Goal: Task Accomplishment & Management: Use online tool/utility

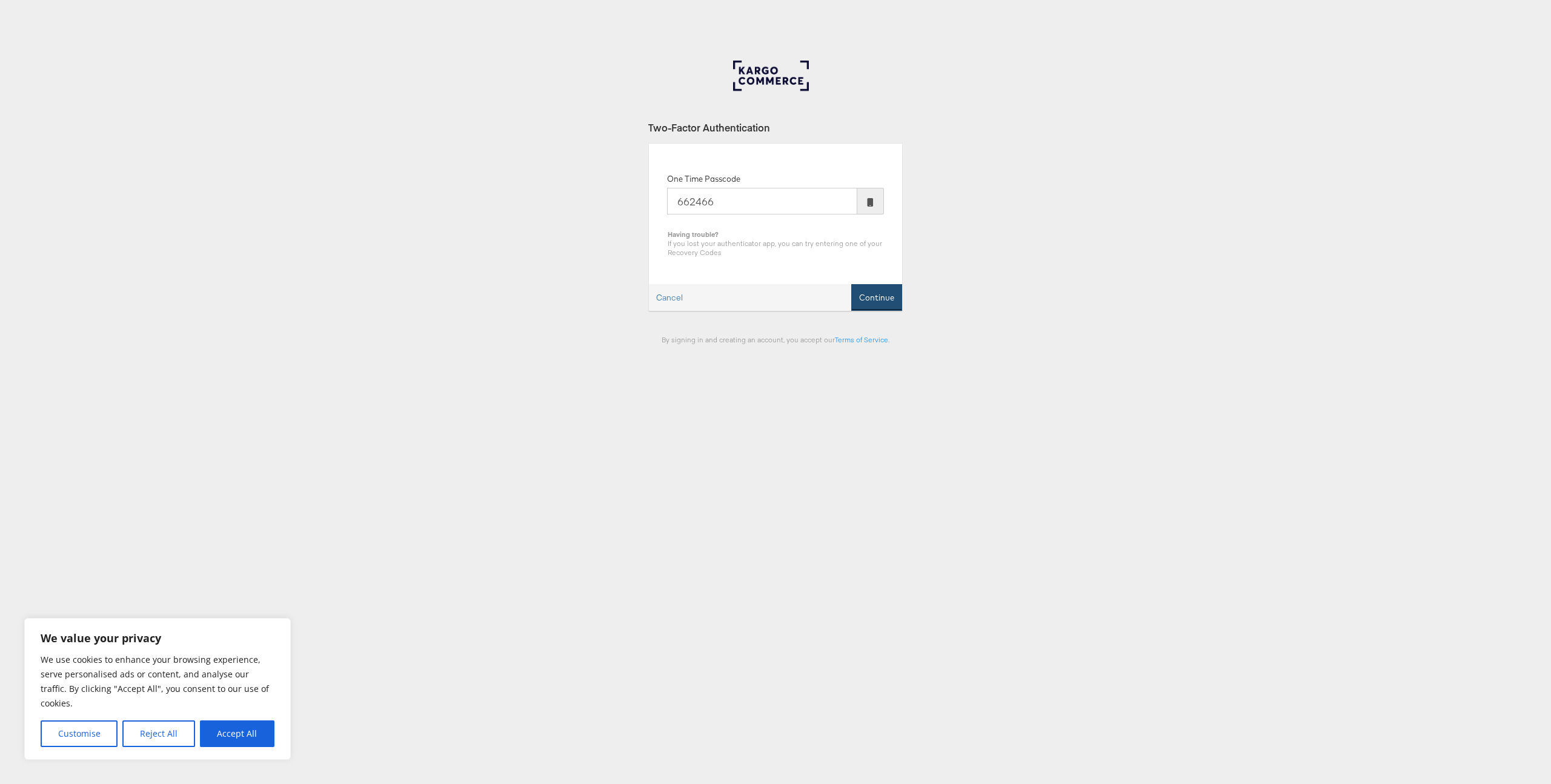
type input "662466"
click at [876, 289] on button "Continue" at bounding box center [876, 297] width 51 height 27
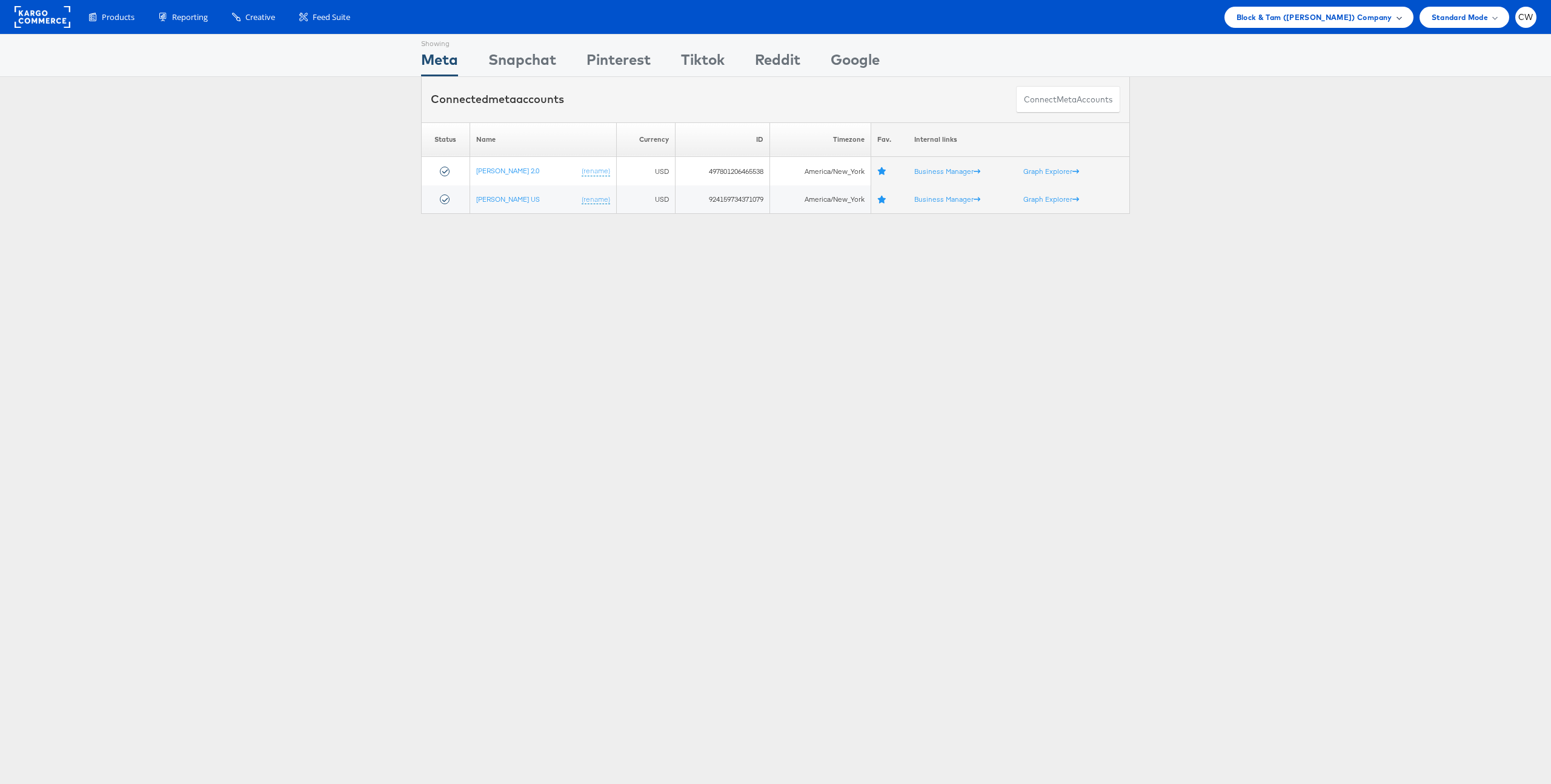
click at [1303, 19] on span "Block & Tam ([PERSON_NAME]) Company" at bounding box center [1314, 17] width 156 height 12
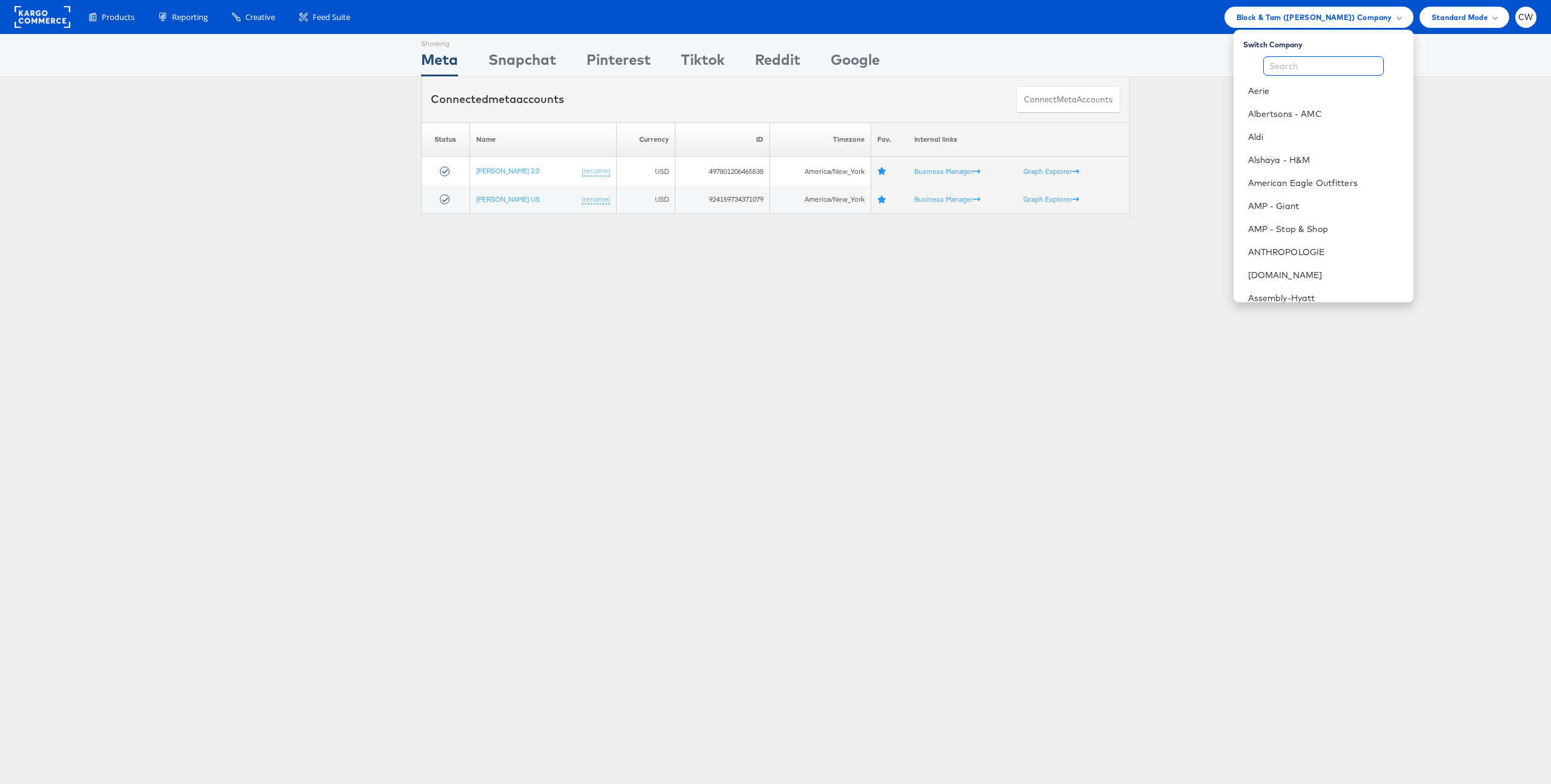
click at [1299, 67] on input "text" at bounding box center [1323, 66] width 121 height 19
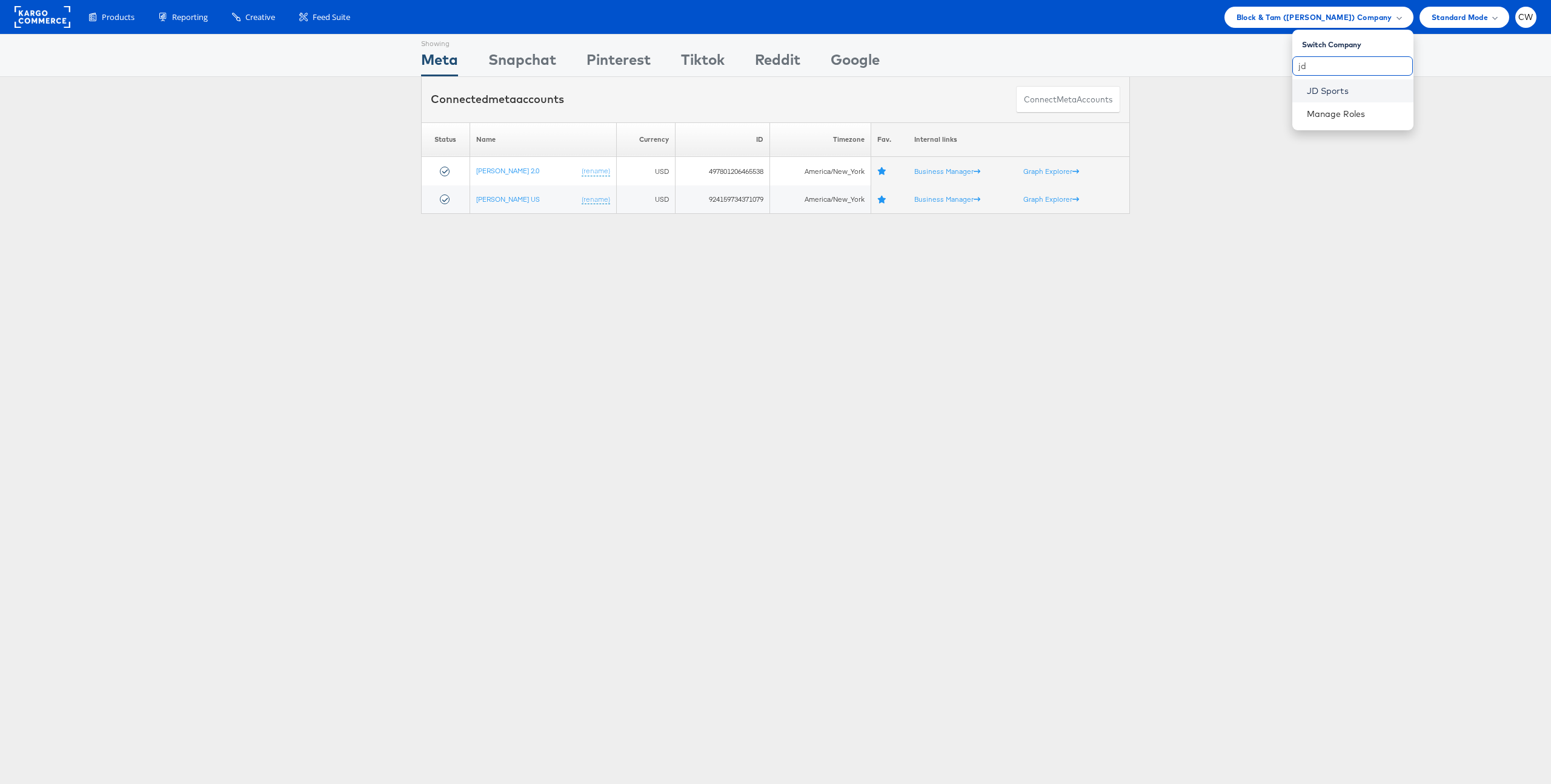
type input "jd"
click at [1337, 89] on link "JD Sports" at bounding box center [1355, 91] width 97 height 12
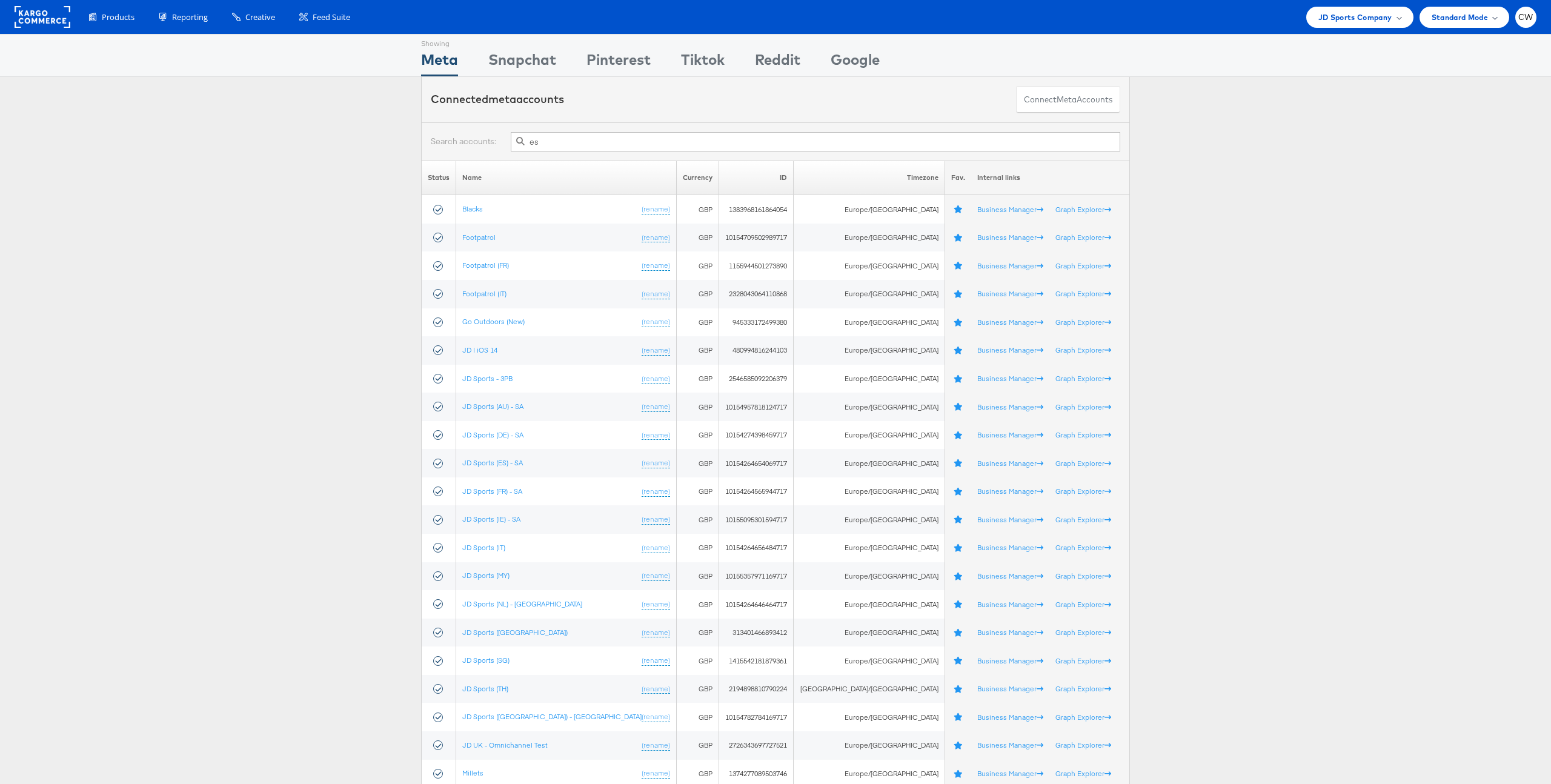
type input "e"
click at [523, 467] on link "JD Sports (ES) - SA" at bounding box center [493, 462] width 61 height 9
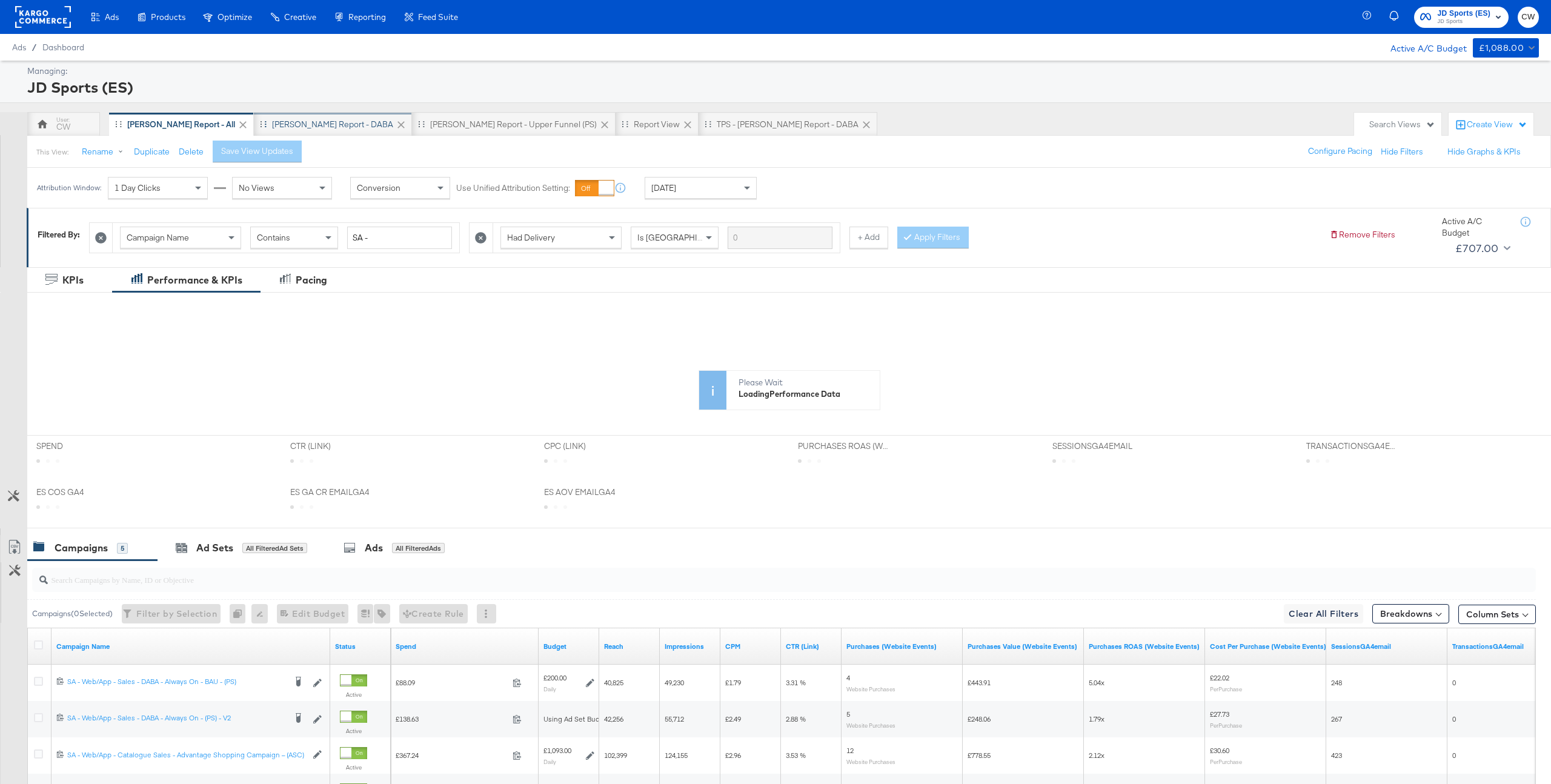
click at [293, 134] on div "SA - JD Report - DABA" at bounding box center [333, 123] width 158 height 24
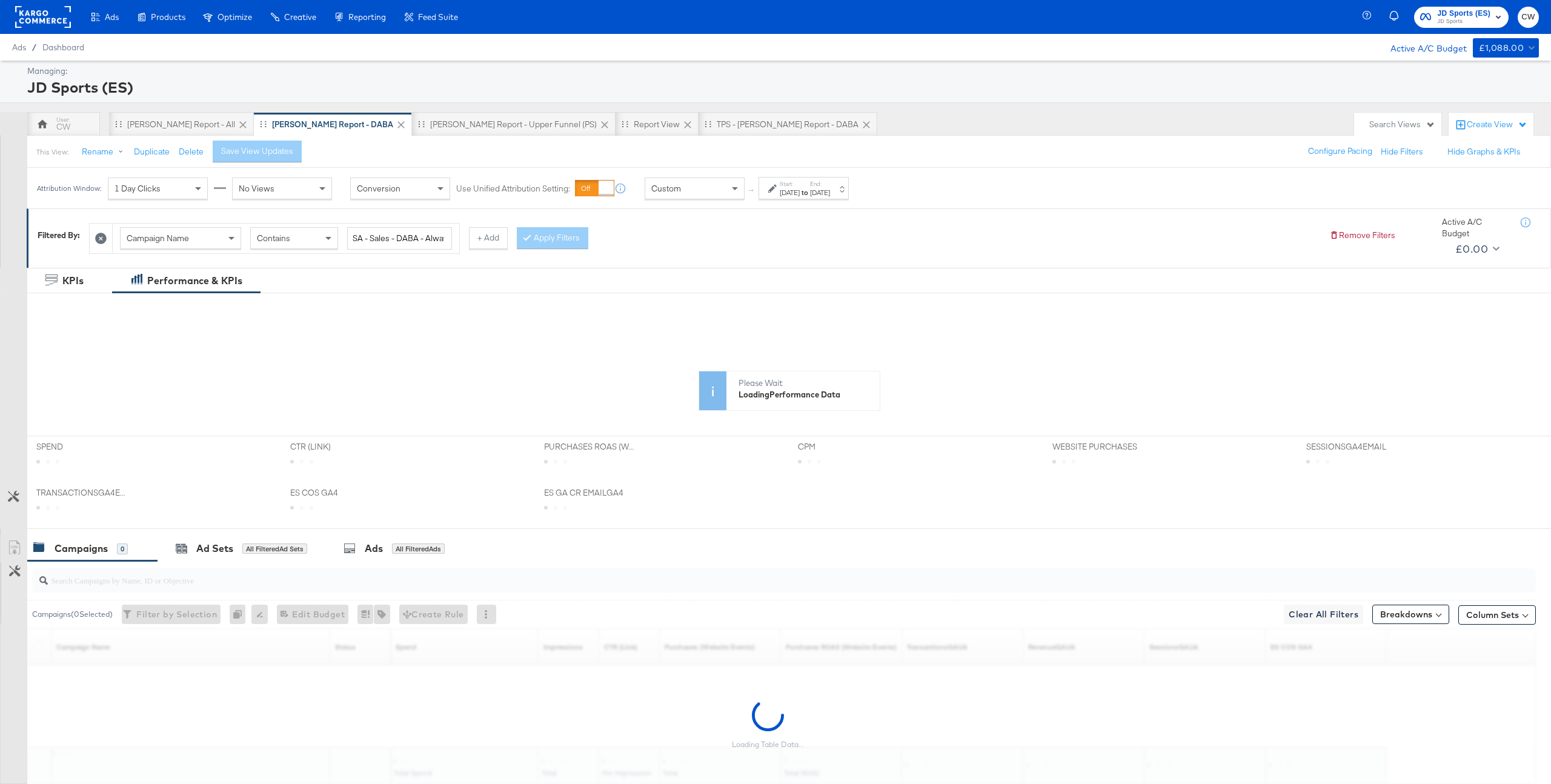
scroll to position [79, 0]
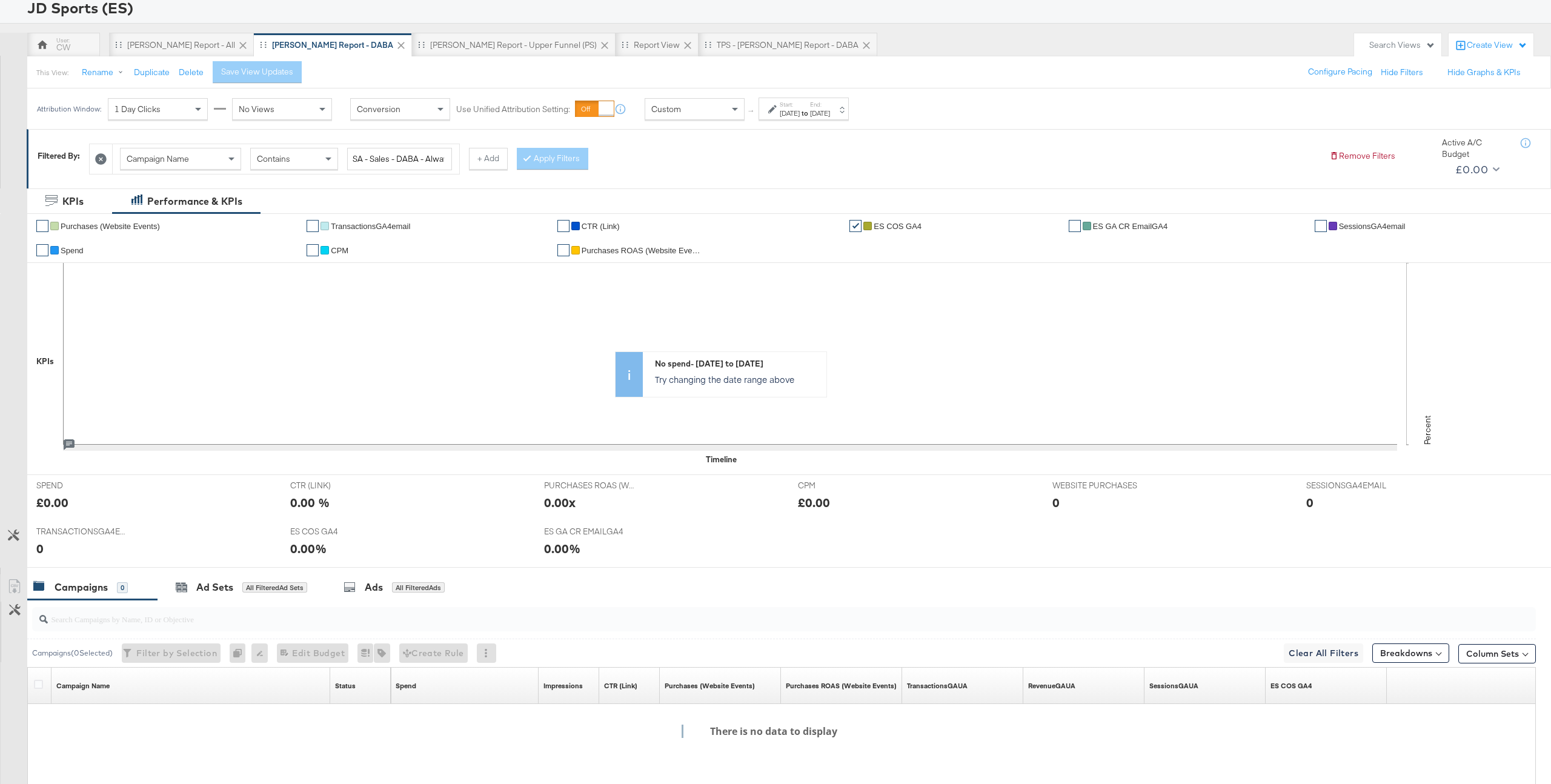
click at [156, 46] on div "SA - JD Report - All" at bounding box center [181, 45] width 108 height 12
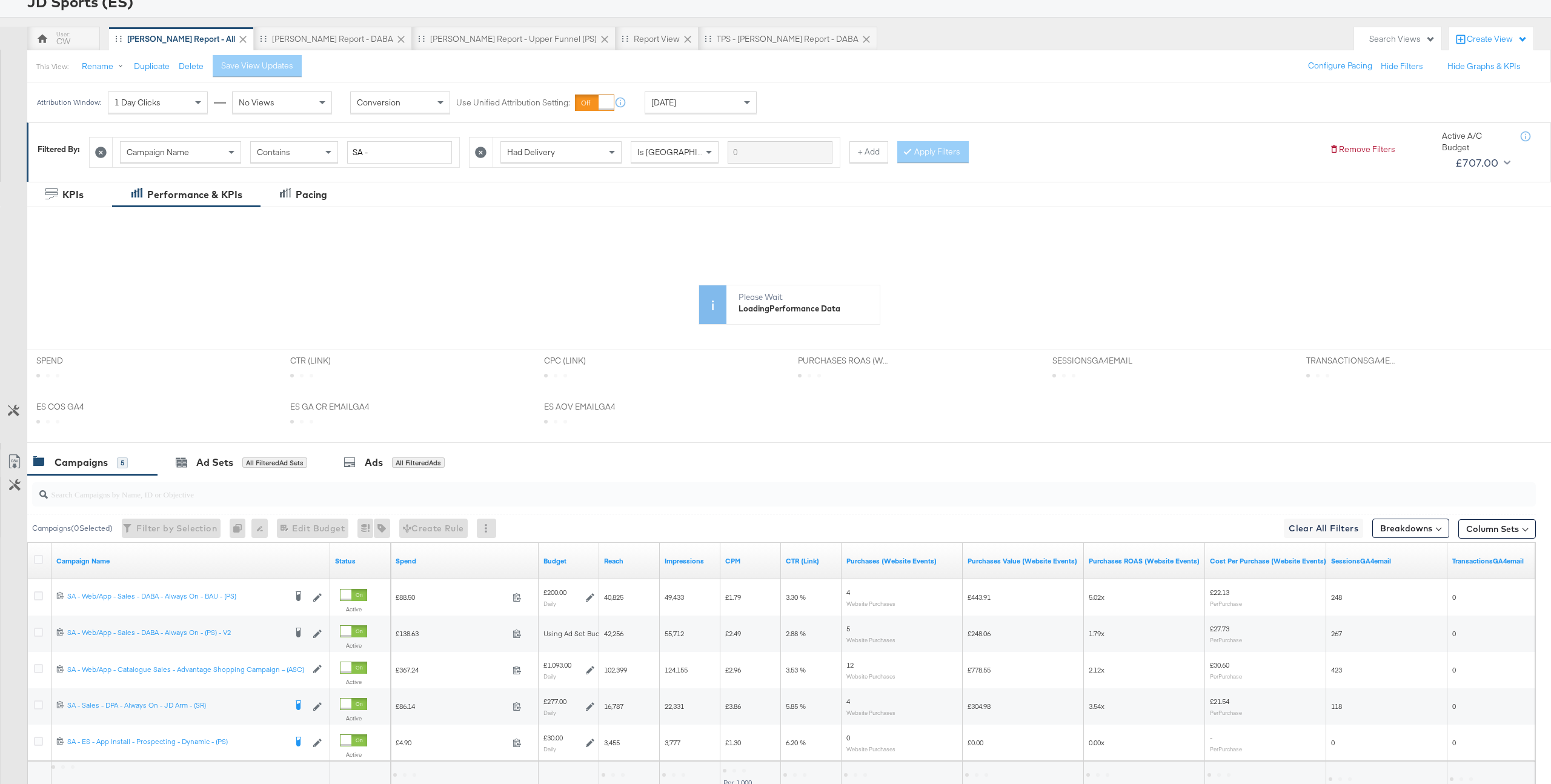
scroll to position [87, 0]
click at [349, 488] on input "search" at bounding box center [721, 487] width 1347 height 23
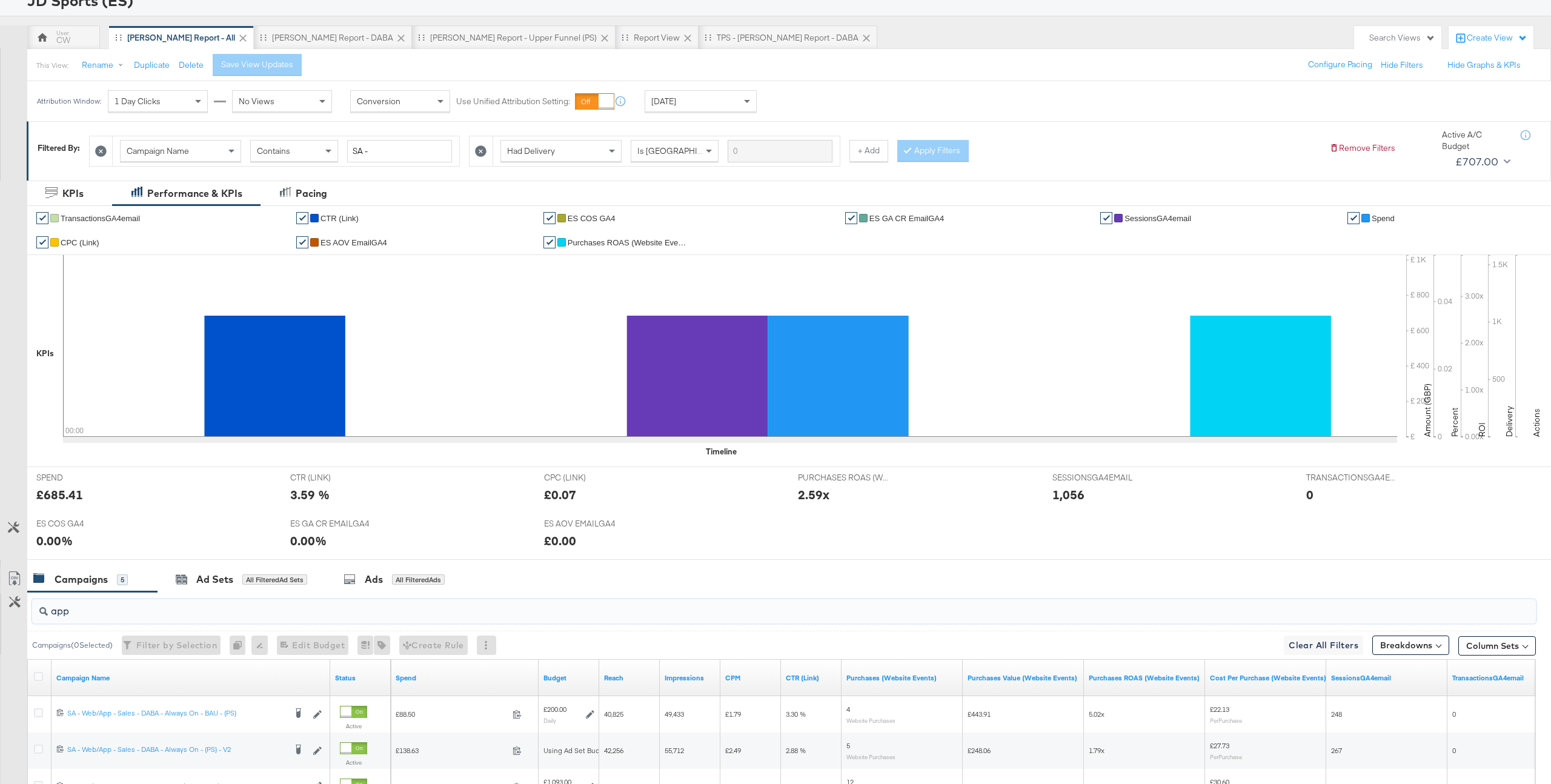
scroll to position [269, 0]
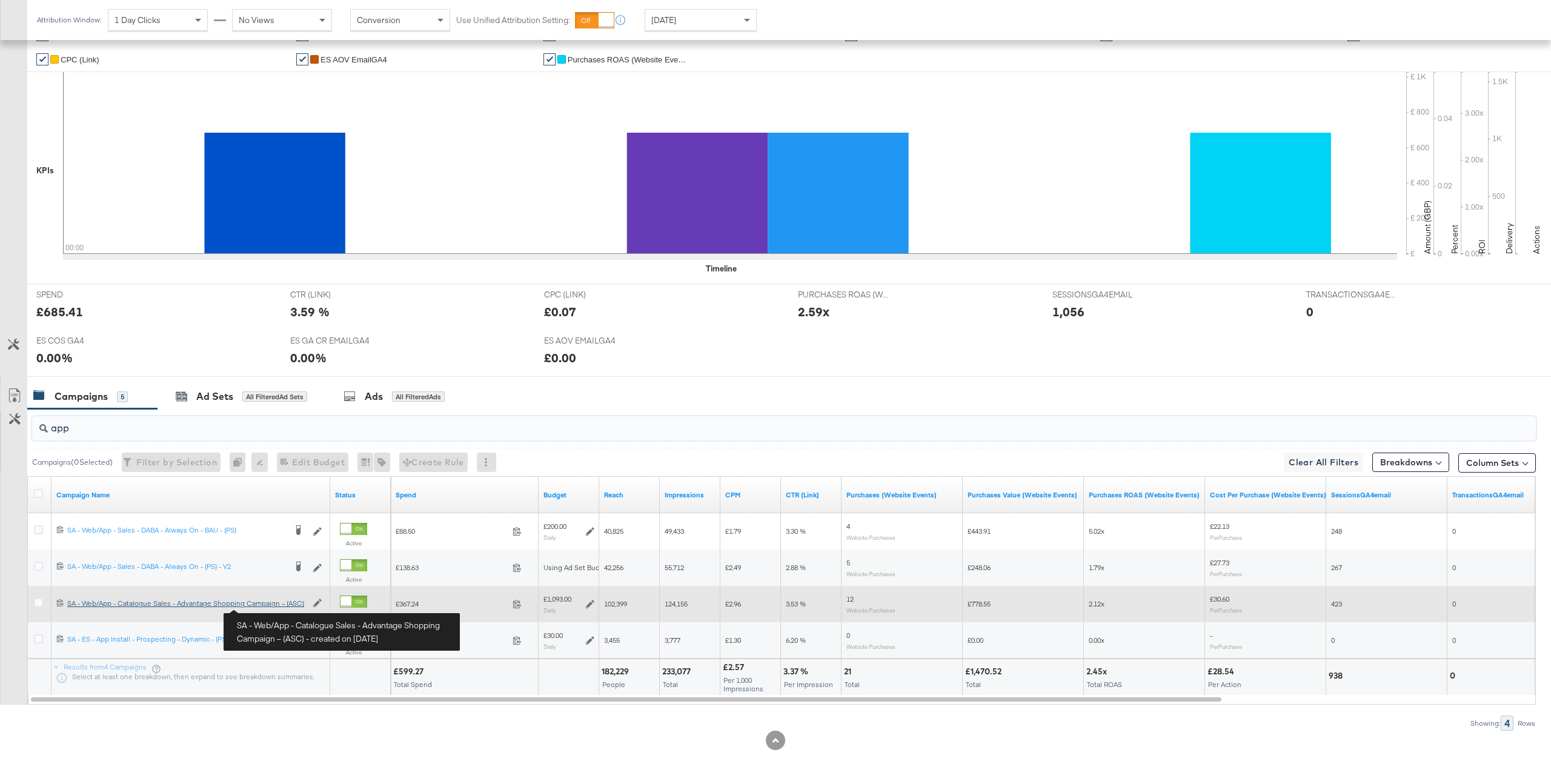
type input "app"
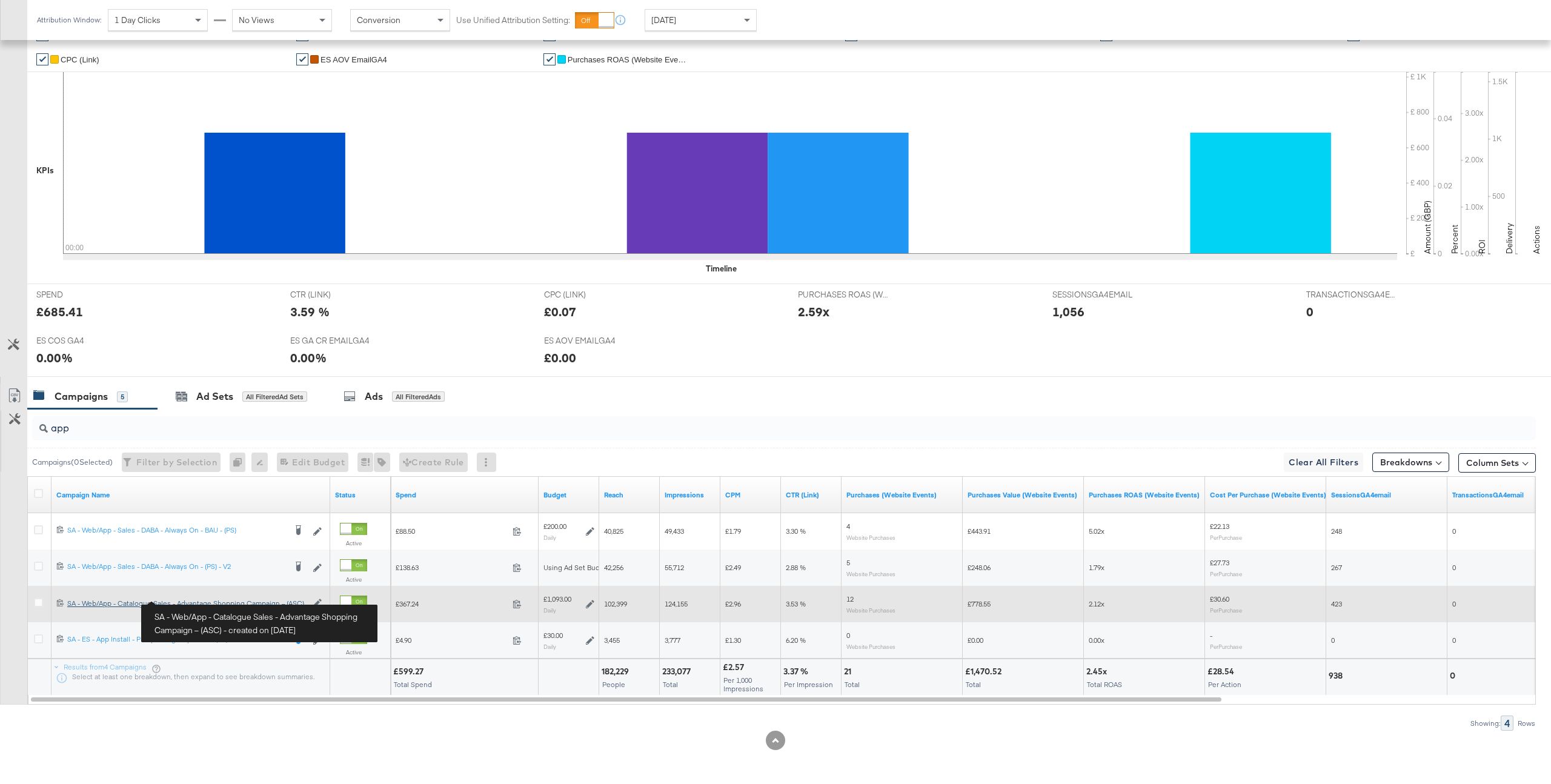
click at [269, 607] on div "SA - Web/App - Catalogue Sales - Advantage Shopping Campaign – (ASC) SA - Web/A…" at bounding box center [187, 603] width 239 height 10
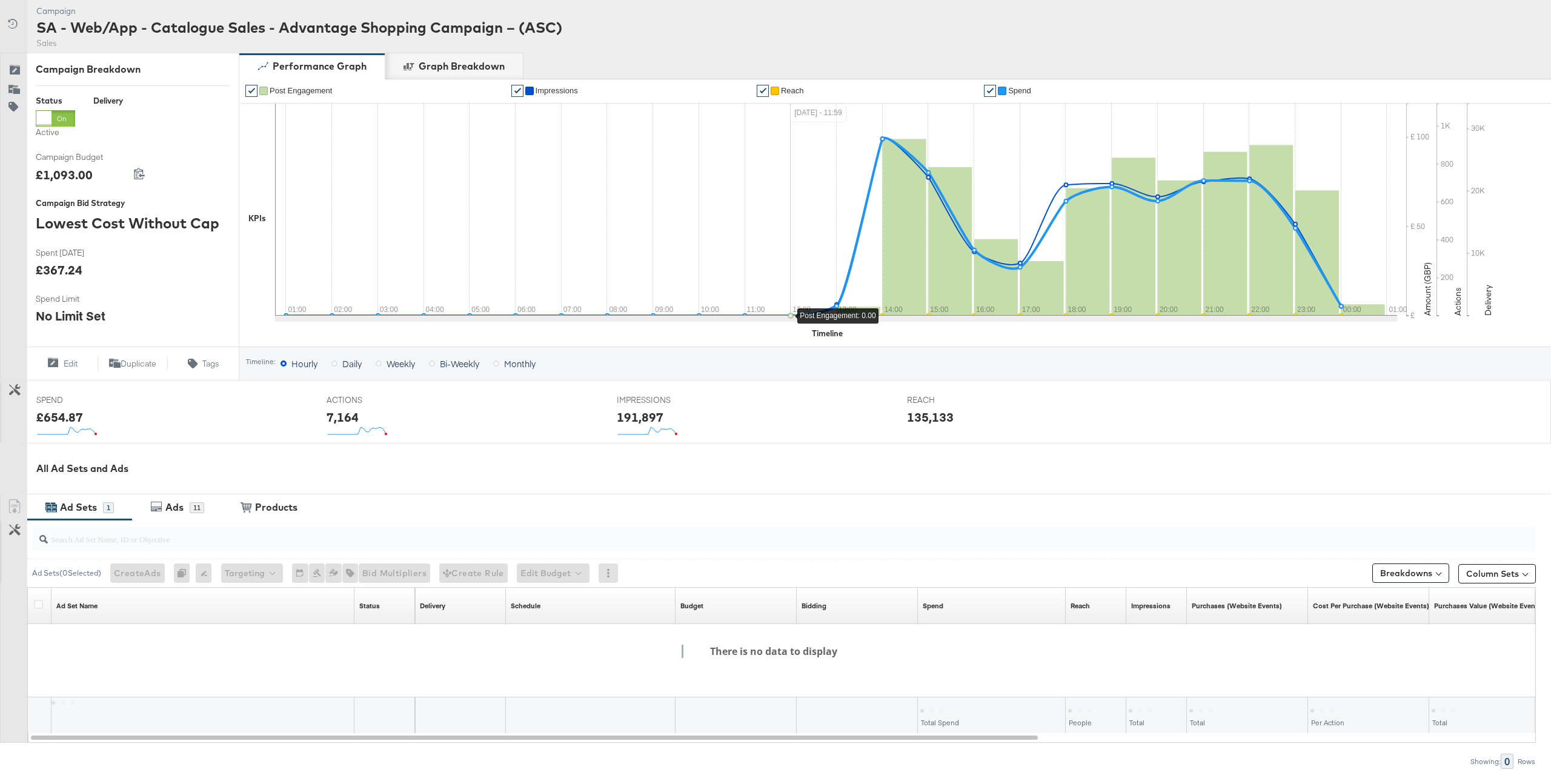
scroll to position [179, 0]
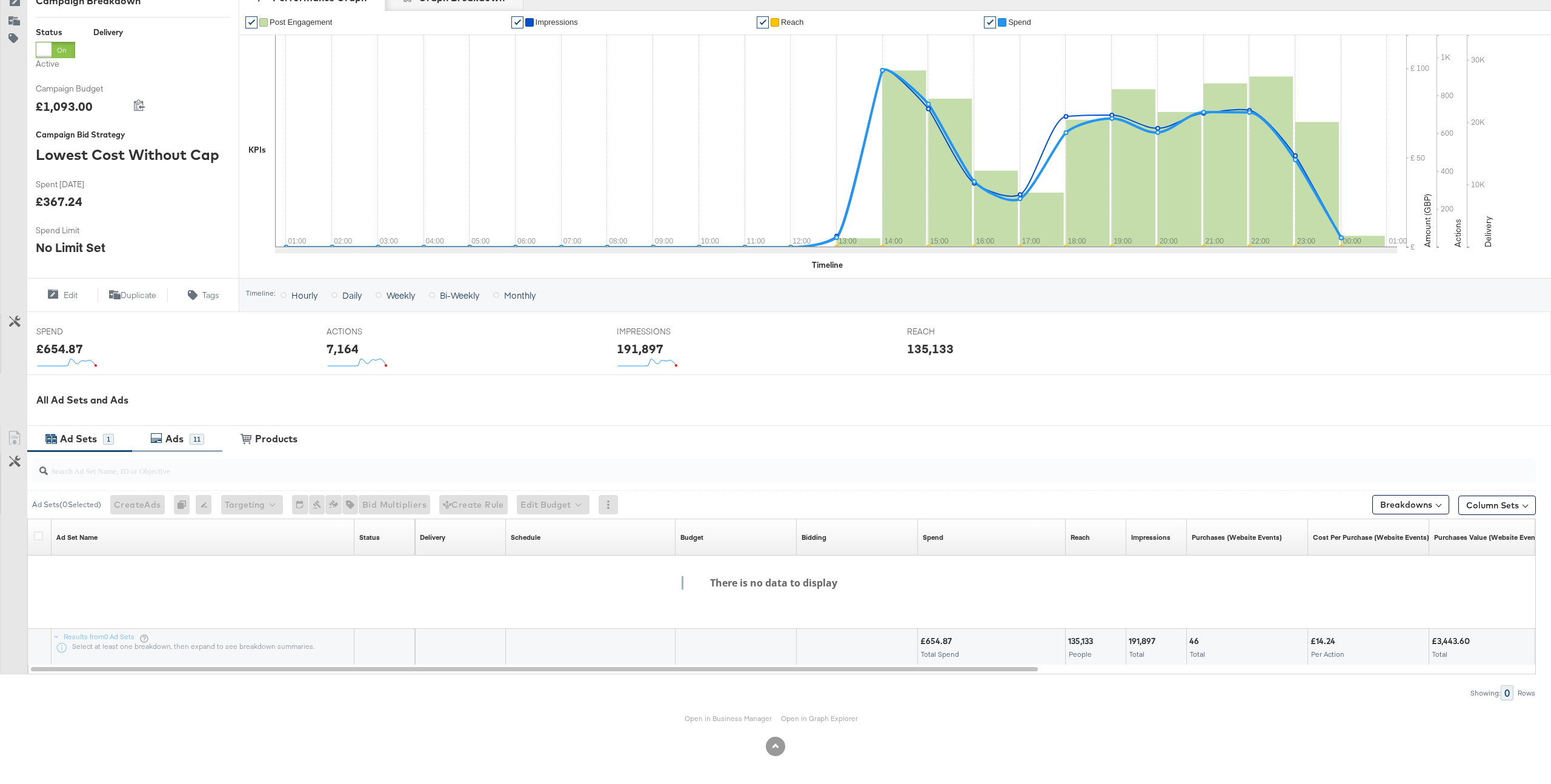
click at [190, 440] on div "11" at bounding box center [197, 438] width 14 height 11
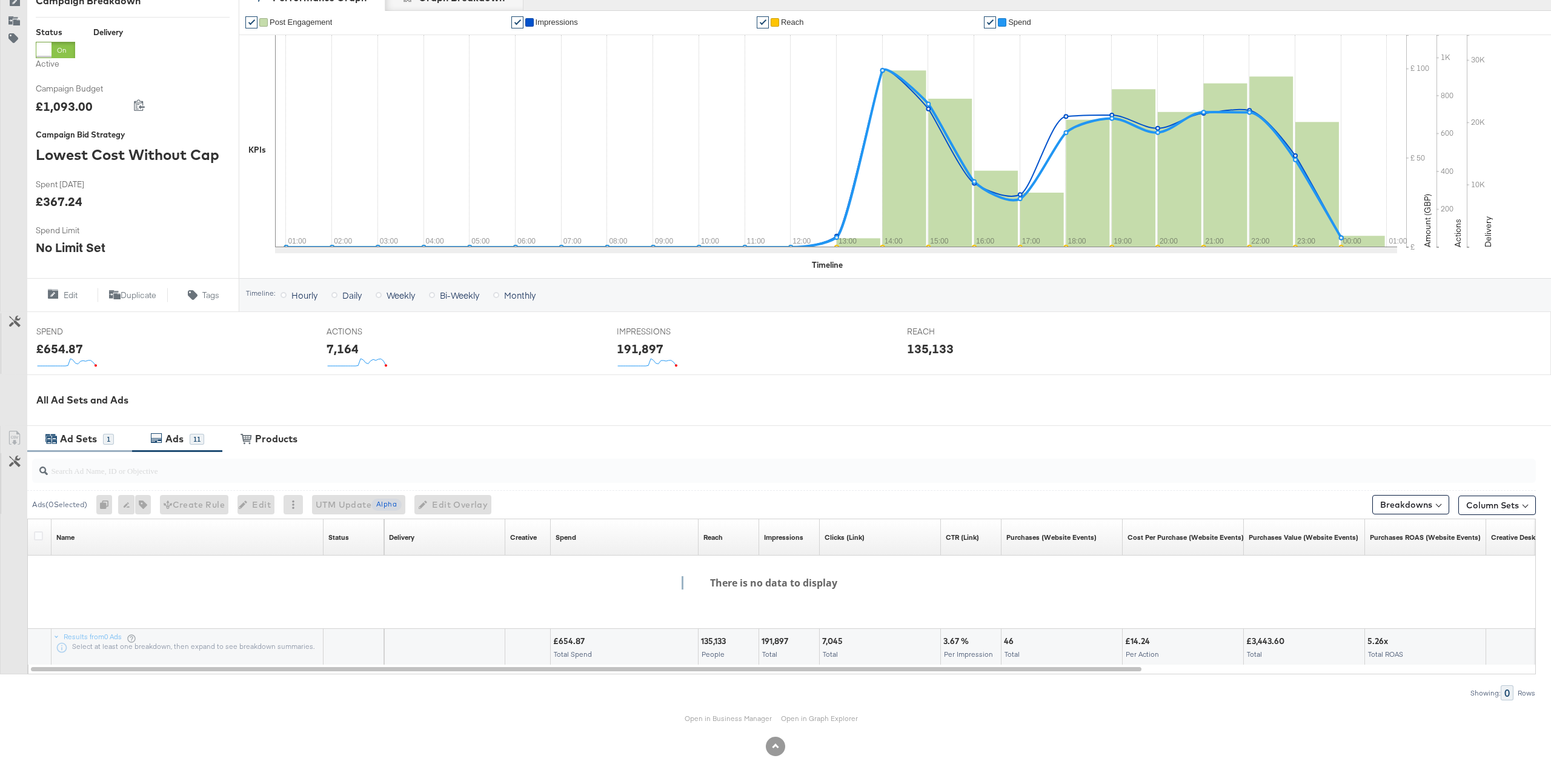
click at [97, 433] on div "Ad Sets" at bounding box center [78, 438] width 37 height 14
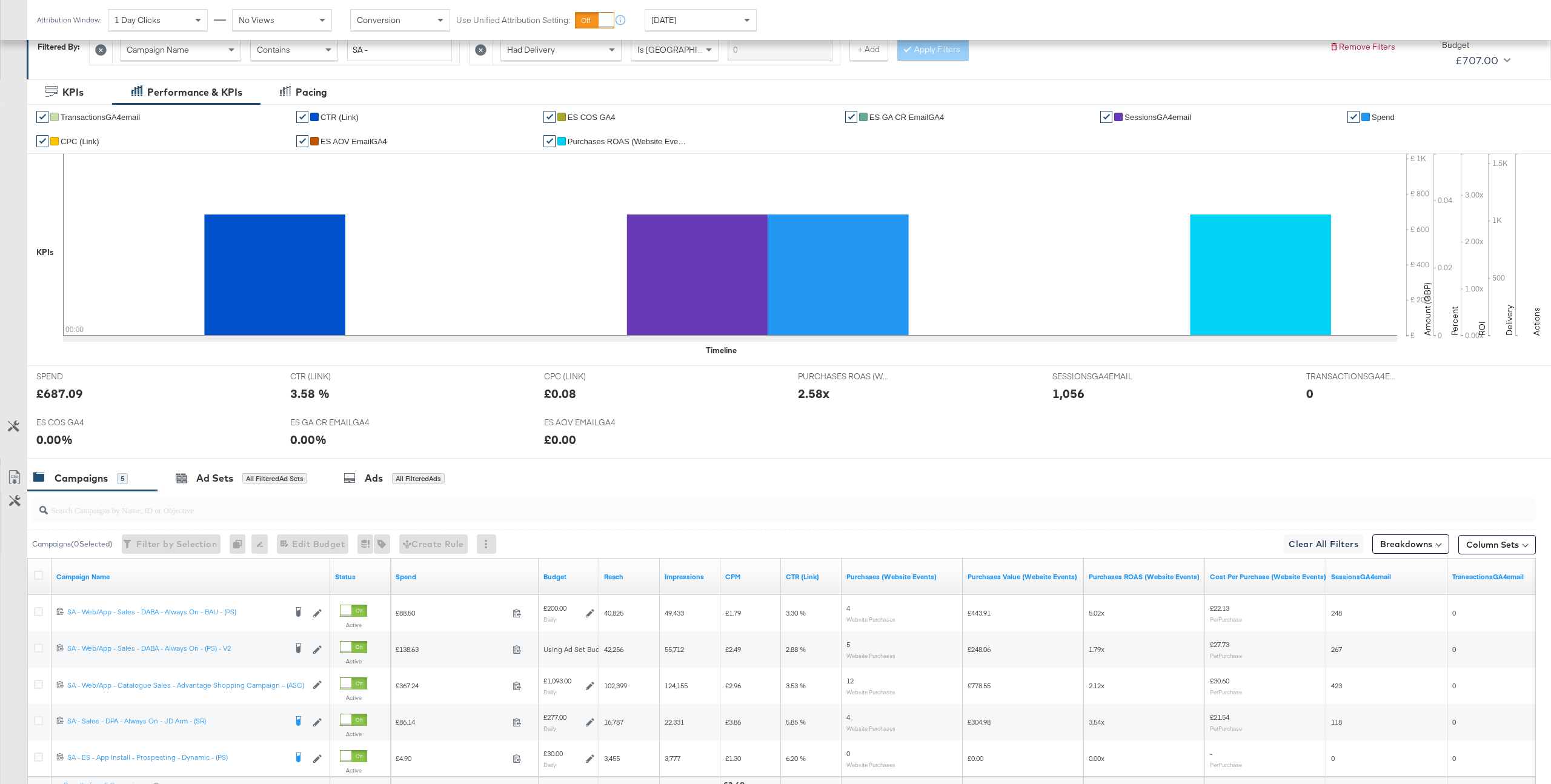
scroll to position [306, 0]
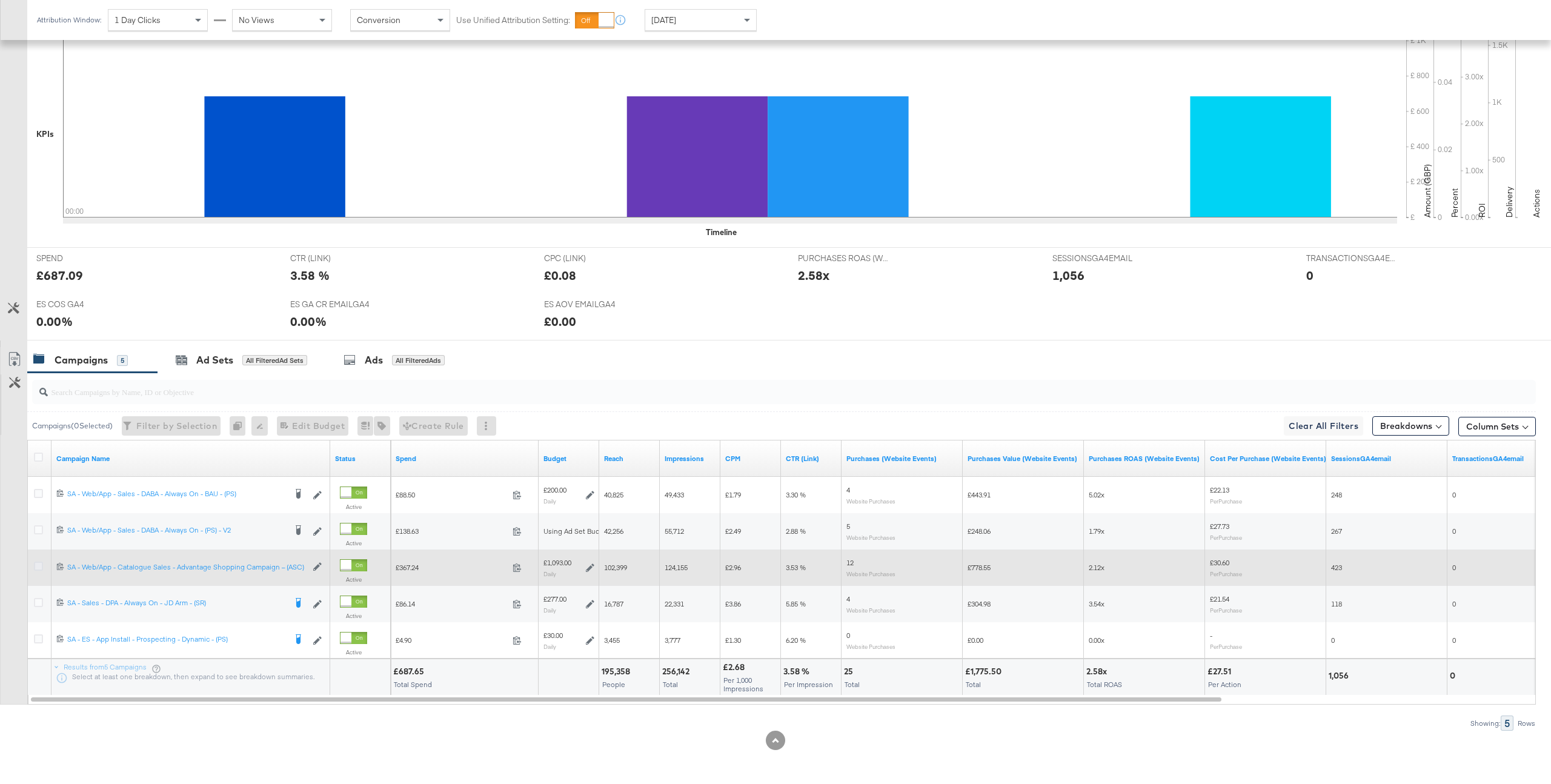
click at [35, 567] on icon at bounding box center [38, 566] width 9 height 9
click at [0, 0] on input "checkbox" at bounding box center [0, 0] width 0 height 0
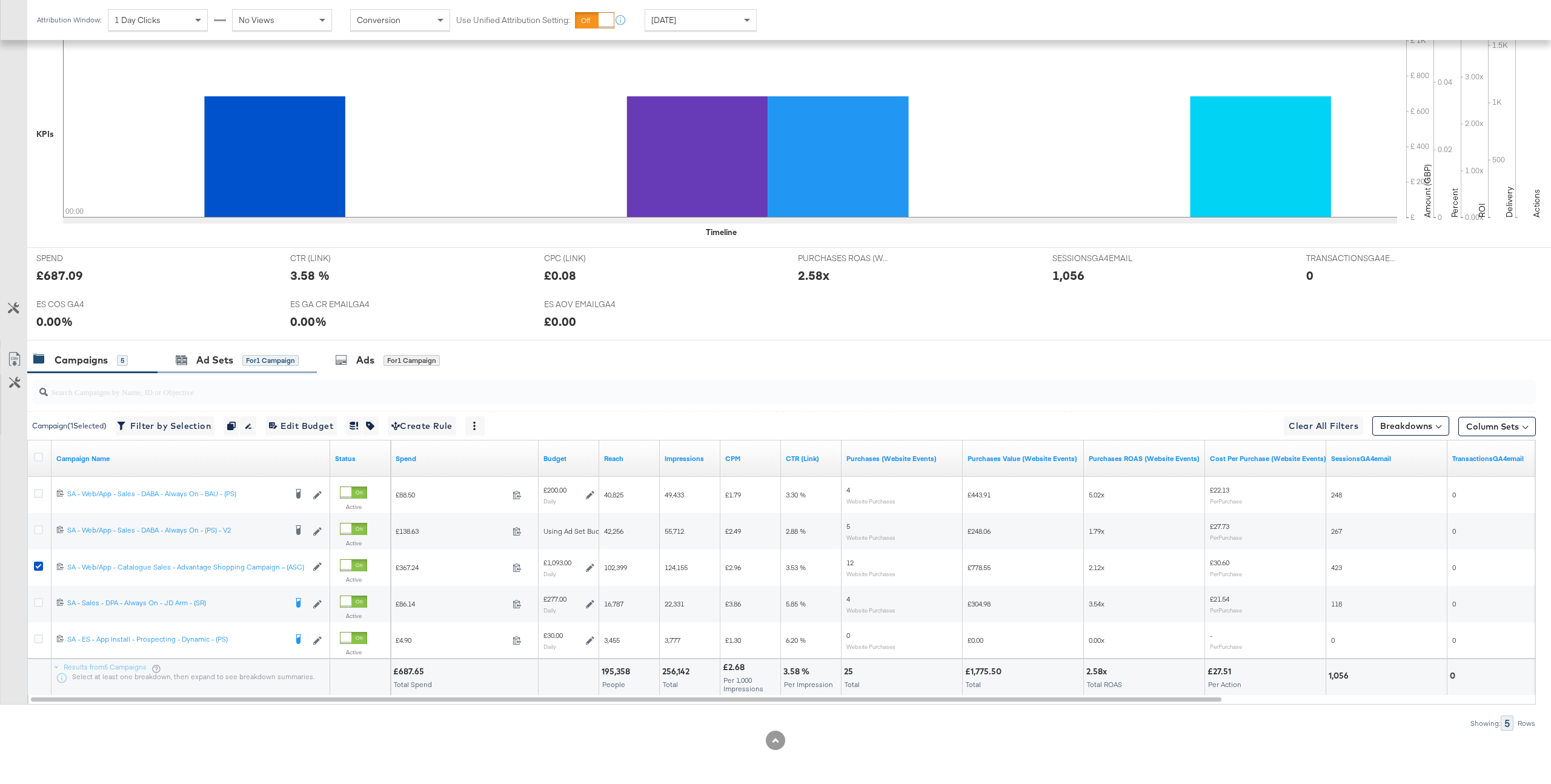
click at [293, 367] on div "Ad Sets for 1 Campaign" at bounding box center [237, 360] width 159 height 26
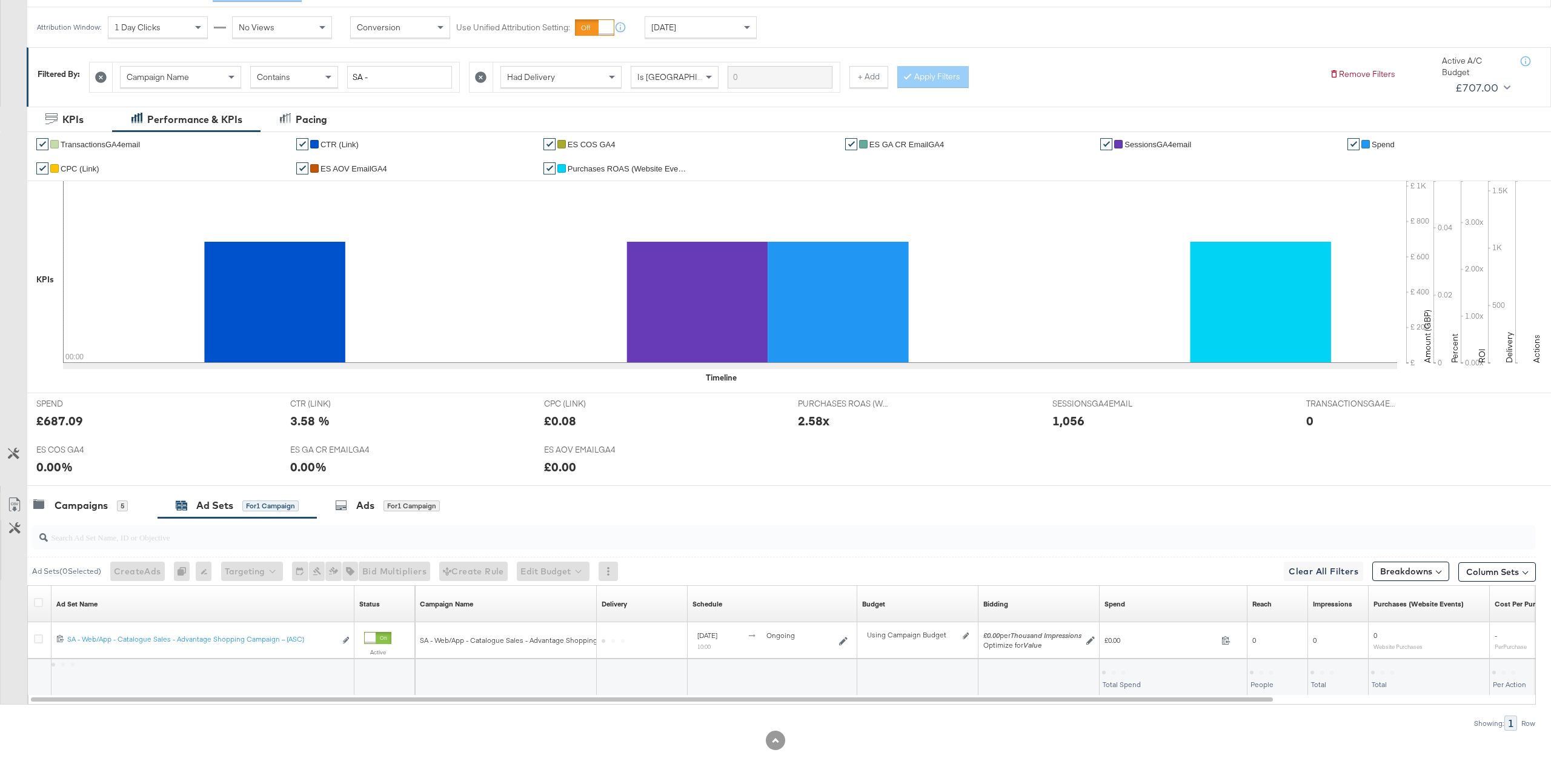
scroll to position [161, 0]
click at [388, 516] on div "Ads for 1 Campaign" at bounding box center [388, 505] width 143 height 26
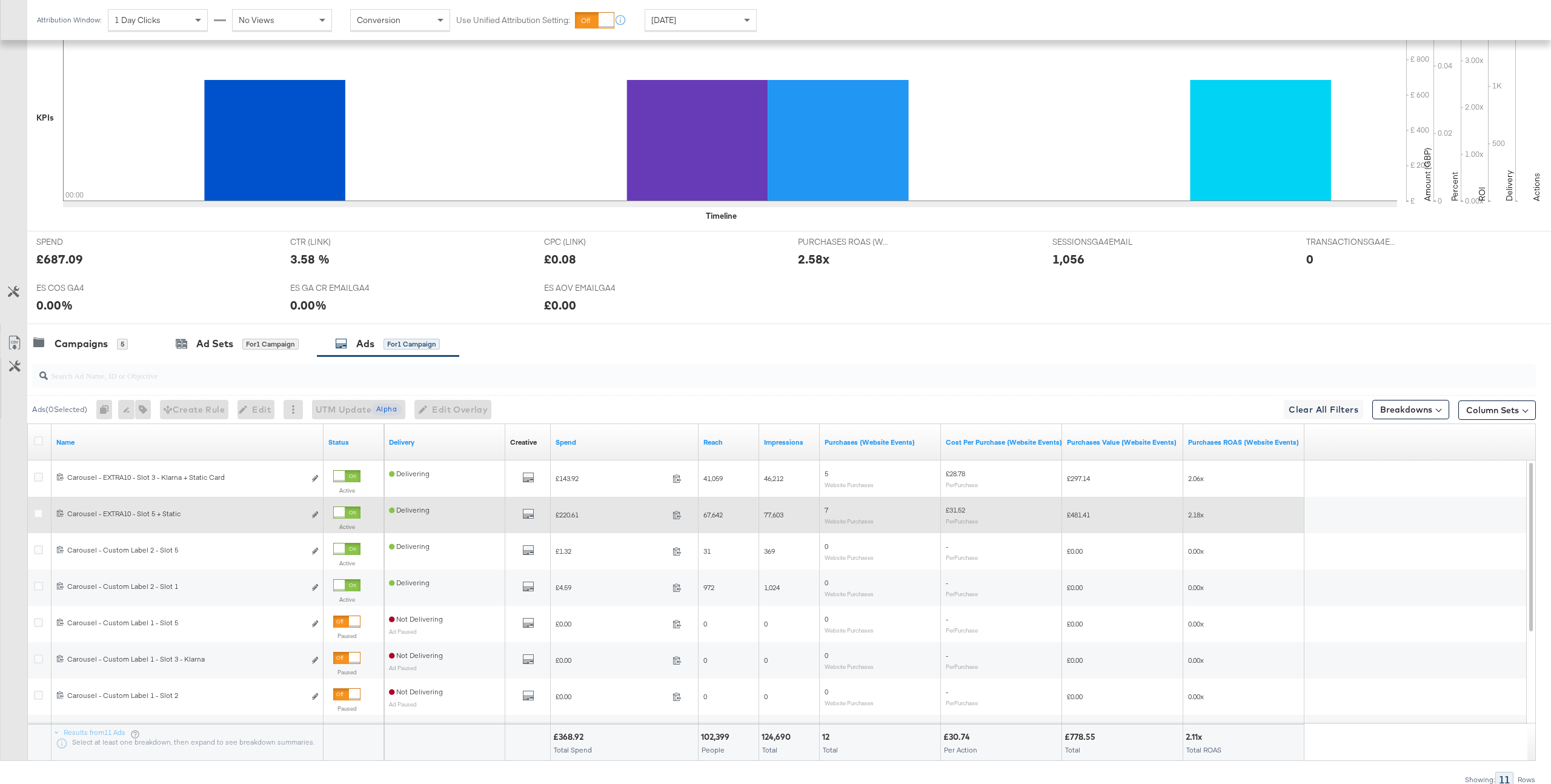
scroll to position [334, 0]
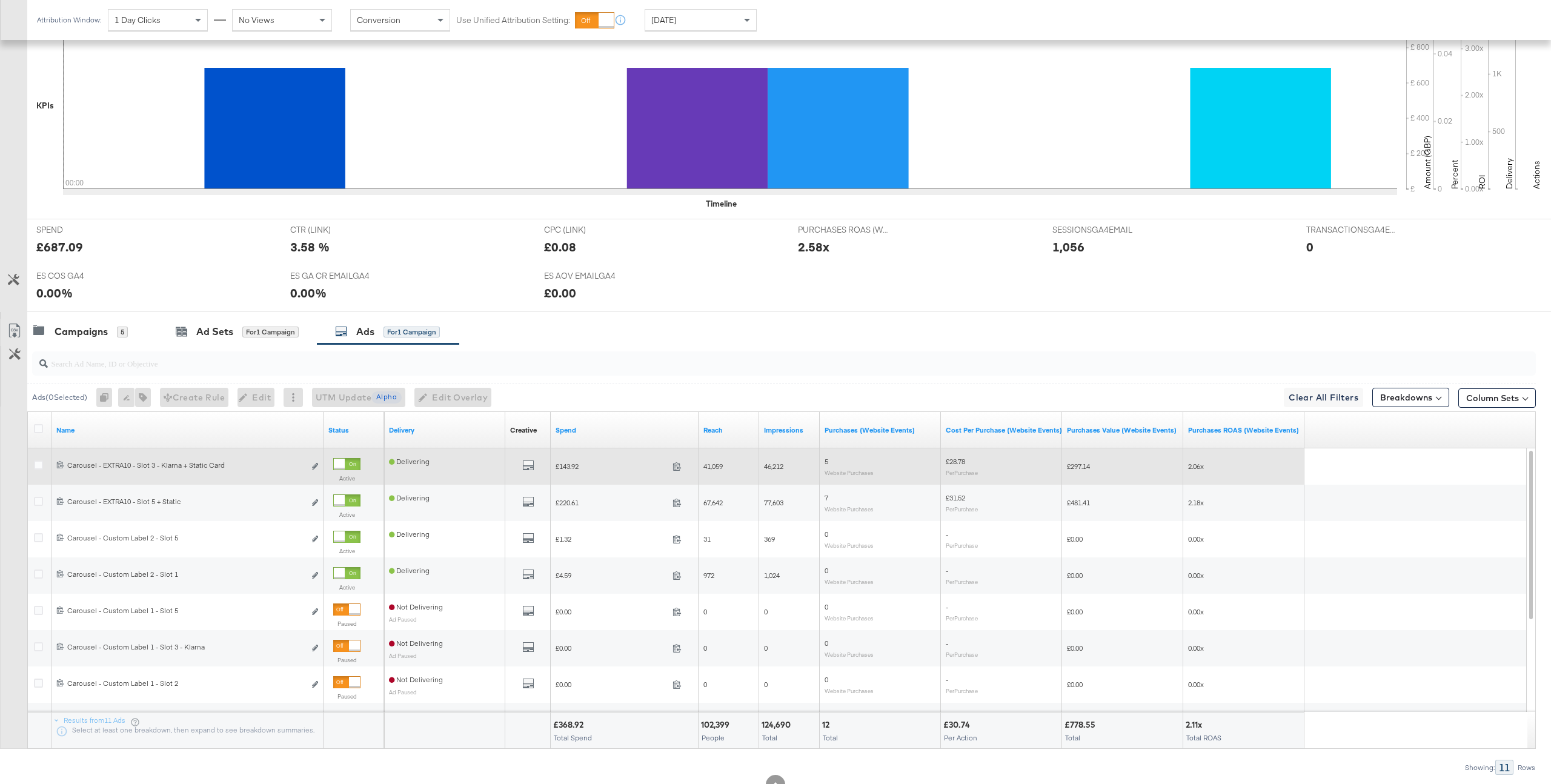
click at [529, 473] on div "All Previews" at bounding box center [528, 467] width 46 height 25
click at [529, 464] on icon "default" at bounding box center [528, 465] width 13 height 12
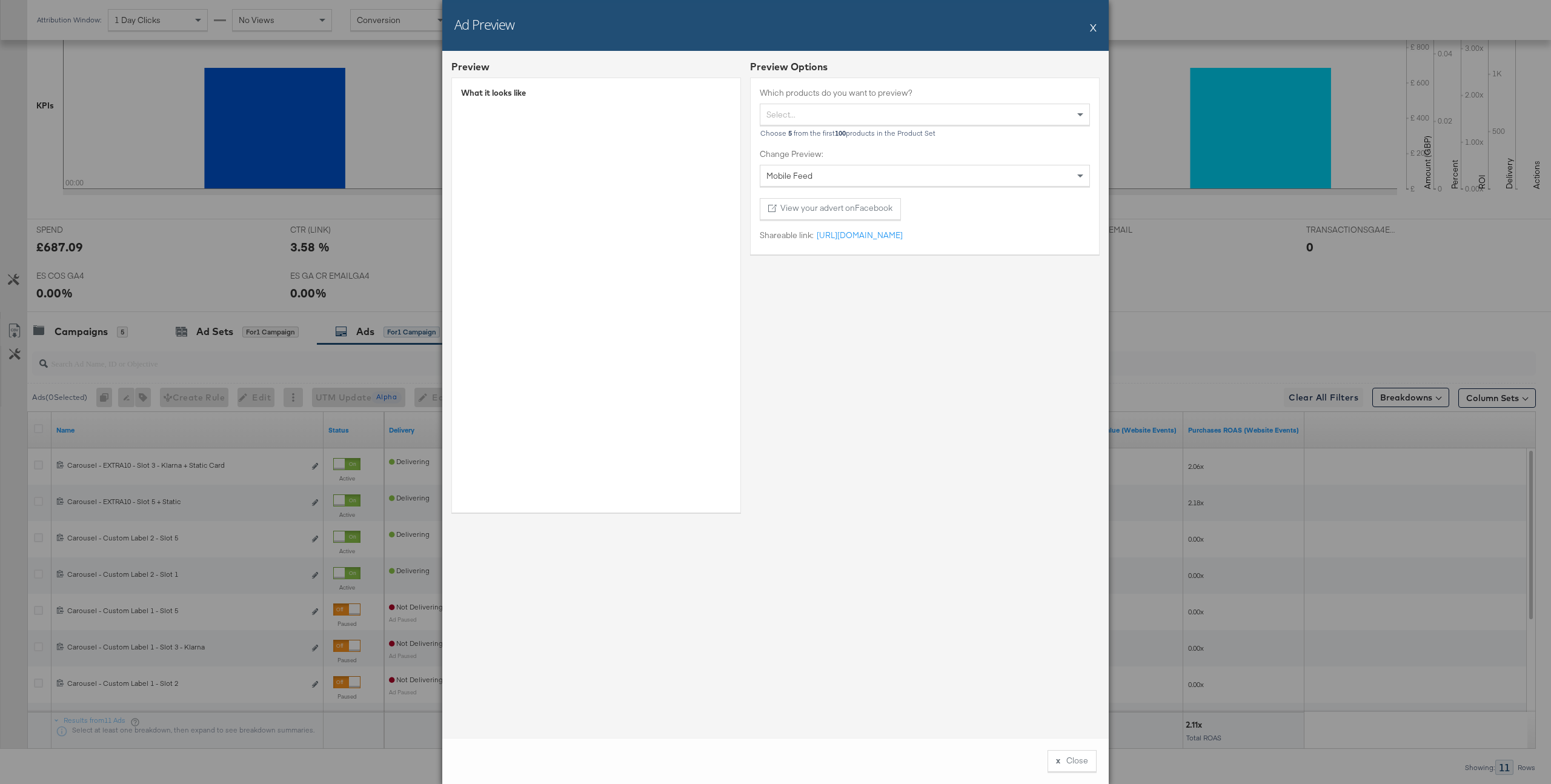
click at [863, 241] on div "Shareable link: https://fb.me/29gGaEN7qFGw9UO https://fb.me/29gGaEN7qFGw9UO" at bounding box center [925, 238] width 330 height 17
click at [878, 235] on link "https://fb.me/29gGaEN7qFGw9UO" at bounding box center [858, 236] width 89 height 12
click at [1093, 30] on button "X" at bounding box center [1093, 27] width 7 height 24
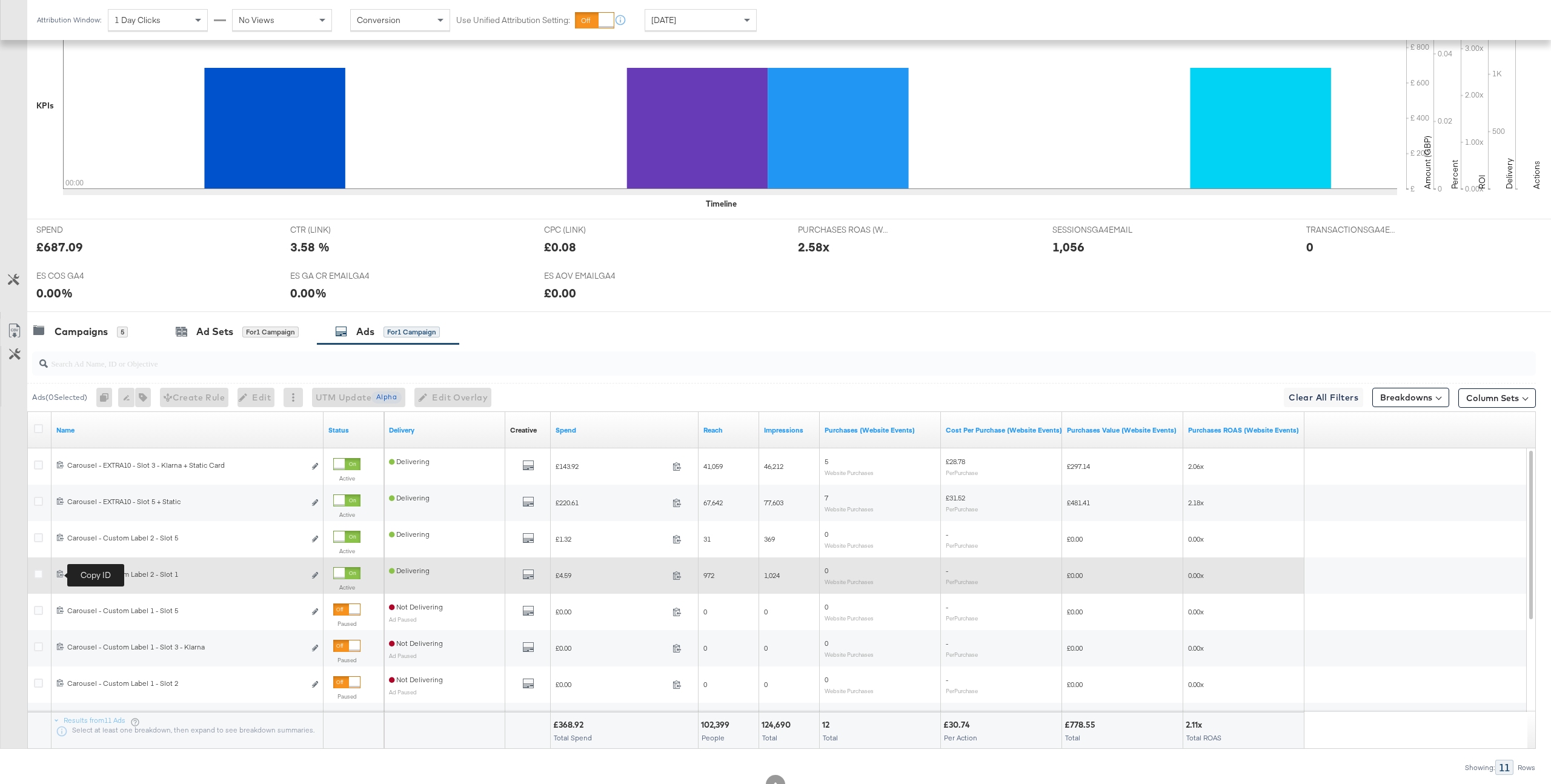
click at [63, 576] on icon at bounding box center [60, 572] width 8 height 7
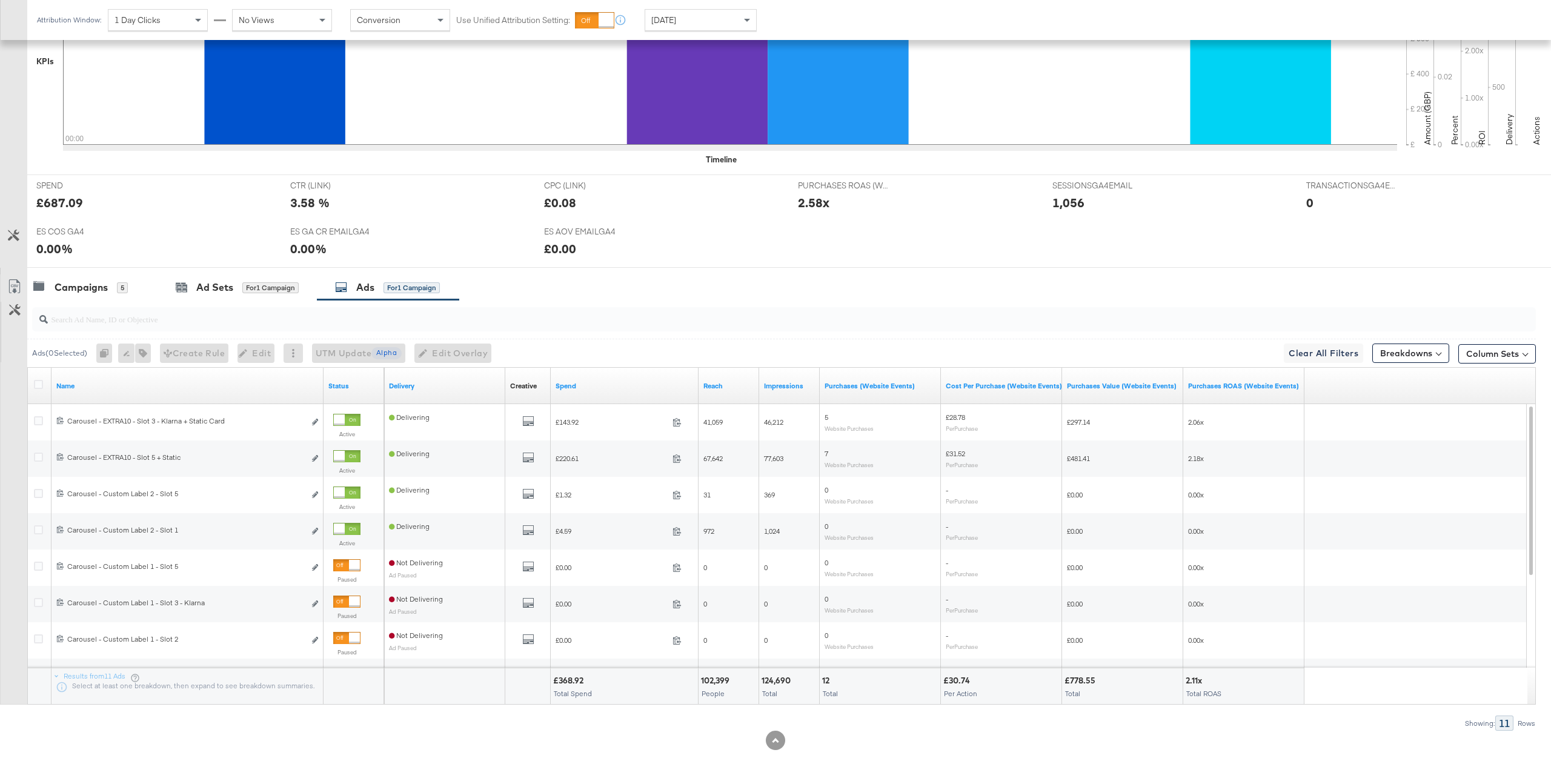
scroll to position [165, 0]
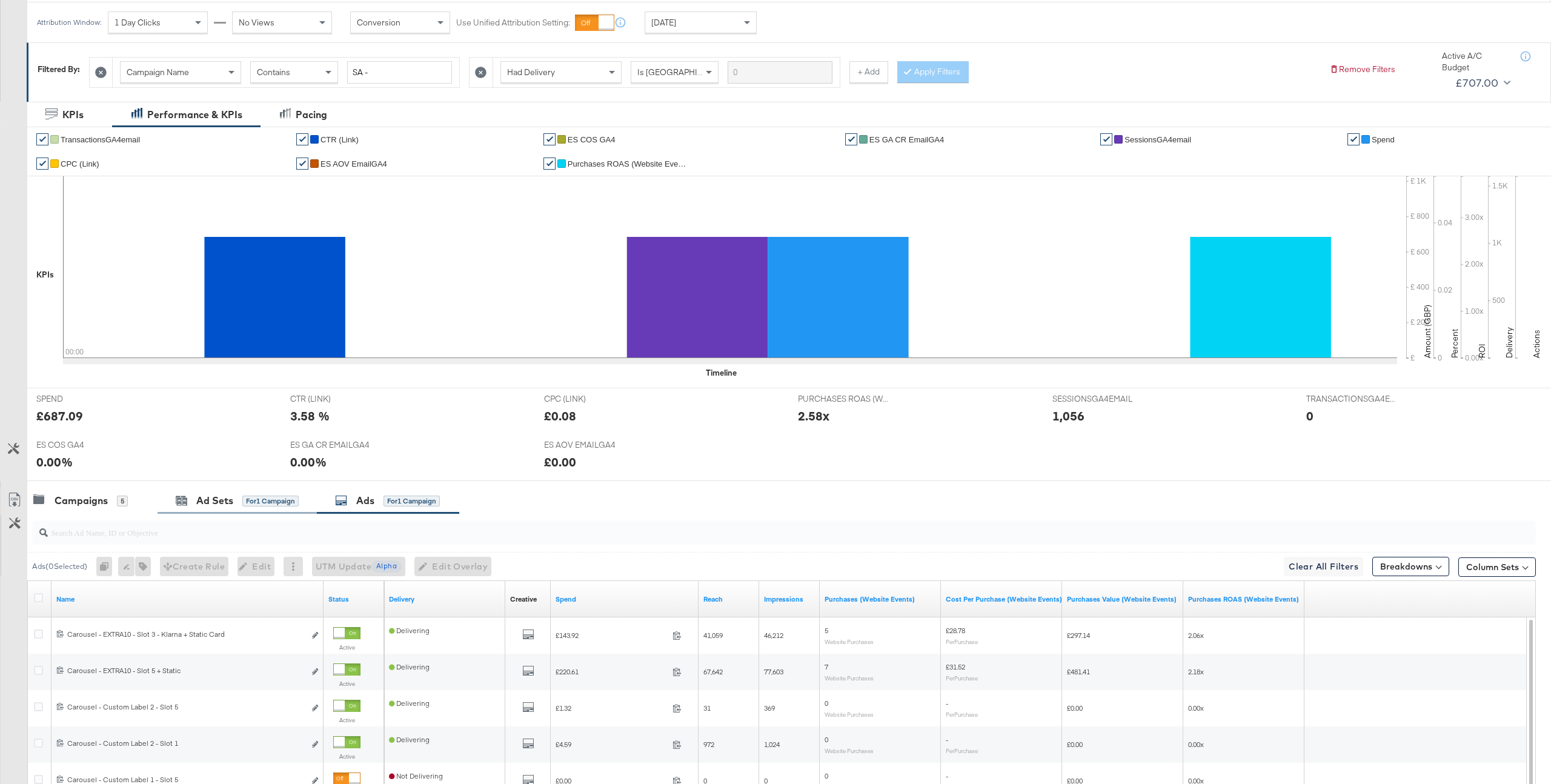
click at [225, 511] on div "Ad Sets for 1 Campaign" at bounding box center [237, 500] width 159 height 26
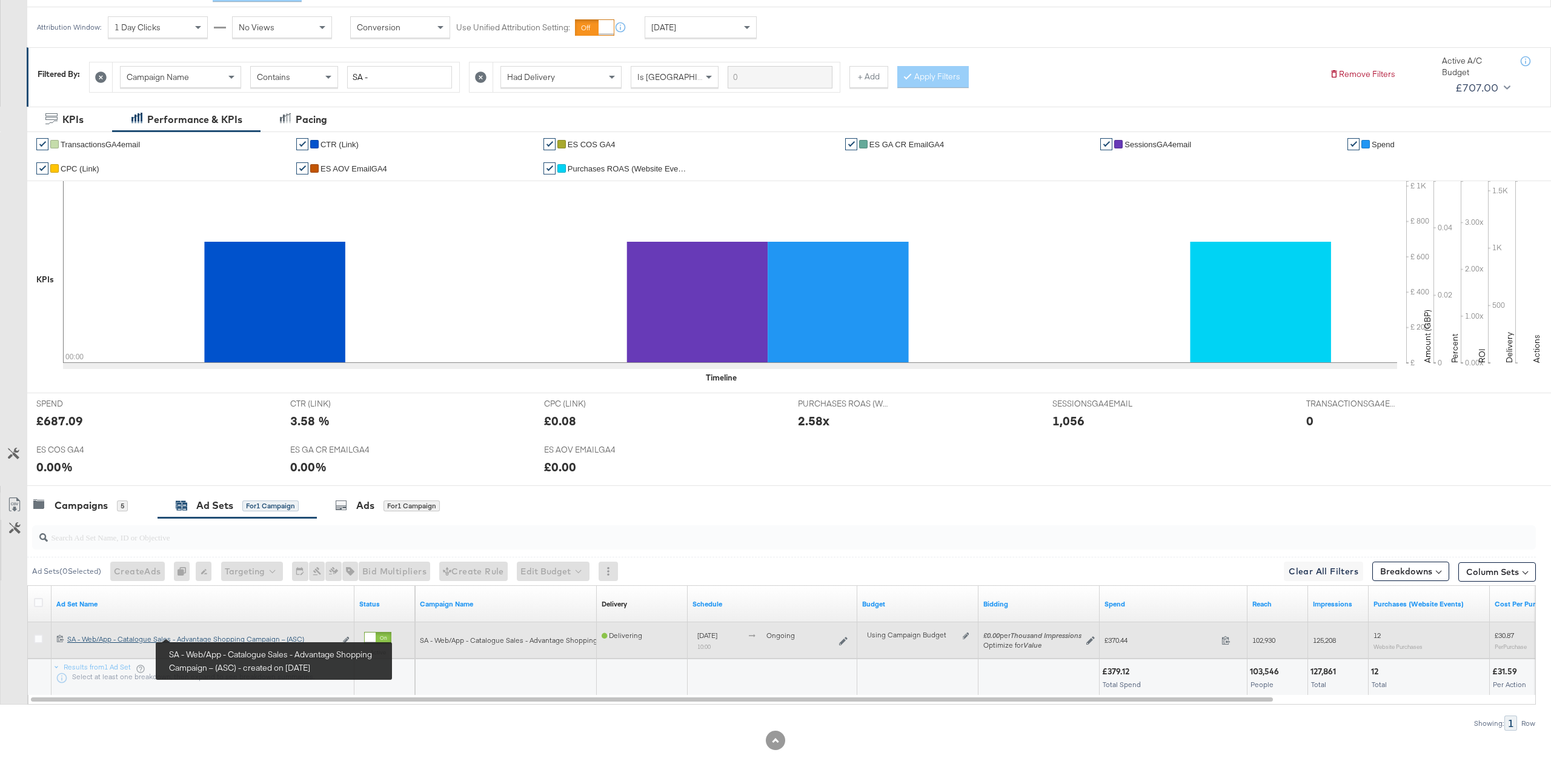
click at [248, 644] on link "SA - Web/App - Catalogue Sales - Advantage Shopping Campaign – (ASC) SA - Web/A…" at bounding box center [202, 640] width 268 height 12
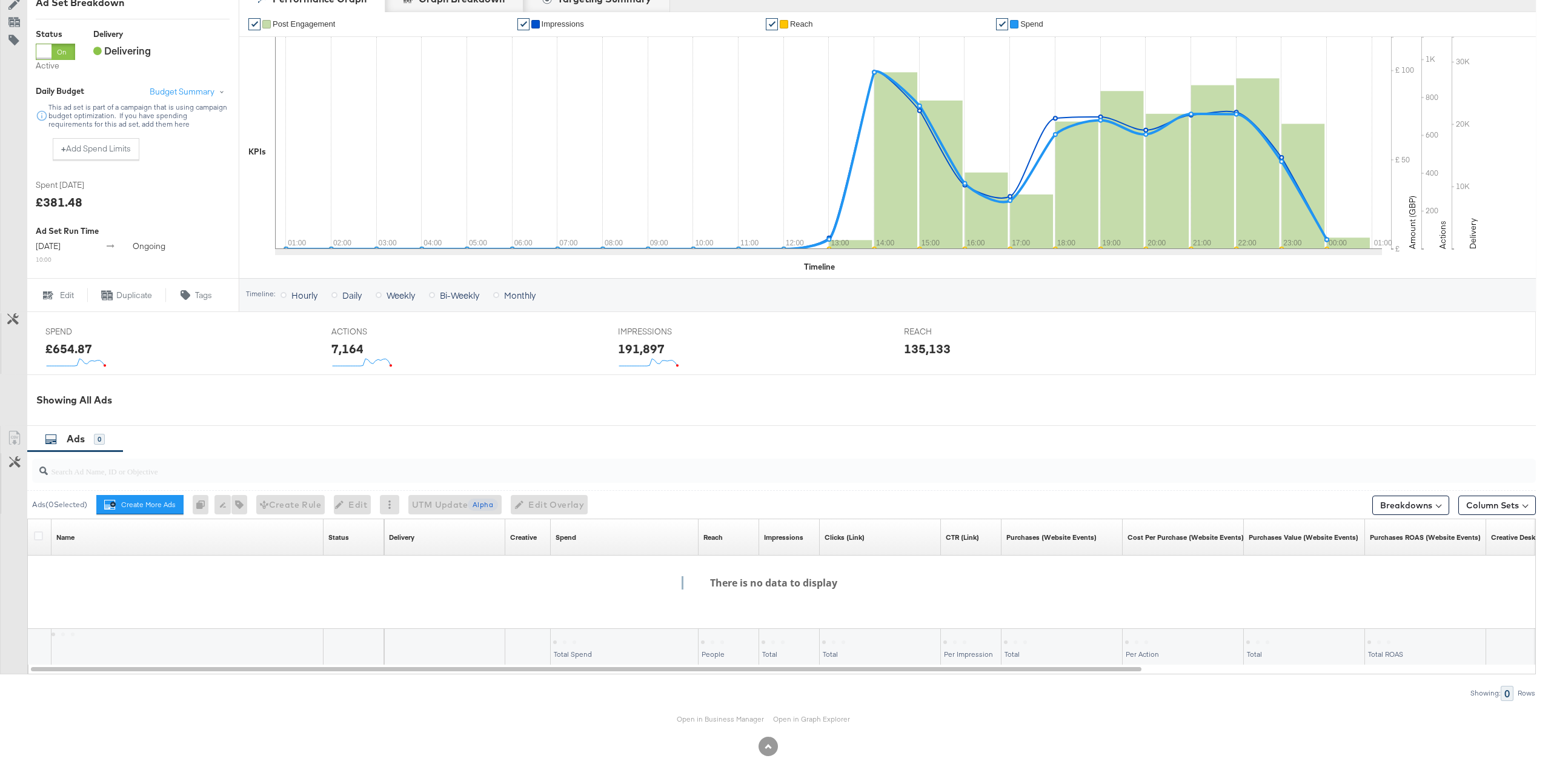
scroll to position [232, 0]
click at [706, 714] on link "Open in Business Manager" at bounding box center [720, 719] width 88 height 10
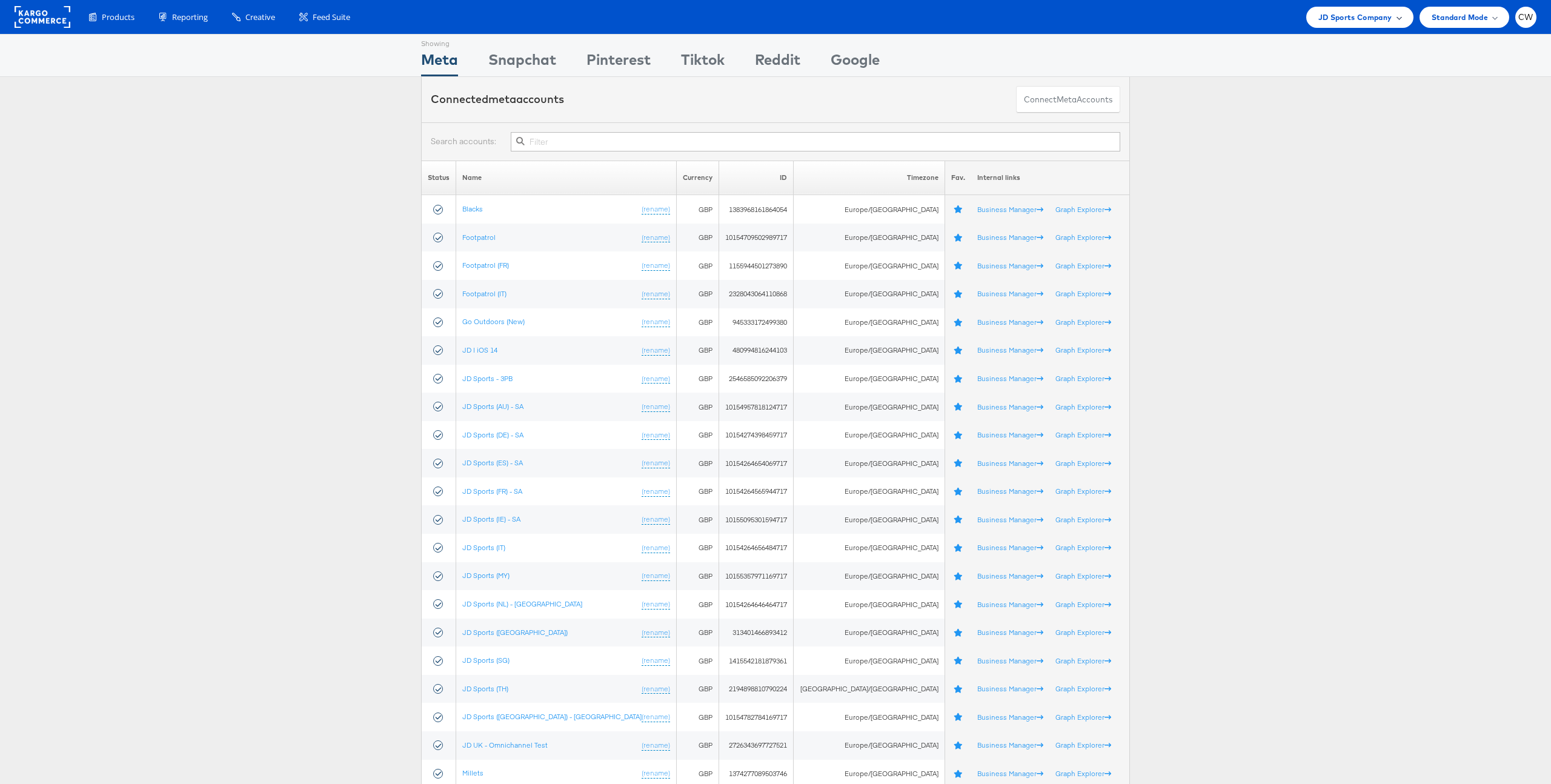
click at [1363, 14] on span "JD Sports Company" at bounding box center [1355, 17] width 74 height 12
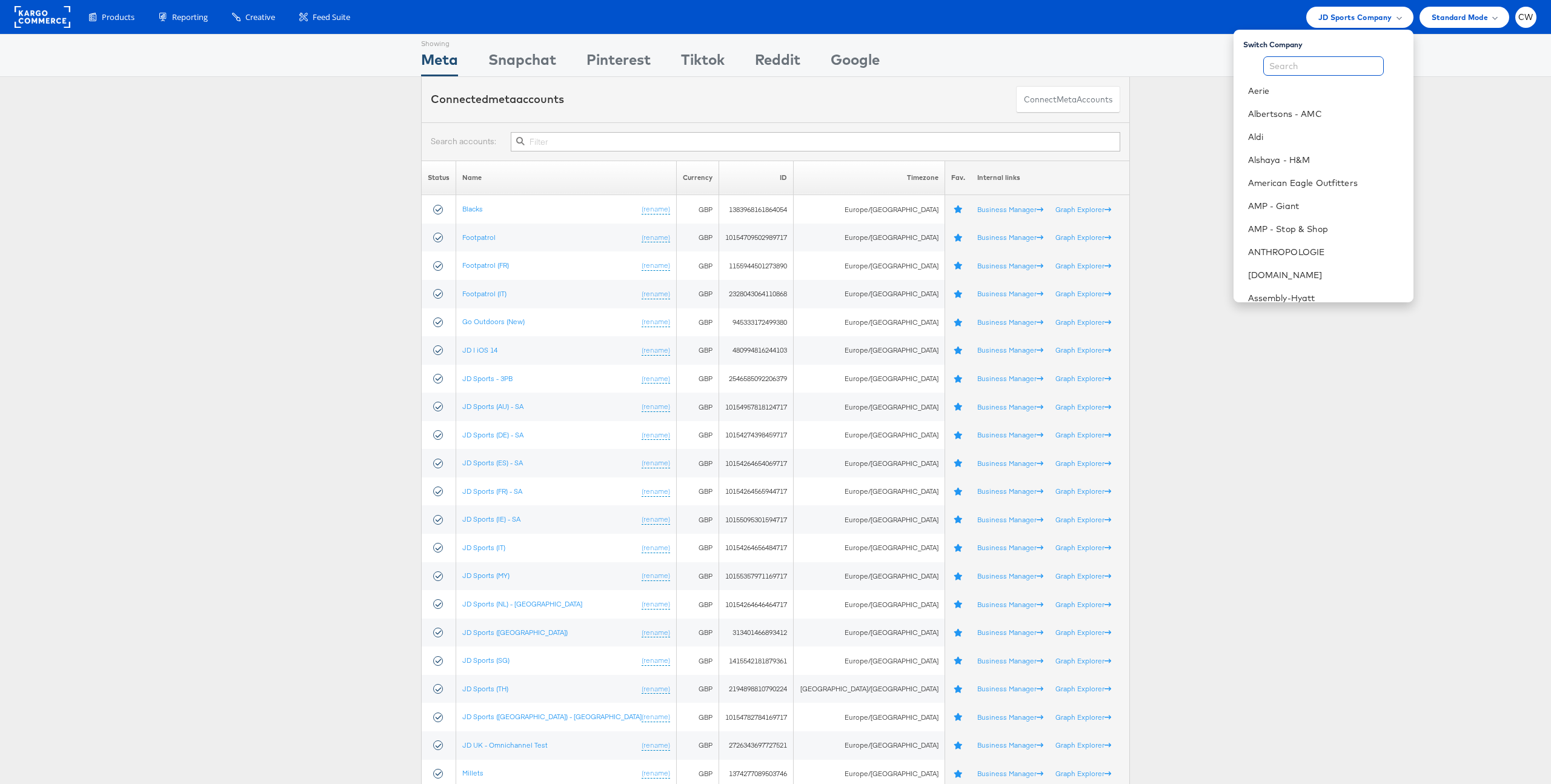
click at [1321, 61] on input "text" at bounding box center [1323, 66] width 121 height 19
type input "B"
click at [1326, 136] on link "B&Q" at bounding box center [1328, 137] width 148 height 12
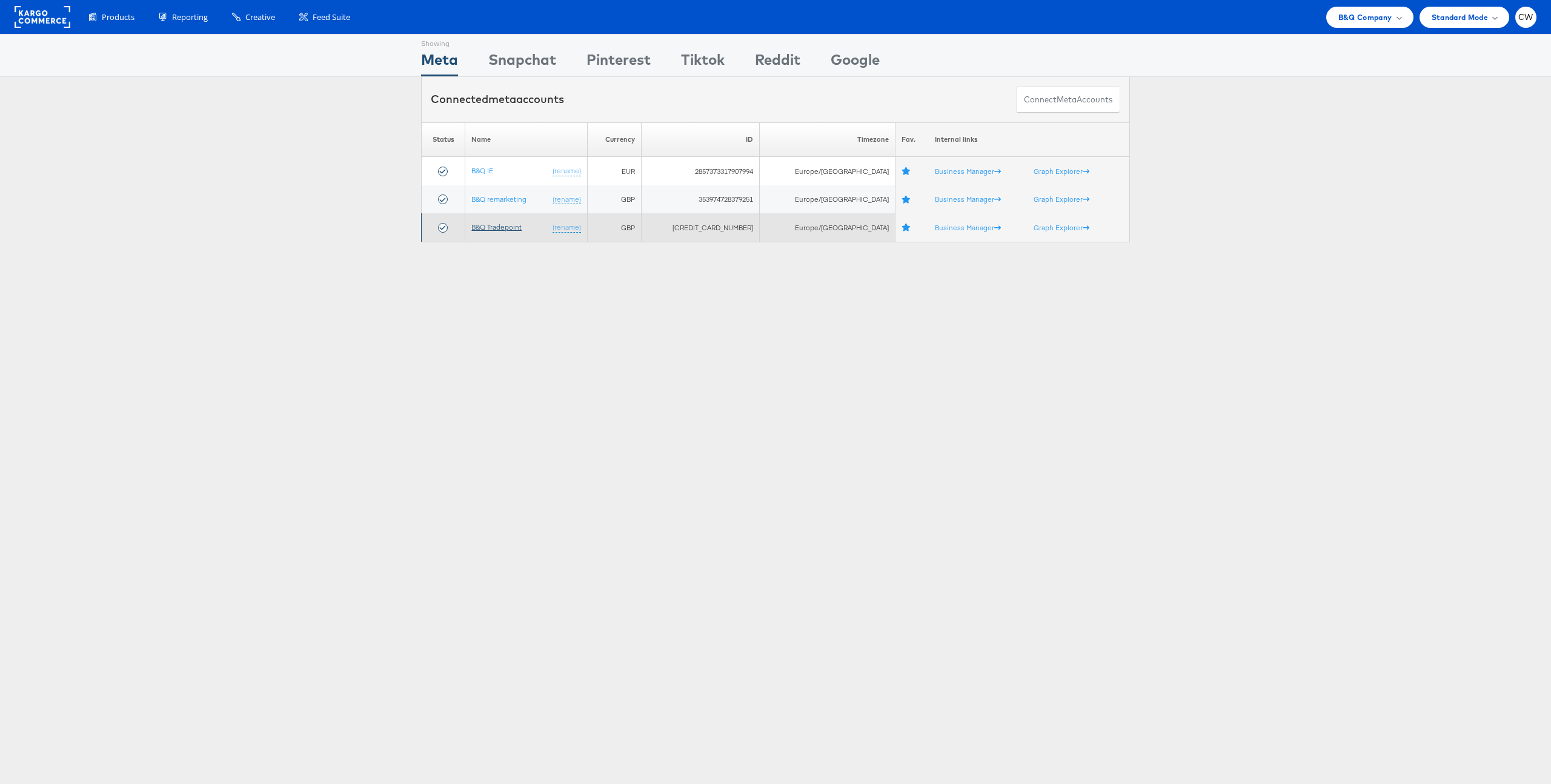
click at [516, 231] on link "B&Q Tradepoint" at bounding box center [497, 227] width 50 height 9
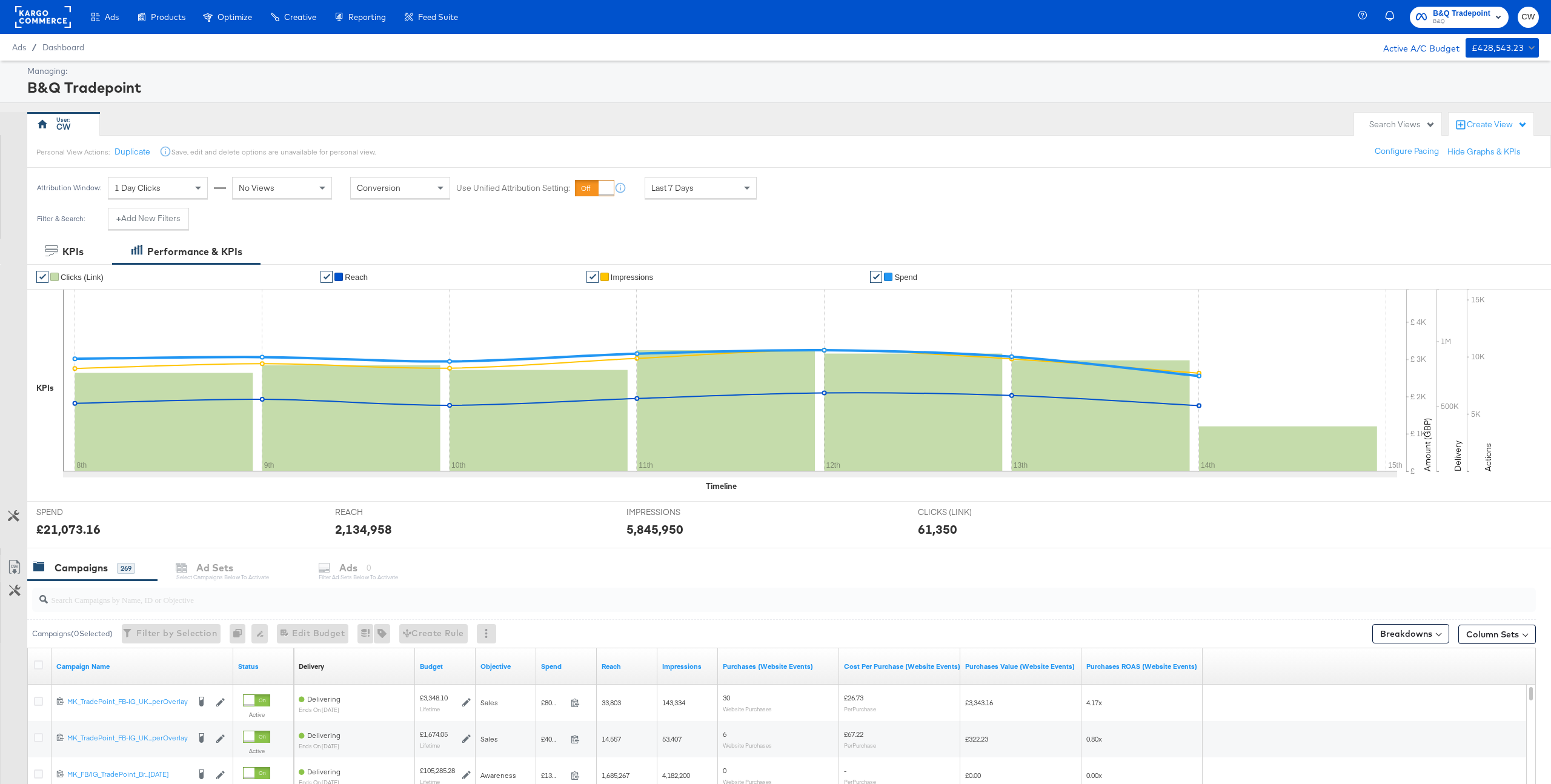
click at [206, 602] on input "search" at bounding box center [721, 594] width 1347 height 23
paste input "23852374538570497"
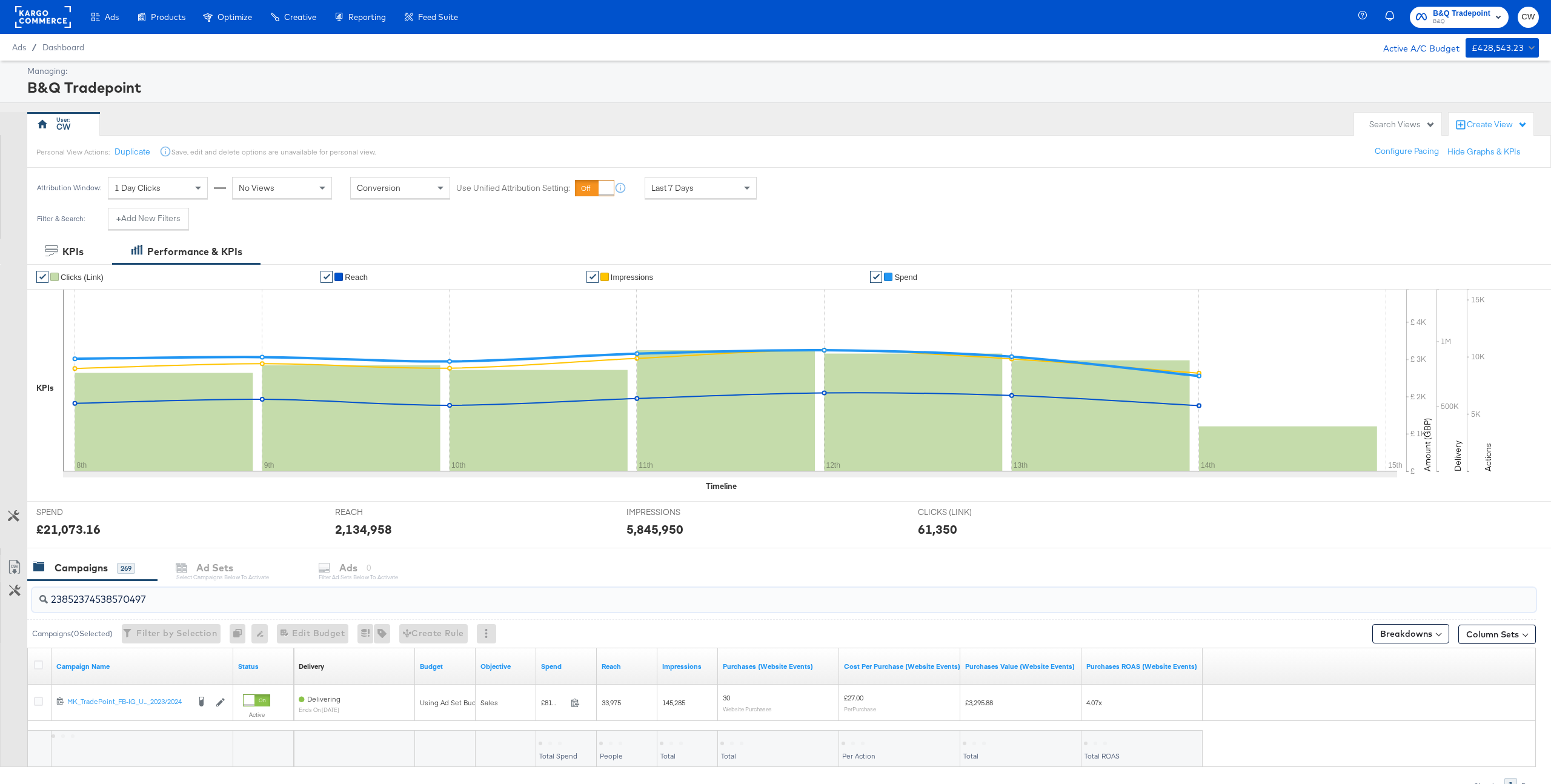
scroll to position [62, 0]
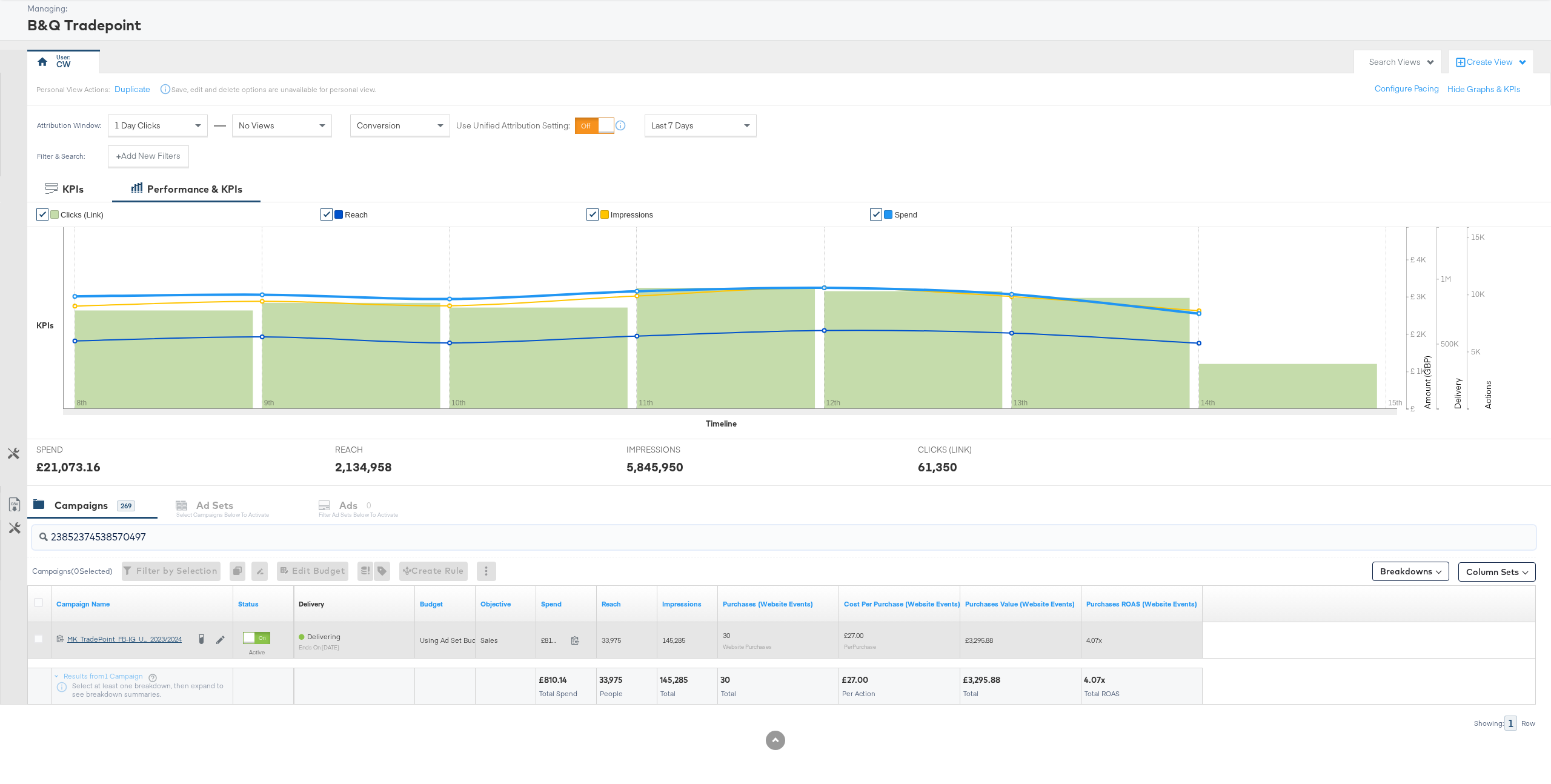
type input "23852374538570497"
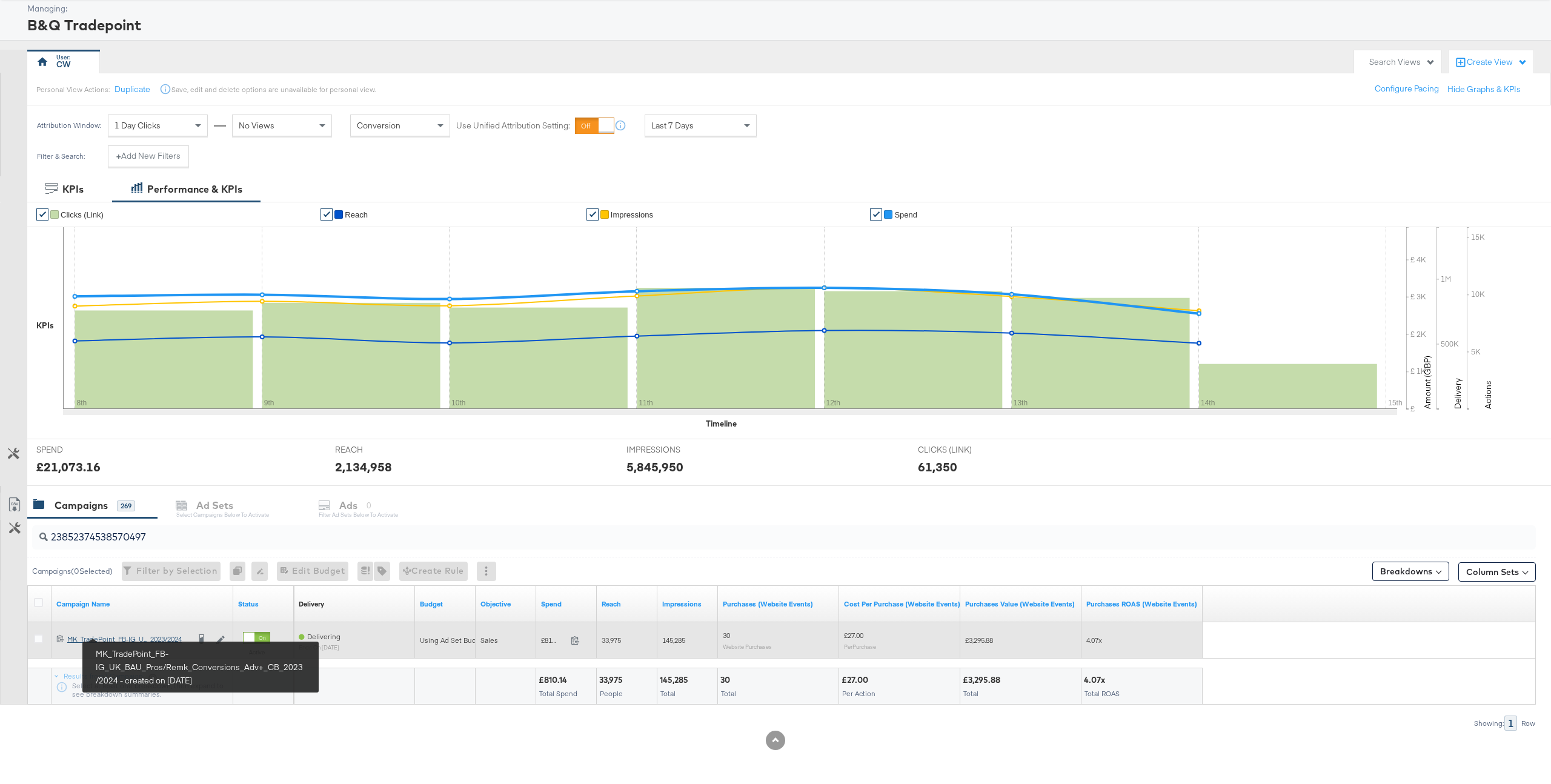
click at [112, 643] on link "MK_TradePoint_FB-IG_UK_BAU_Pros/Remk_Conversions_Adv+_CB_2023/2024 MK_TradePoin…" at bounding box center [128, 640] width 121 height 12
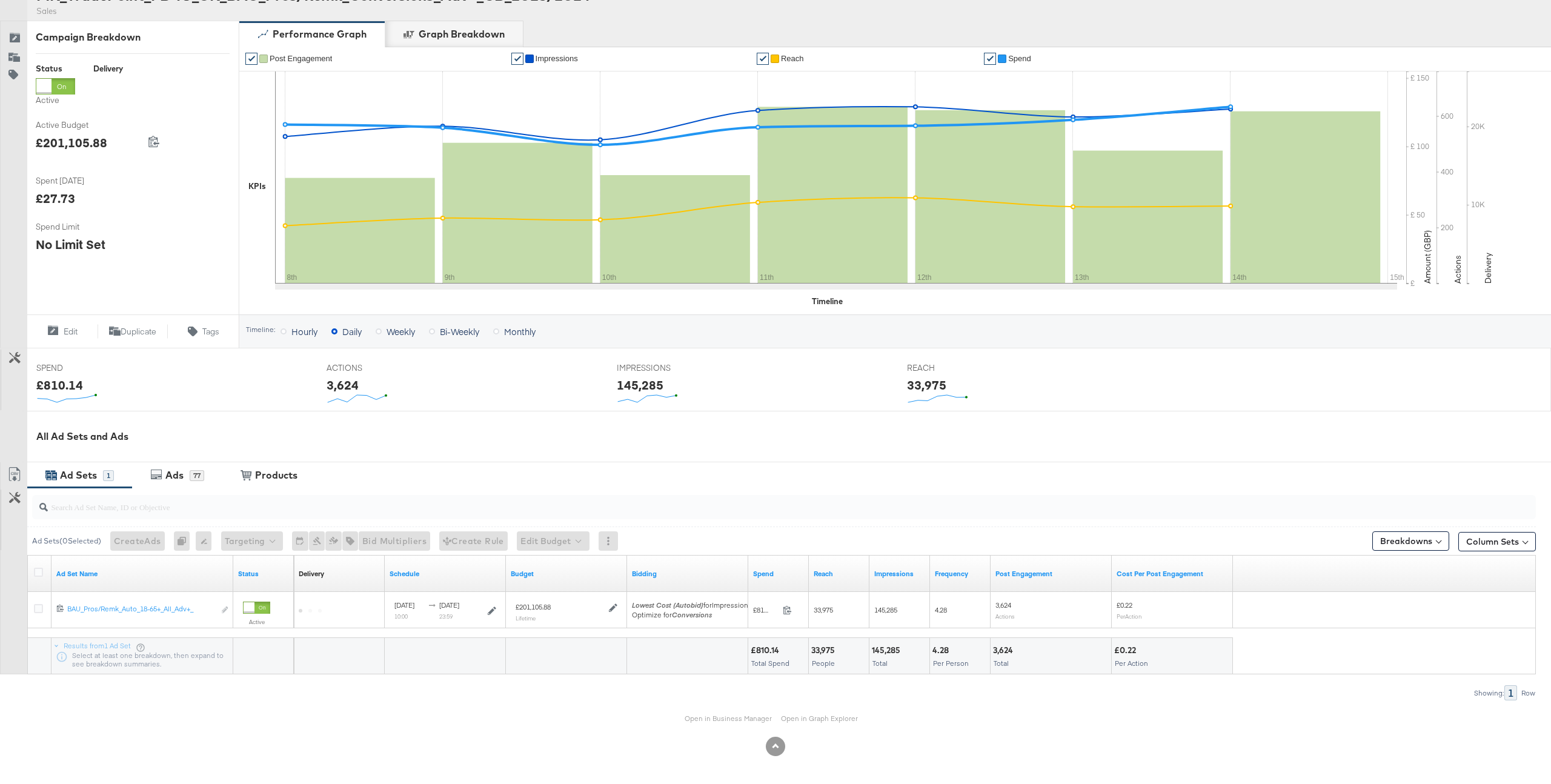
scroll to position [143, 0]
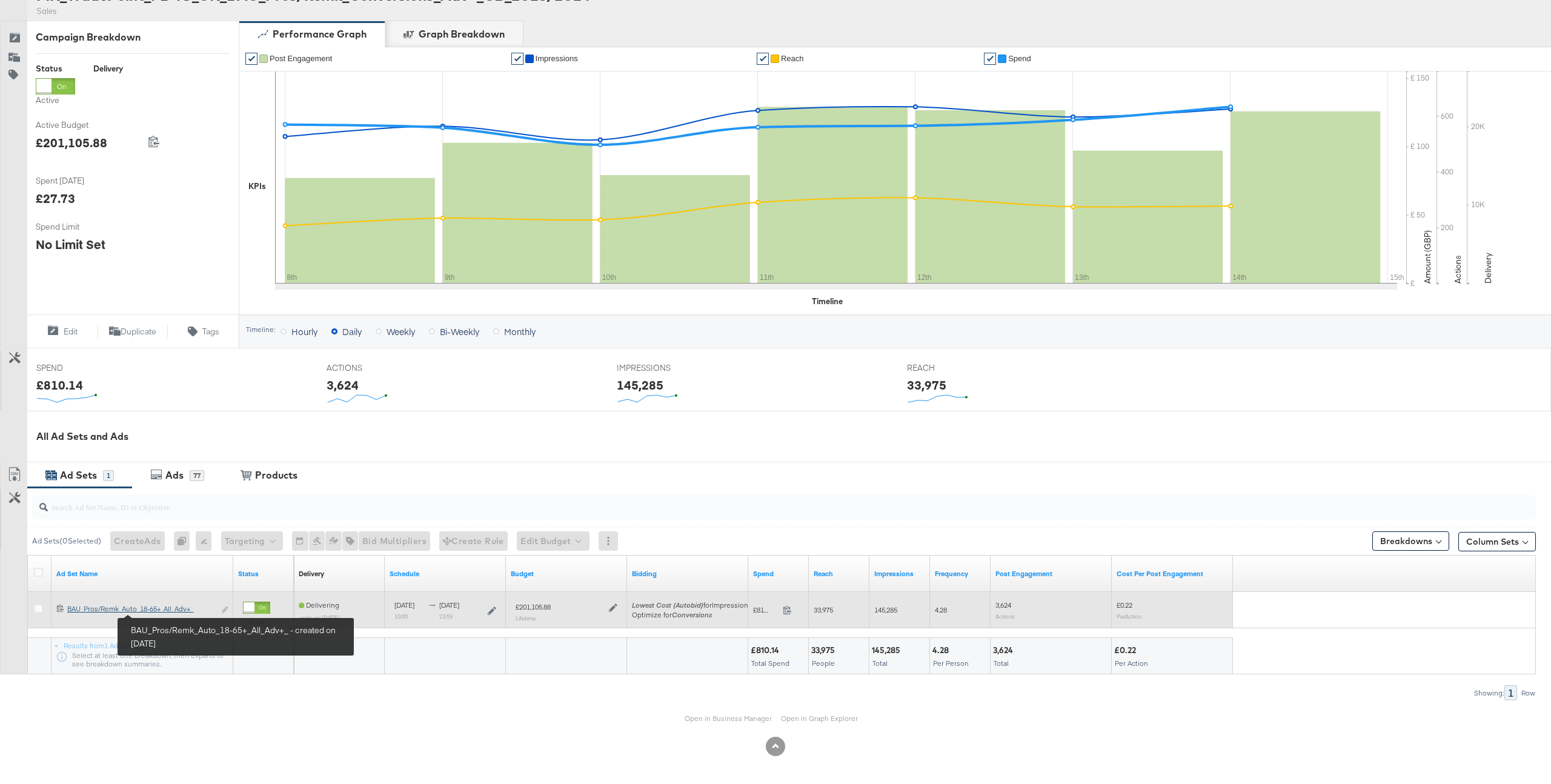
click at [163, 612] on div "BAU_Pros/Remk_Auto_18-65+_All_Adv+_ BAU_Pros/Remk_Auto_18-65+_All_Adv+_" at bounding box center [141, 609] width 148 height 10
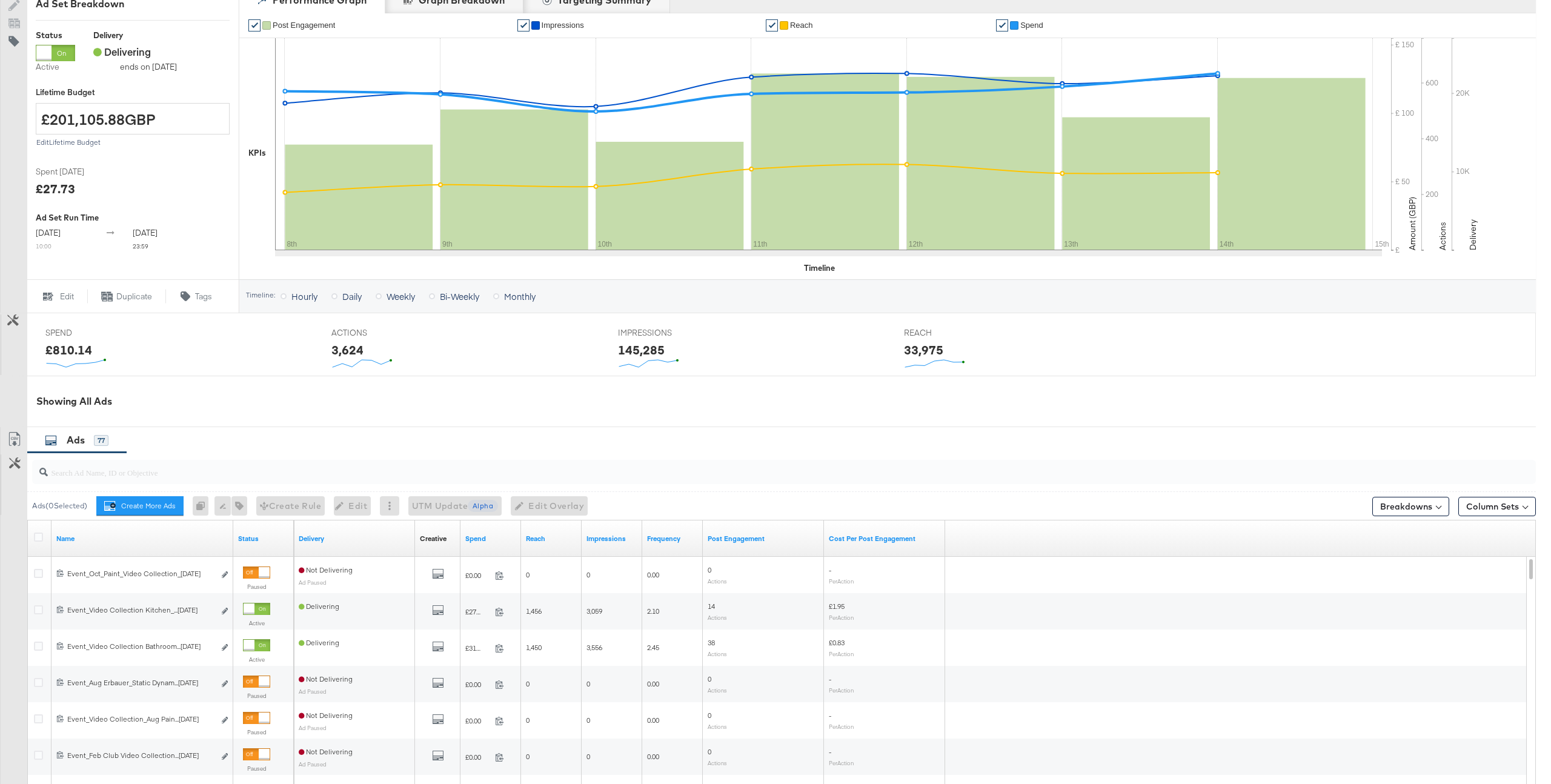
scroll to position [255, 0]
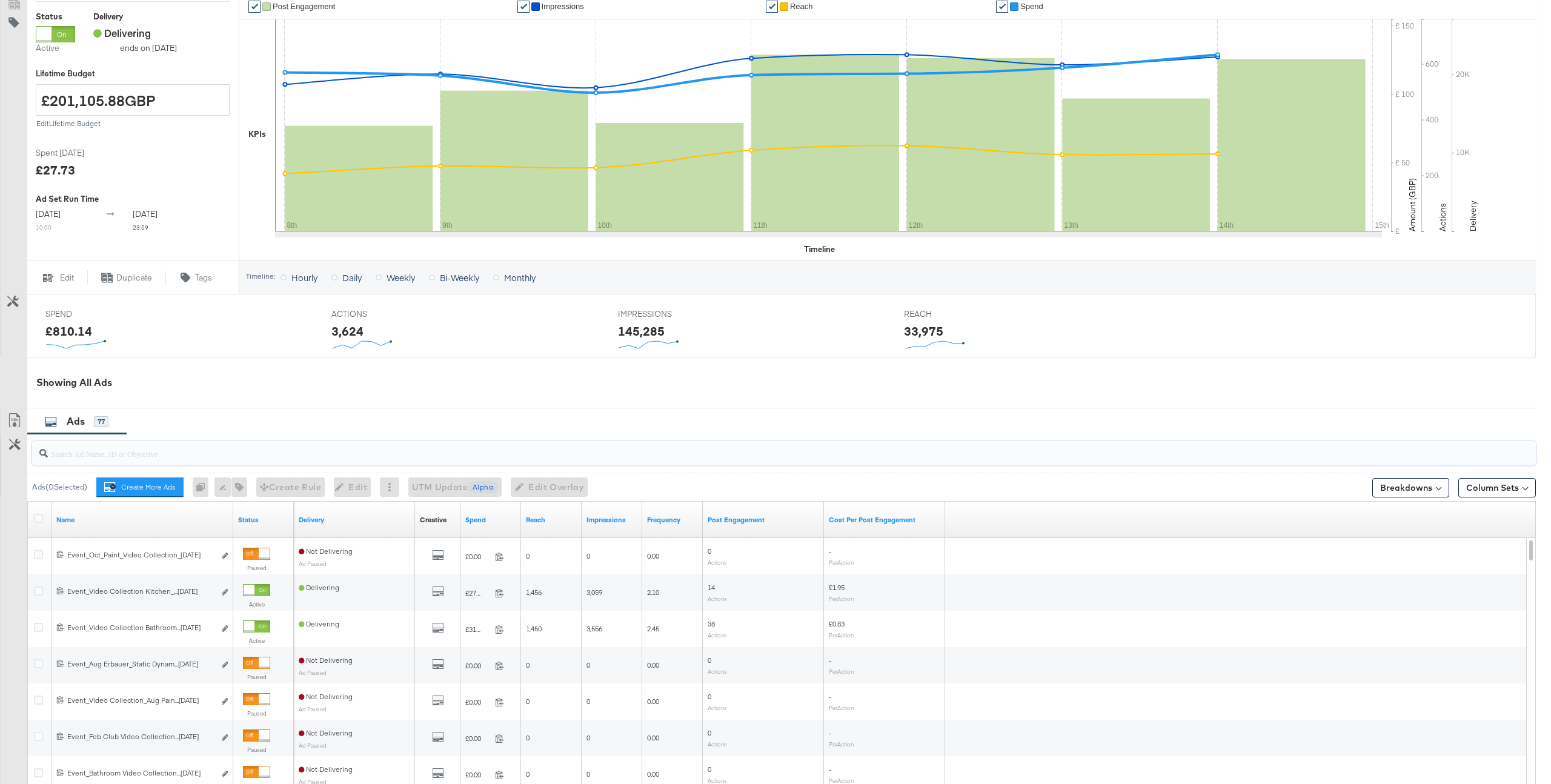
click at [176, 452] on input "search" at bounding box center [721, 448] width 1347 height 23
paste input "120201137192670498"
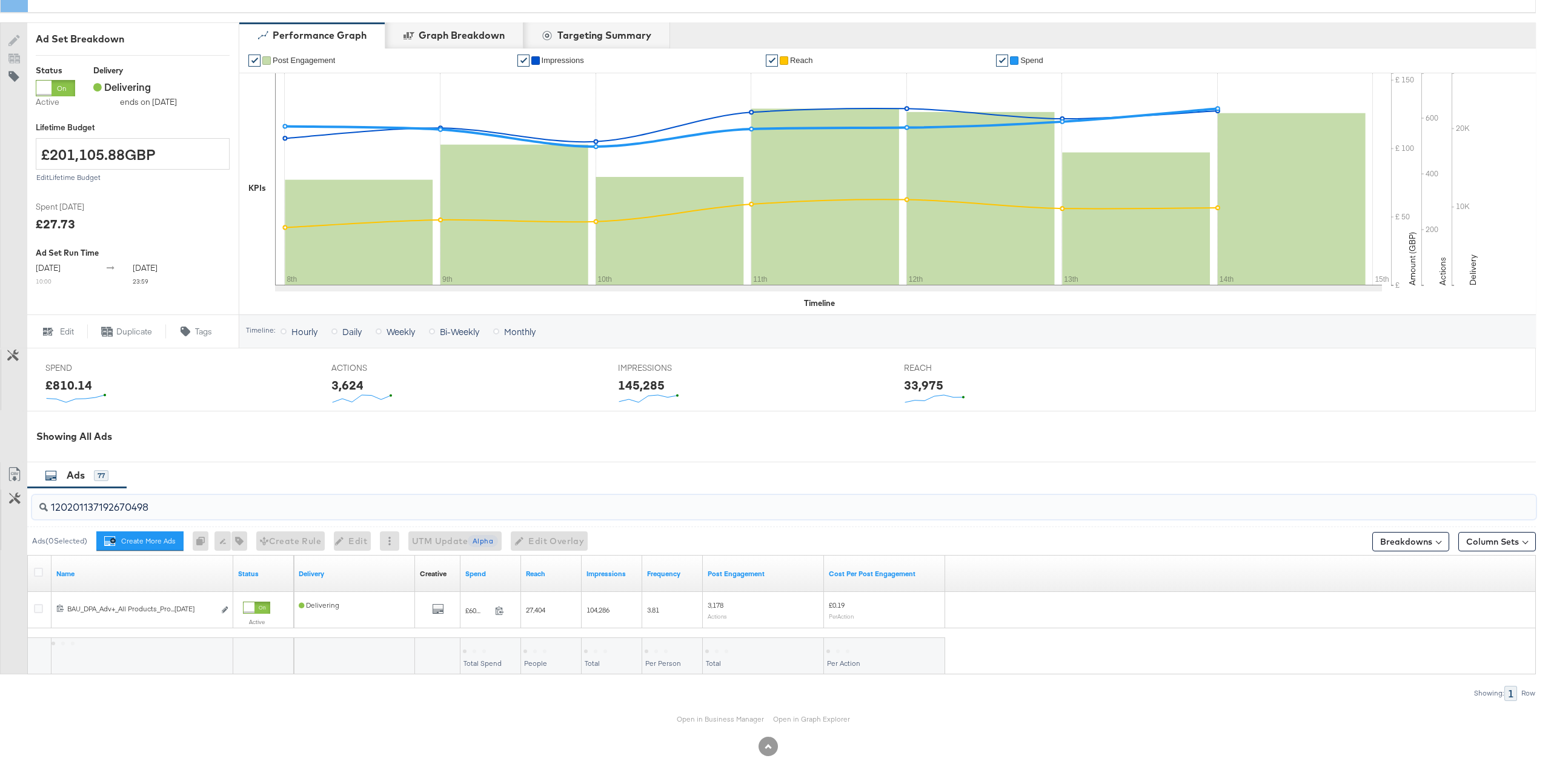
scroll to position [201, 0]
type input "120201137192670498"
click at [713, 720] on link "Open in Business Manager" at bounding box center [720, 719] width 88 height 10
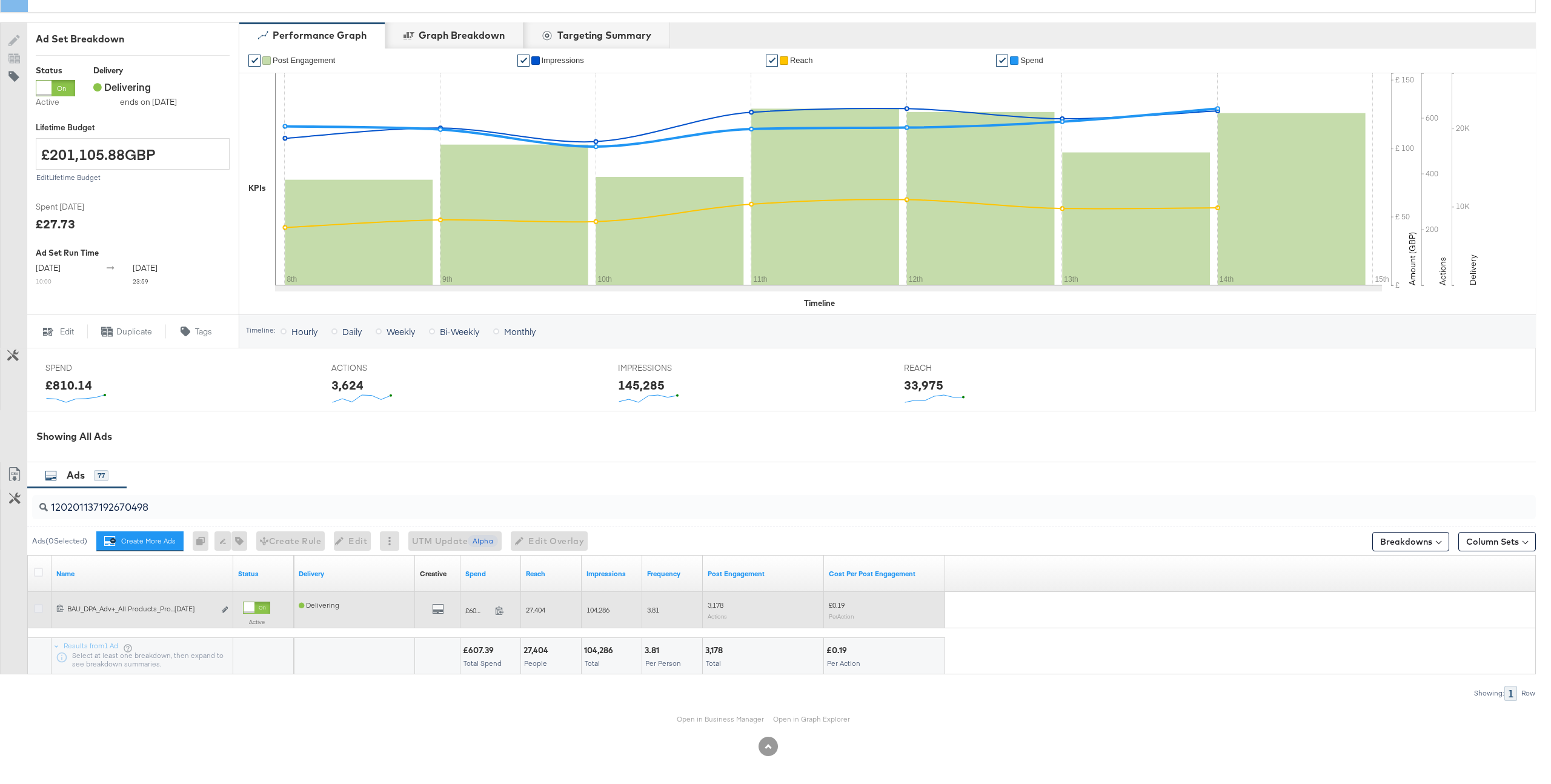
click at [34, 612] on icon at bounding box center [38, 608] width 9 height 9
click at [0, 0] on input "checkbox" at bounding box center [0, 0] width 0 height 0
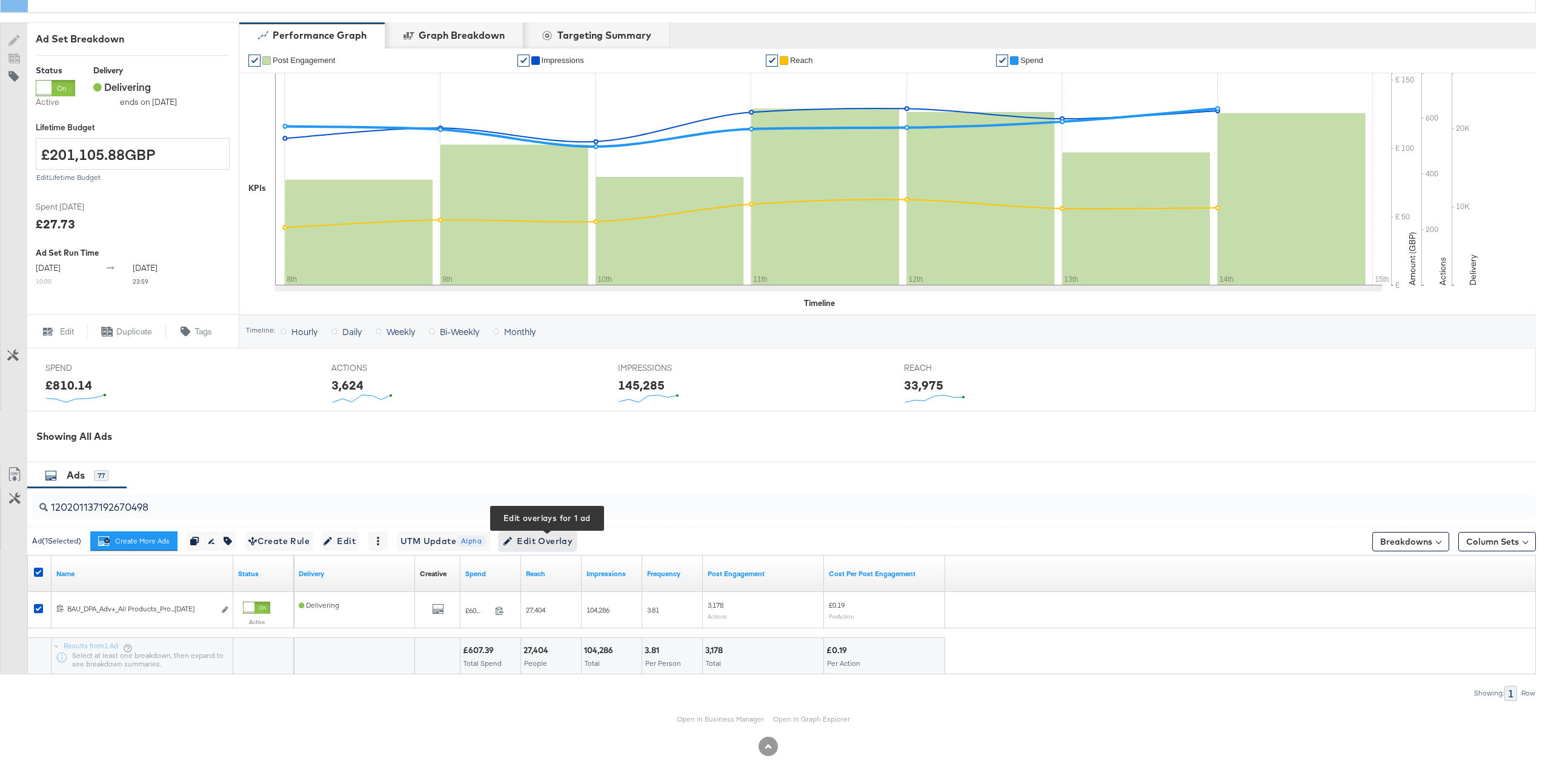
click at [556, 538] on span "Edit Overlay Edit overlays for 1 ad" at bounding box center [538, 541] width 70 height 15
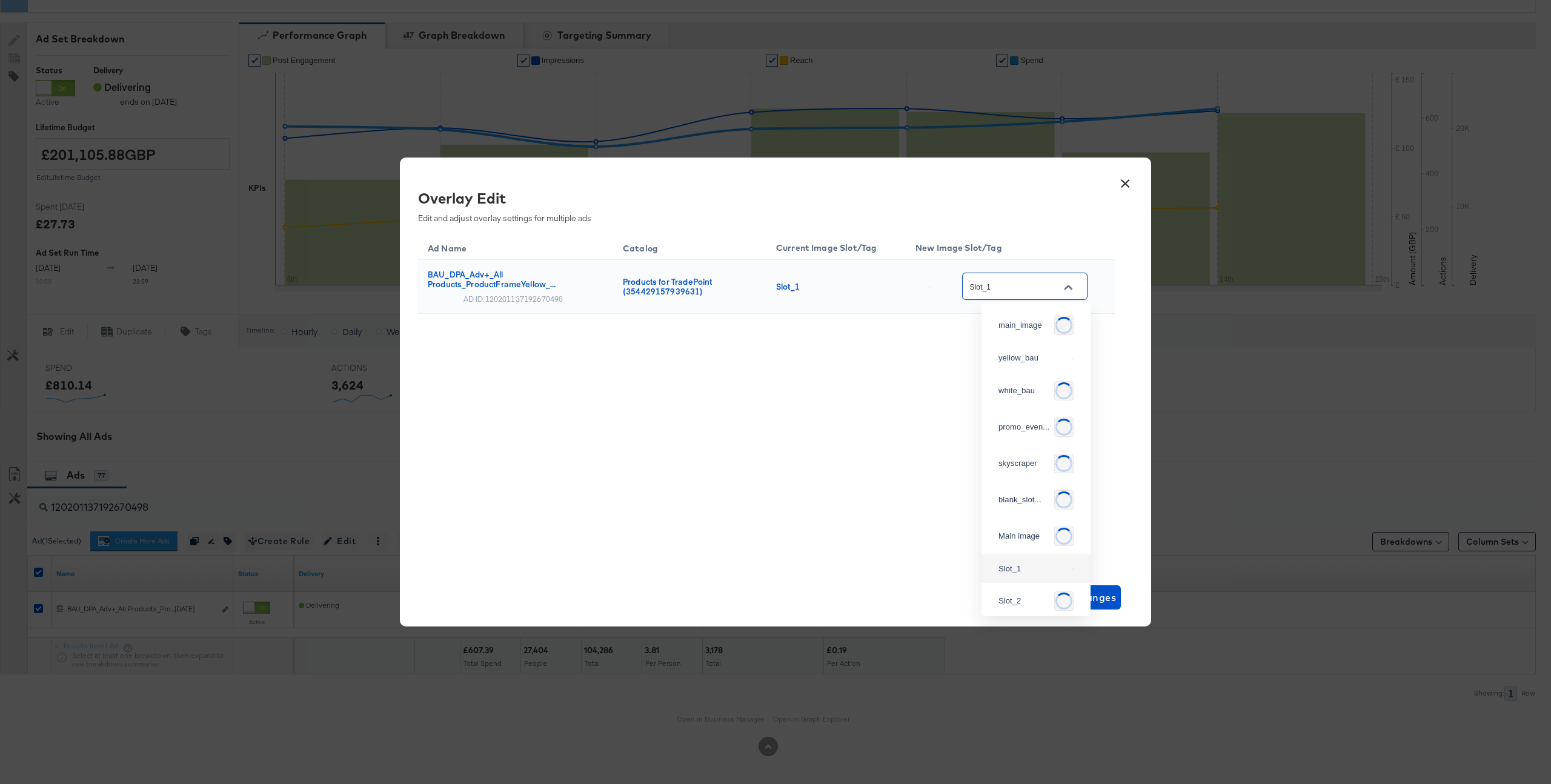
click at [1016, 280] on input "Slot_1" at bounding box center [1015, 287] width 96 height 14
click at [880, 506] on div "Ad Name Catalog Current Image Slot/Tag New Image Slot/Tag BAU_DPA_Adv+_All Prod…" at bounding box center [767, 399] width 697 height 333
click at [1126, 185] on button "×" at bounding box center [1125, 181] width 22 height 22
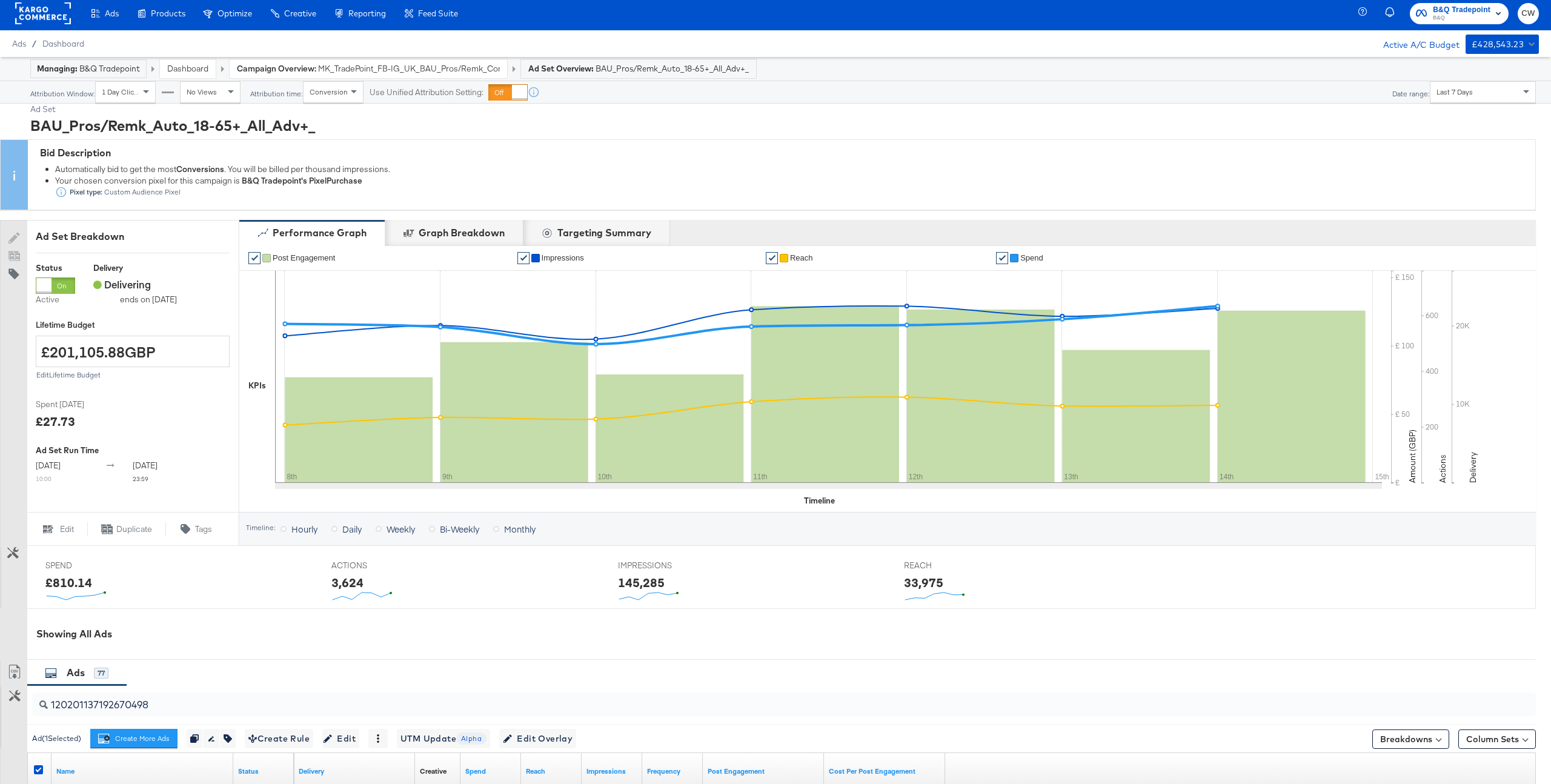
scroll to position [0, 0]
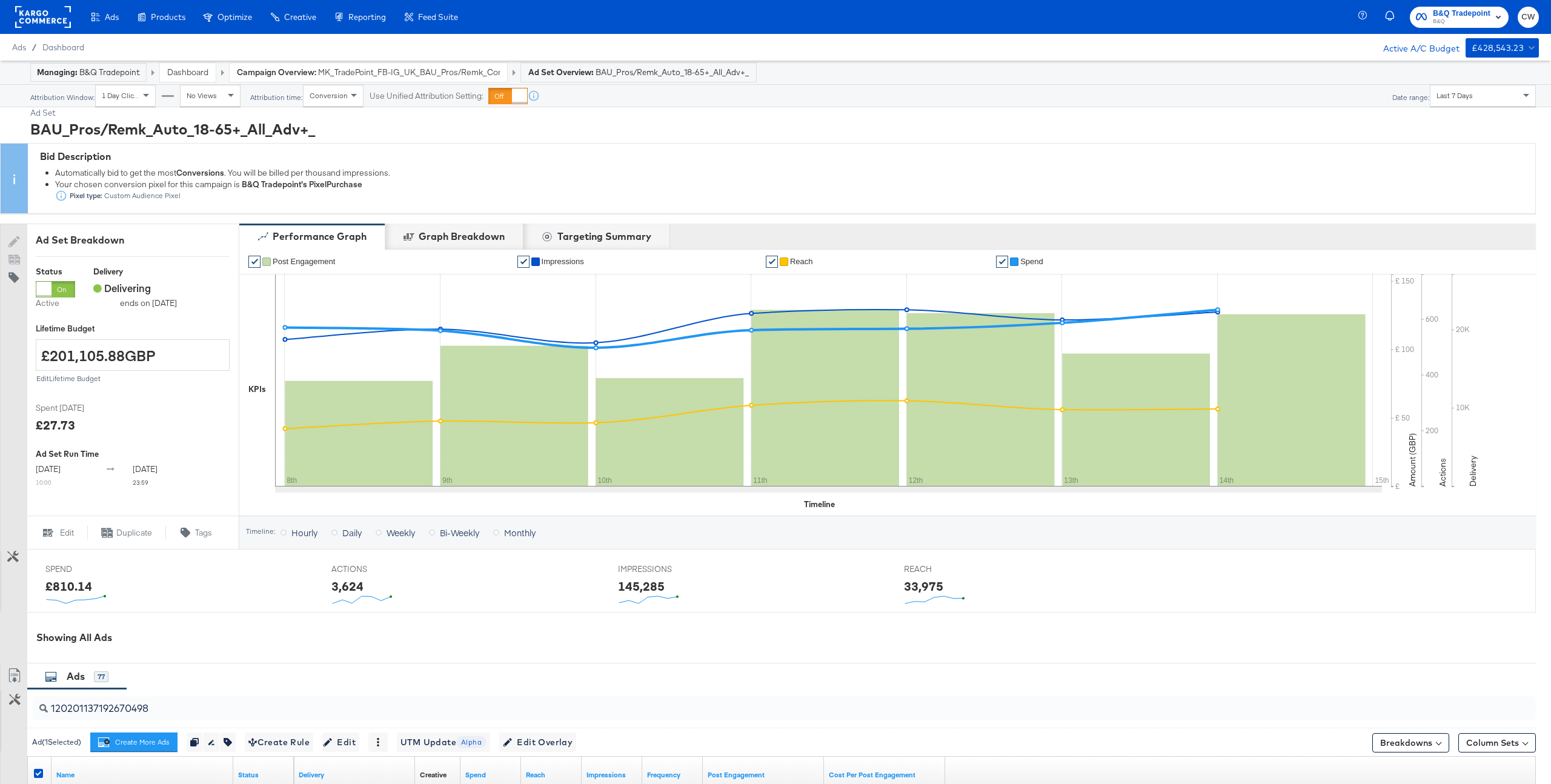
click at [54, 17] on rect at bounding box center [43, 17] width 56 height 22
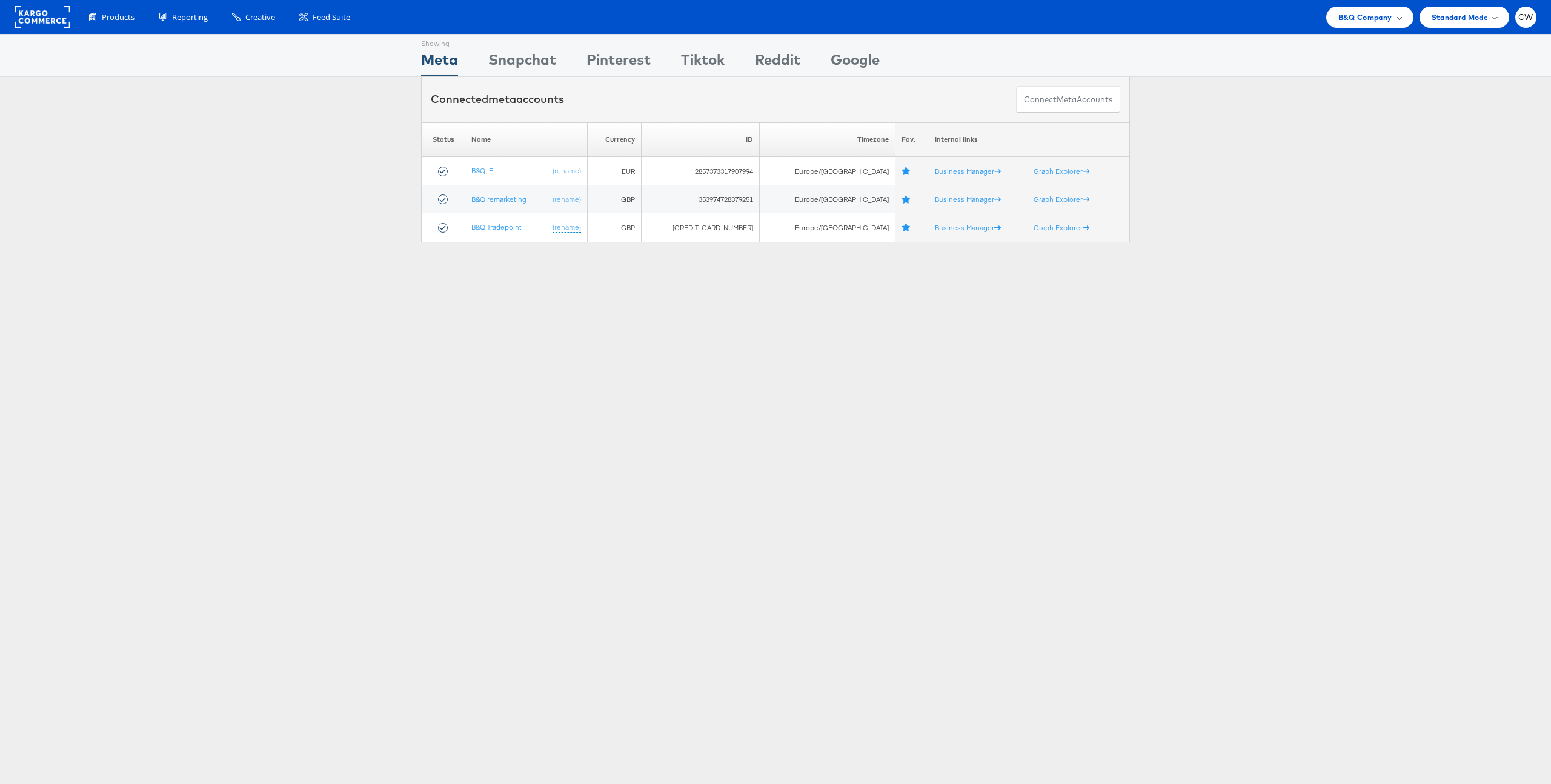
click at [1407, 22] on div "B&Q Company" at bounding box center [1369, 17] width 88 height 21
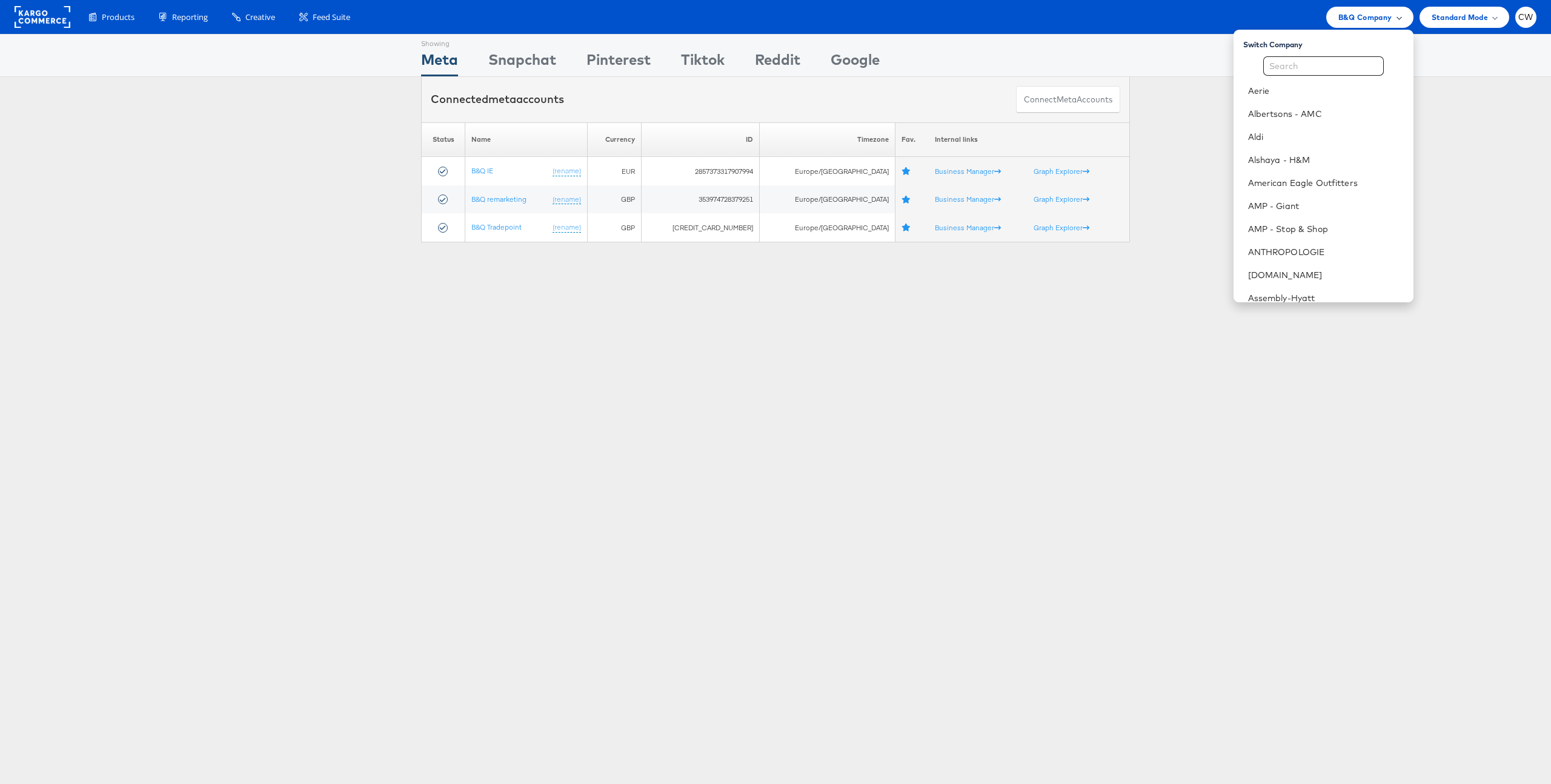
click at [1381, 19] on span "B&Q Company" at bounding box center [1365, 17] width 54 height 12
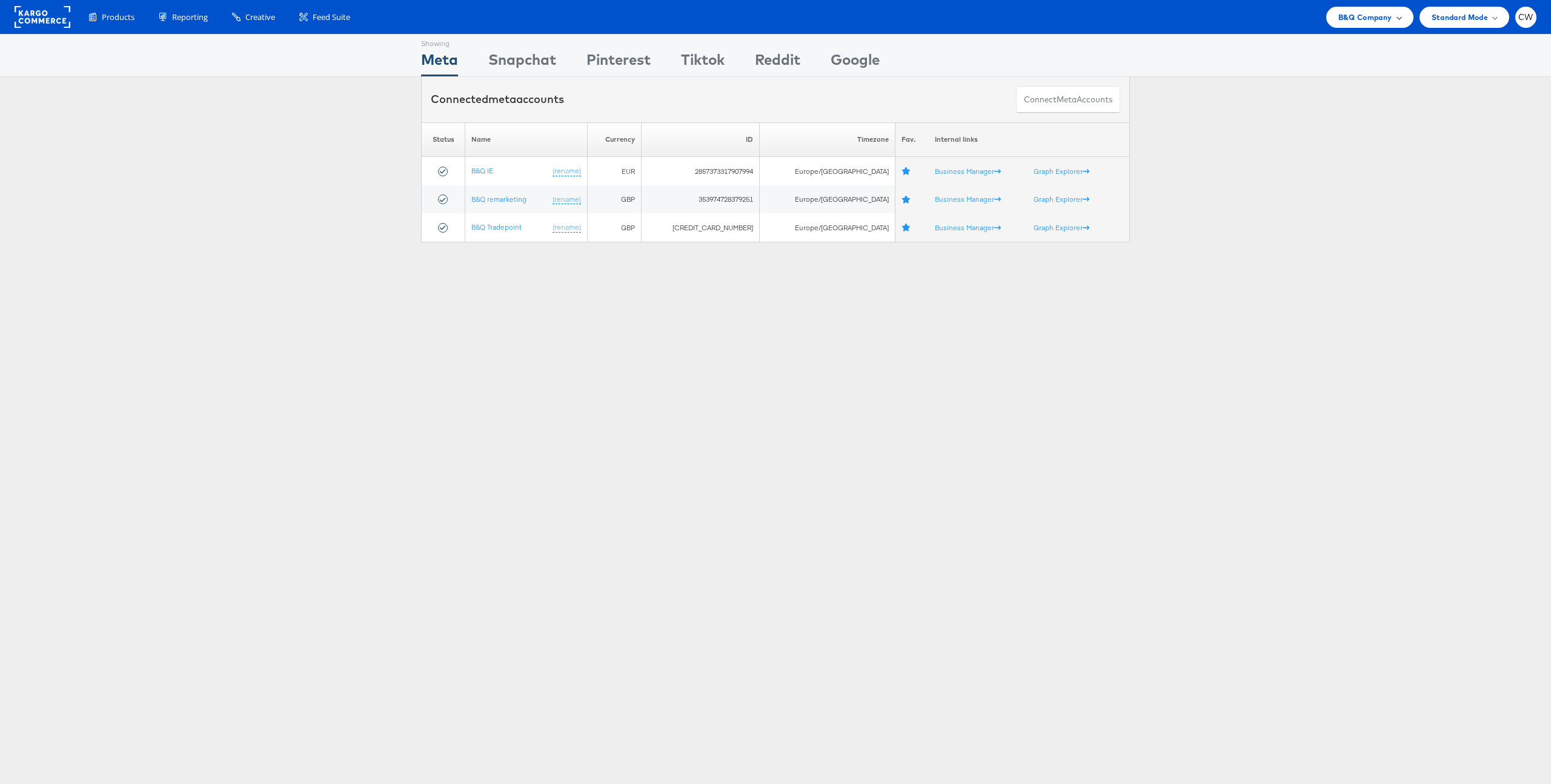
click at [1361, 19] on span "B&Q Company" at bounding box center [1365, 17] width 54 height 12
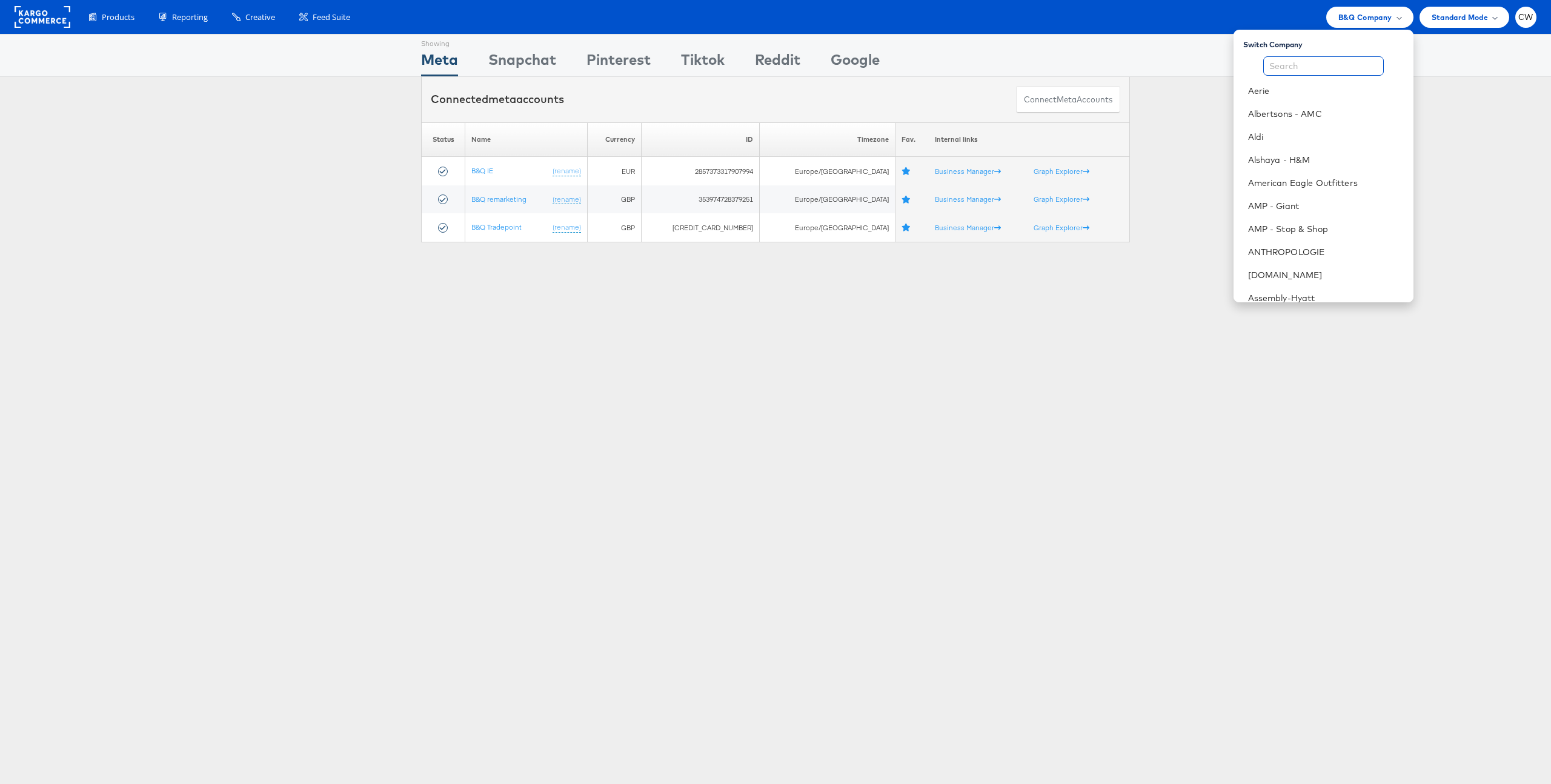
click at [1347, 70] on input "text" at bounding box center [1323, 66] width 121 height 19
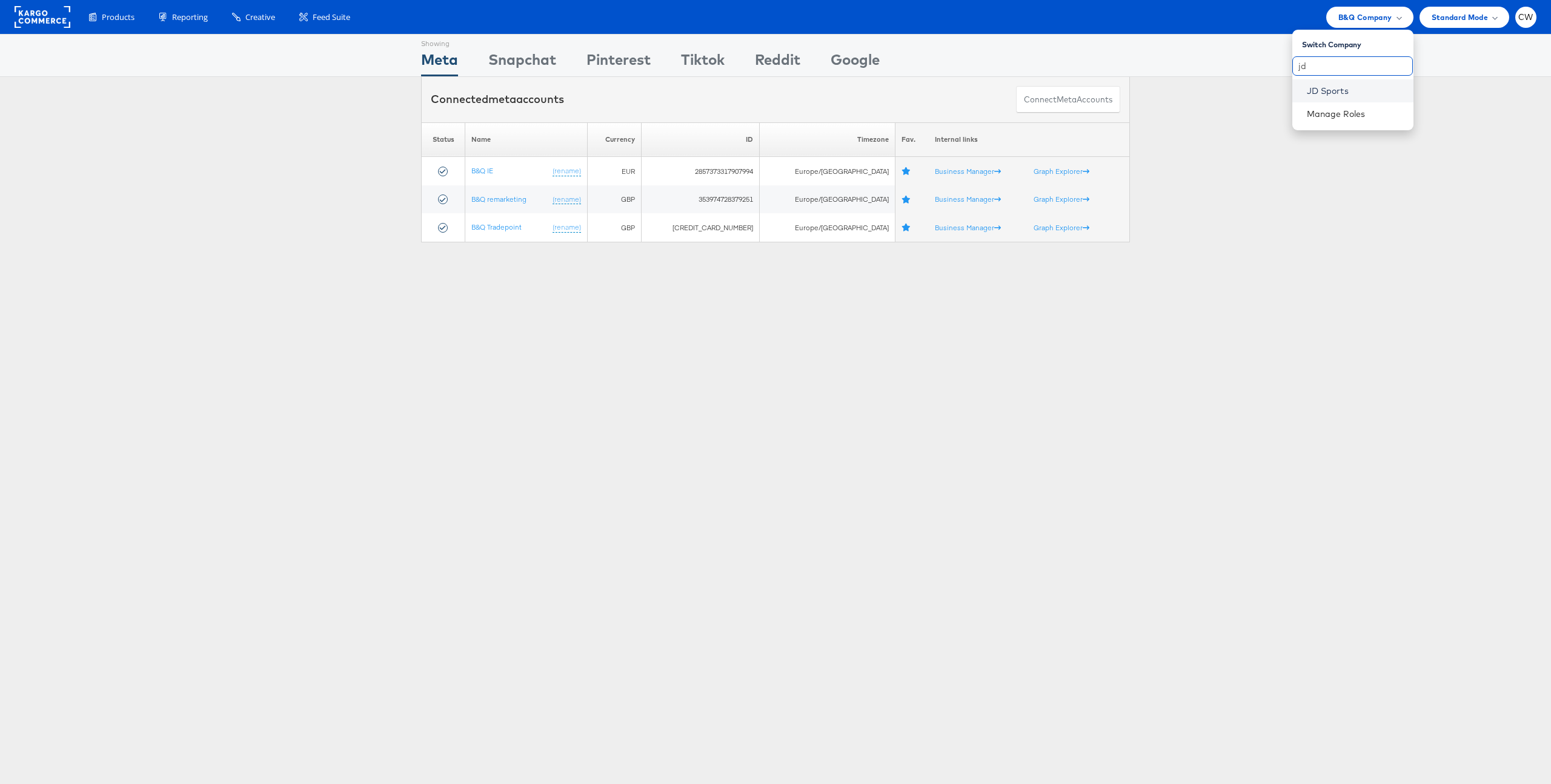
type input "jd"
click at [1366, 87] on link "JD Sports" at bounding box center [1355, 91] width 97 height 12
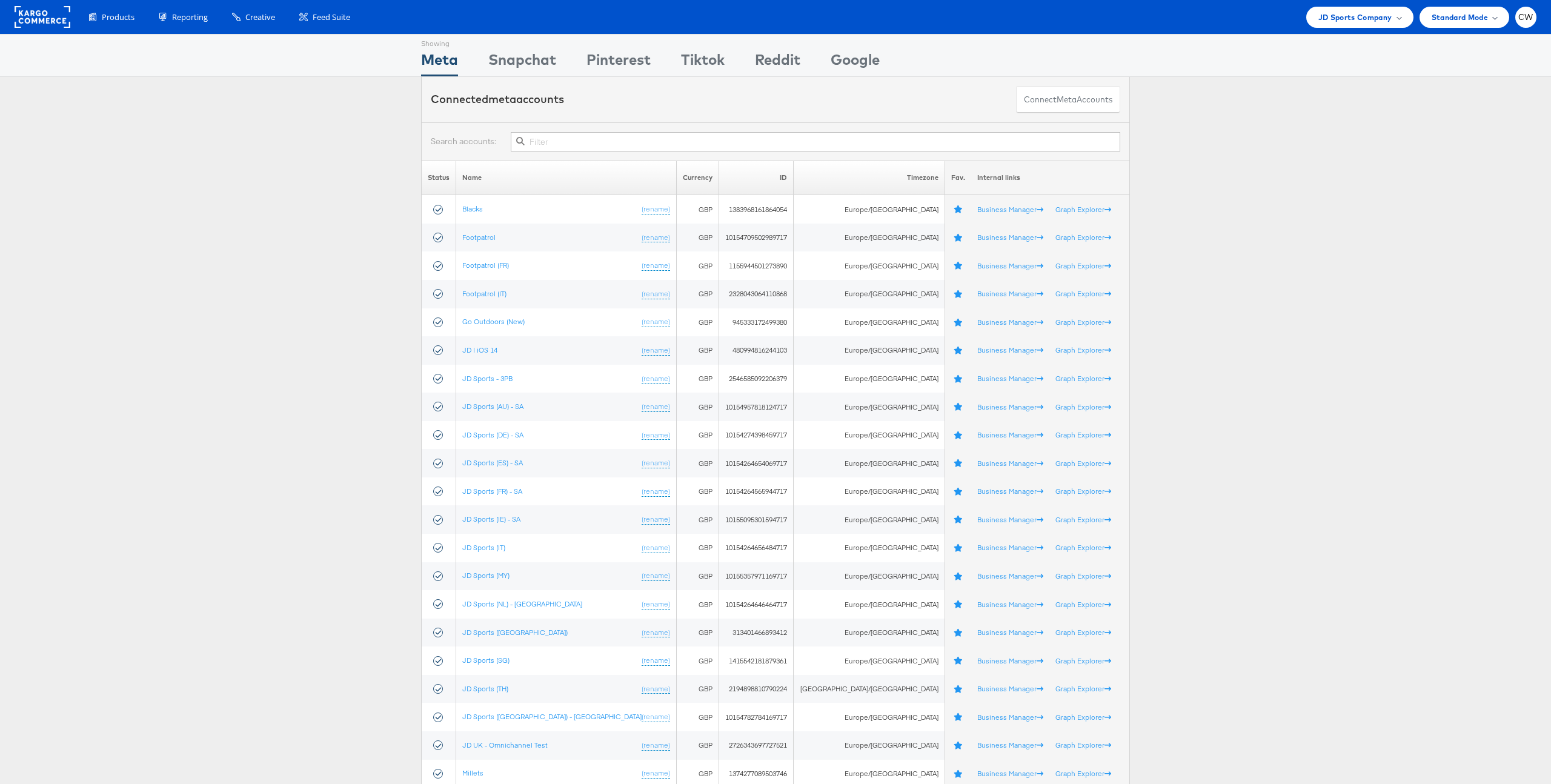
click at [1366, 87] on div "Connected meta accounts Connect meta Accounts" at bounding box center [775, 99] width 1551 height 46
click at [1361, 26] on div "JD Sports Company" at bounding box center [1359, 17] width 108 height 21
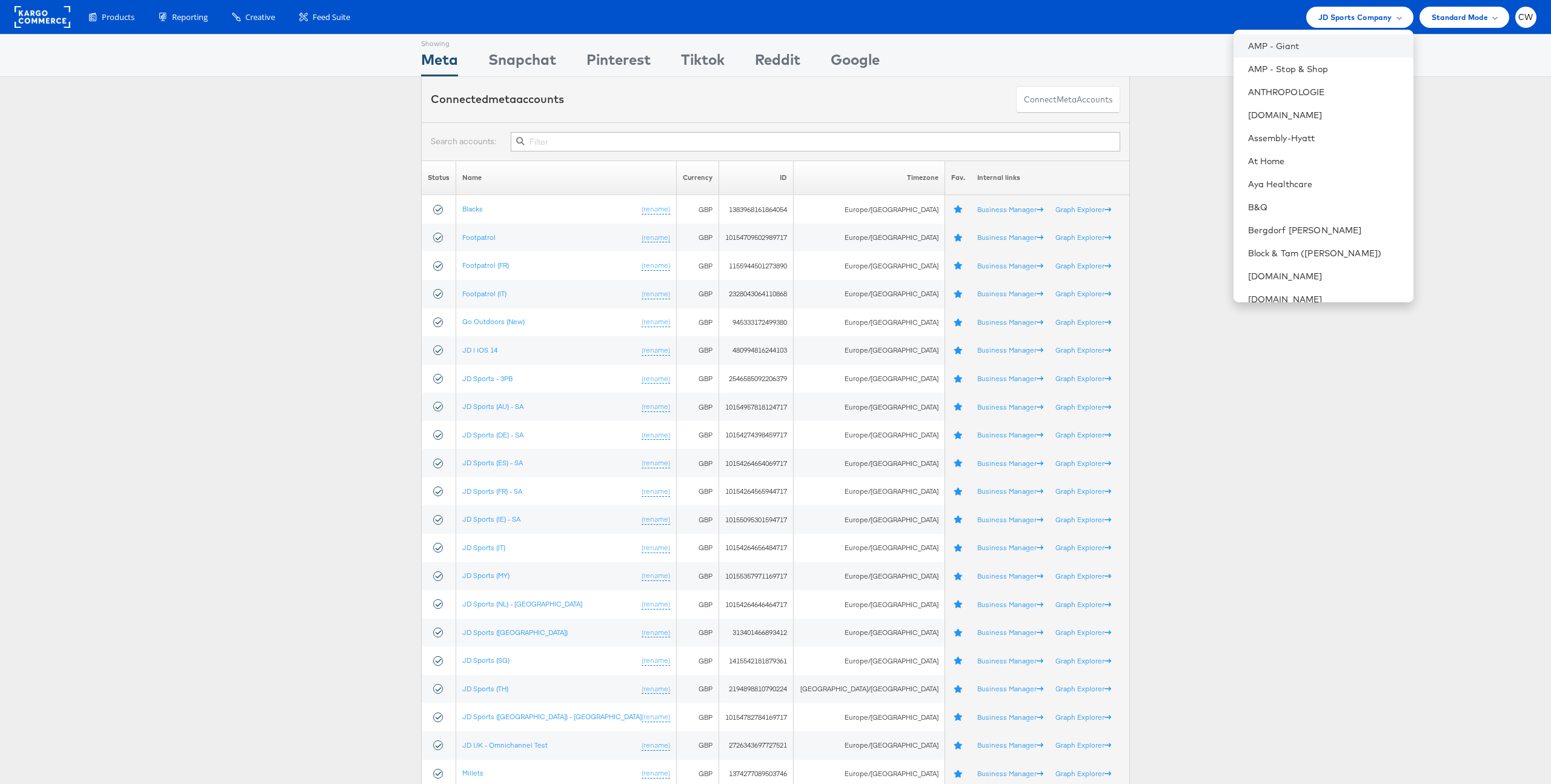
scroll to position [196, 0]
click at [1341, 212] on link "Block & Tam (Veronica Beard)" at bounding box center [1326, 217] width 156 height 12
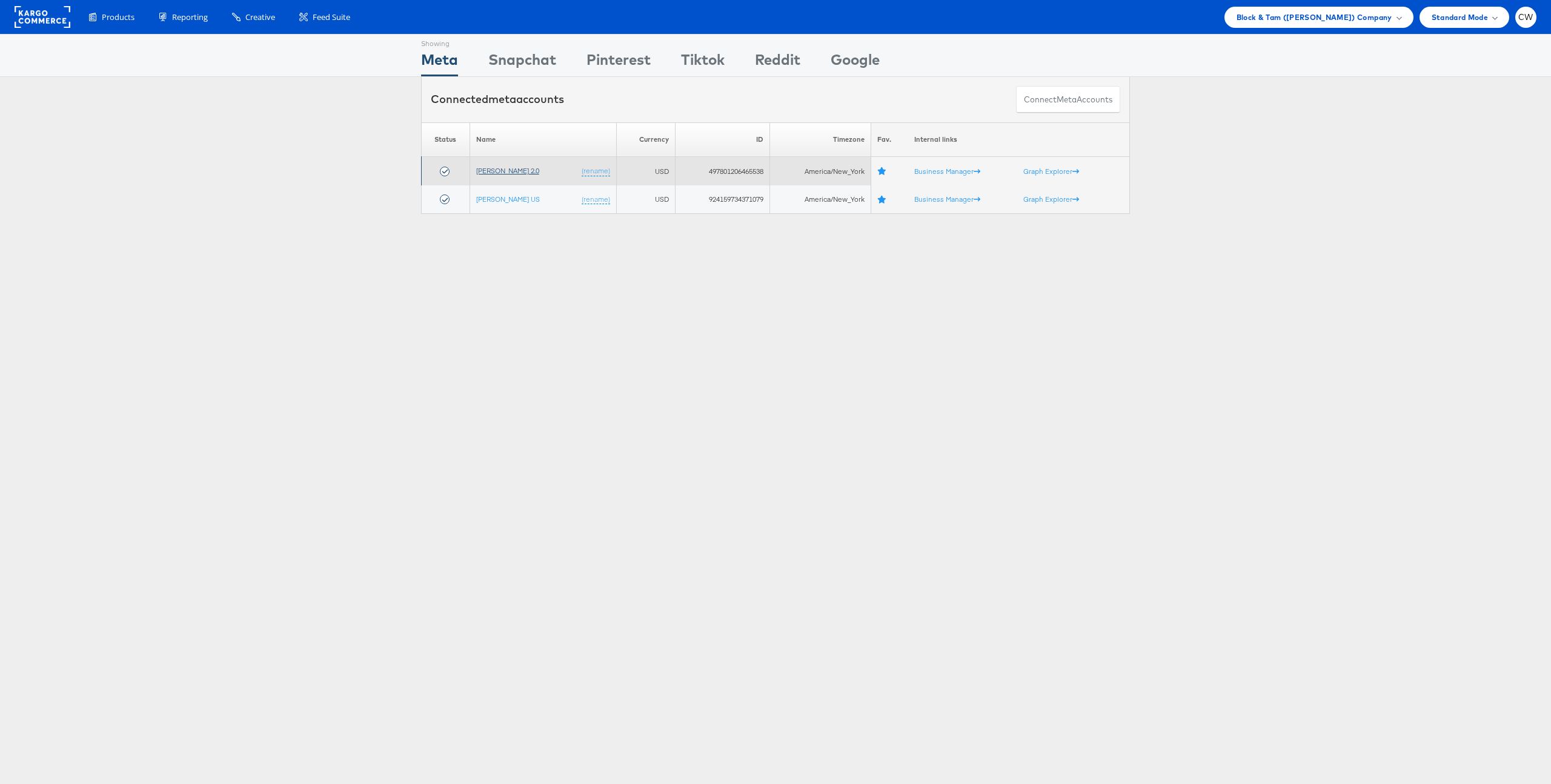
click at [503, 172] on link "[PERSON_NAME] 2.0" at bounding box center [508, 170] width 63 height 9
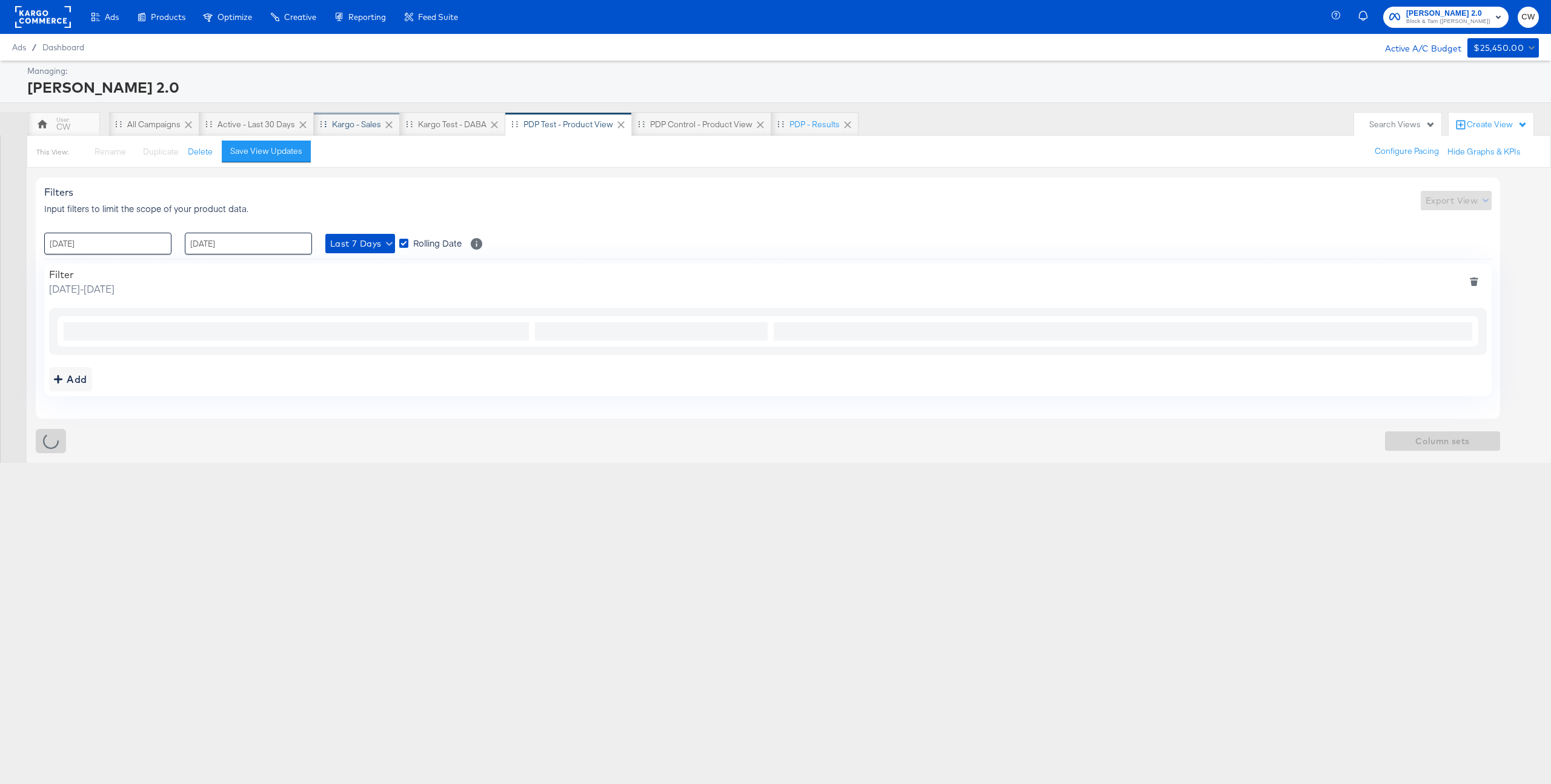
click at [353, 127] on div "Kargo - Sales" at bounding box center [356, 124] width 49 height 12
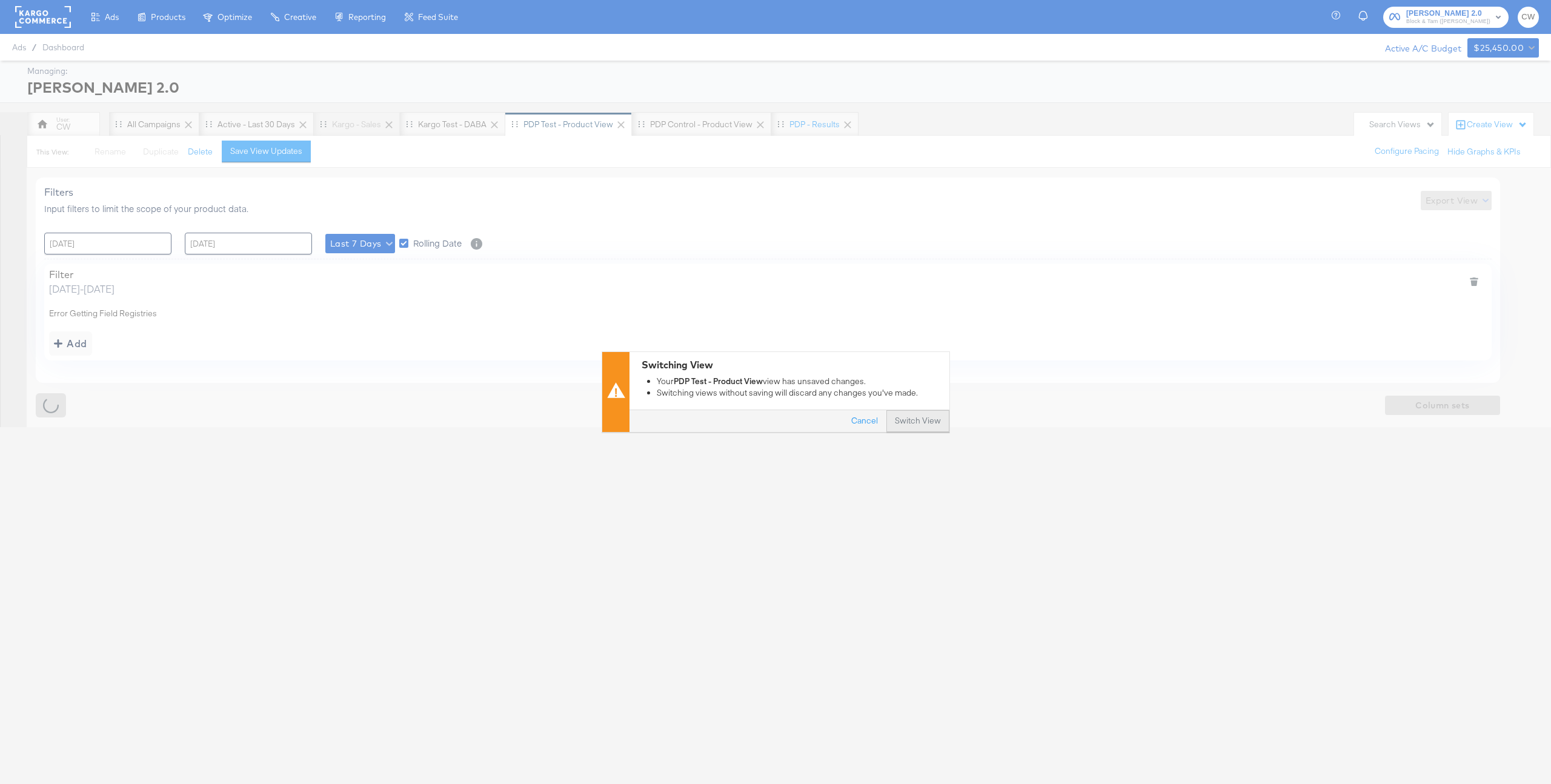
click at [916, 422] on button "Switch View" at bounding box center [918, 422] width 63 height 22
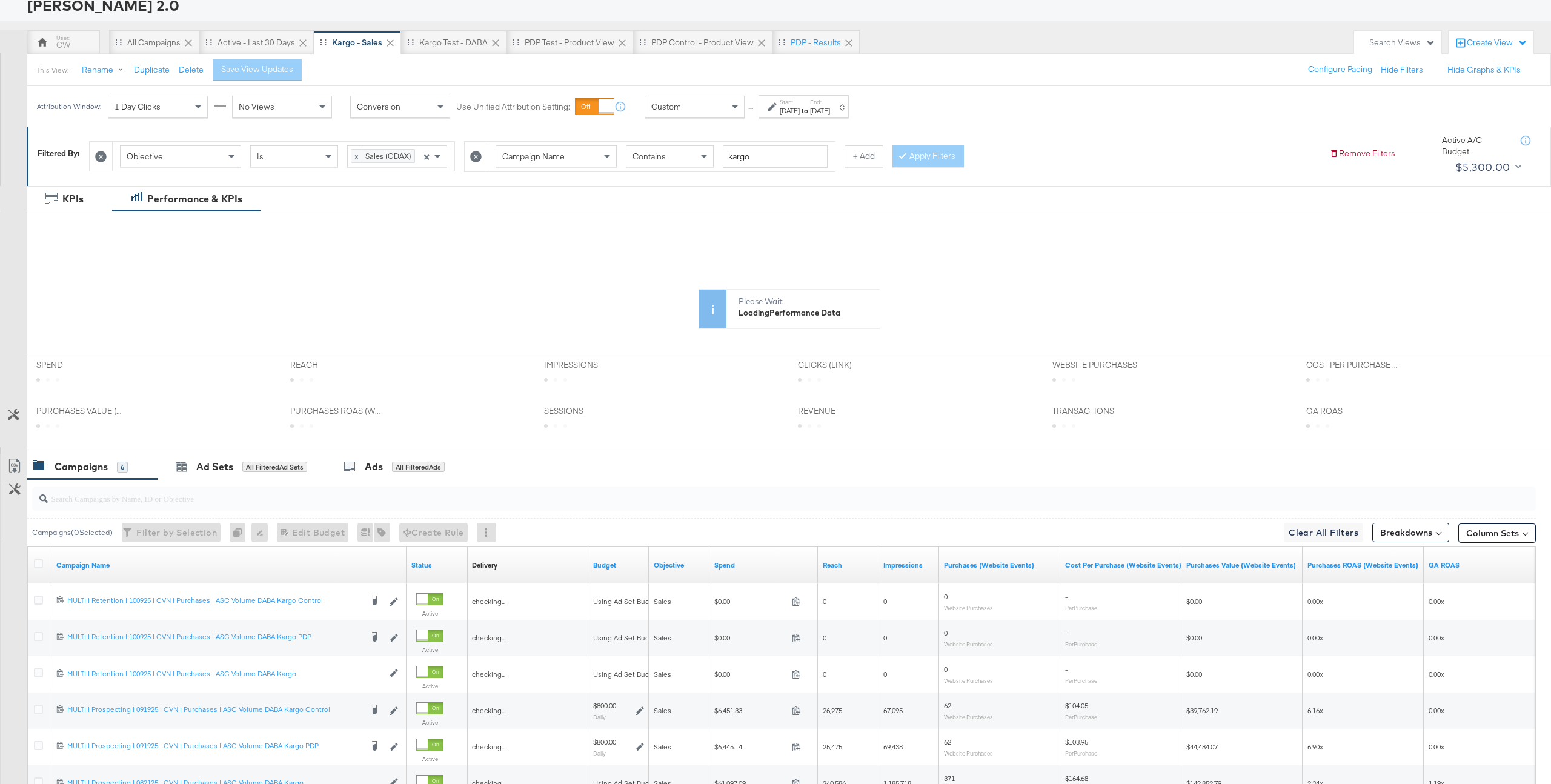
scroll to position [87, 0]
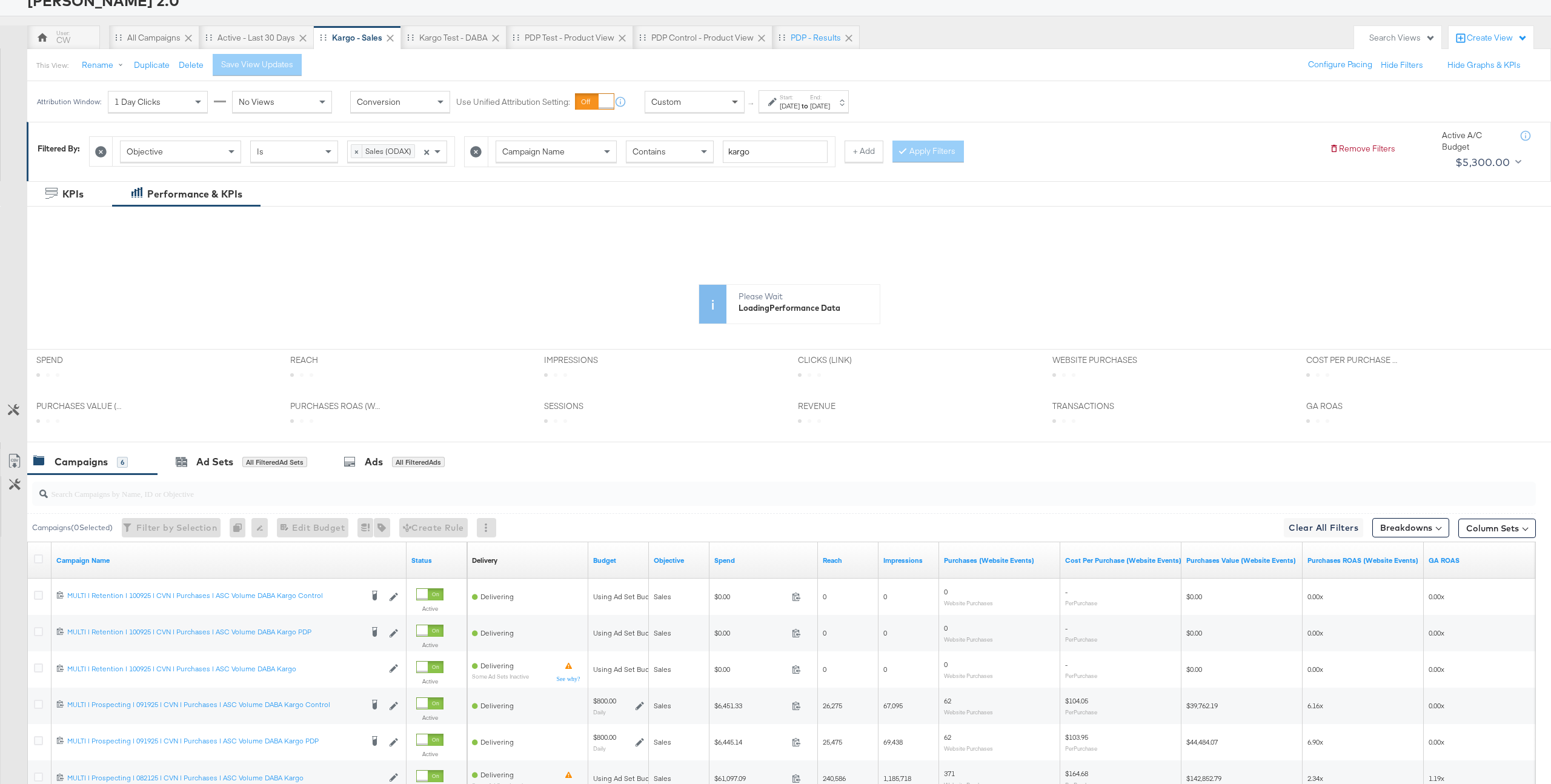
click at [733, 107] on span at bounding box center [737, 102] width 15 height 21
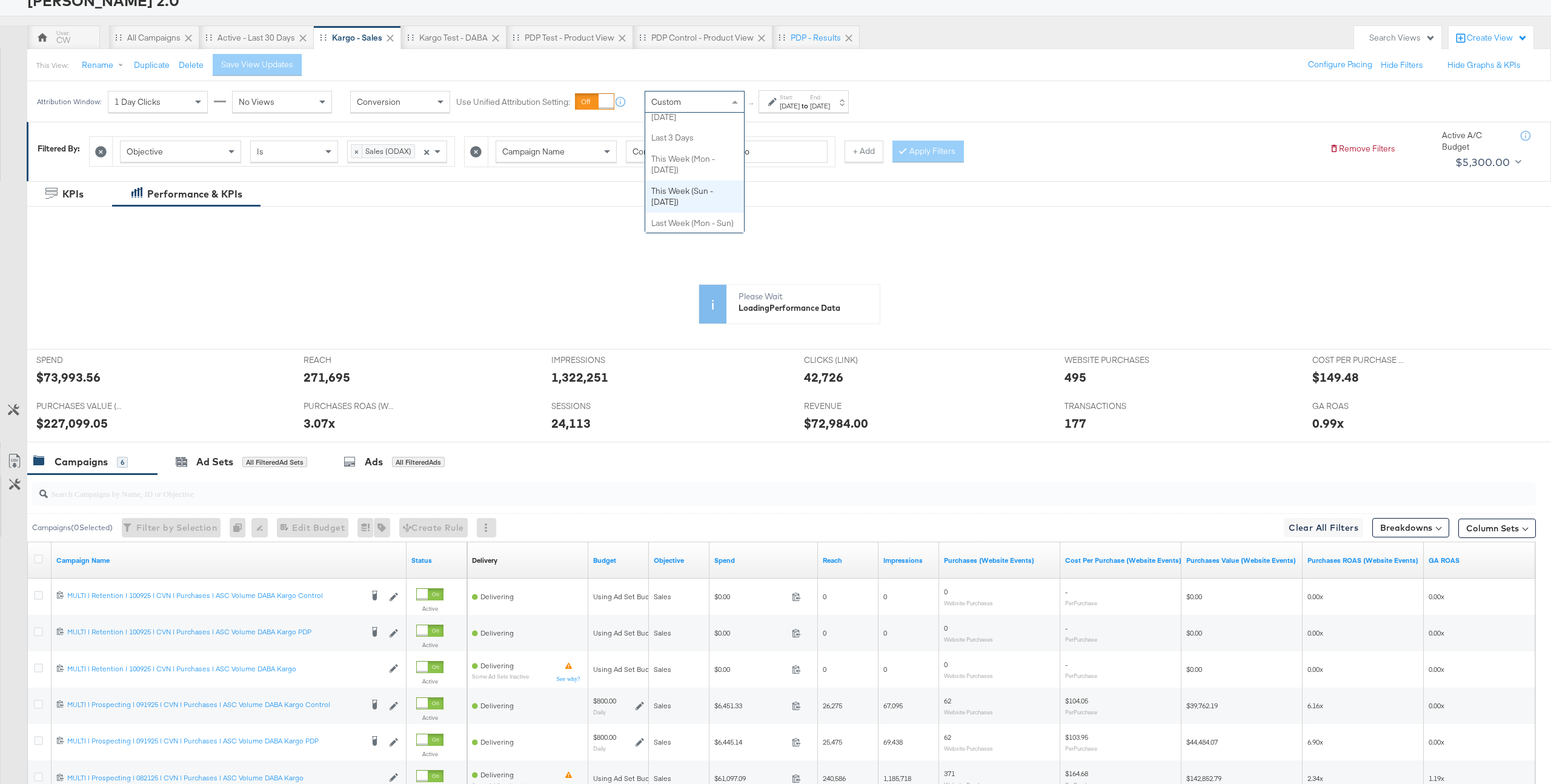
scroll to position [117, 0]
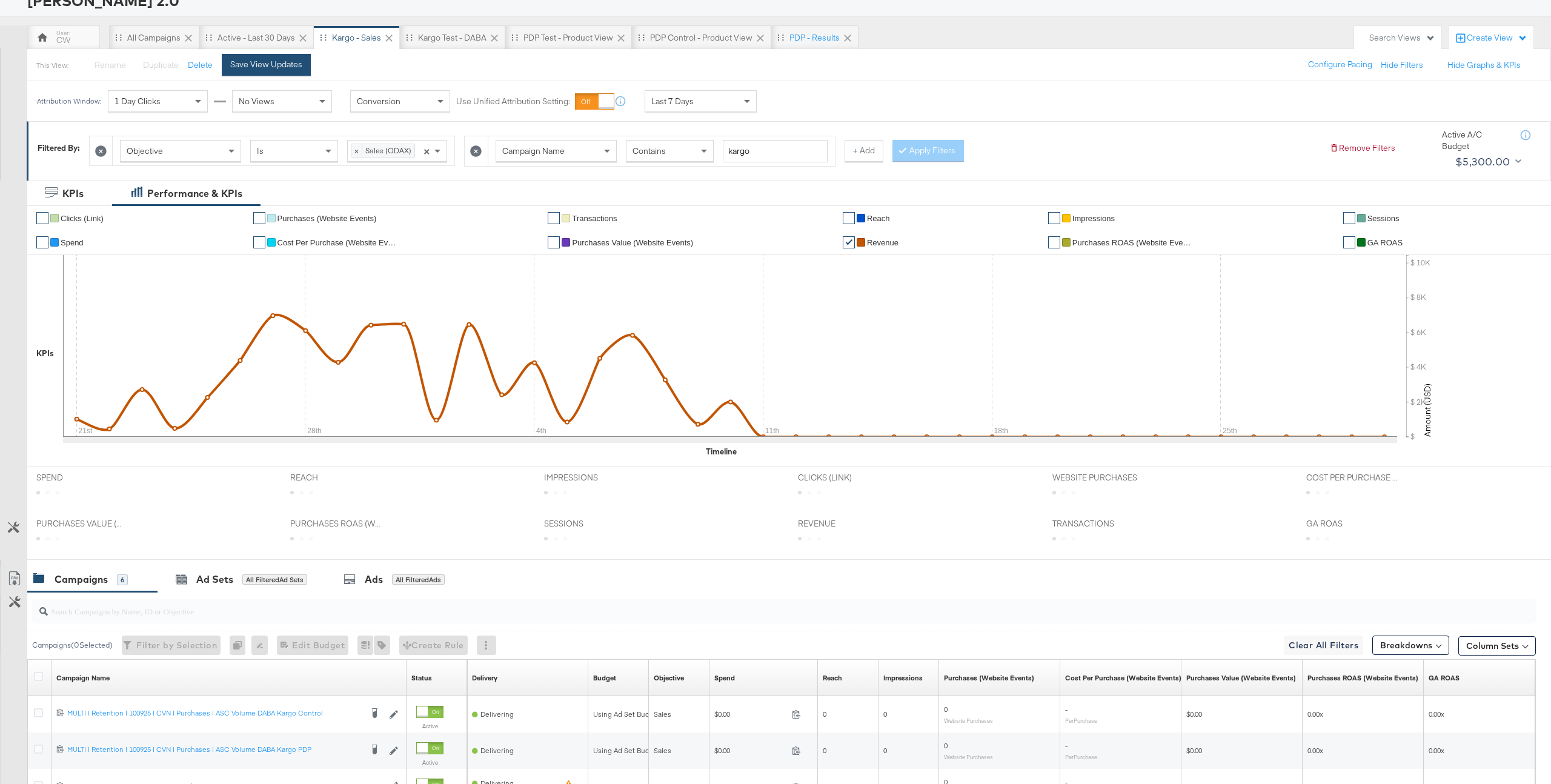
click at [277, 75] on button "Save View Updates" at bounding box center [266, 65] width 89 height 22
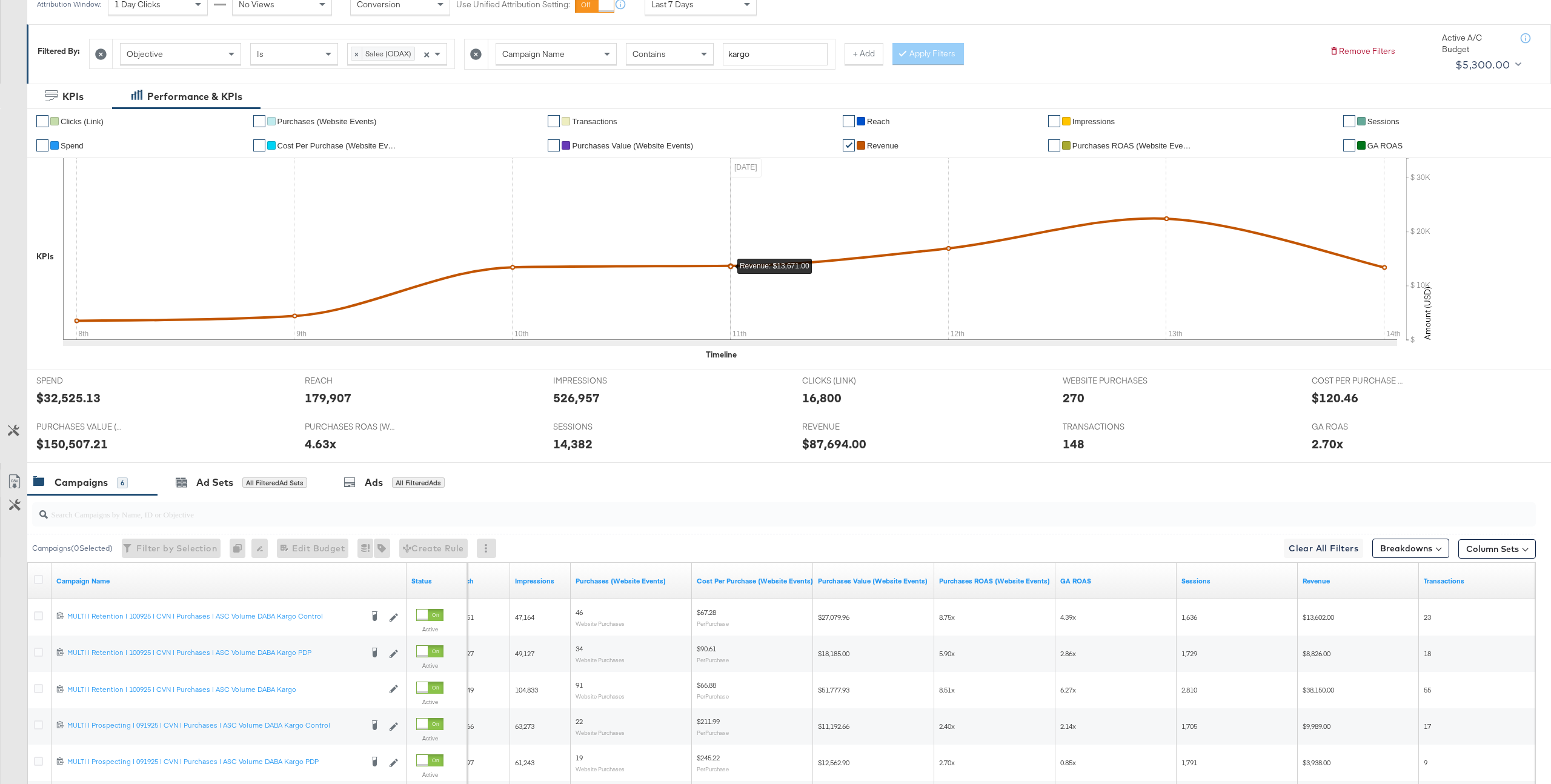
scroll to position [167, 0]
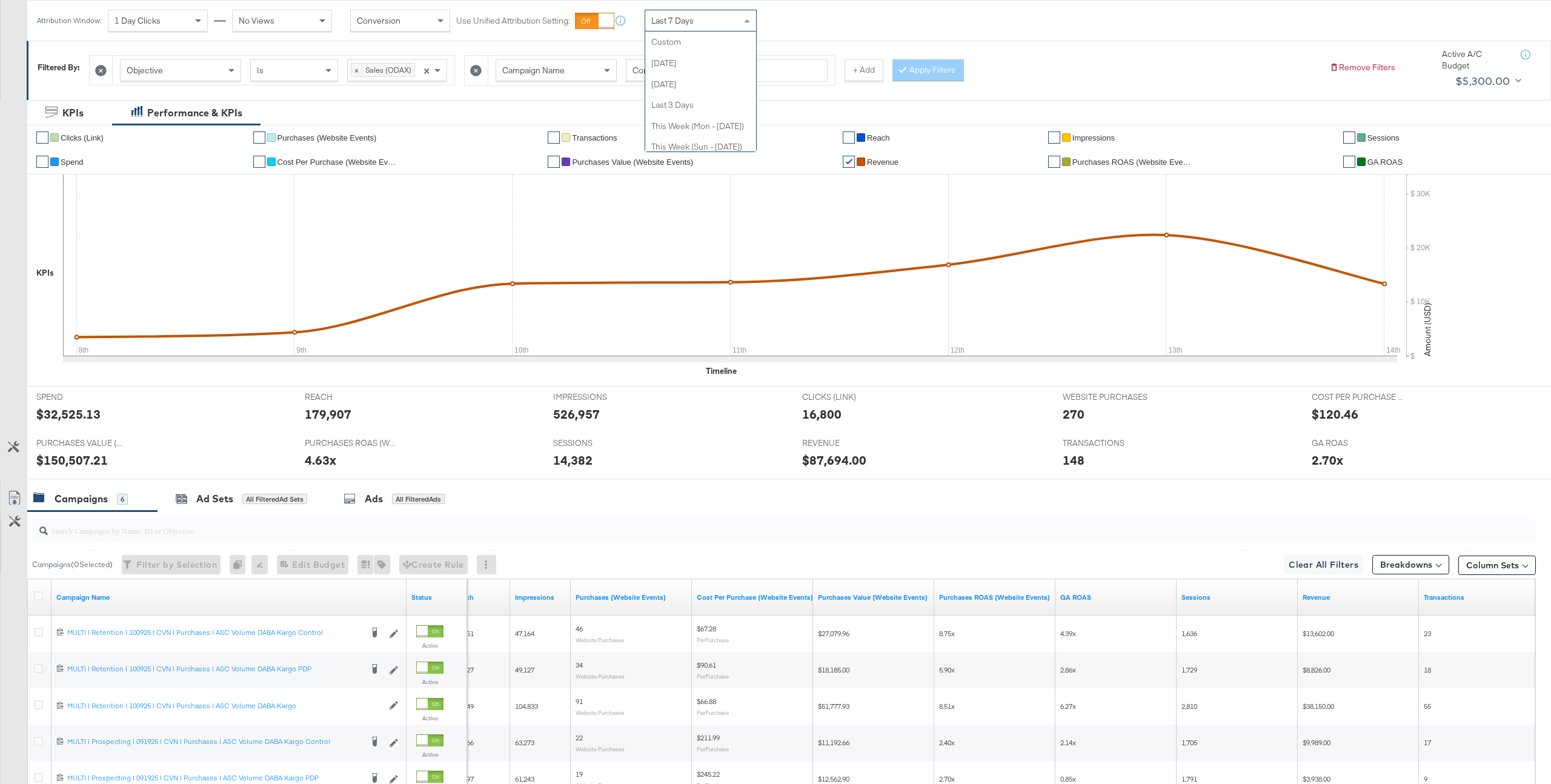
click at [731, 24] on div "Last 7 Days" at bounding box center [700, 20] width 111 height 21
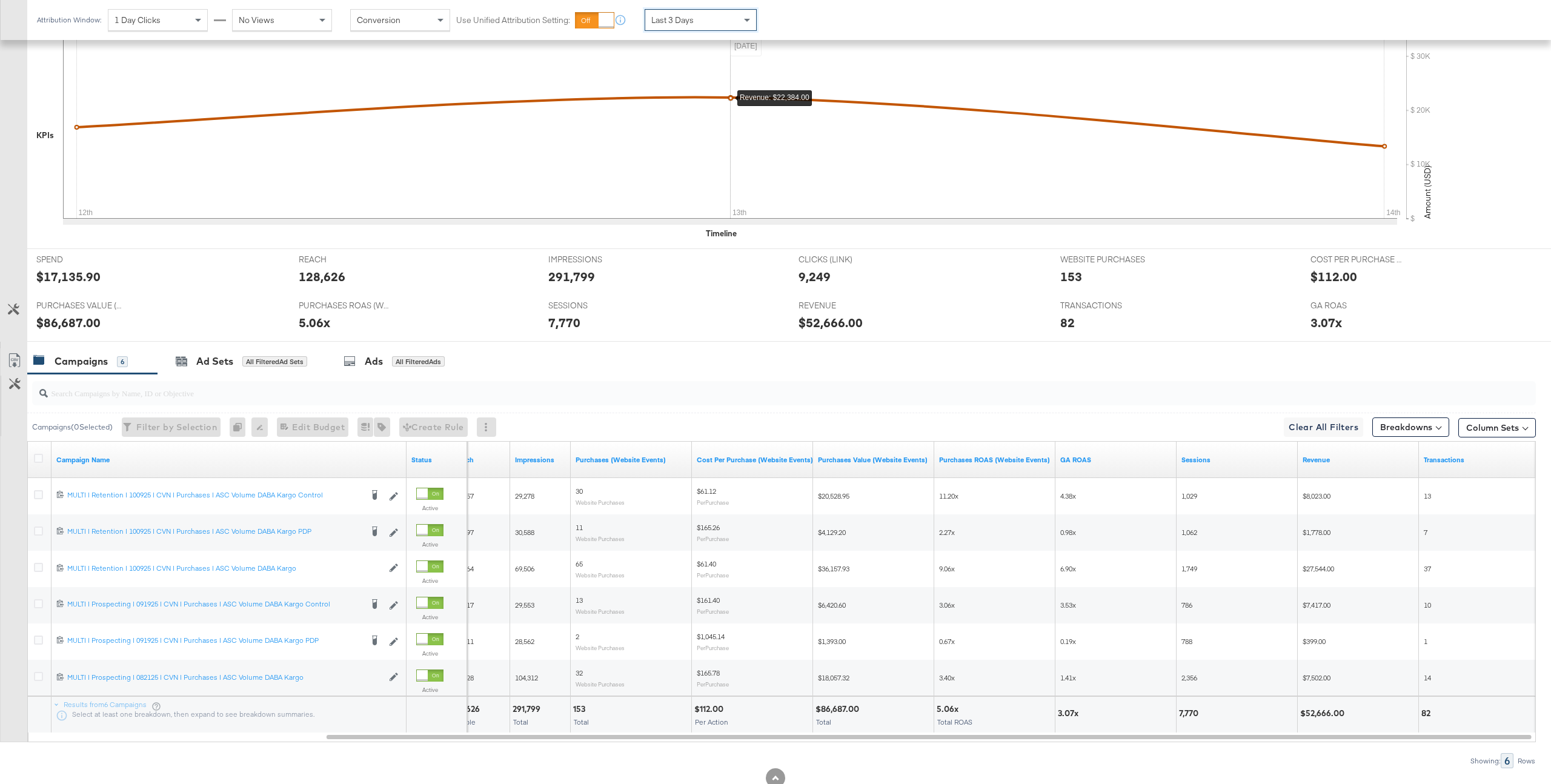
scroll to position [59, 0]
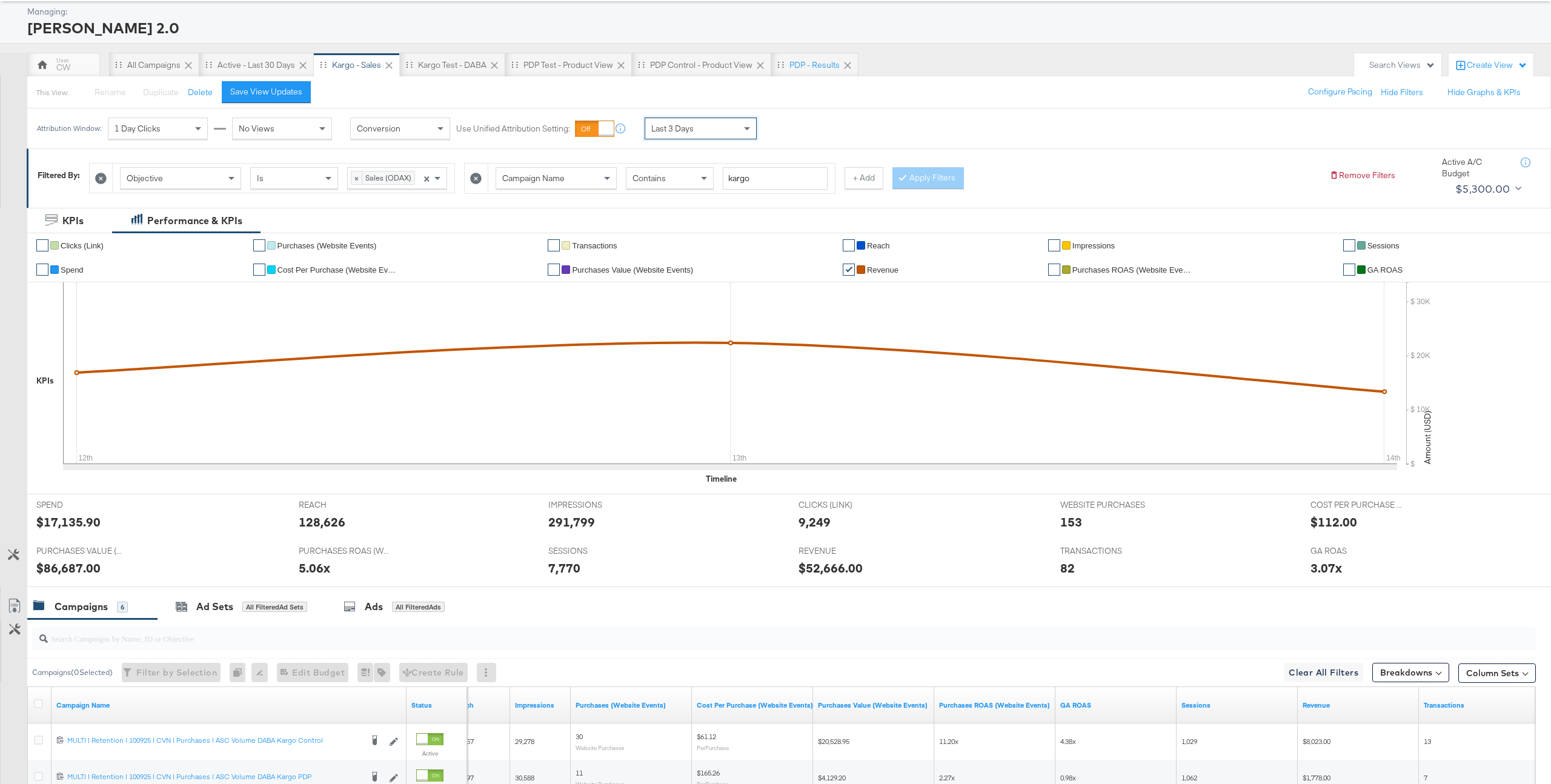
click at [720, 128] on div "Last 3 Days" at bounding box center [700, 128] width 111 height 21
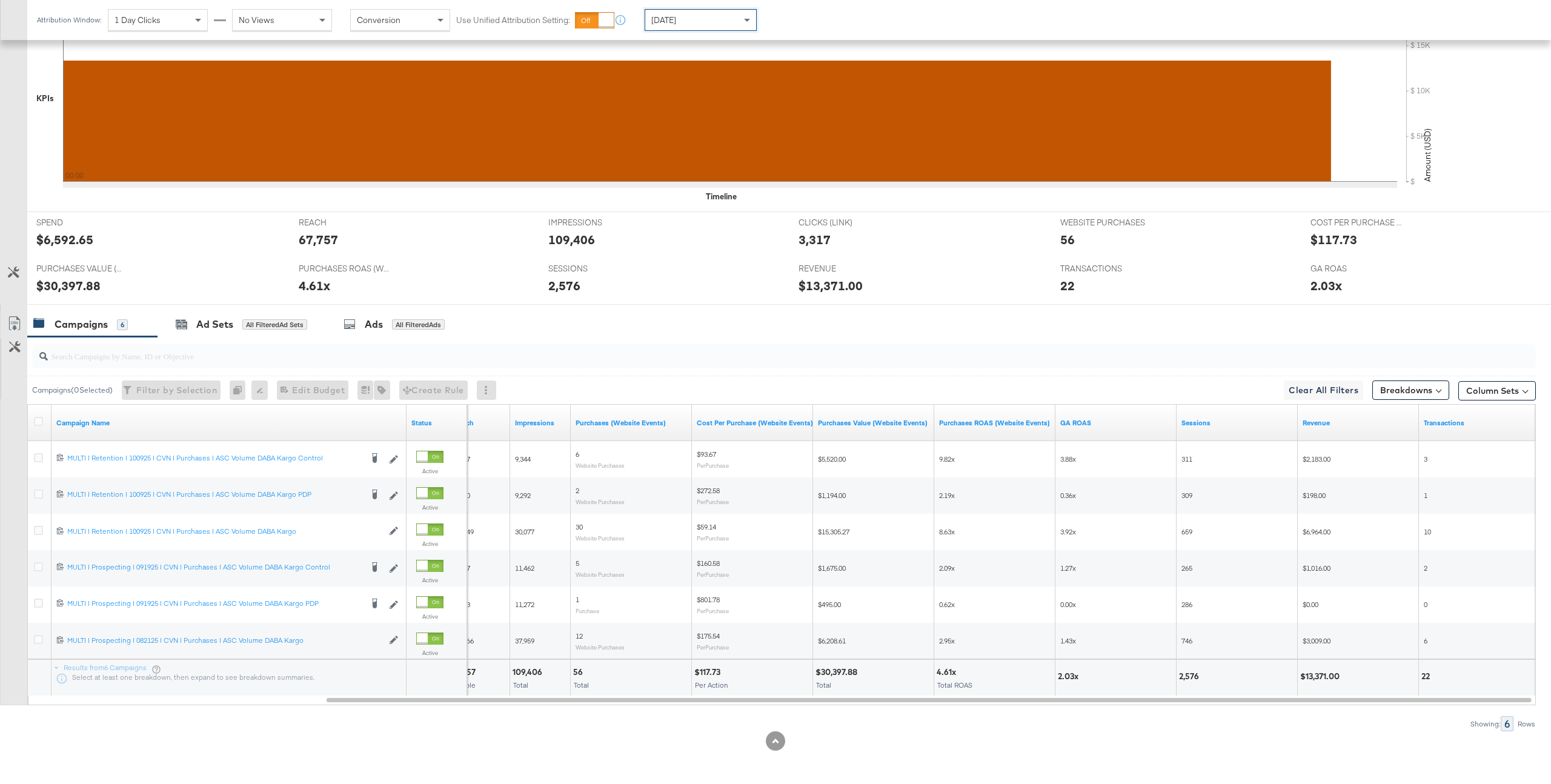
scroll to position [342, 0]
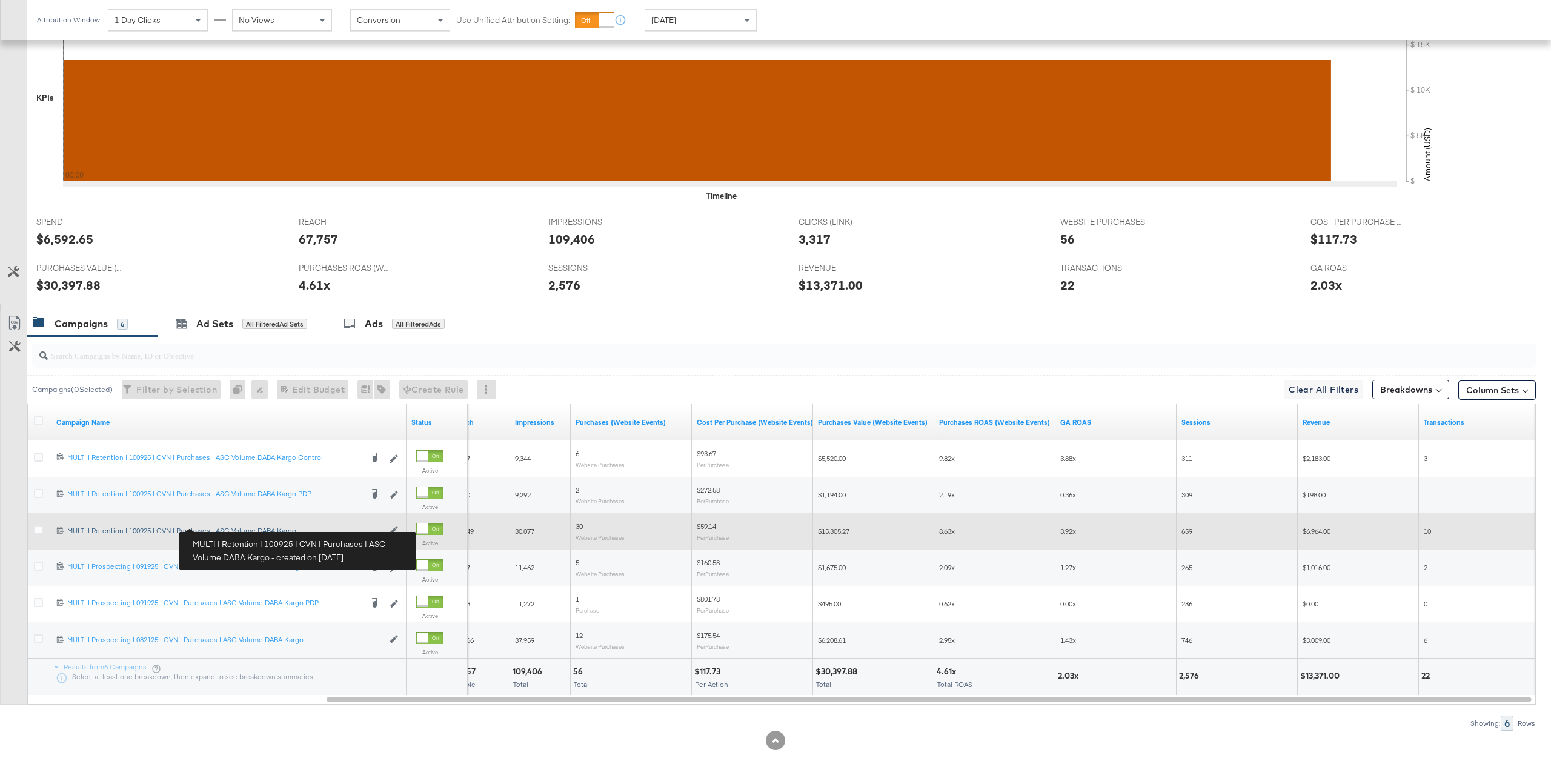
click at [231, 532] on div "MULTI | Retention | 100925 | CVN | Purchases | ASC Volume DABA Kargo MULTI | Re…" at bounding box center [225, 531] width 316 height 10
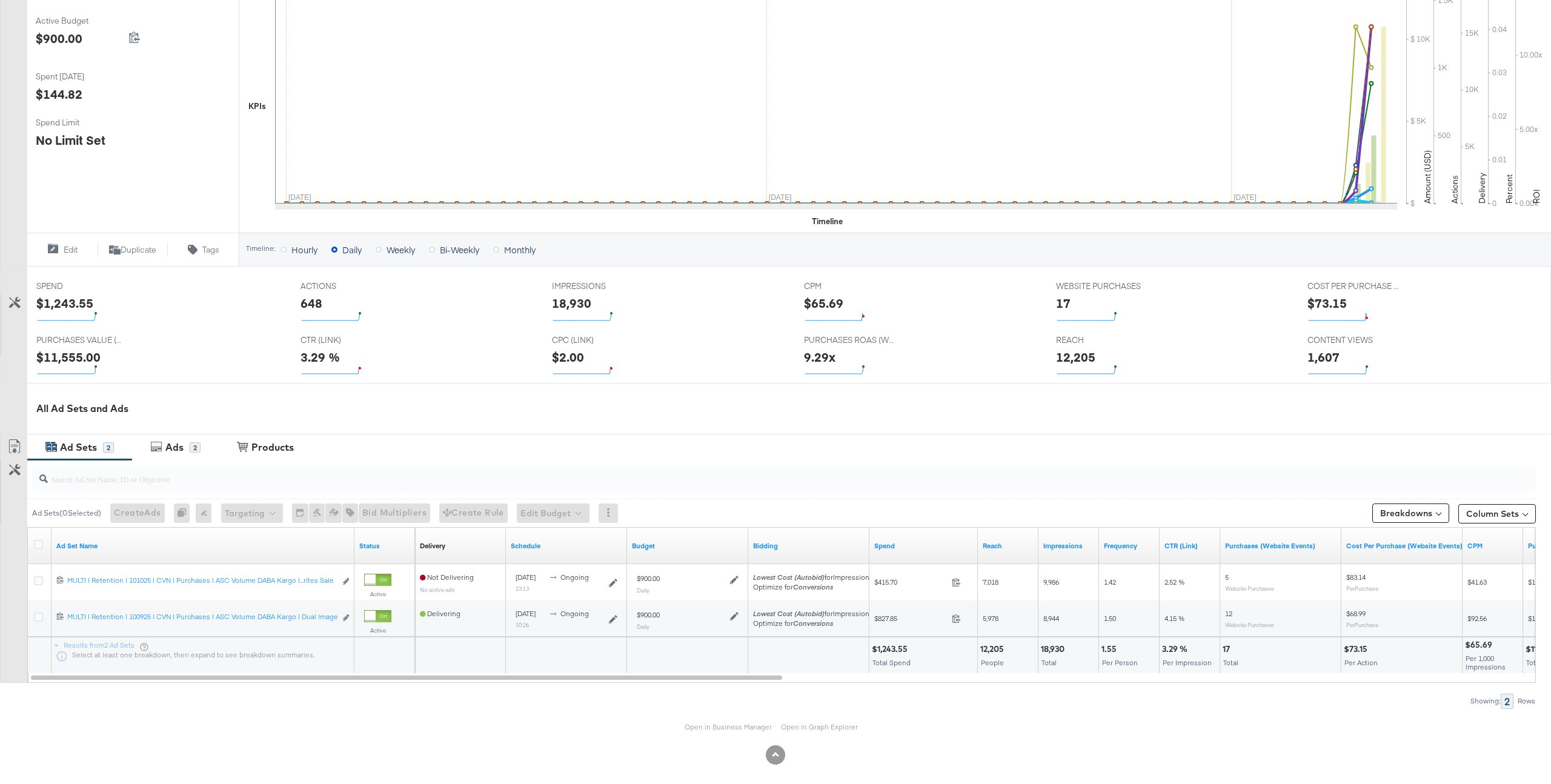
scroll to position [256, 0]
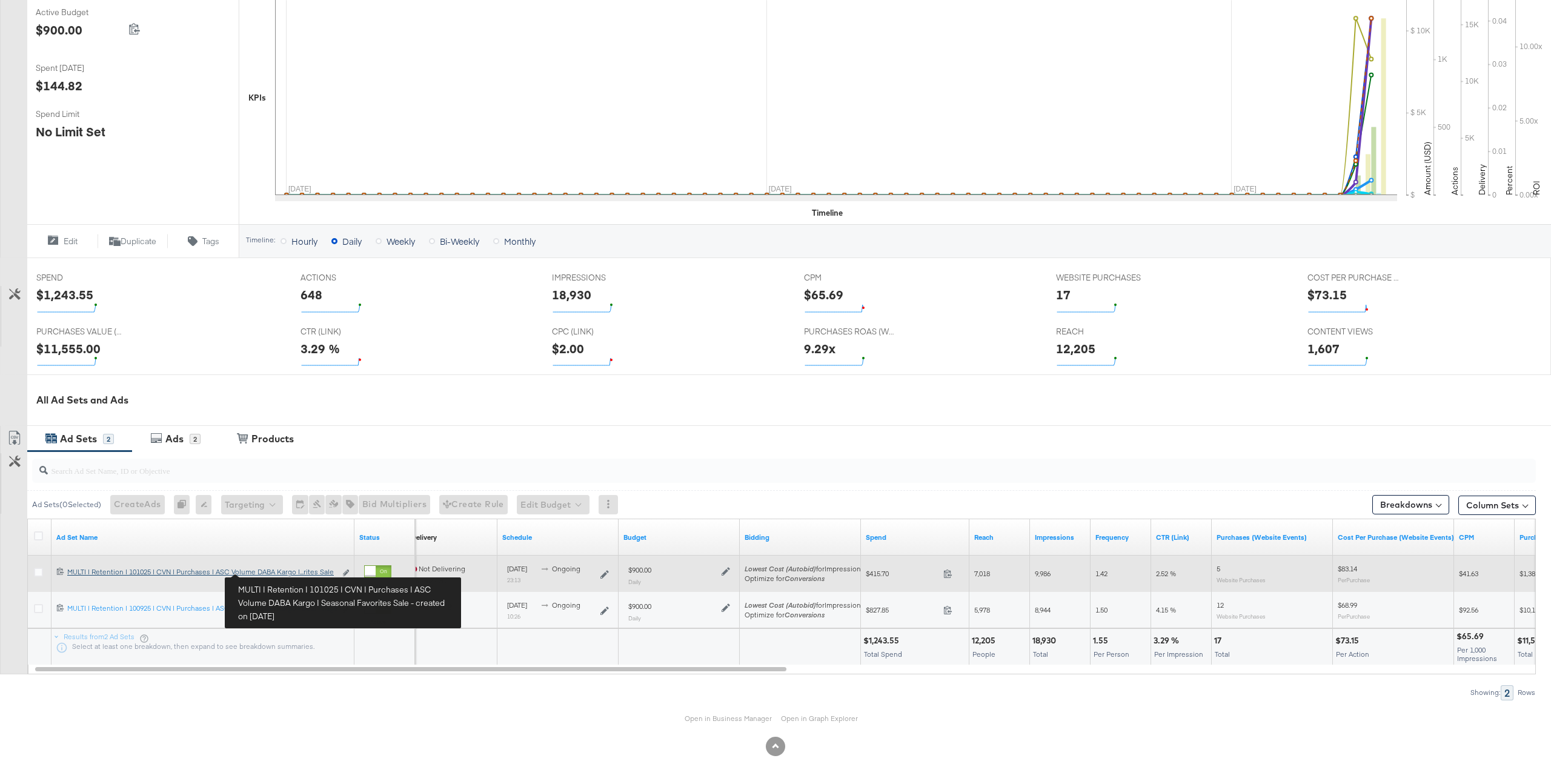
click at [271, 572] on div "MULTI | Retention | 101025 | CVN | Purchases | ASC Volume DABA Kargo | Seasonal…" at bounding box center [202, 572] width 268 height 10
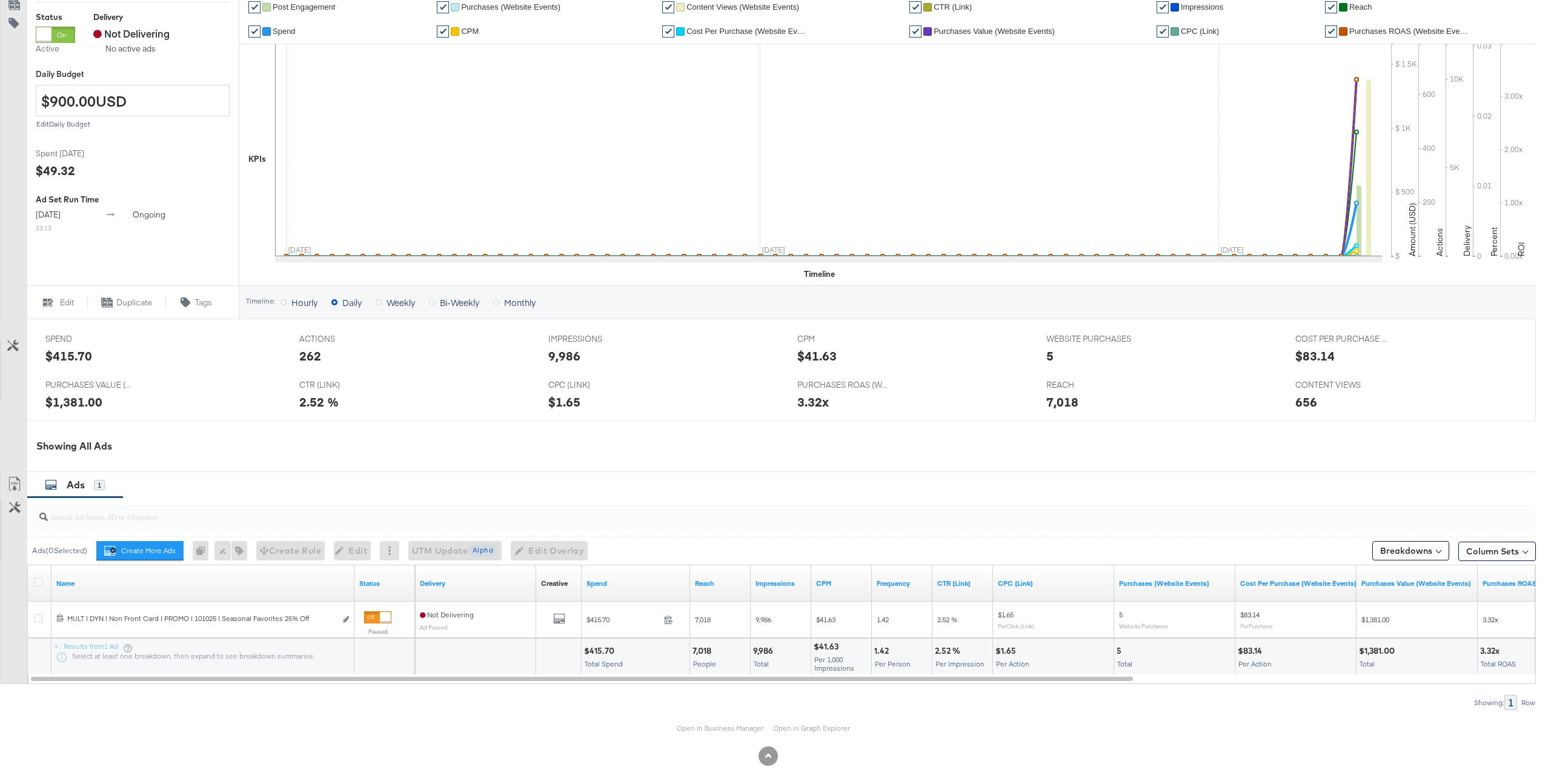
scroll to position [265, 0]
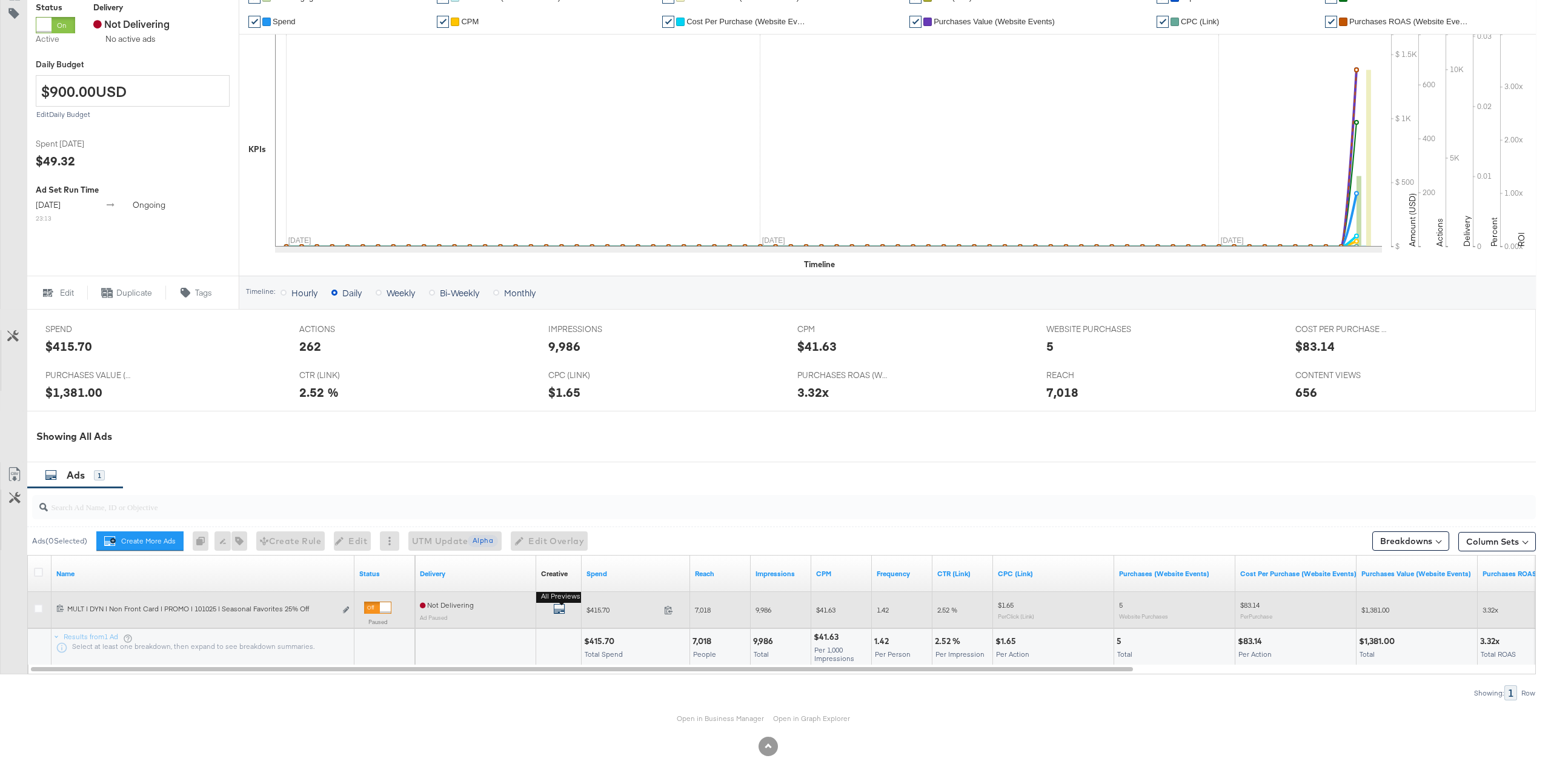
click at [560, 608] on icon "default" at bounding box center [559, 608] width 13 height 12
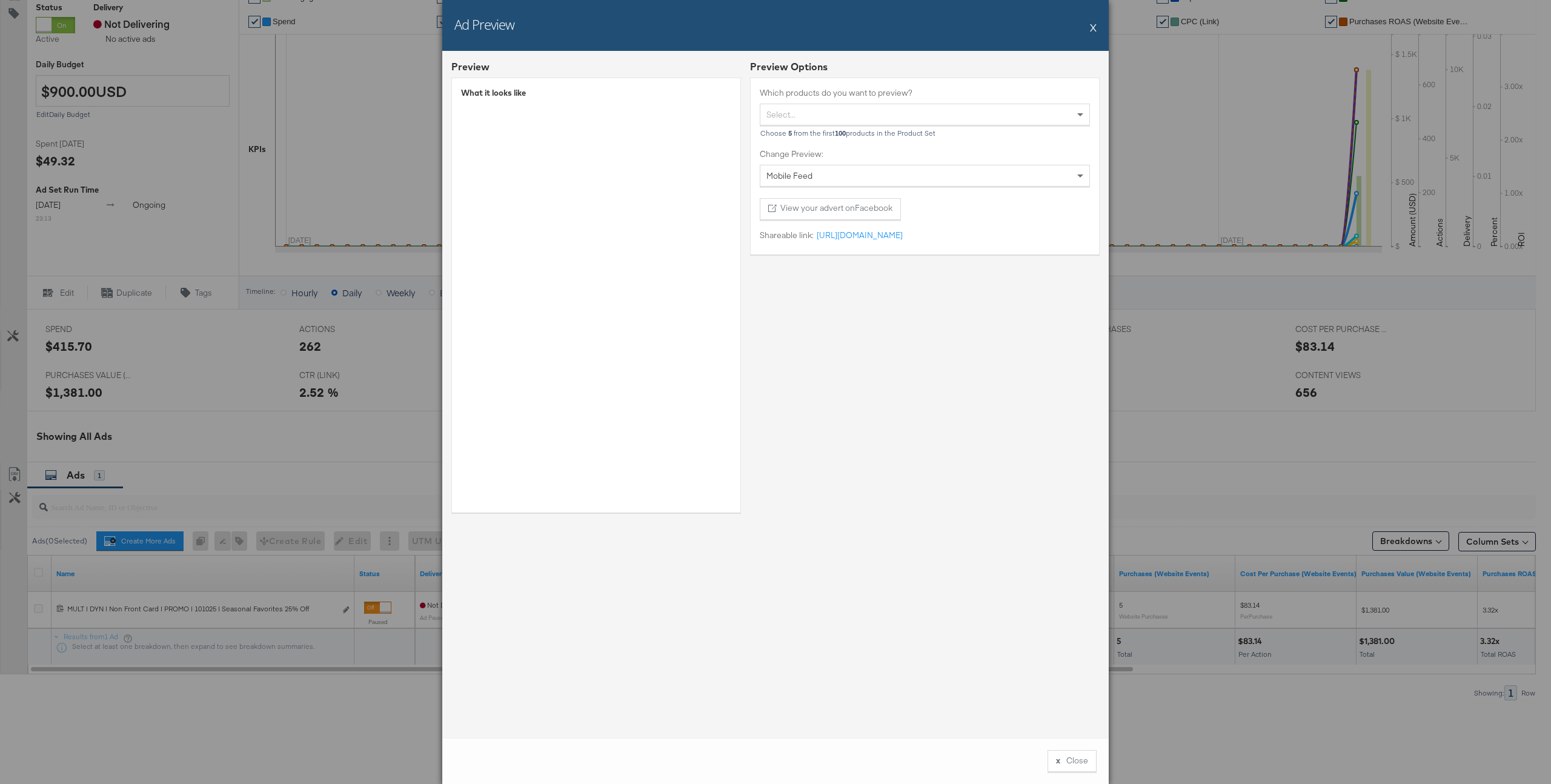
click at [1088, 25] on div "Ad Preview X" at bounding box center [776, 25] width 667 height 51
click at [1095, 24] on button "X" at bounding box center [1093, 27] width 7 height 24
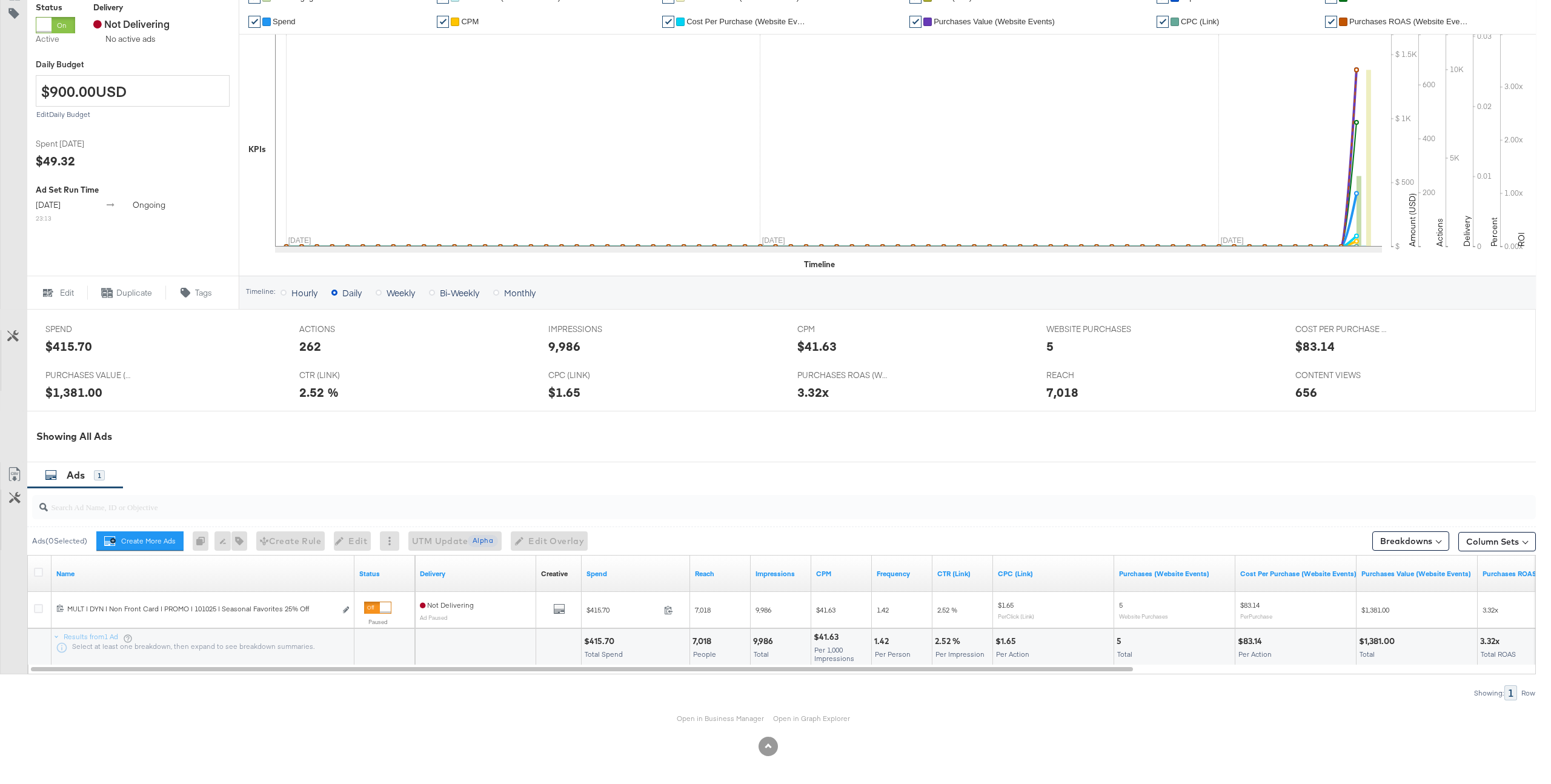
scroll to position [0, 0]
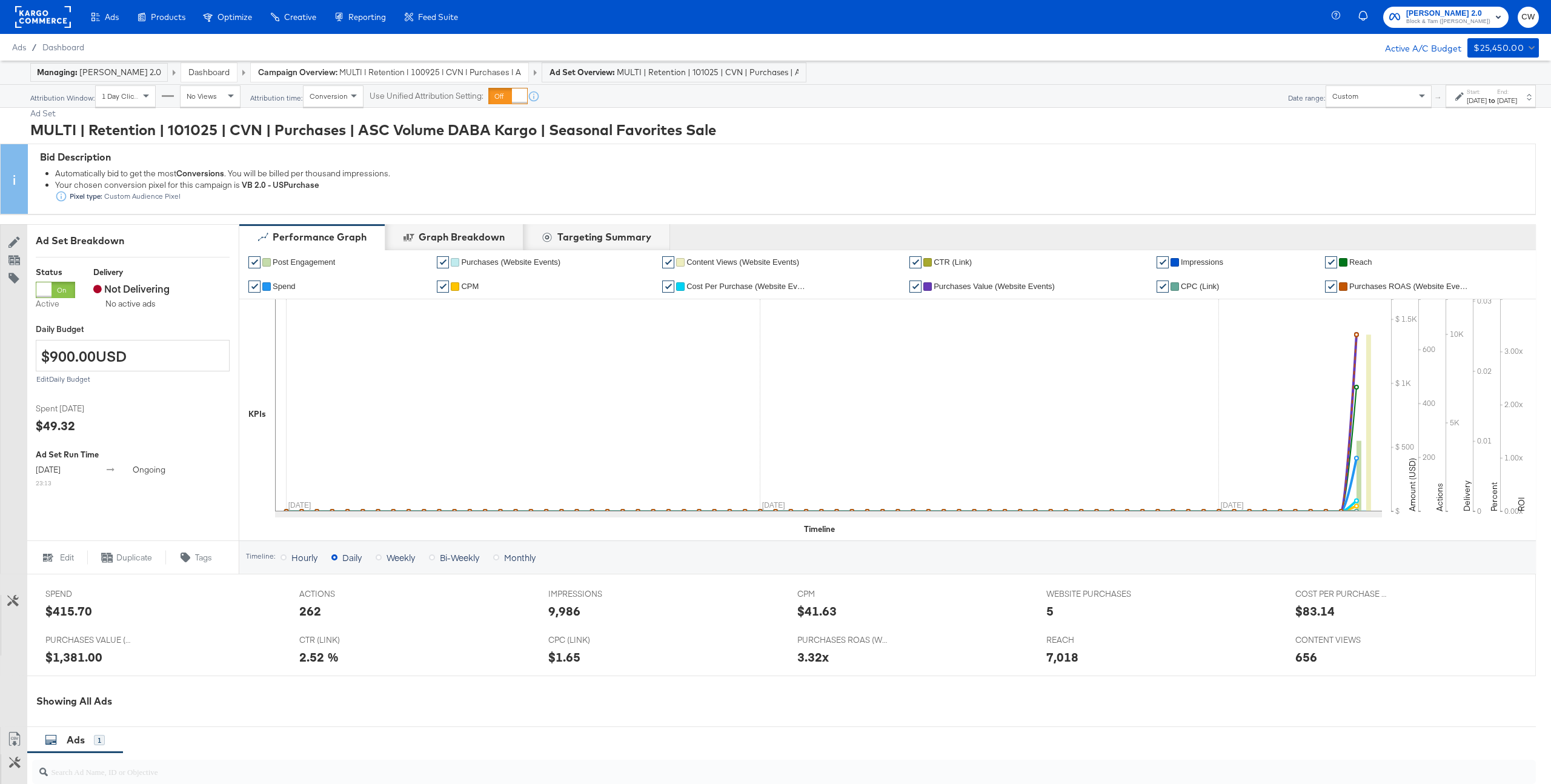
click at [397, 80] on div "Campaign Overview: MULTI | Retention | 100925 | CVN | Purchases | ASC Volume DA…" at bounding box center [389, 72] width 278 height 19
click at [403, 72] on span "MULTI | Retention | 100925 | CVN | Purchases | ASC Volume DABA Kargo" at bounding box center [430, 72] width 182 height 12
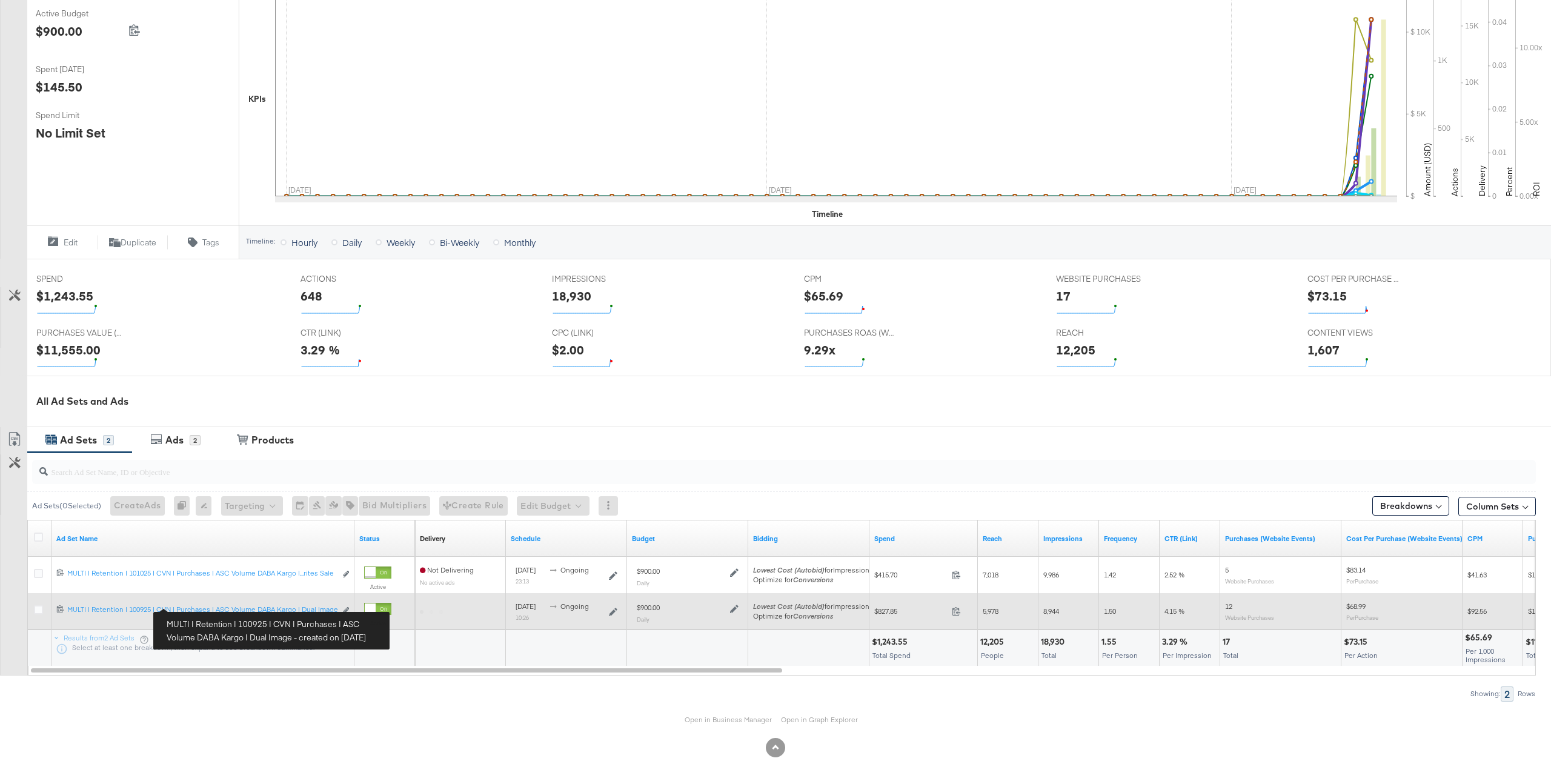
scroll to position [256, 0]
click at [215, 612] on div "MULTI | Retention | 100925 | CVN | Purchases | ASC Volume DABA Kargo | Dual Ima…" at bounding box center [202, 608] width 268 height 10
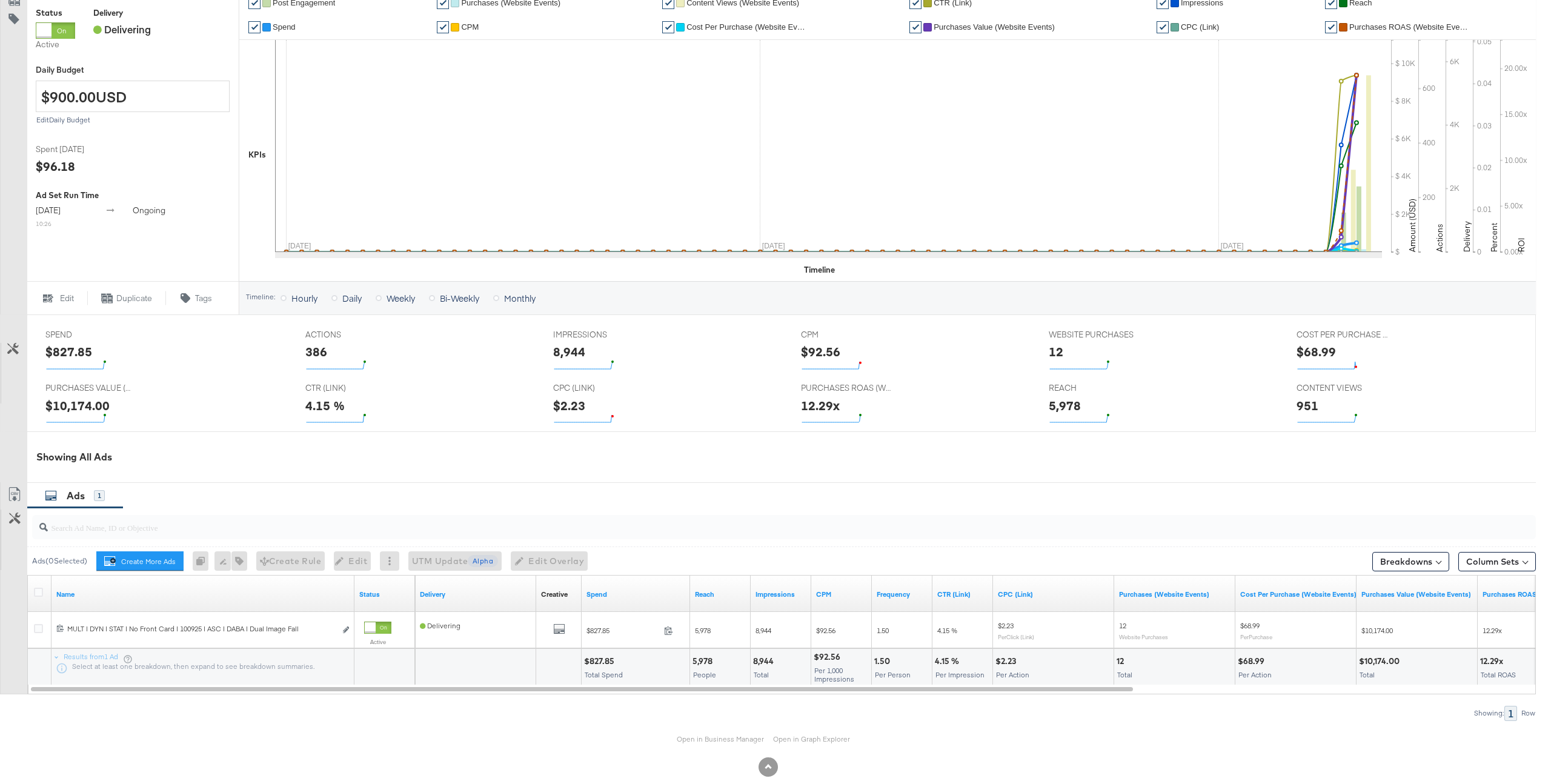
scroll to position [280, 0]
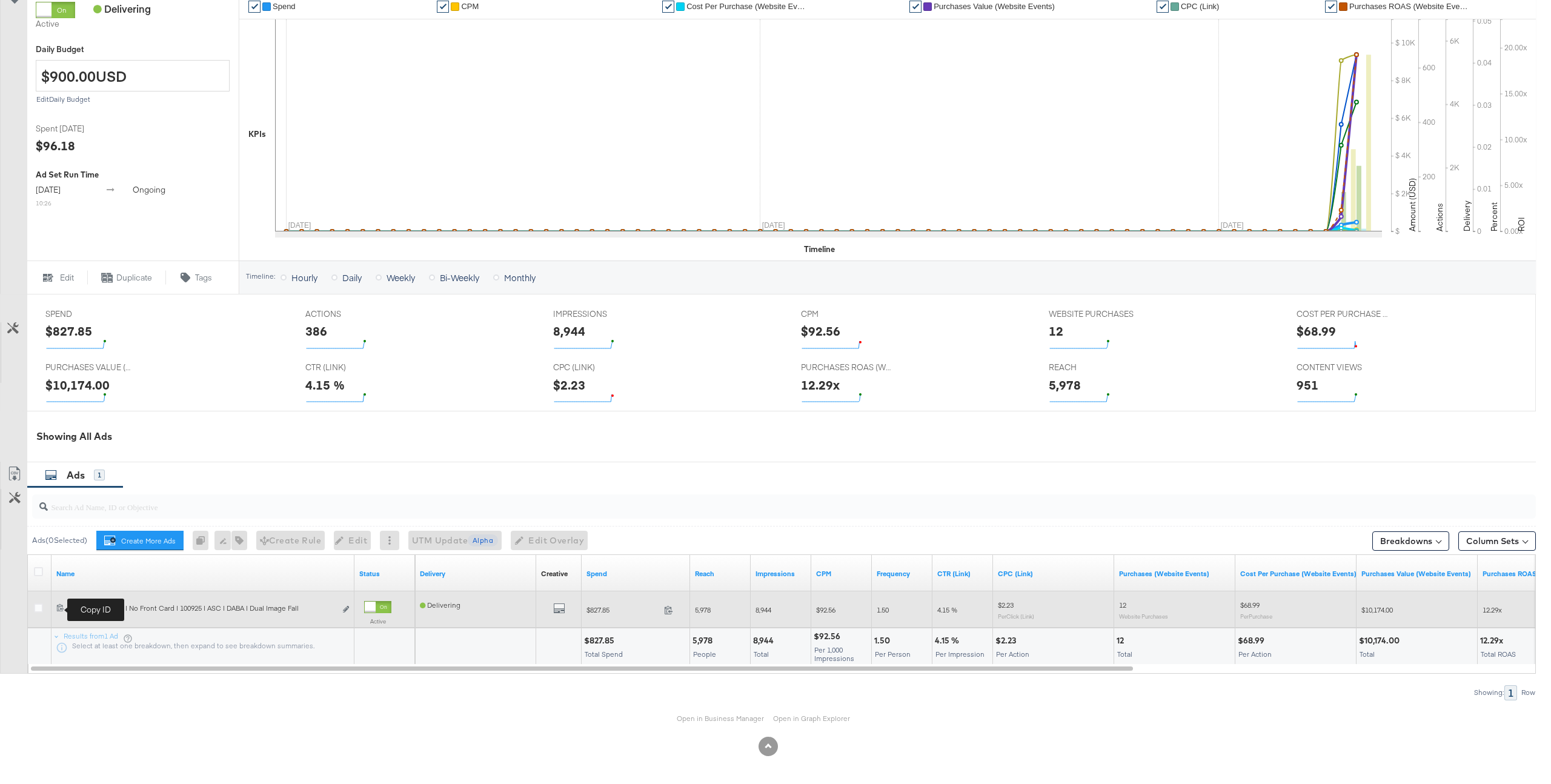
click at [62, 609] on icon at bounding box center [60, 607] width 8 height 7
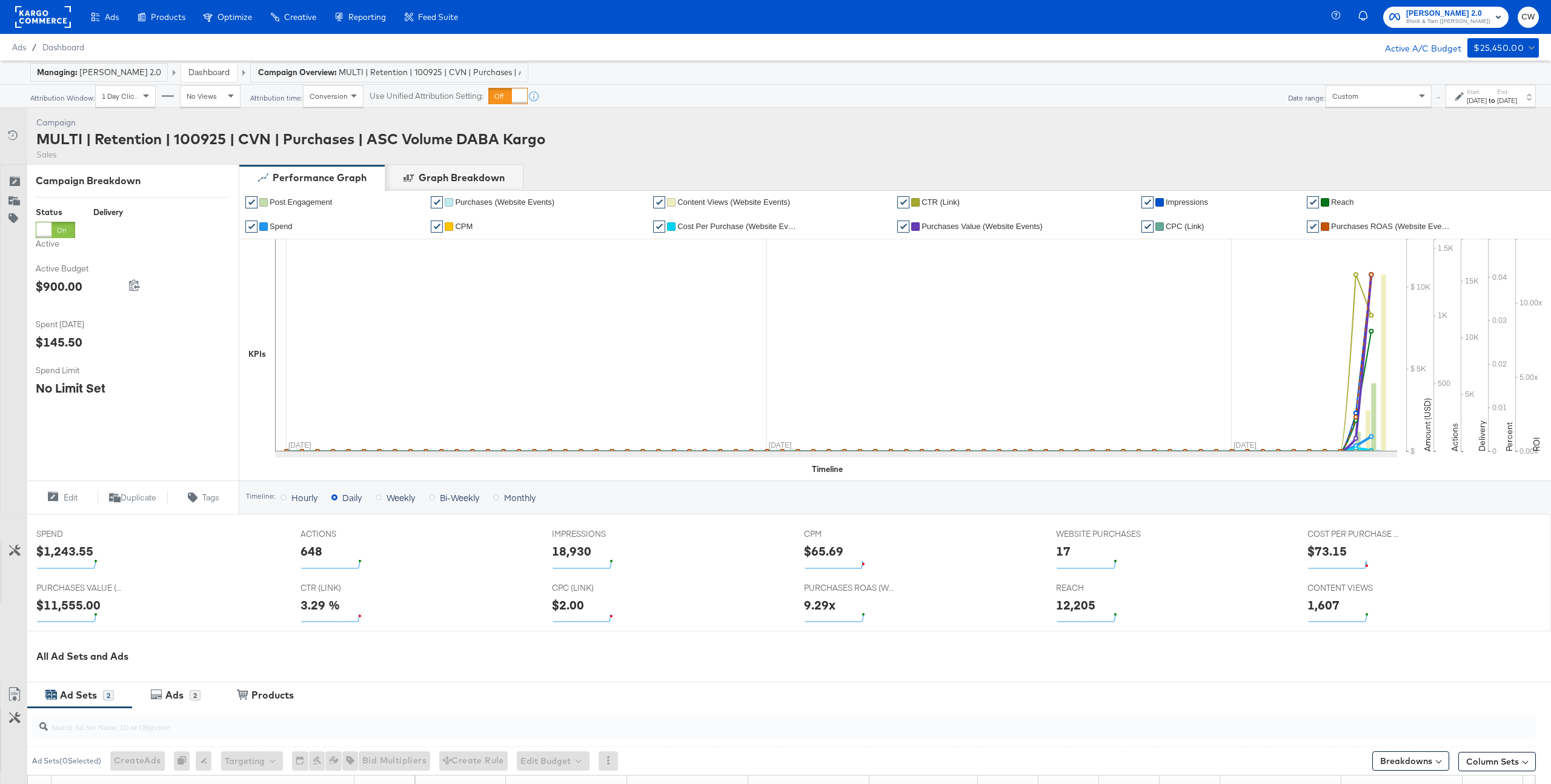
click at [57, 24] on rect at bounding box center [43, 17] width 56 height 22
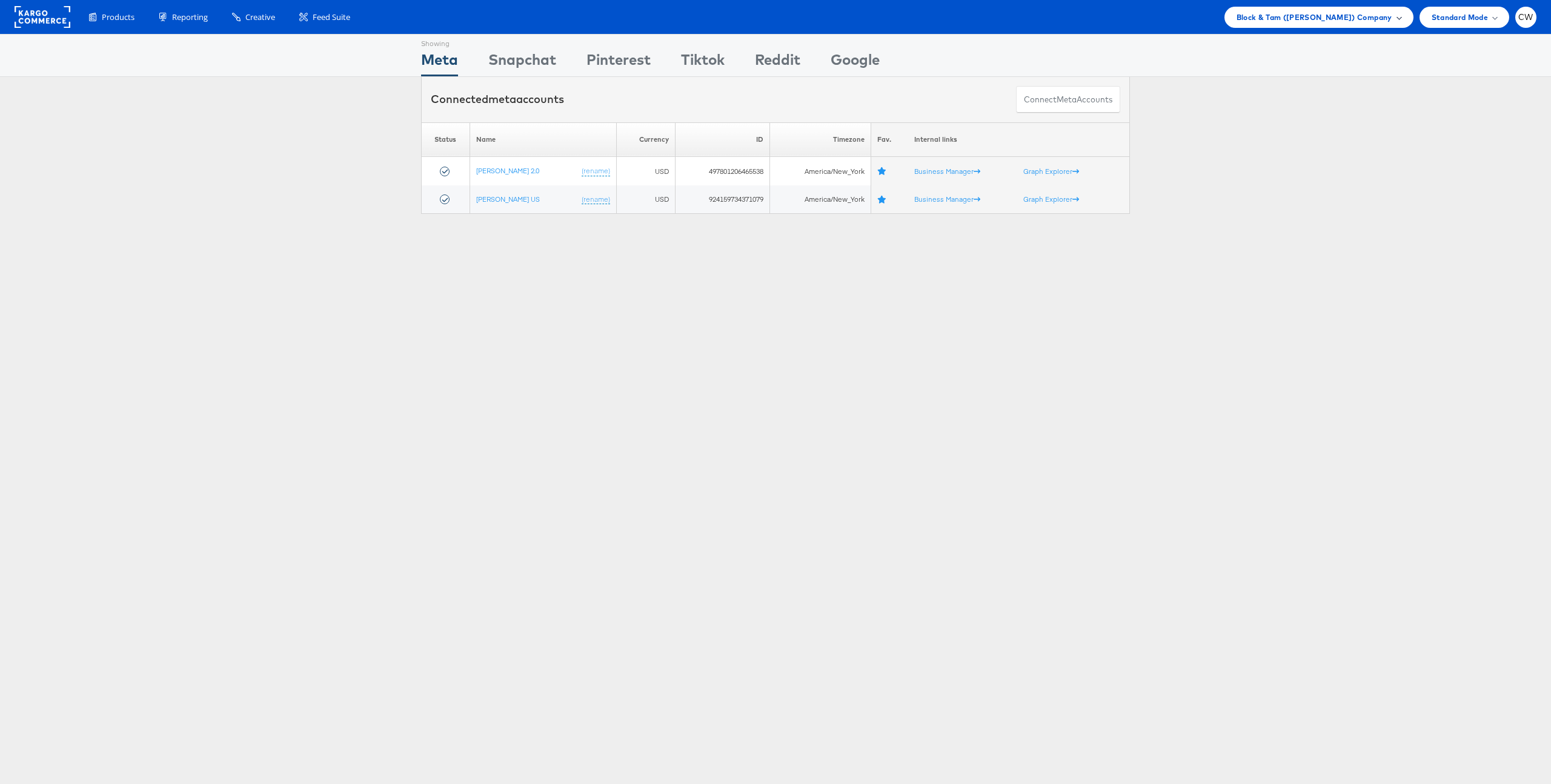
click at [1323, 19] on span "Block & Tam ([PERSON_NAME]) Company" at bounding box center [1314, 17] width 156 height 12
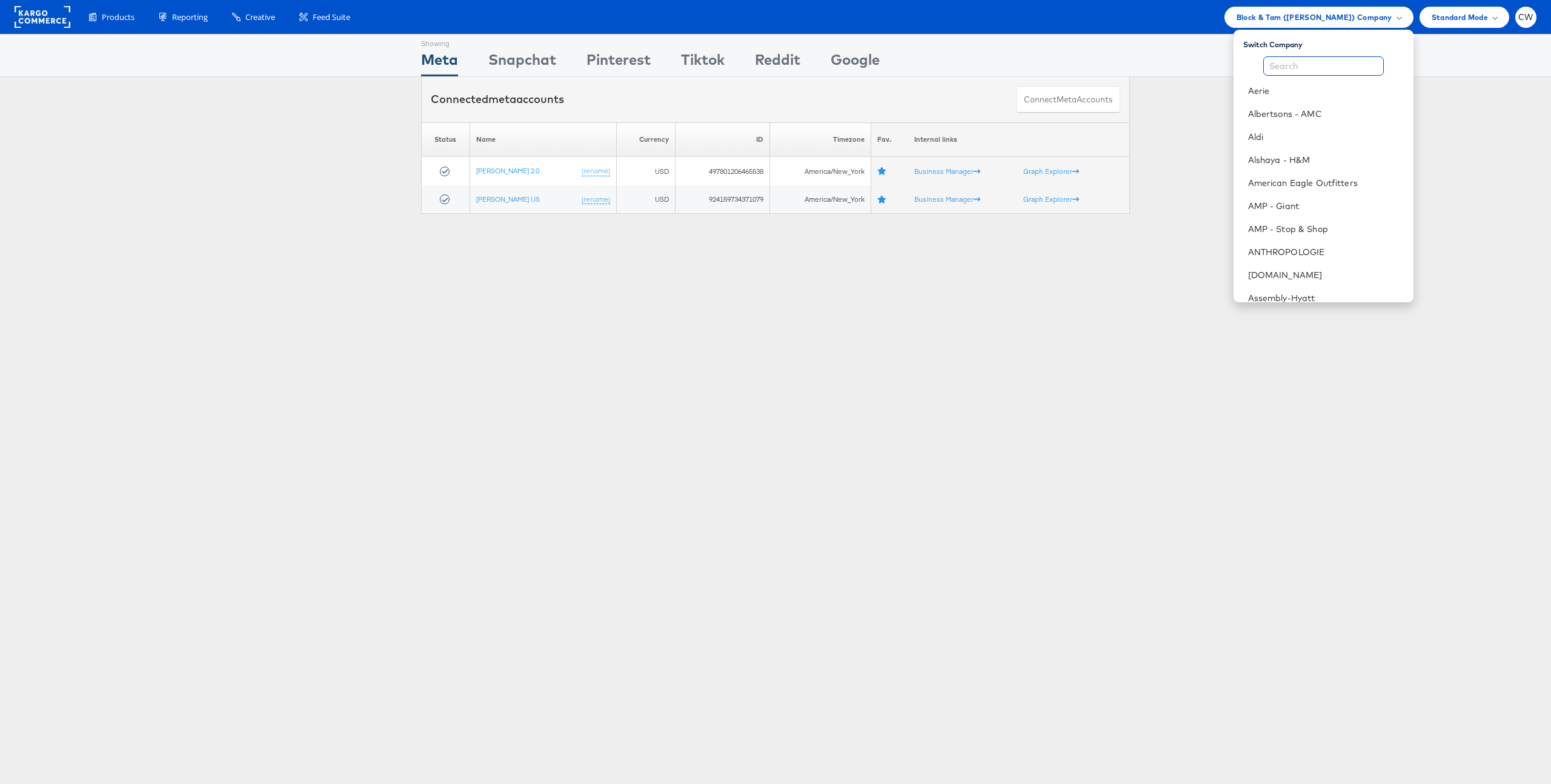
click at [1287, 59] on input "text" at bounding box center [1323, 66] width 121 height 19
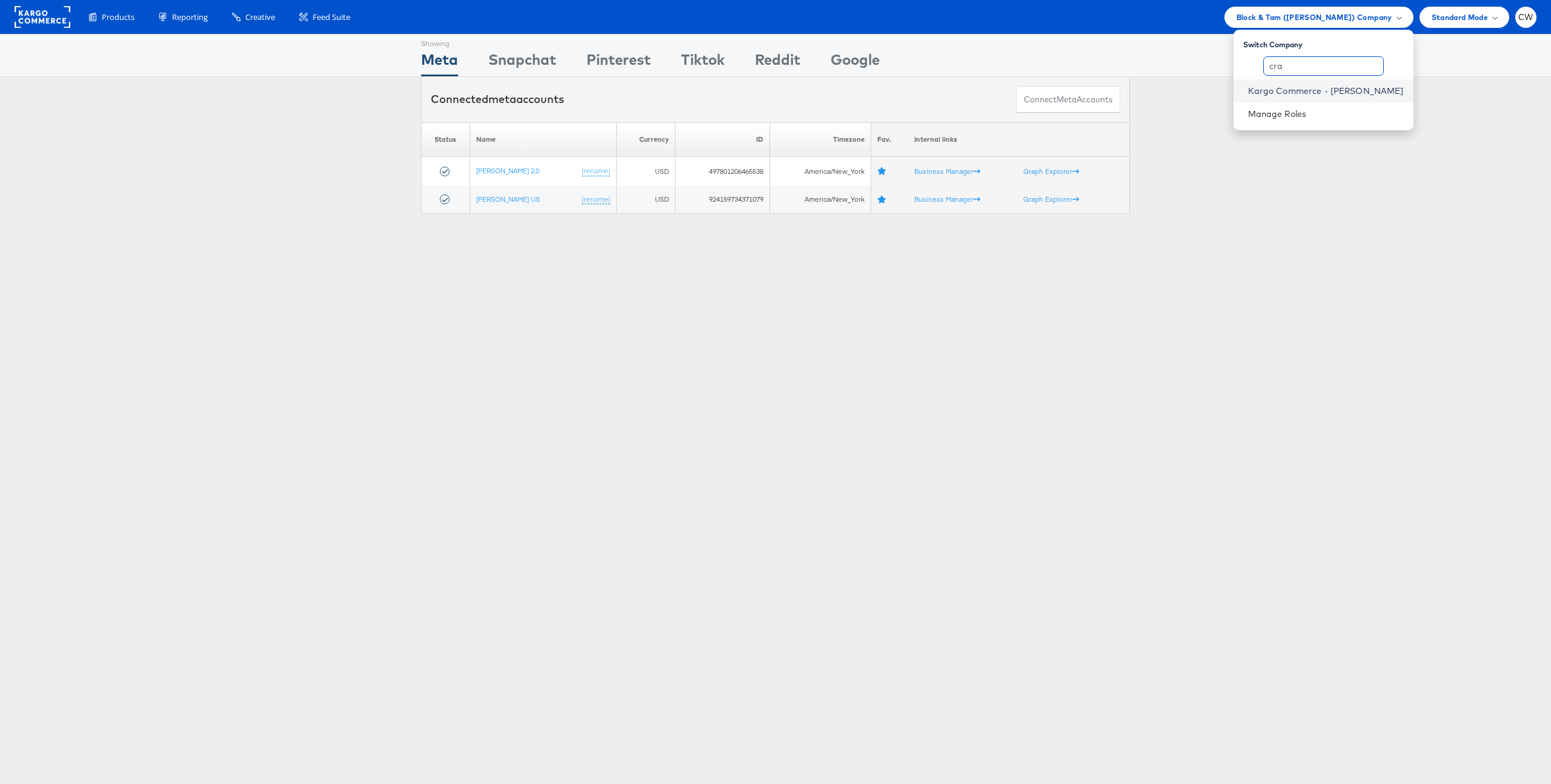
type input "cra"
click at [1317, 92] on link "Kargo Commerce - Craig Wilmott" at bounding box center [1326, 91] width 156 height 12
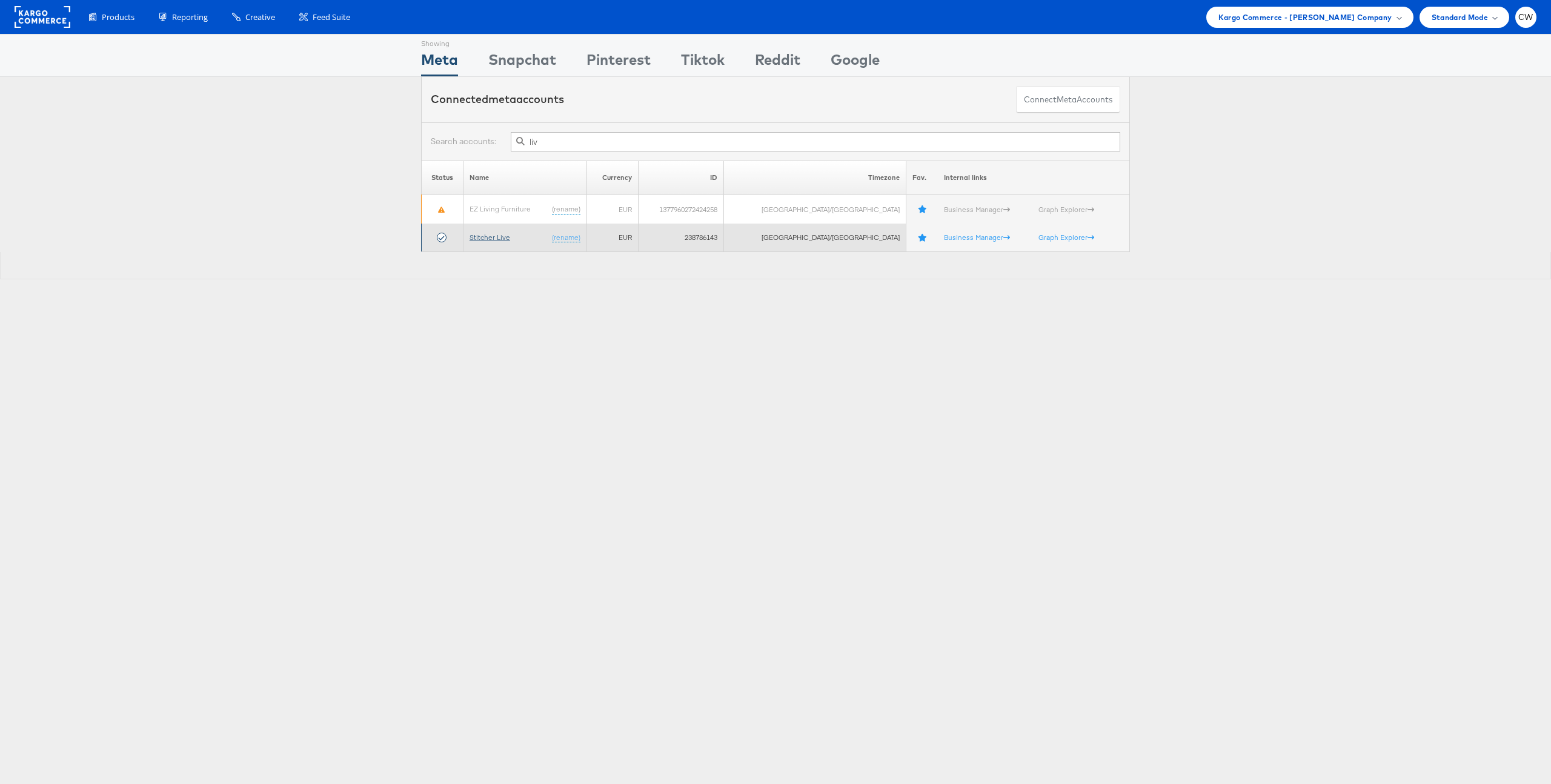
type input "liv"
click at [496, 237] on link "Stitcher Live" at bounding box center [489, 237] width 41 height 9
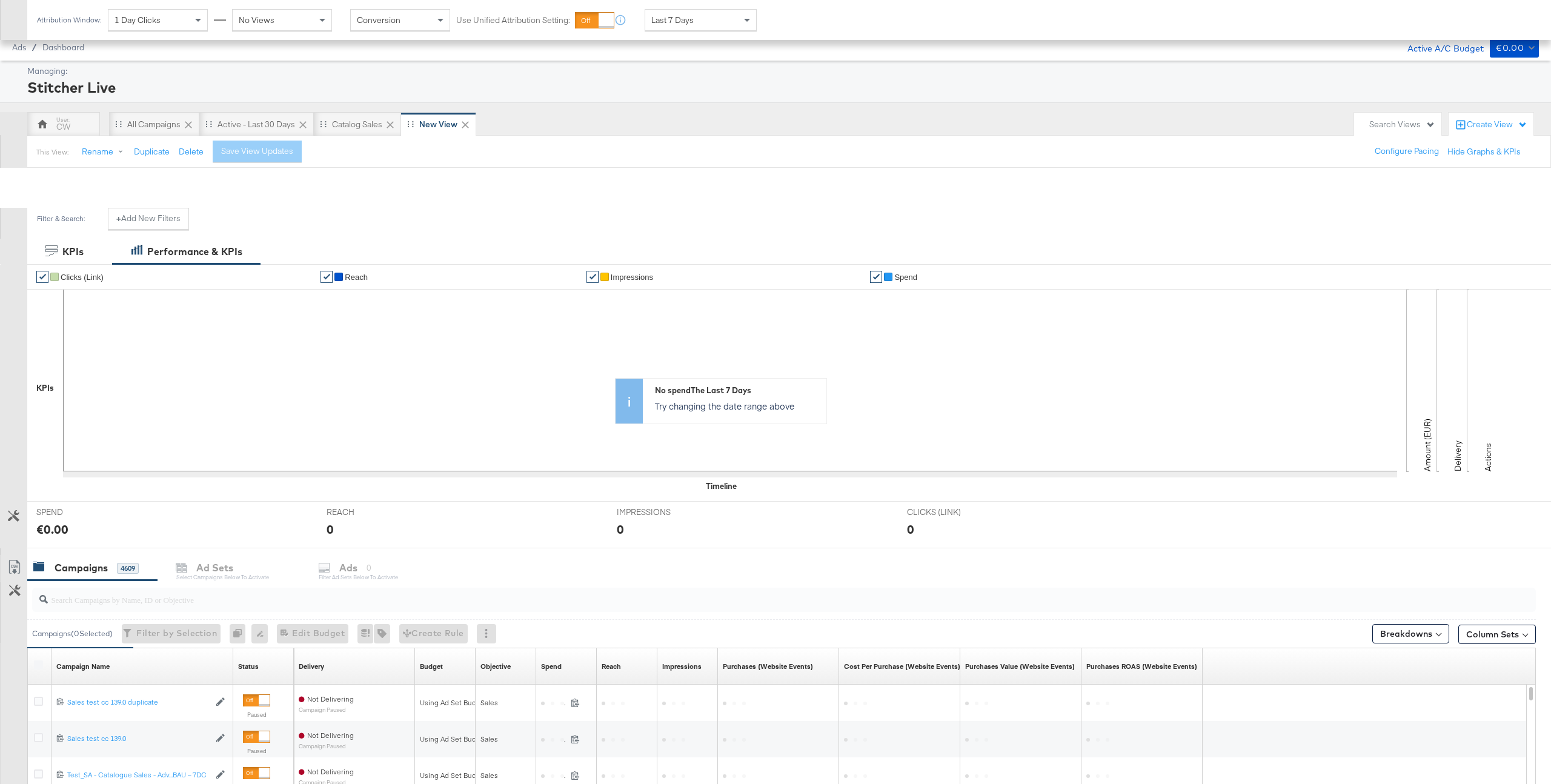
scroll to position [281, 0]
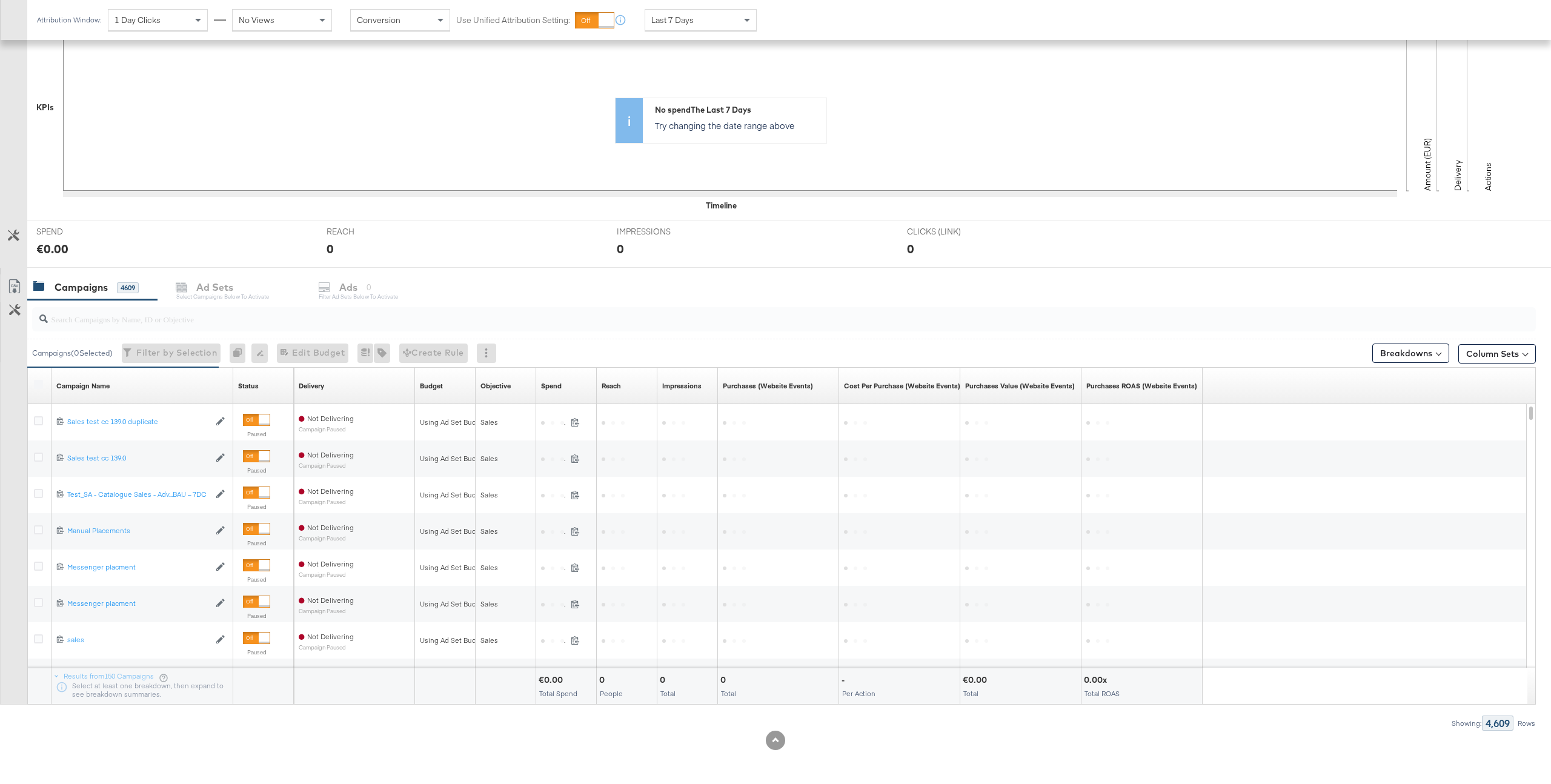
click at [226, 321] on input "search" at bounding box center [721, 314] width 1347 height 23
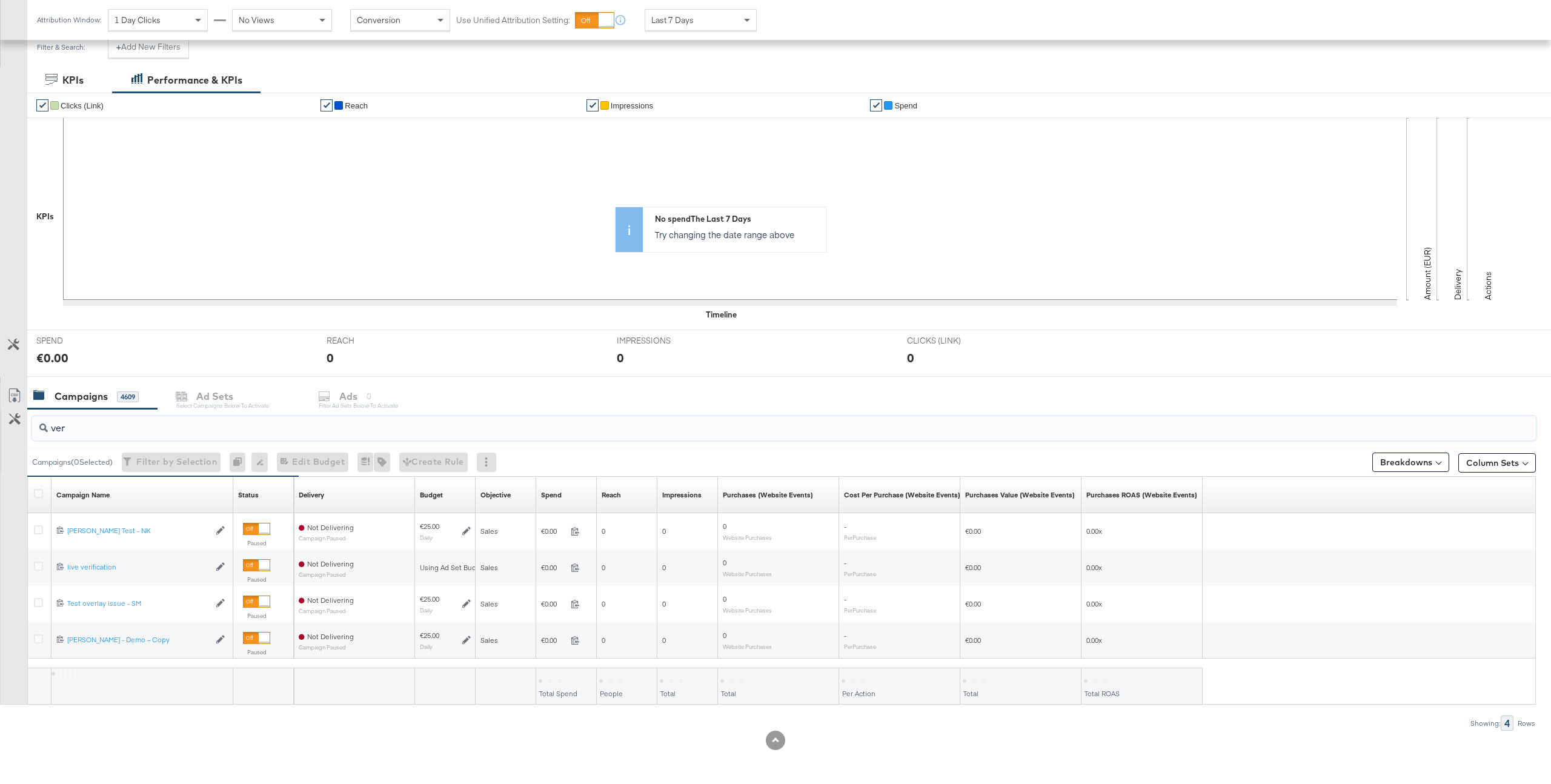
scroll to position [135, 0]
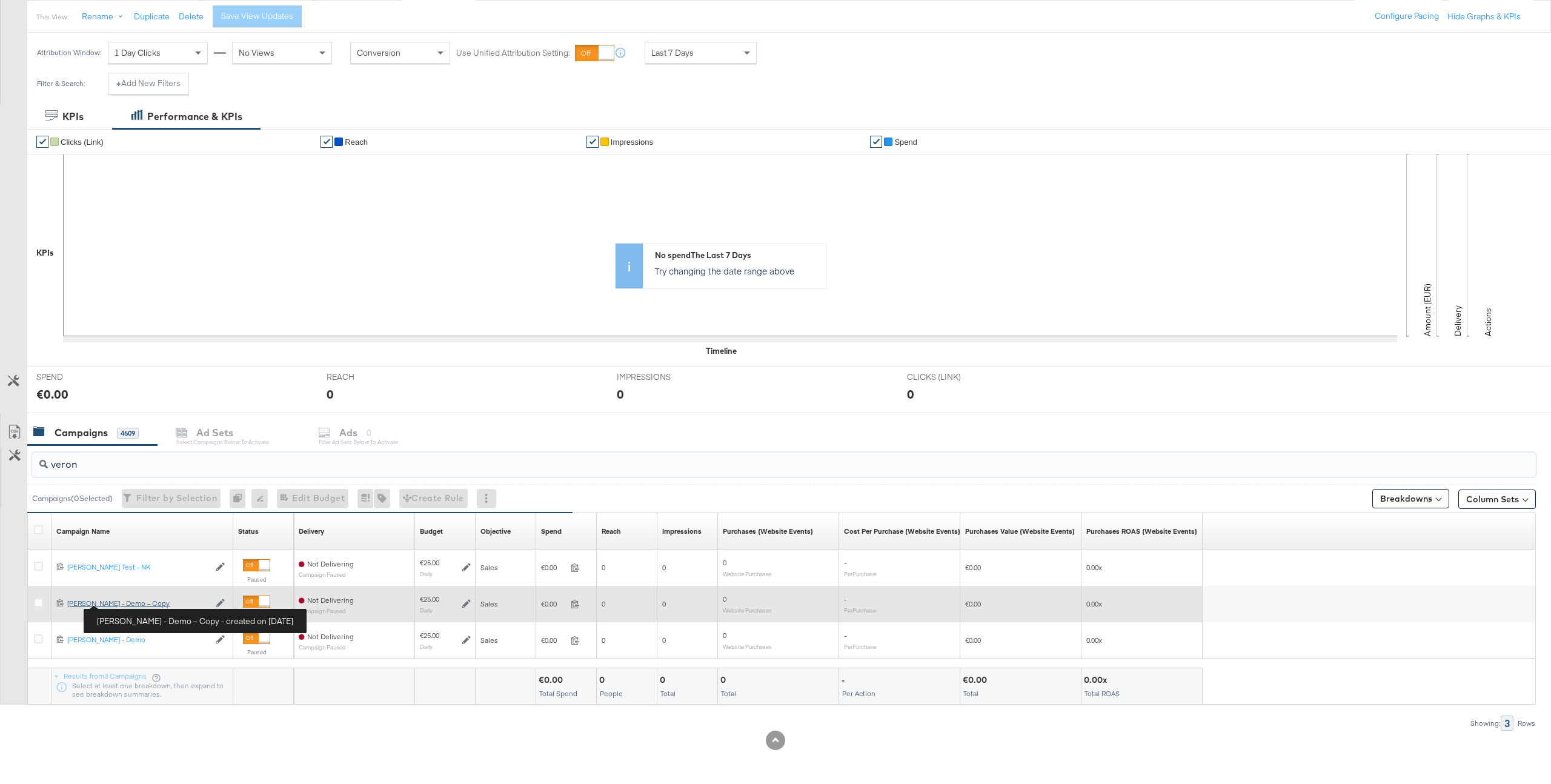
type input "veron"
click at [129, 603] on div "[PERSON_NAME] - Demo – Copy [PERSON_NAME] - Demo – Copy" at bounding box center [138, 603] width 143 height 10
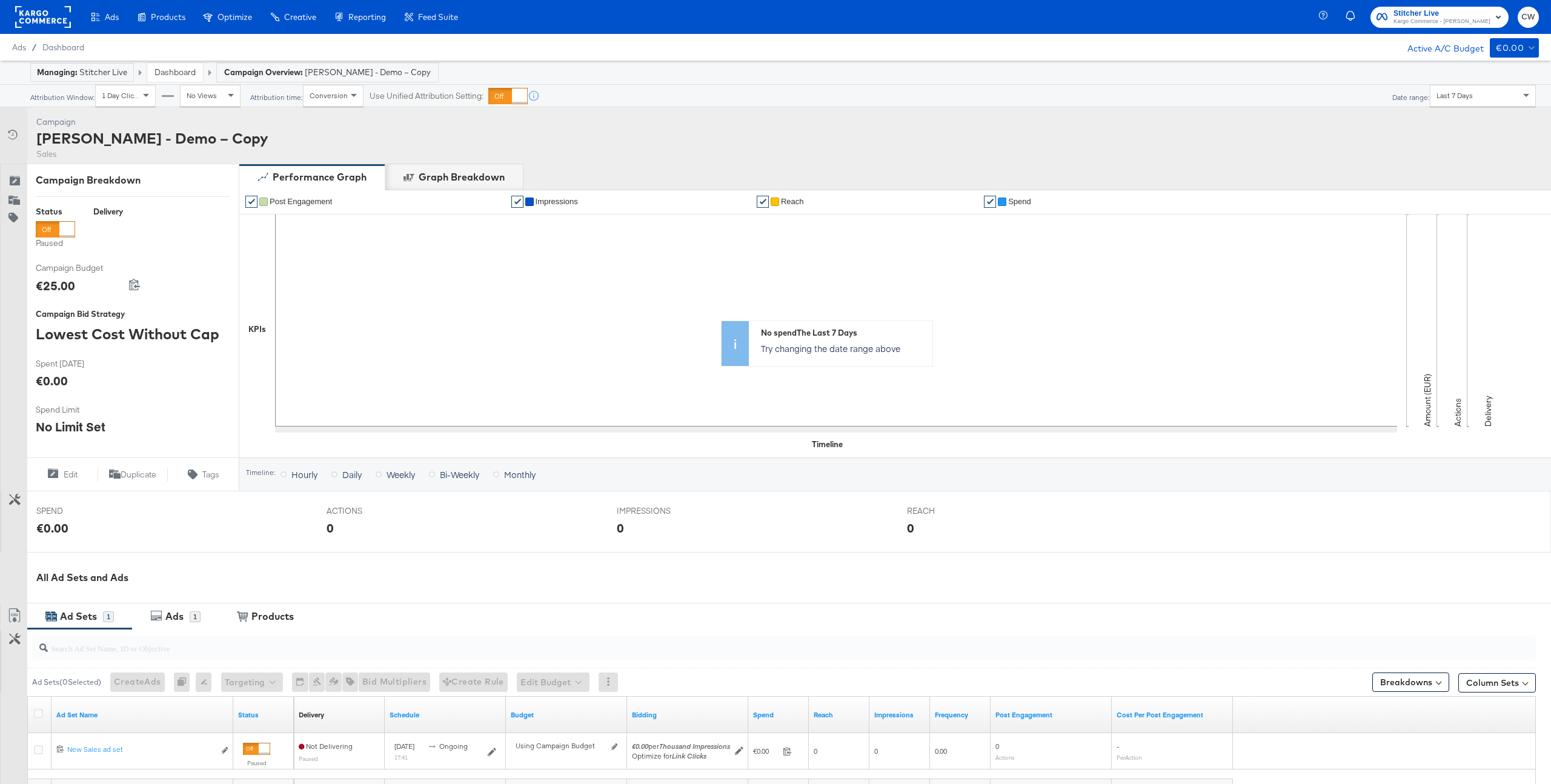
scroll to position [141, 0]
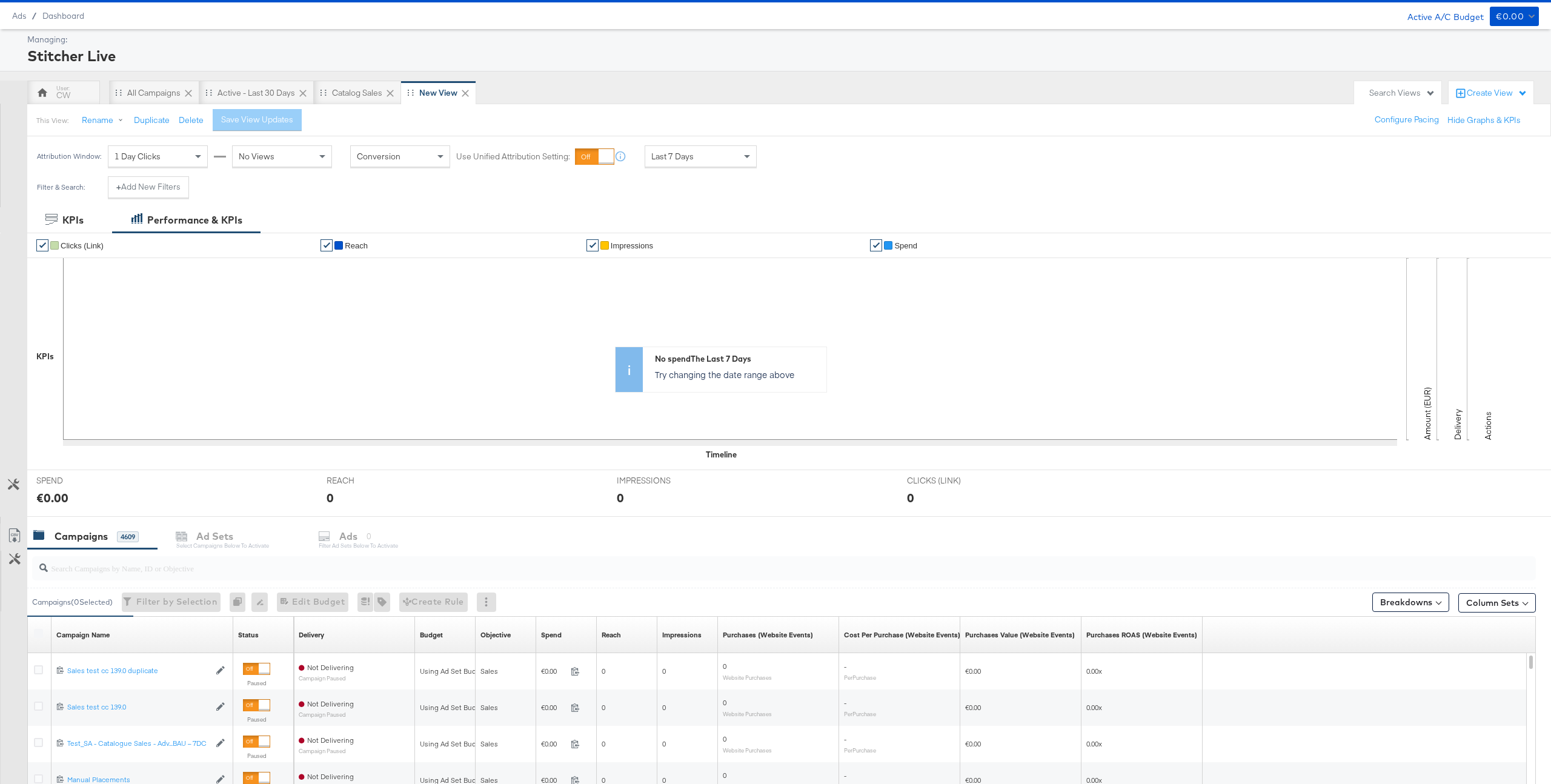
scroll to position [91, 0]
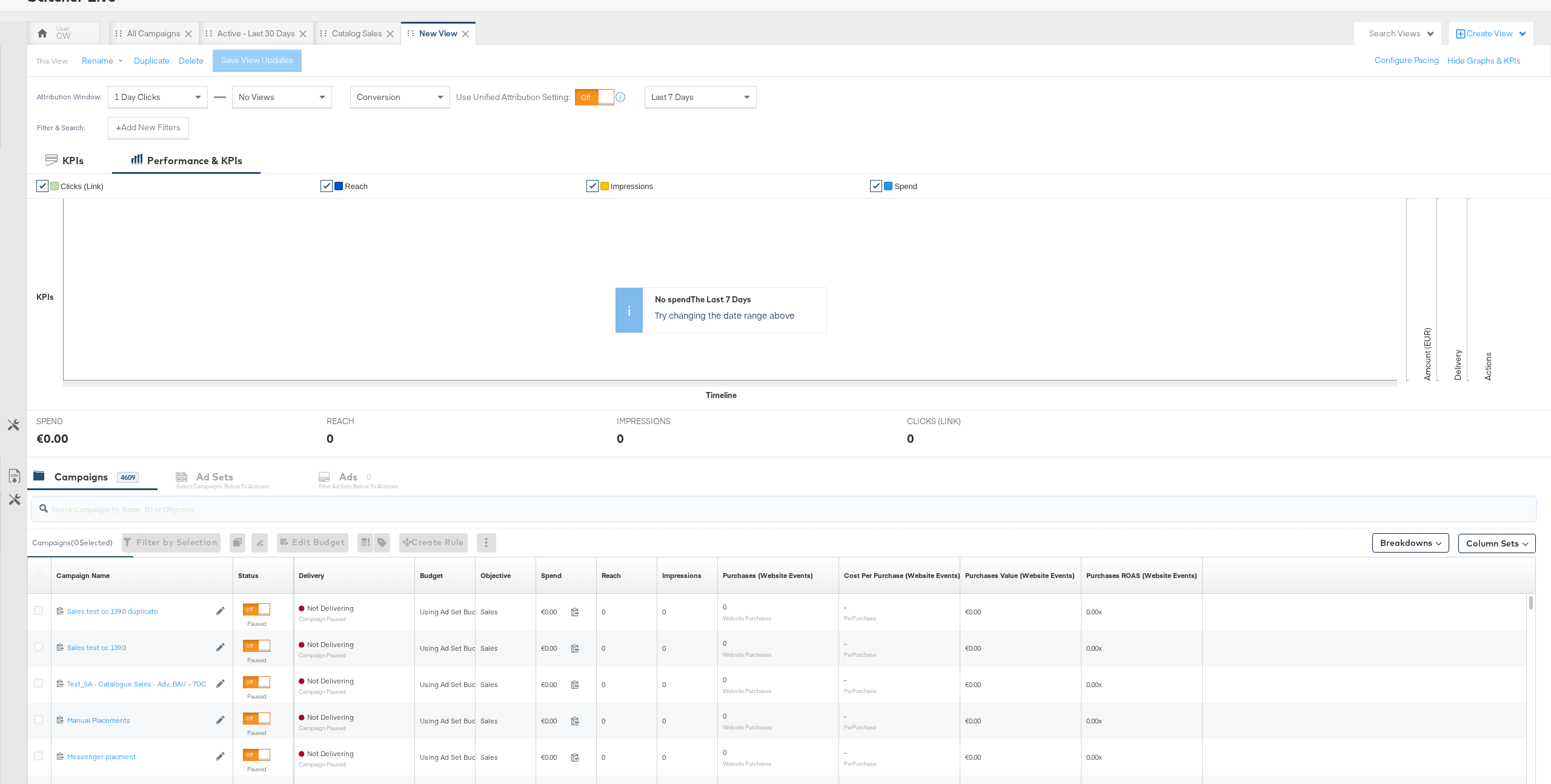
click at [210, 512] on input "search" at bounding box center [721, 503] width 1347 height 23
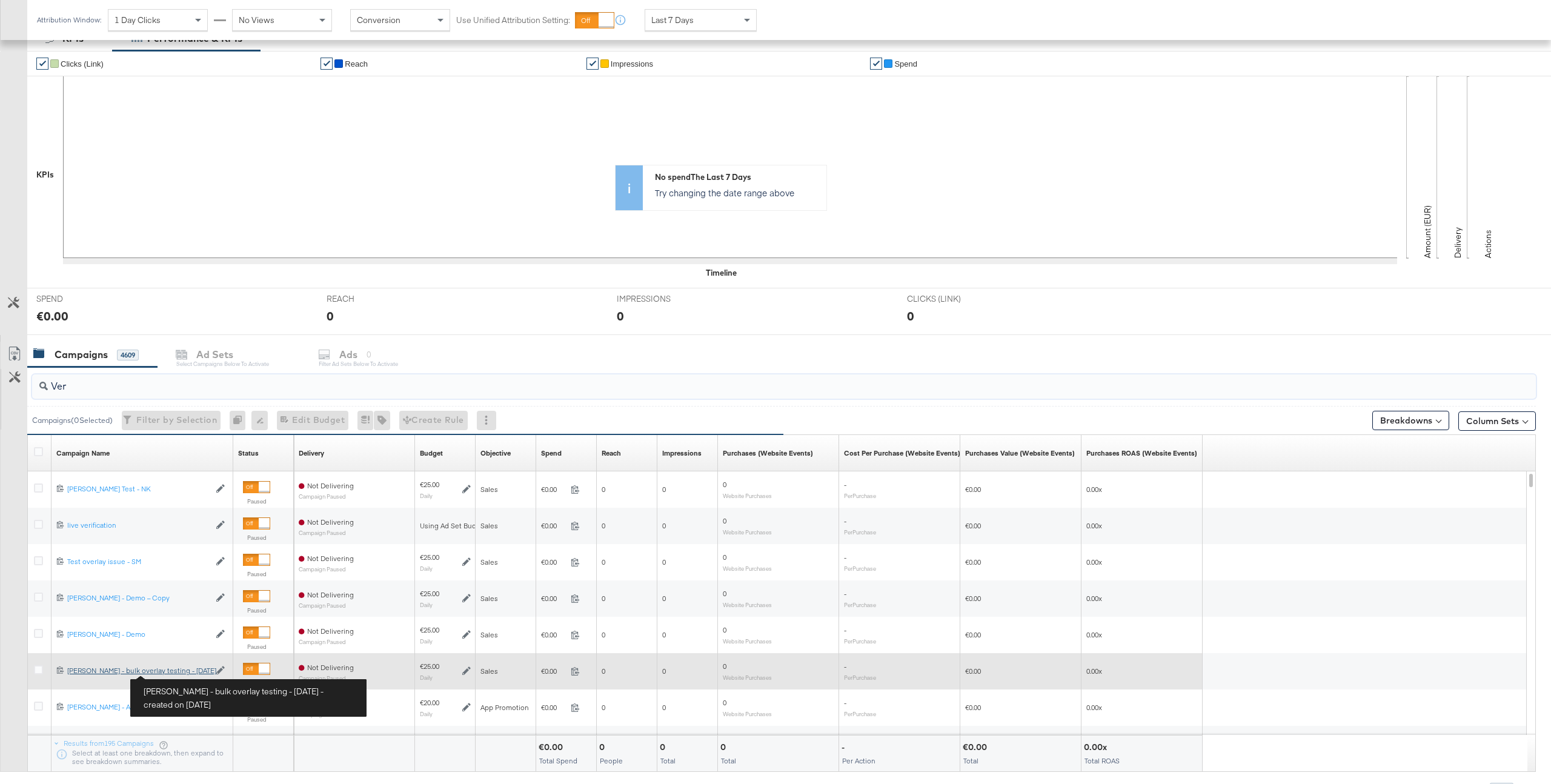
type input "Ver"
click at [178, 671] on div "[PERSON_NAME] - bulk overlay testing - [DATE] [PERSON_NAME] - bulk overlay test…" at bounding box center [138, 671] width 143 height 10
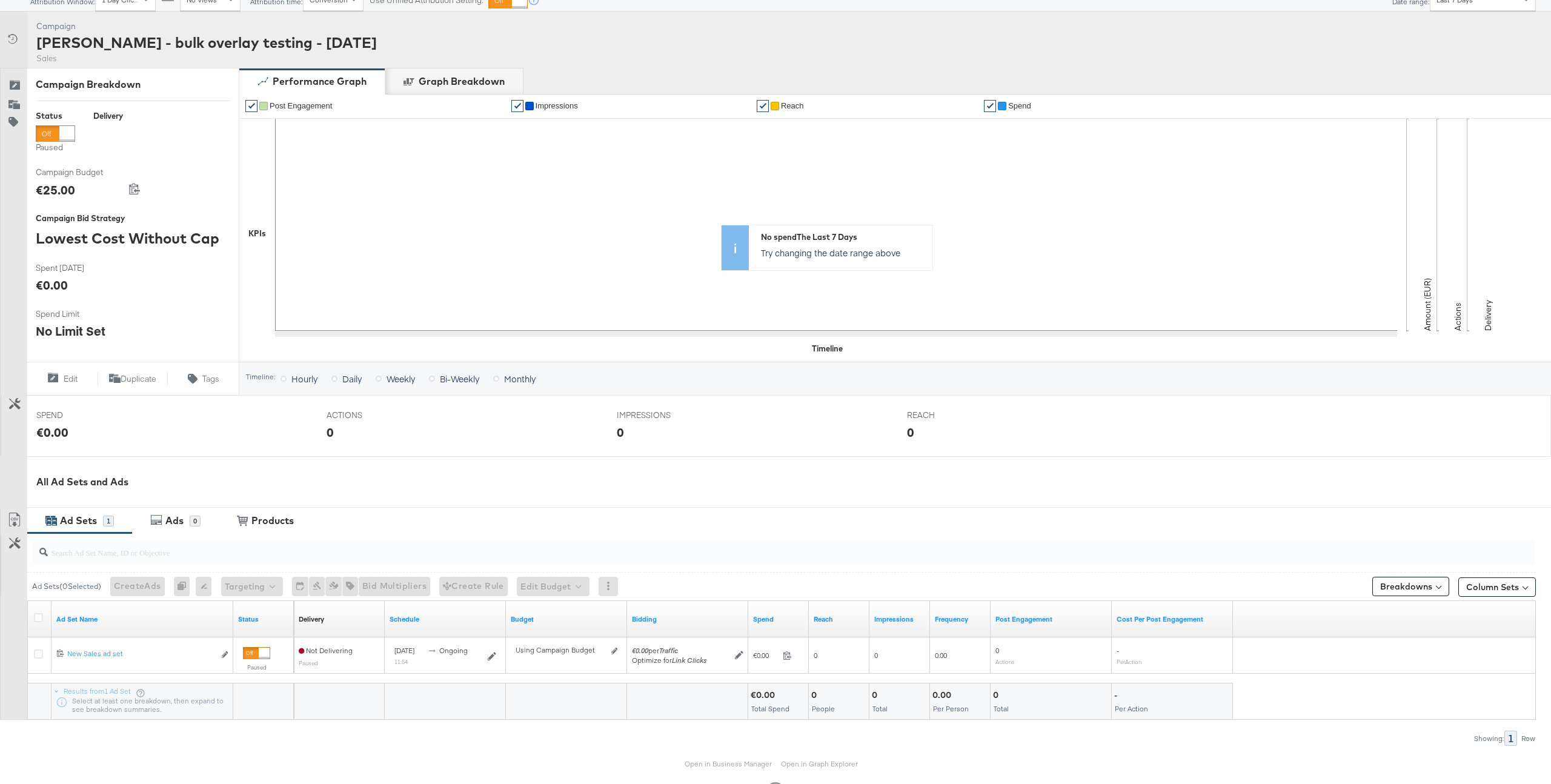
scroll to position [112, 0]
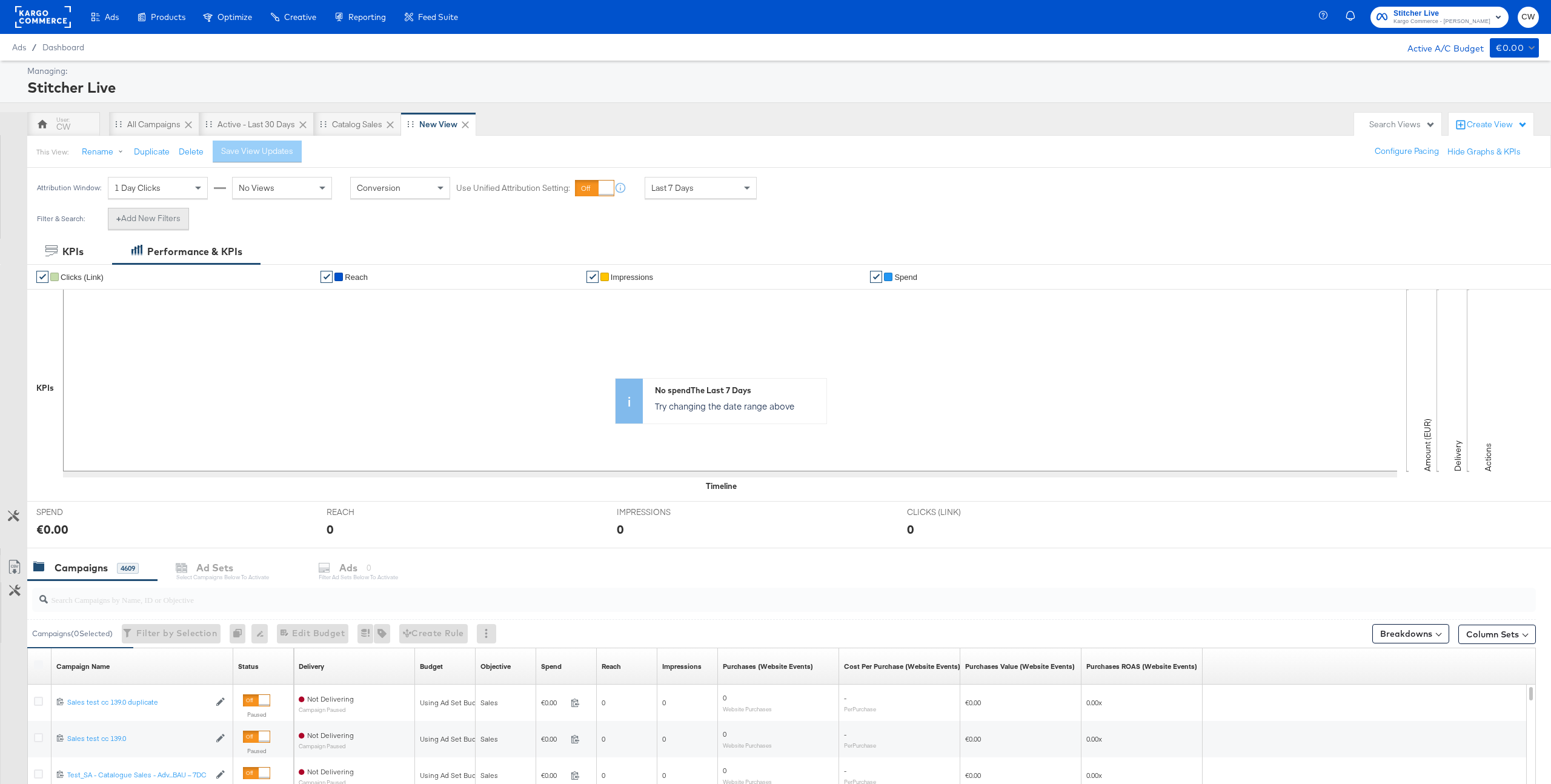
click at [149, 218] on button "+ Add New Filters" at bounding box center [148, 218] width 81 height 22
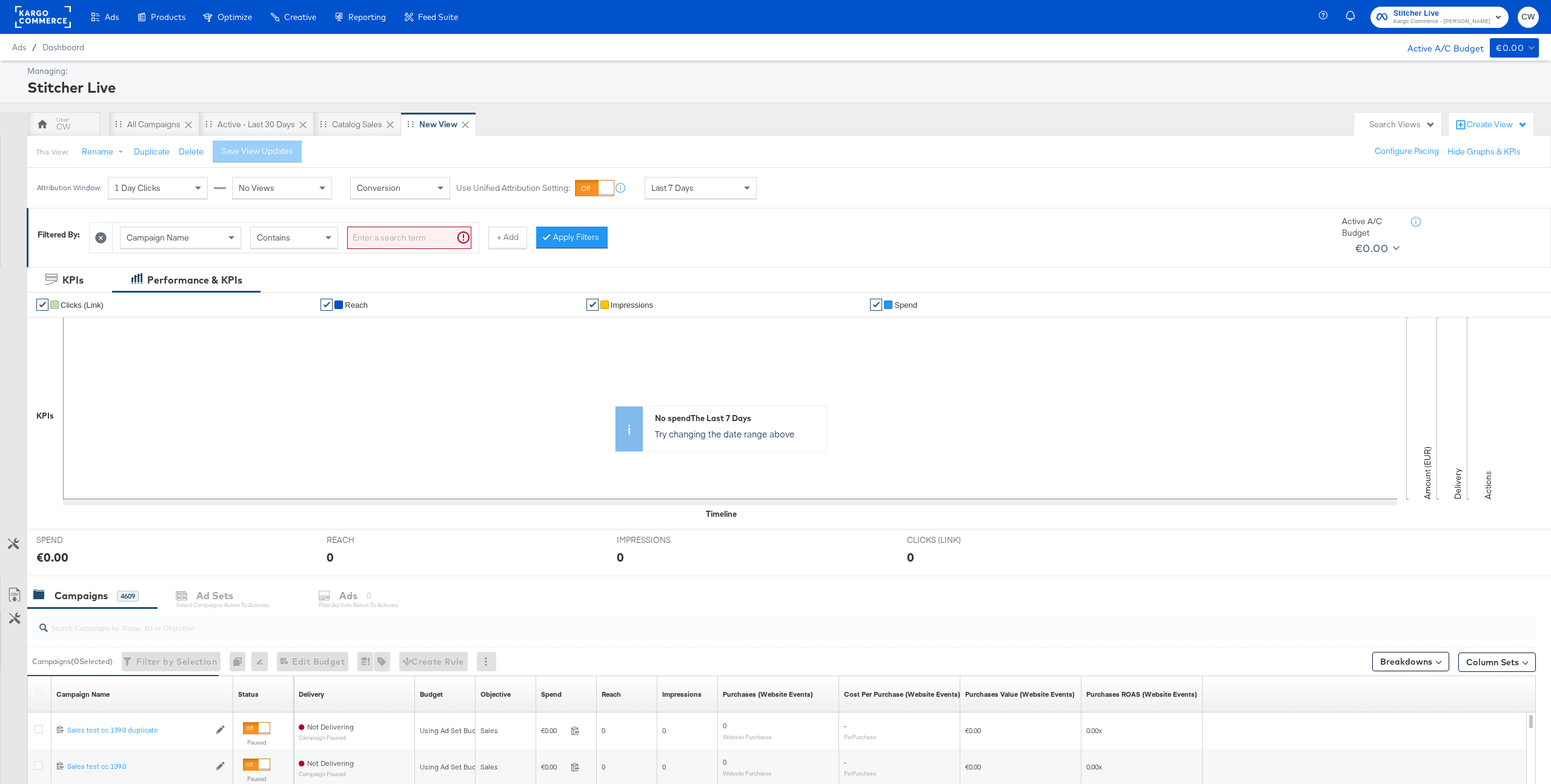
click at [372, 241] on input "search" at bounding box center [409, 237] width 124 height 22
type input "veronica"
click at [503, 214] on div "Filtered By: Campaign Name Contains veronica + Add Apply Filters Active A/C Bud…" at bounding box center [789, 234] width 1503 height 46
click at [560, 234] on button "Apply Filters" at bounding box center [553, 237] width 72 height 22
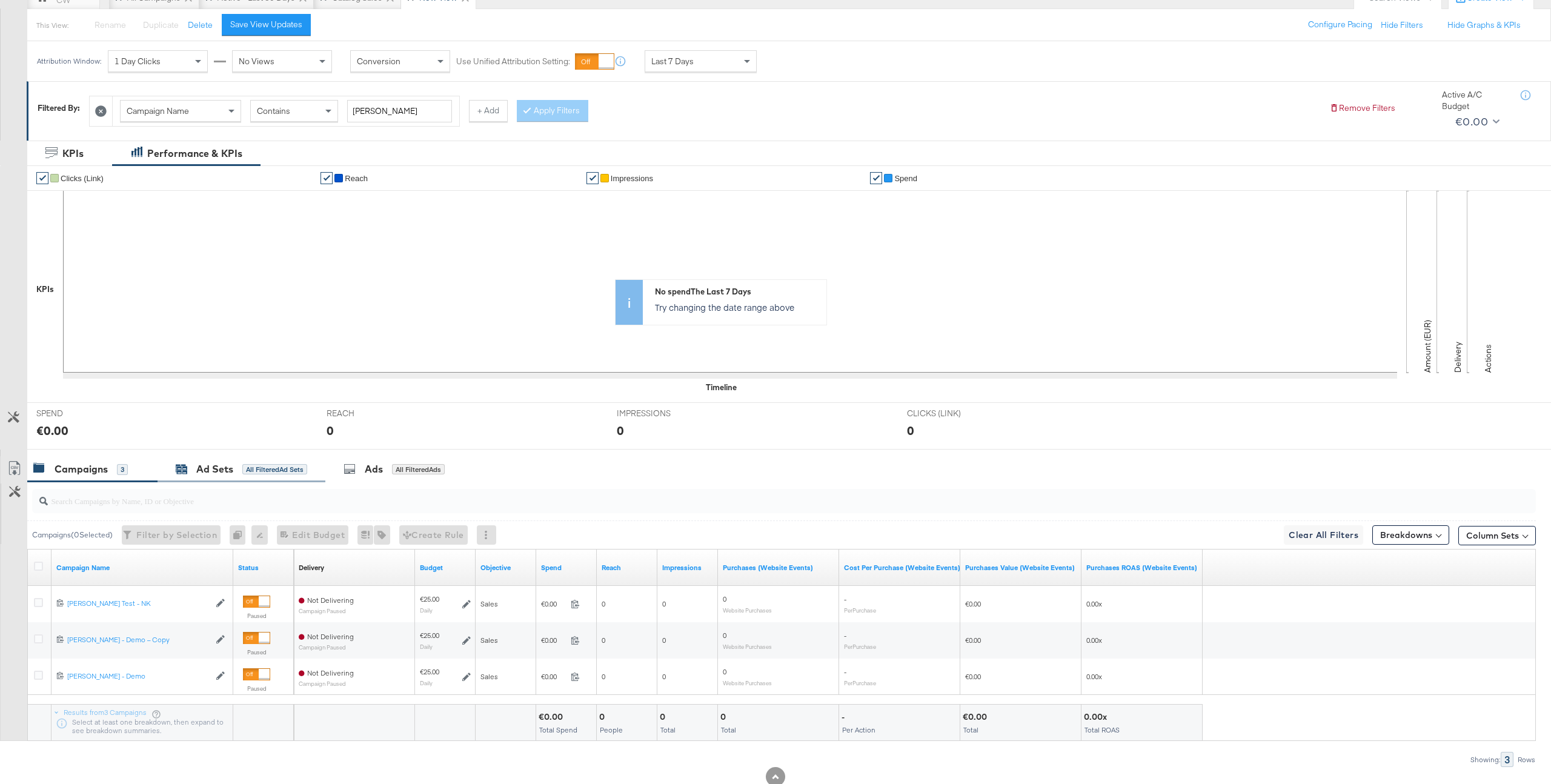
scroll to position [163, 0]
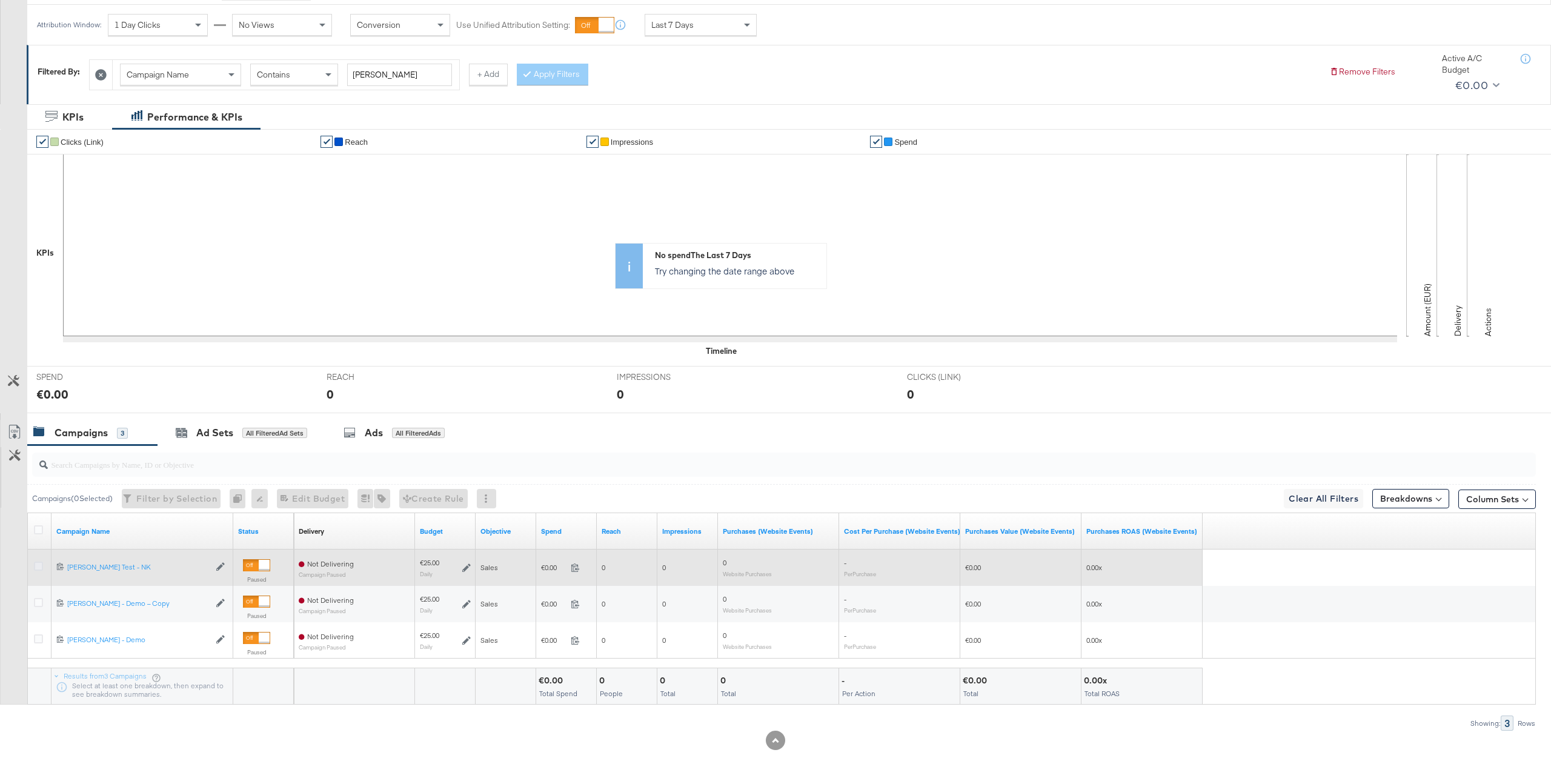
click at [38, 569] on icon at bounding box center [38, 566] width 9 height 9
click at [0, 0] on input "checkbox" at bounding box center [0, 0] width 0 height 0
click at [36, 569] on icon at bounding box center [38, 566] width 9 height 9
click at [0, 0] on input "checkbox" at bounding box center [0, 0] width 0 height 0
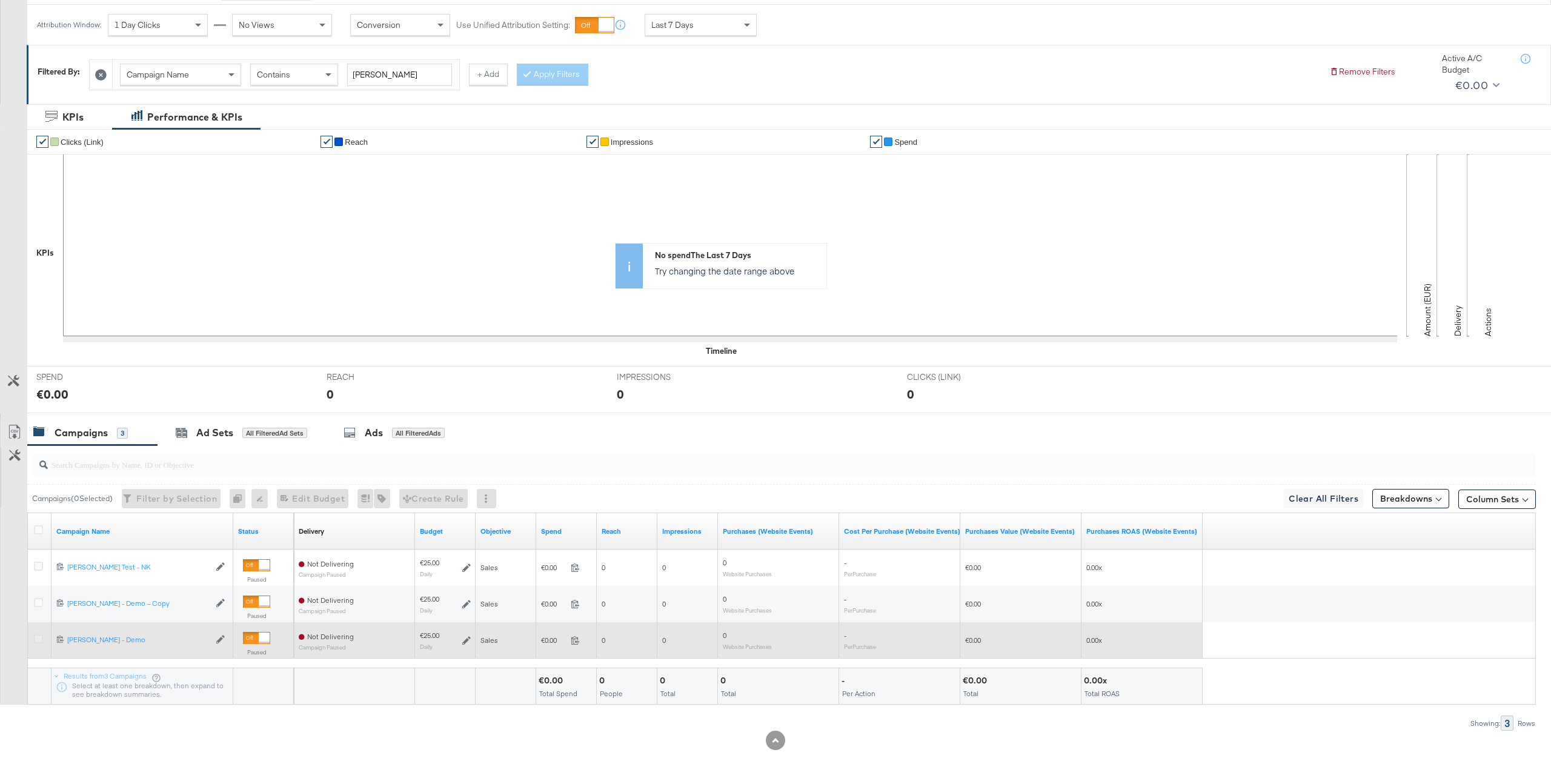
click at [37, 637] on icon at bounding box center [38, 638] width 9 height 9
click at [0, 0] on input "checkbox" at bounding box center [0, 0] width 0 height 0
click at [37, 637] on icon at bounding box center [38, 638] width 9 height 9
click at [0, 0] on input "checkbox" at bounding box center [0, 0] width 0 height 0
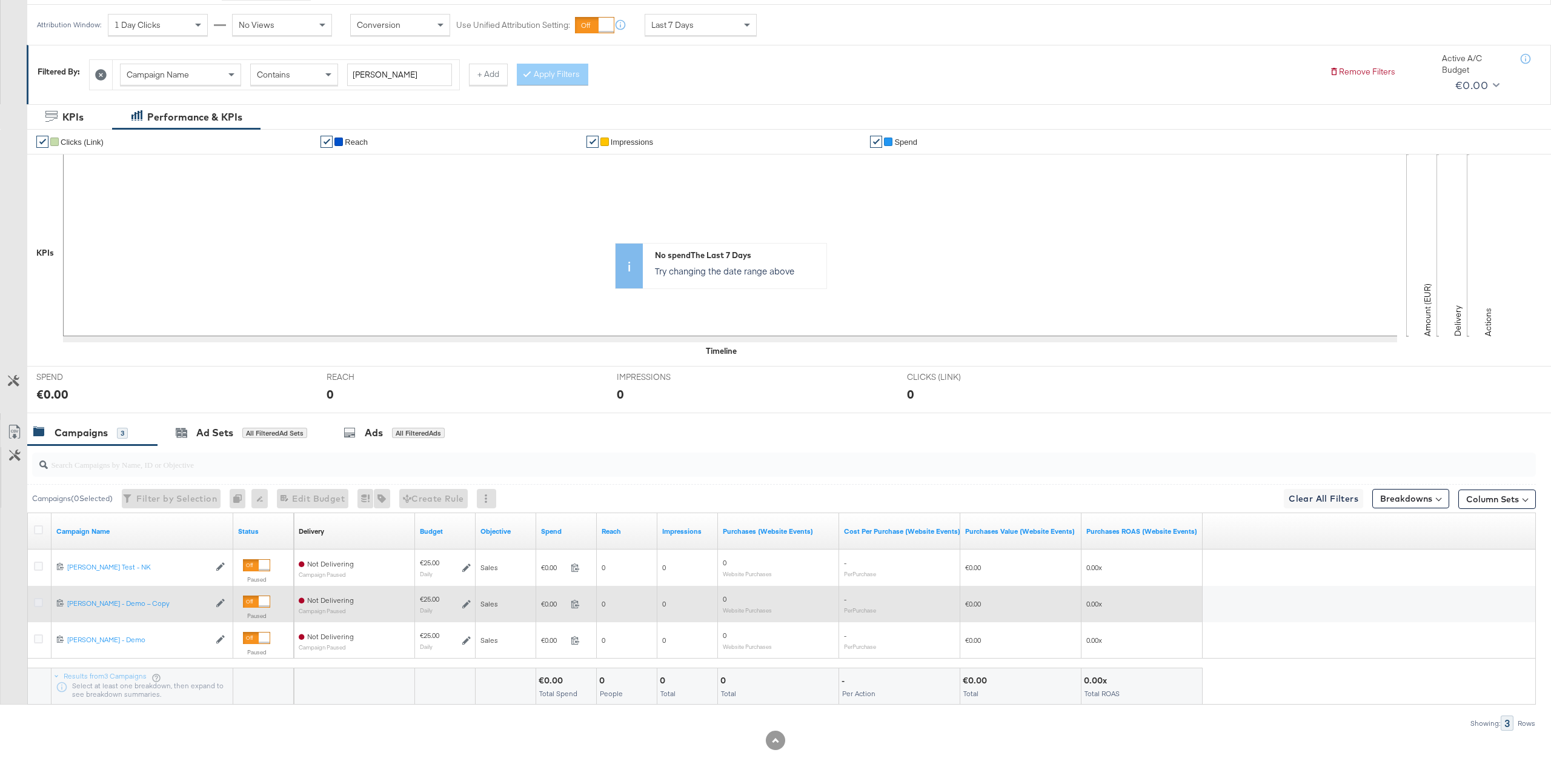
click at [37, 599] on icon at bounding box center [38, 602] width 9 height 9
click at [0, 0] on input "checkbox" at bounding box center [0, 0] width 0 height 0
click at [37, 599] on icon at bounding box center [38, 602] width 9 height 9
click at [0, 0] on input "checkbox" at bounding box center [0, 0] width 0 height 0
click at [108, 606] on div "Craig - Veronica Beard - Demo – Copy Craig - Veronica Beard - Demo – Copy" at bounding box center [138, 603] width 143 height 10
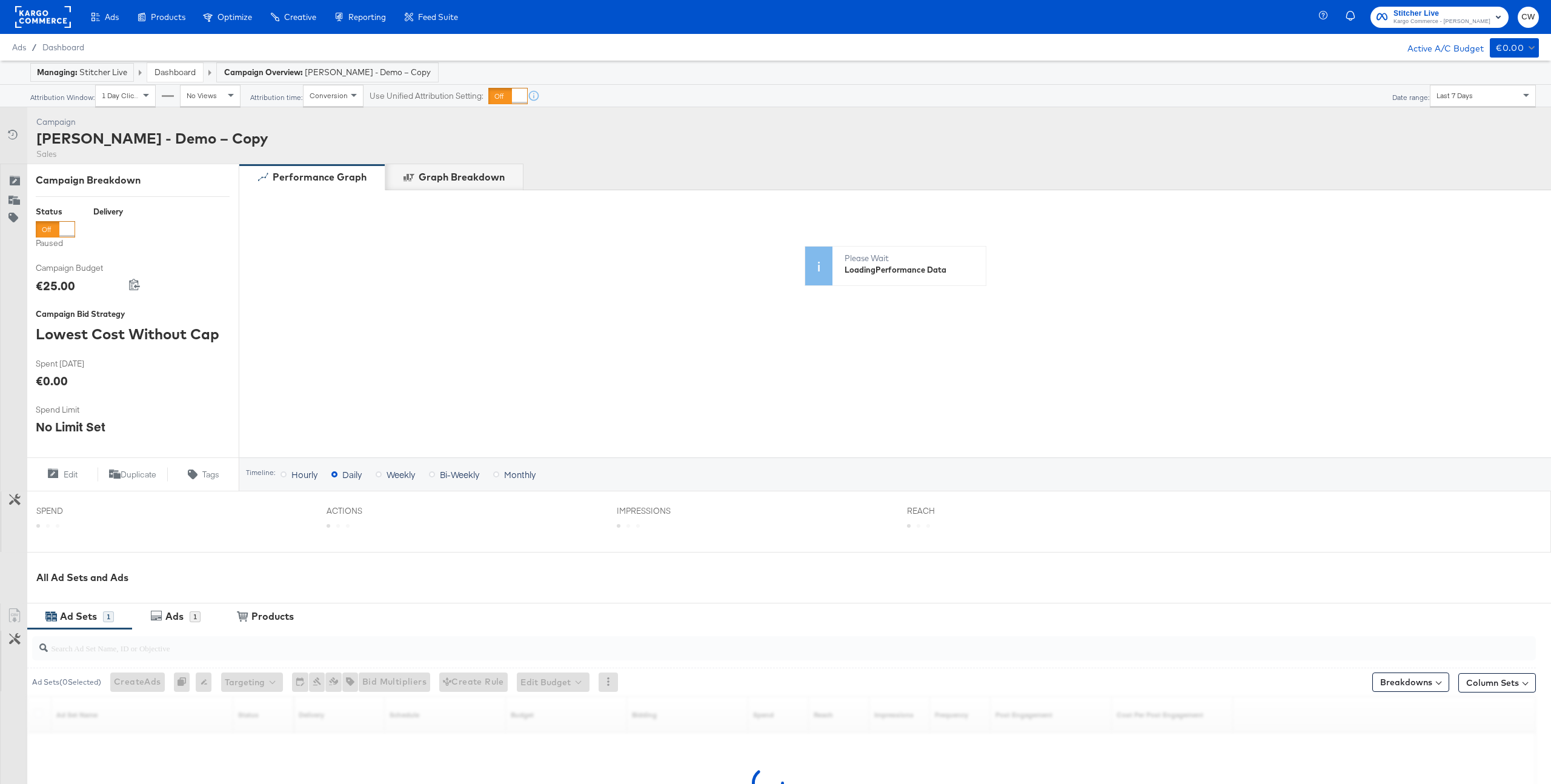
scroll to position [141, 0]
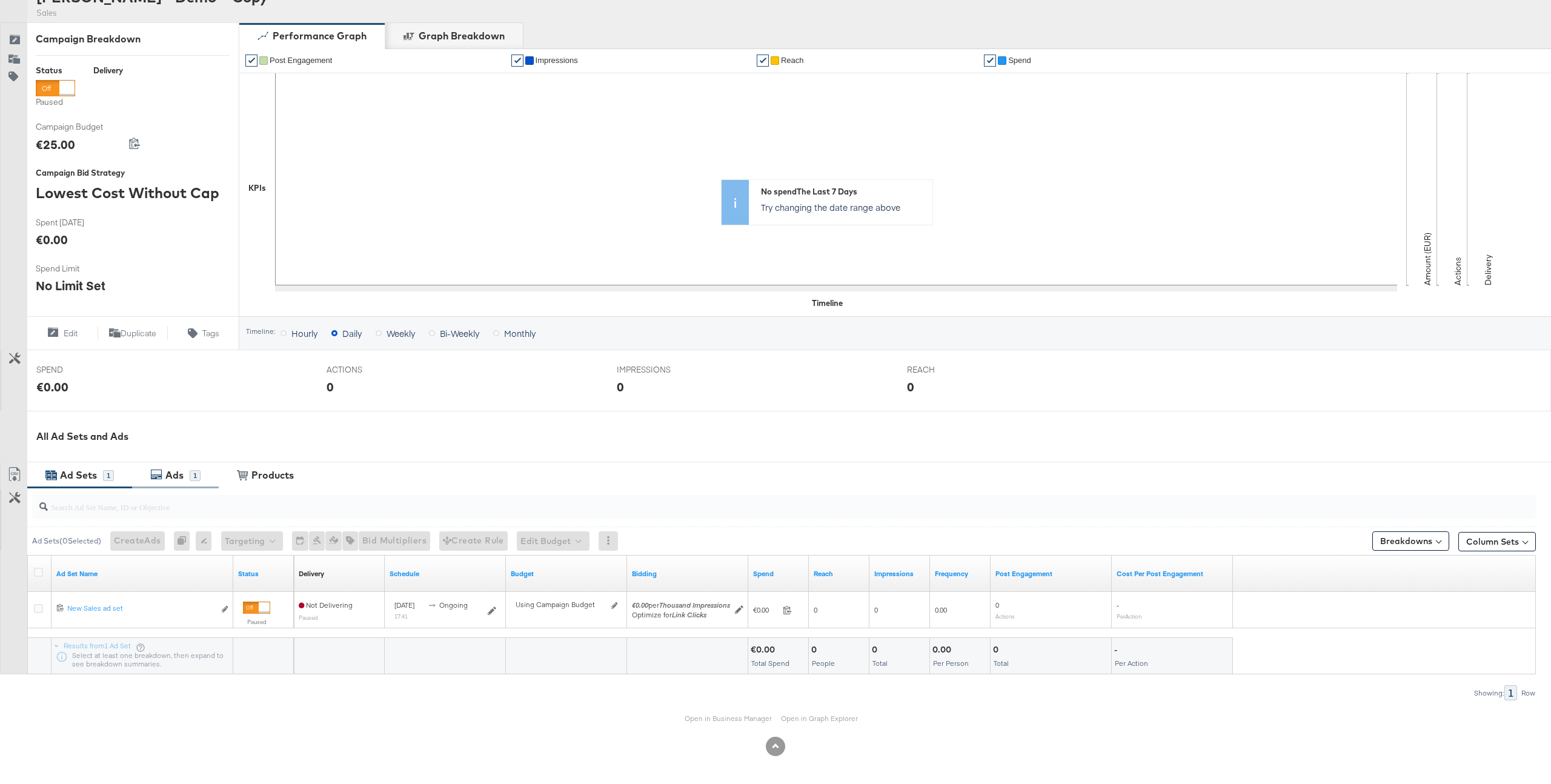
click at [178, 473] on div "Ads" at bounding box center [174, 475] width 18 height 14
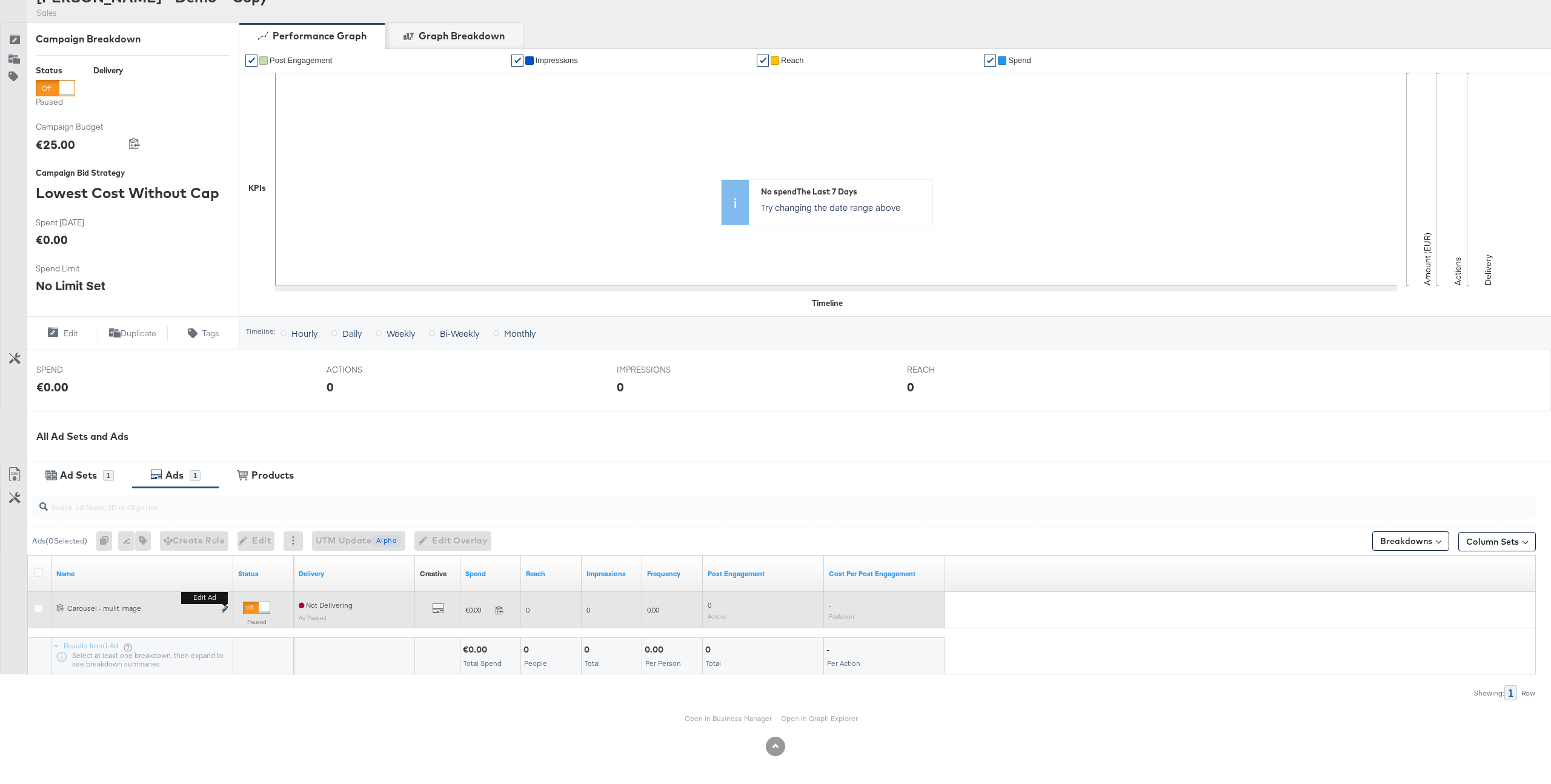
click at [226, 608] on icon "link" at bounding box center [224, 609] width 6 height 7
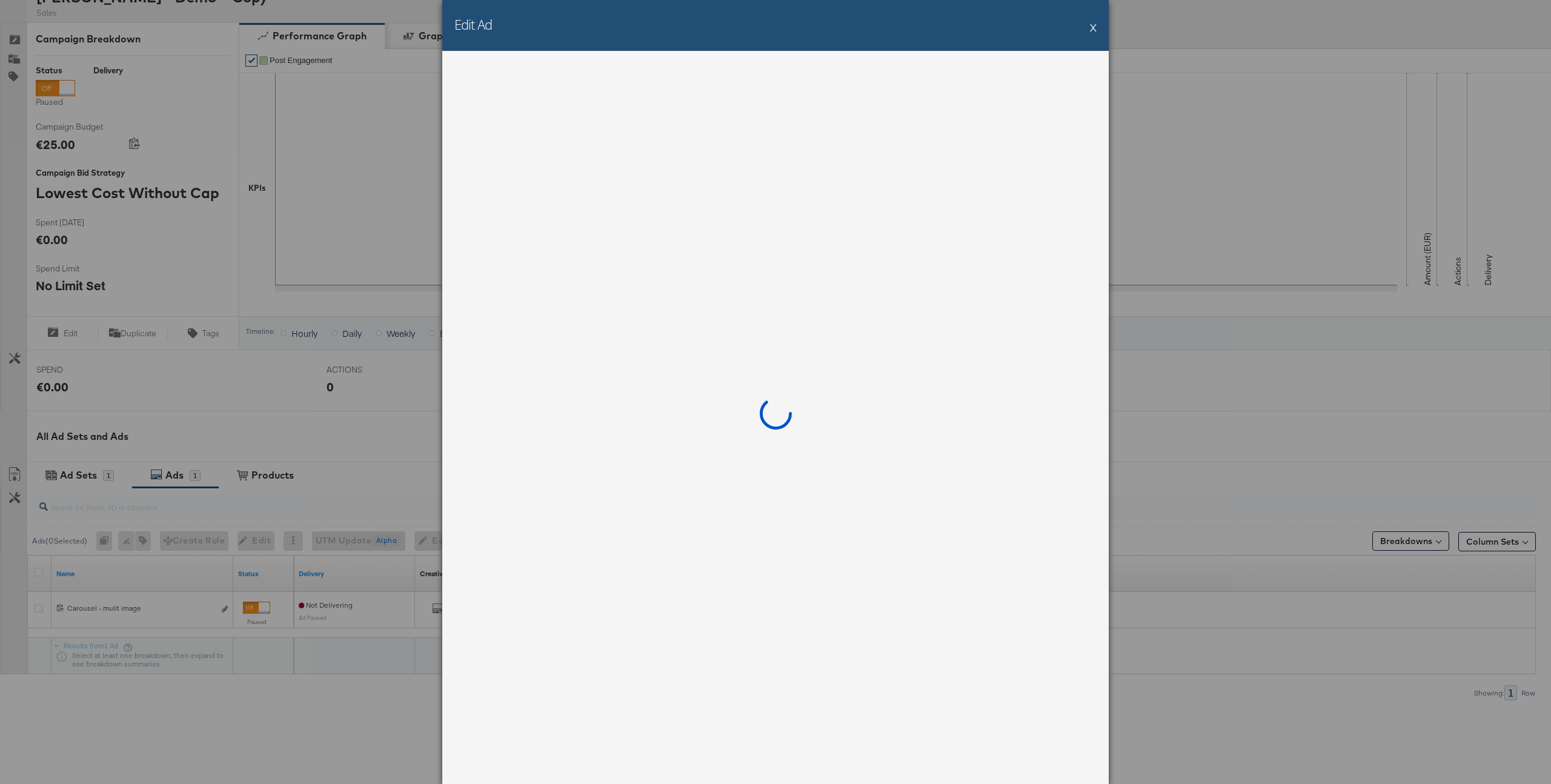
click at [1096, 31] on button "X" at bounding box center [1093, 27] width 7 height 24
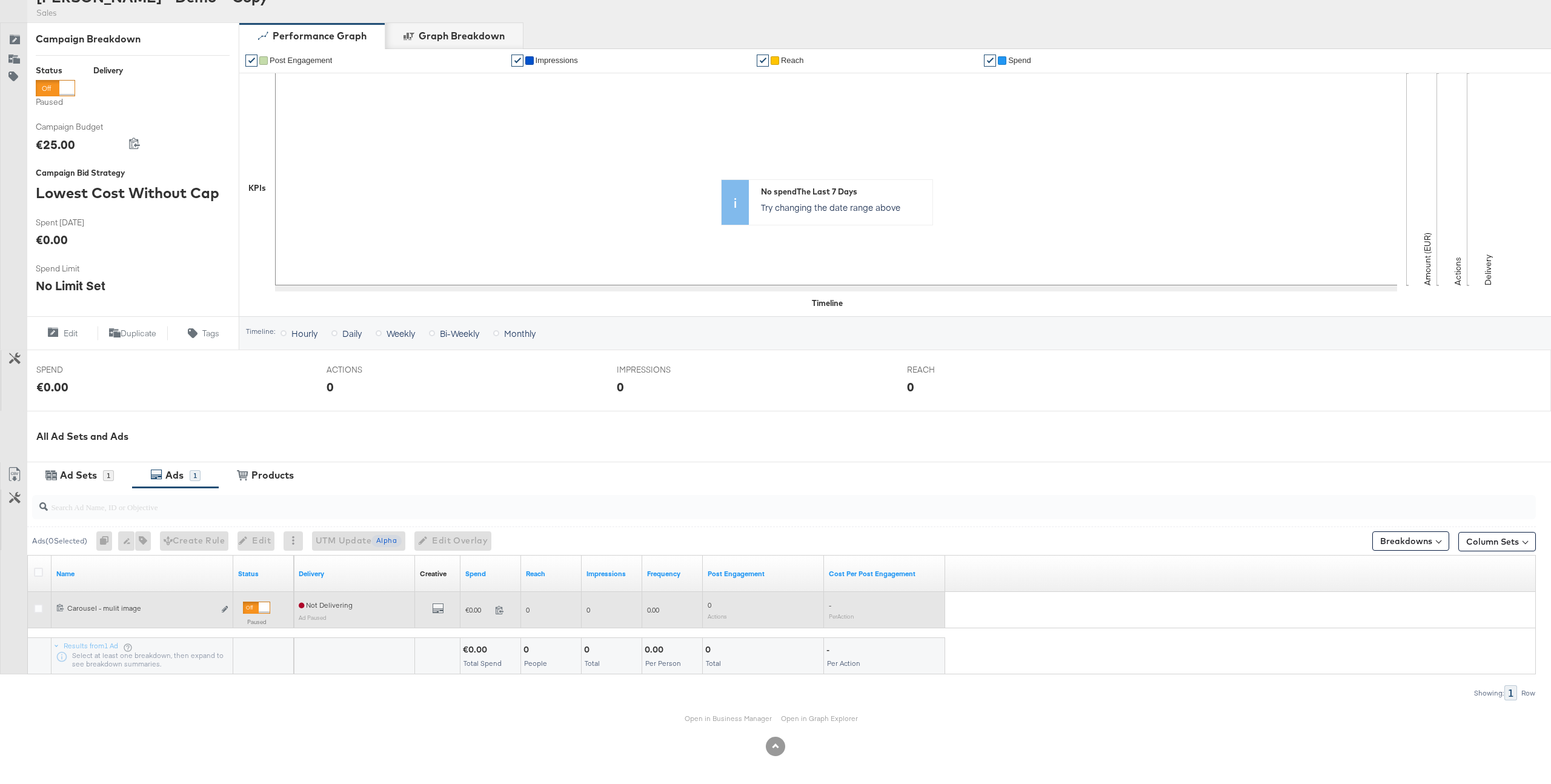
click at [33, 614] on div at bounding box center [40, 610] width 23 height 22
click at [37, 611] on icon at bounding box center [38, 608] width 9 height 9
click at [0, 0] on input "checkbox" at bounding box center [0, 0] width 0 height 0
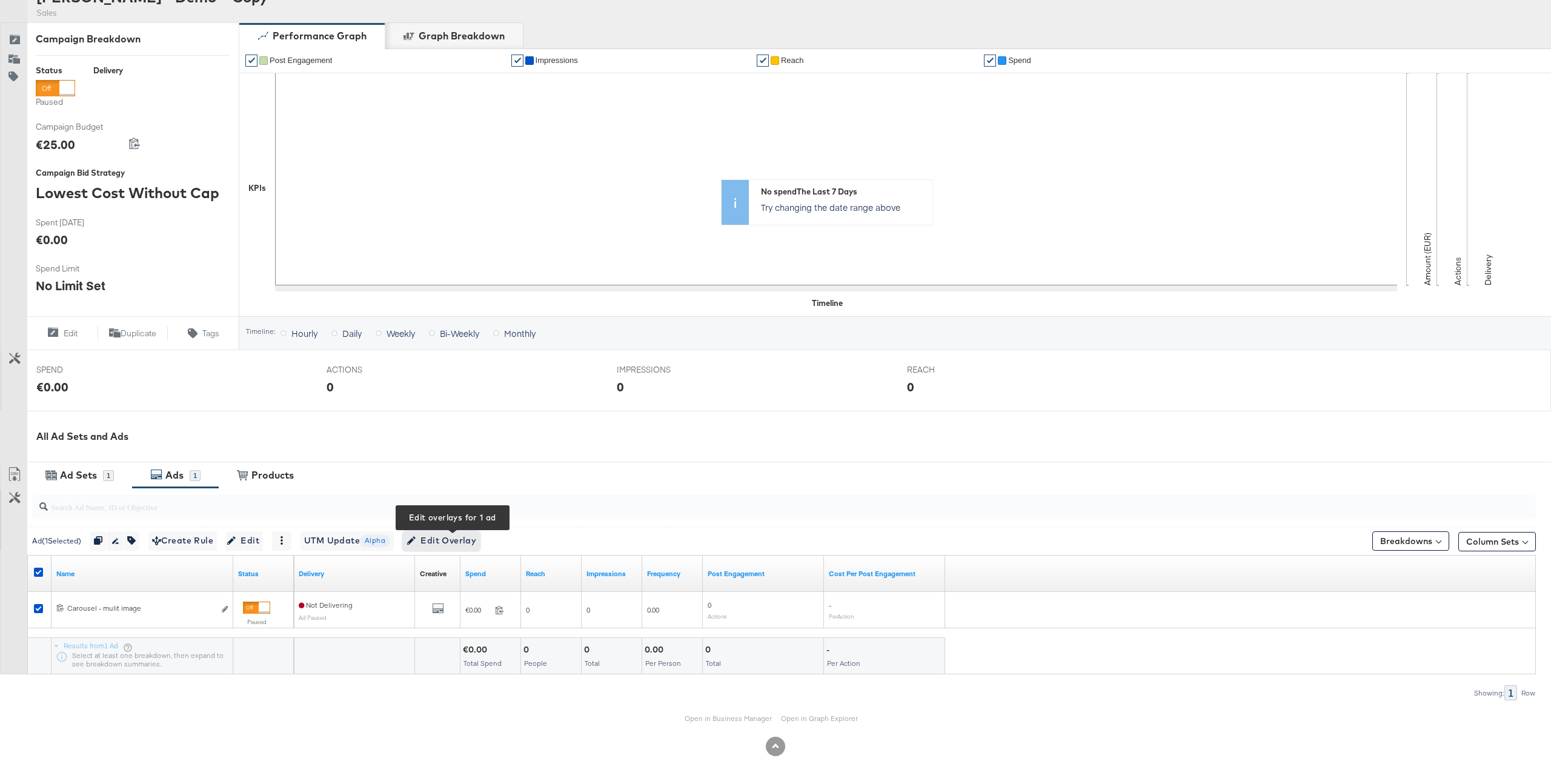
click at [456, 537] on span "Edit Overlay Edit overlays for 1 ad" at bounding box center [442, 541] width 70 height 15
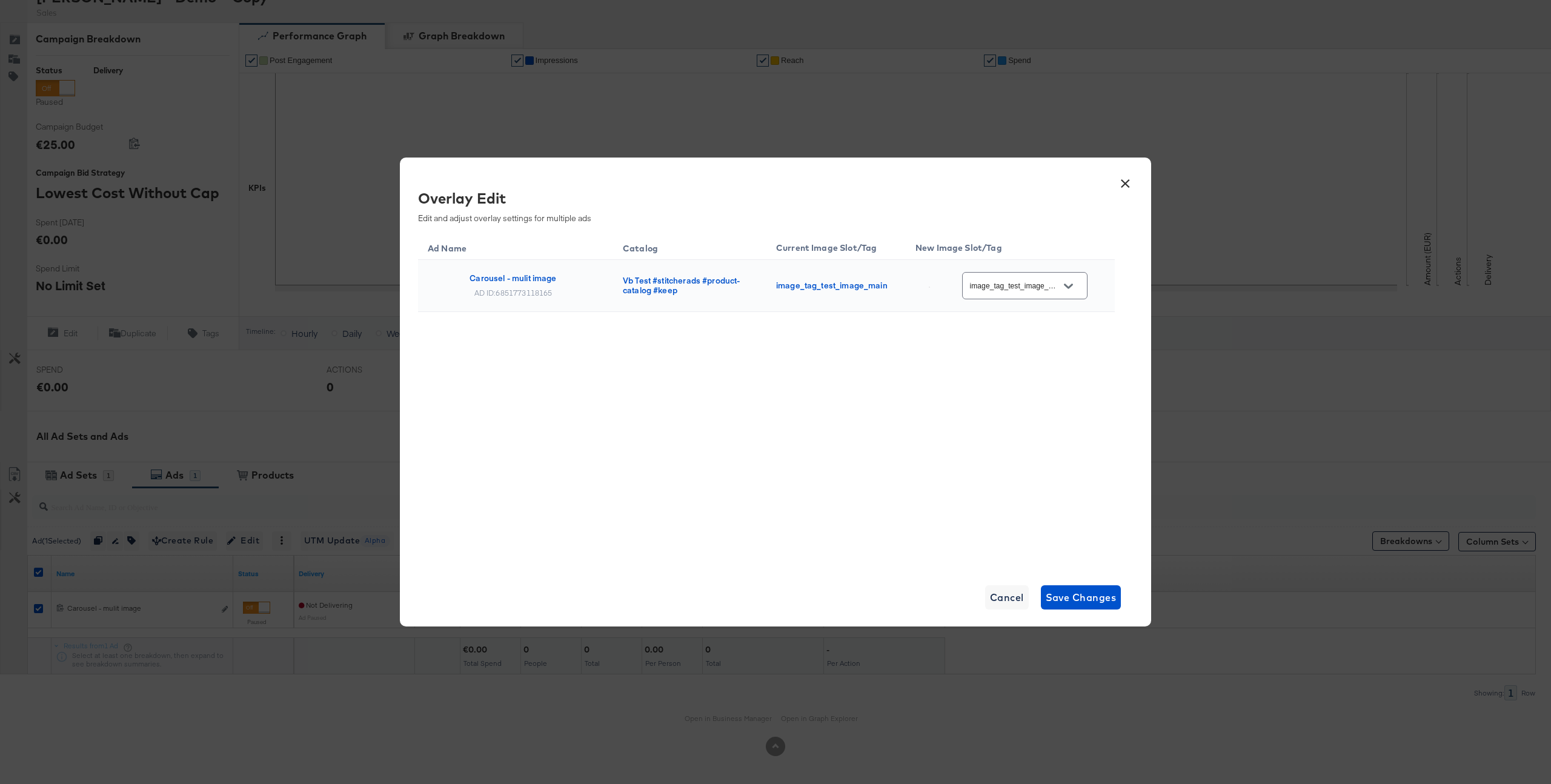
click at [1044, 285] on input "image_tag_test_image_main" at bounding box center [1015, 286] width 96 height 14
click at [1019, 422] on div "Slot_2" at bounding box center [1036, 411] width 90 height 22
type input "Slot_2"
click at [1074, 597] on span "Save Changes" at bounding box center [1081, 597] width 71 height 17
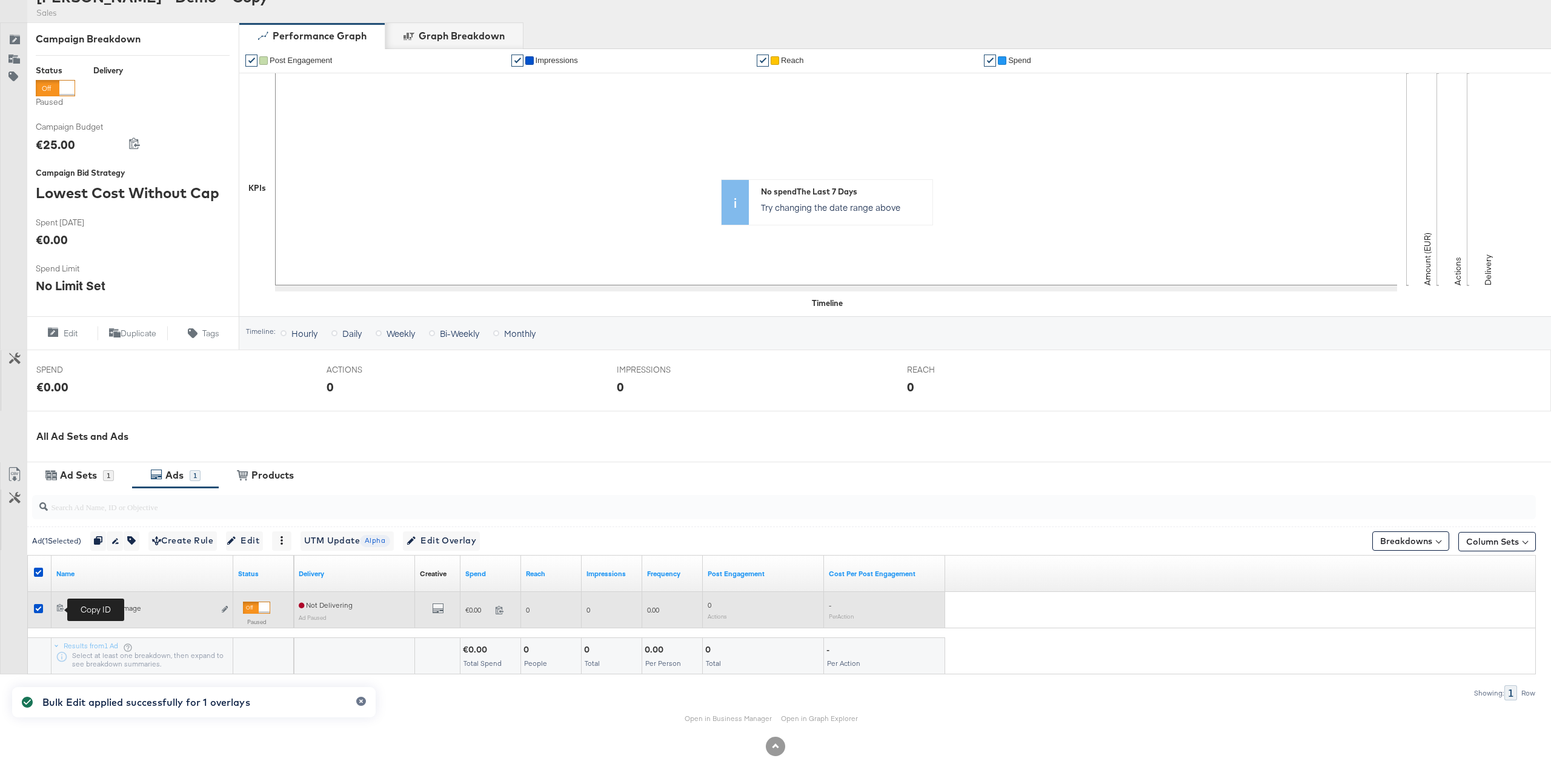
click at [62, 607] on icon at bounding box center [60, 607] width 8 height 7
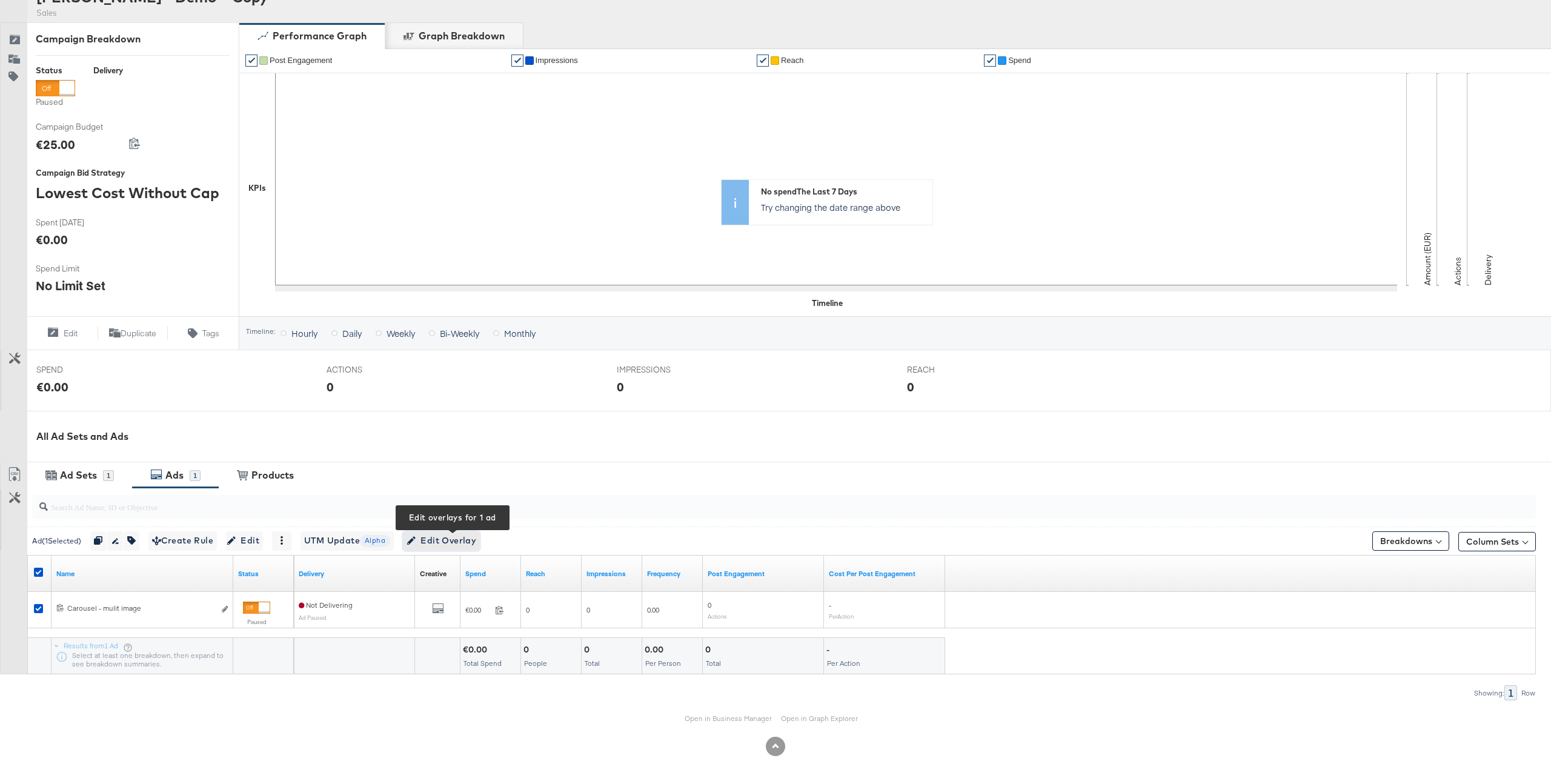
click at [460, 539] on span "Edit Overlay Edit overlays for 1 ad" at bounding box center [442, 541] width 70 height 15
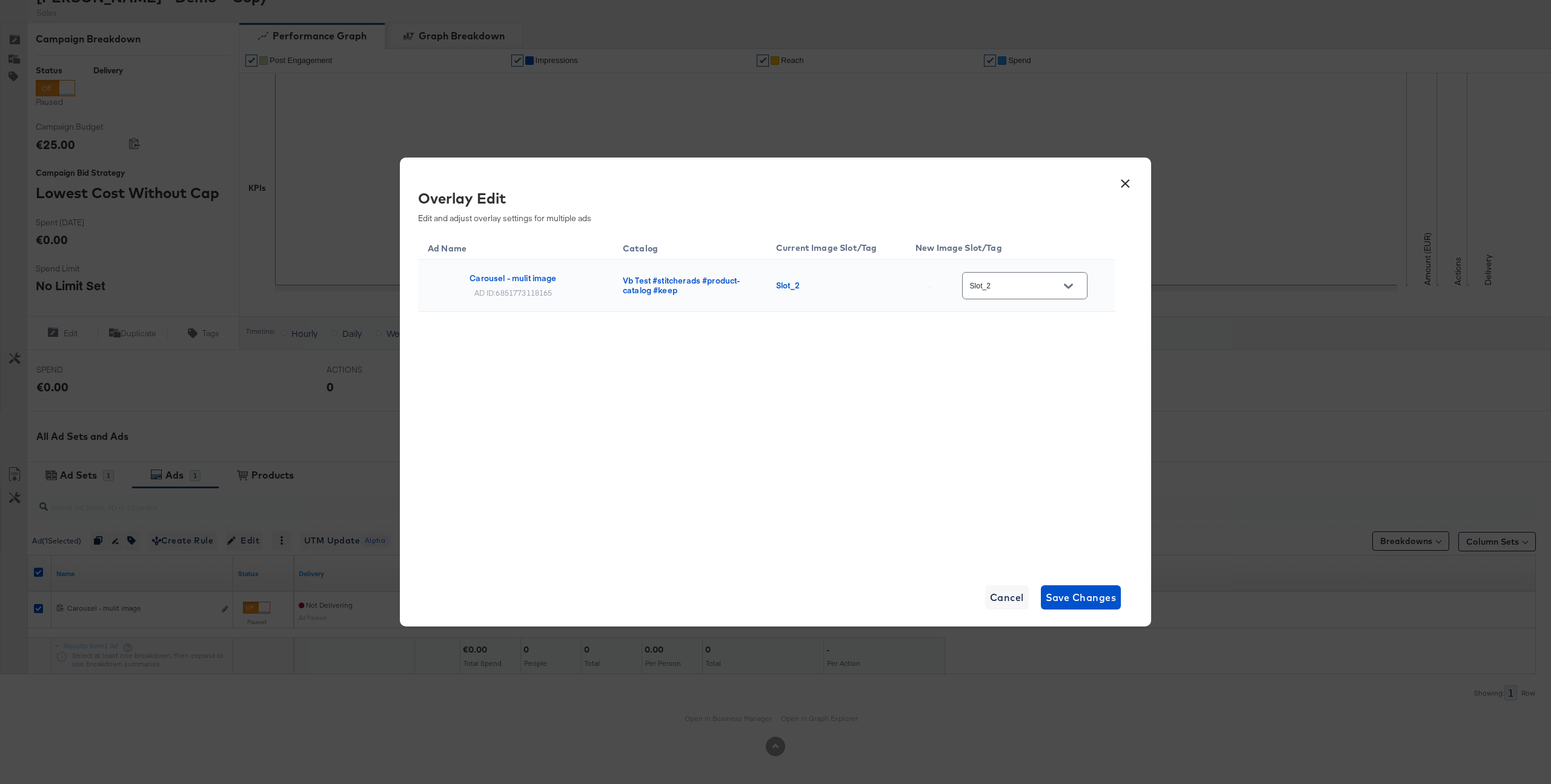
click at [1050, 292] on input "Slot_2" at bounding box center [1015, 286] width 96 height 14
click at [1031, 447] on div "Slot_1" at bounding box center [1036, 436] width 90 height 22
type input "Slot_1"
click at [1086, 602] on span "Save Changes" at bounding box center [1081, 597] width 71 height 17
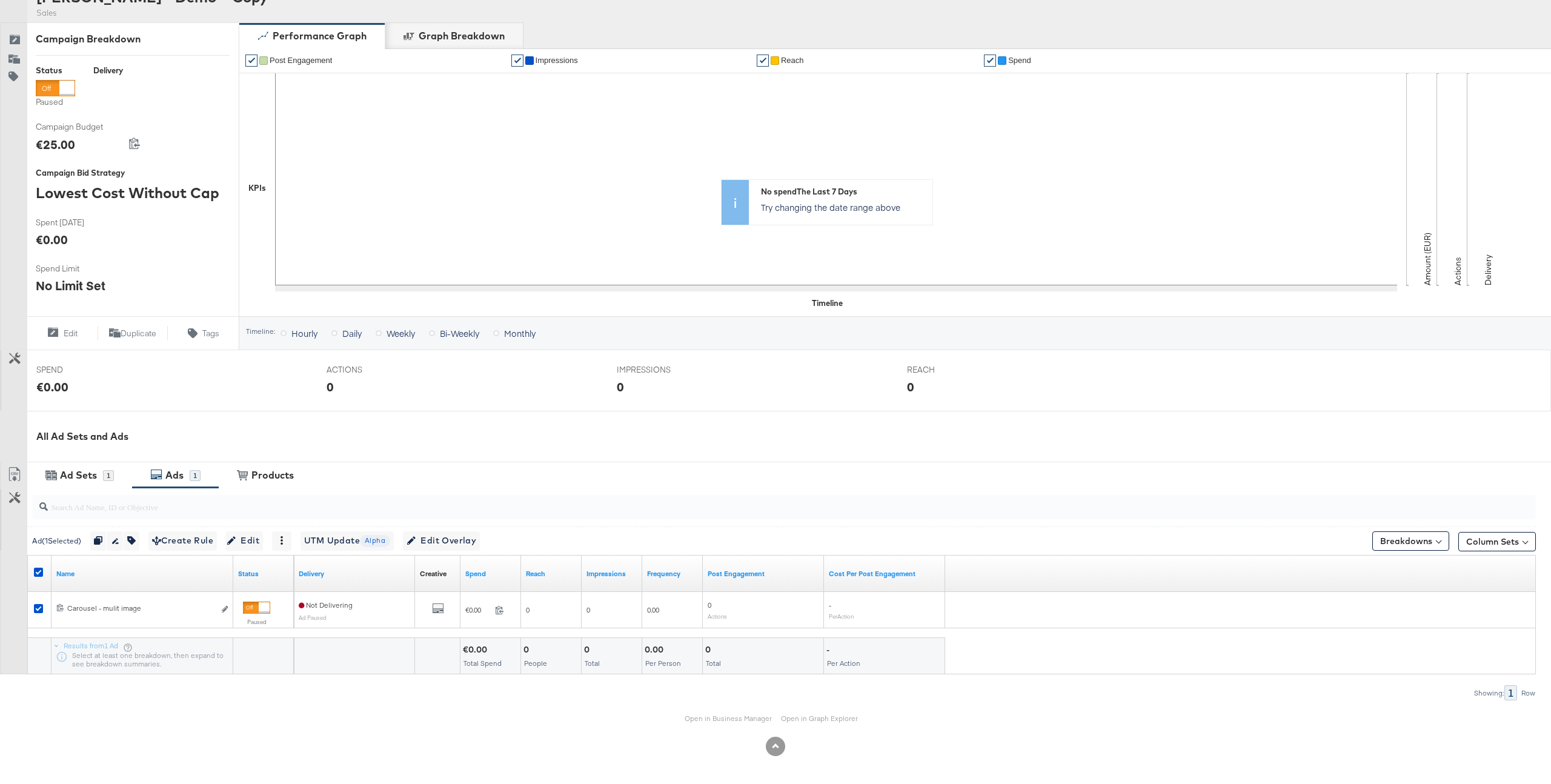
scroll to position [0, 0]
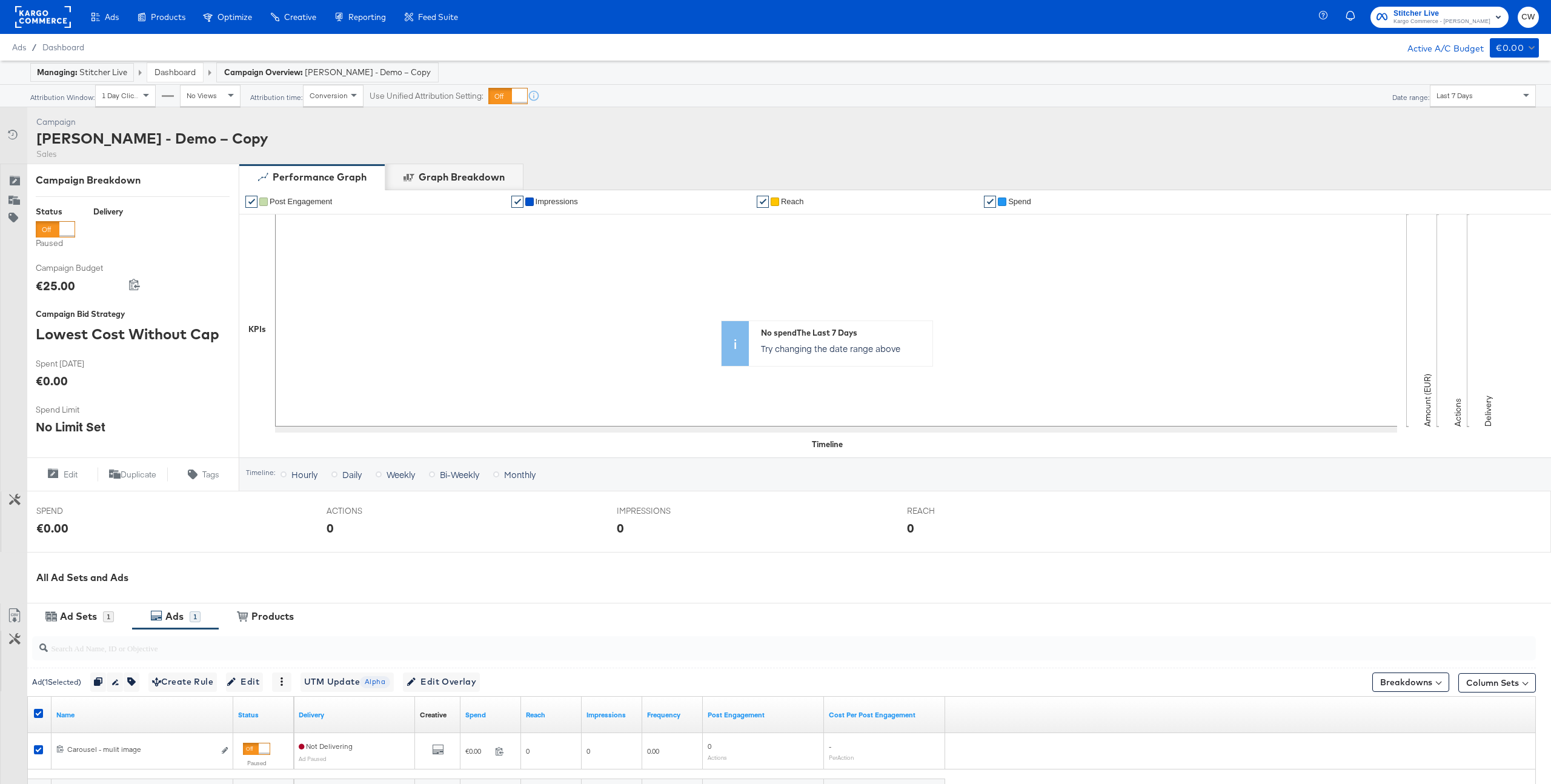
click at [46, 18] on rect at bounding box center [43, 17] width 56 height 22
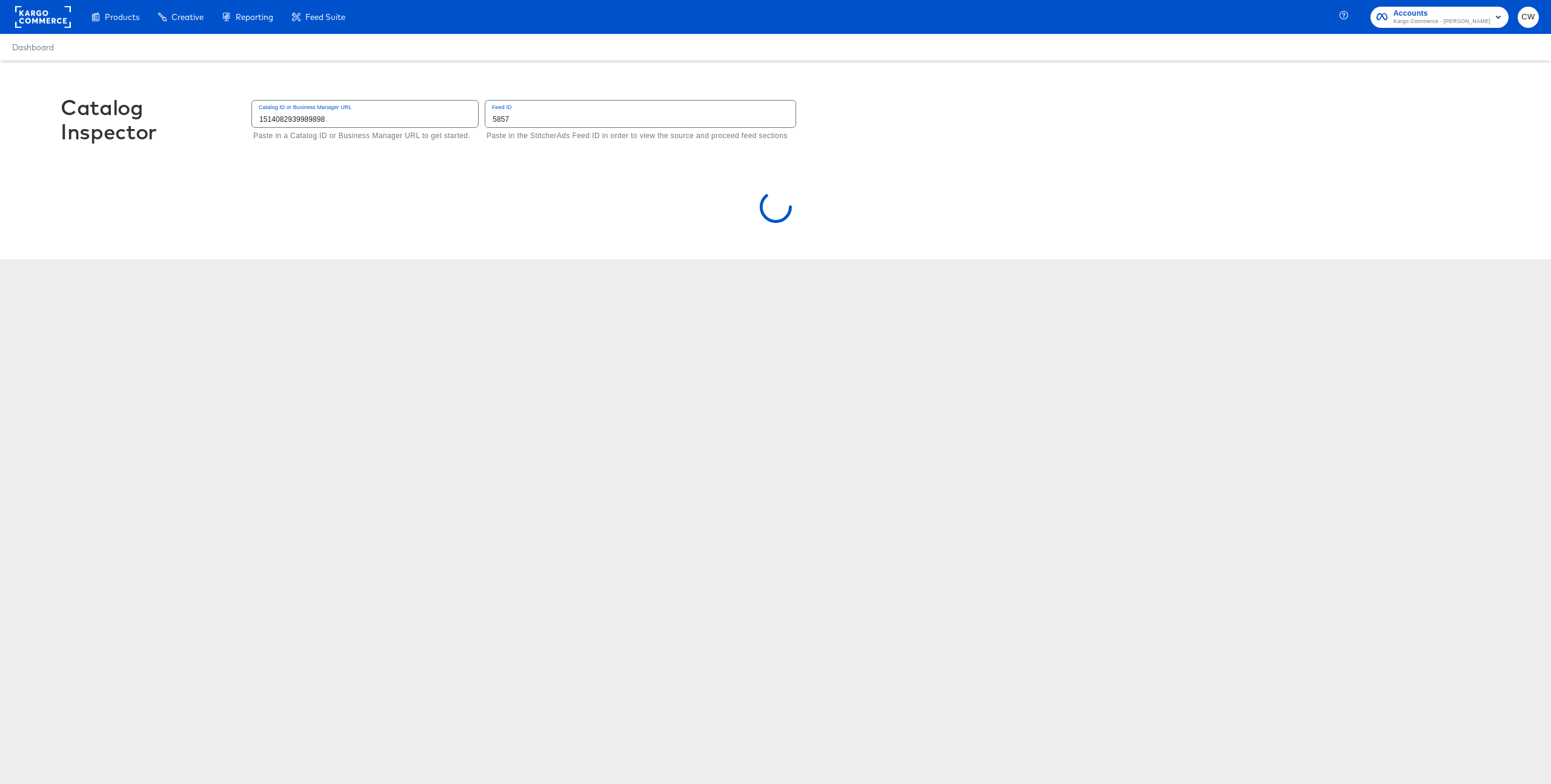
click at [334, 117] on input "1514082939989898" at bounding box center [364, 113] width 226 height 26
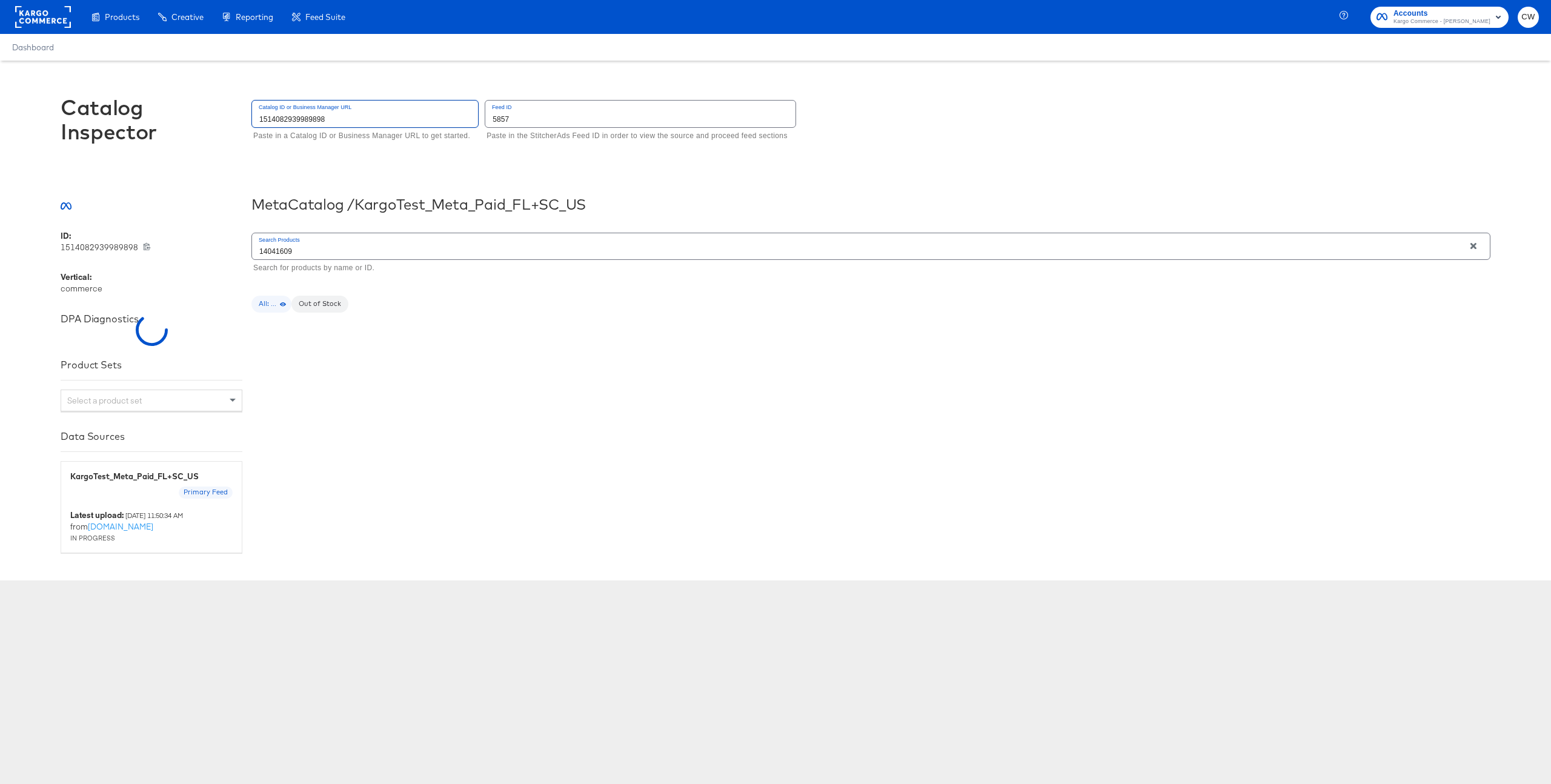
type input "638625946236073"
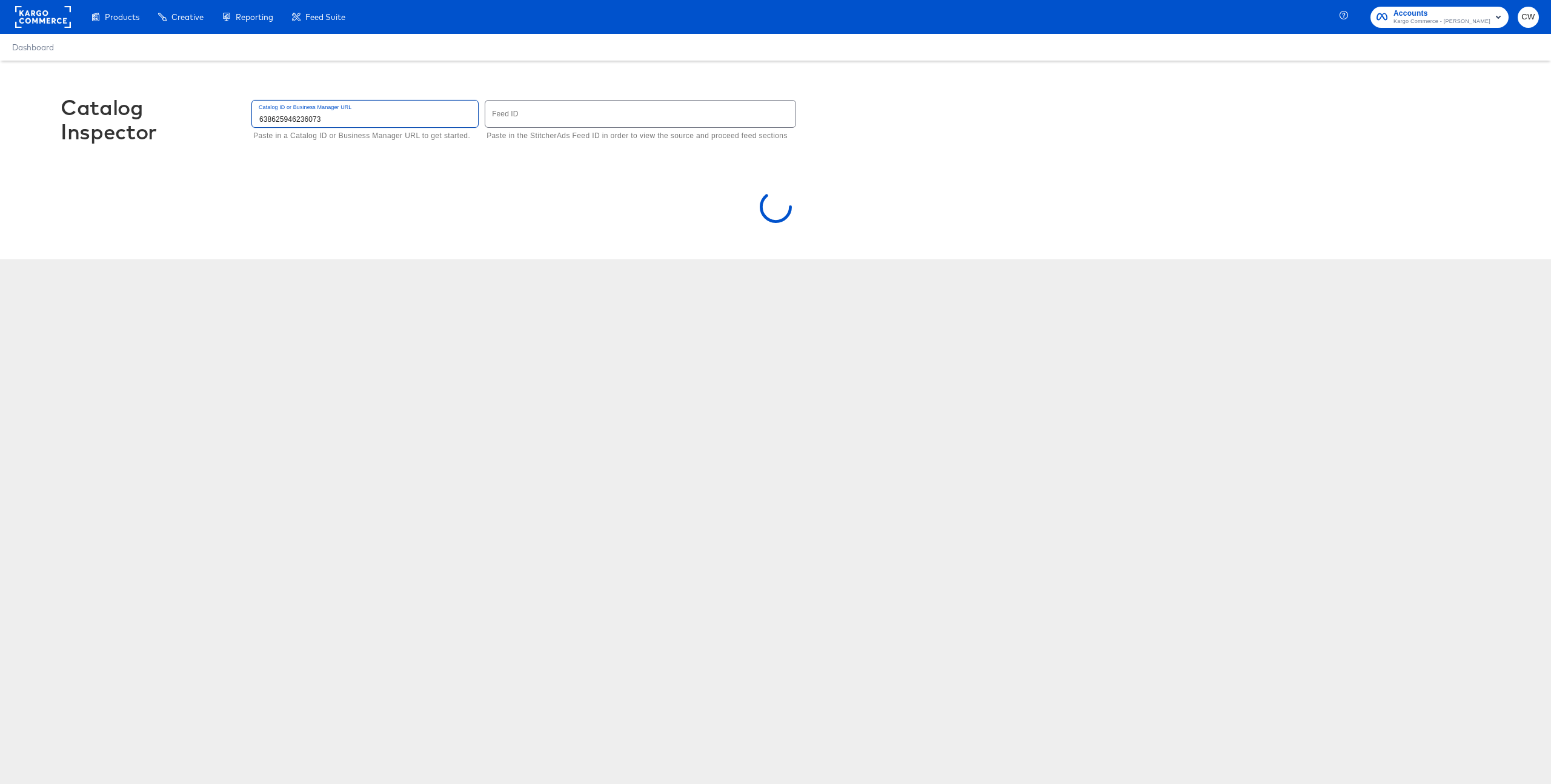
type input "638625946236073"
click at [398, 118] on input "638625946236073" at bounding box center [364, 113] width 226 height 26
click at [367, 123] on input "638625946236073" at bounding box center [364, 113] width 226 height 26
type input "414955106097539"
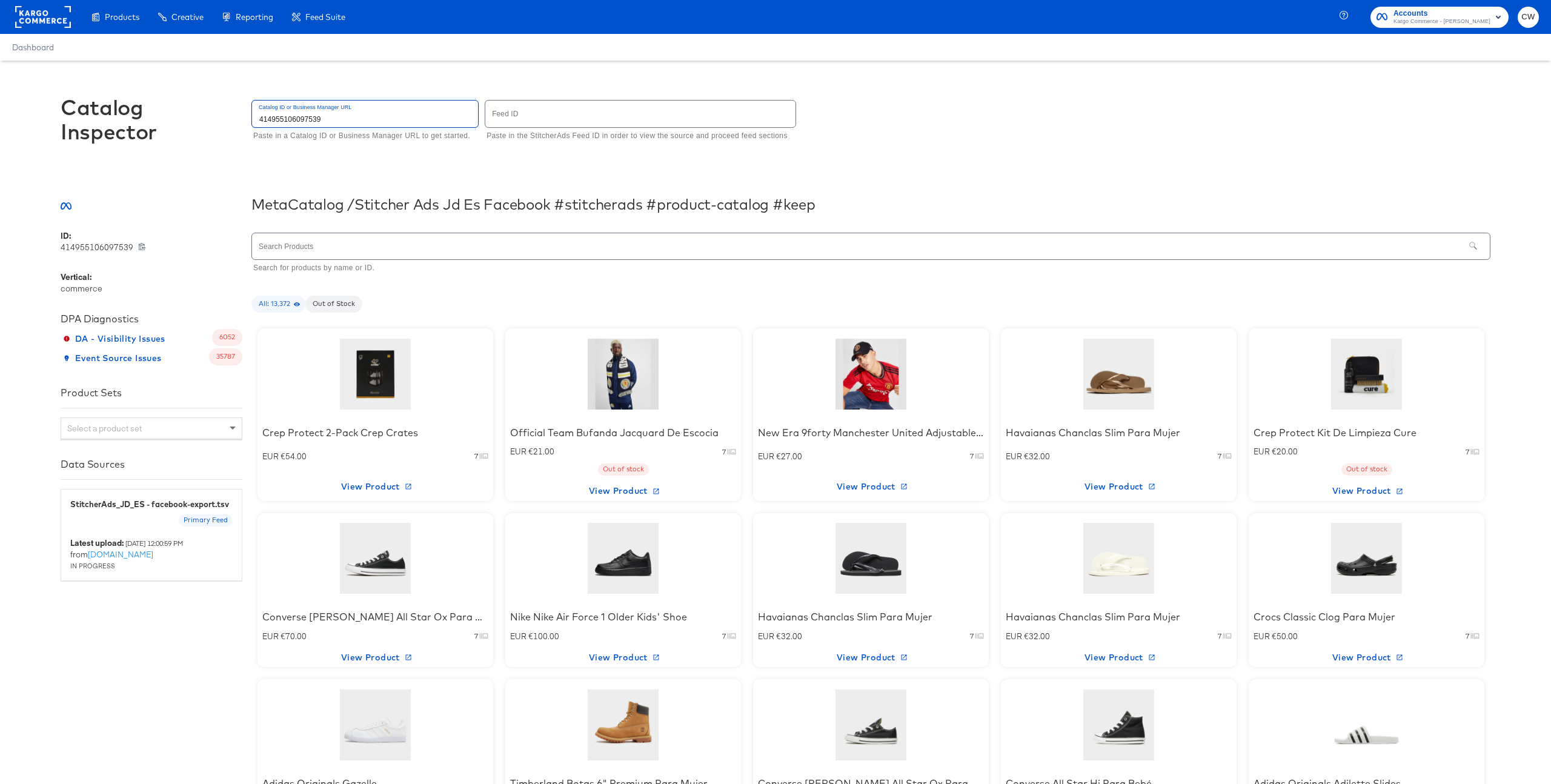
click at [617, 121] on input "text" at bounding box center [640, 113] width 310 height 26
type input "2988"
click at [441, 247] on input "text" at bounding box center [858, 246] width 1213 height 26
type input "c"
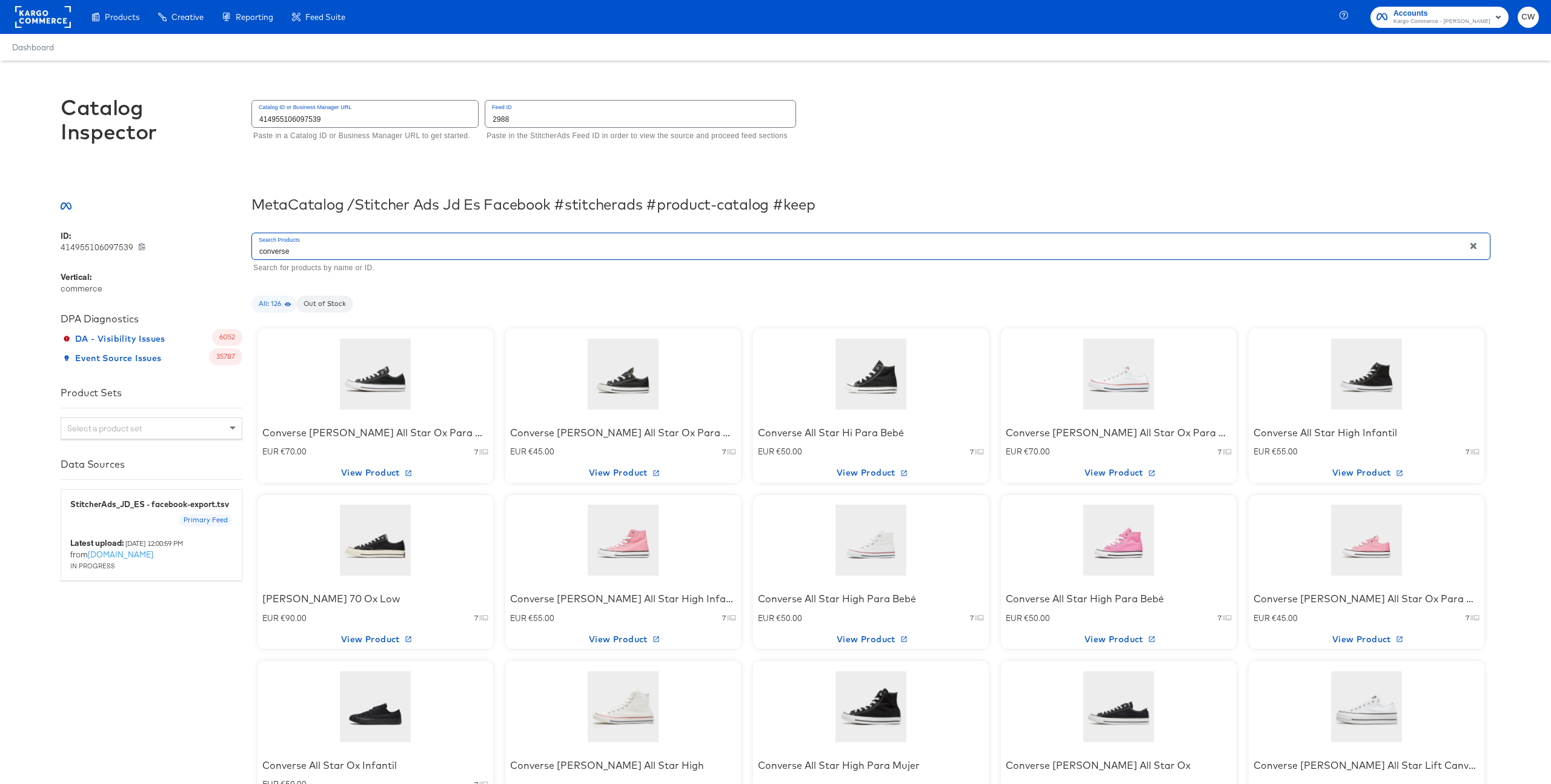
scroll to position [153, 0]
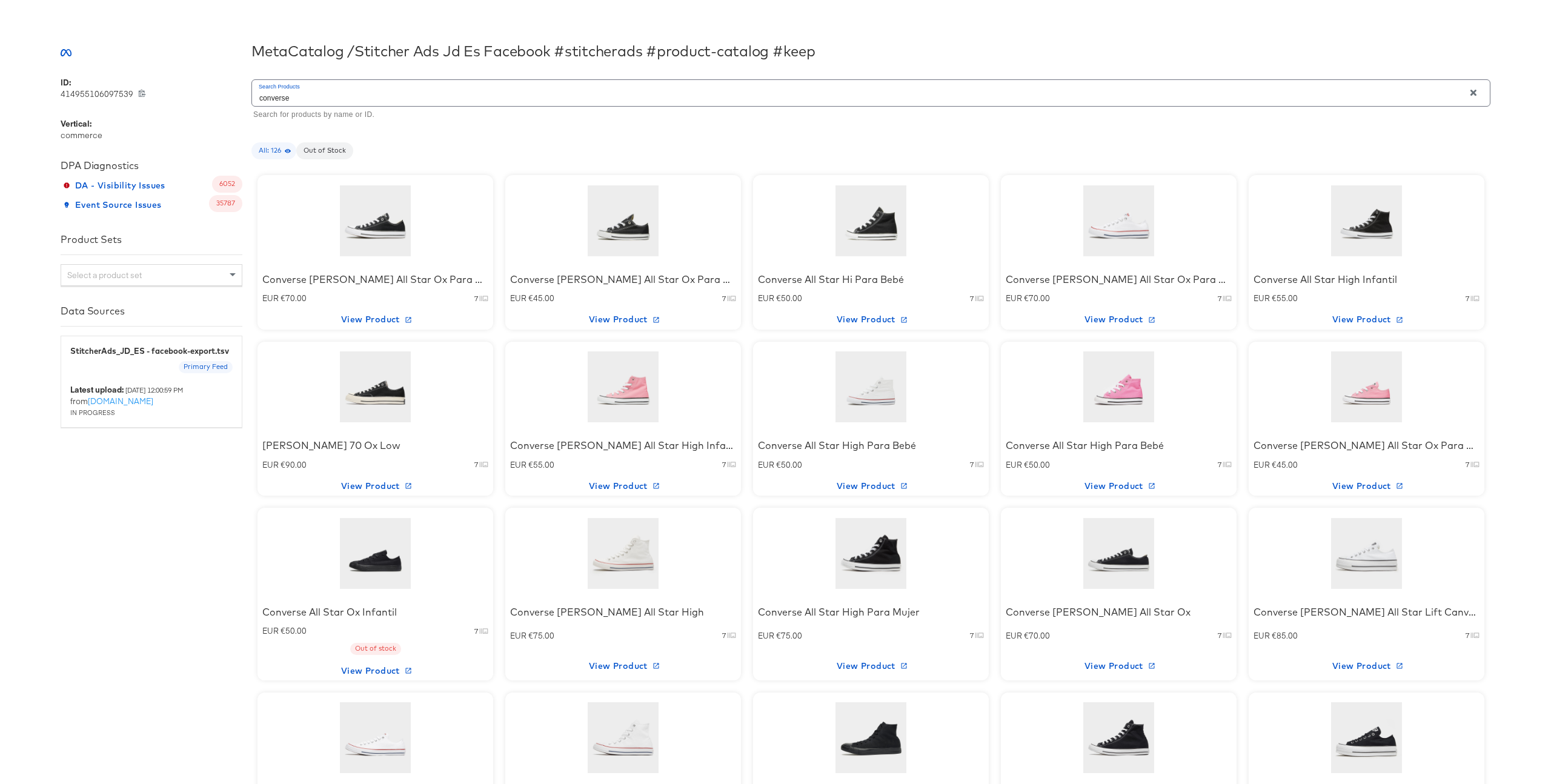
click at [628, 401] on div at bounding box center [623, 387] width 103 height 76
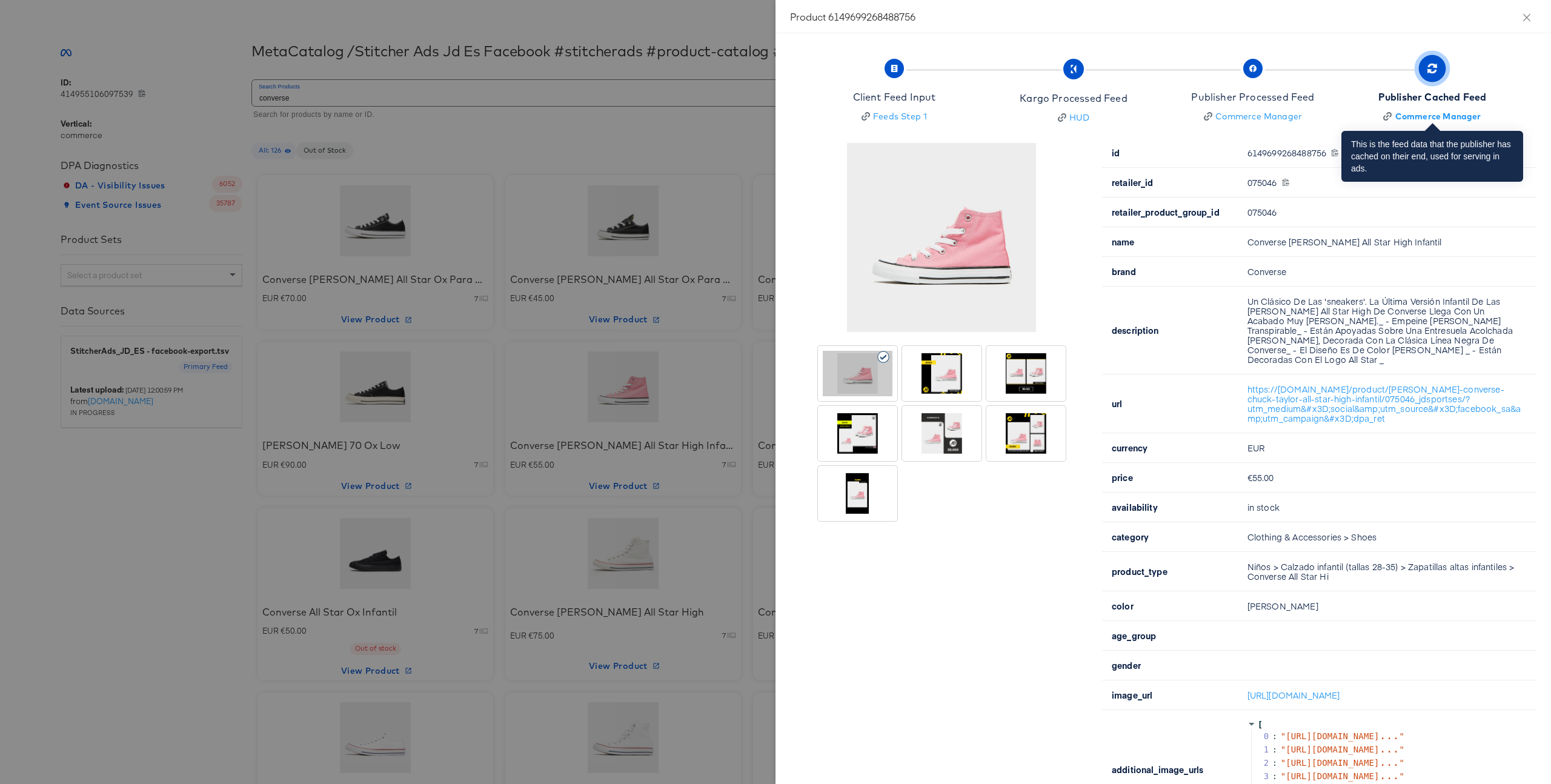
click at [1434, 94] on div "Publisher Cached Feed" at bounding box center [1433, 97] width 108 height 14
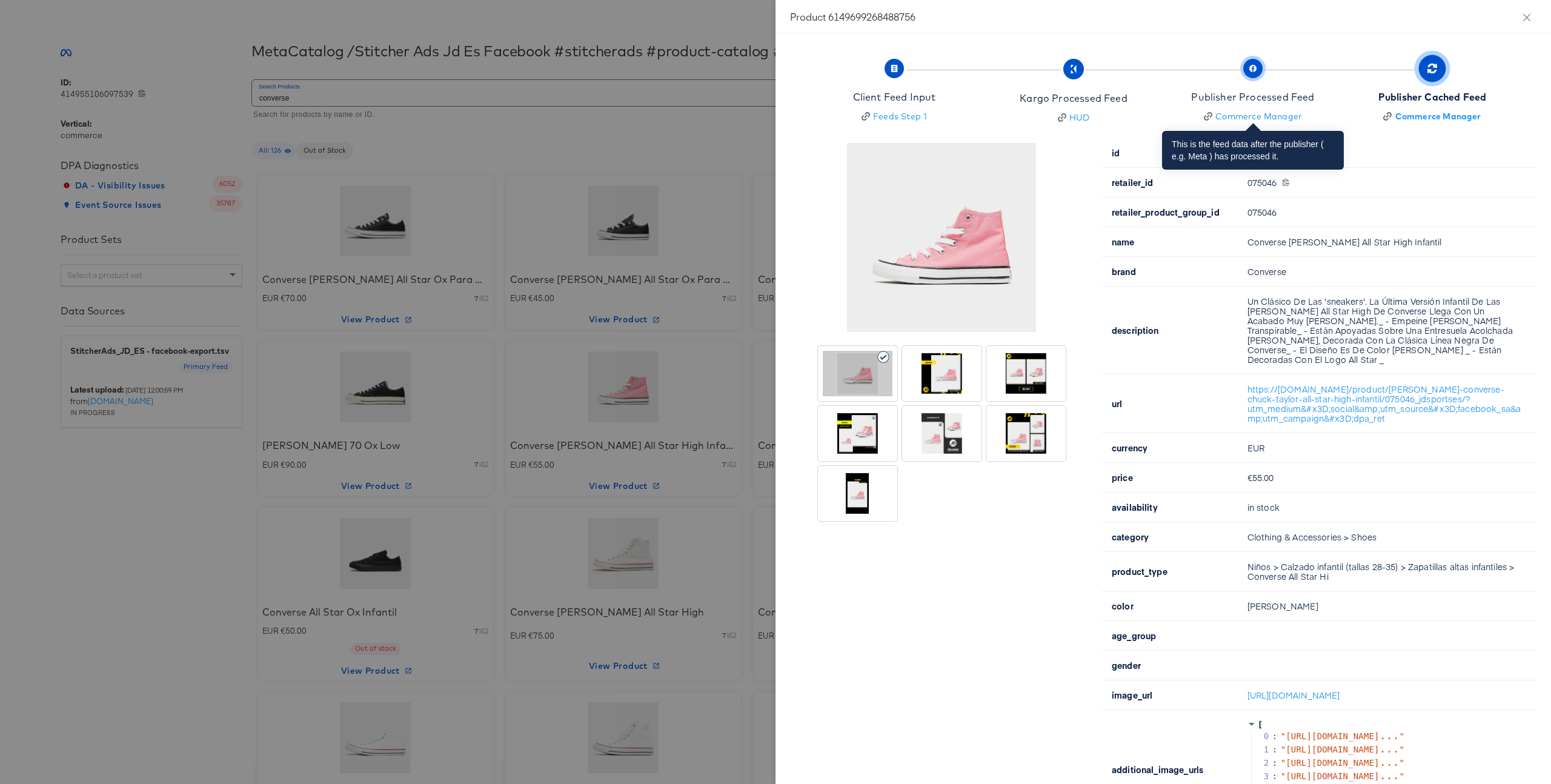
click at [1259, 101] on div "Publisher Processed Feed" at bounding box center [1253, 97] width 123 height 14
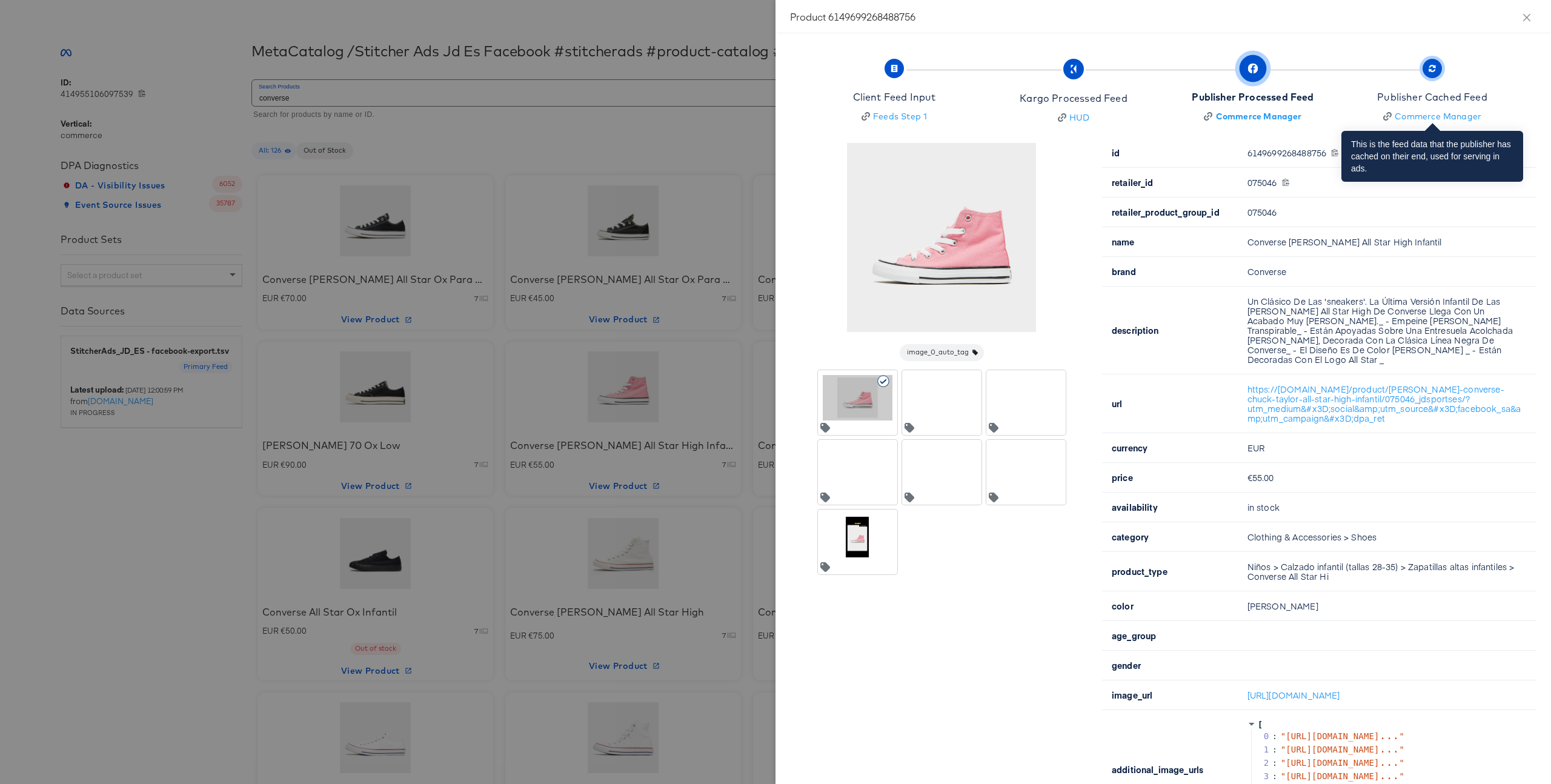
click at [1425, 92] on div "Publisher Cached Feed" at bounding box center [1432, 97] width 110 height 14
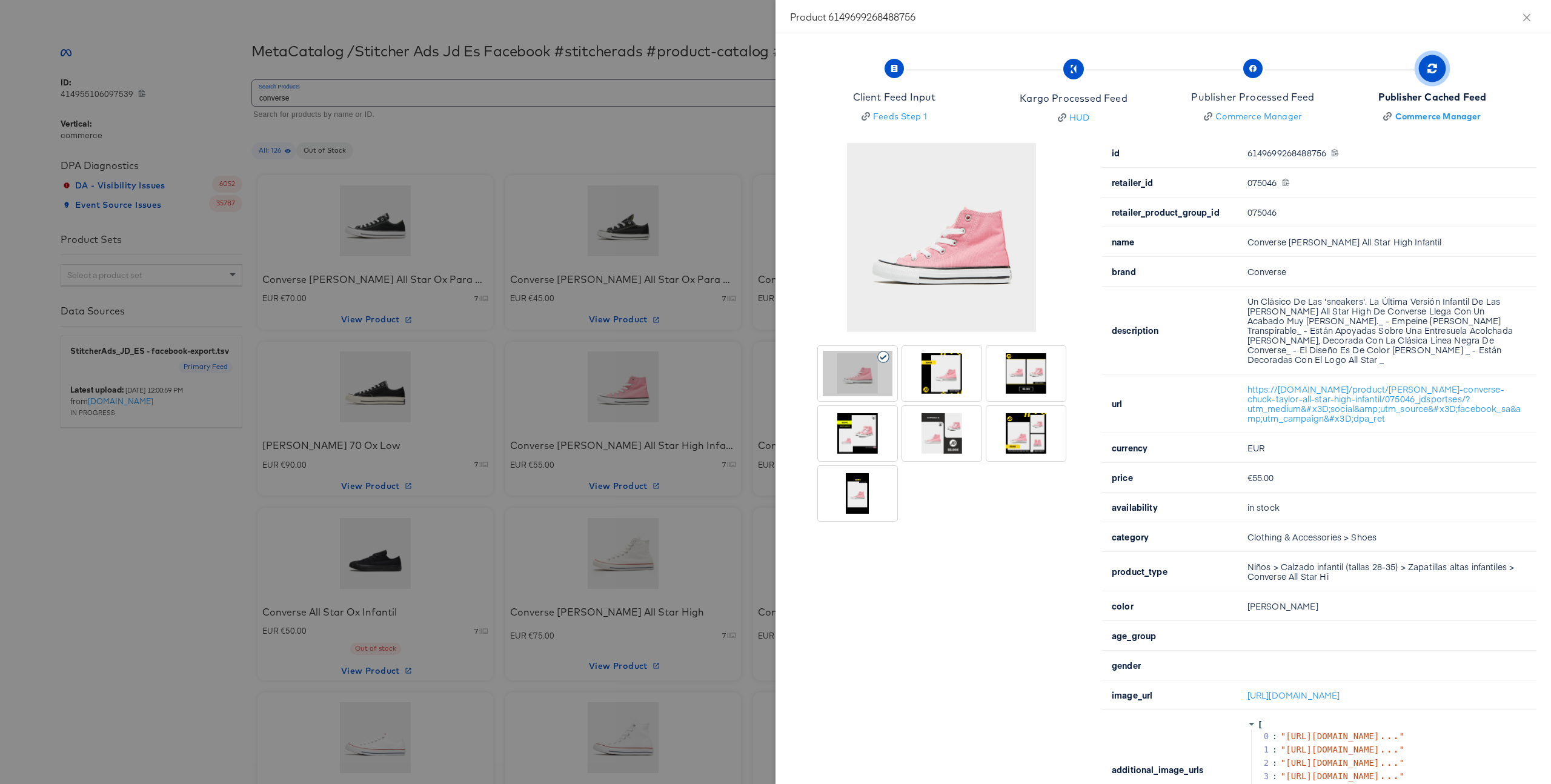
click at [738, 457] on div at bounding box center [775, 392] width 1551 height 784
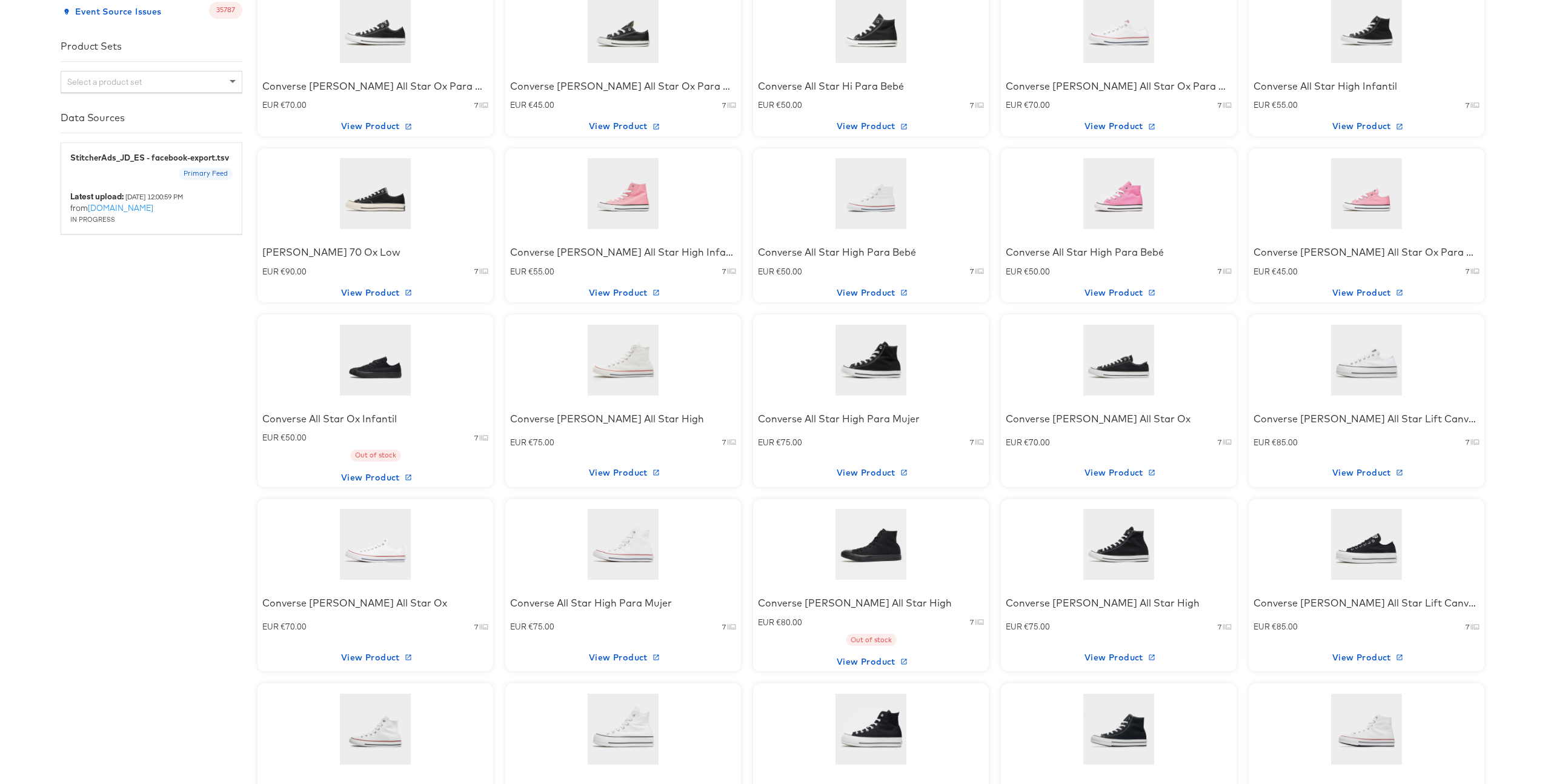
scroll to position [470, 0]
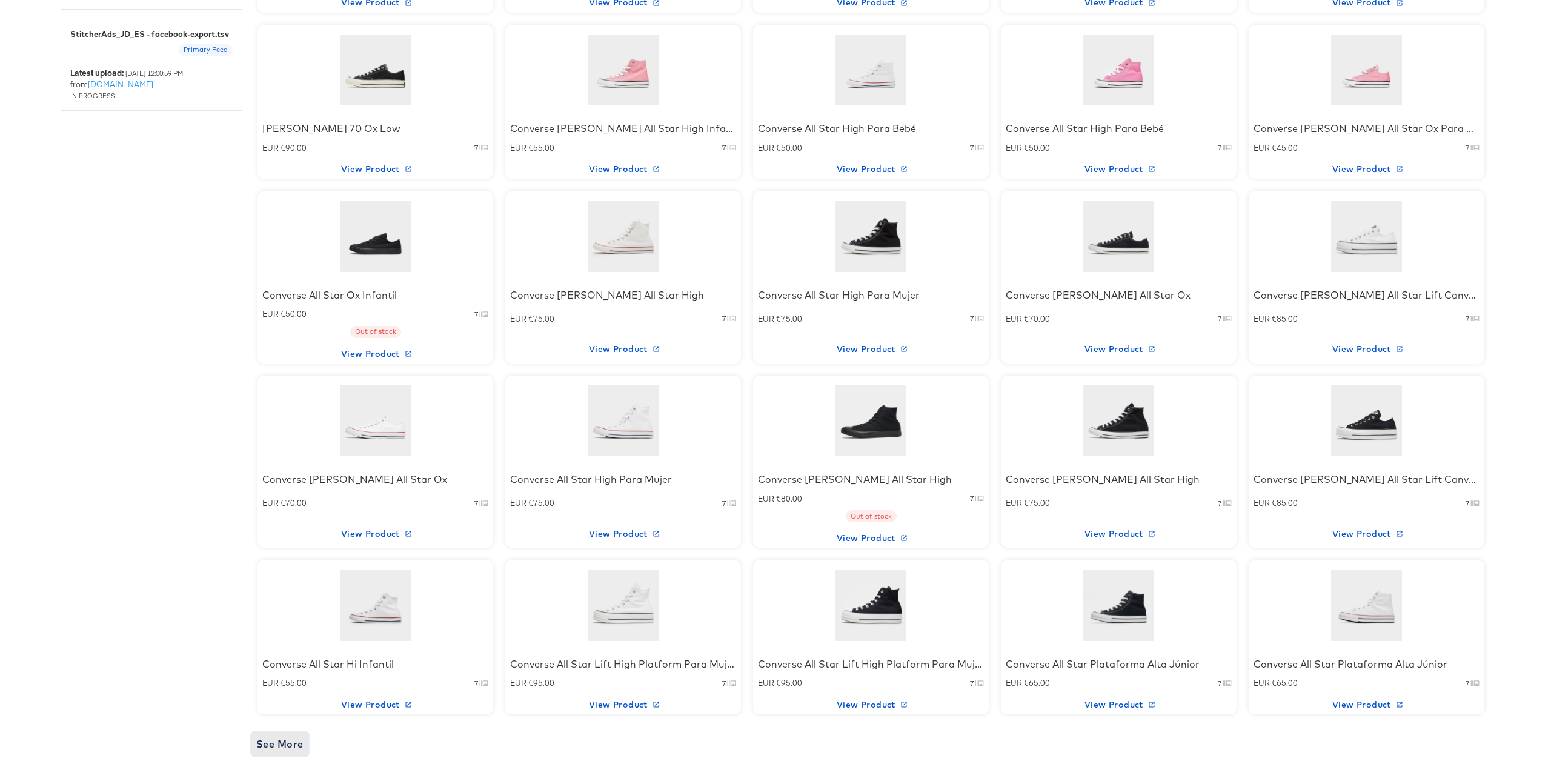
click at [274, 750] on span "See More" at bounding box center [279, 744] width 48 height 17
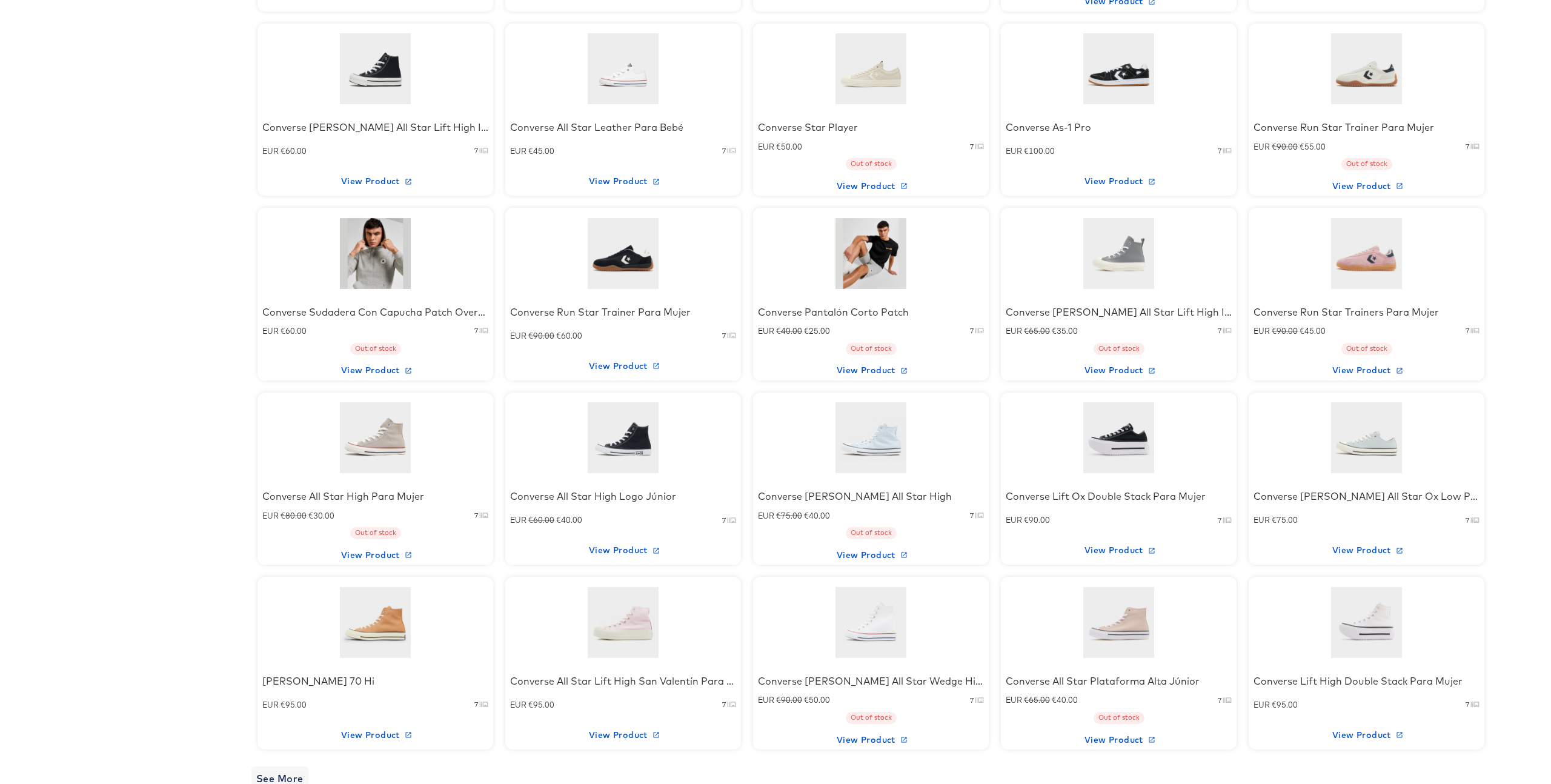
scroll to position [1392, 0]
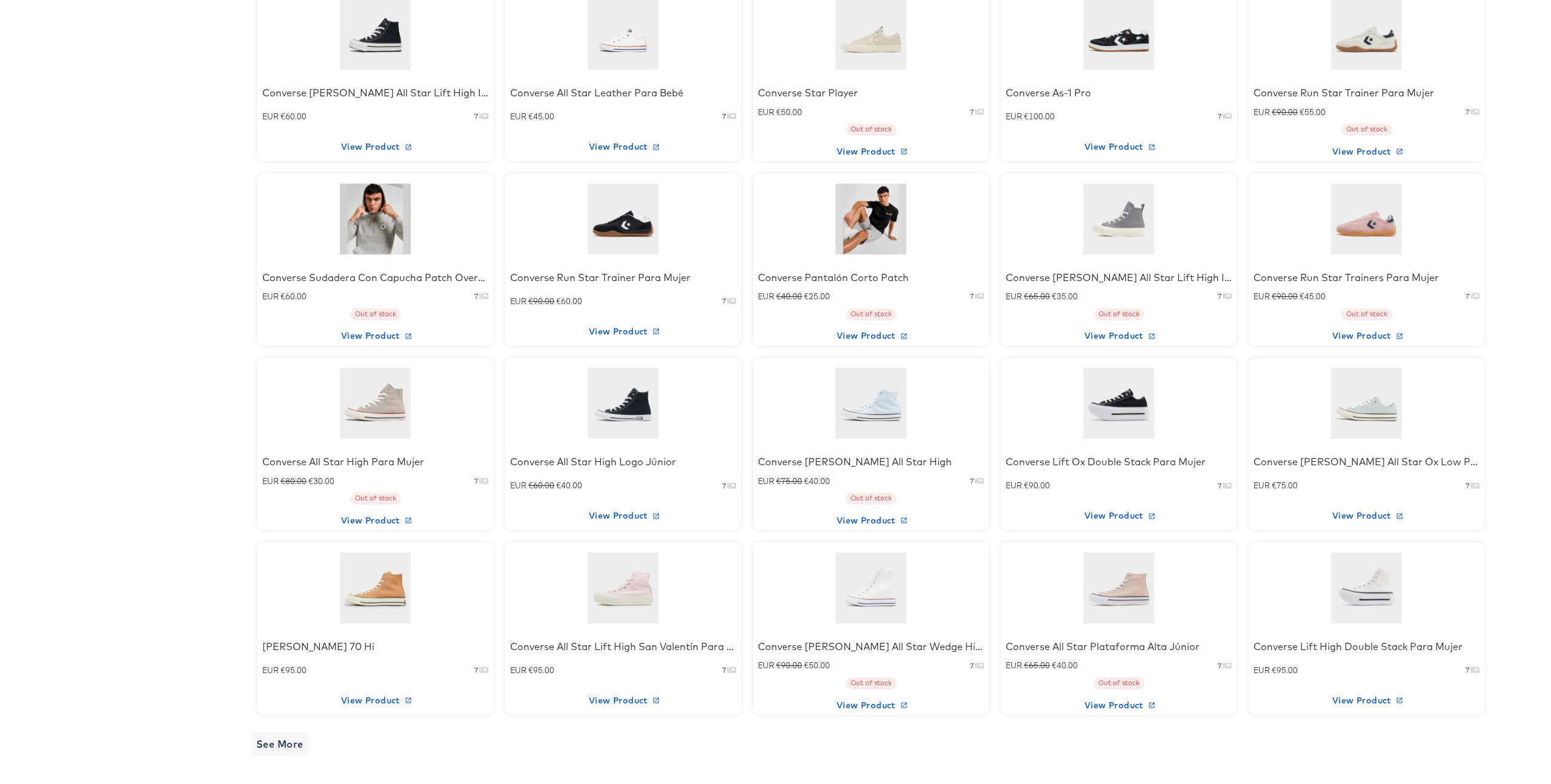
click at [1128, 593] on div at bounding box center [1119, 587] width 103 height 76
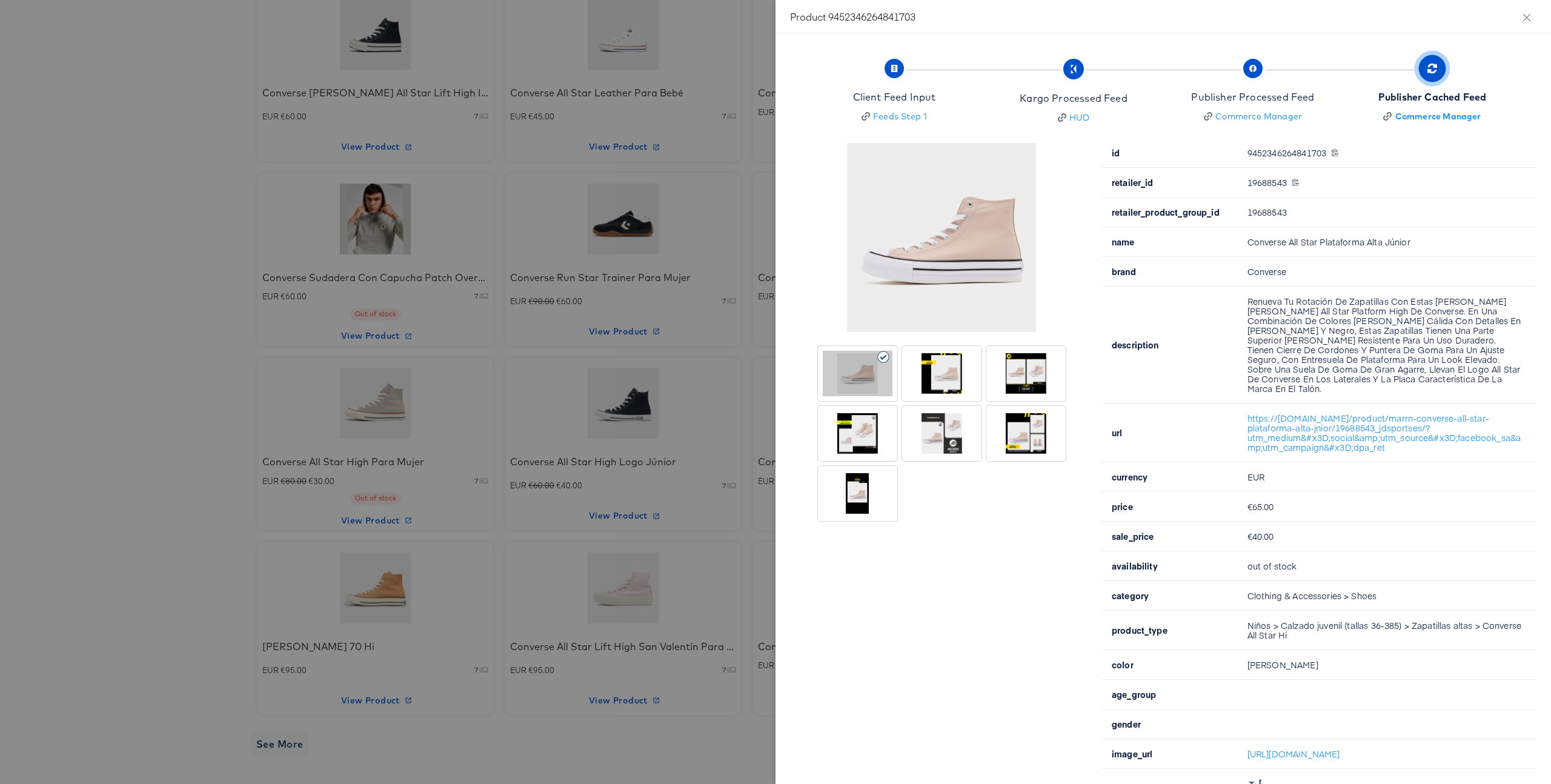
click at [704, 165] on div at bounding box center [775, 392] width 1551 height 784
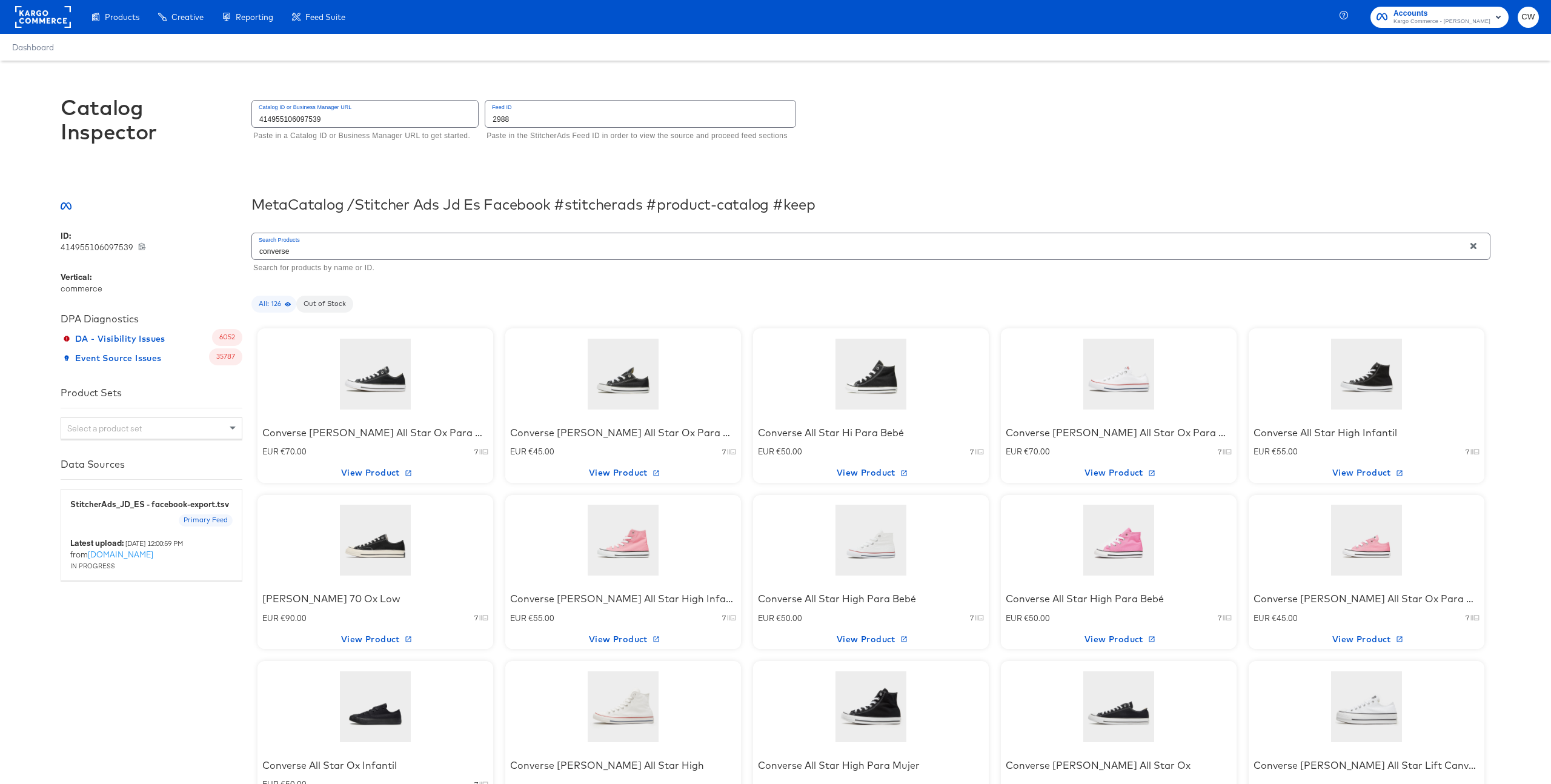
click at [392, 256] on input "converse" at bounding box center [858, 246] width 1213 height 26
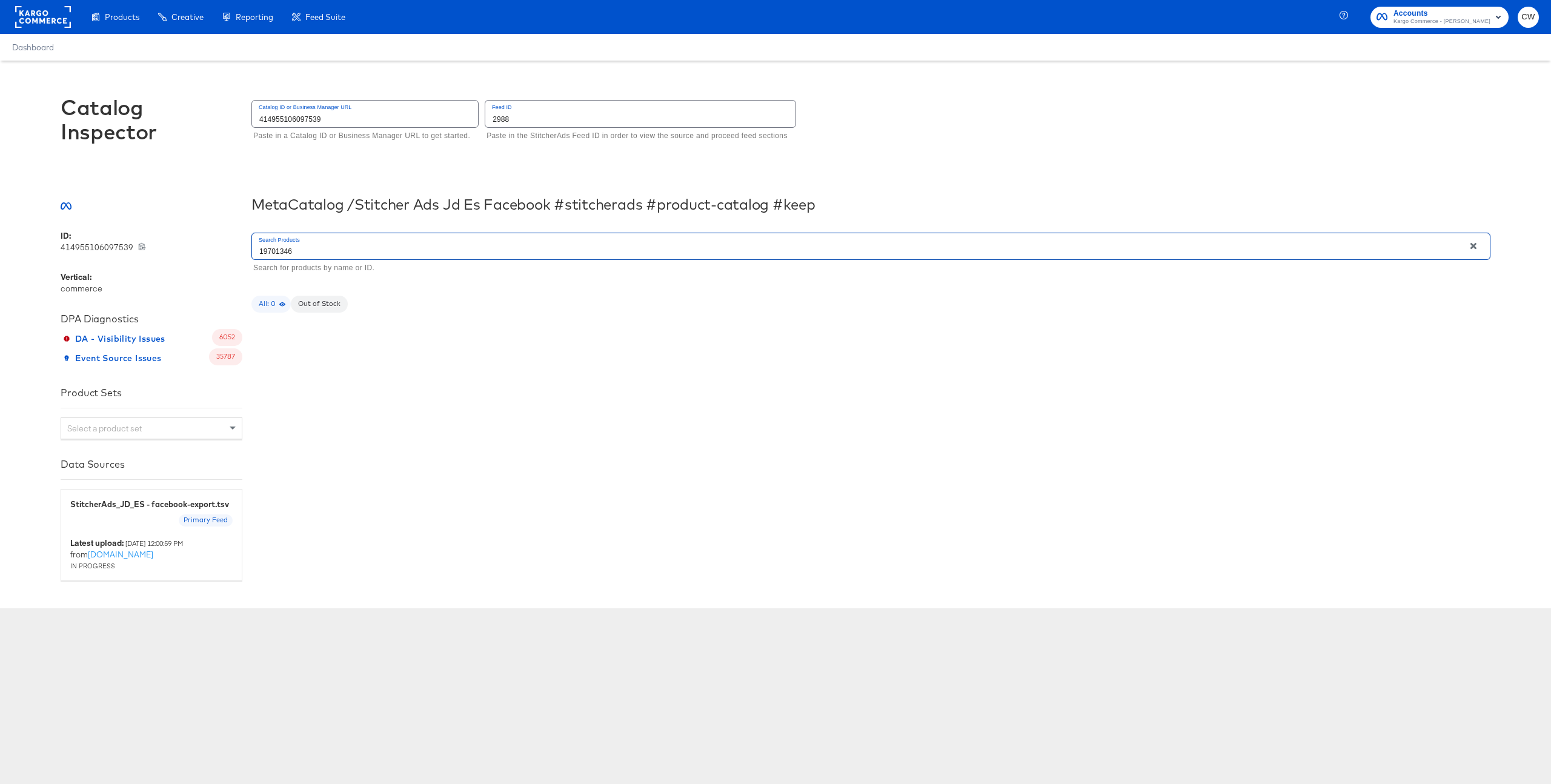
type input "19701346"
click at [394, 374] on div at bounding box center [376, 373] width 103 height 76
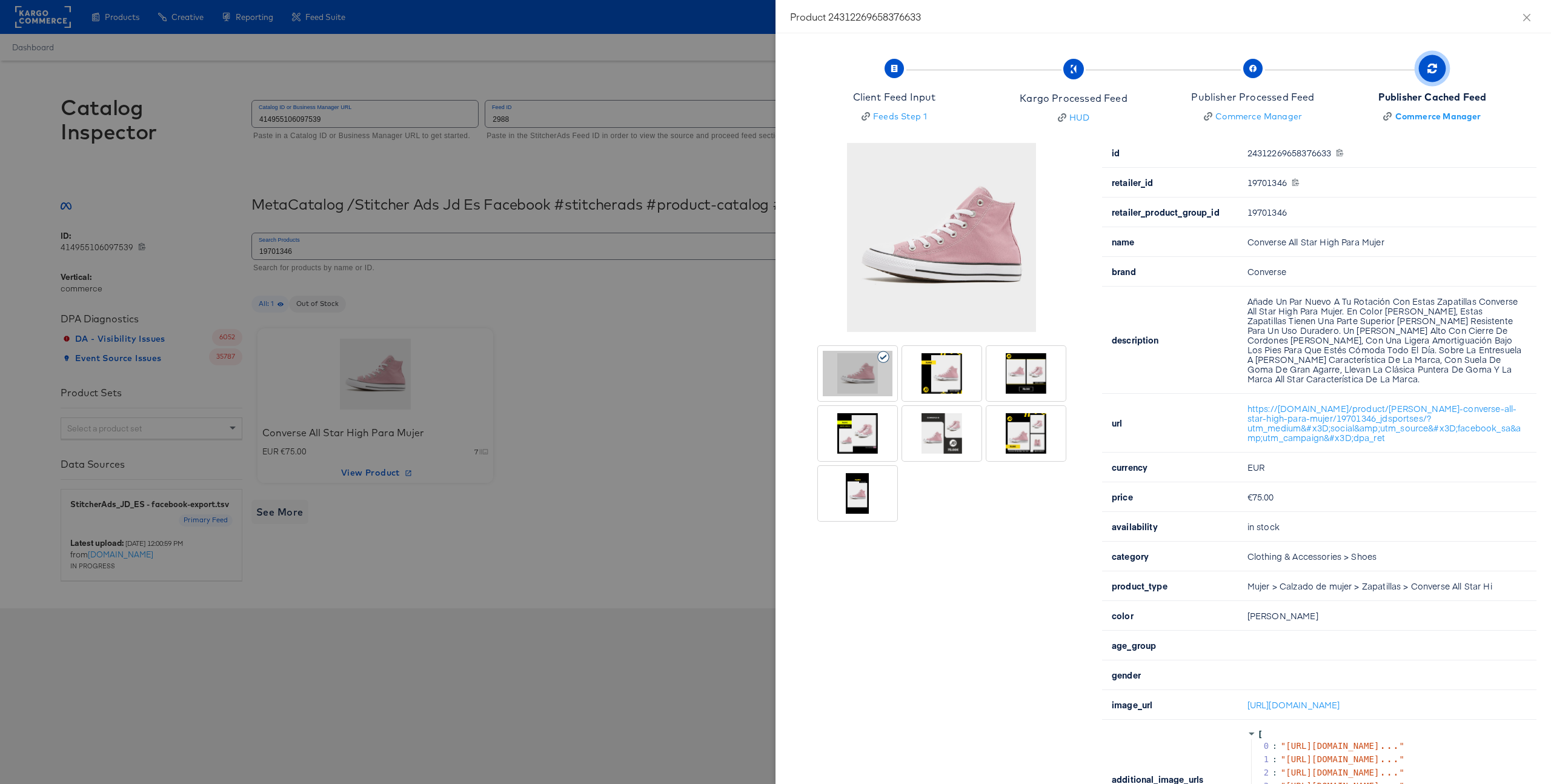
click at [1008, 448] on div at bounding box center [1026, 433] width 70 height 46
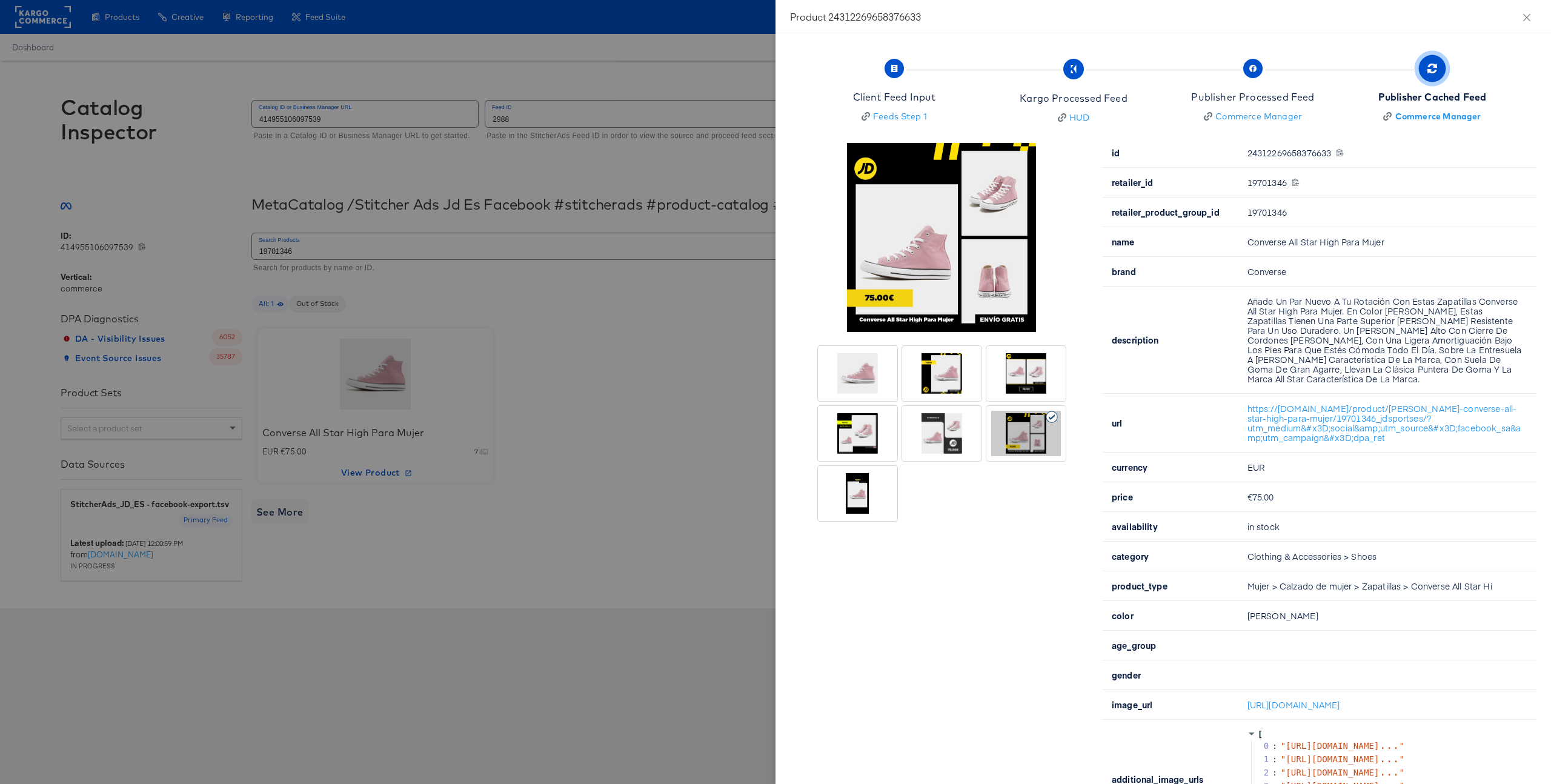
click at [954, 458] on div at bounding box center [941, 433] width 79 height 55
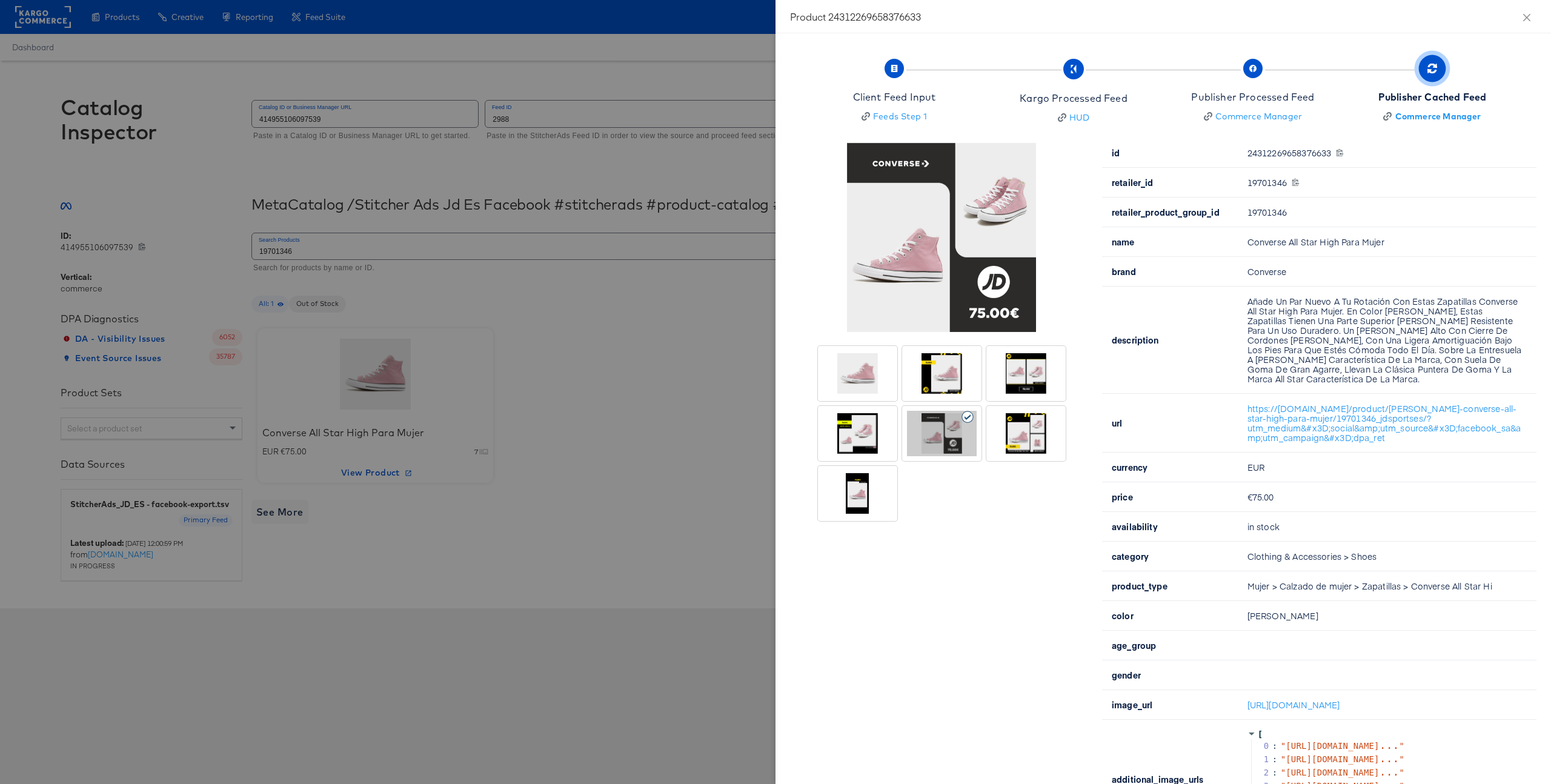
click at [1008, 381] on div at bounding box center [1026, 373] width 70 height 46
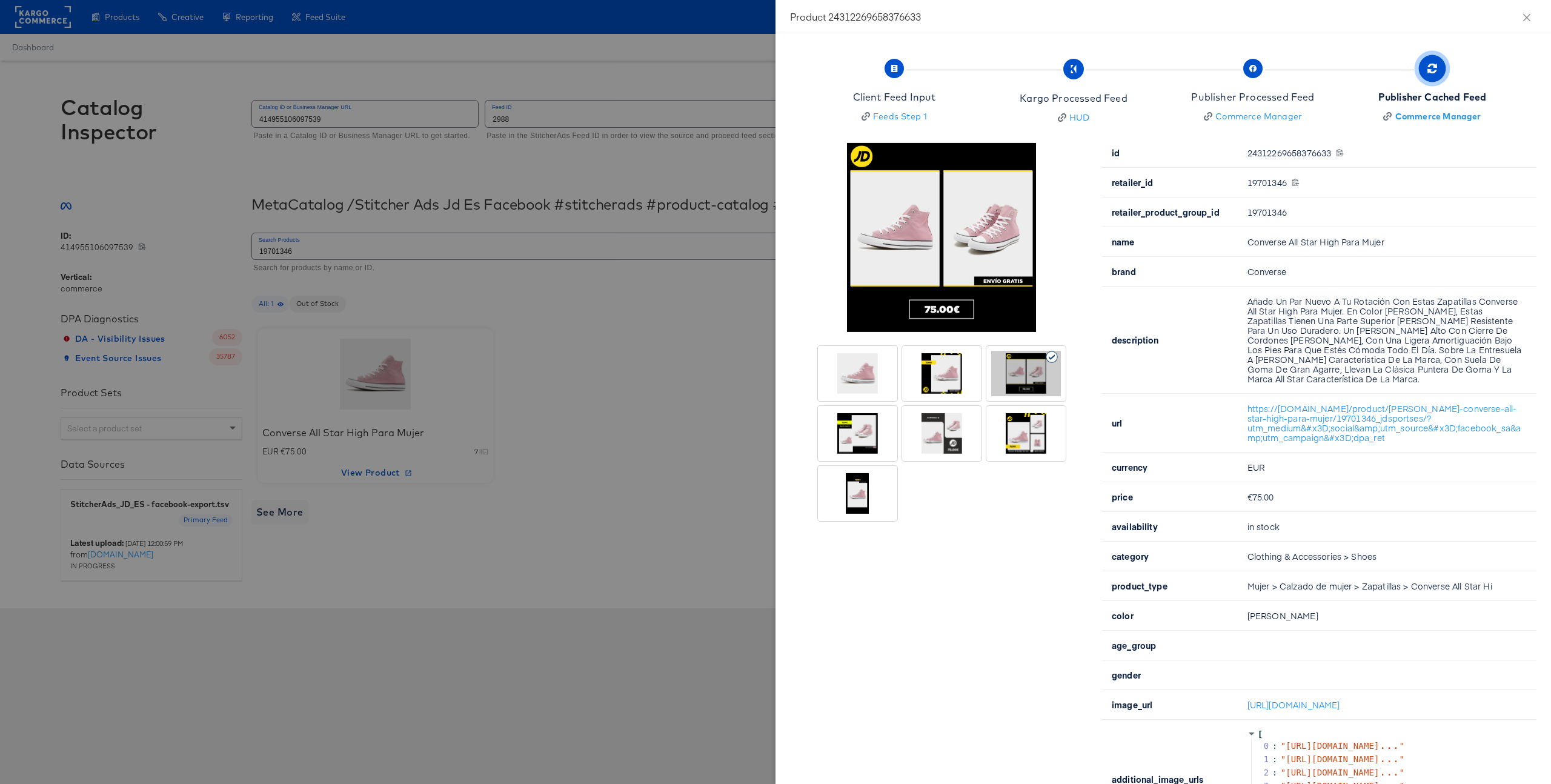
click at [943, 381] on div at bounding box center [942, 373] width 70 height 46
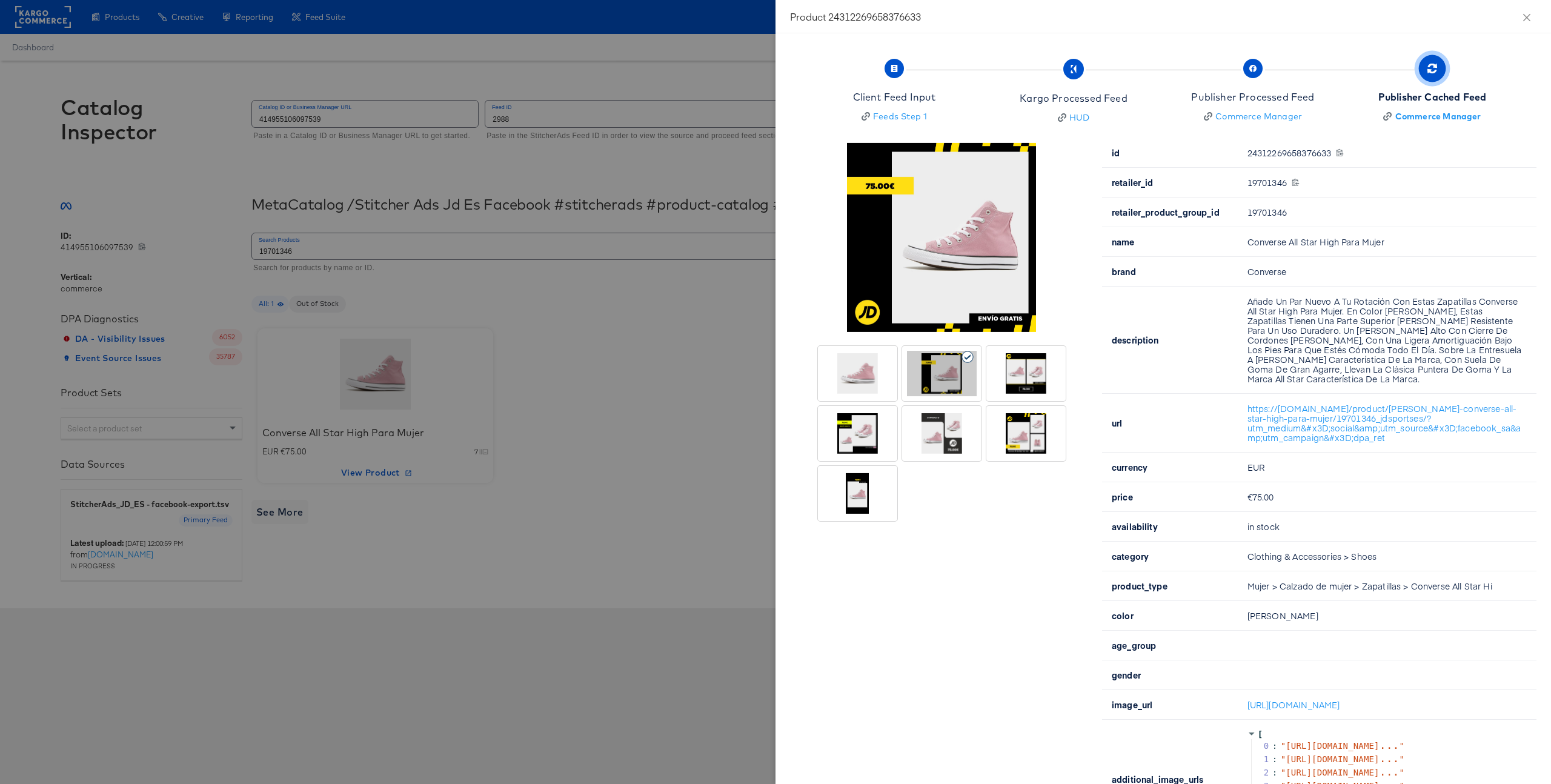
click at [871, 372] on div at bounding box center [858, 373] width 70 height 46
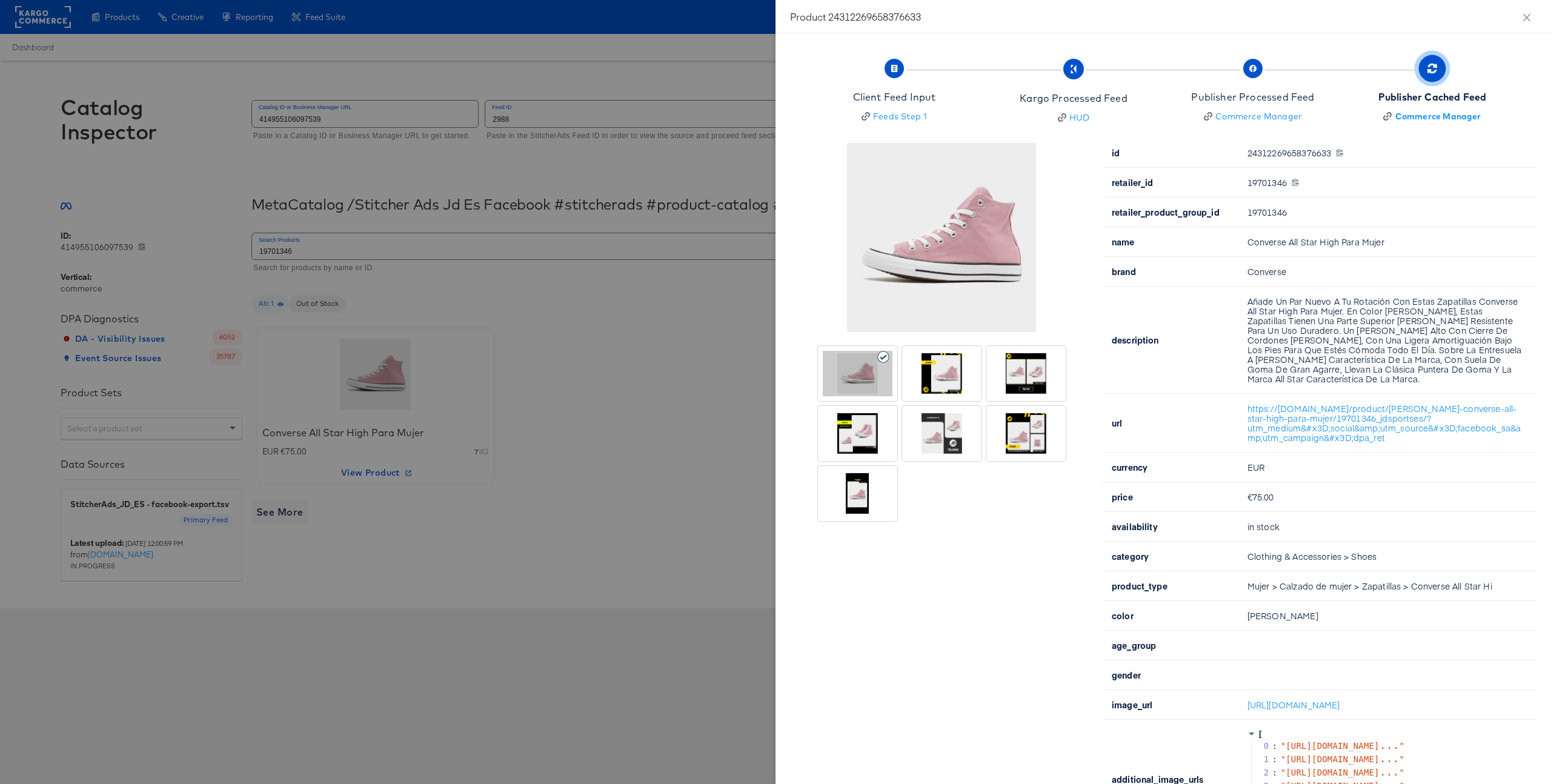
click at [855, 433] on div at bounding box center [858, 433] width 70 height 46
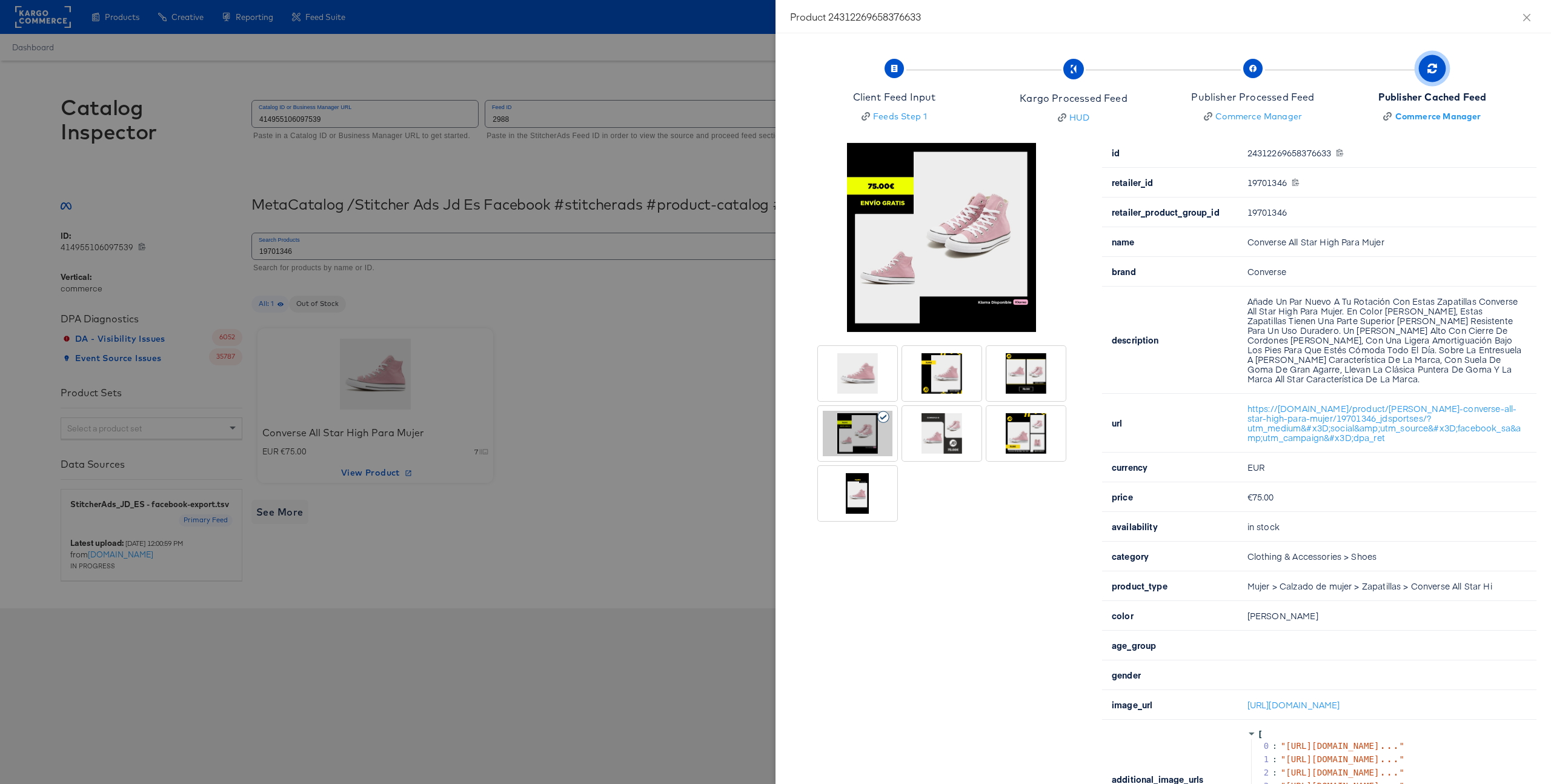
click at [922, 433] on div at bounding box center [942, 433] width 70 height 46
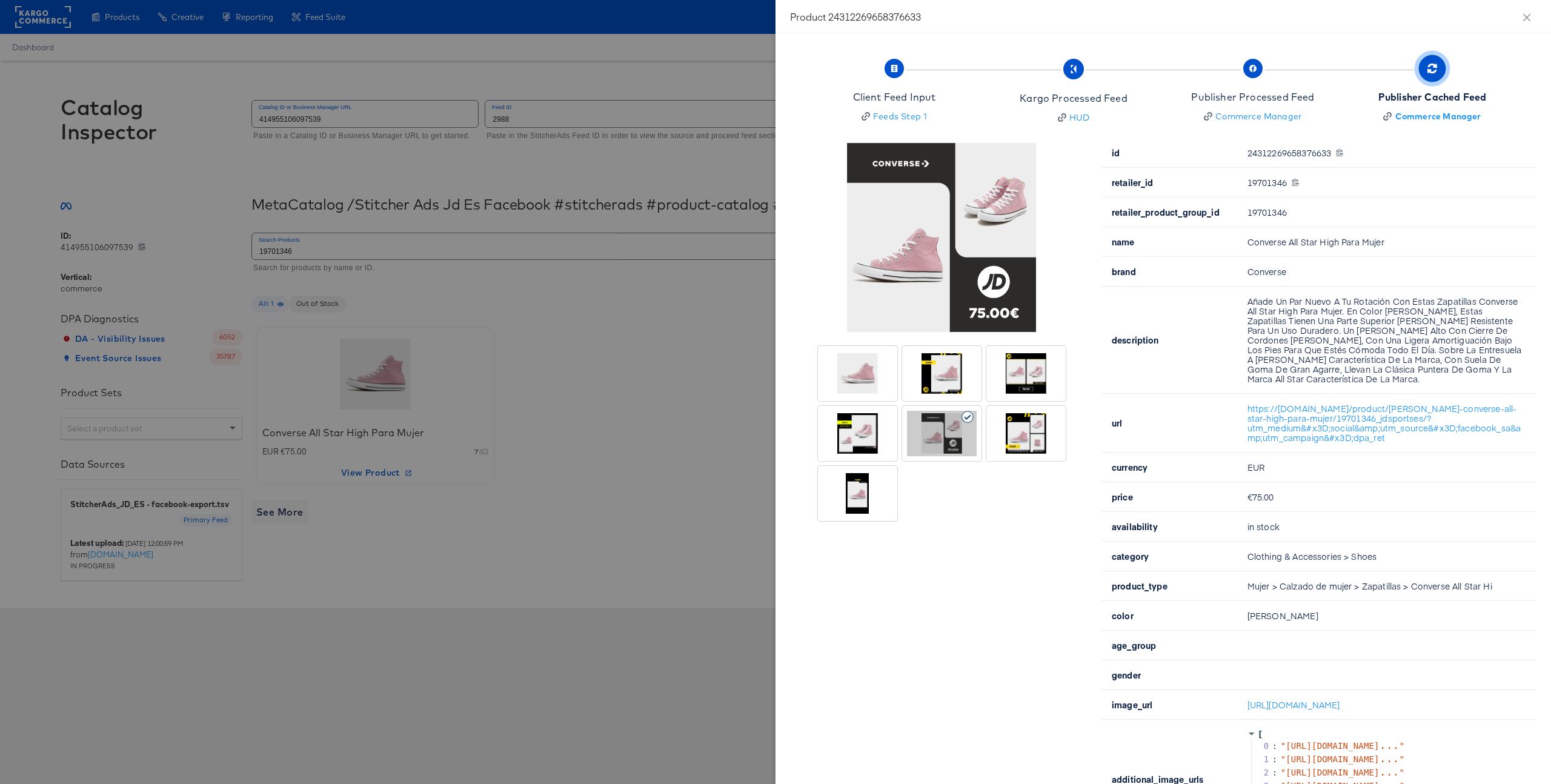
click at [1022, 430] on div at bounding box center [1026, 433] width 70 height 46
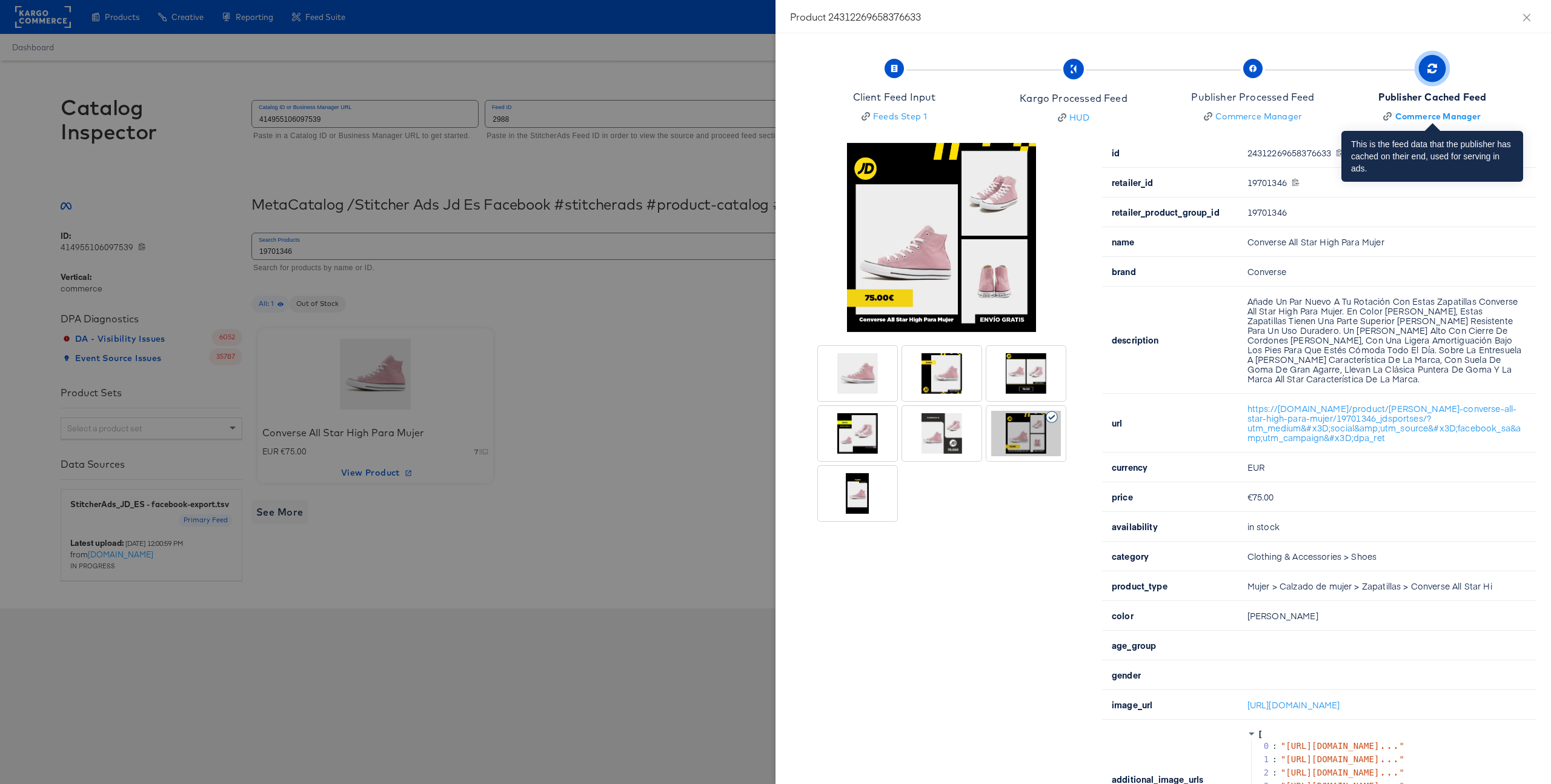
click at [1441, 102] on div "Publisher Cached Feed" at bounding box center [1433, 97] width 108 height 14
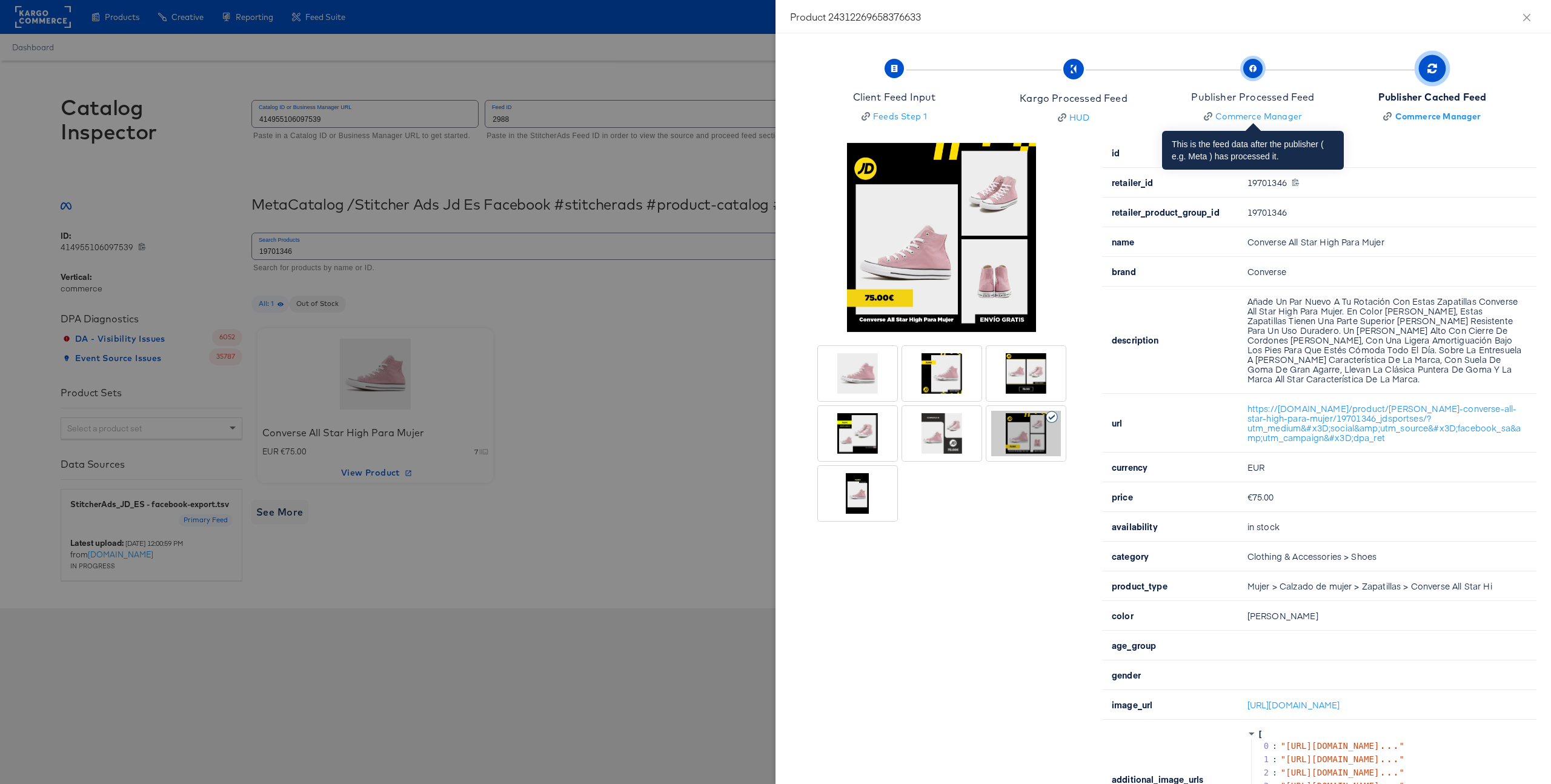
click at [1294, 92] on div "Publisher Processed Feed" at bounding box center [1253, 97] width 123 height 14
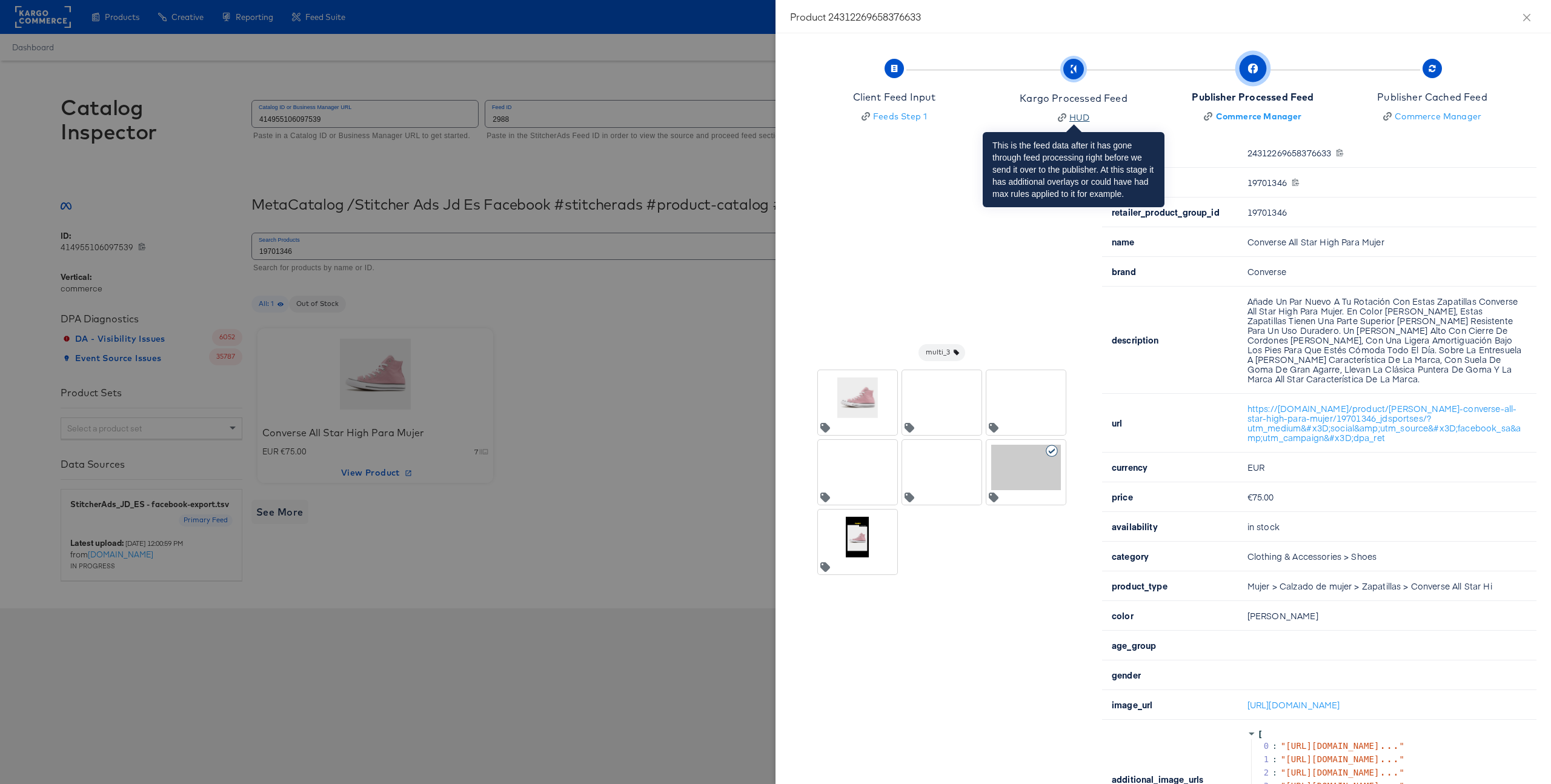
click at [1122, 112] on div "HUD" at bounding box center [1073, 117] width 108 height 12
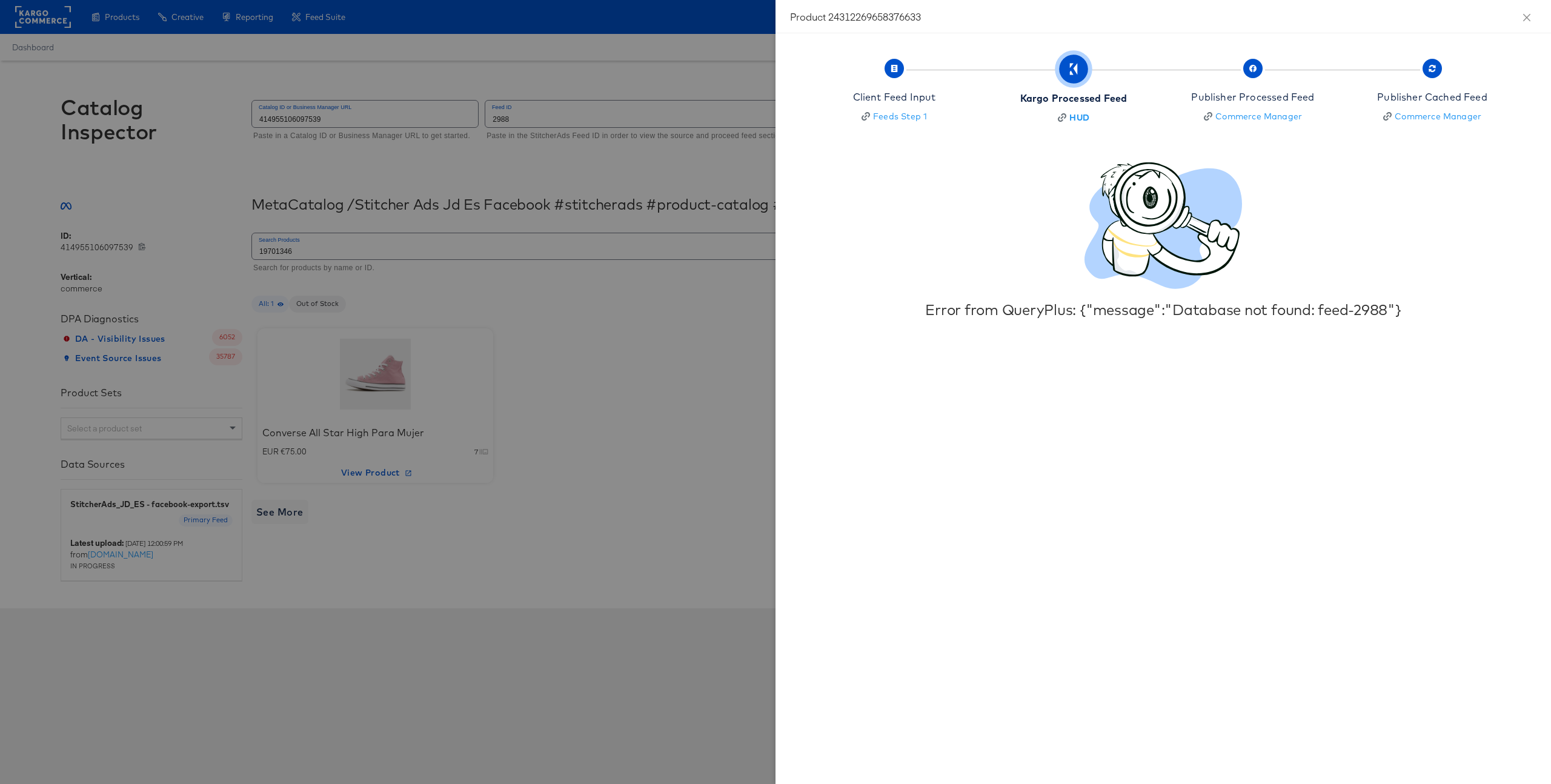
click at [638, 289] on div at bounding box center [775, 392] width 1551 height 784
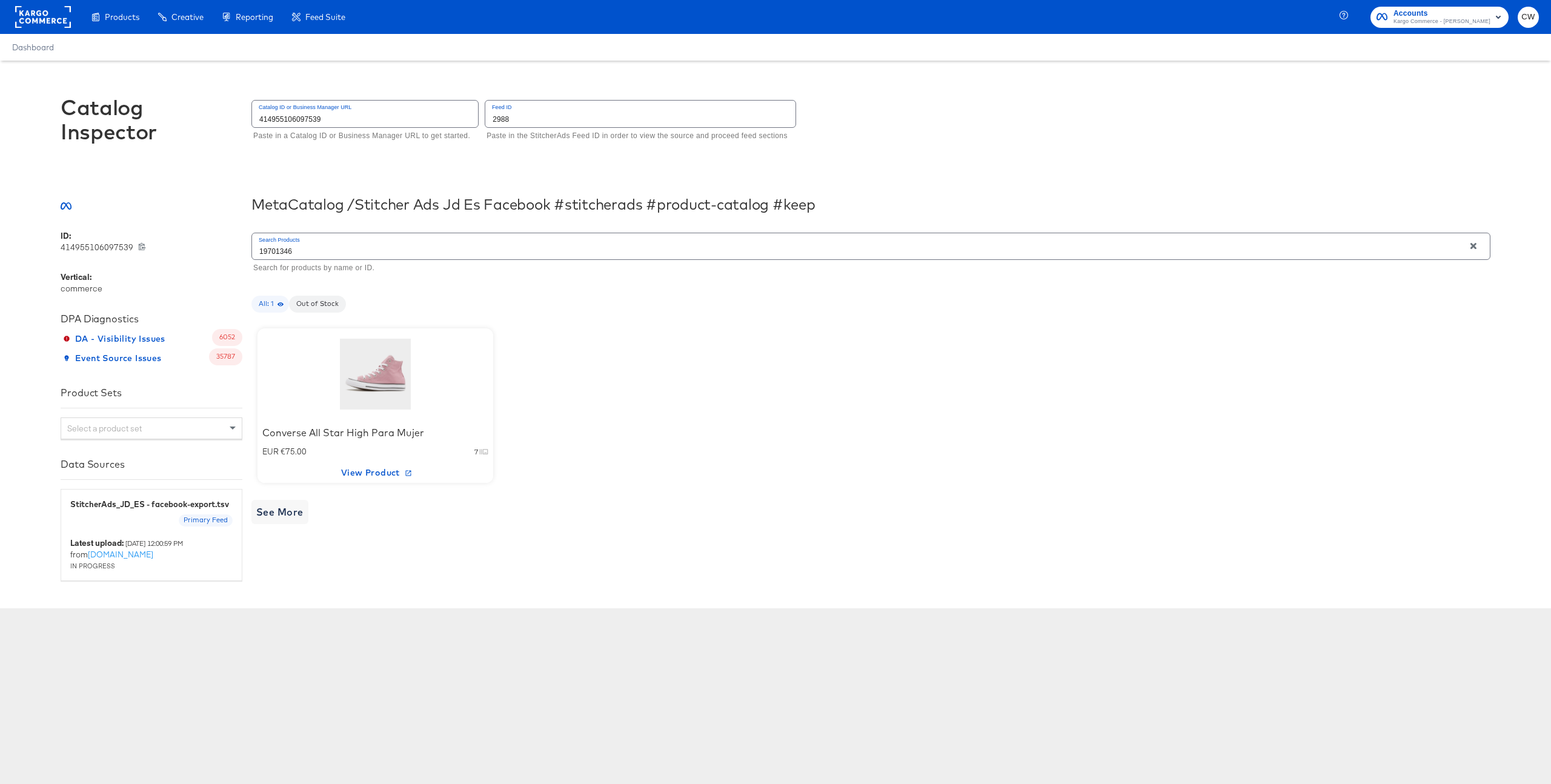
click at [418, 382] on div at bounding box center [376, 373] width 103 height 76
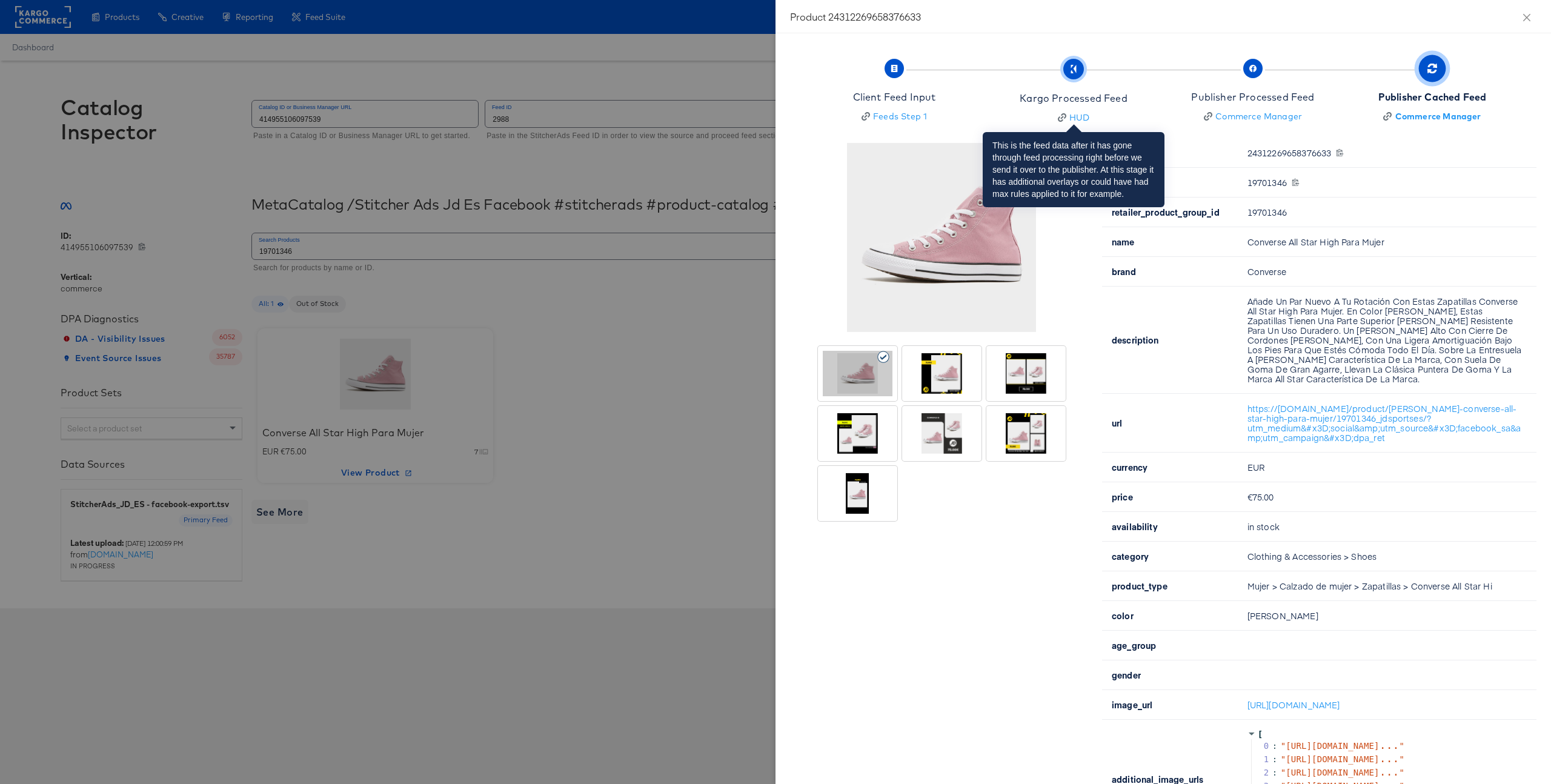
click at [1121, 93] on div "Kargo Processed Feed" at bounding box center [1073, 98] width 108 height 14
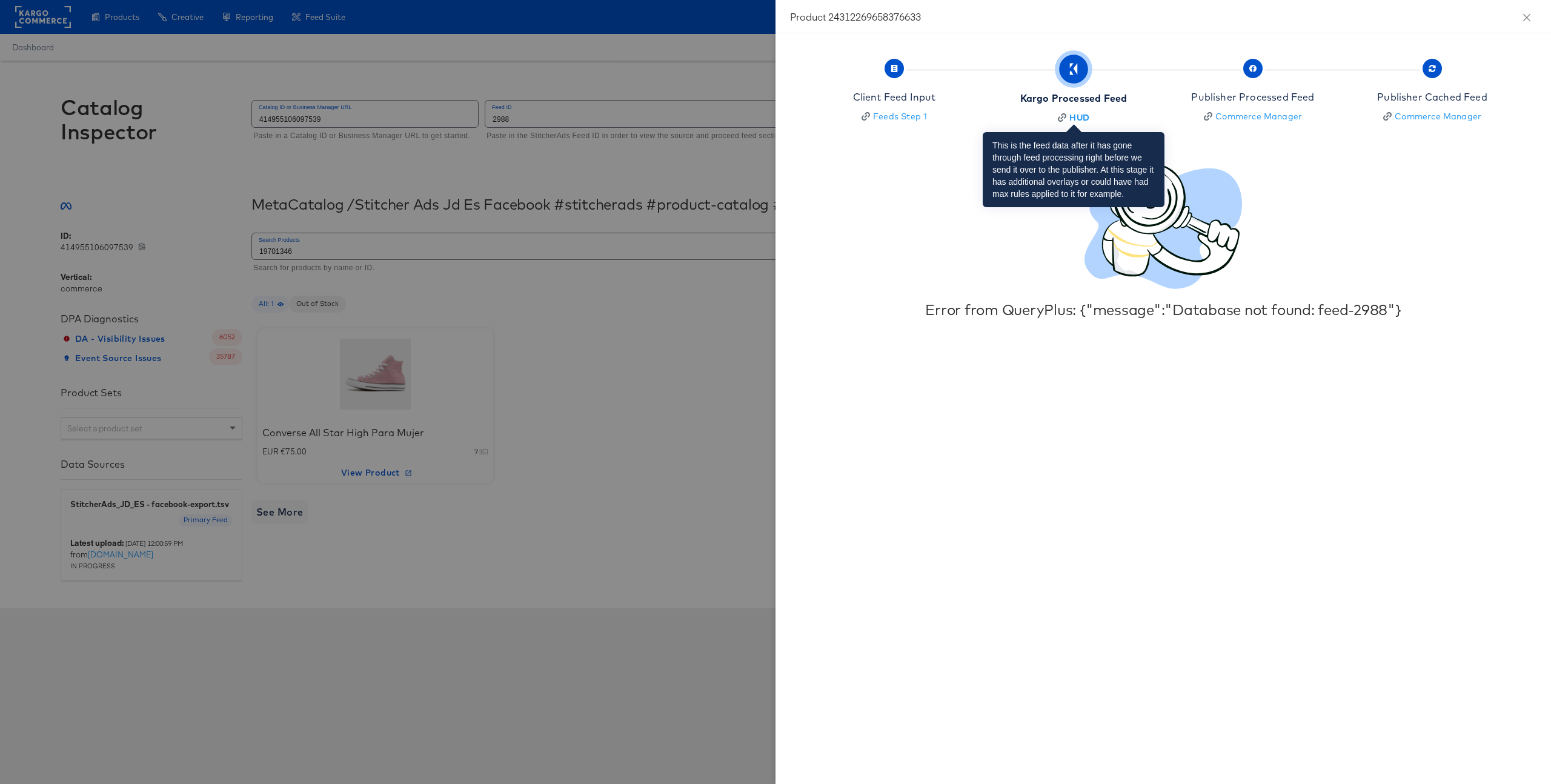
click at [1076, 97] on div "Kargo Processed Feed" at bounding box center [1073, 98] width 107 height 14
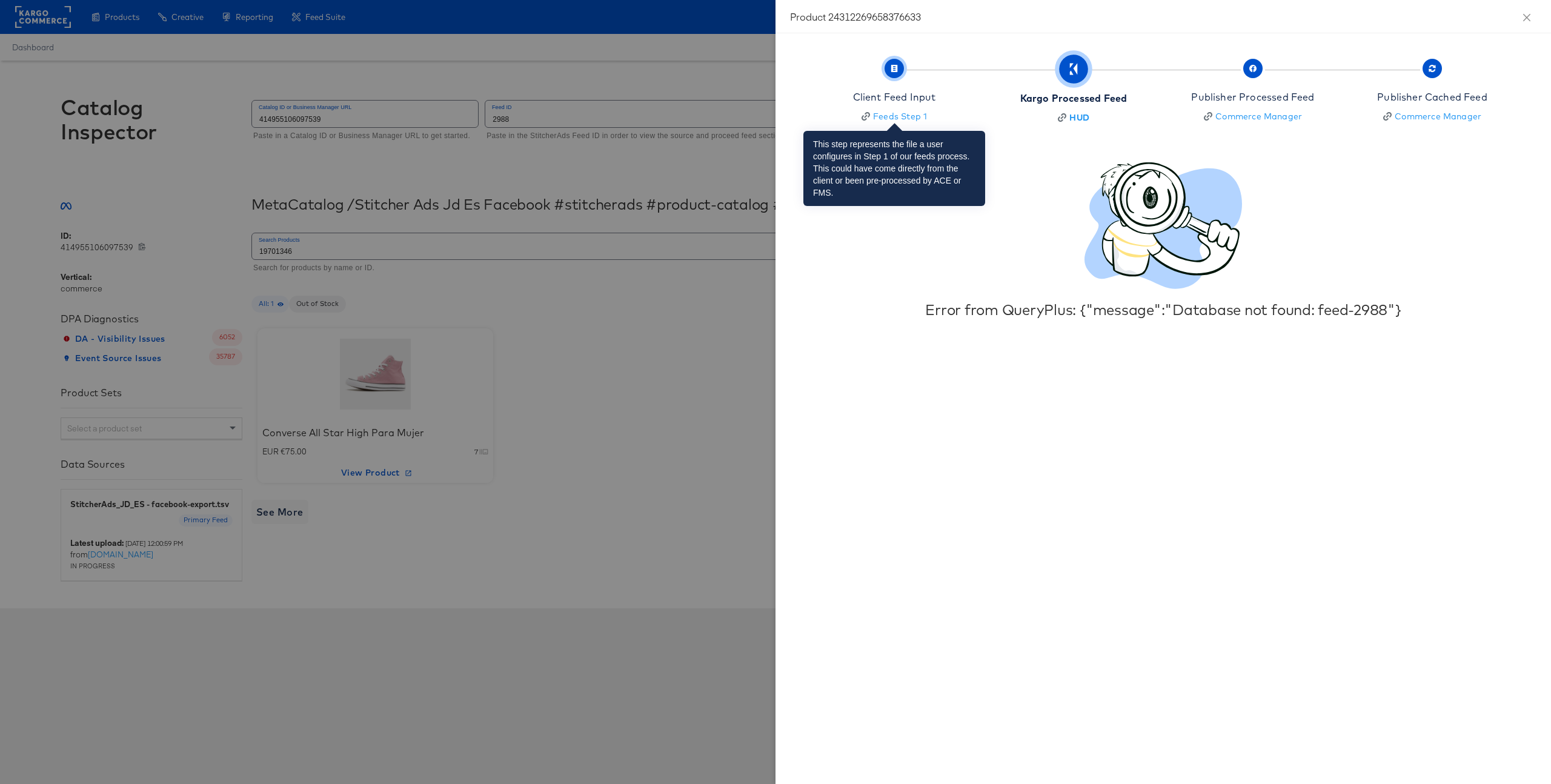
click at [927, 99] on div "Client Feed Input" at bounding box center [895, 97] width 83 height 14
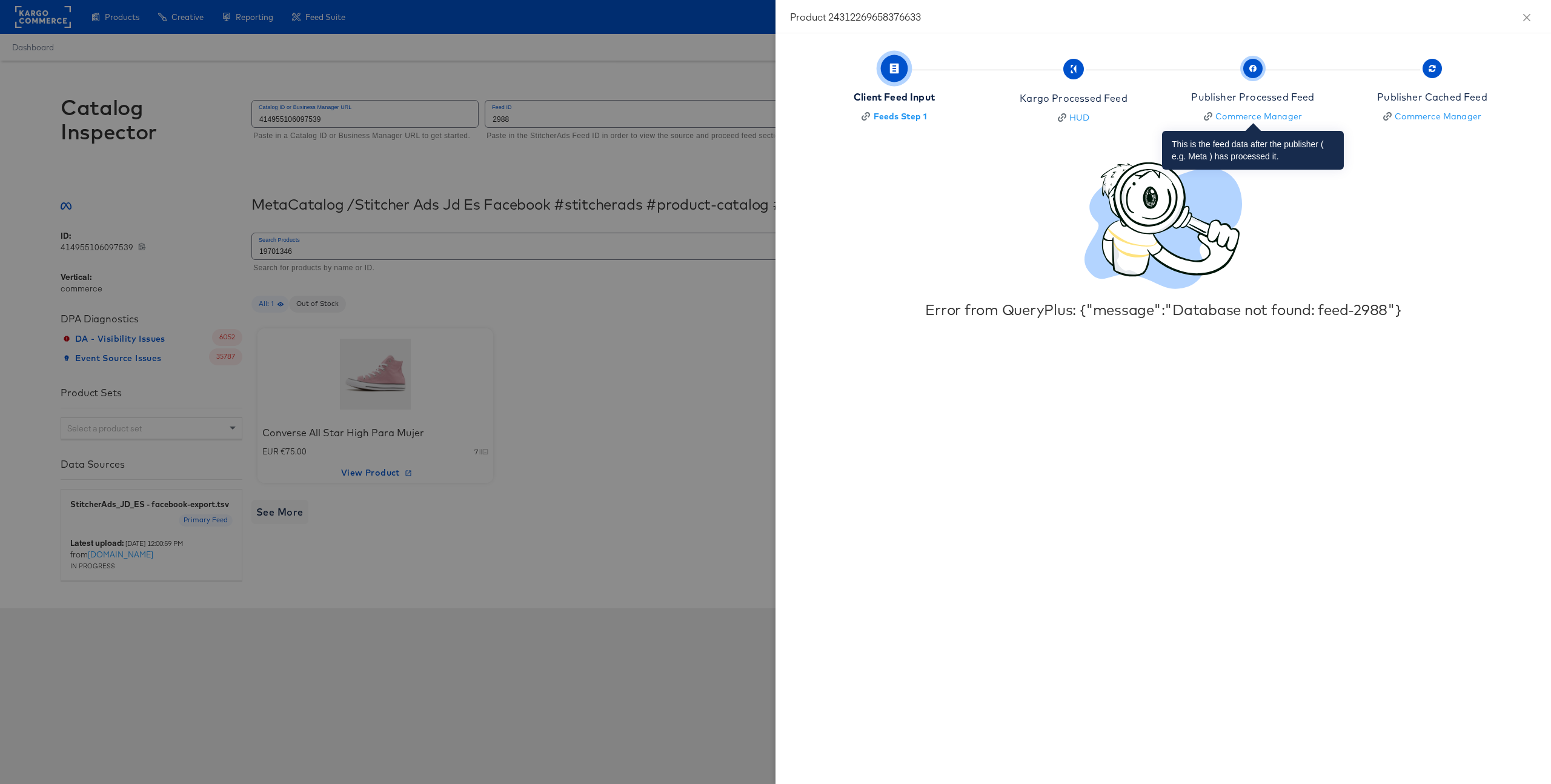
click at [1263, 90] on div "Publisher Processed Feed" at bounding box center [1253, 97] width 123 height 14
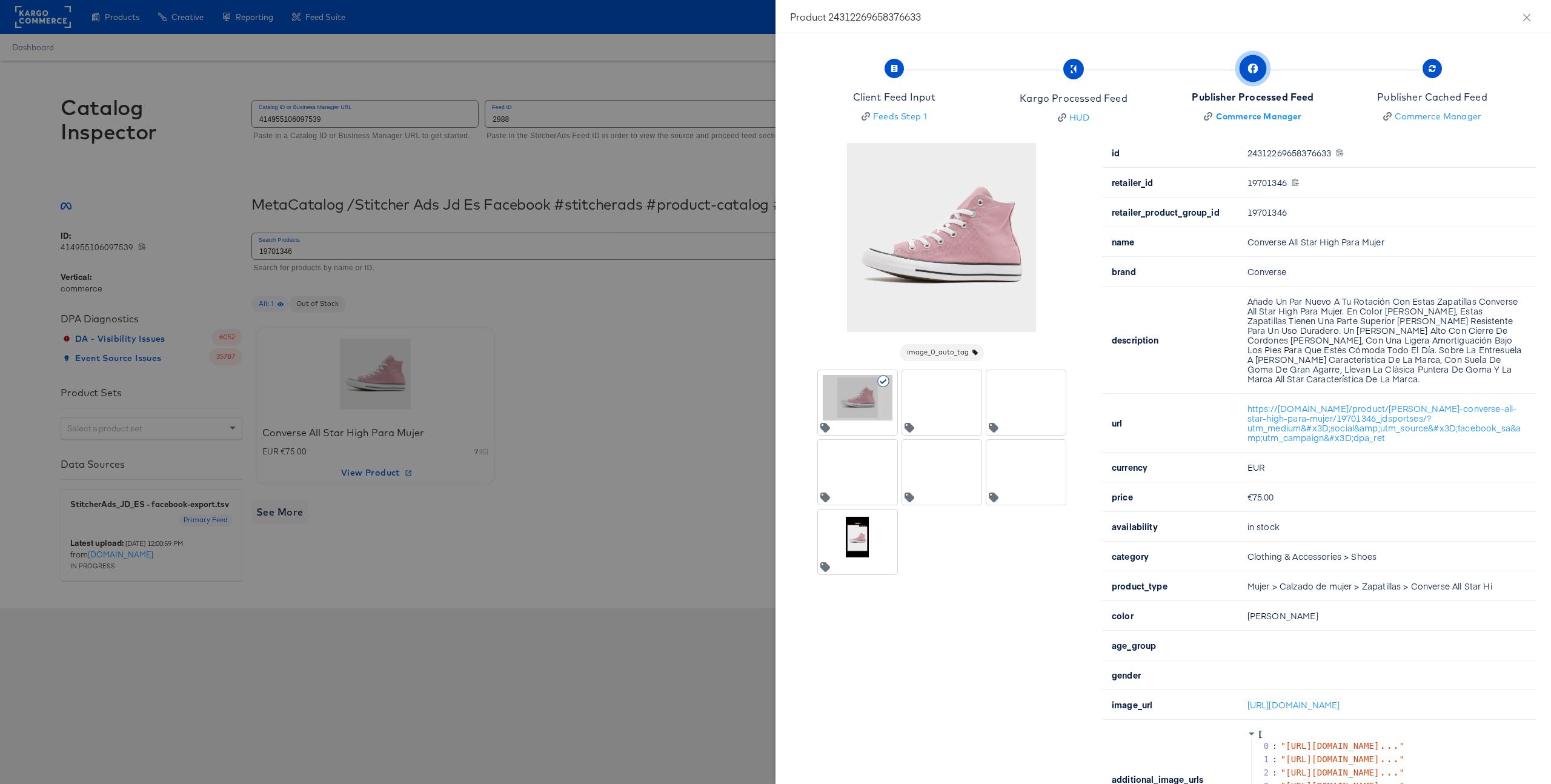
click at [955, 395] on div at bounding box center [942, 397] width 70 height 46
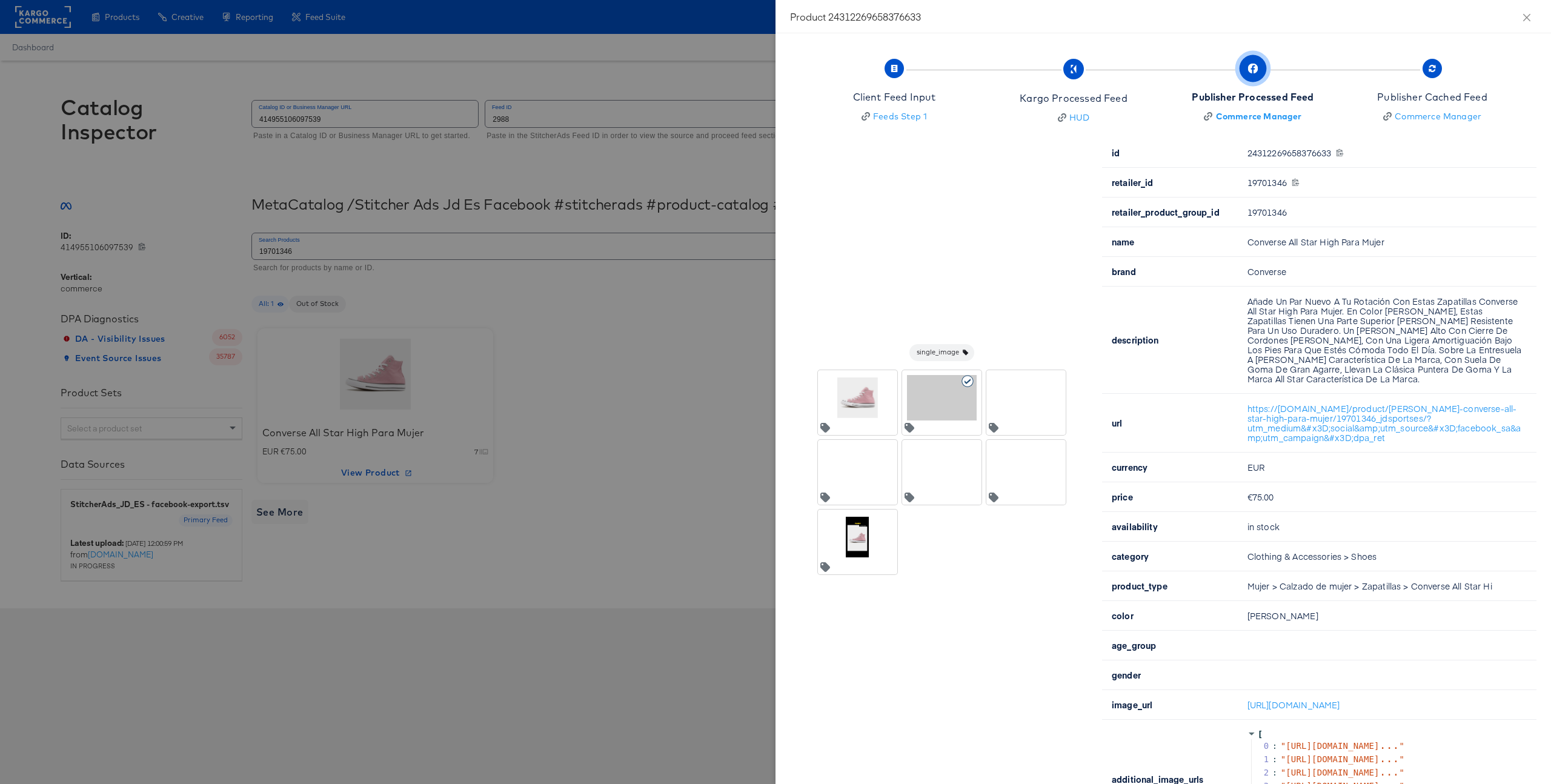
click at [1031, 402] on div at bounding box center [1026, 397] width 70 height 46
click at [1034, 469] on div at bounding box center [1026, 467] width 70 height 46
click at [959, 484] on div at bounding box center [942, 467] width 70 height 46
click at [884, 488] on div at bounding box center [858, 467] width 70 height 46
click at [868, 541] on div at bounding box center [858, 537] width 70 height 46
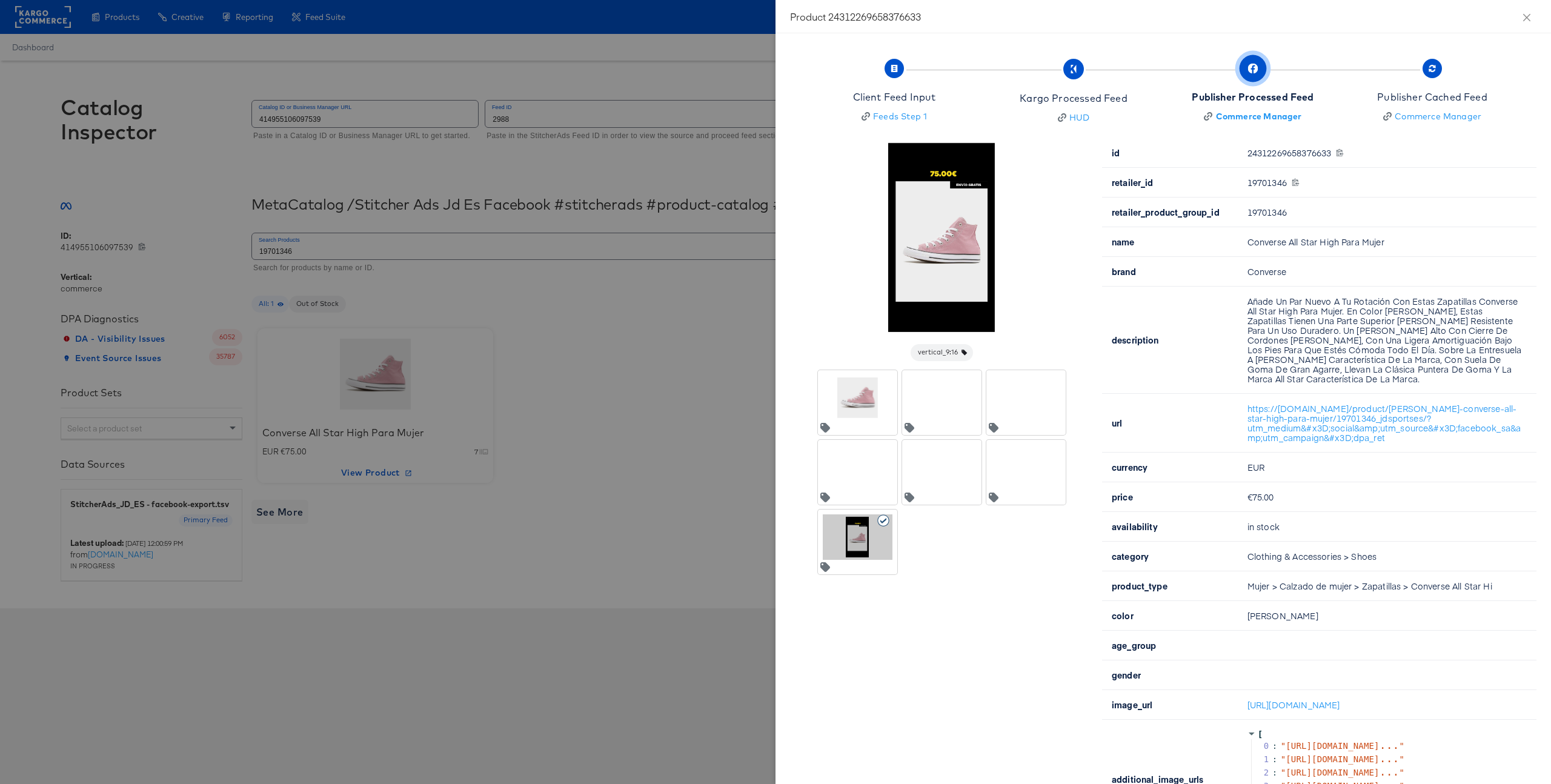
click at [706, 460] on div at bounding box center [775, 392] width 1551 height 784
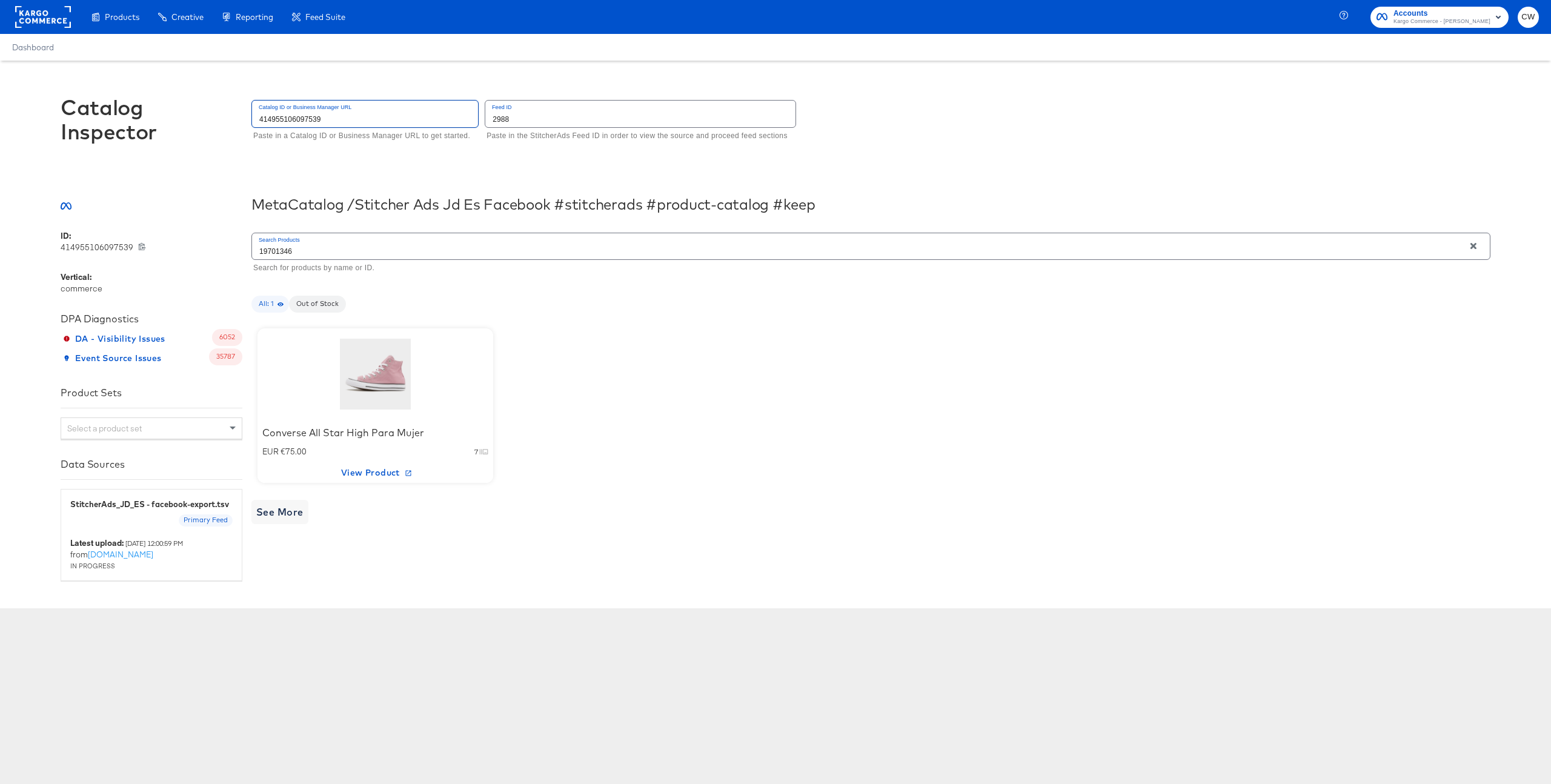
click at [343, 112] on input "414955106097539" at bounding box center [364, 113] width 226 height 26
type input "1213904215398658"
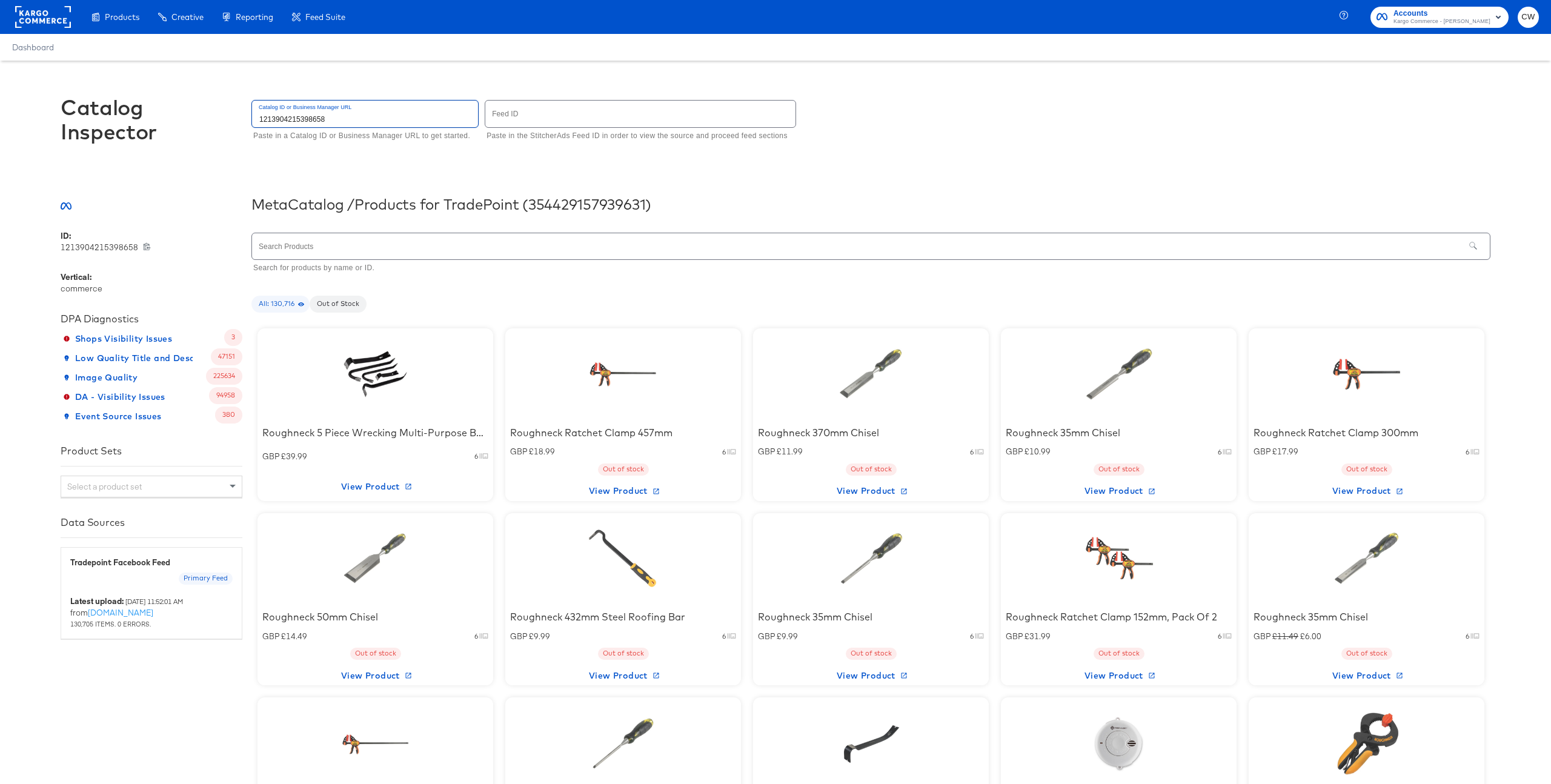
click at [662, 392] on div at bounding box center [623, 373] width 103 height 76
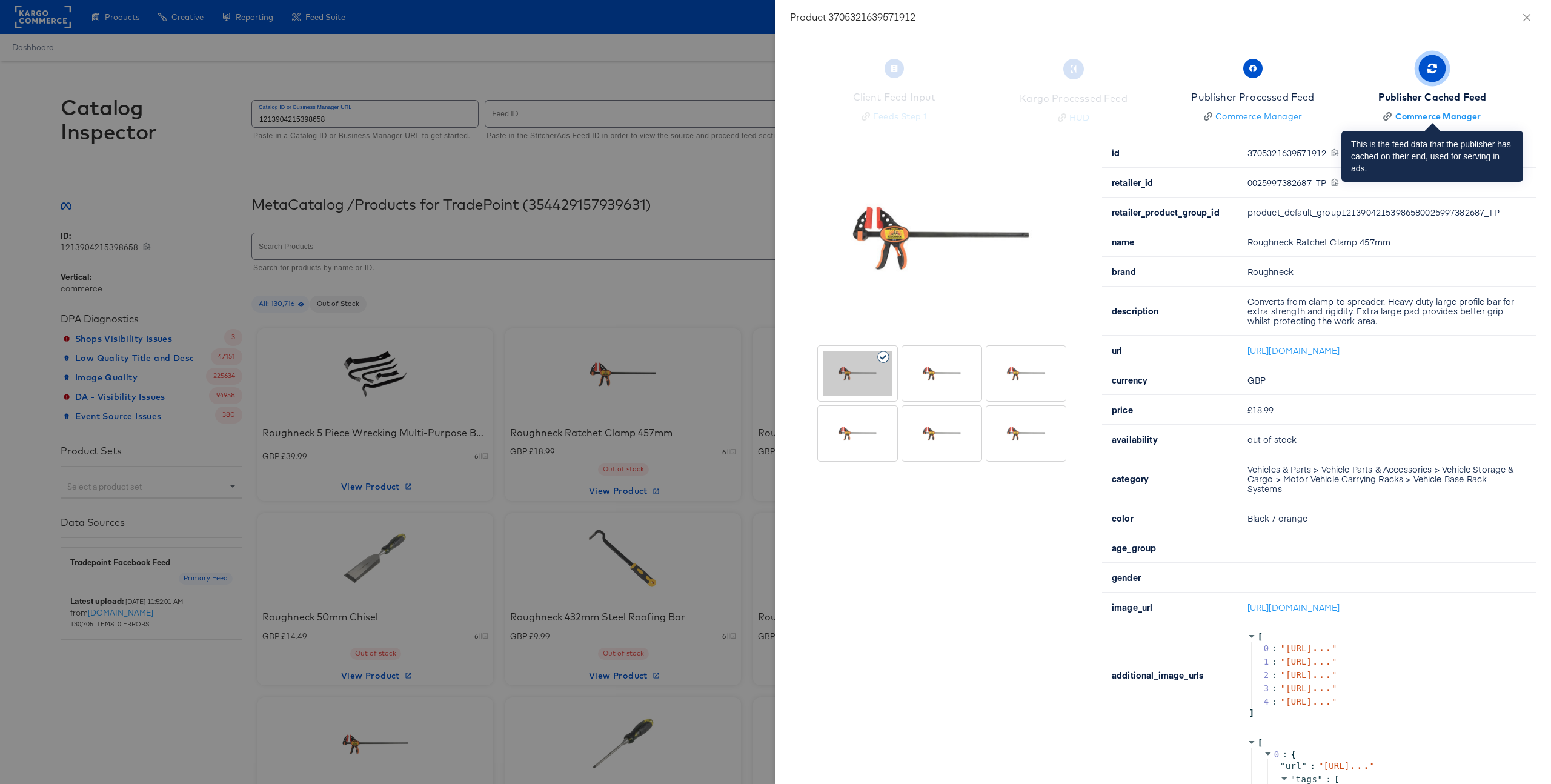
click at [1338, 110] on button "Publisher Cached Feed Commerce Manager" at bounding box center [1432, 92] width 189 height 89
click at [1450, 96] on div "Publisher Cached Feed" at bounding box center [1433, 97] width 108 height 14
click at [693, 317] on div at bounding box center [775, 392] width 1551 height 784
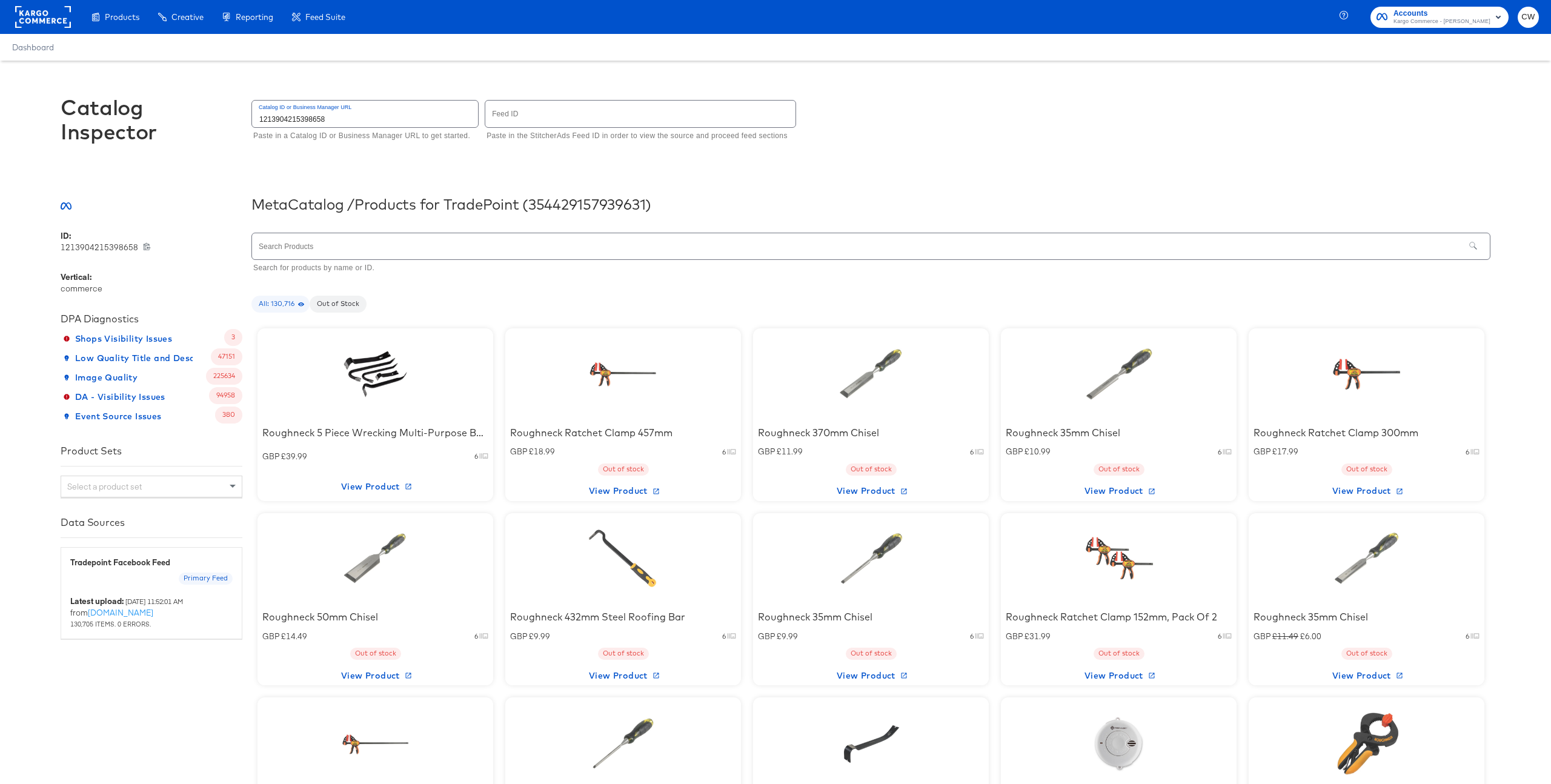
scroll to position [197, 0]
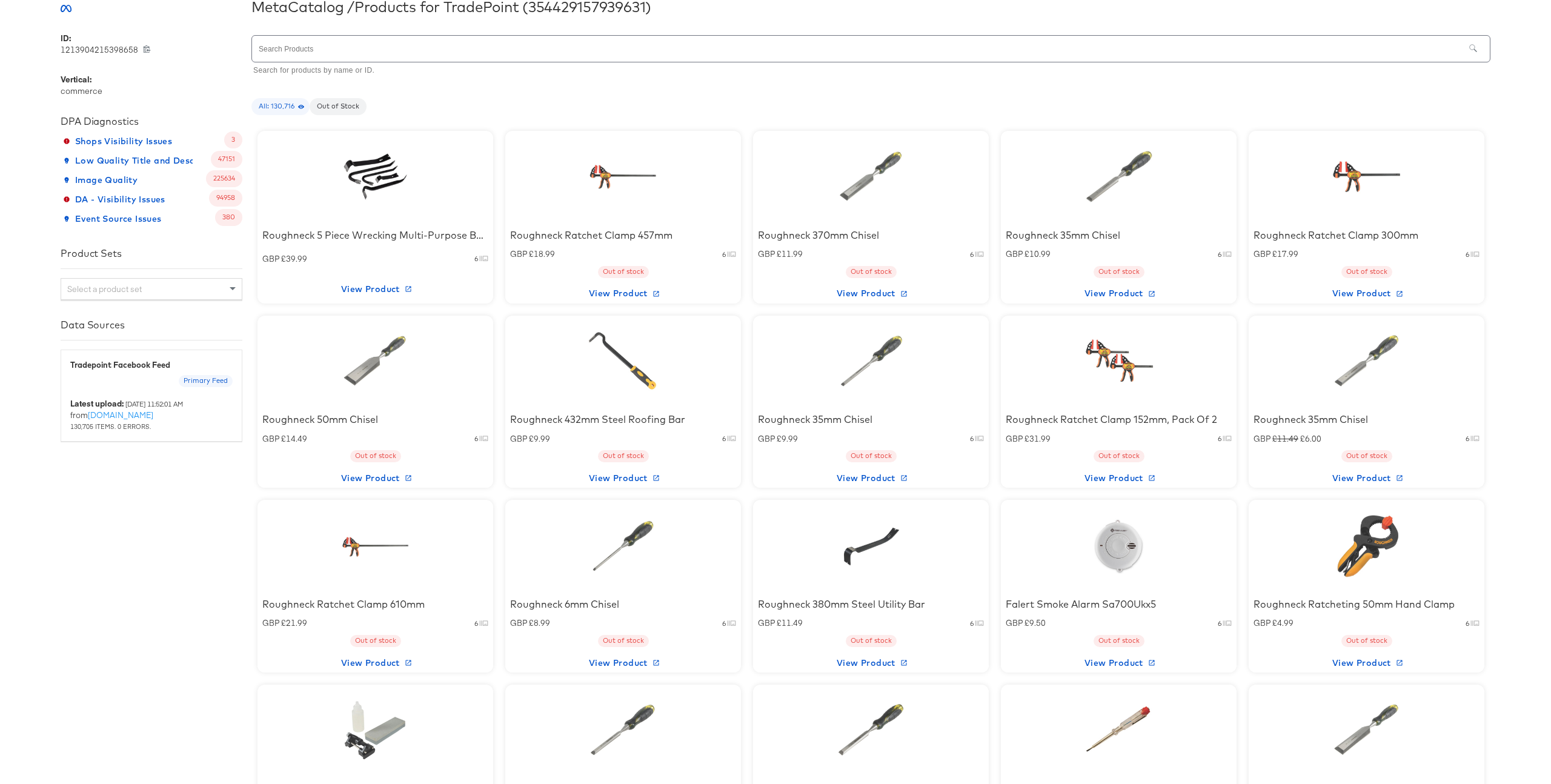
click at [413, 194] on div at bounding box center [376, 176] width 103 height 76
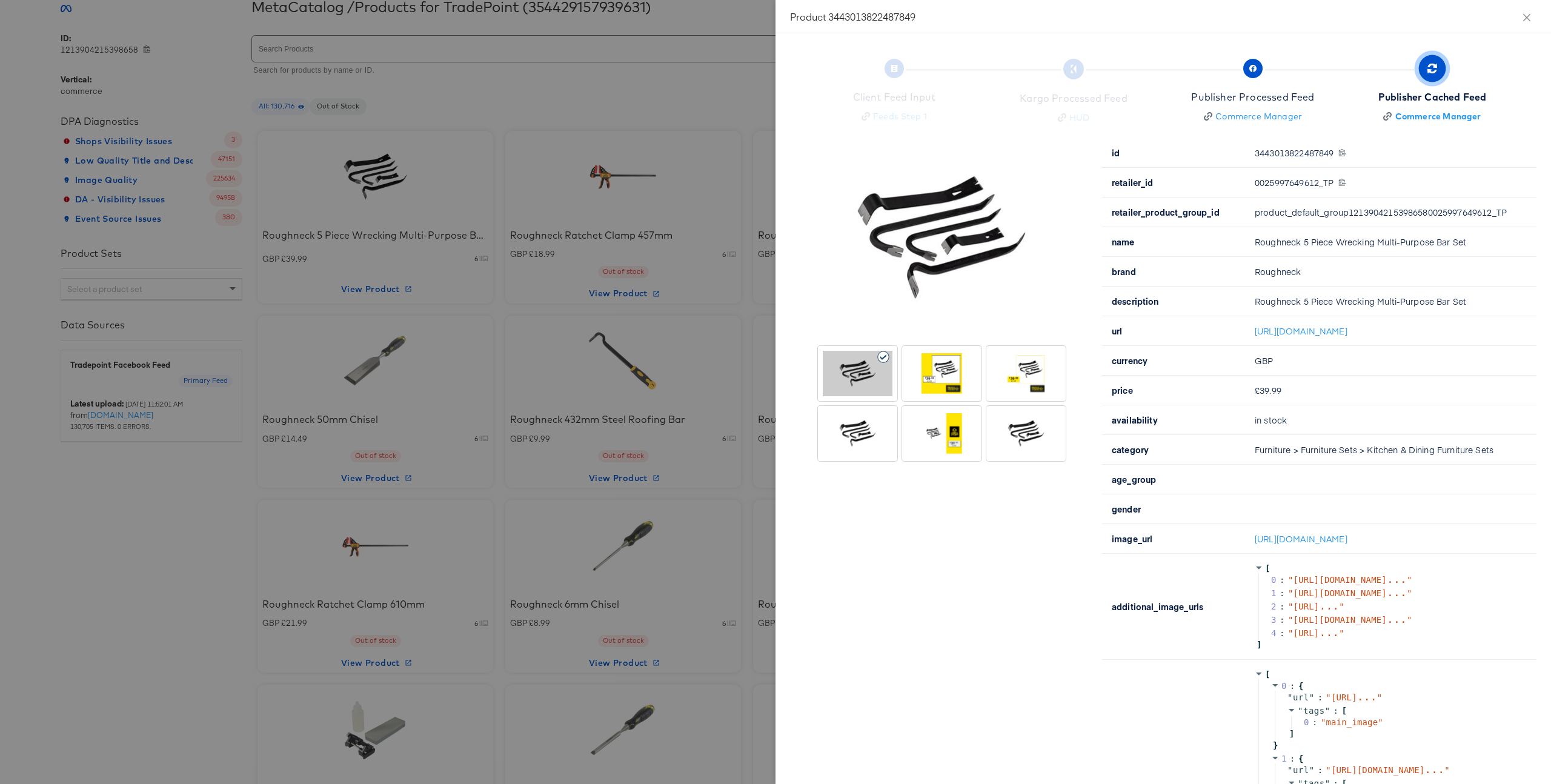
click at [878, 448] on div at bounding box center [858, 433] width 70 height 46
click at [946, 397] on div at bounding box center [941, 373] width 74 height 50
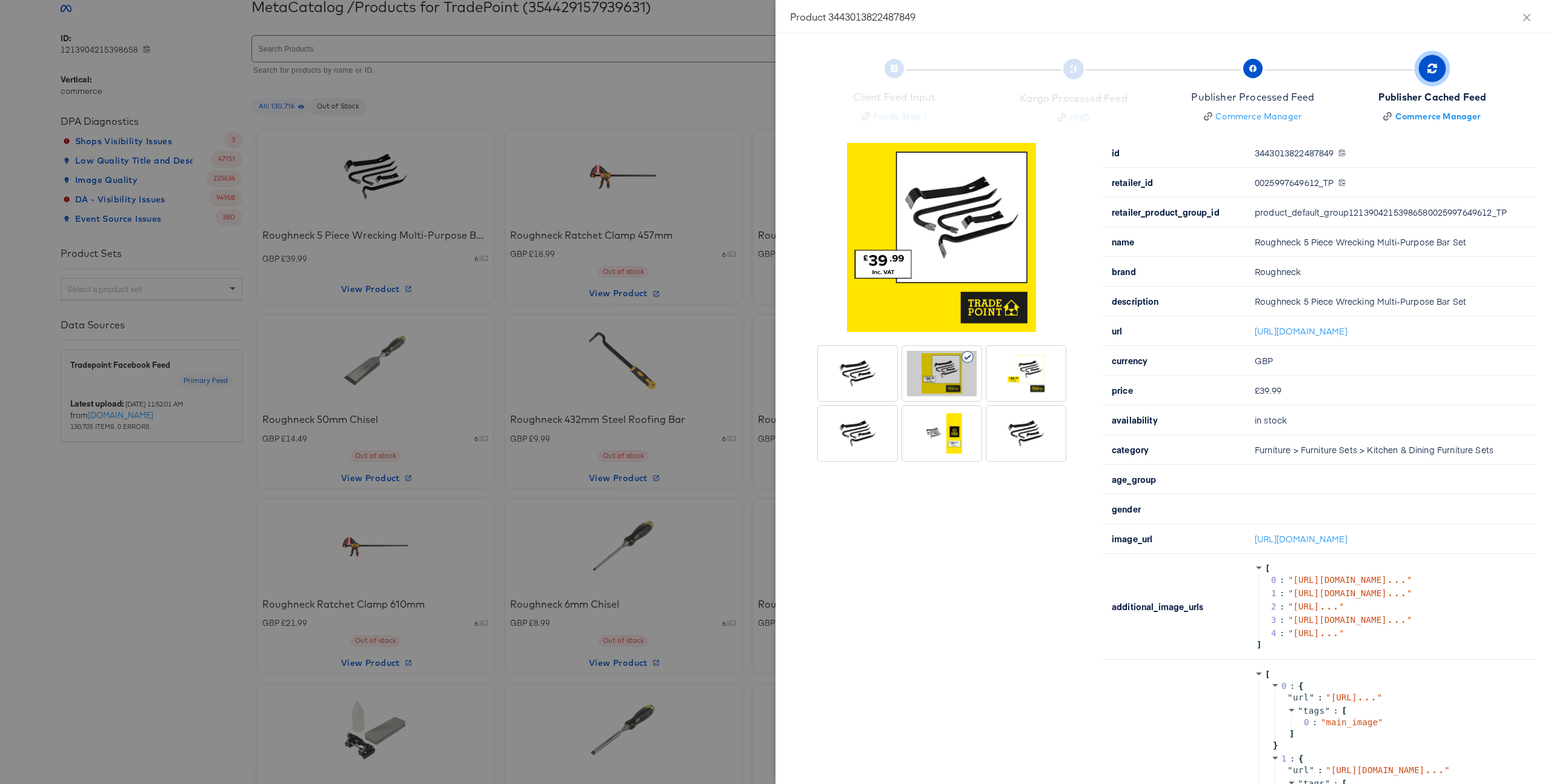
click at [633, 247] on div at bounding box center [775, 392] width 1551 height 784
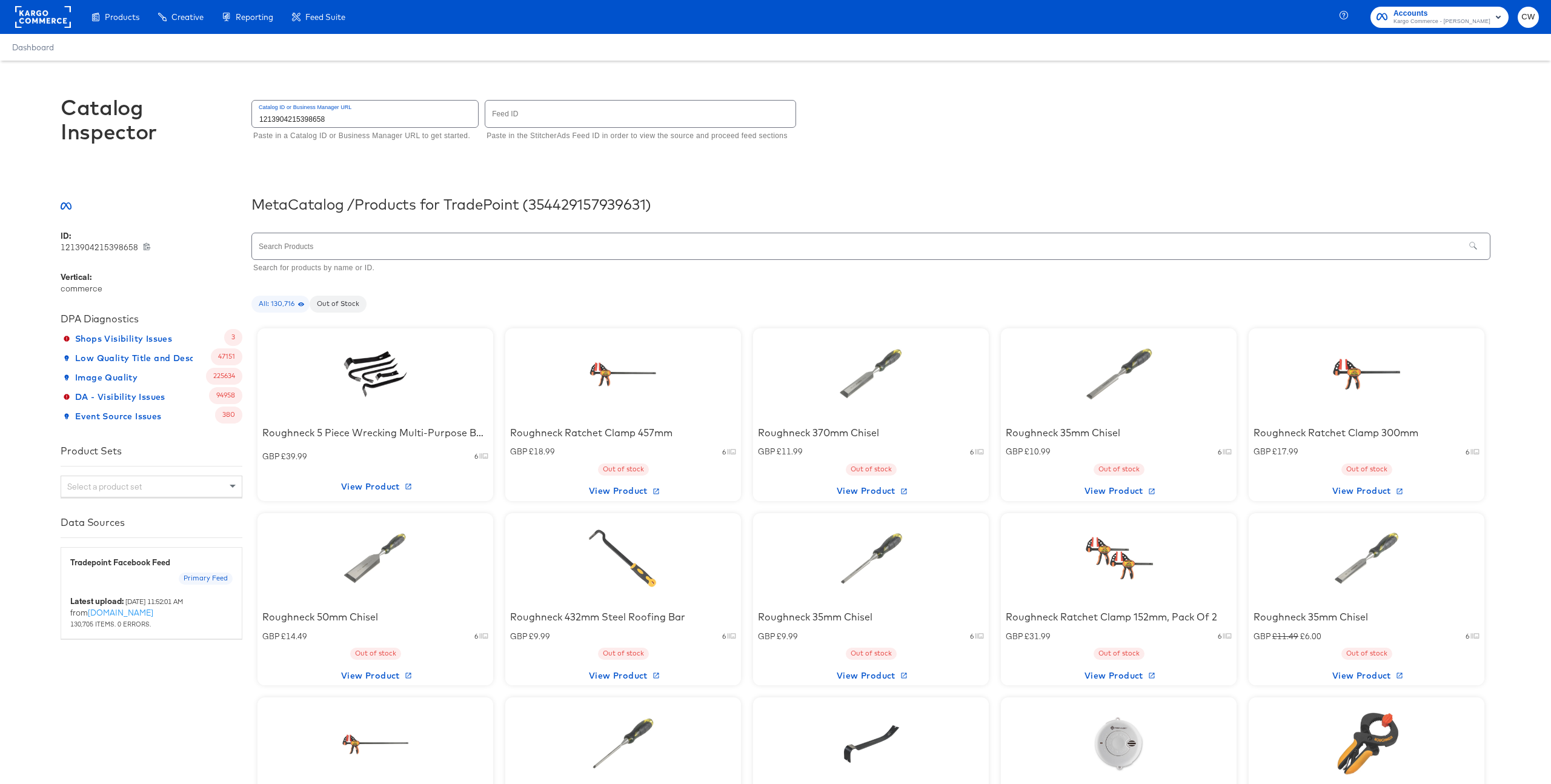
click at [343, 247] on input "text" at bounding box center [858, 246] width 1213 height 26
click at [343, 247] on input "text" at bounding box center [858, 246] width 1213 height 26
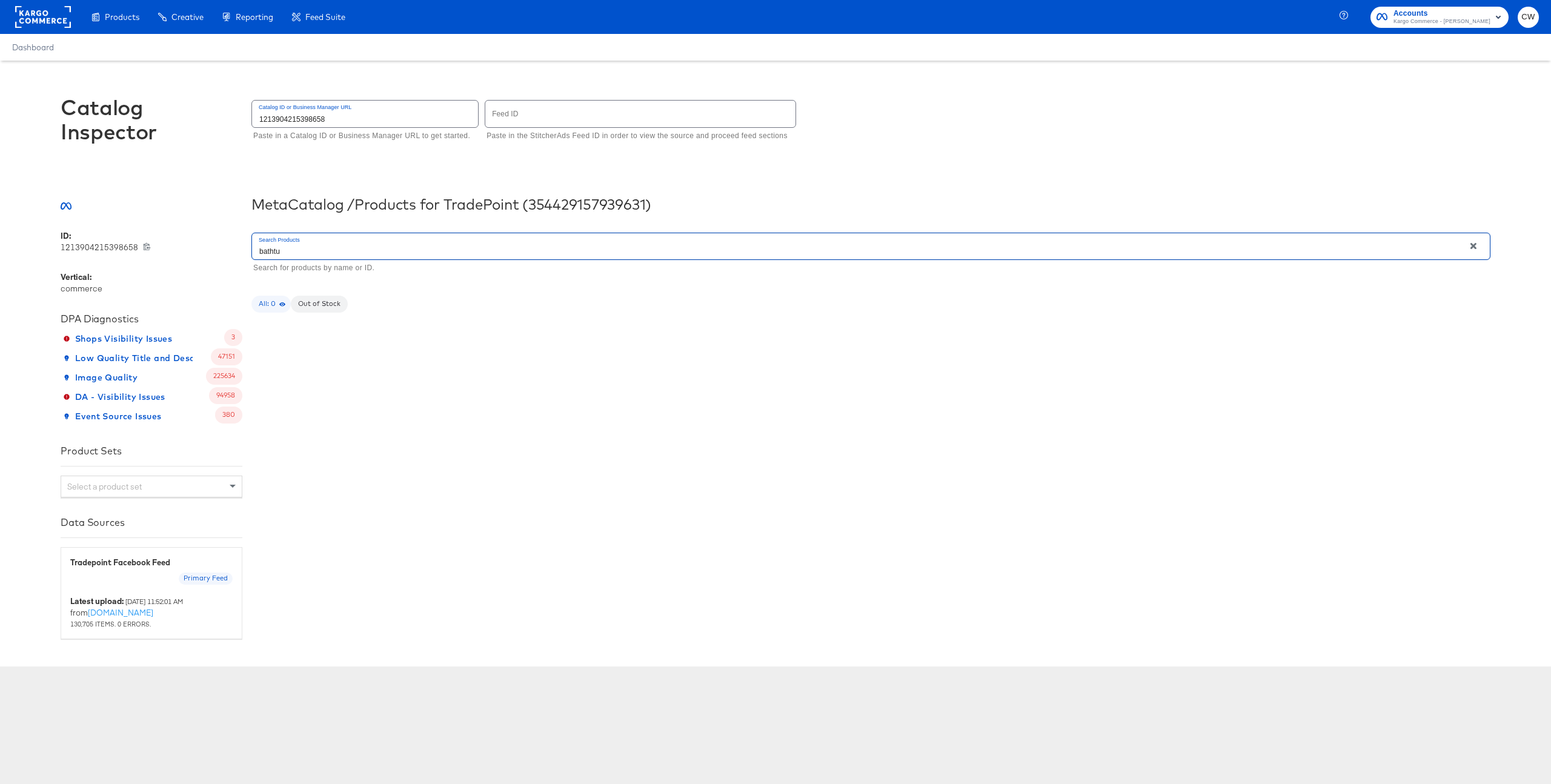
click at [423, 253] on input "bathtu" at bounding box center [858, 246] width 1213 height 26
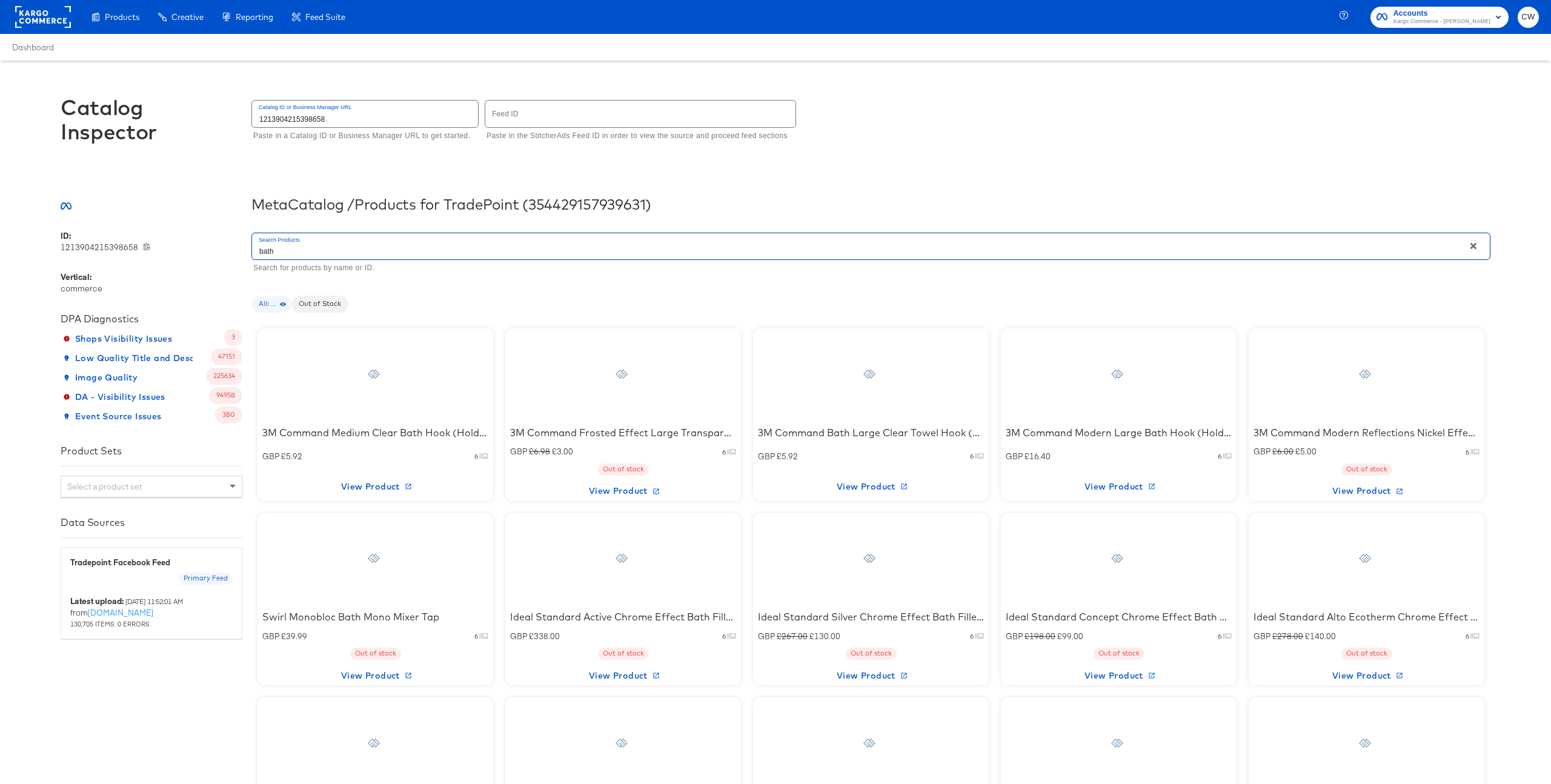
type input "bath"
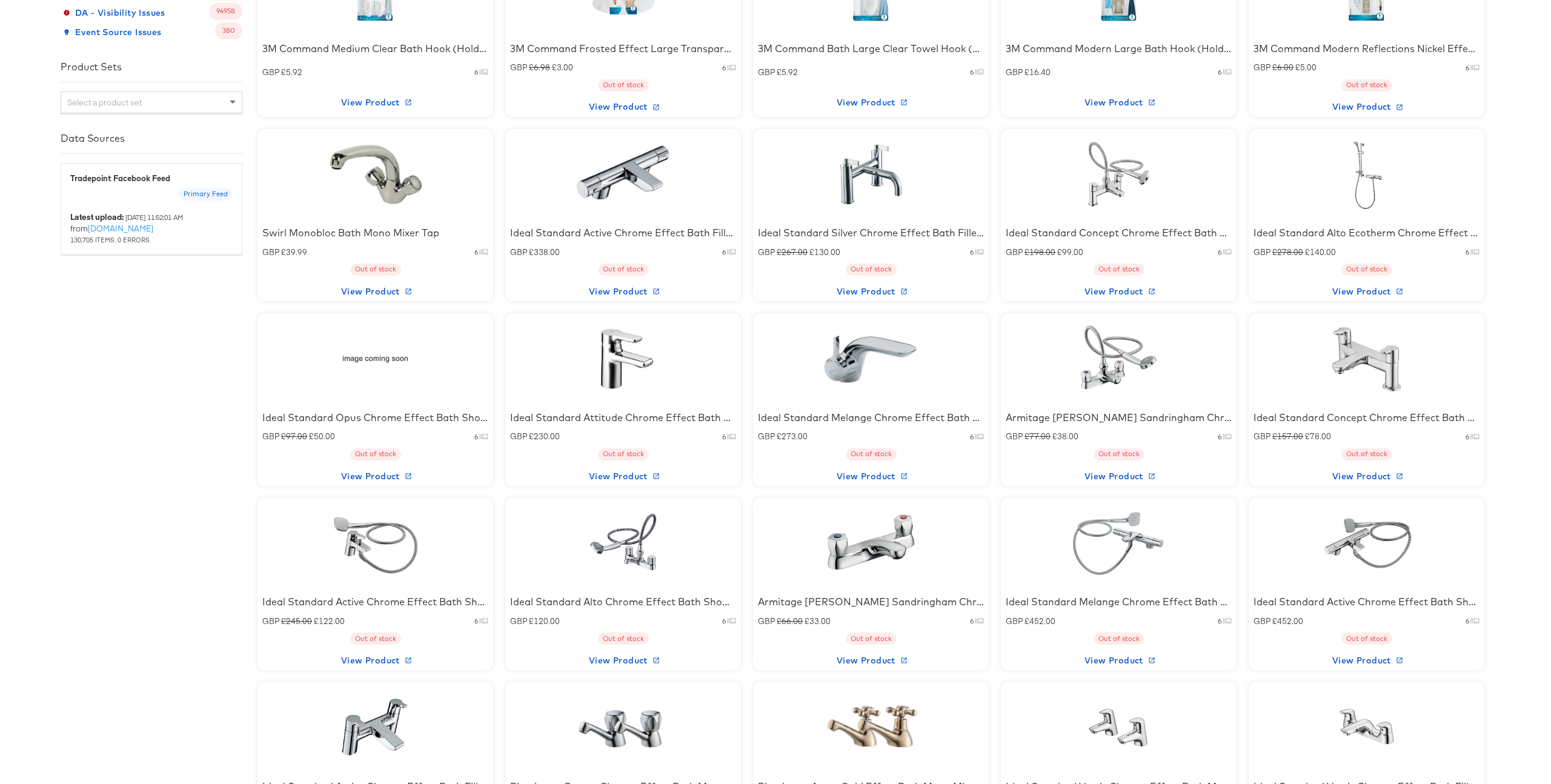
scroll to position [525, 0]
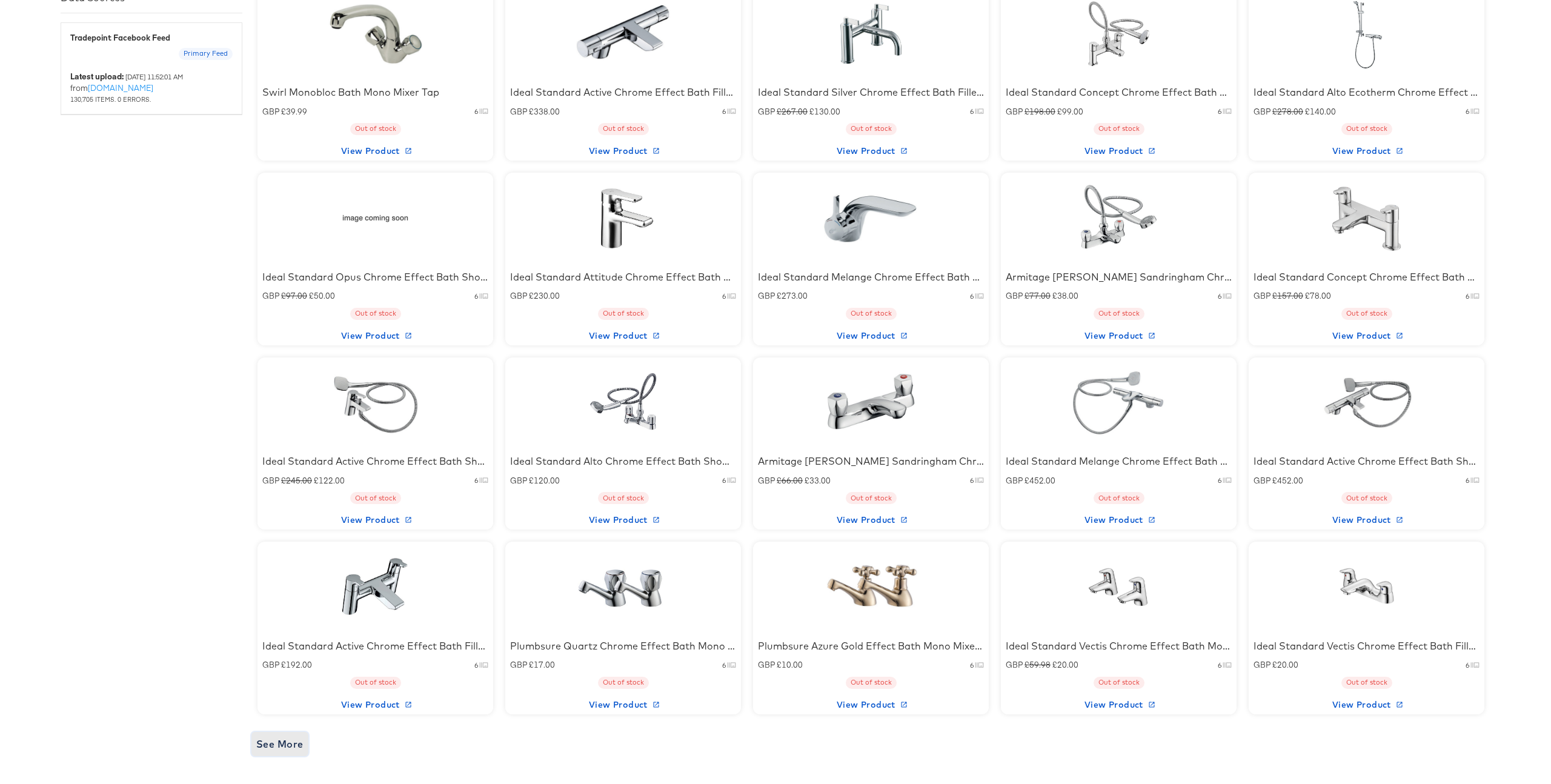
click at [294, 742] on span "See More" at bounding box center [279, 744] width 48 height 17
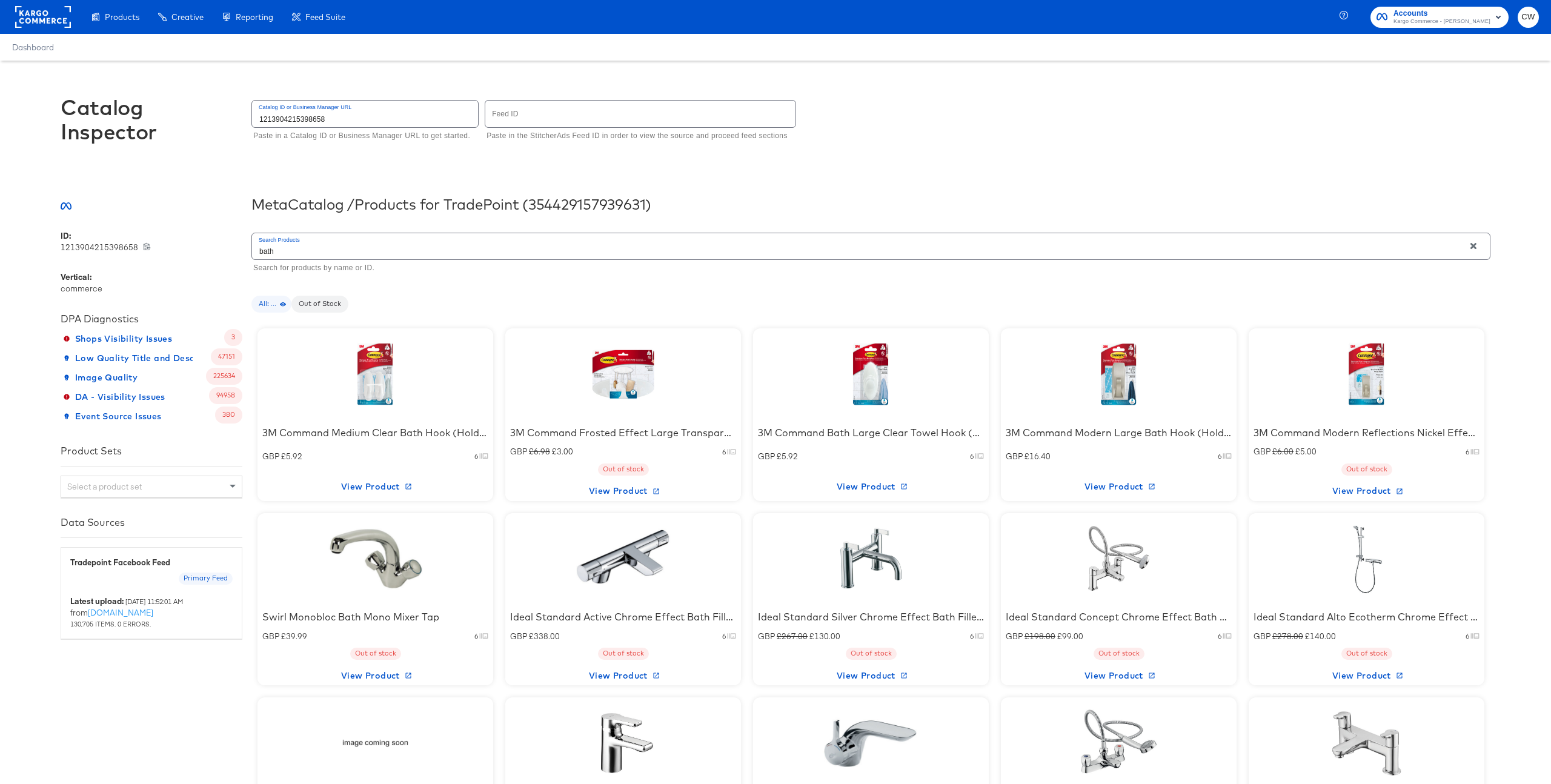
click at [267, 307] on span "All: ..." at bounding box center [272, 304] width 40 height 10
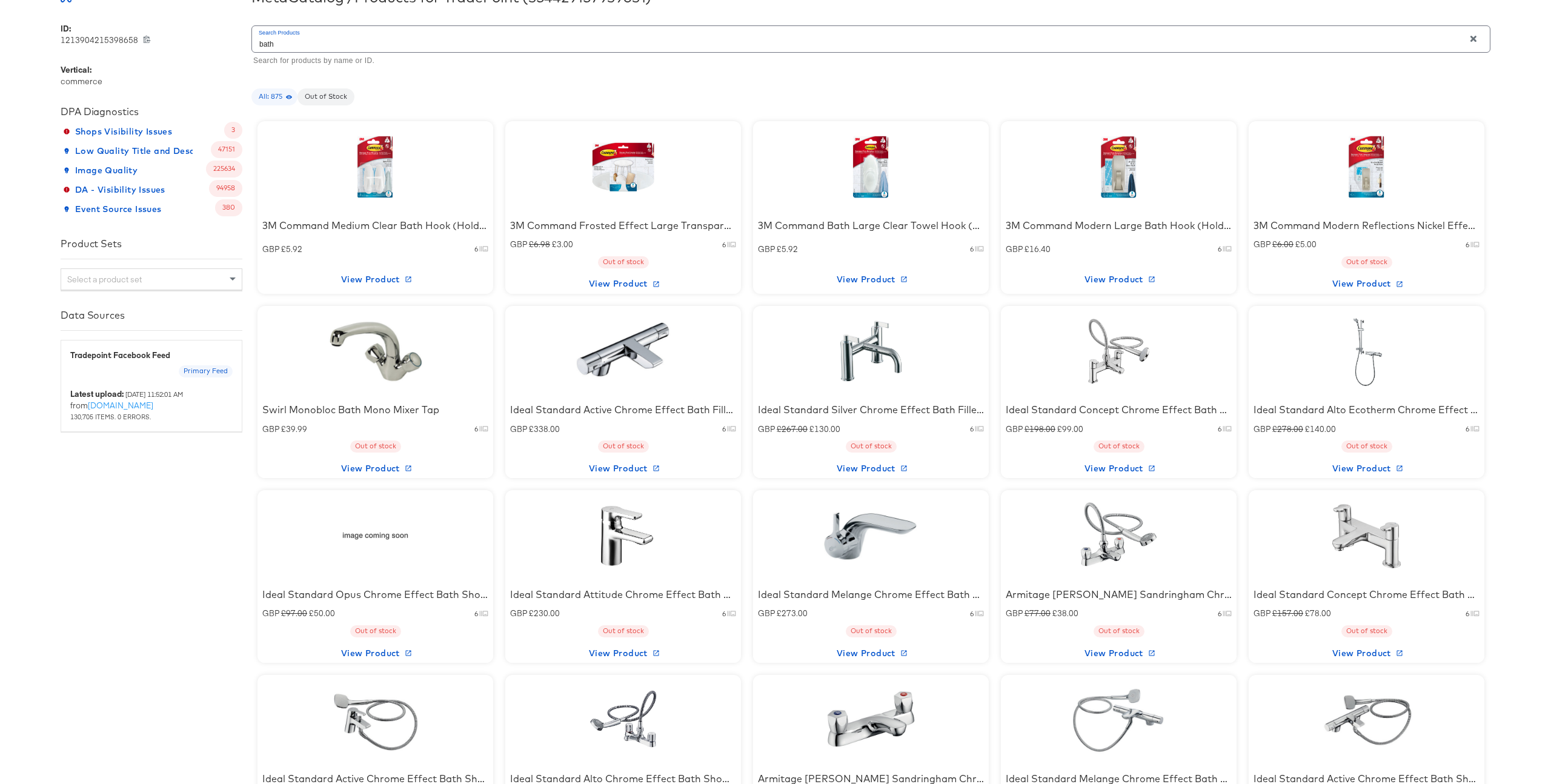
scroll to position [1446, 0]
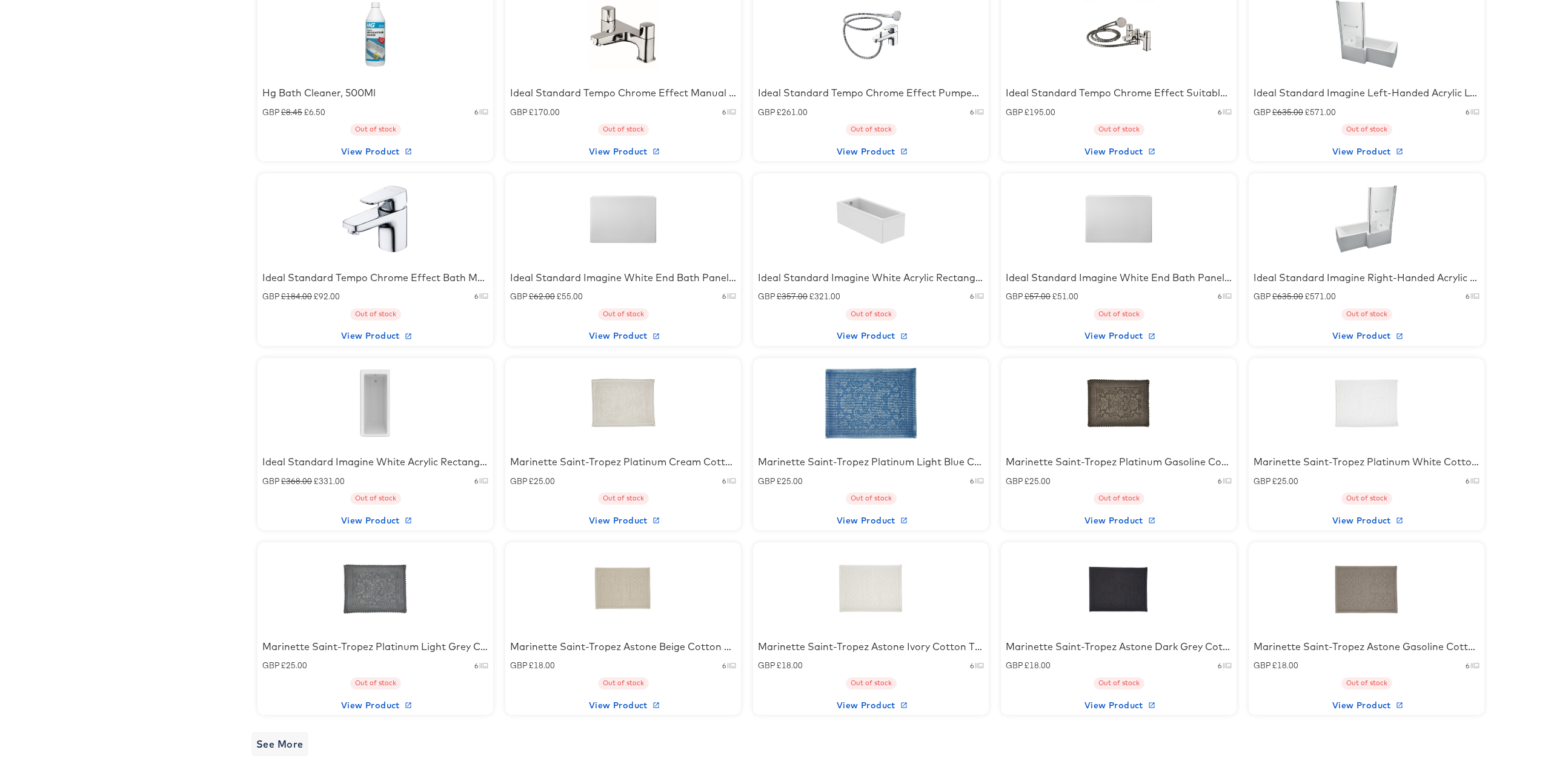
click at [875, 222] on div at bounding box center [872, 218] width 103 height 76
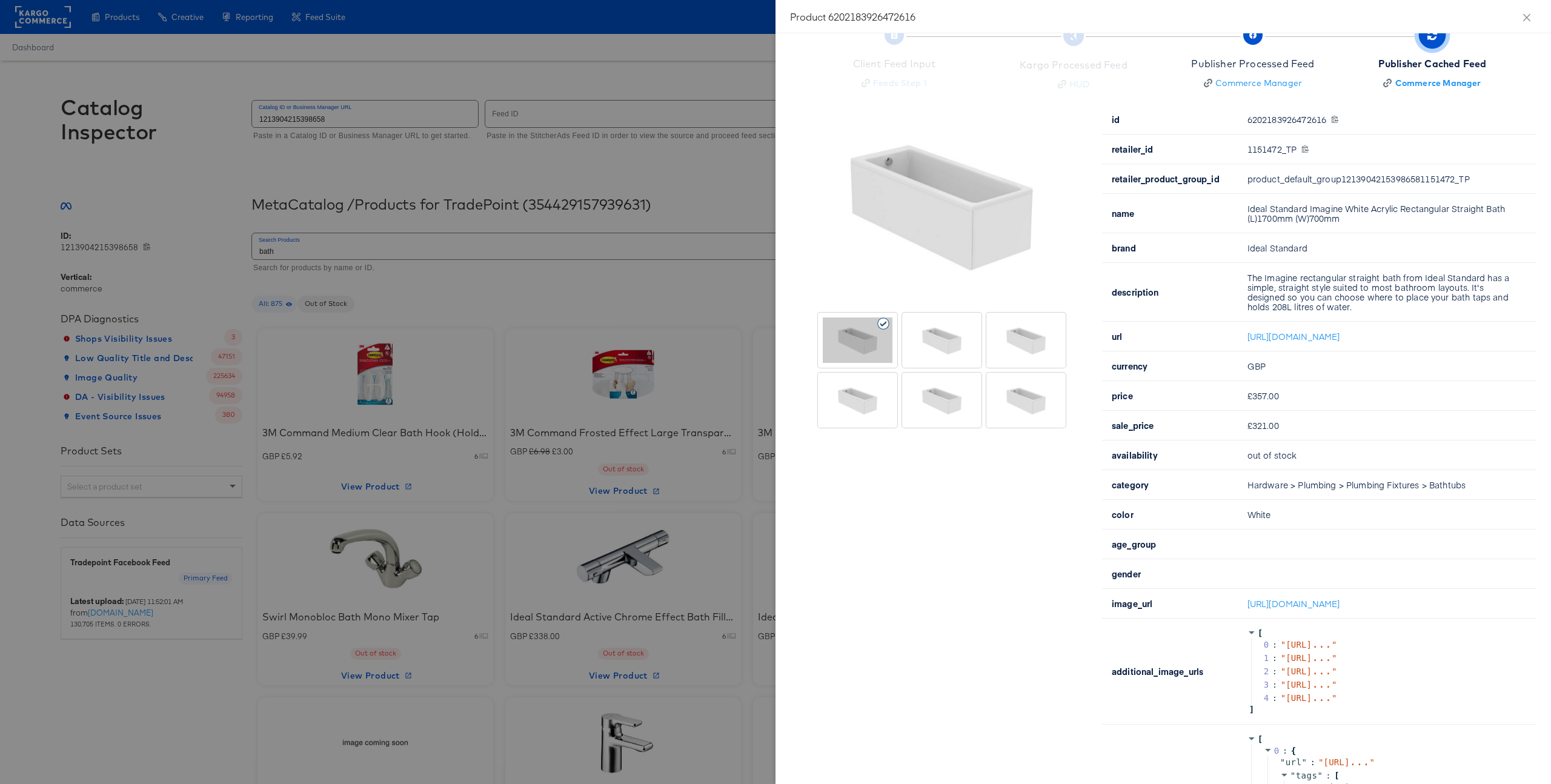
scroll to position [38, 0]
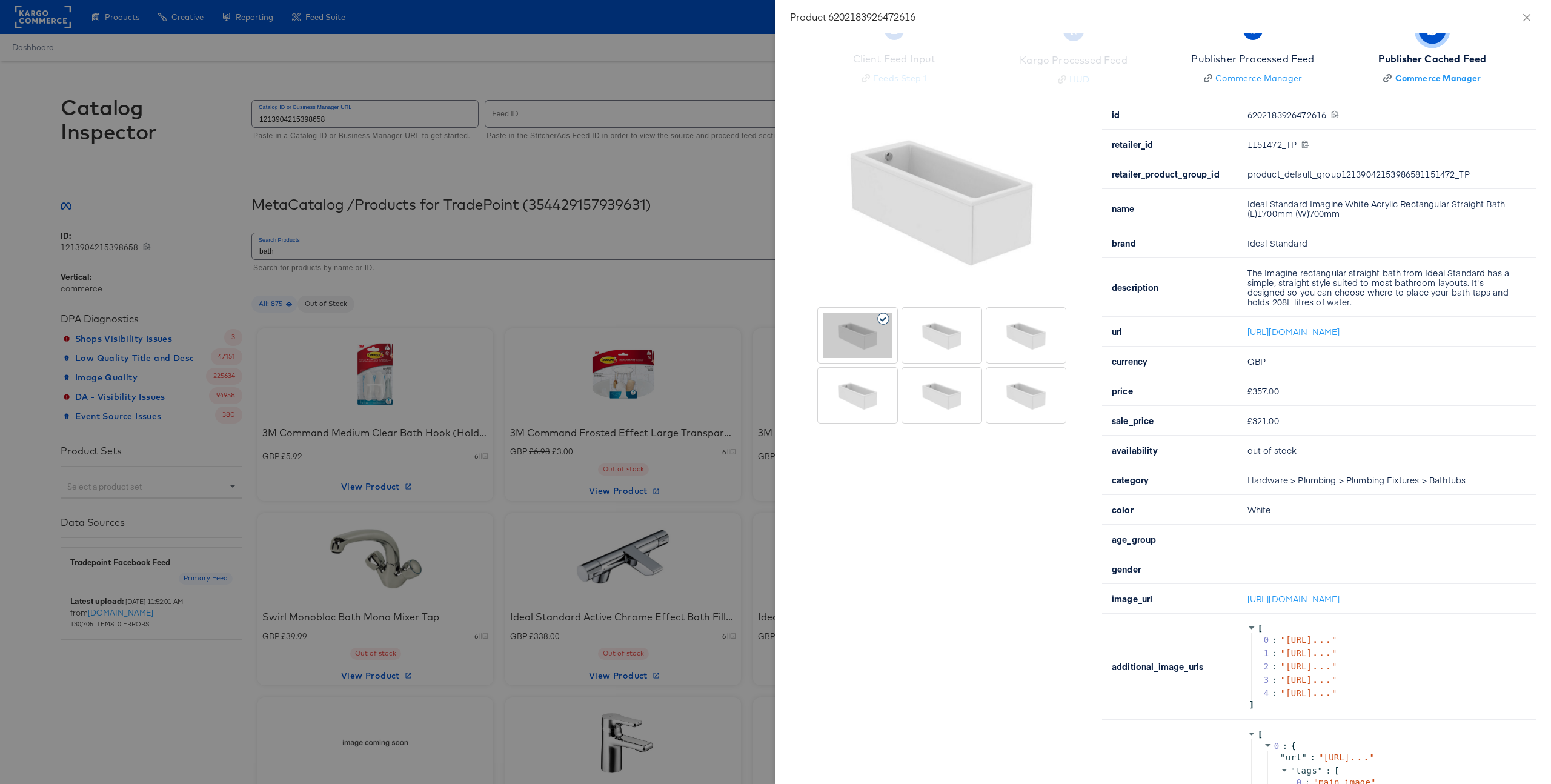
click at [678, 432] on div at bounding box center [775, 392] width 1551 height 784
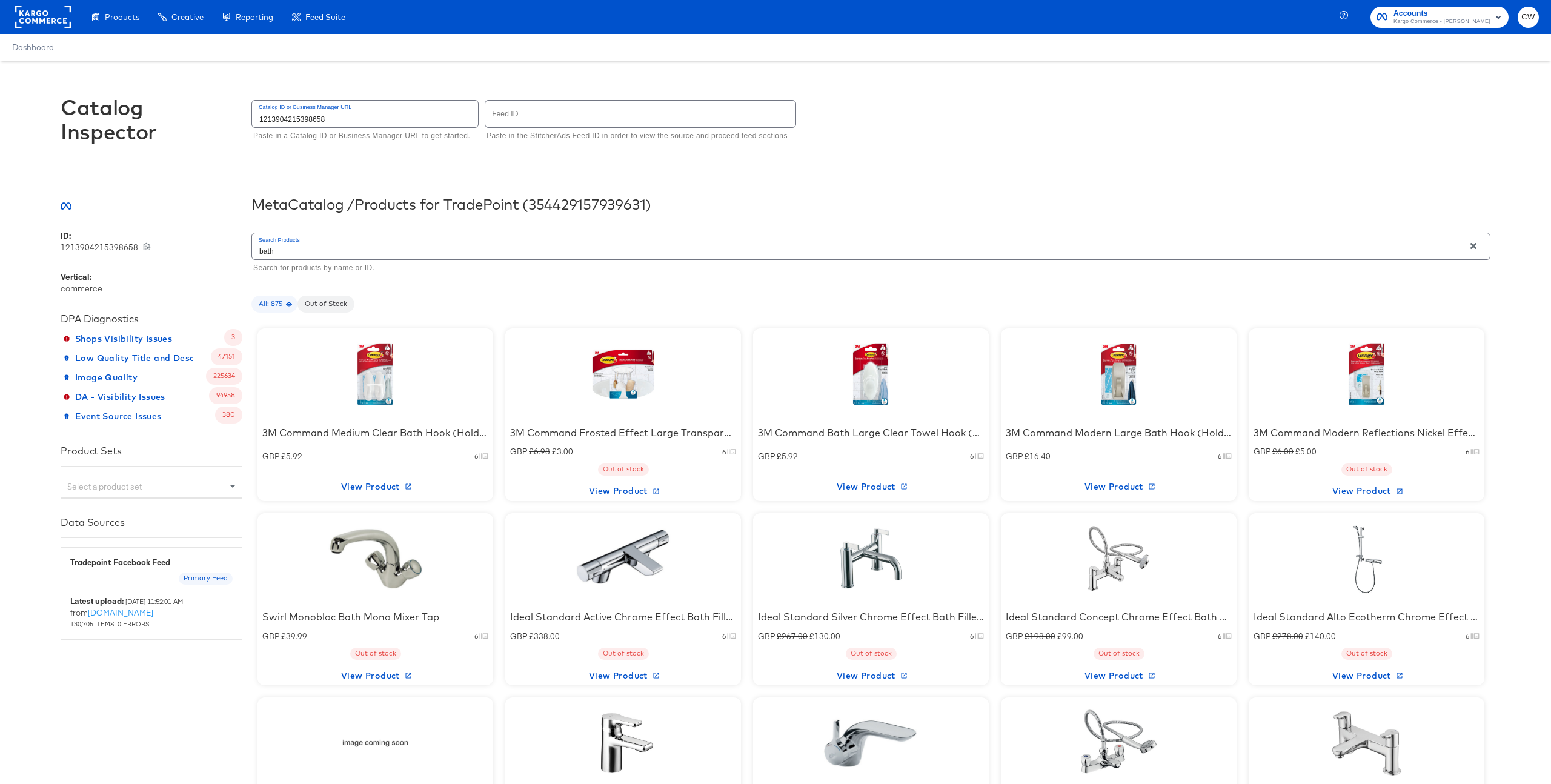
click at [130, 477] on div "Select a product set" at bounding box center [151, 486] width 181 height 21
type input "i"
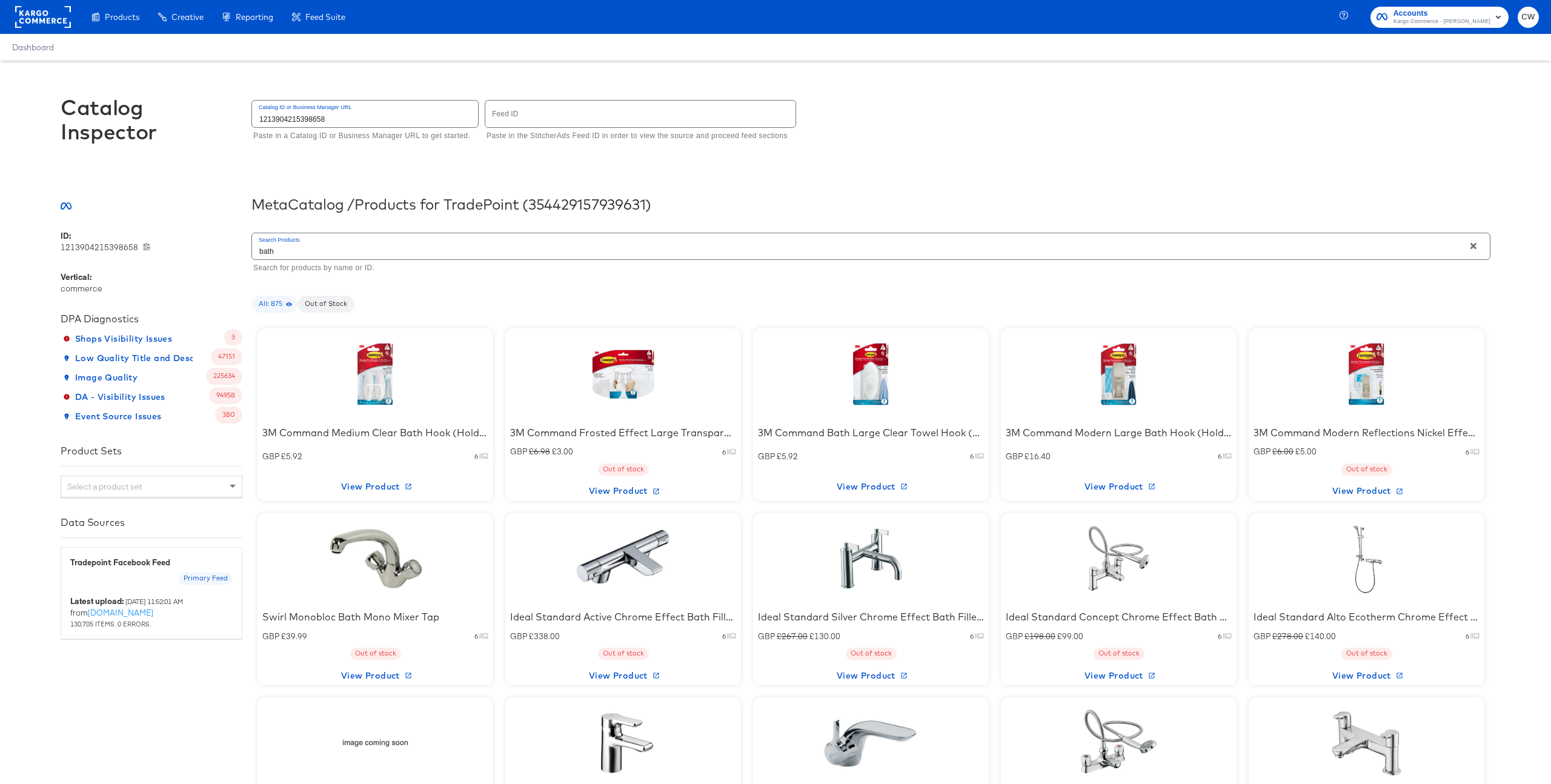
click at [177, 377] on div at bounding box center [174, 377] width 46 height 19
click at [125, 376] on span "Image Quality" at bounding box center [102, 377] width 73 height 15
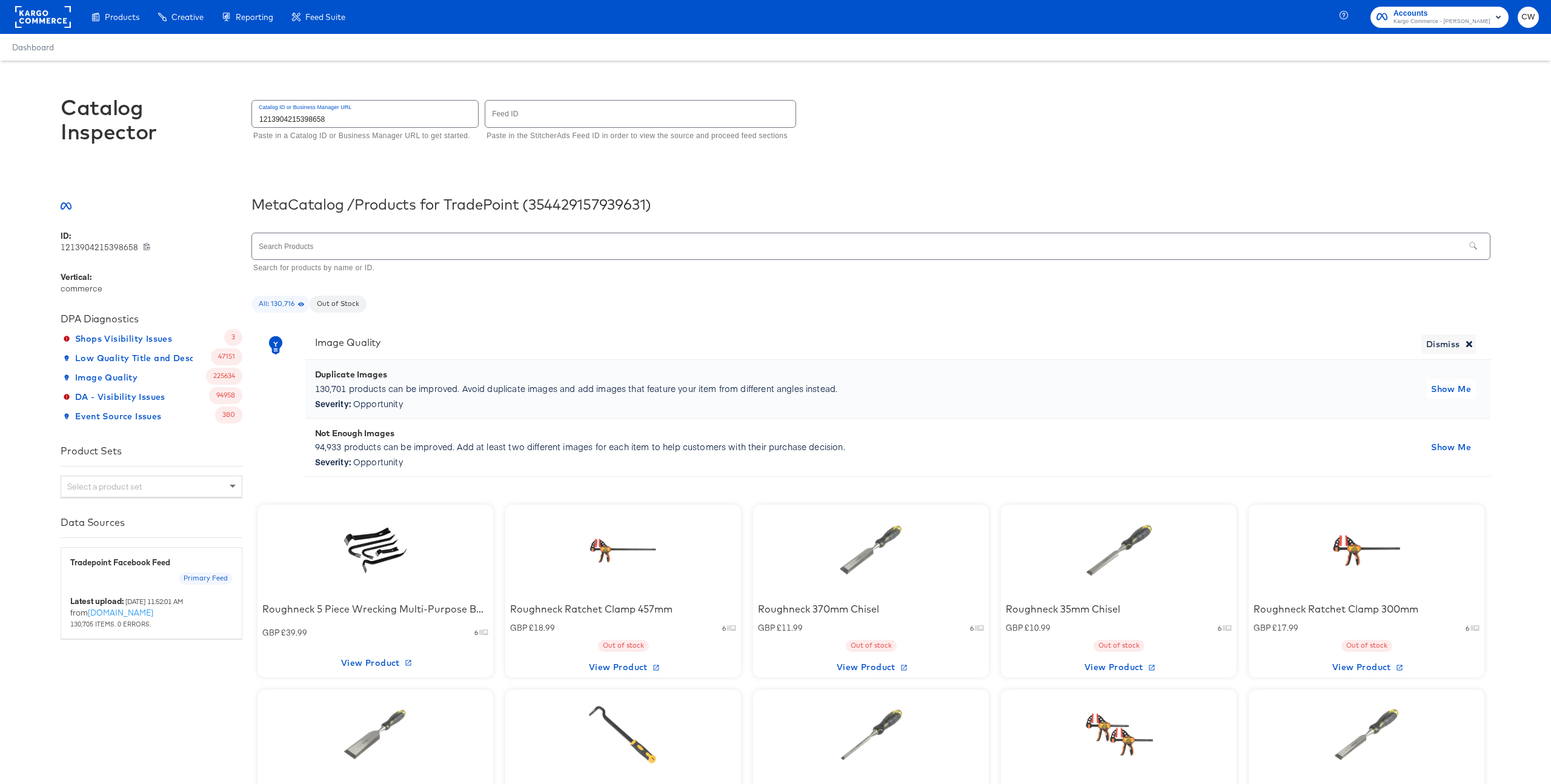
click at [176, 400] on div "DA - Visibility Issues 94958" at bounding box center [152, 397] width 182 height 19
click at [153, 393] on span "DA - Visibility Issues" at bounding box center [116, 397] width 100 height 15
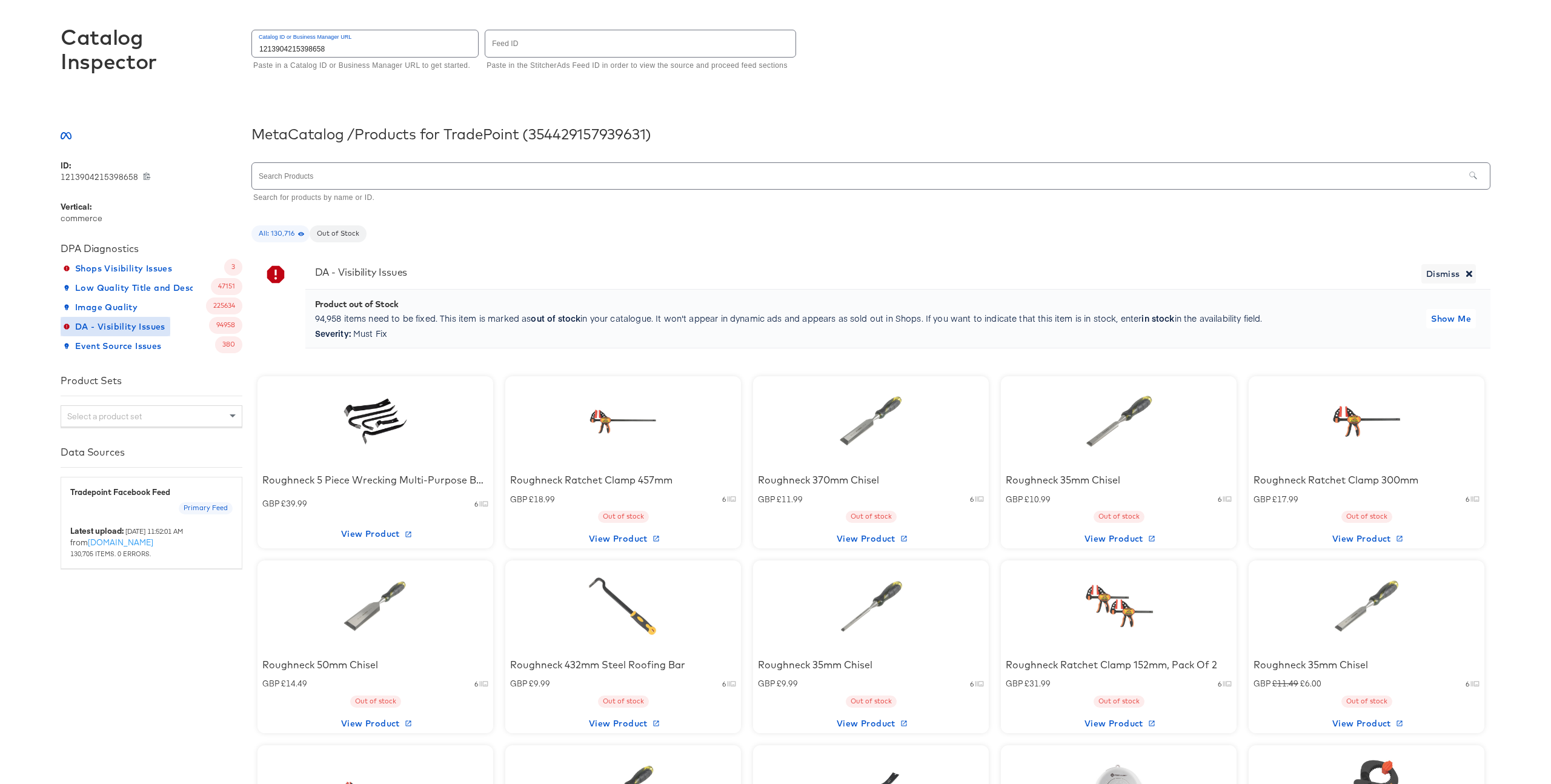
scroll to position [72, 0]
click at [165, 302] on div at bounding box center [174, 305] width 46 height 19
click at [129, 302] on span "Image Quality" at bounding box center [102, 306] width 73 height 15
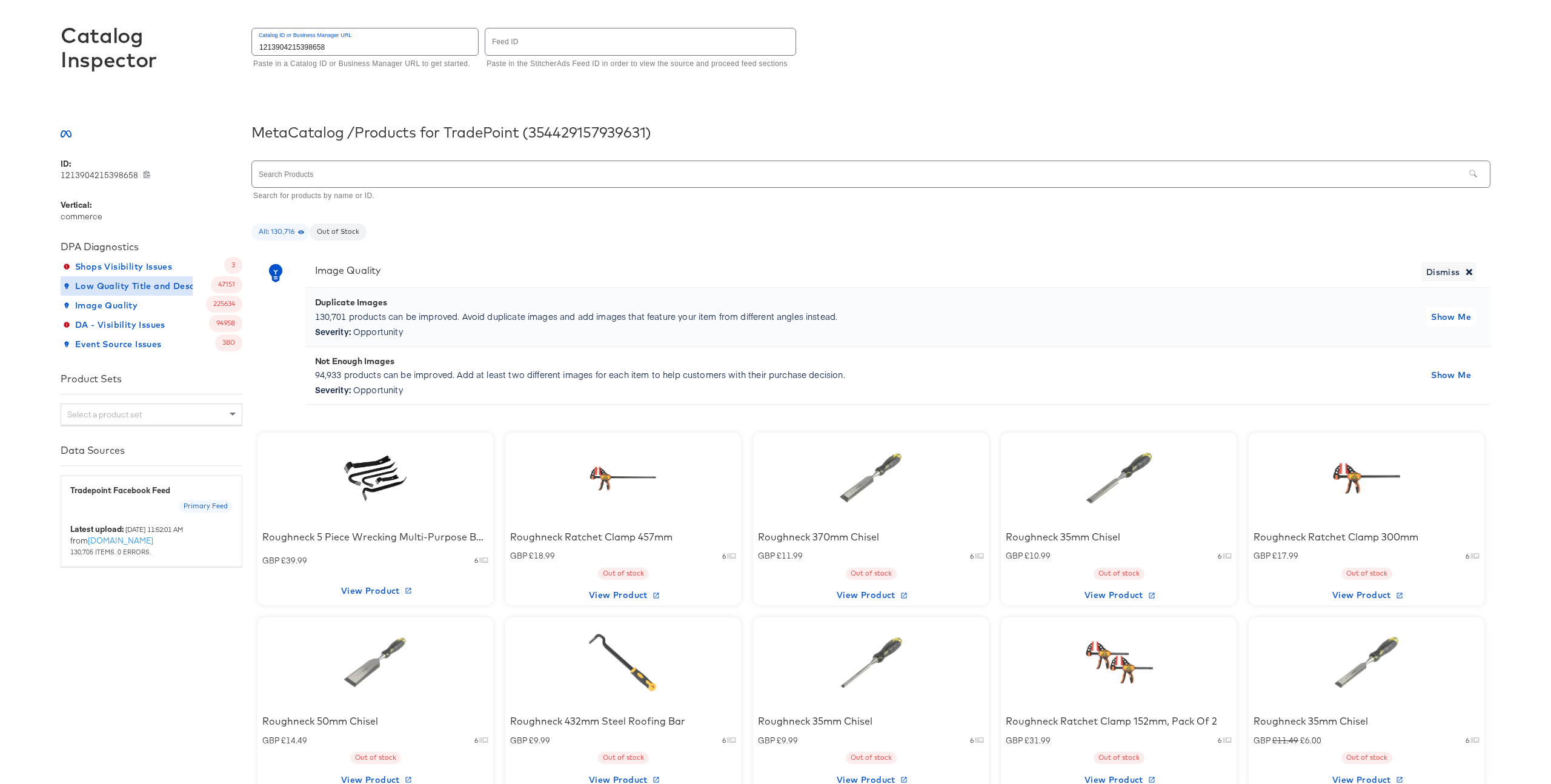
click at [143, 290] on span "Low Quality Title and Description" at bounding box center [145, 286] width 158 height 15
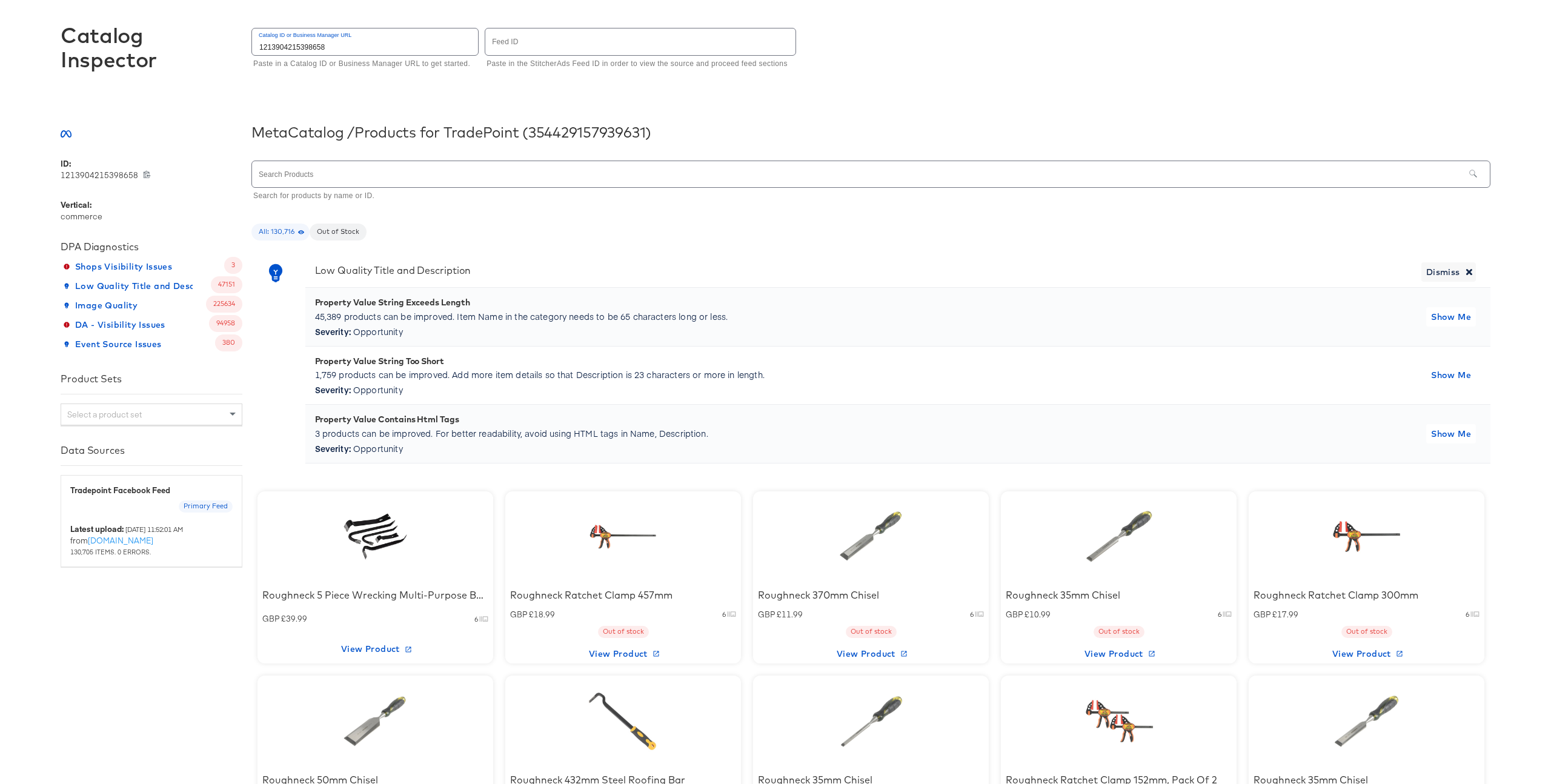
click at [447, 562] on div "Roughneck 5 Piece Wrecking Multi-Purpose Bar Set GBP £39.99 6 View Product" at bounding box center [375, 577] width 236 height 172
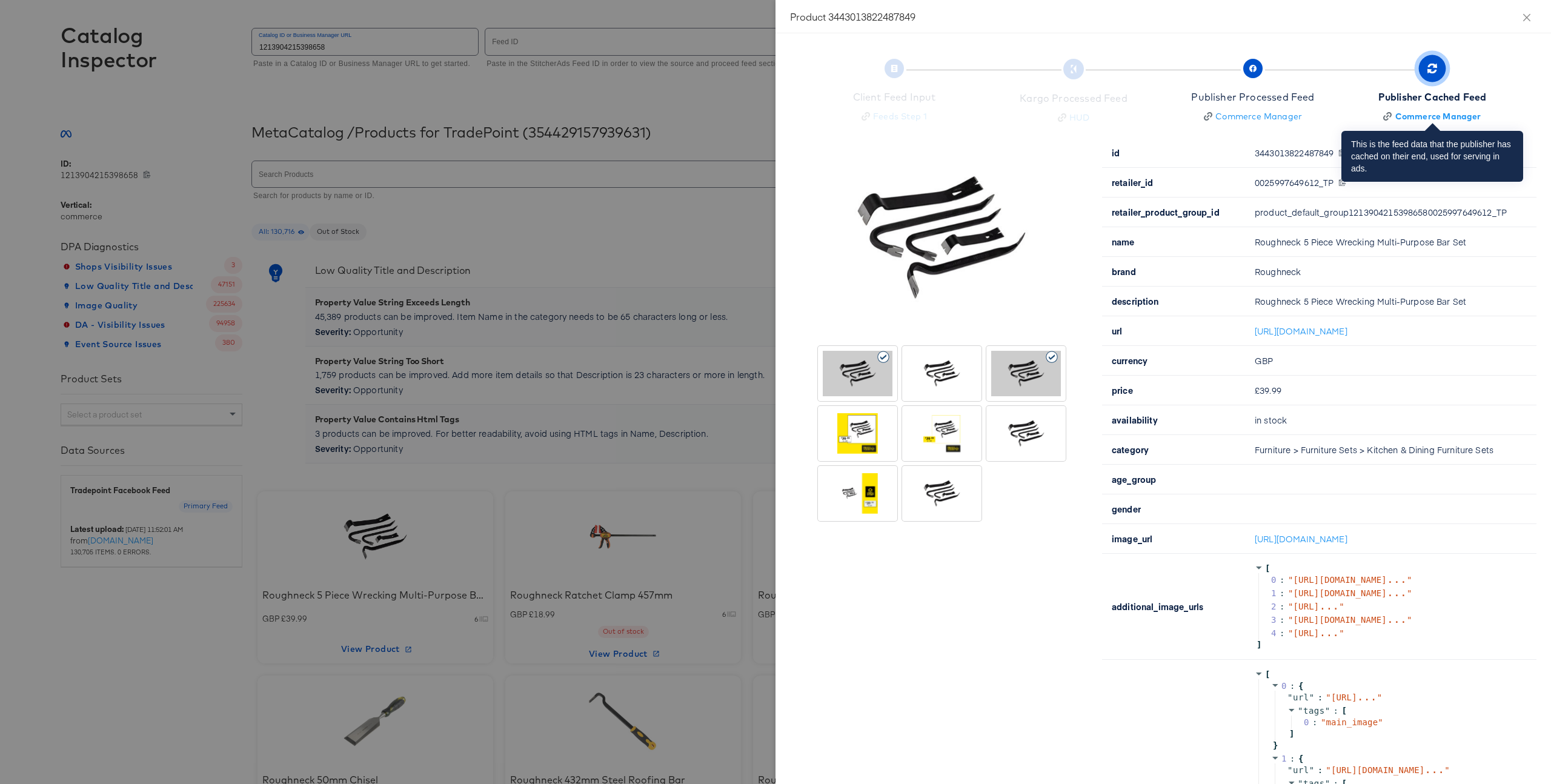
click at [1445, 95] on div "Publisher Cached Feed" at bounding box center [1433, 97] width 108 height 14
click at [941, 381] on div at bounding box center [942, 373] width 70 height 46
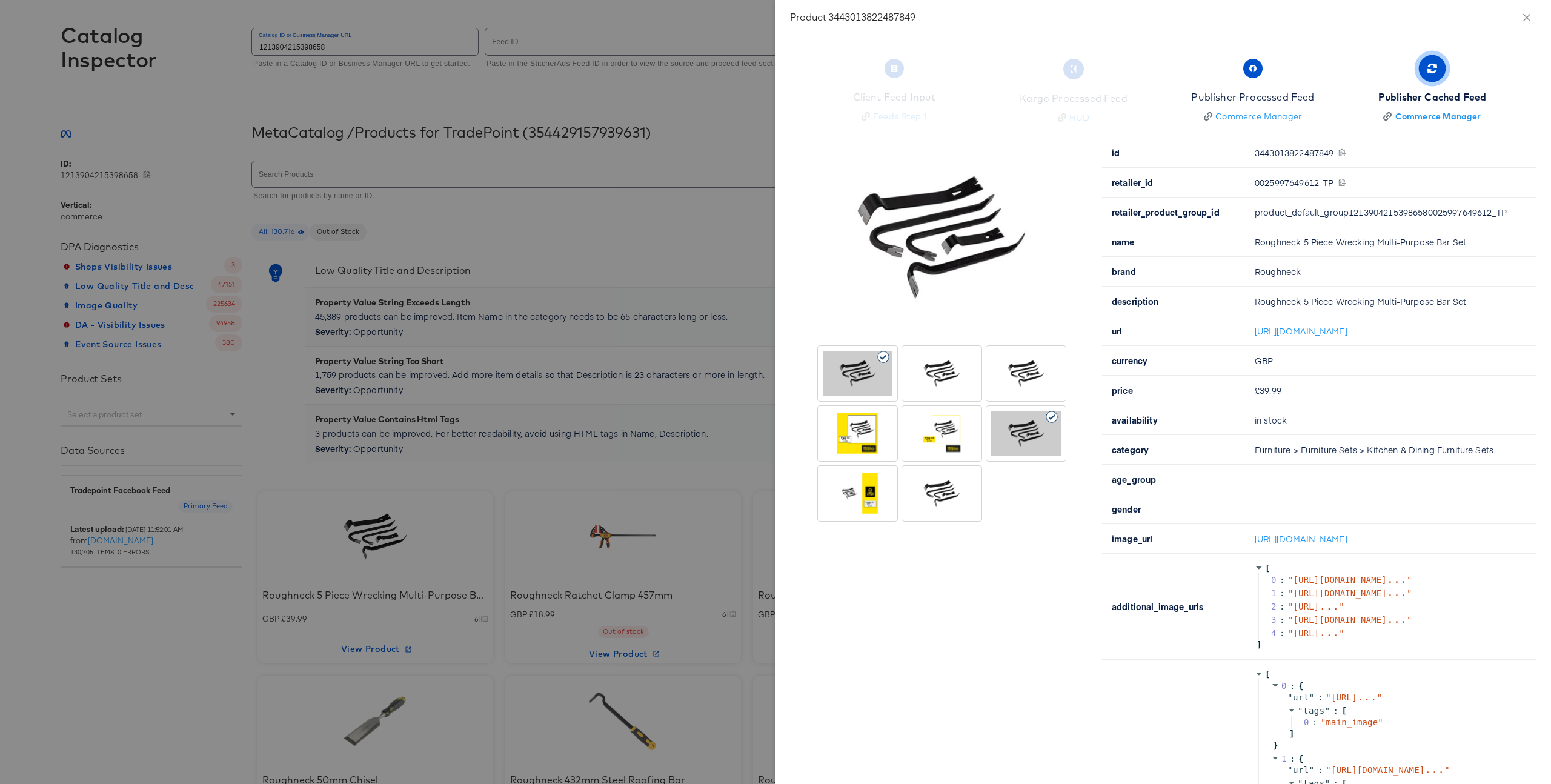
click at [946, 378] on div at bounding box center [942, 373] width 70 height 46
click at [1027, 377] on div at bounding box center [1026, 373] width 70 height 46
click at [878, 446] on div at bounding box center [858, 433] width 70 height 46
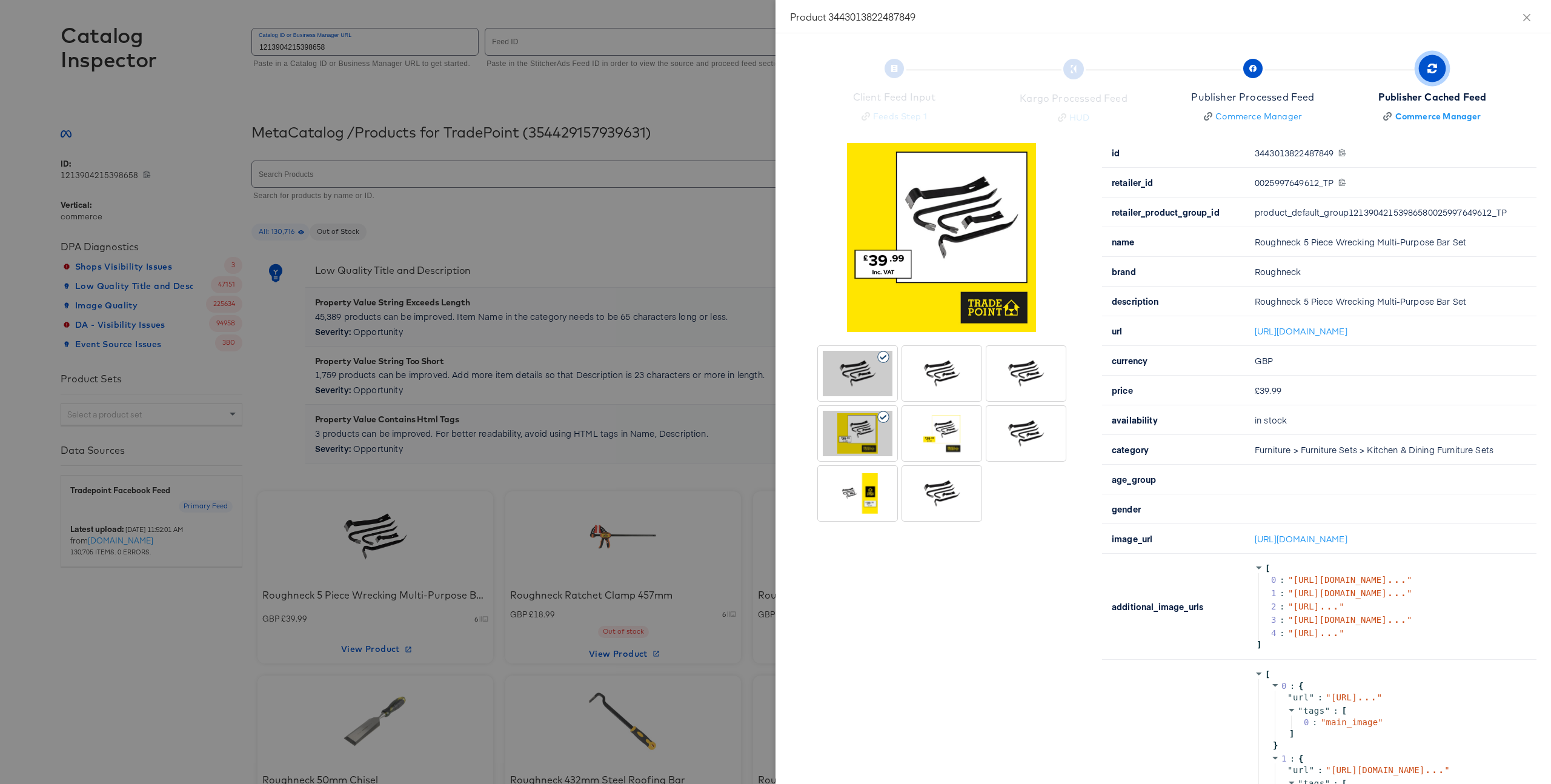
click at [928, 440] on div at bounding box center [942, 433] width 70 height 46
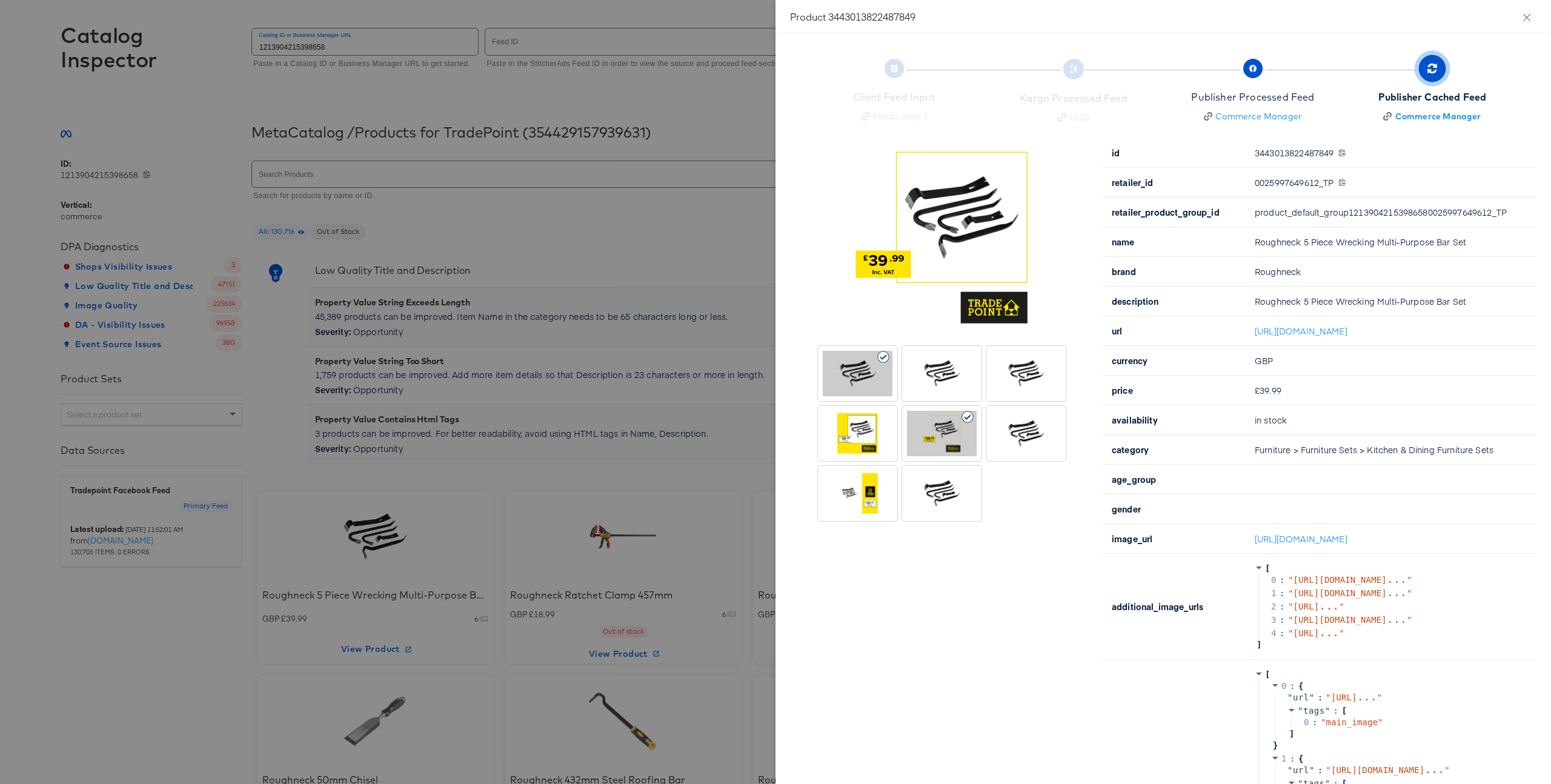
click at [1005, 437] on div at bounding box center [1026, 433] width 70 height 46
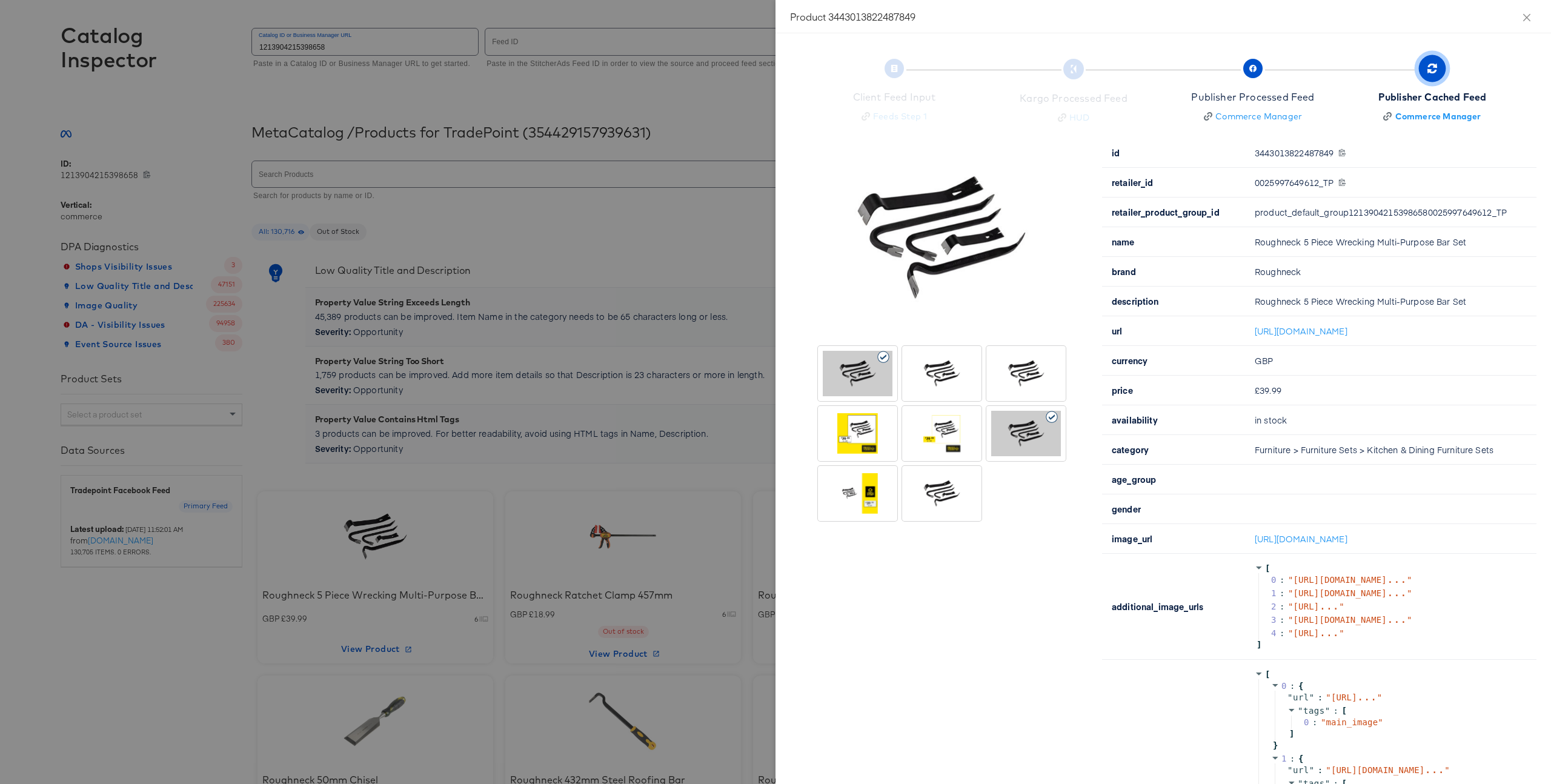
click at [937, 485] on div at bounding box center [942, 493] width 70 height 46
click at [878, 486] on div at bounding box center [858, 493] width 70 height 46
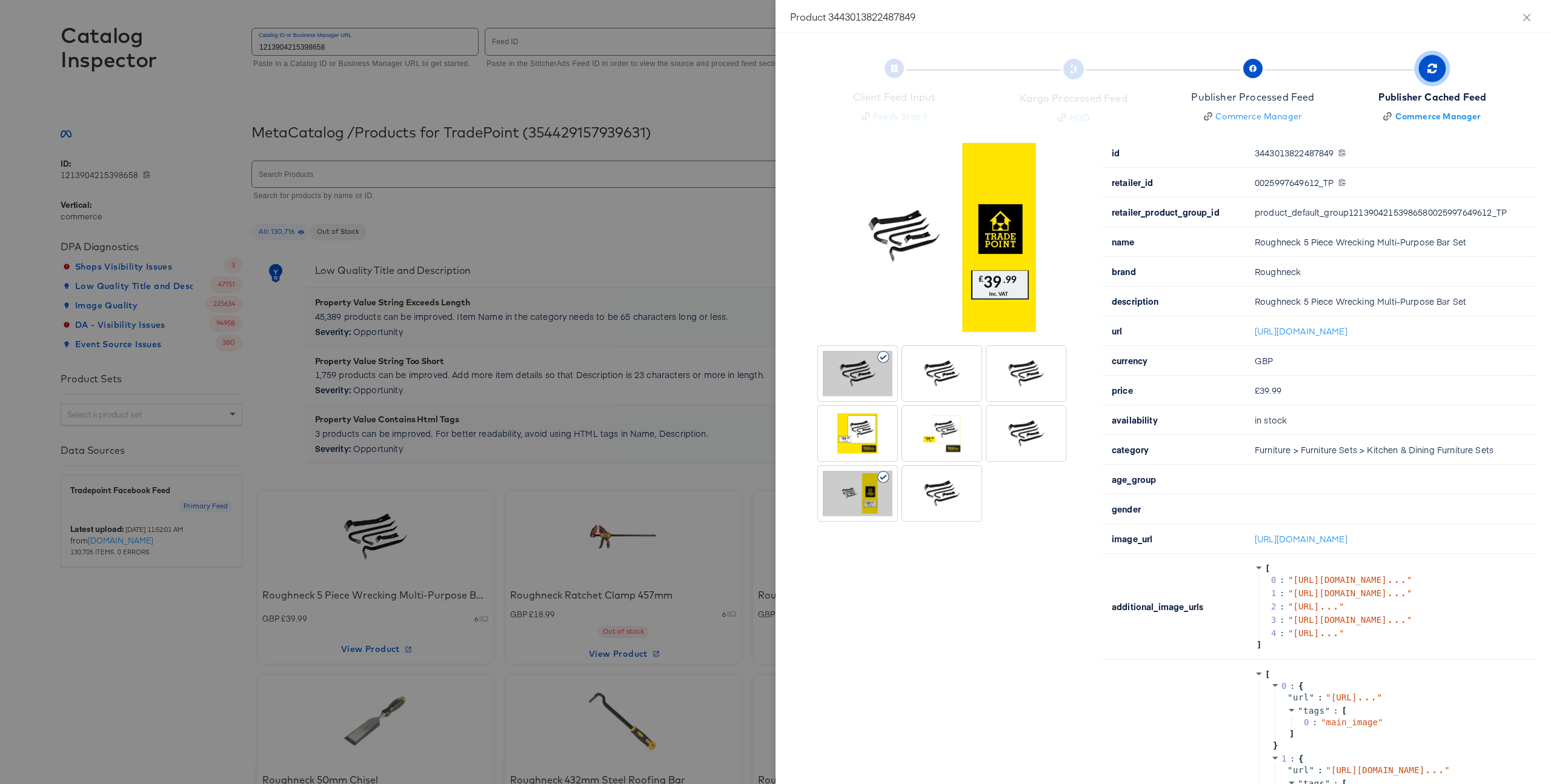
click at [644, 440] on div at bounding box center [775, 392] width 1551 height 784
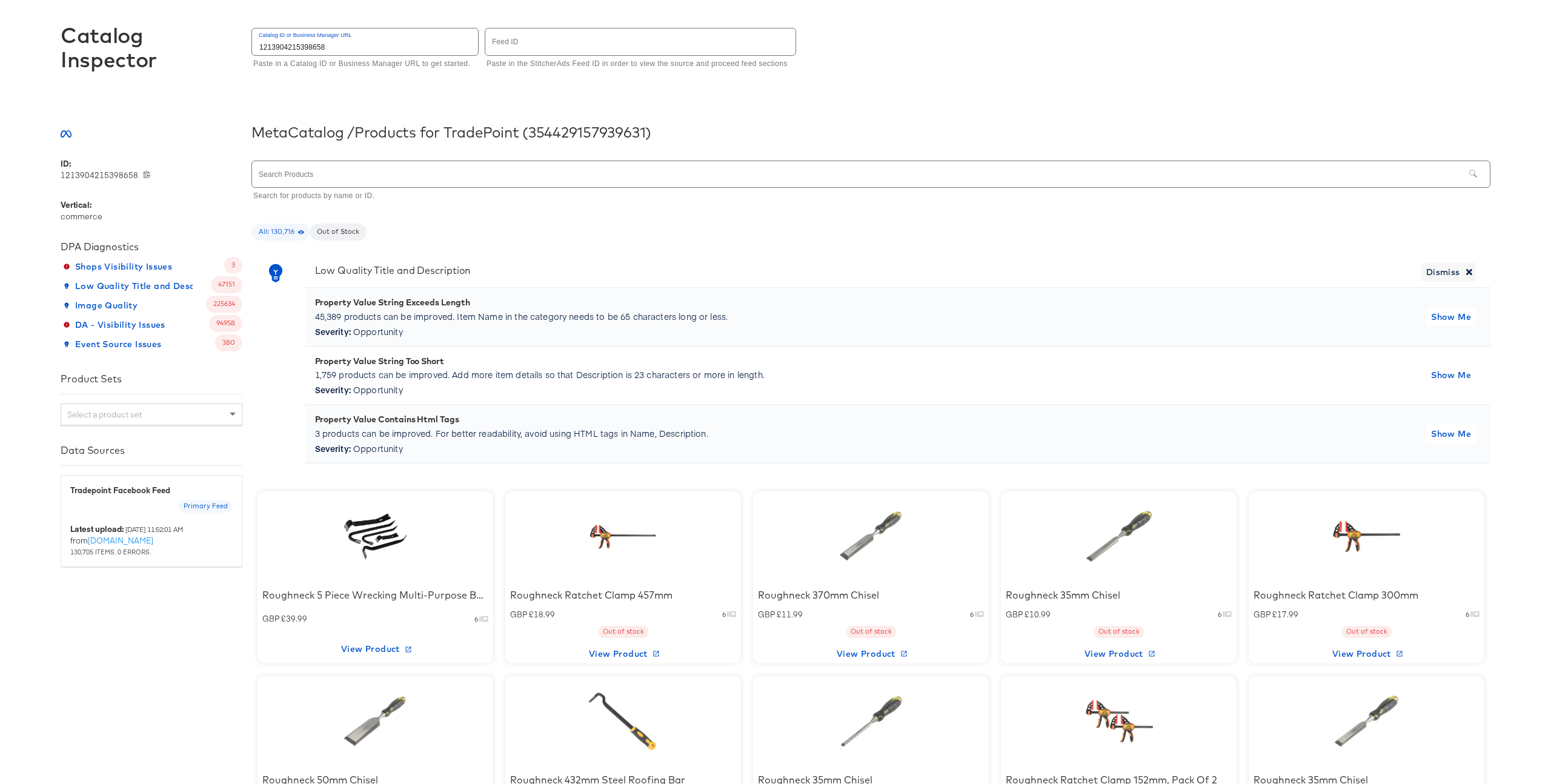
click at [392, 713] on div at bounding box center [376, 721] width 103 height 76
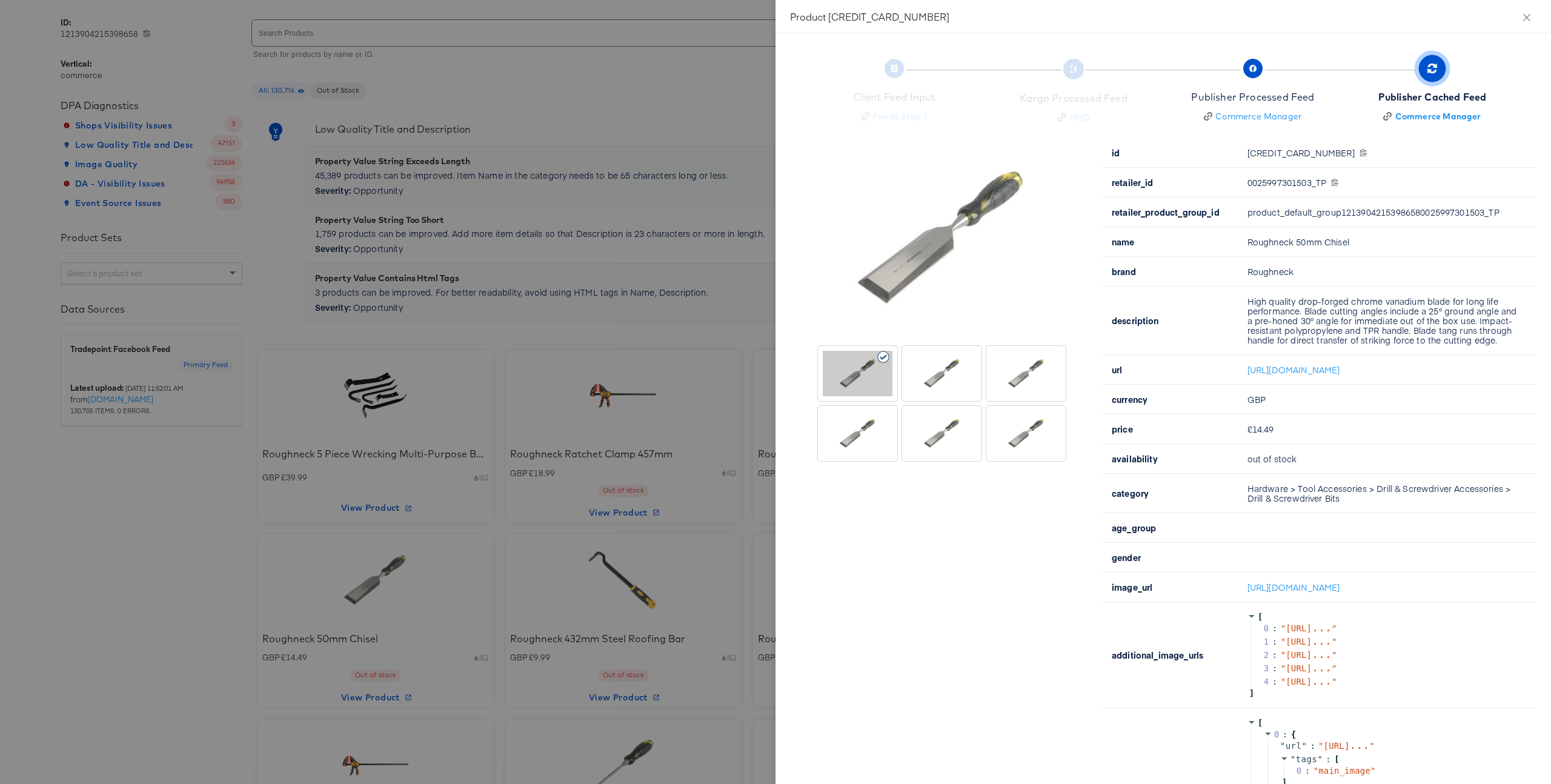
scroll to position [240, 0]
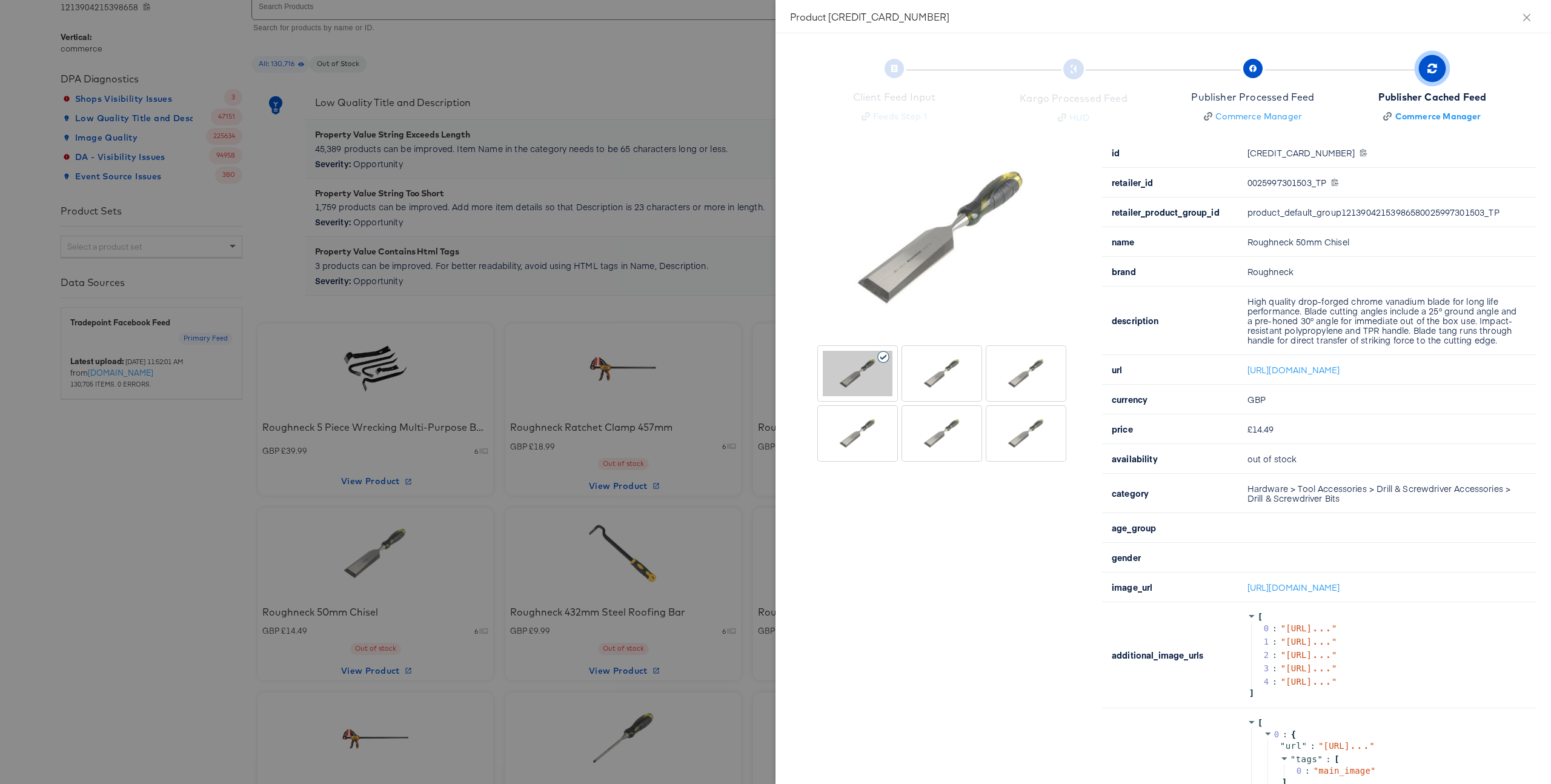
click at [298, 577] on div at bounding box center [775, 392] width 1551 height 784
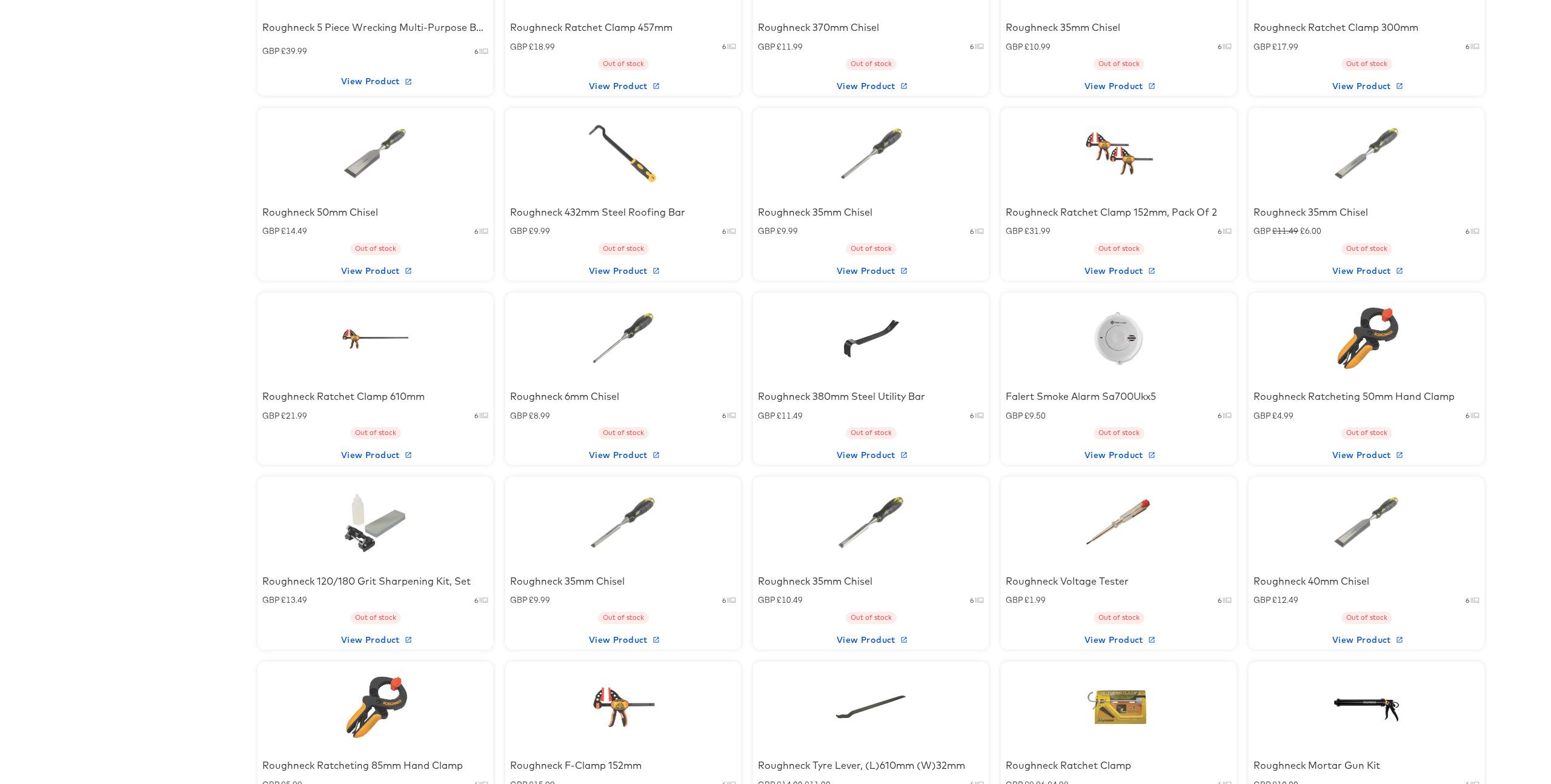
scroll to position [759, 0]
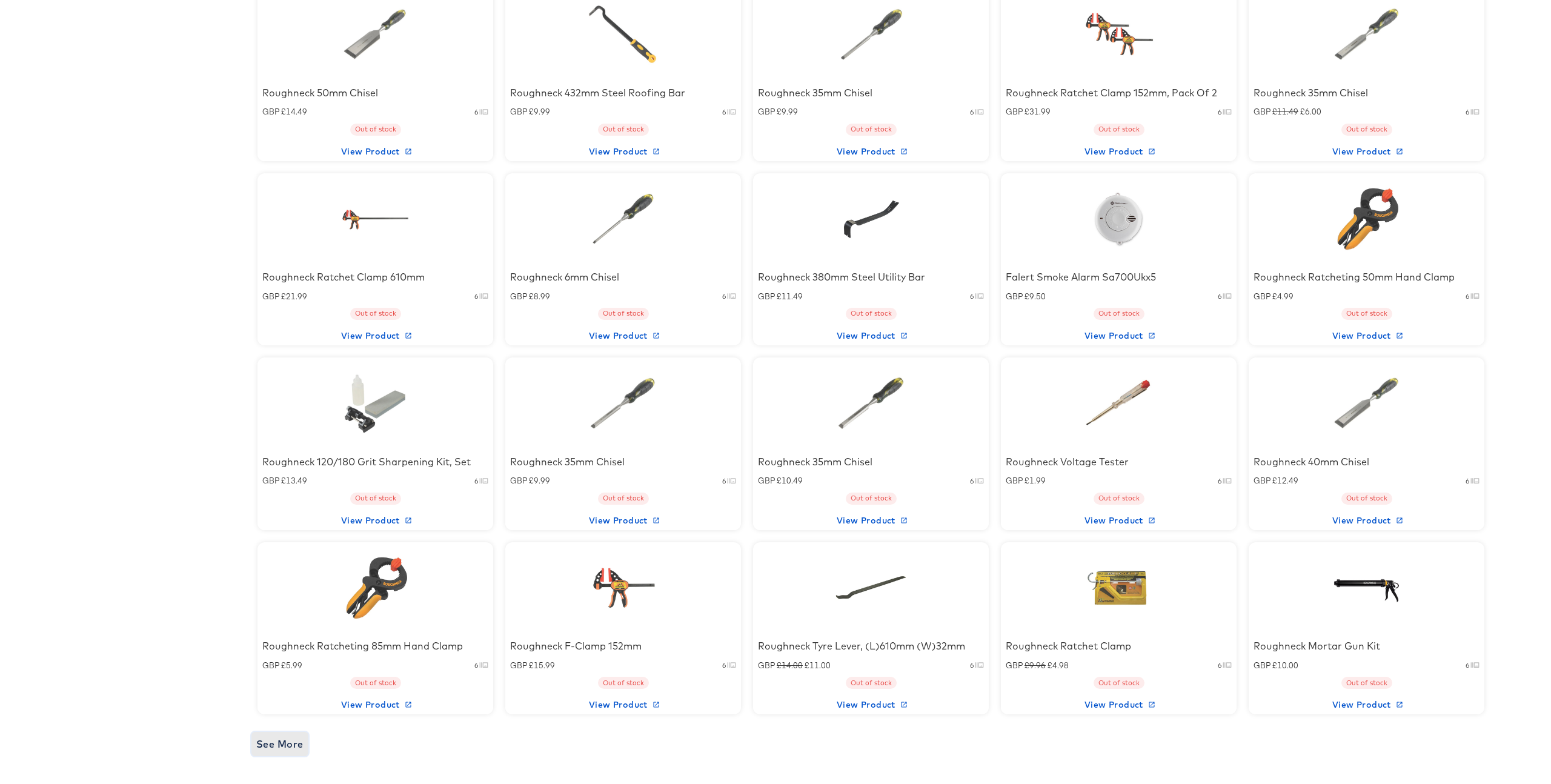
click at [276, 742] on span "See More" at bounding box center [279, 744] width 48 height 17
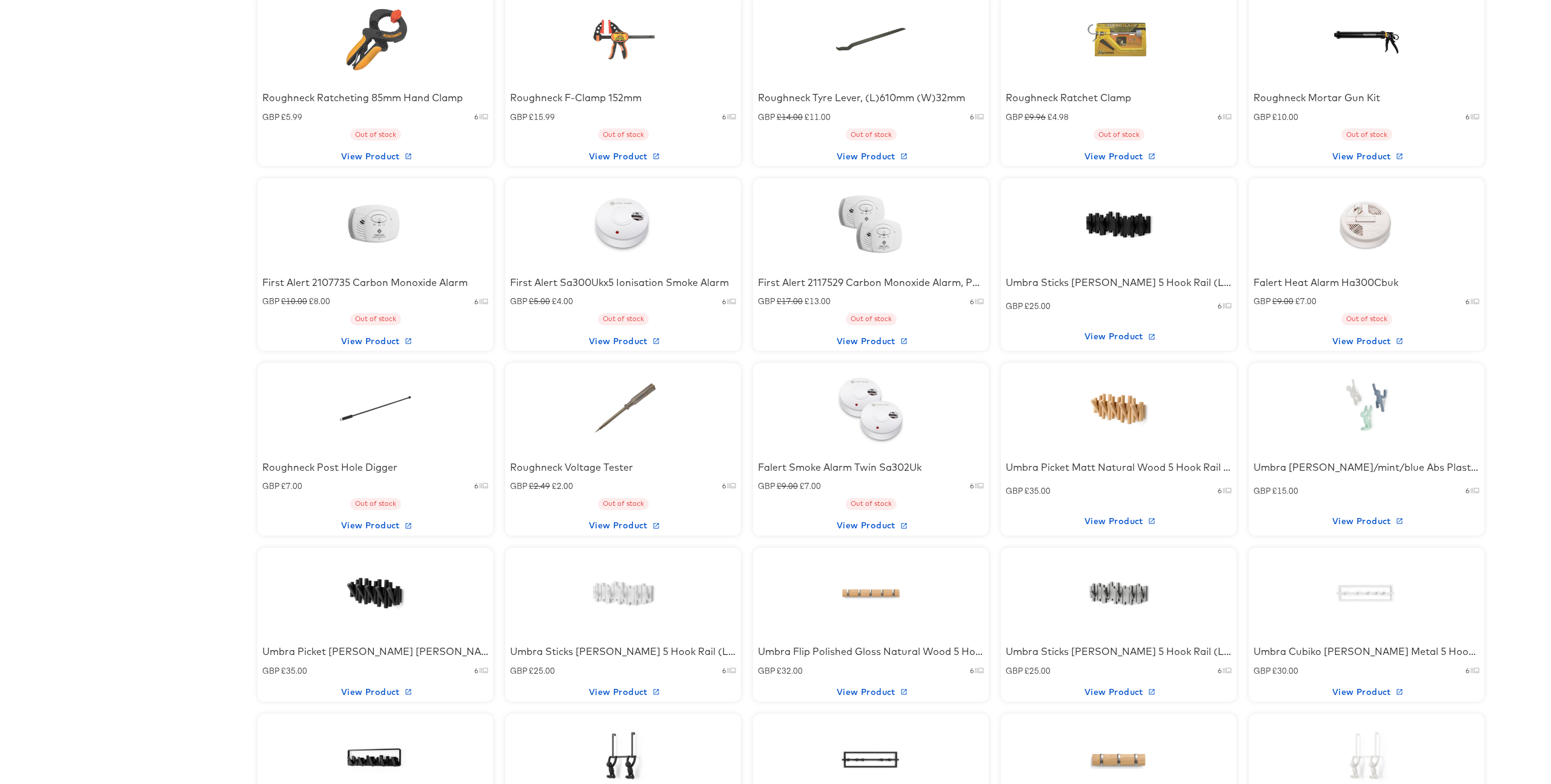
scroll to position [1307, 0]
click at [1180, 426] on div "Umbra Picket Matt Natural Wood 5 Hook Rail (L)377.95mm (H)41.4mm GBP £35.00 6 V…" at bounding box center [1118, 448] width 236 height 172
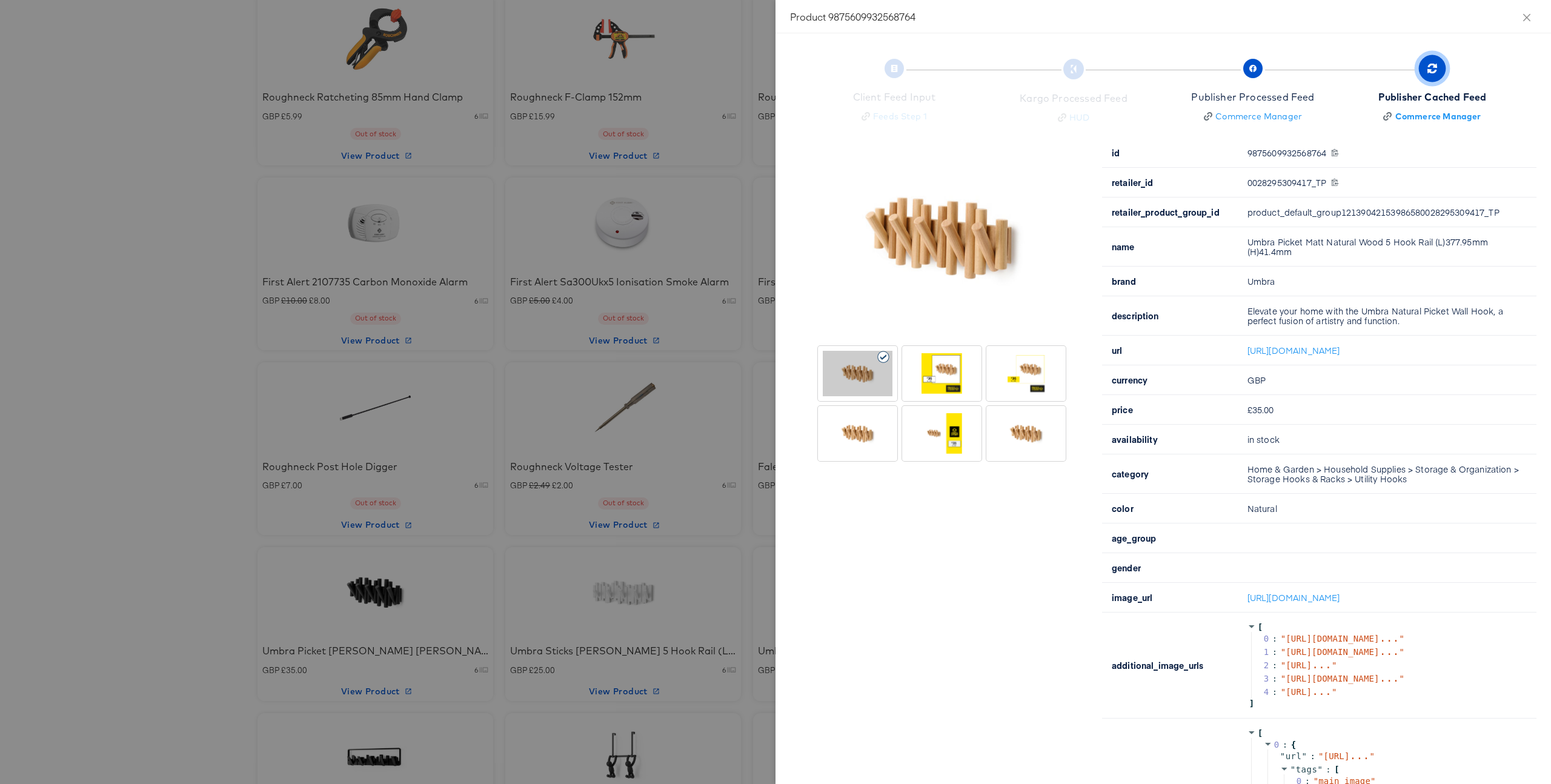
click at [464, 366] on div at bounding box center [775, 392] width 1551 height 784
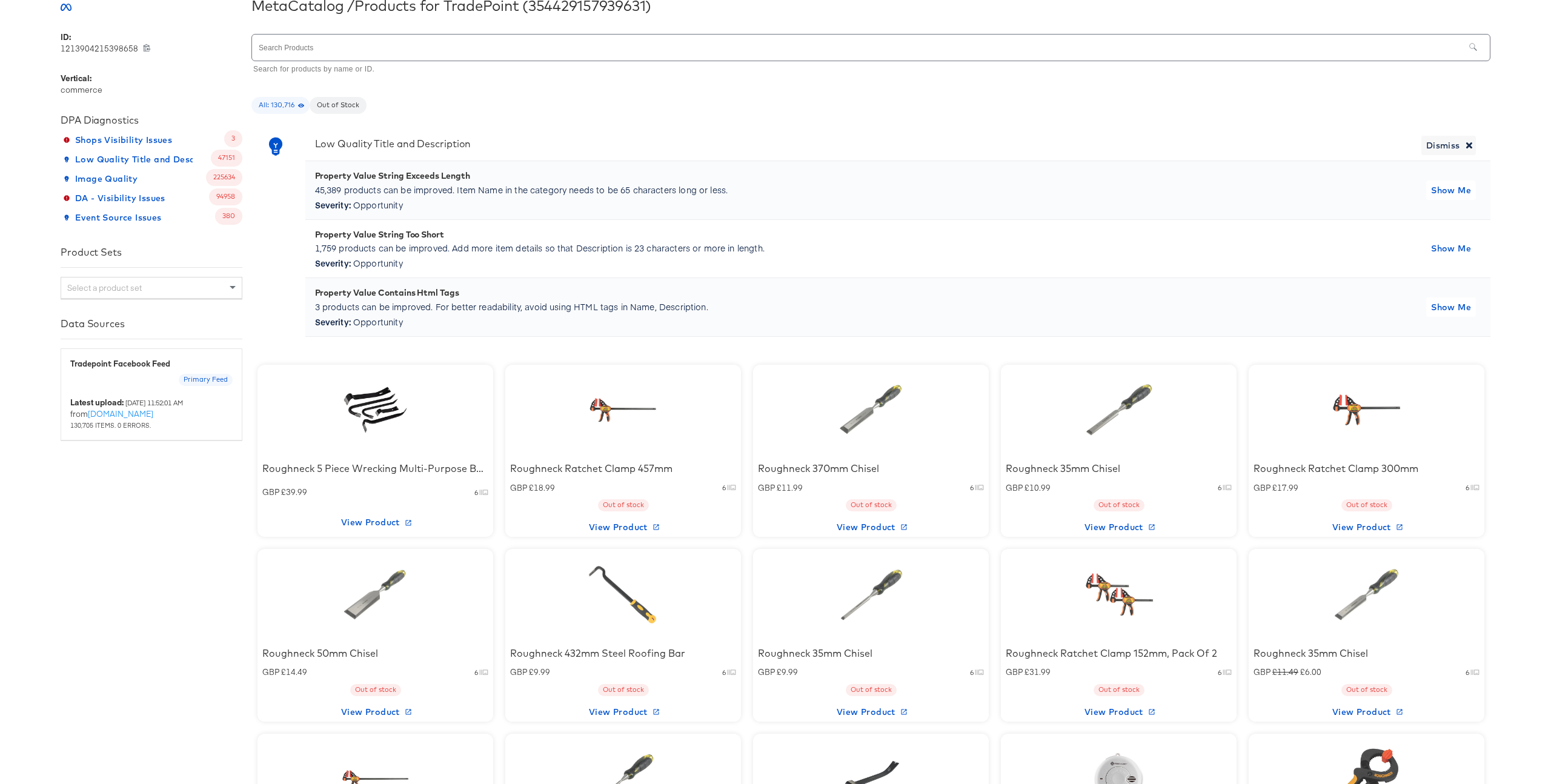
scroll to position [200, 0]
click at [399, 440] on div at bounding box center [376, 408] width 103 height 76
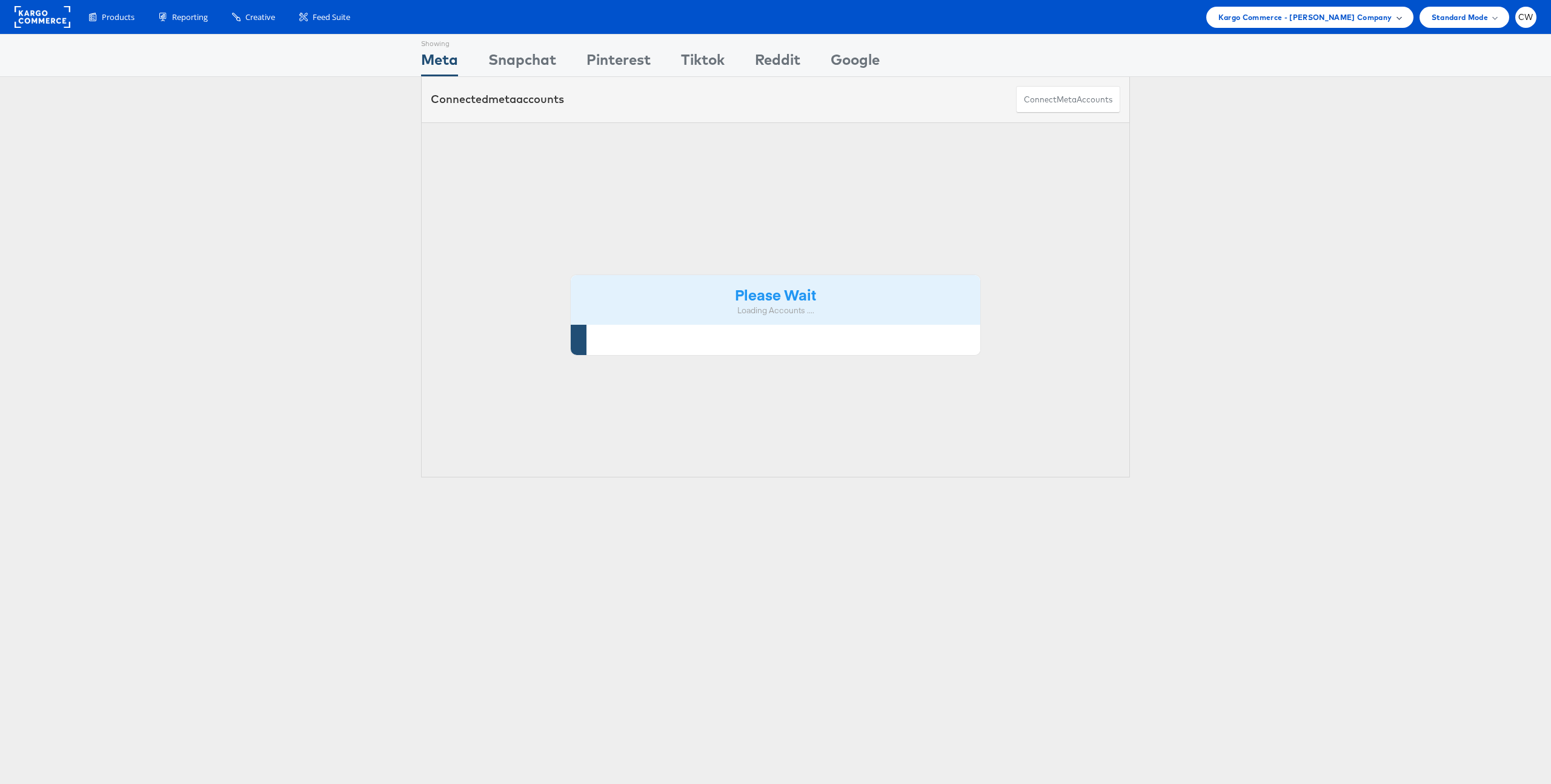
click at [1334, 20] on span "Kargo Commerce - Craig Wilmott Company" at bounding box center [1305, 17] width 174 height 12
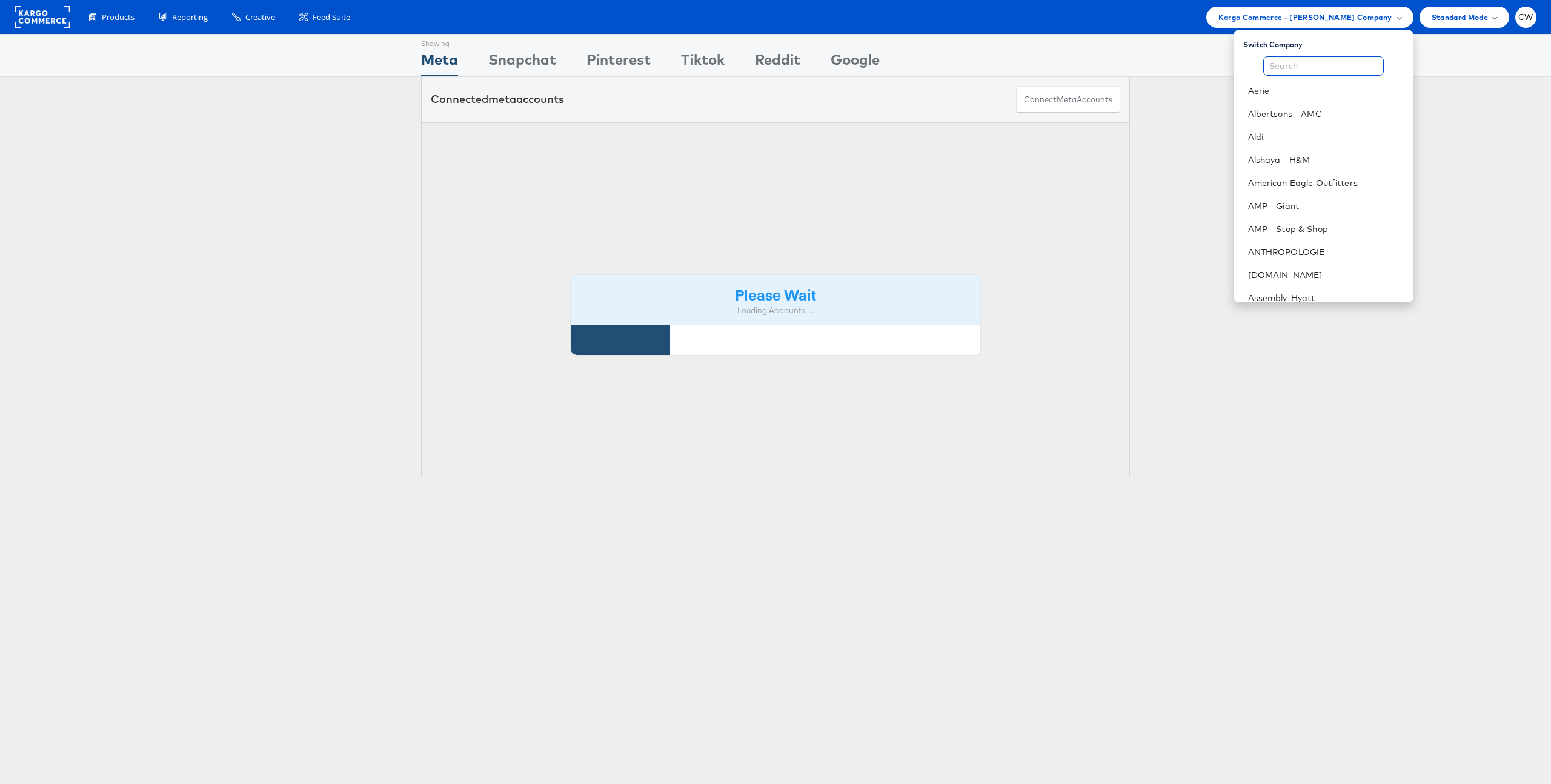
click at [1289, 64] on input "text" at bounding box center [1323, 66] width 121 height 19
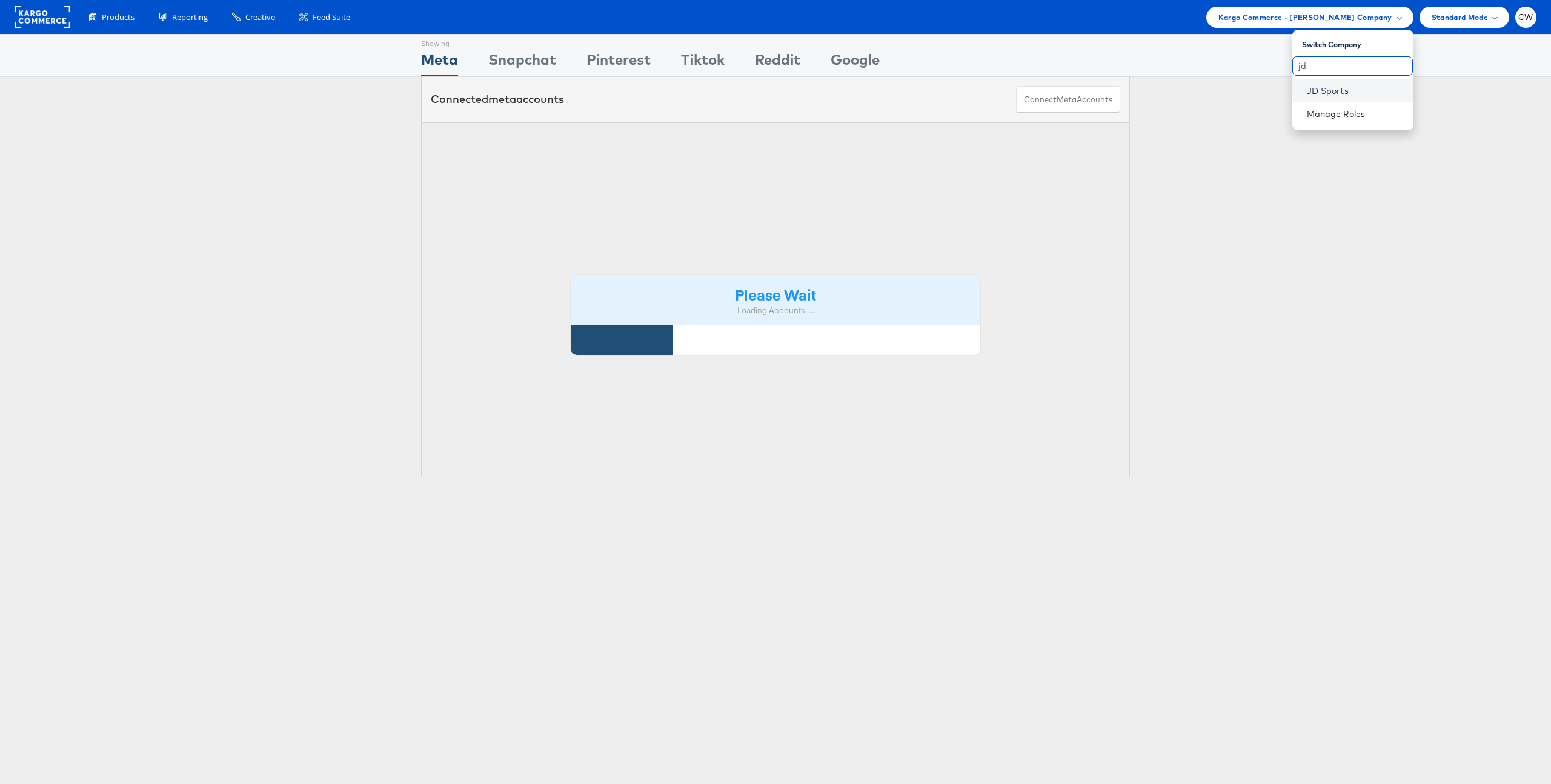
type input "jd"
click at [1325, 87] on link "JD Sports" at bounding box center [1355, 91] width 97 height 12
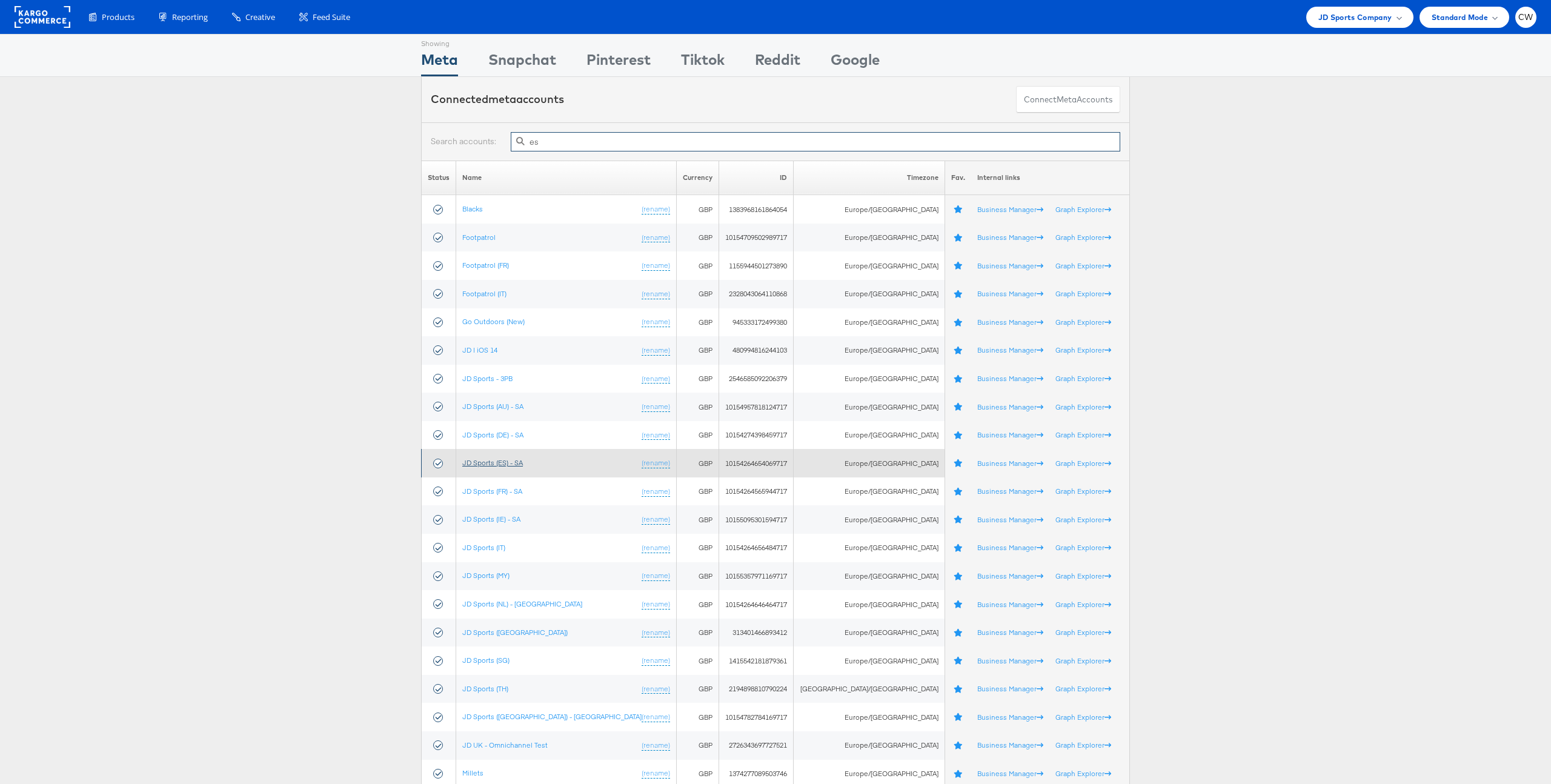
type input "es"
click at [508, 466] on link "JD Sports (ES) - SA" at bounding box center [493, 462] width 61 height 9
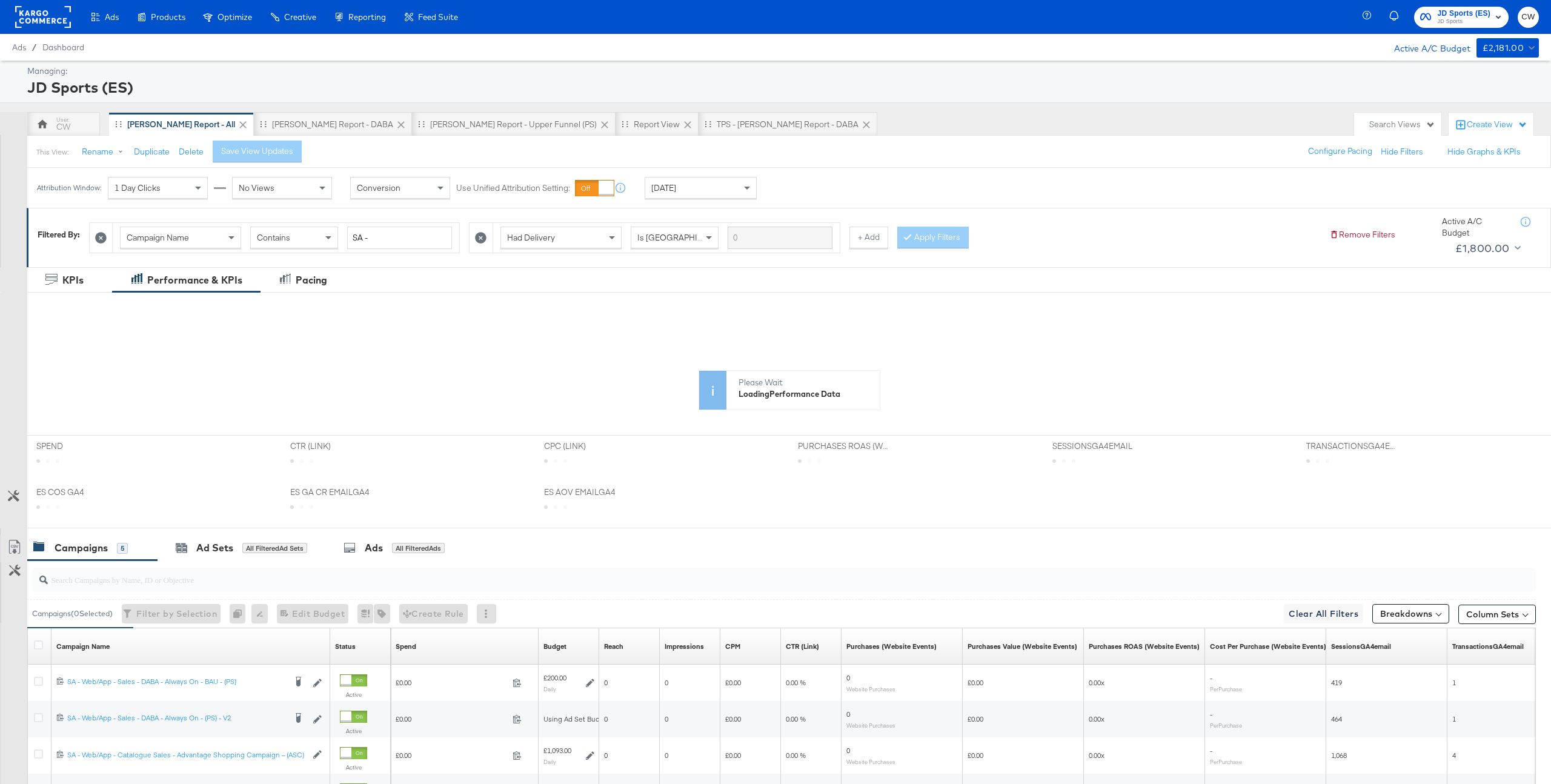
click at [238, 585] on input "search" at bounding box center [721, 574] width 1347 height 23
paste input "120234172153640282"
type input "120234172153640282"
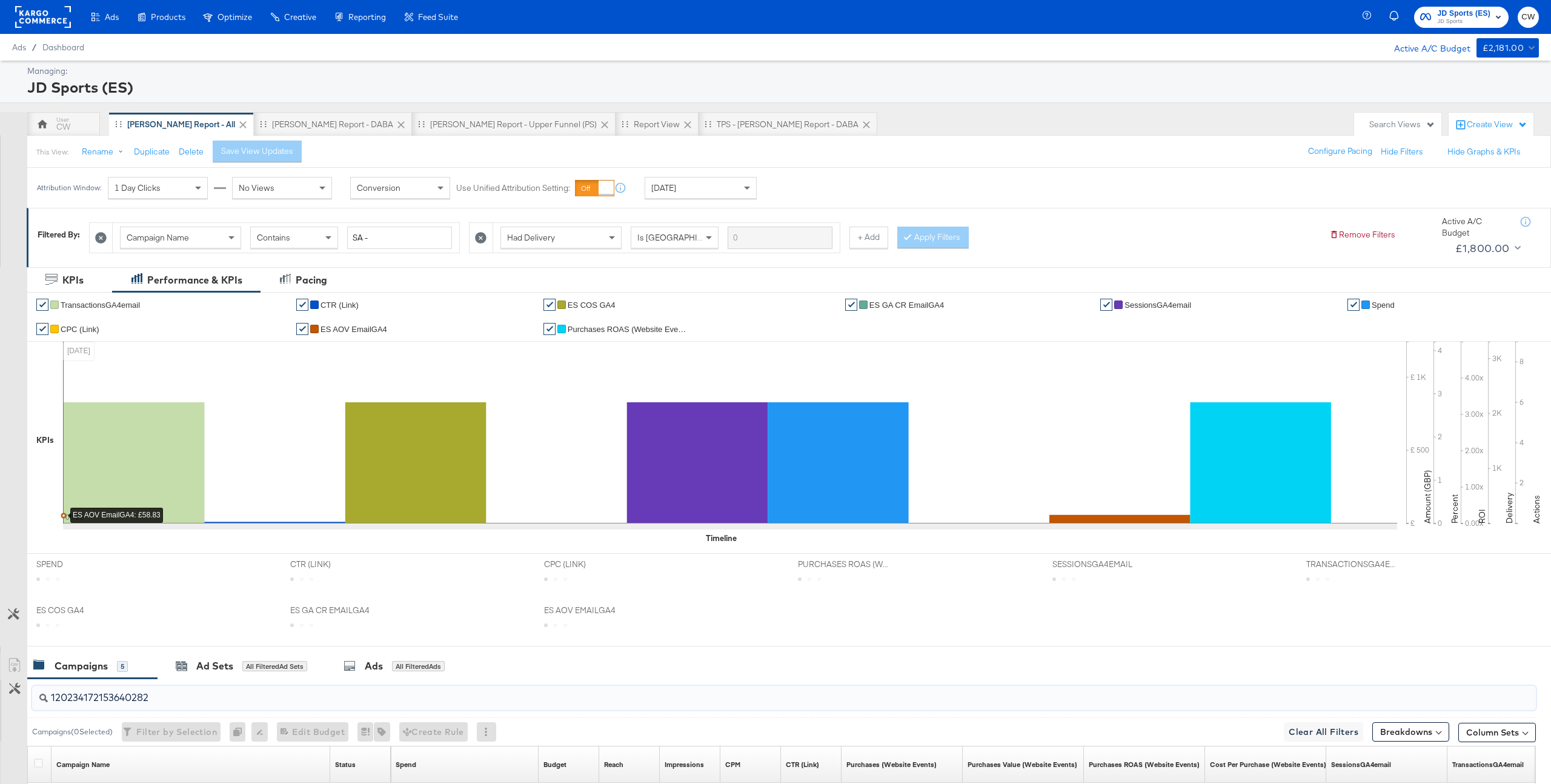
scroll to position [197, 0]
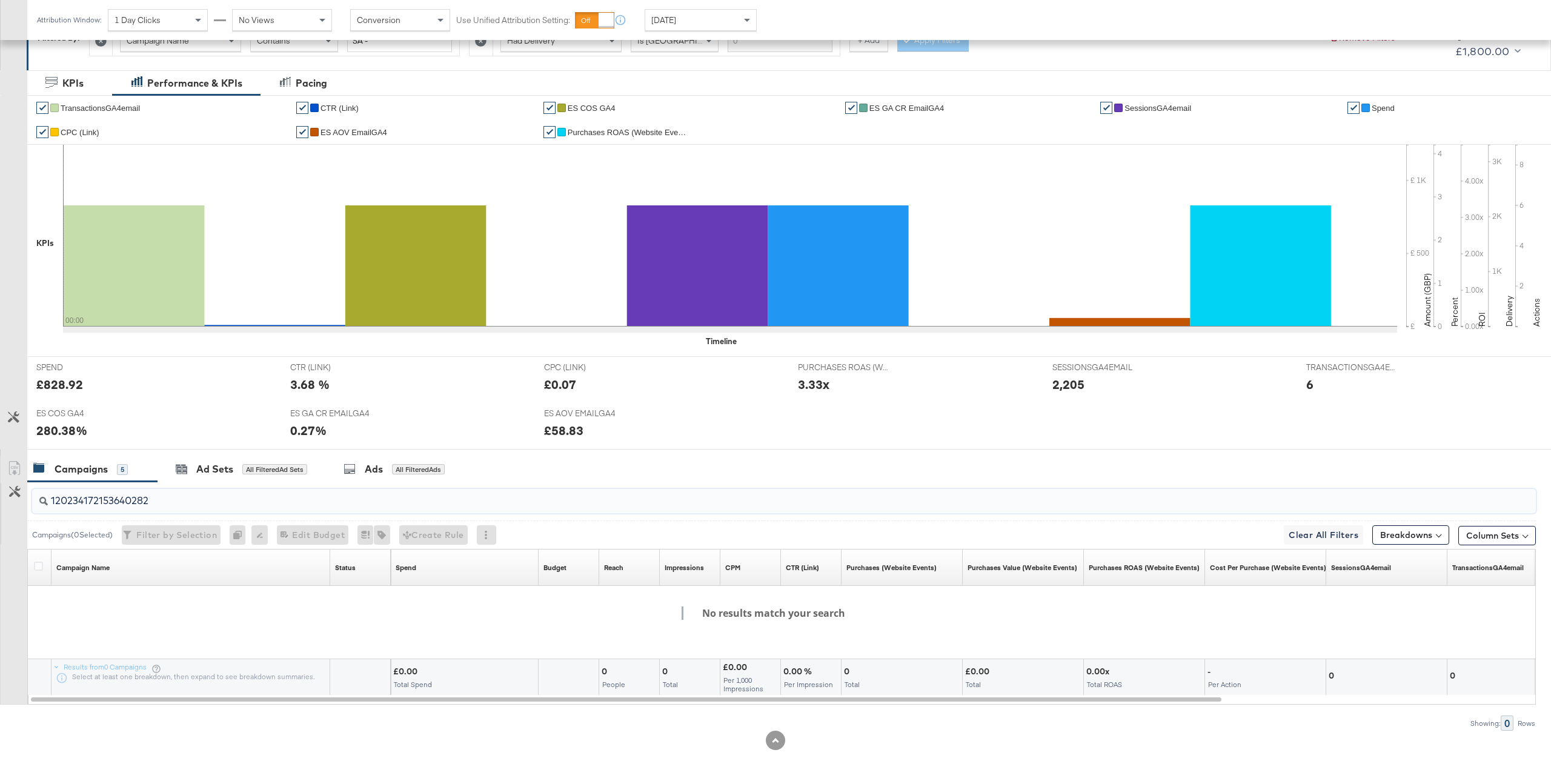
click at [245, 507] on input "120234172153640282" at bounding box center [721, 496] width 1347 height 23
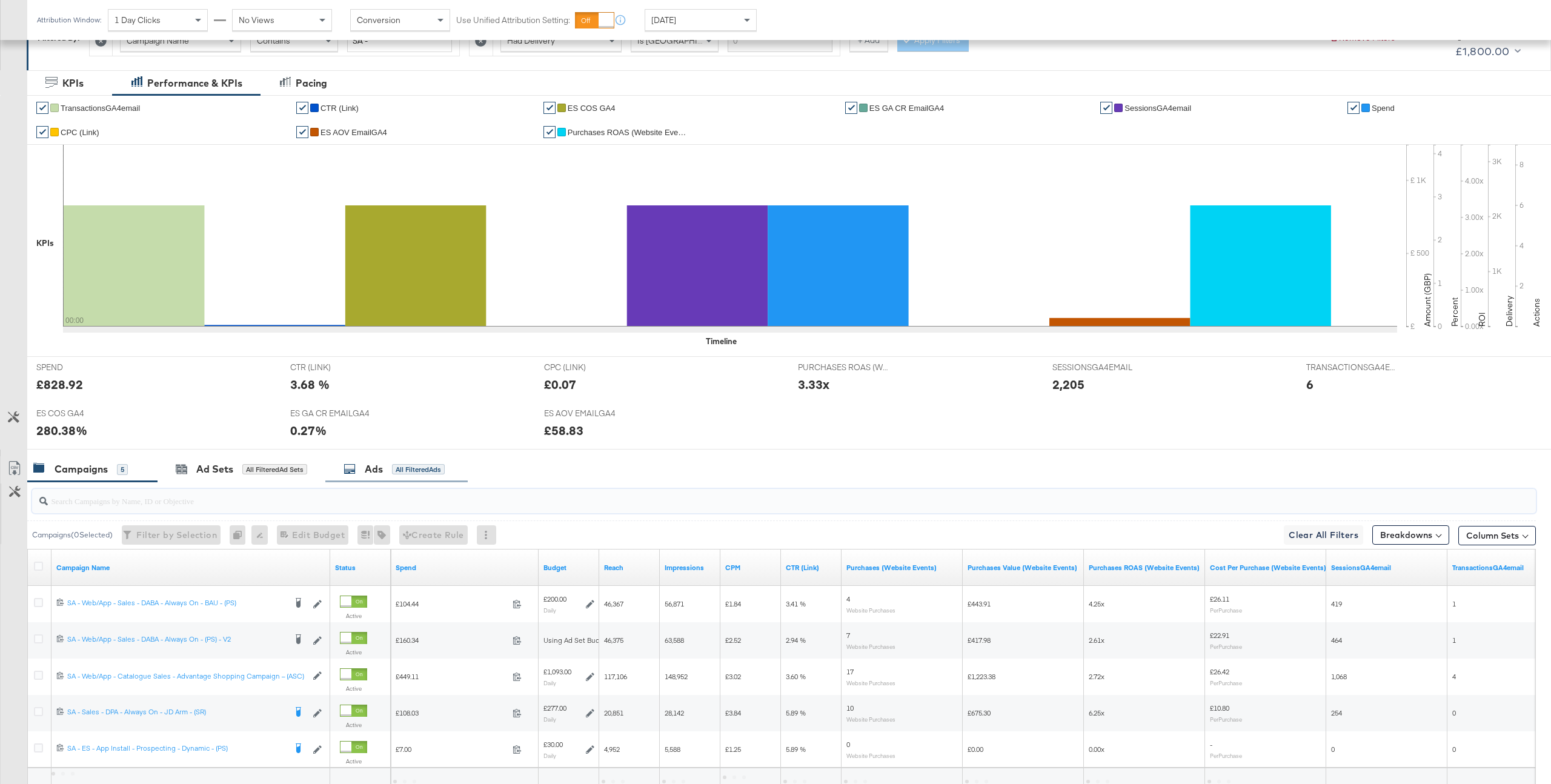
click at [421, 465] on div "All Filtered Ads" at bounding box center [418, 469] width 53 height 11
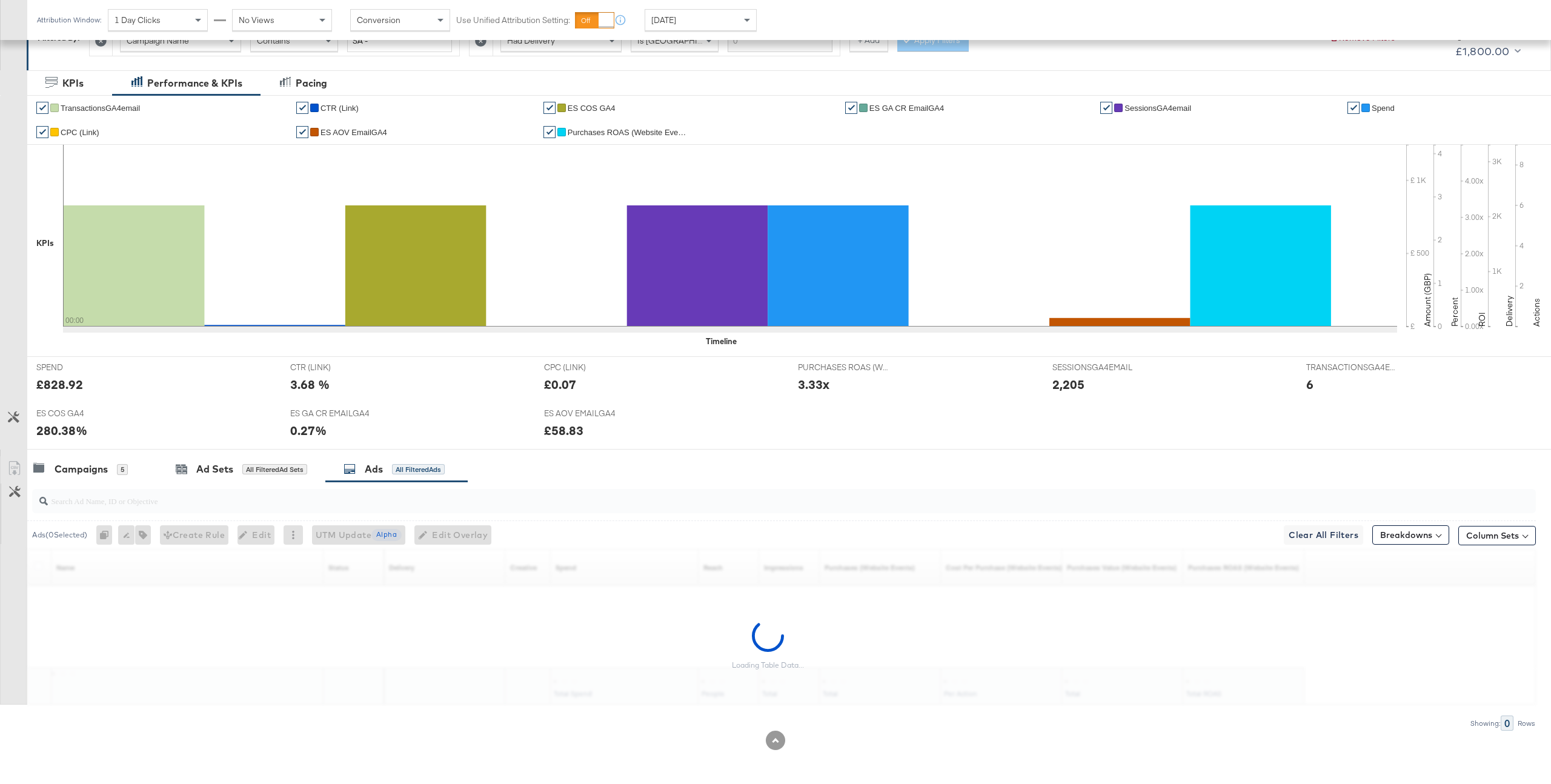
click at [225, 516] on div at bounding box center [782, 501] width 1508 height 39
click at [241, 496] on input "search" at bounding box center [721, 496] width 1347 height 23
paste input "120234172153640282"
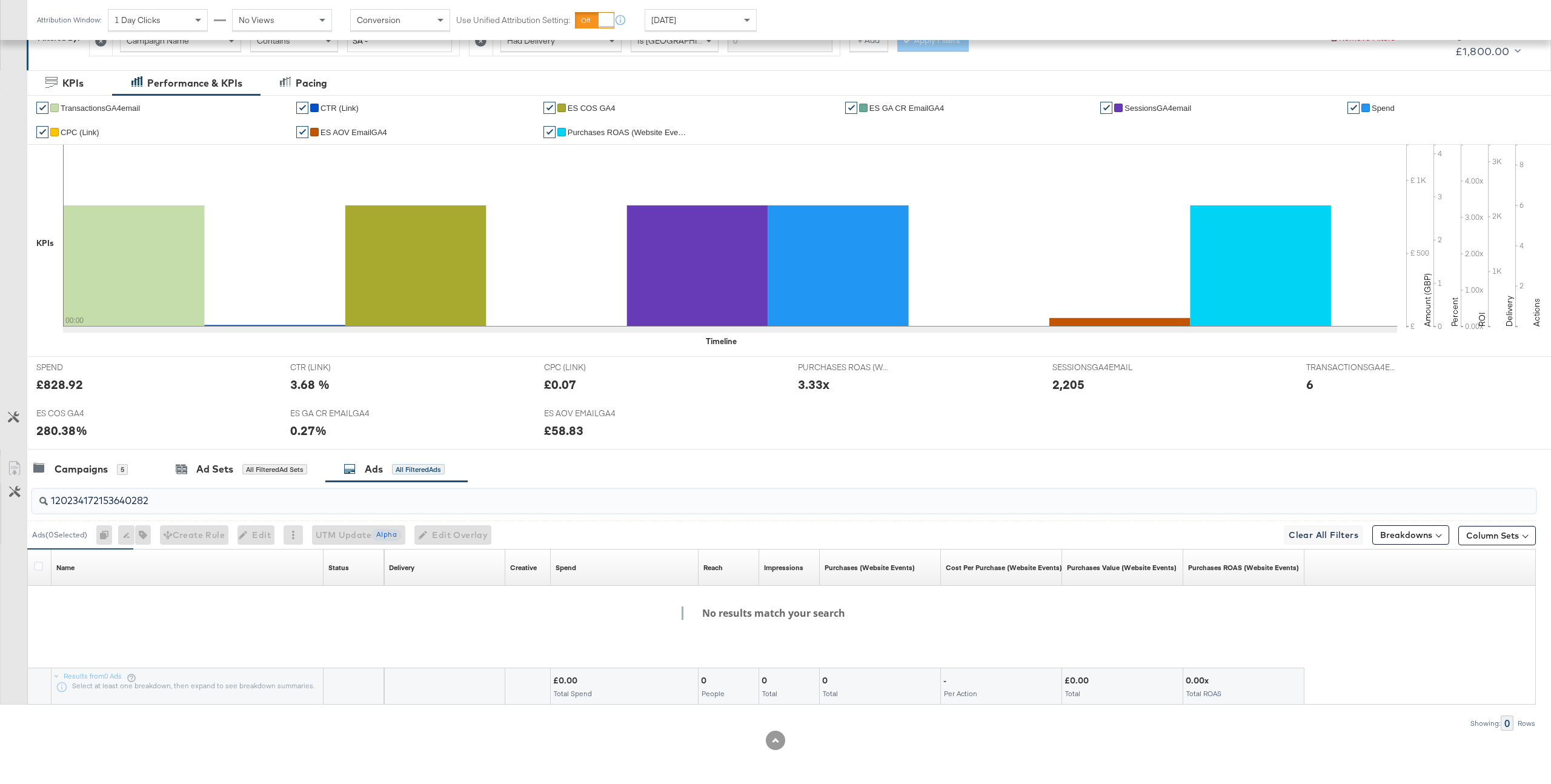
type input "120234172153640282"
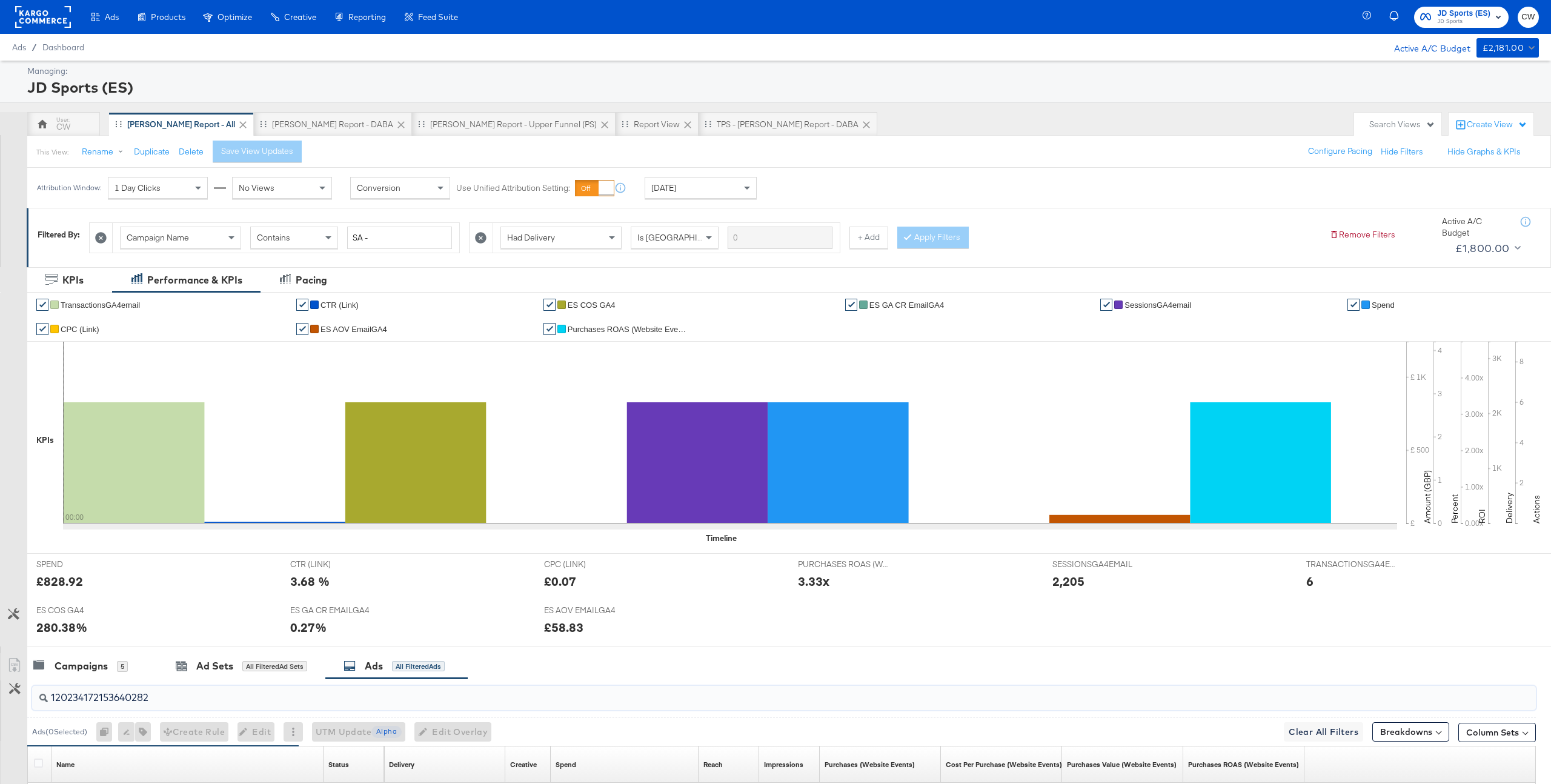
click at [206, 244] on div "Campaign Name" at bounding box center [181, 237] width 120 height 21
type input "ad"
click at [372, 238] on input "search" at bounding box center [409, 237] width 124 height 22
paste input "120234172153640282"
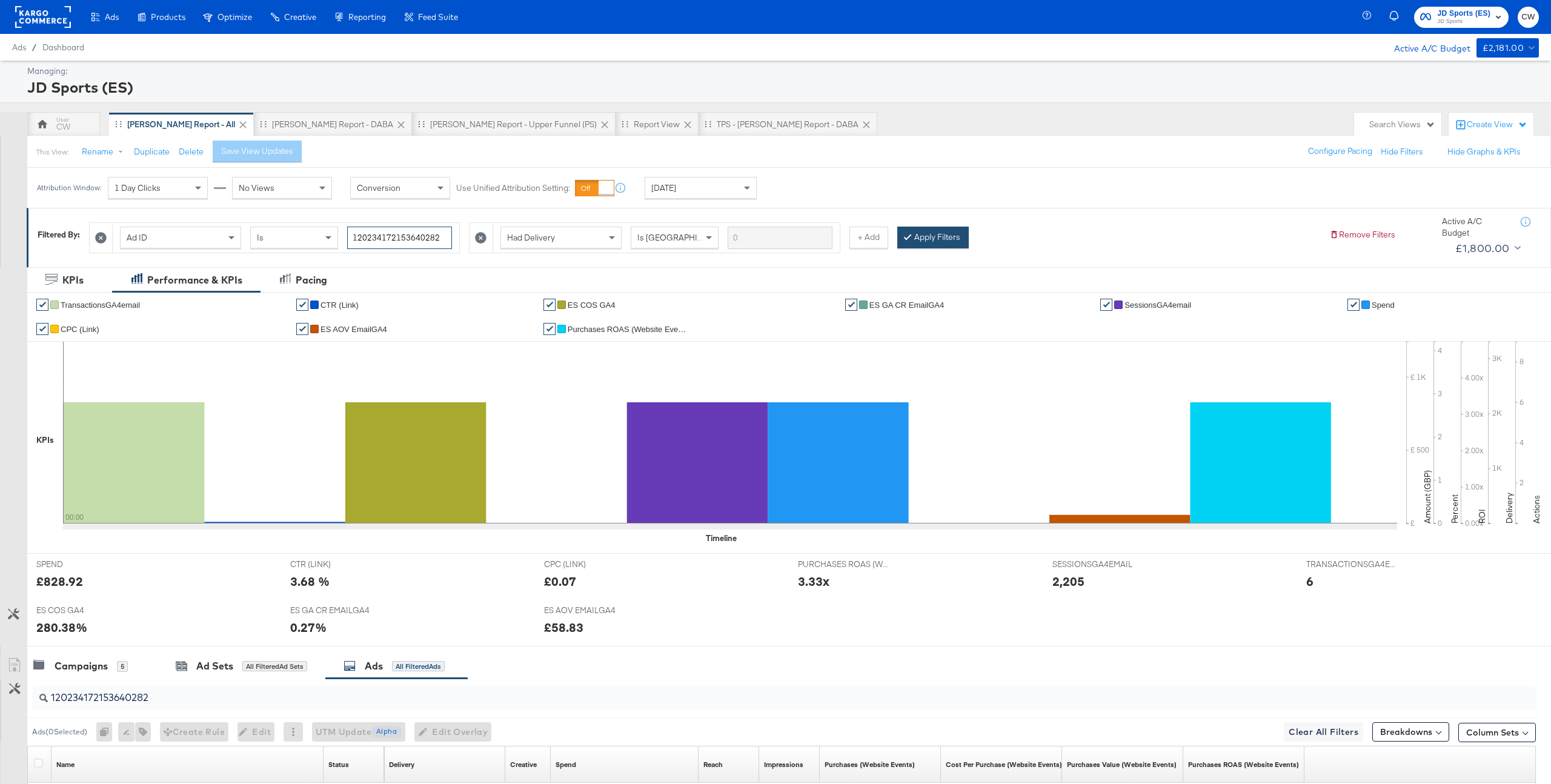
type input "120234172153640282"
click at [924, 237] on button "Apply Filters" at bounding box center [933, 237] width 72 height 22
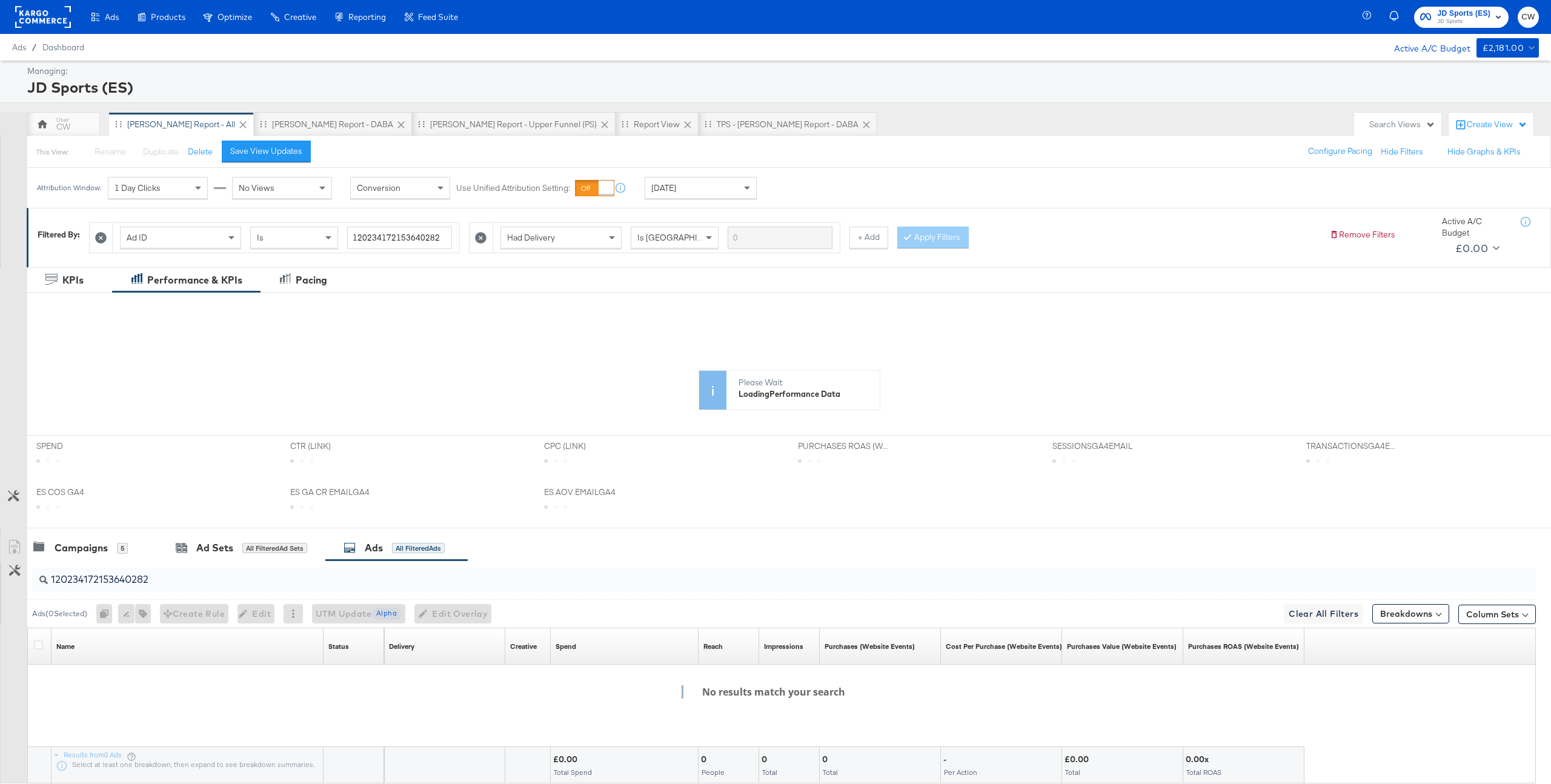
scroll to position [79, 0]
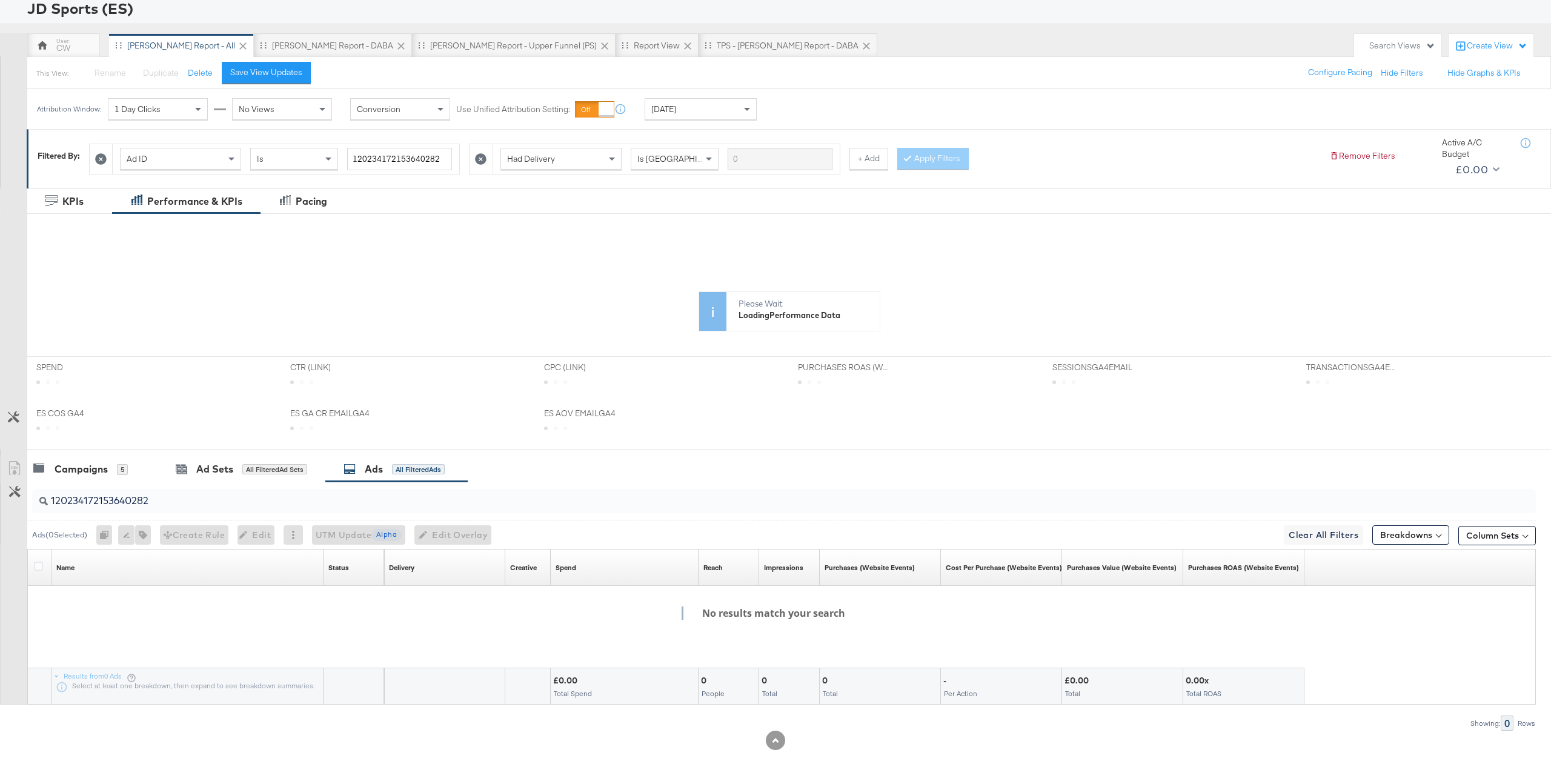
click at [172, 507] on input "120234172153640282" at bounding box center [721, 496] width 1347 height 23
click at [172, 402] on div "SPEND SPEND" at bounding box center [154, 379] width 254 height 46
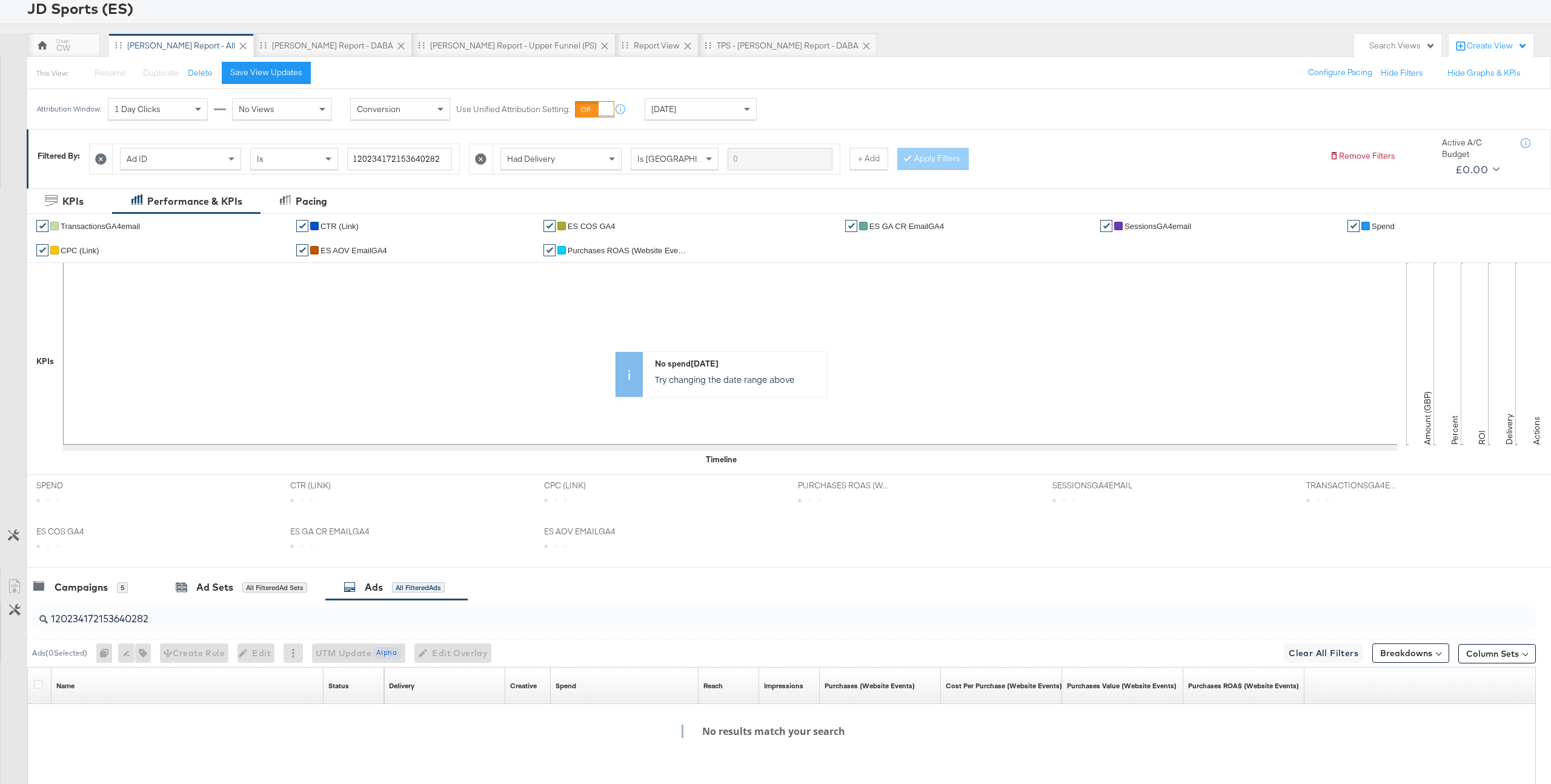
click at [172, 507] on div "SPEND SPEND" at bounding box center [154, 497] width 254 height 46
click at [141, 625] on input "120234172153640282" at bounding box center [721, 614] width 1347 height 23
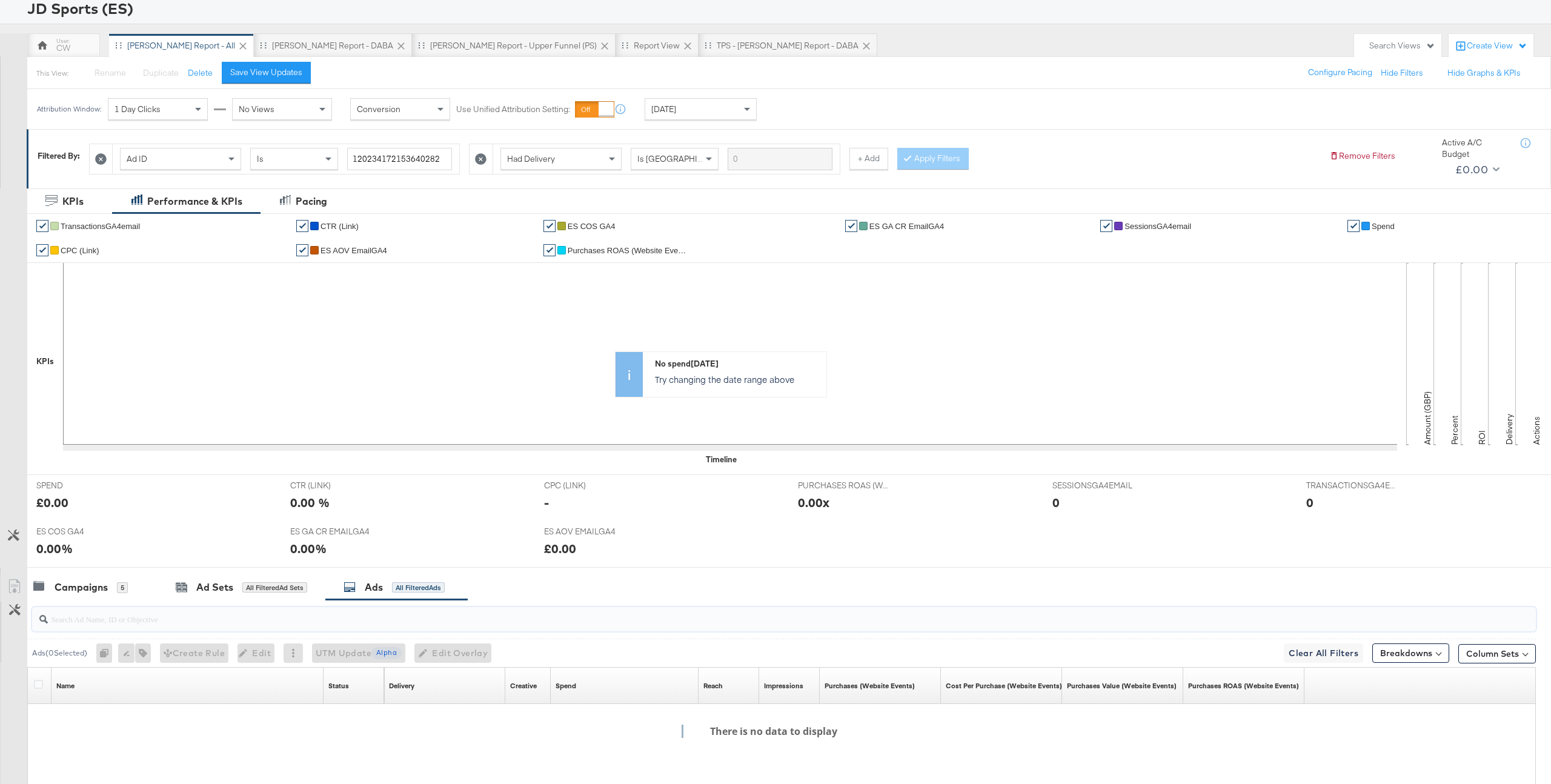
scroll to position [197, 0]
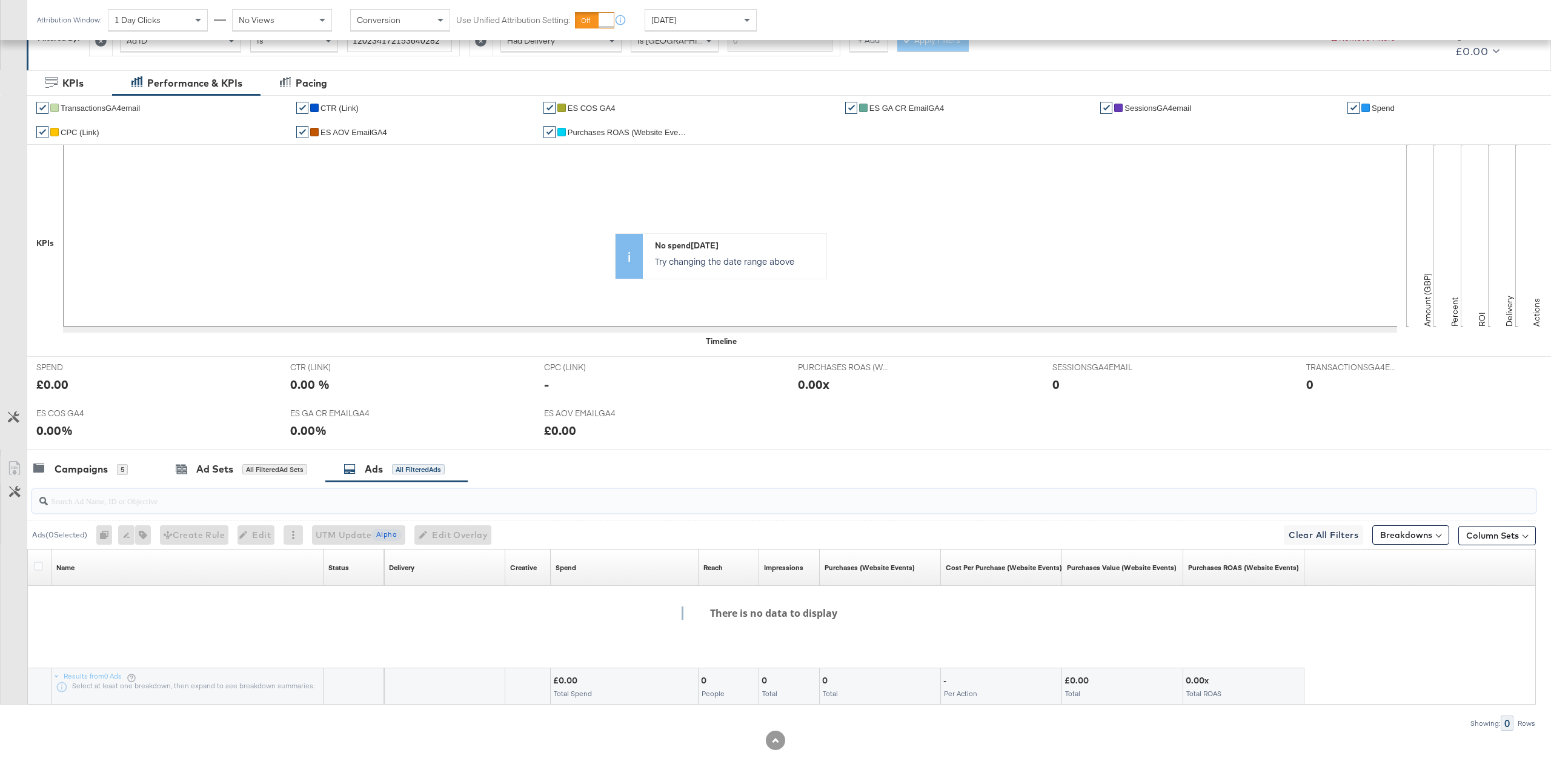
click at [94, 482] on div at bounding box center [782, 501] width 1508 height 39
click at [110, 469] on div "Campaigns 5" at bounding box center [80, 469] width 94 height 14
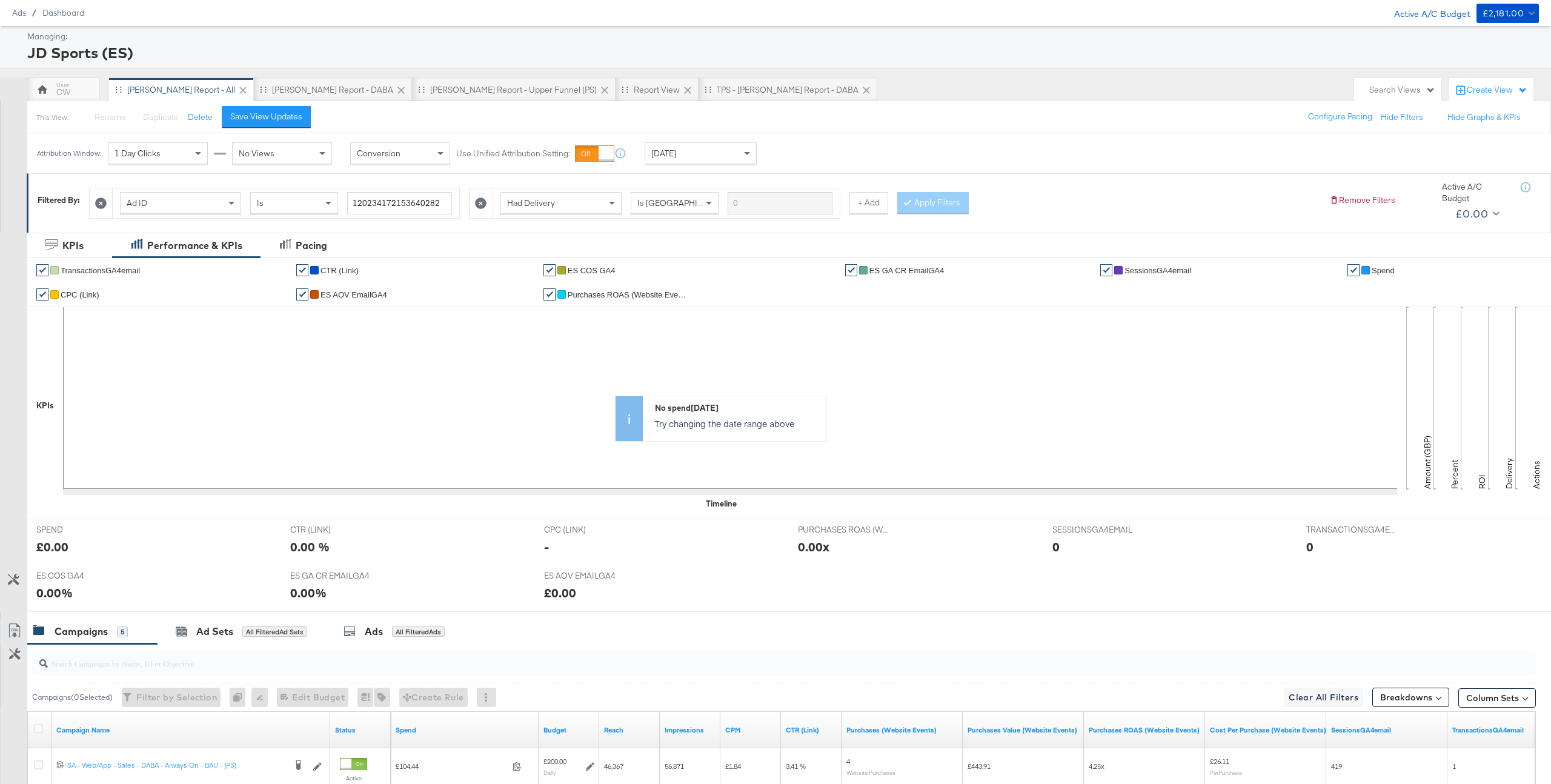
scroll to position [0, 0]
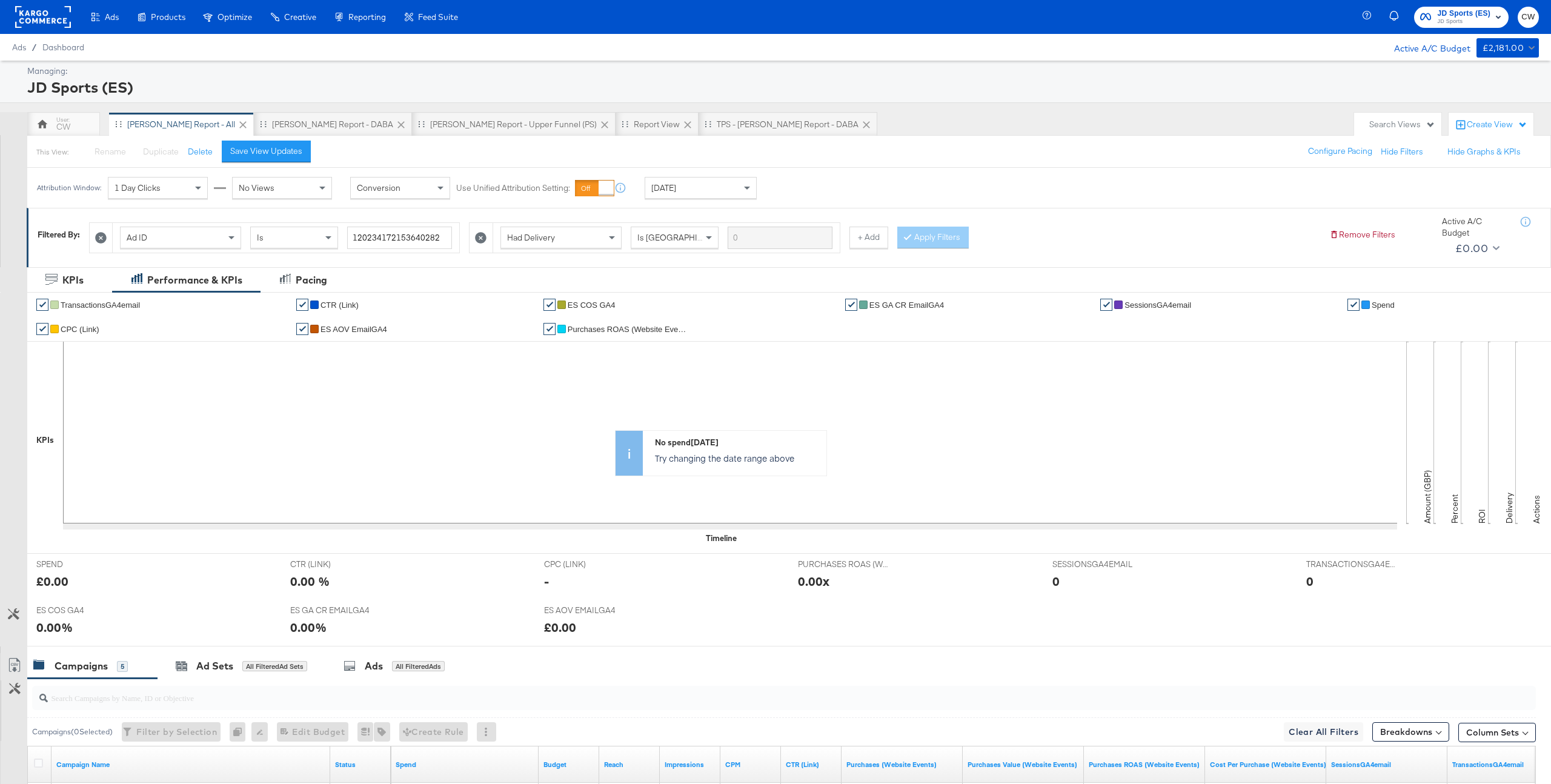
click at [937, 237] on div "Apply Filters" at bounding box center [933, 237] width 72 height 22
click at [478, 244] on div at bounding box center [481, 238] width 23 height 30
click at [478, 238] on icon at bounding box center [481, 237] width 12 height 12
click at [556, 238] on button "Apply Filters" at bounding box center [553, 237] width 72 height 22
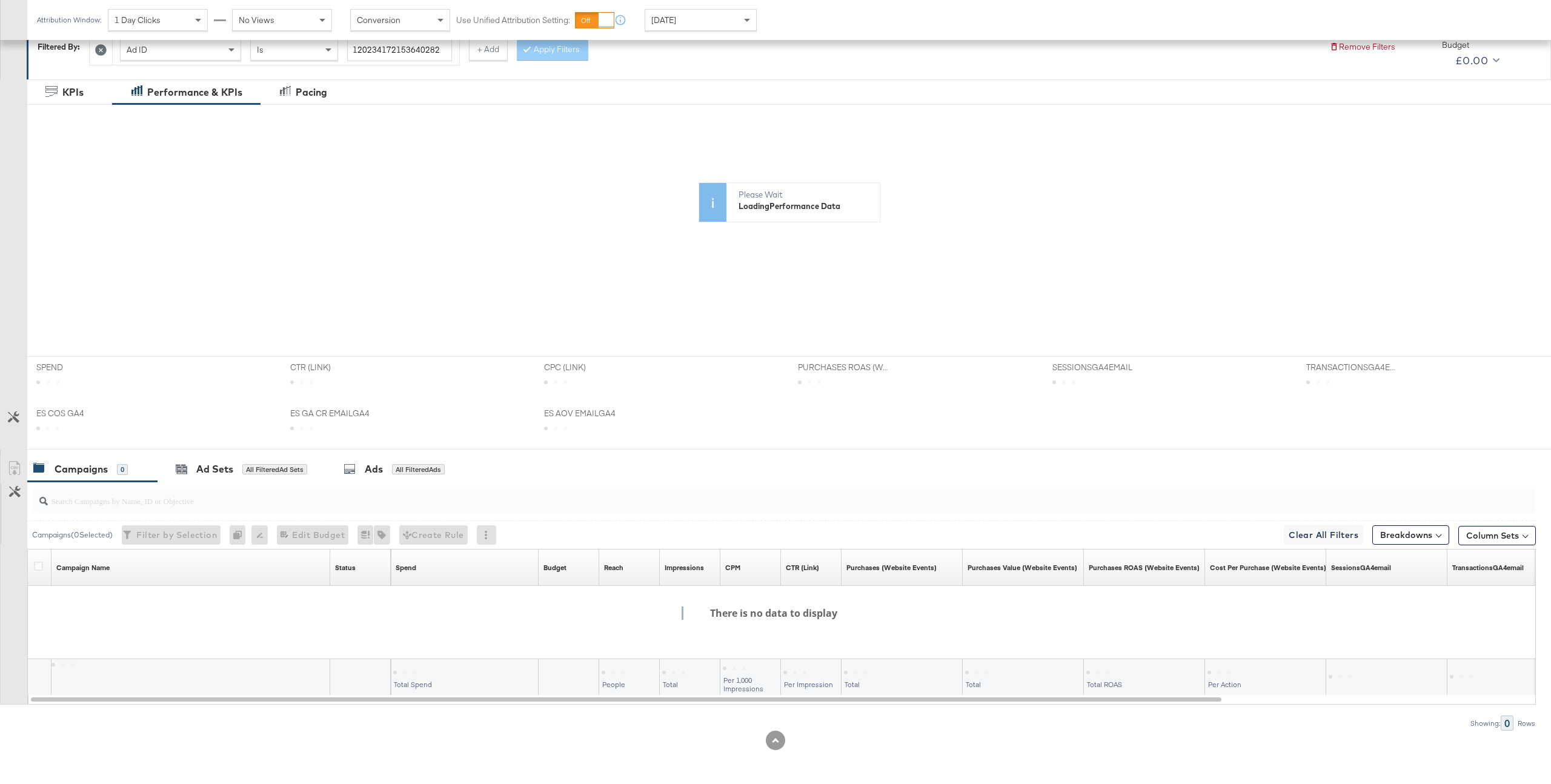
scroll to position [197, 0]
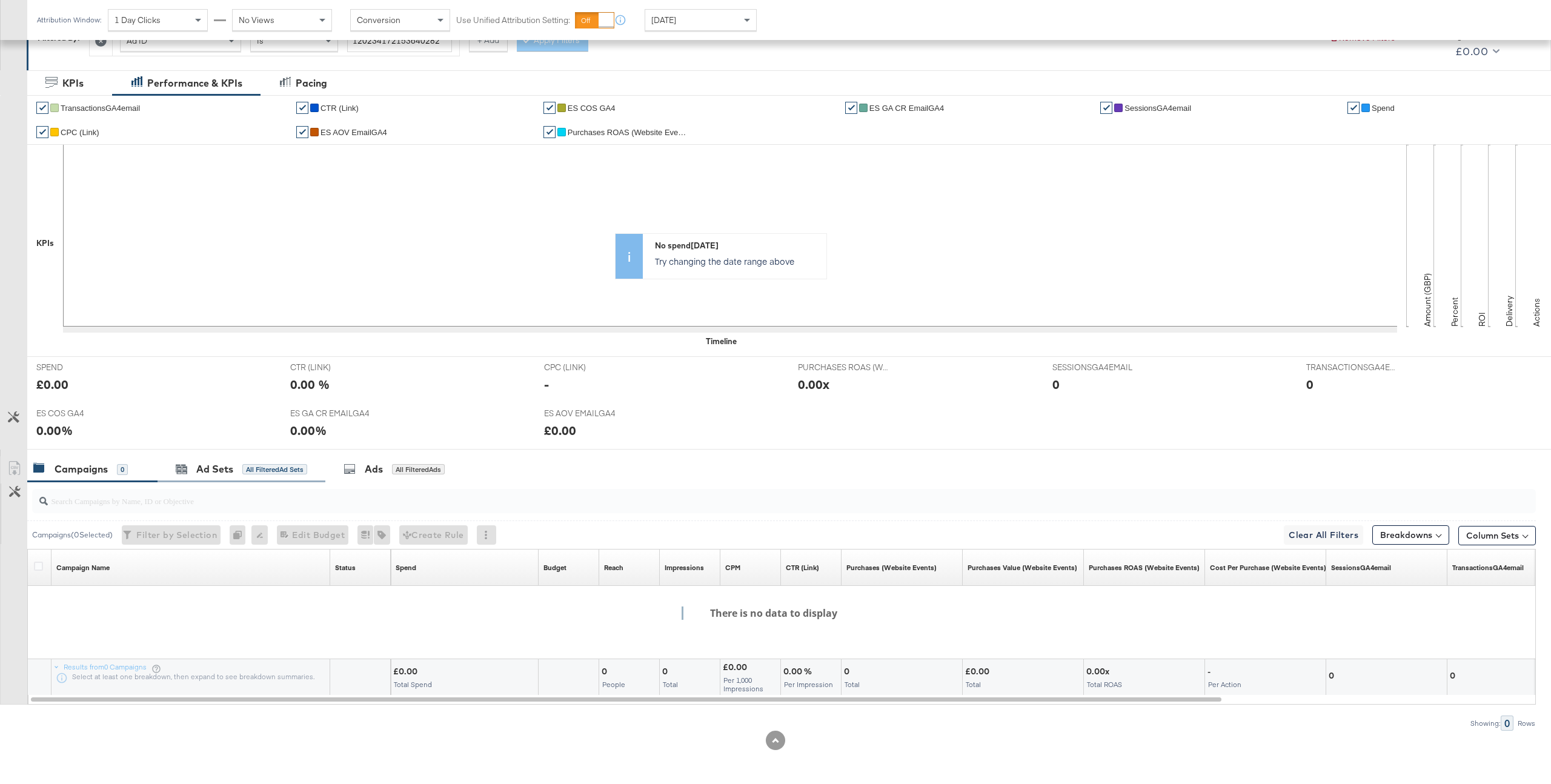
click at [248, 476] on div "Ad Sets All Filtered Ad Sets" at bounding box center [241, 468] width 168 height 26
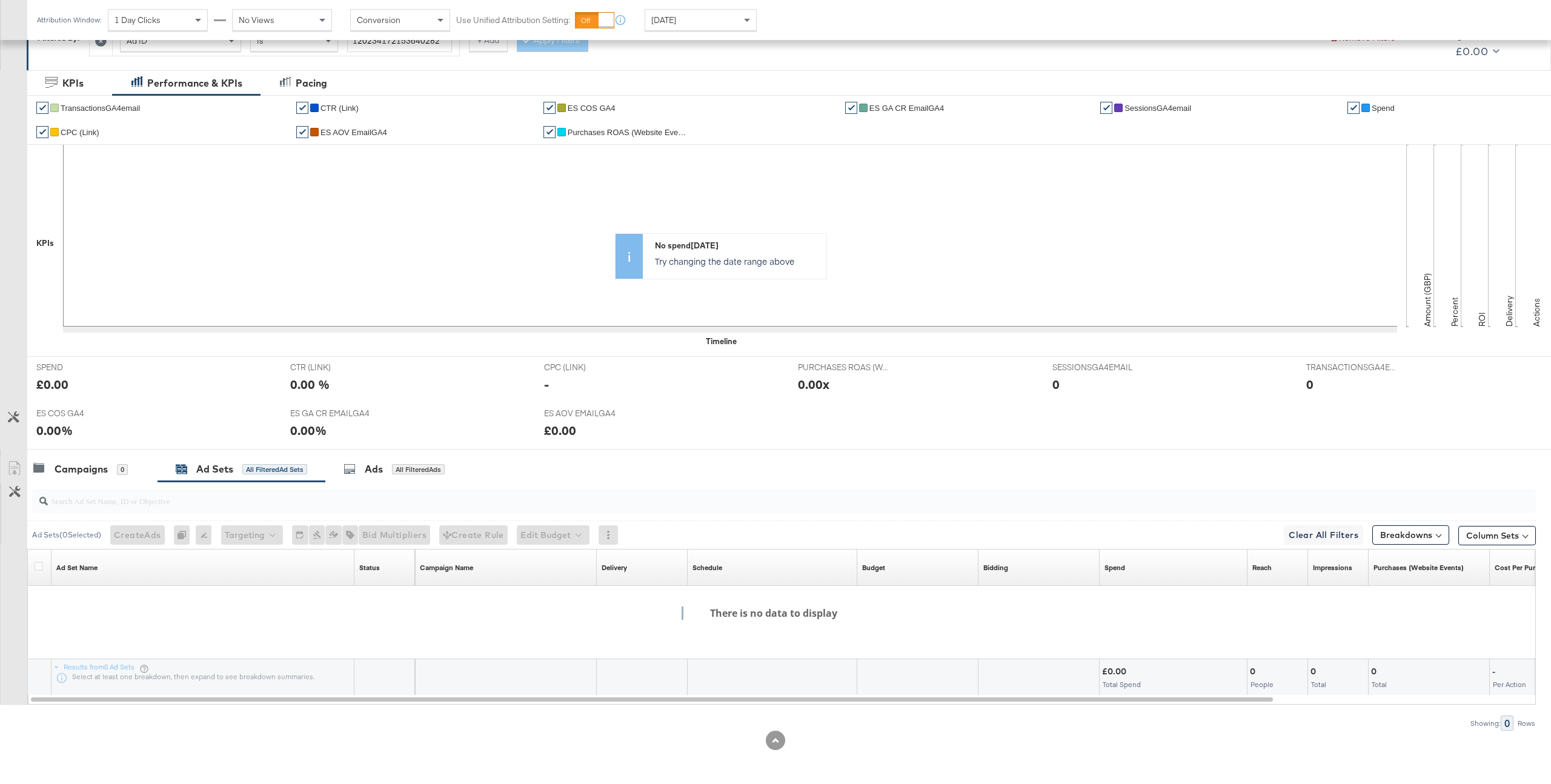
scroll to position [0, 0]
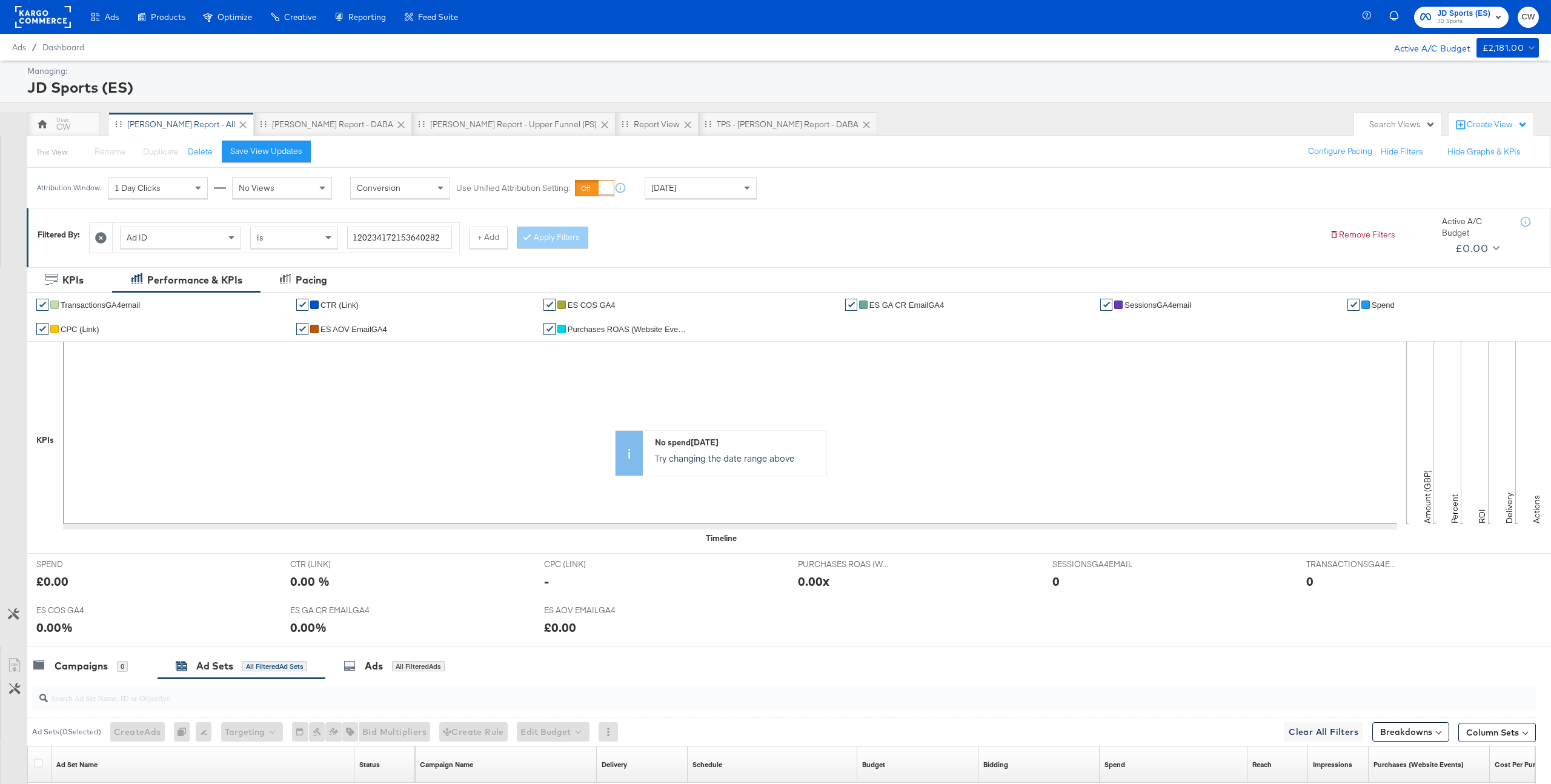
click at [298, 241] on div "Is" at bounding box center [294, 237] width 87 height 21
click at [205, 236] on div "Ad ID" at bounding box center [181, 237] width 120 height 21
click at [172, 127] on div "[PERSON_NAME] Report - All" at bounding box center [181, 124] width 108 height 12
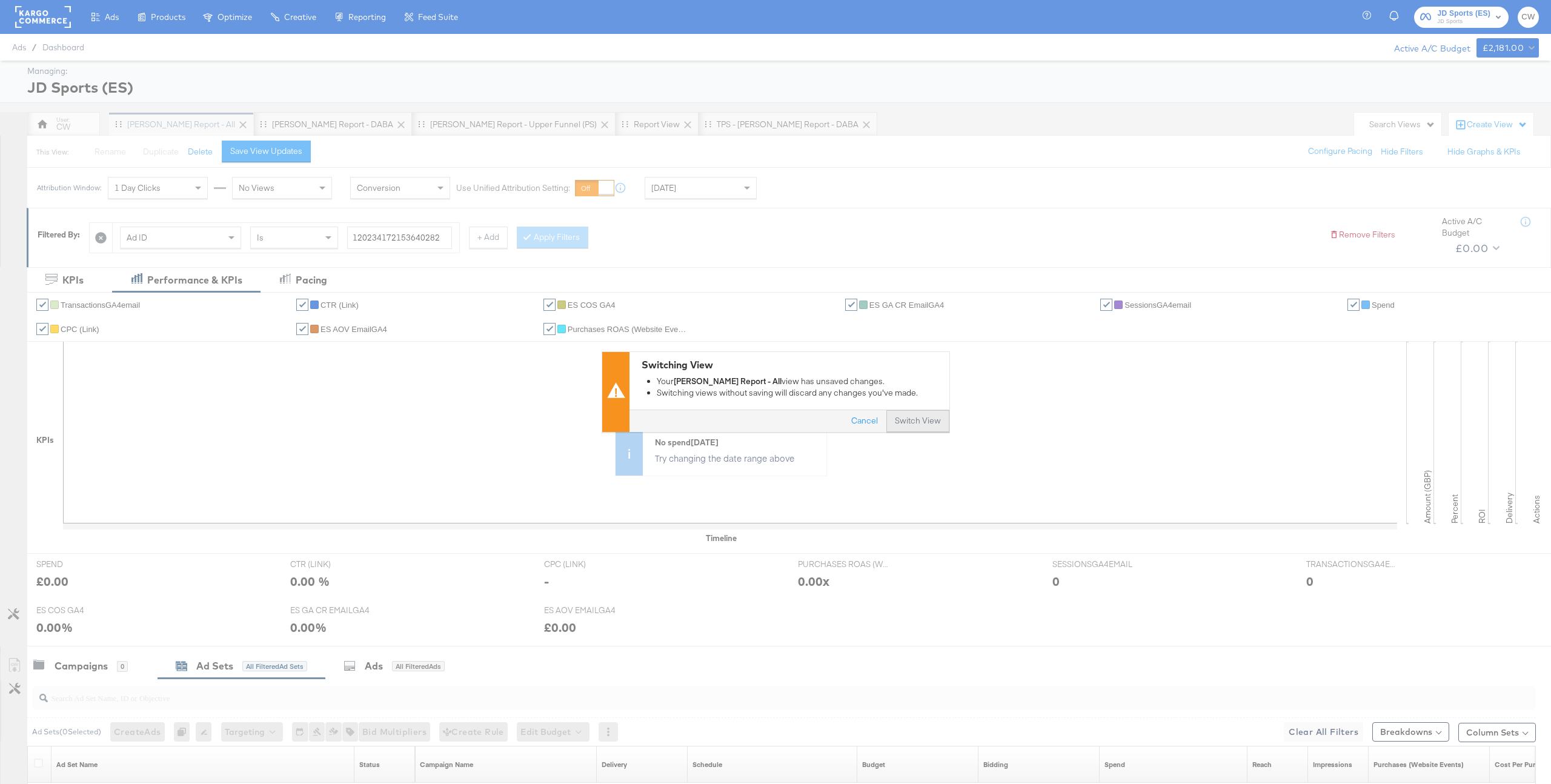
click at [938, 422] on button "Switch View" at bounding box center [918, 422] width 63 height 22
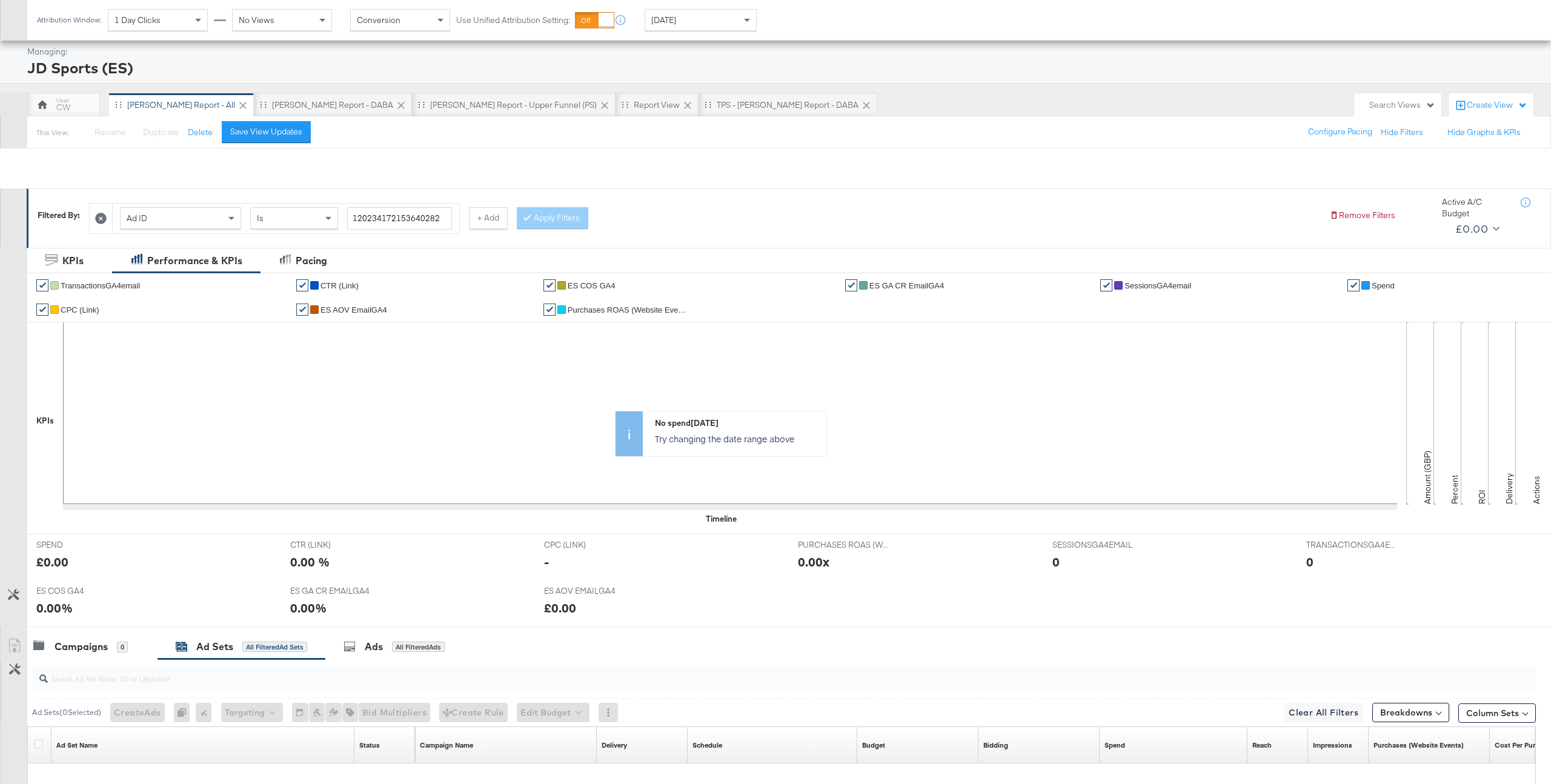
scroll to position [0, 0]
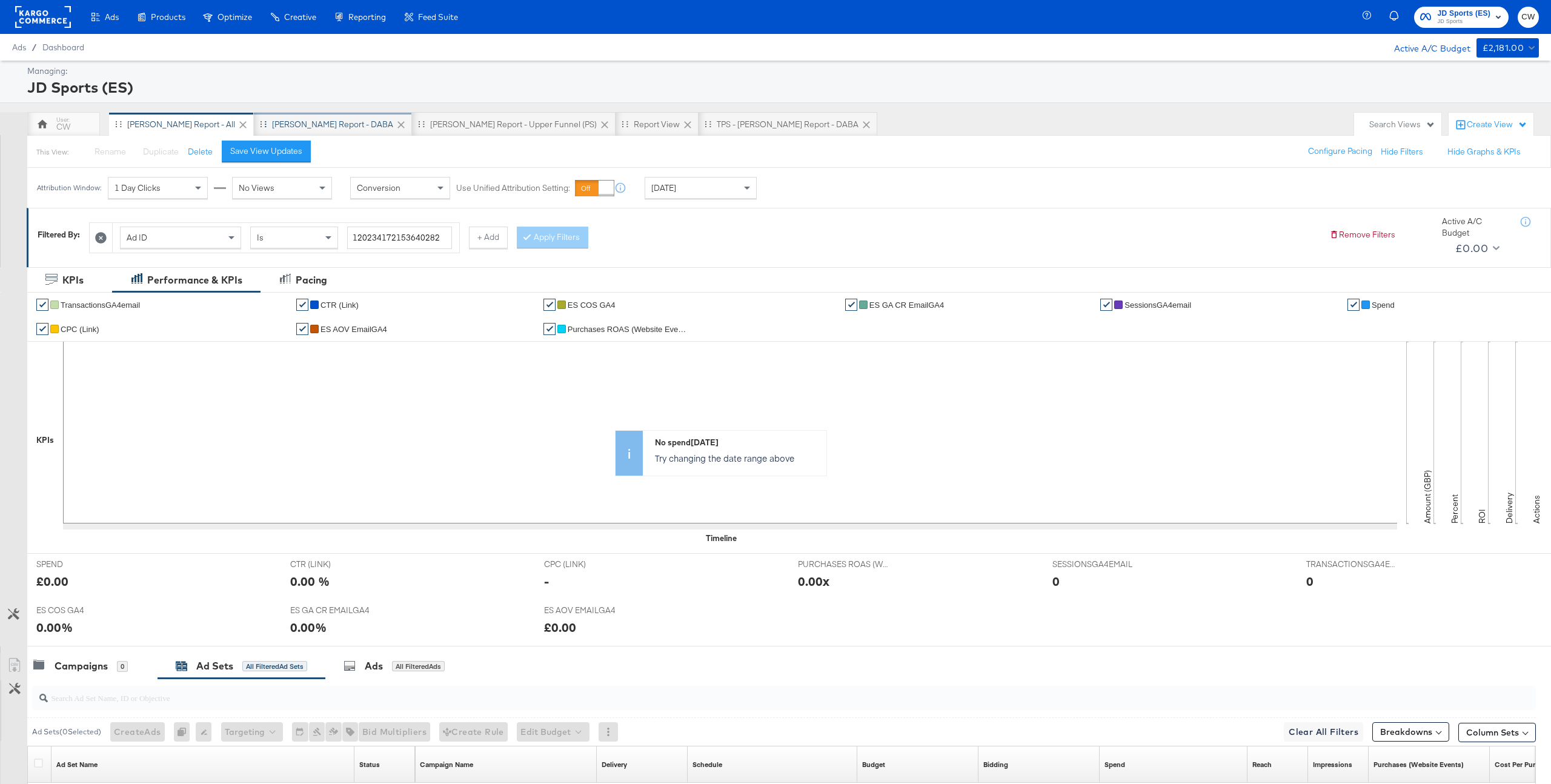
click at [297, 130] on div "[PERSON_NAME] Report - DABA" at bounding box center [333, 123] width 158 height 24
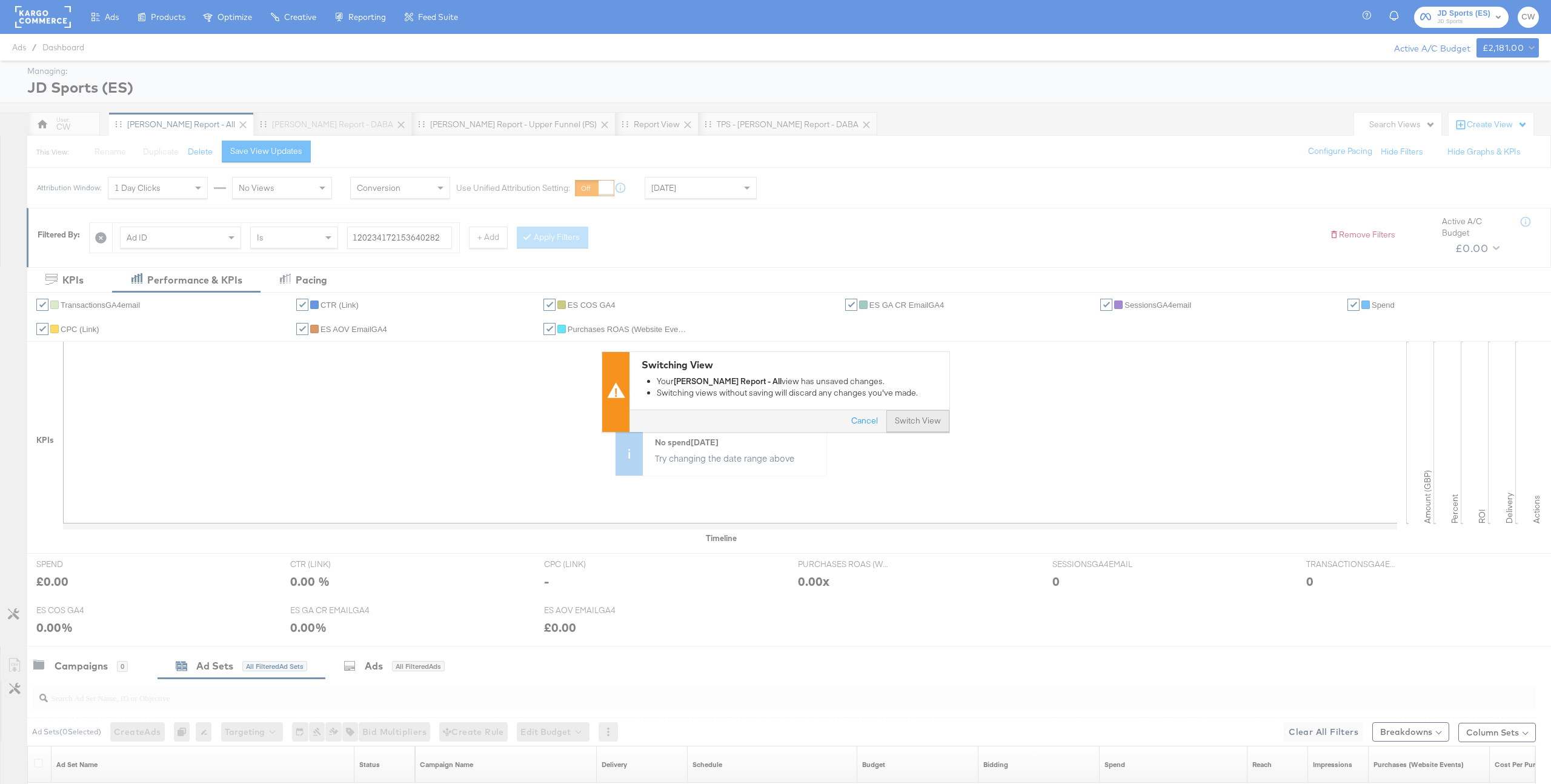
click at [907, 421] on button "Switch View" at bounding box center [918, 422] width 63 height 22
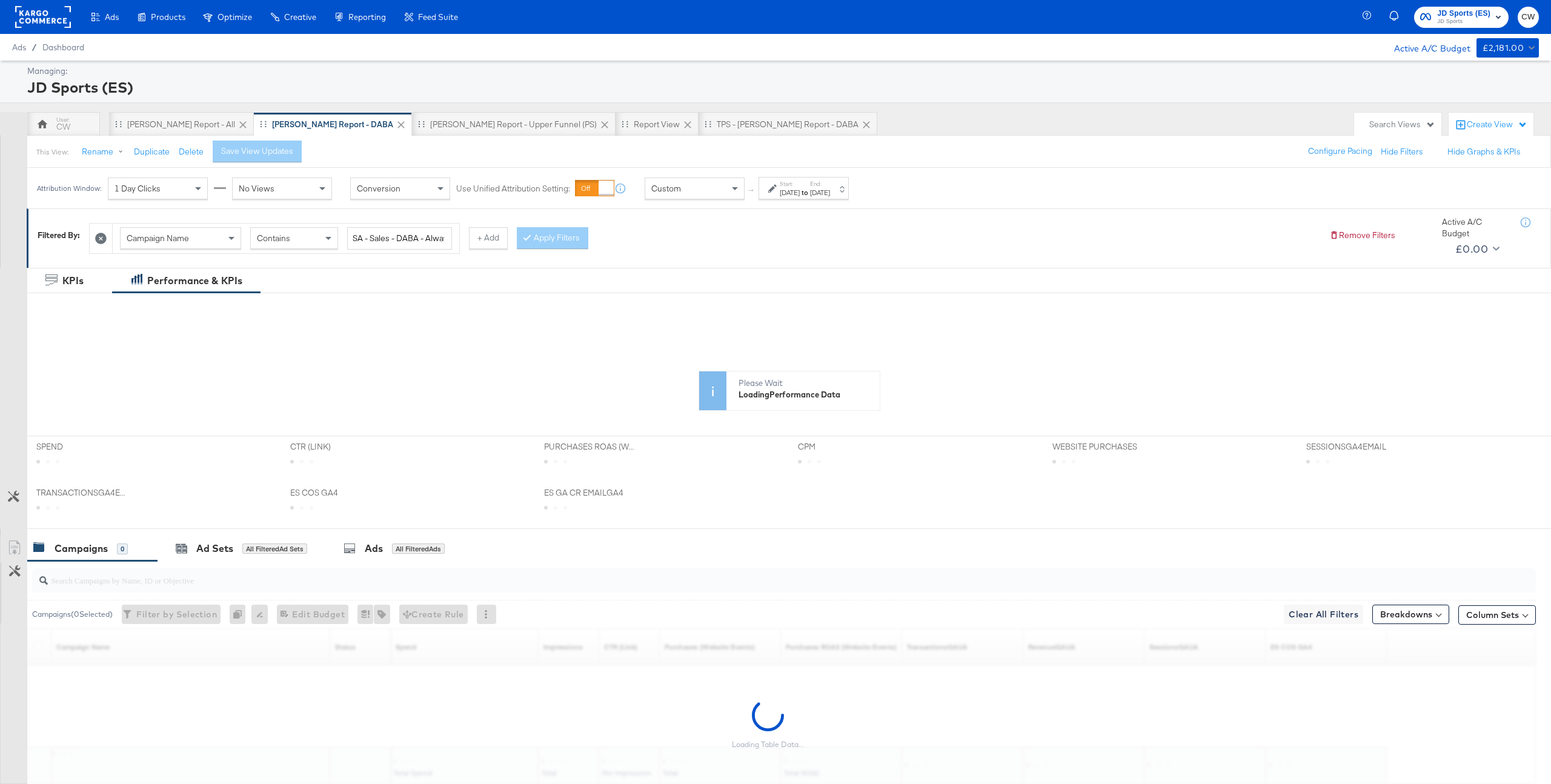
scroll to position [79, 0]
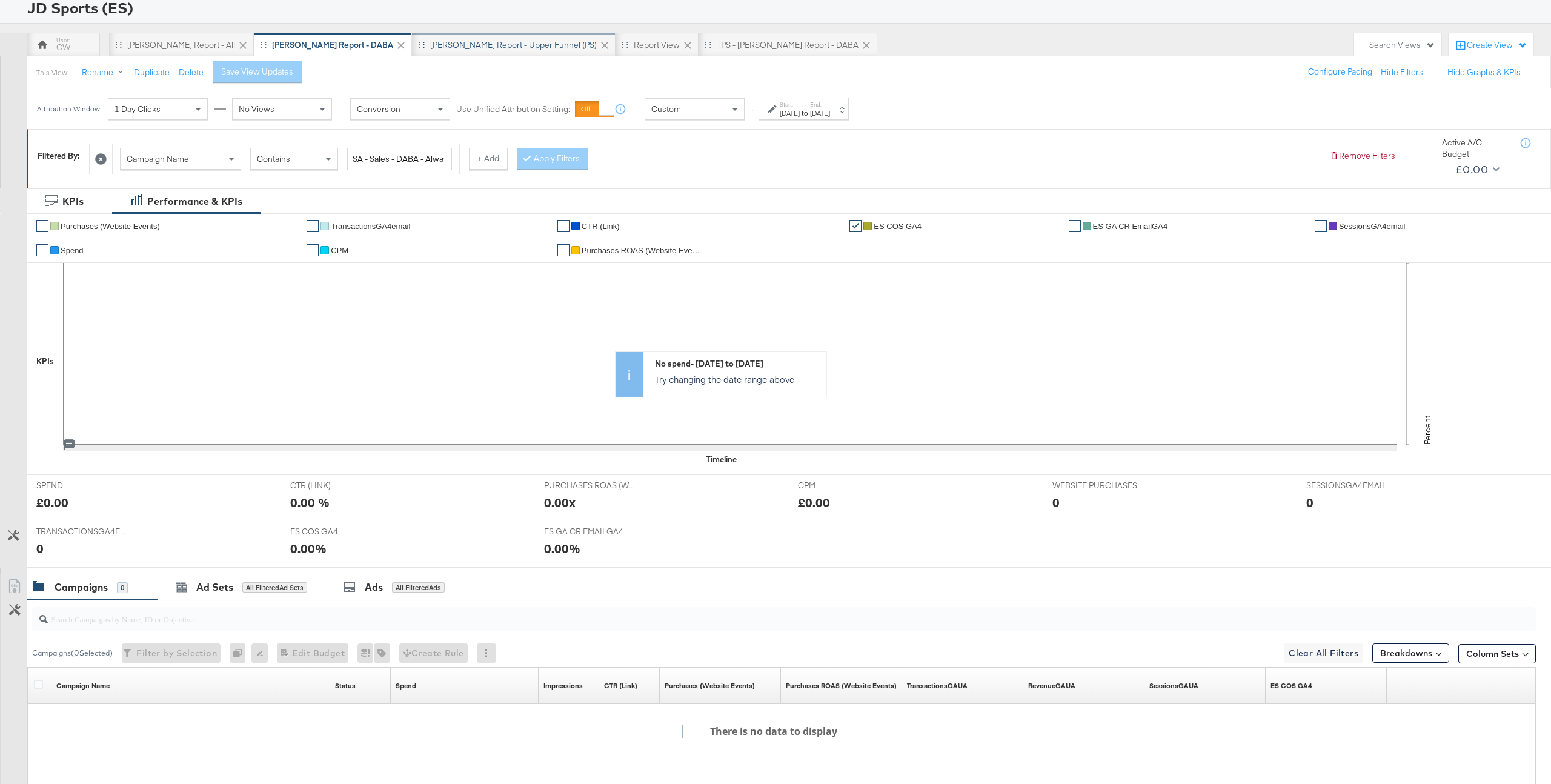
click at [430, 39] on div "[PERSON_NAME] Report - Upper Funnel (PS)" at bounding box center [513, 45] width 167 height 12
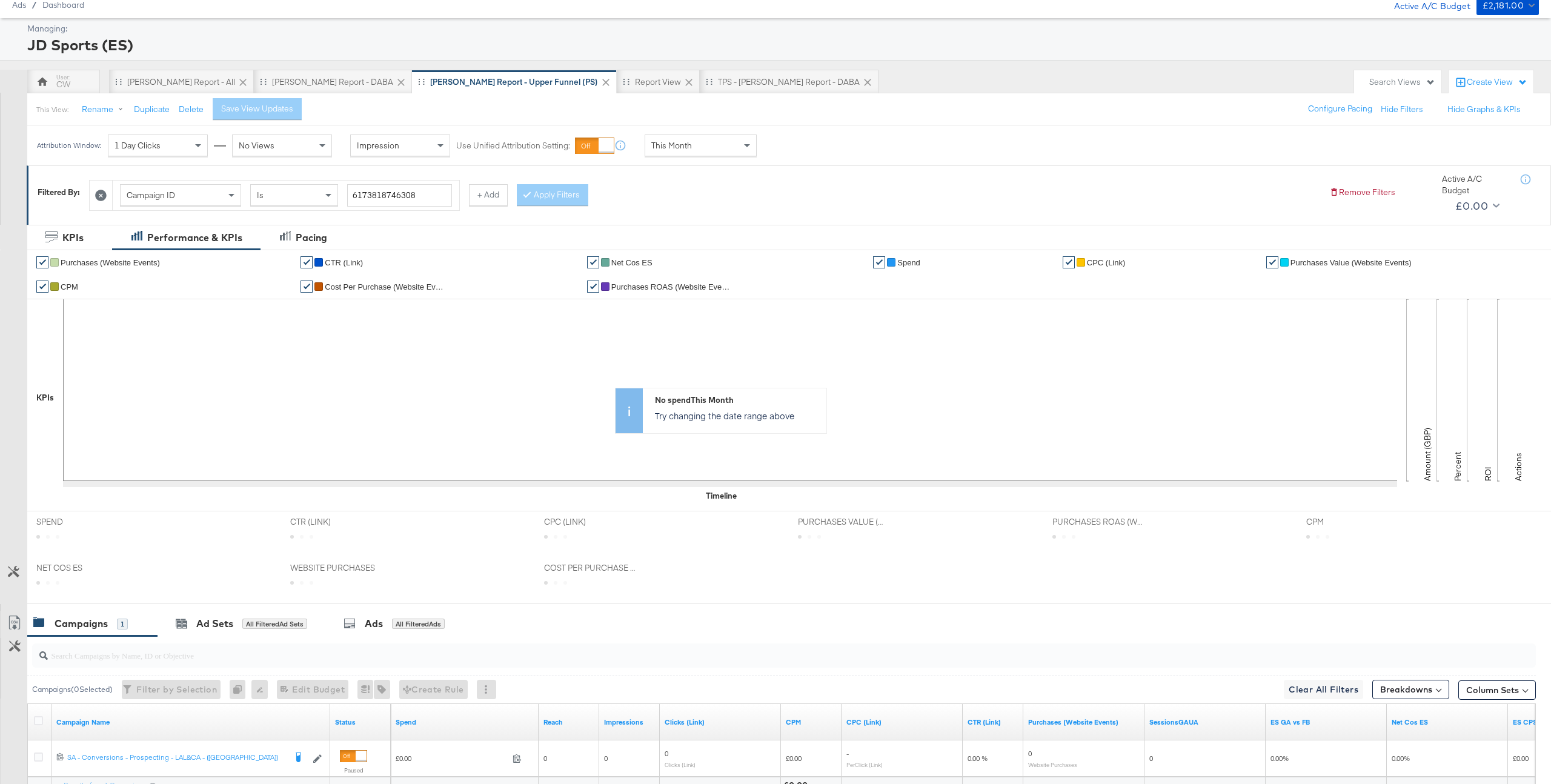
scroll to position [161, 0]
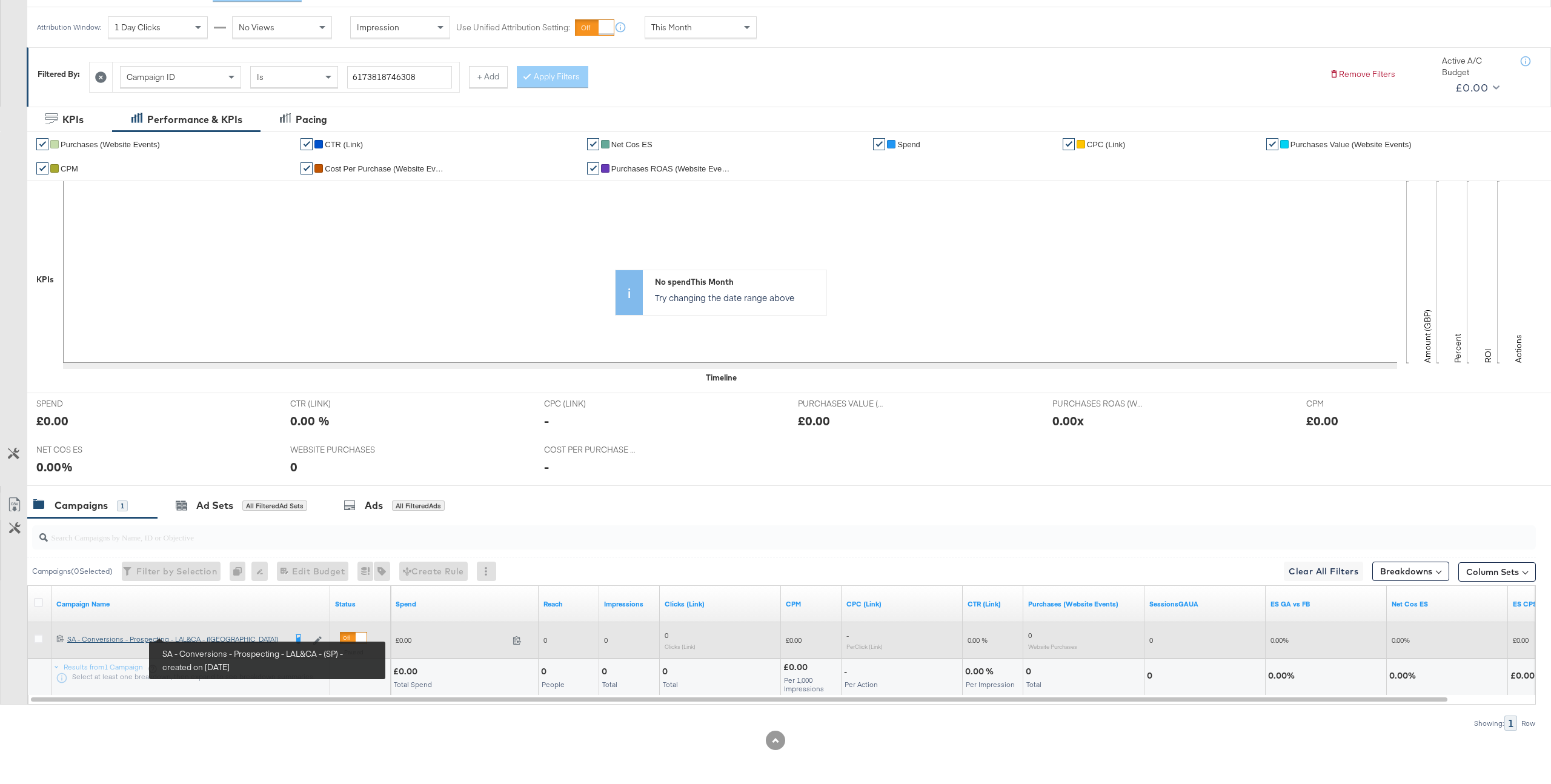
click at [193, 639] on div "SA - Conversions - Prospecting - LAL&CA - ([GEOGRAPHIC_DATA]) SA - Conversions …" at bounding box center [177, 639] width 218 height 10
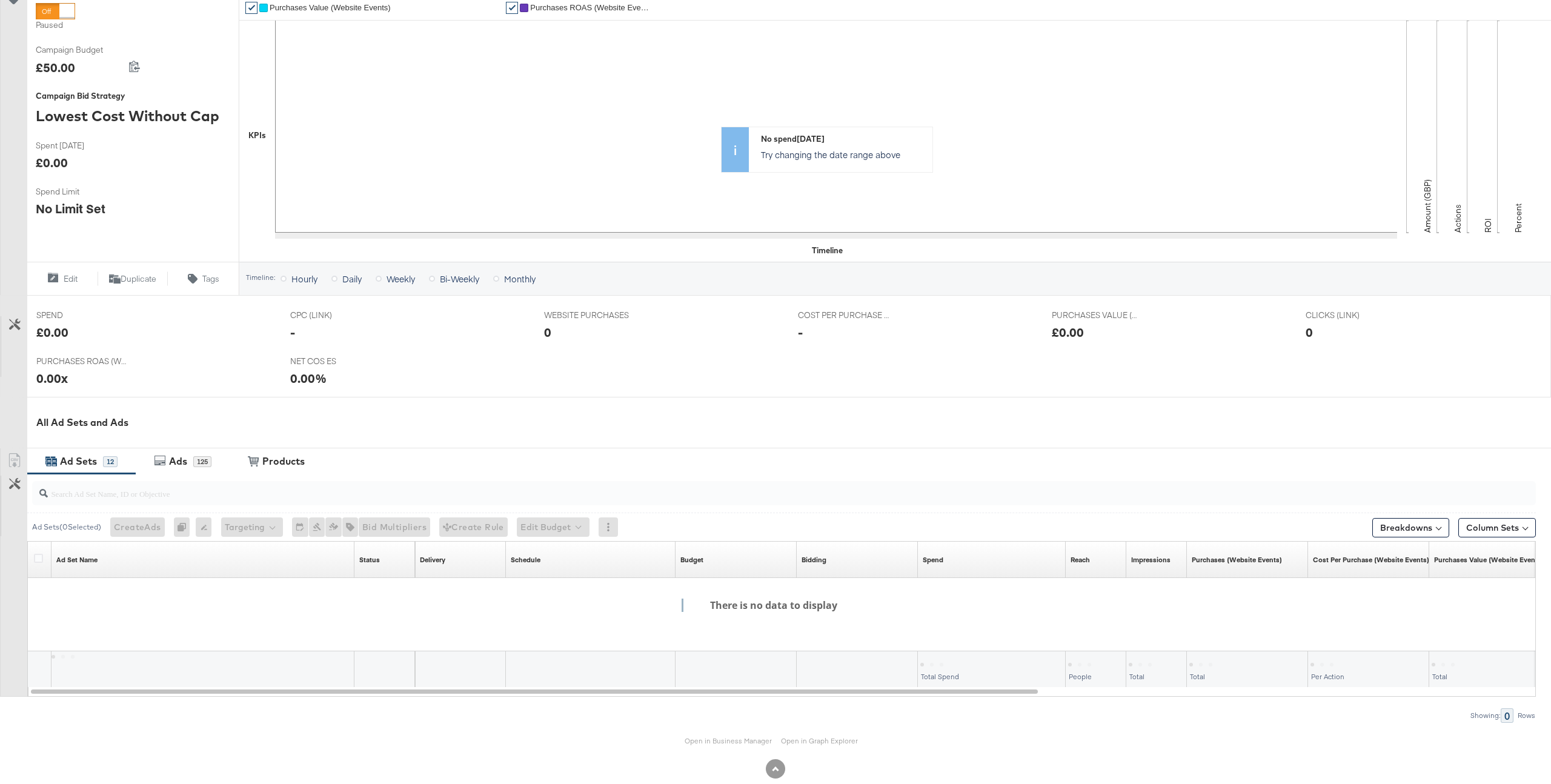
scroll to position [223, 0]
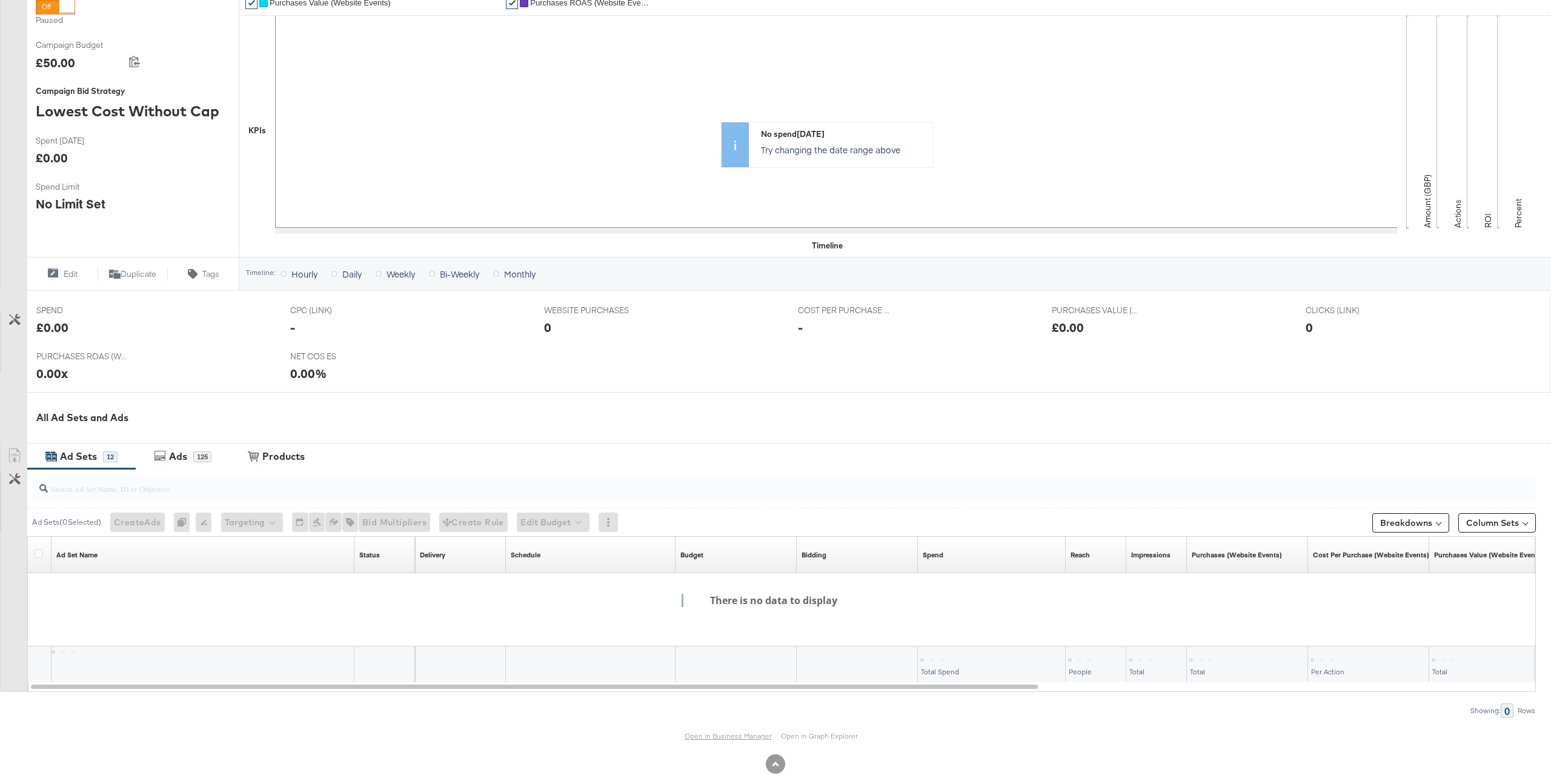
click at [743, 736] on link "Open in Business Manager" at bounding box center [728, 735] width 88 height 9
click at [105, 472] on input "search" at bounding box center [721, 483] width 1347 height 23
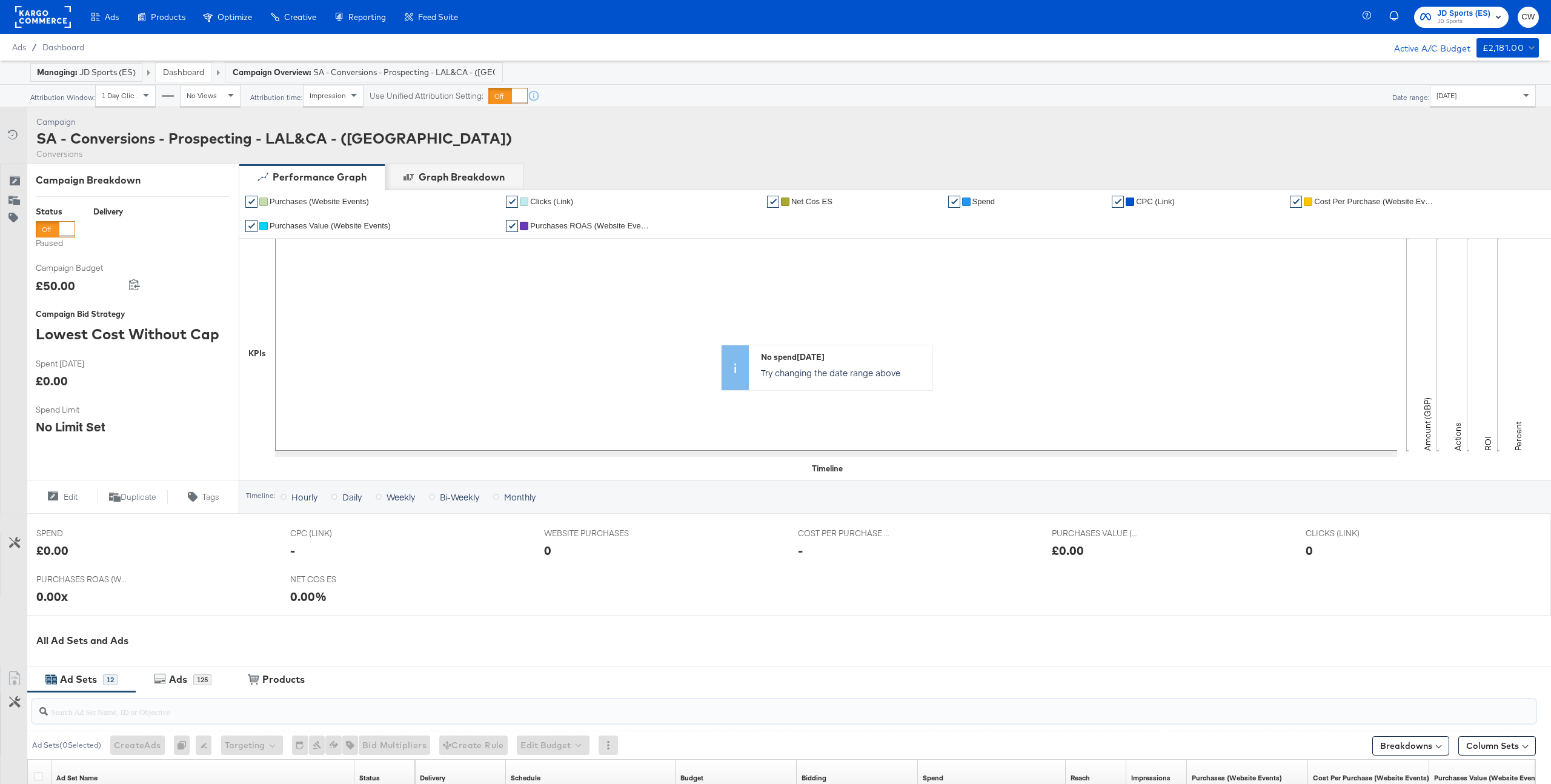
click at [180, 77] on link "Dashboard" at bounding box center [183, 72] width 41 height 11
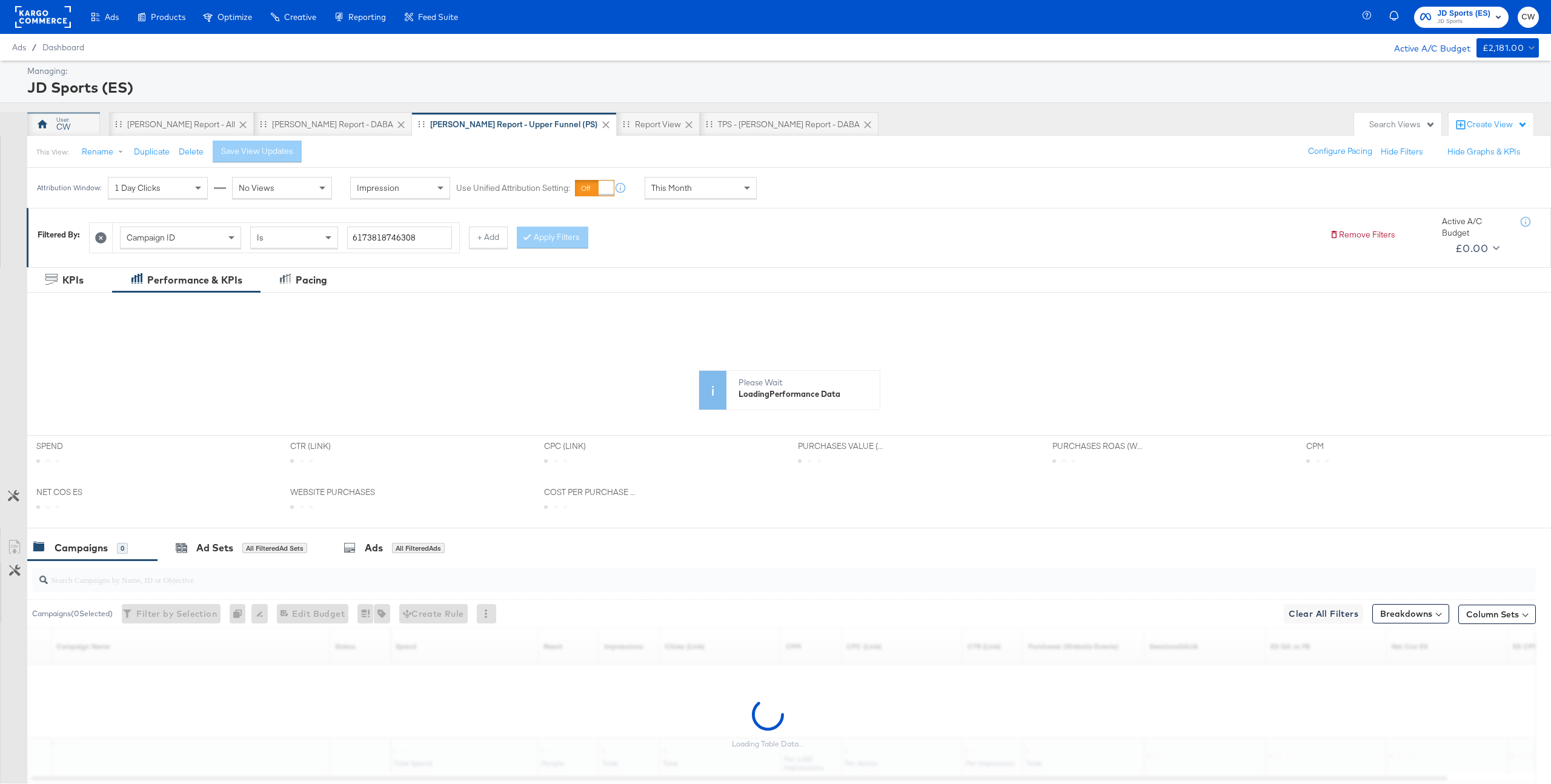
click at [92, 131] on div "CW" at bounding box center [63, 123] width 73 height 24
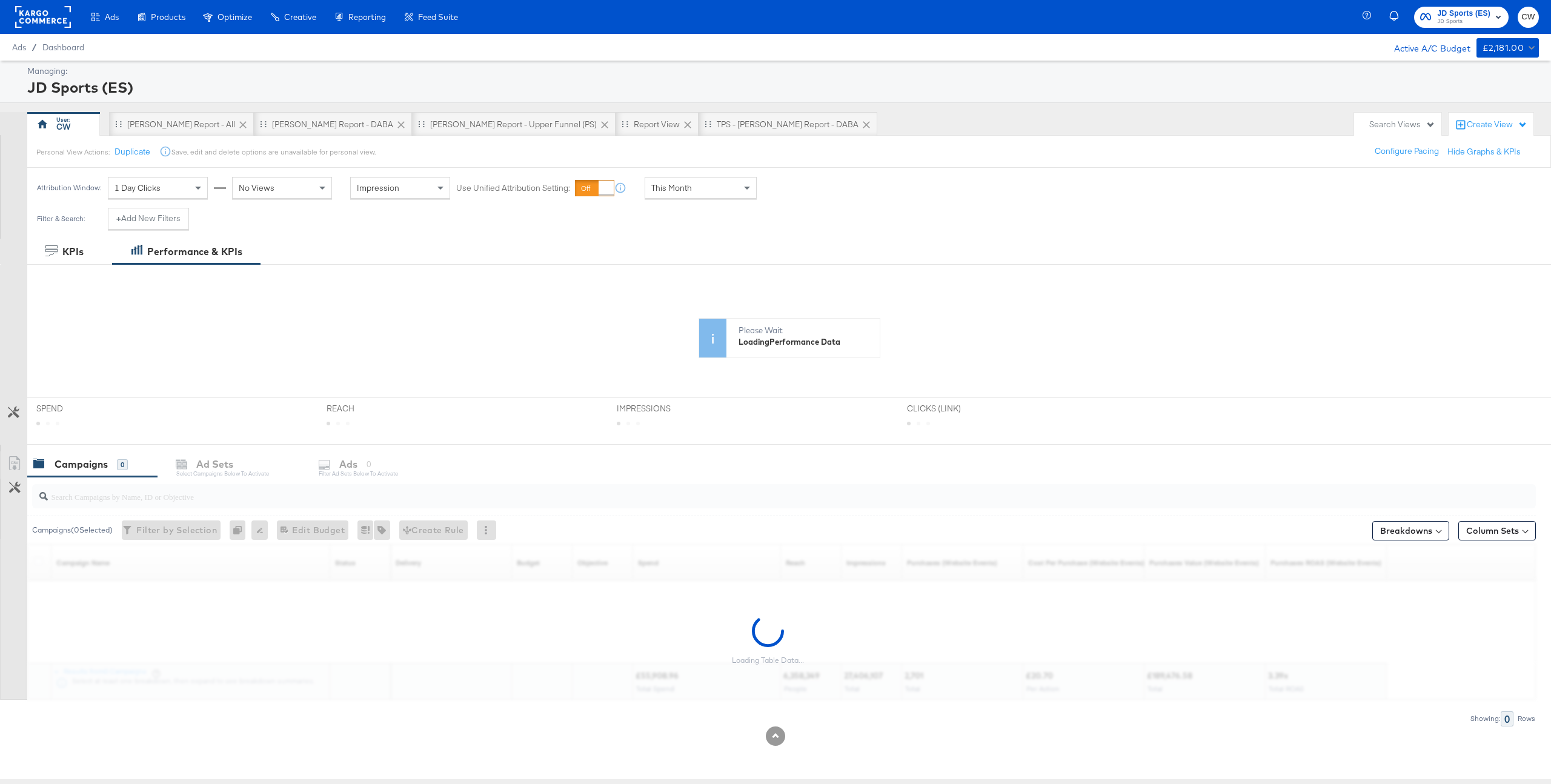
click at [214, 495] on input "search" at bounding box center [721, 492] width 1347 height 23
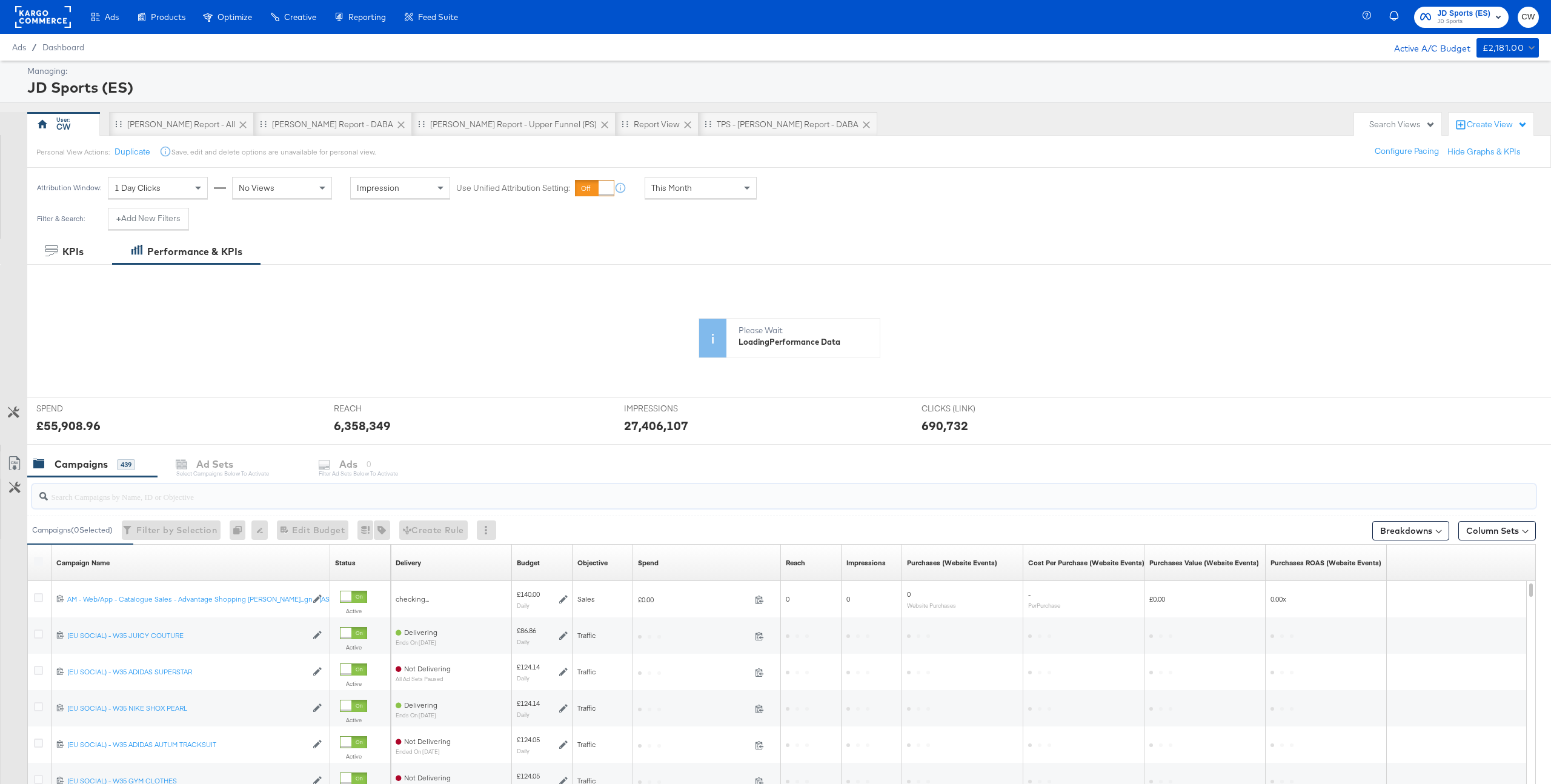
paste input "PT – Conversions"
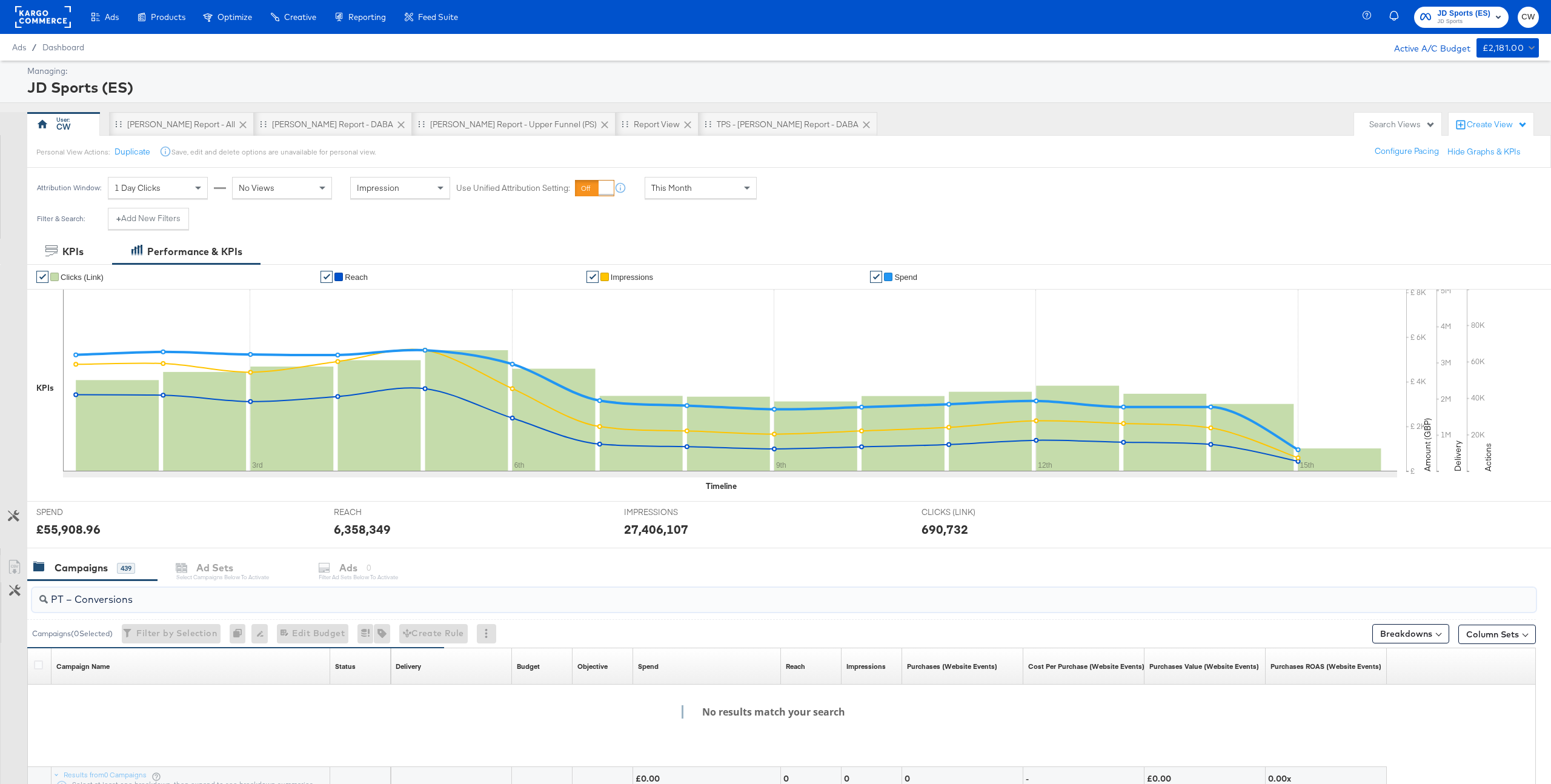
drag, startPoint x: 142, startPoint y: 601, endPoint x: 65, endPoint y: 601, distance: 77.0
click at [65, 601] on input "PT – Conversions" at bounding box center [721, 594] width 1347 height 23
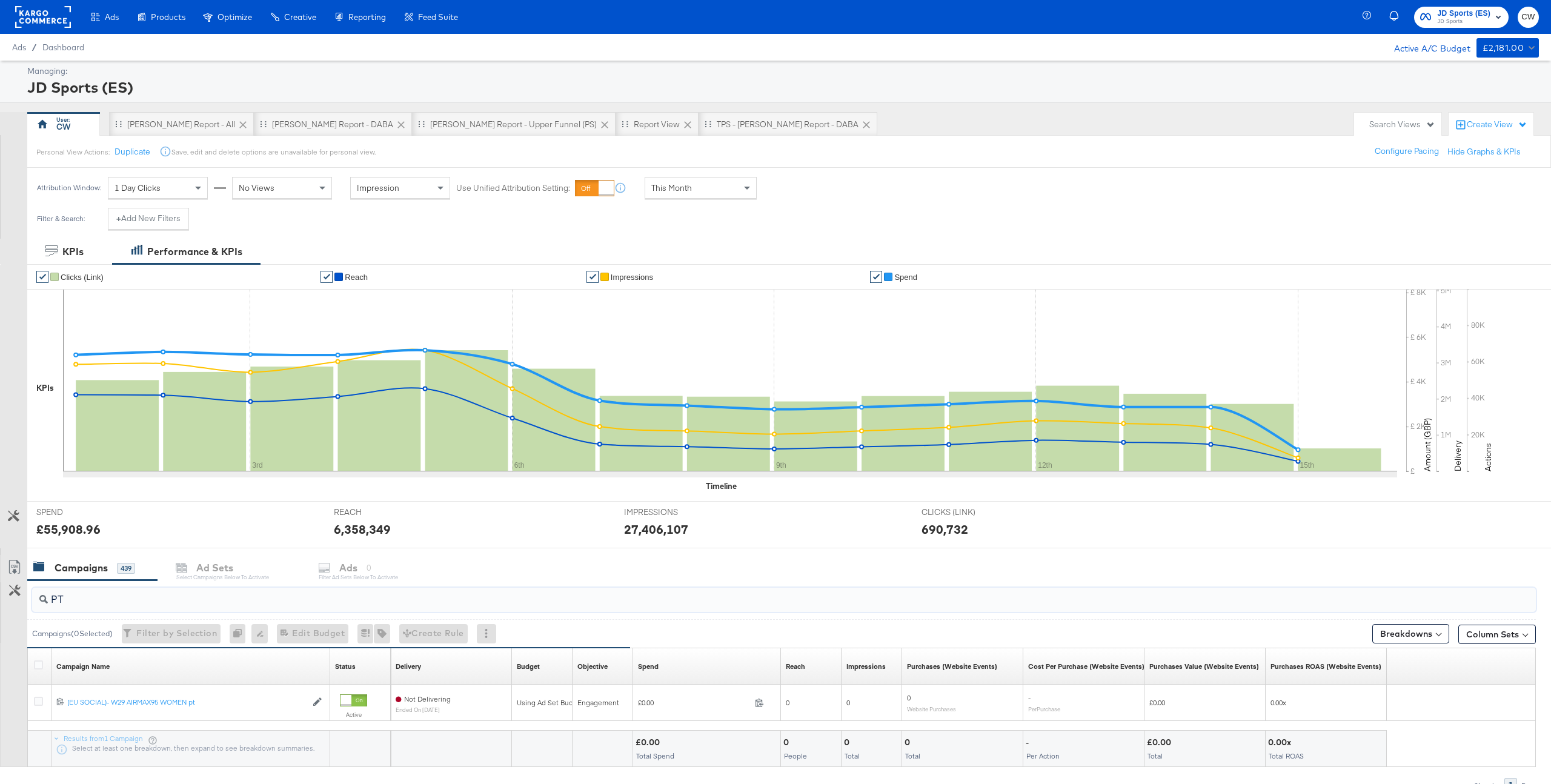
scroll to position [62, 0]
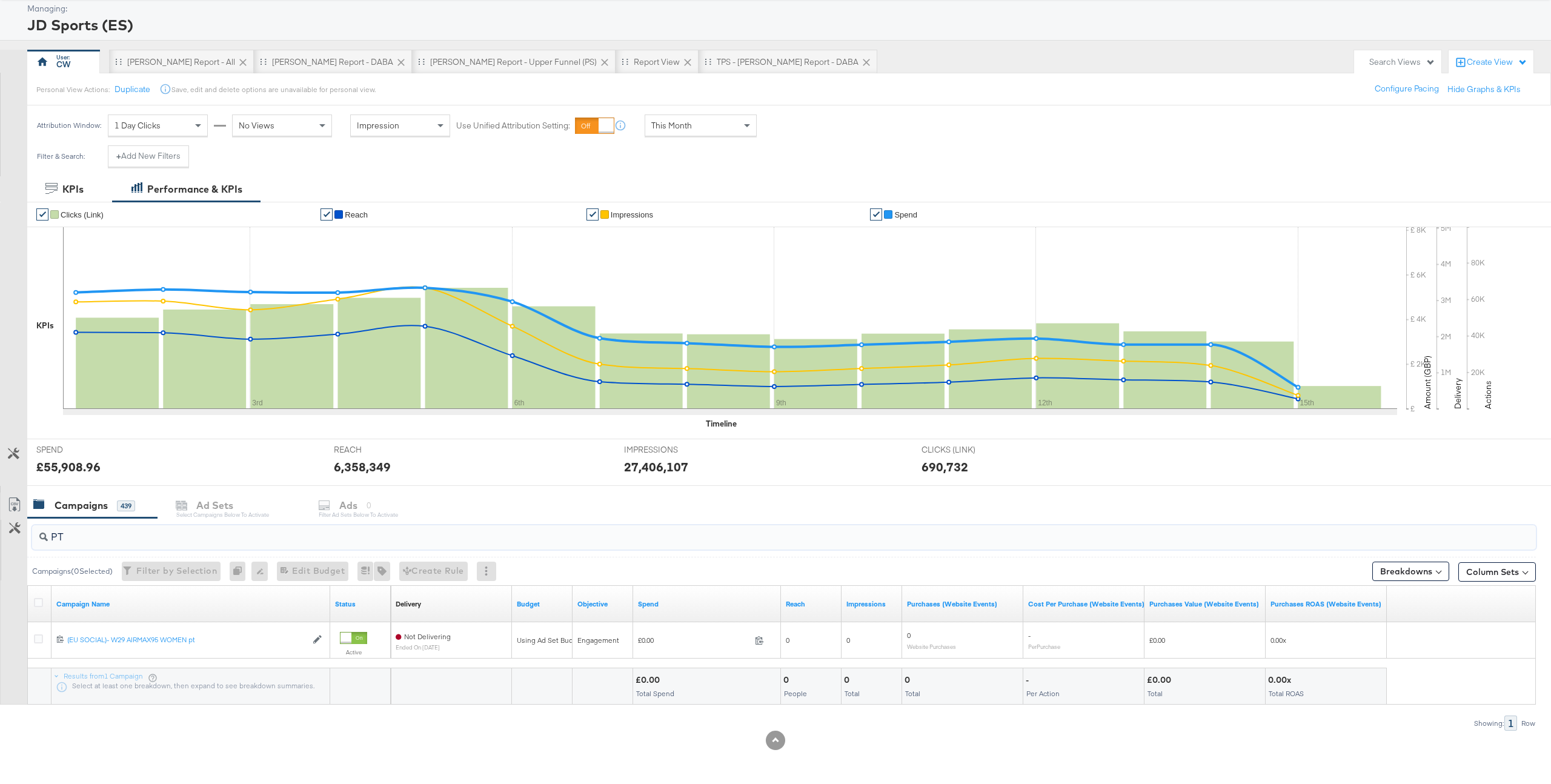
type input "P"
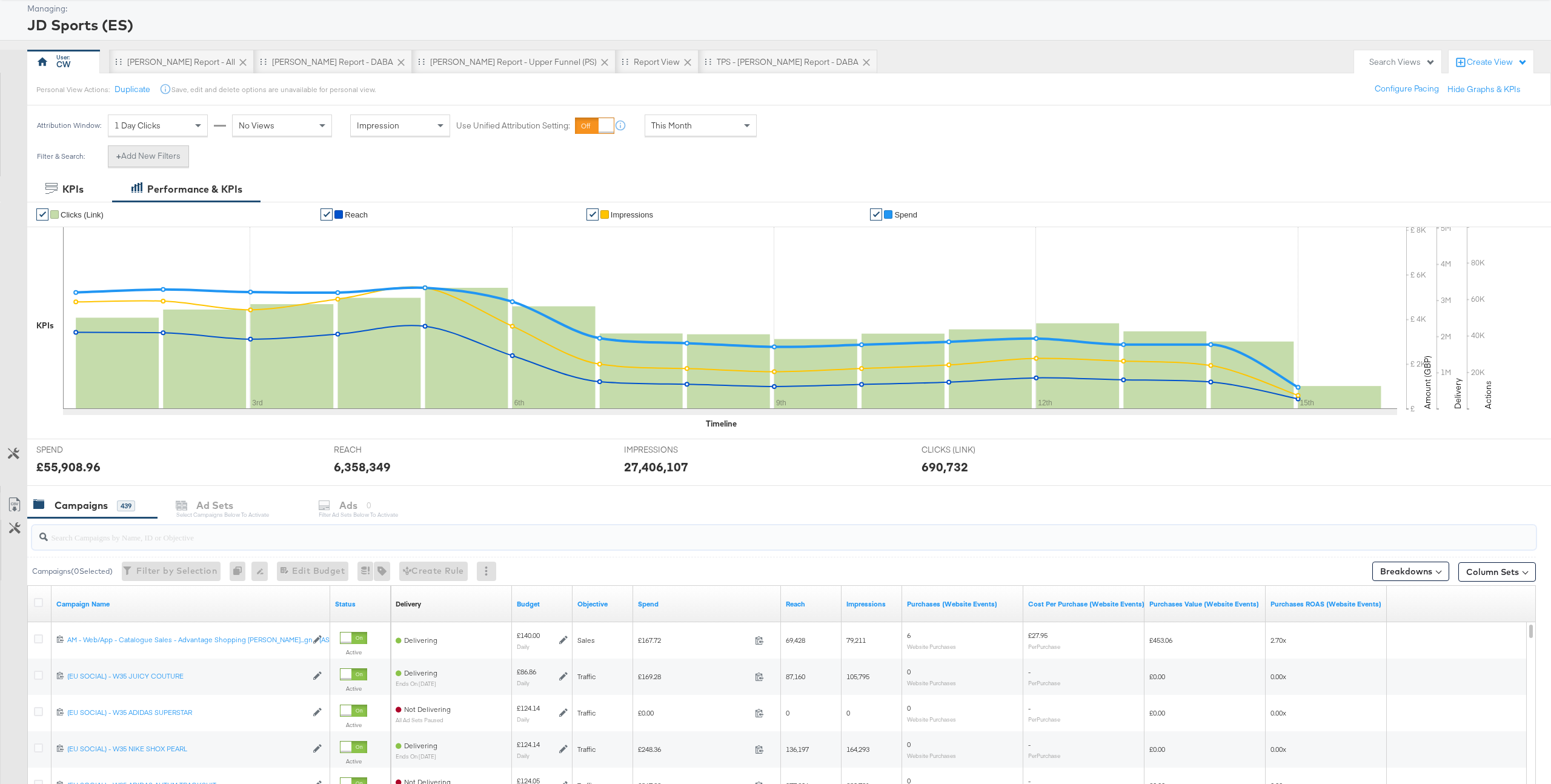
click at [149, 159] on button "+ Add New Filters" at bounding box center [148, 156] width 81 height 22
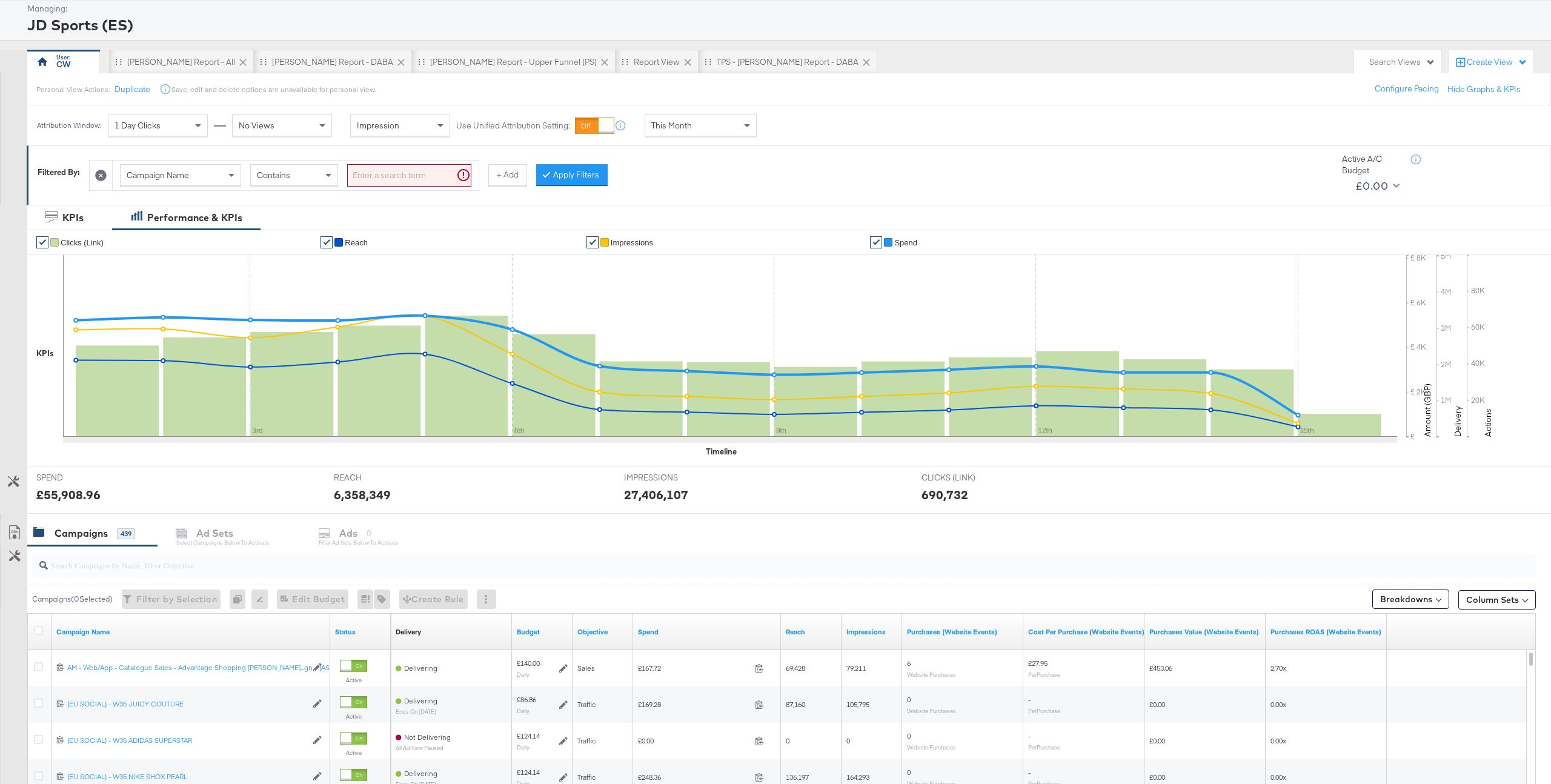
click at [177, 174] on span "Campaign Name" at bounding box center [158, 175] width 63 height 11
type input "had"
click at [545, 179] on button "Apply Filters" at bounding box center [553, 175] width 72 height 22
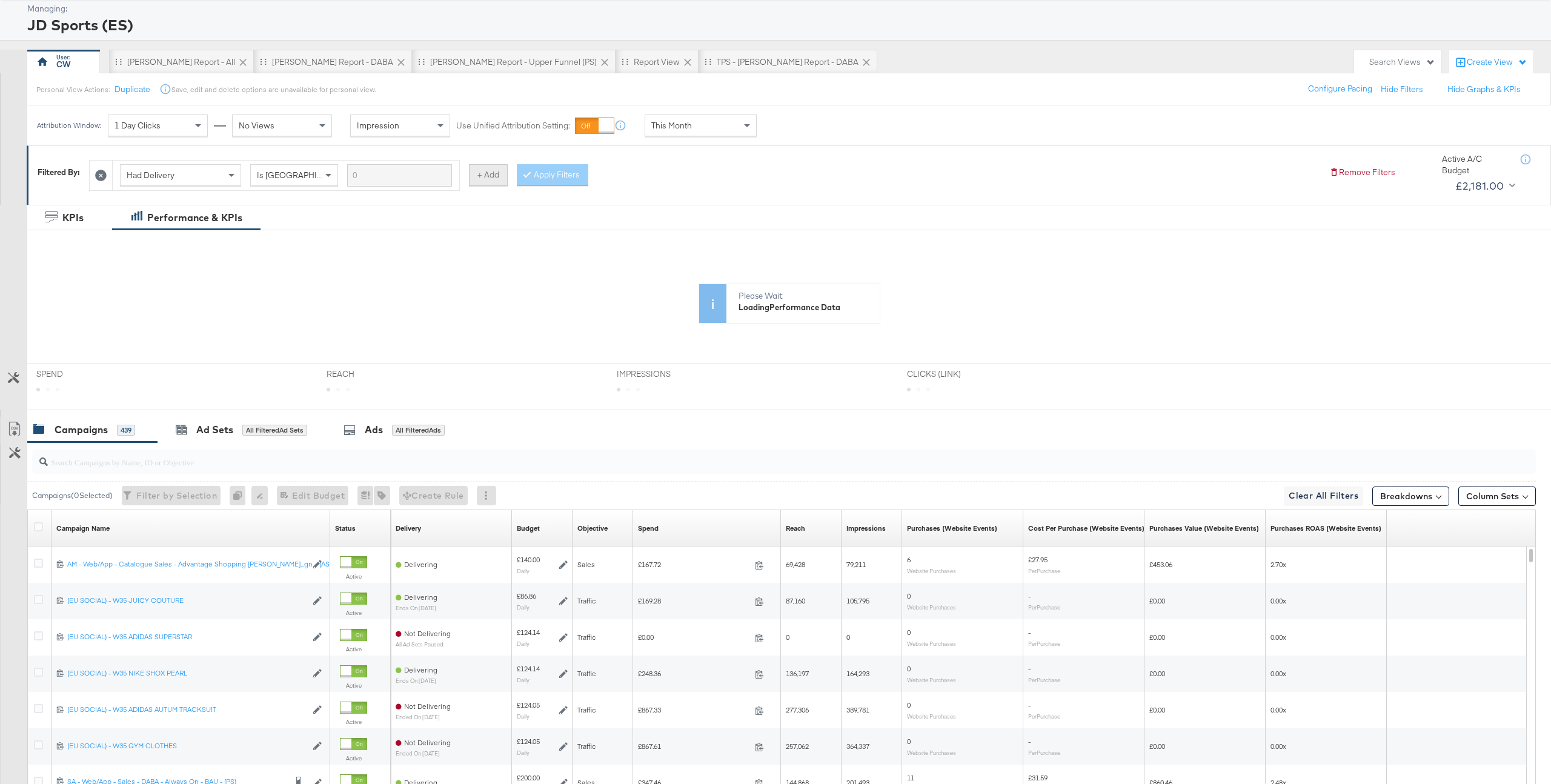
click at [496, 184] on button "+ Add" at bounding box center [488, 175] width 39 height 22
click at [527, 177] on span "Campaign Name" at bounding box center [538, 175] width 63 height 11
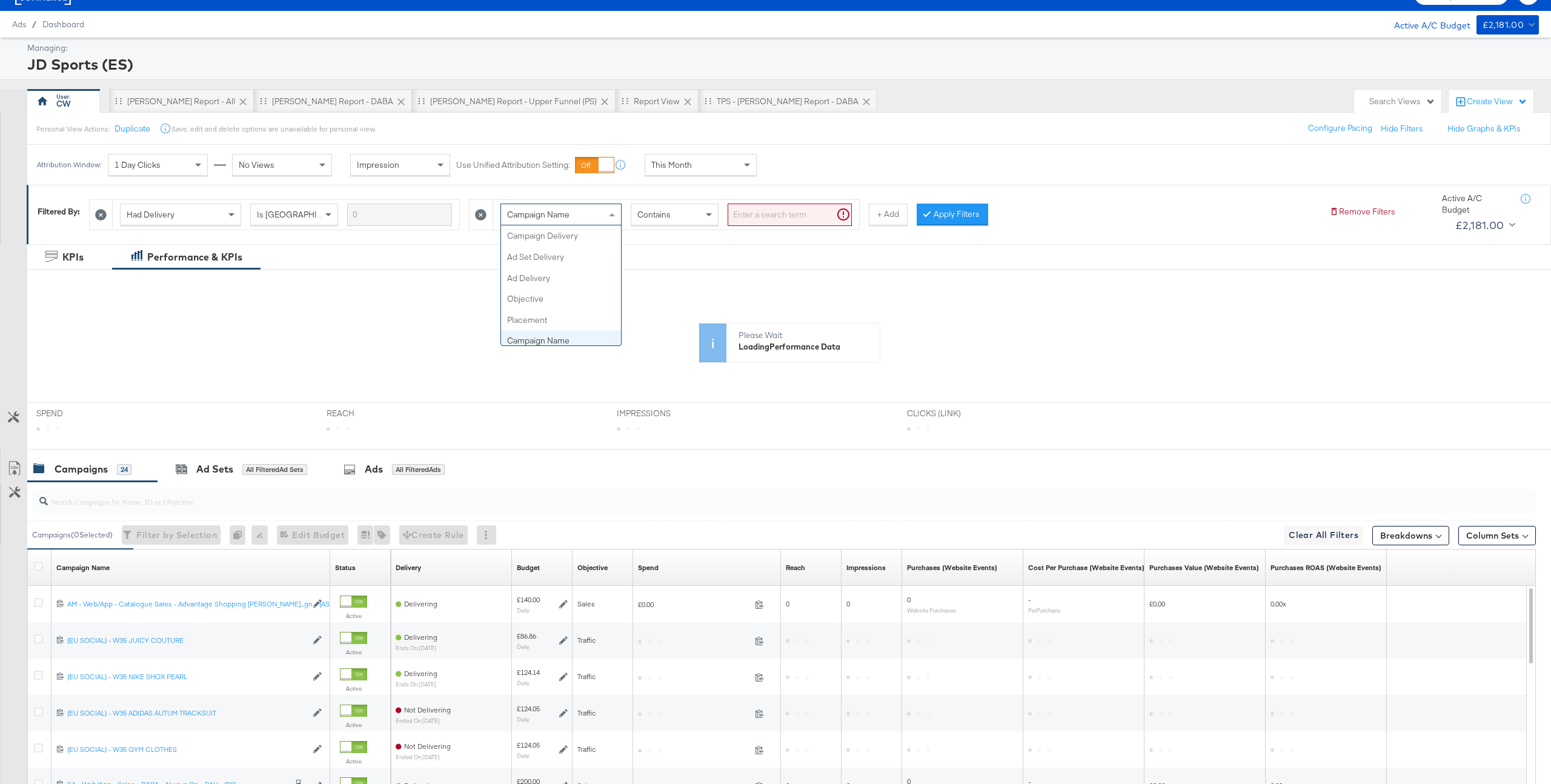
scroll to position [62, 0]
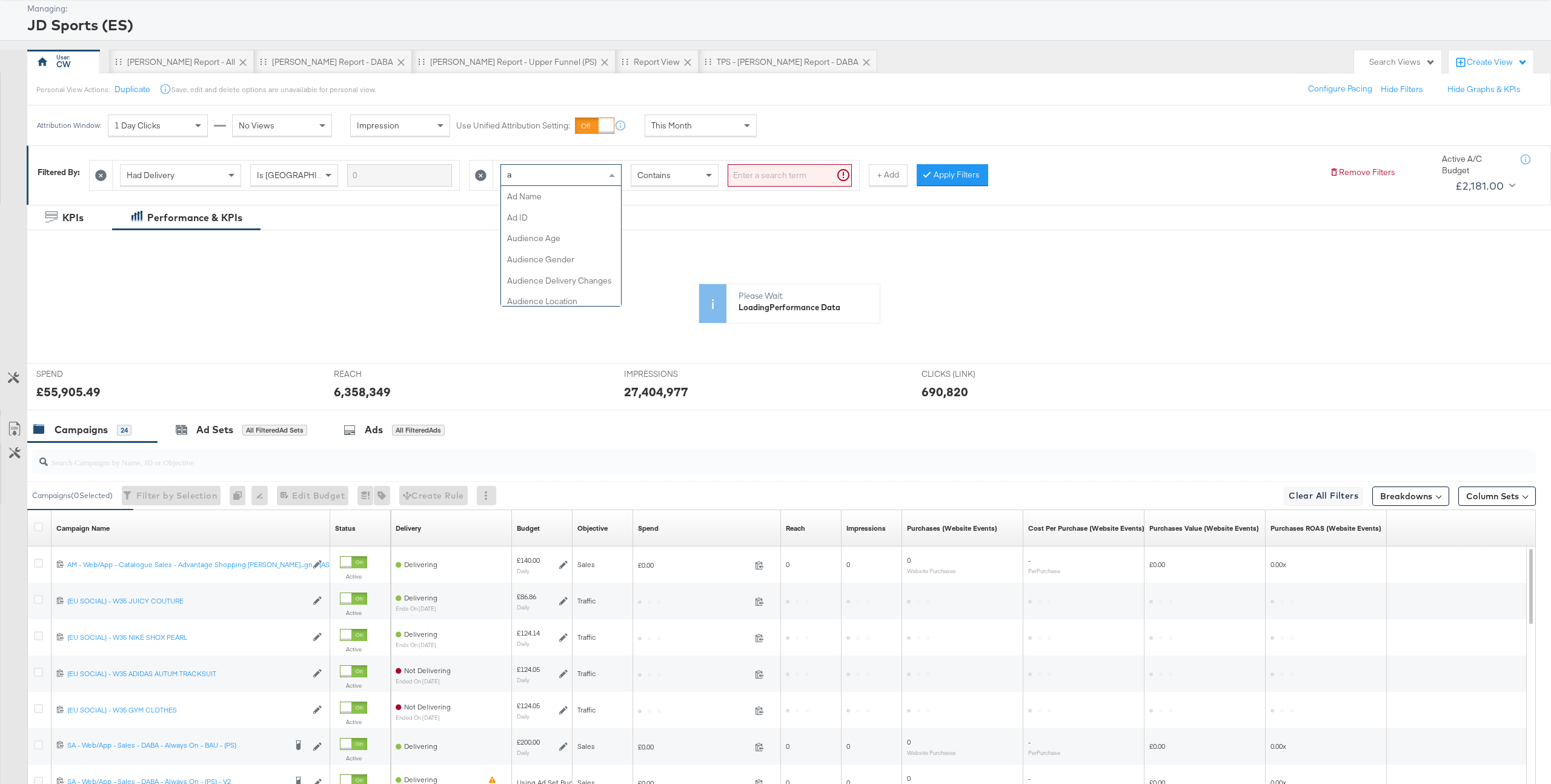
type input "ad"
click at [793, 179] on input "search" at bounding box center [789, 175] width 124 height 22
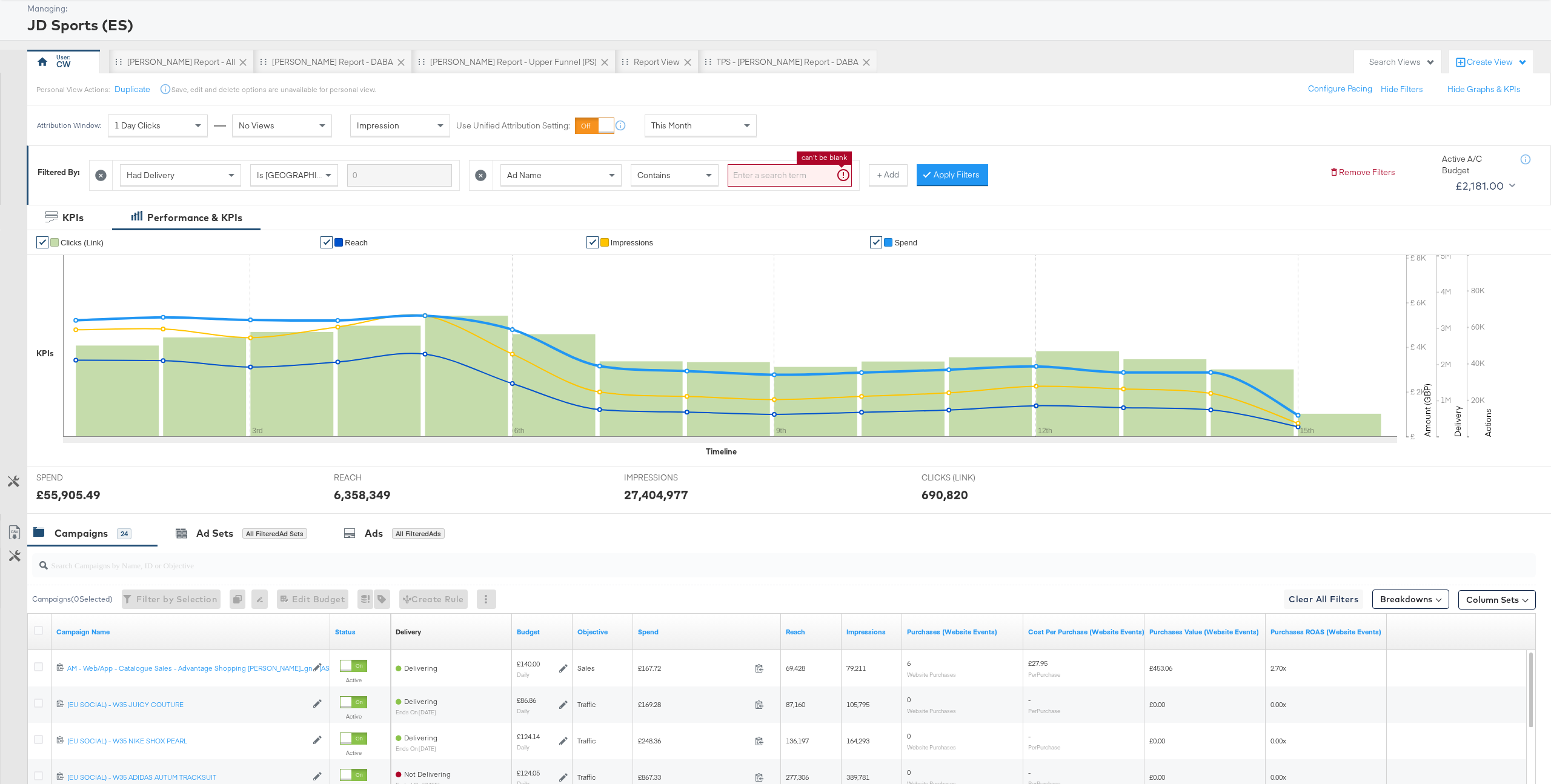
paste input "PT – Conversions – CON25-02 CONVERSE H2 - (SF)`"
click at [911, 179] on button "Apply Filters" at bounding box center [933, 175] width 72 height 22
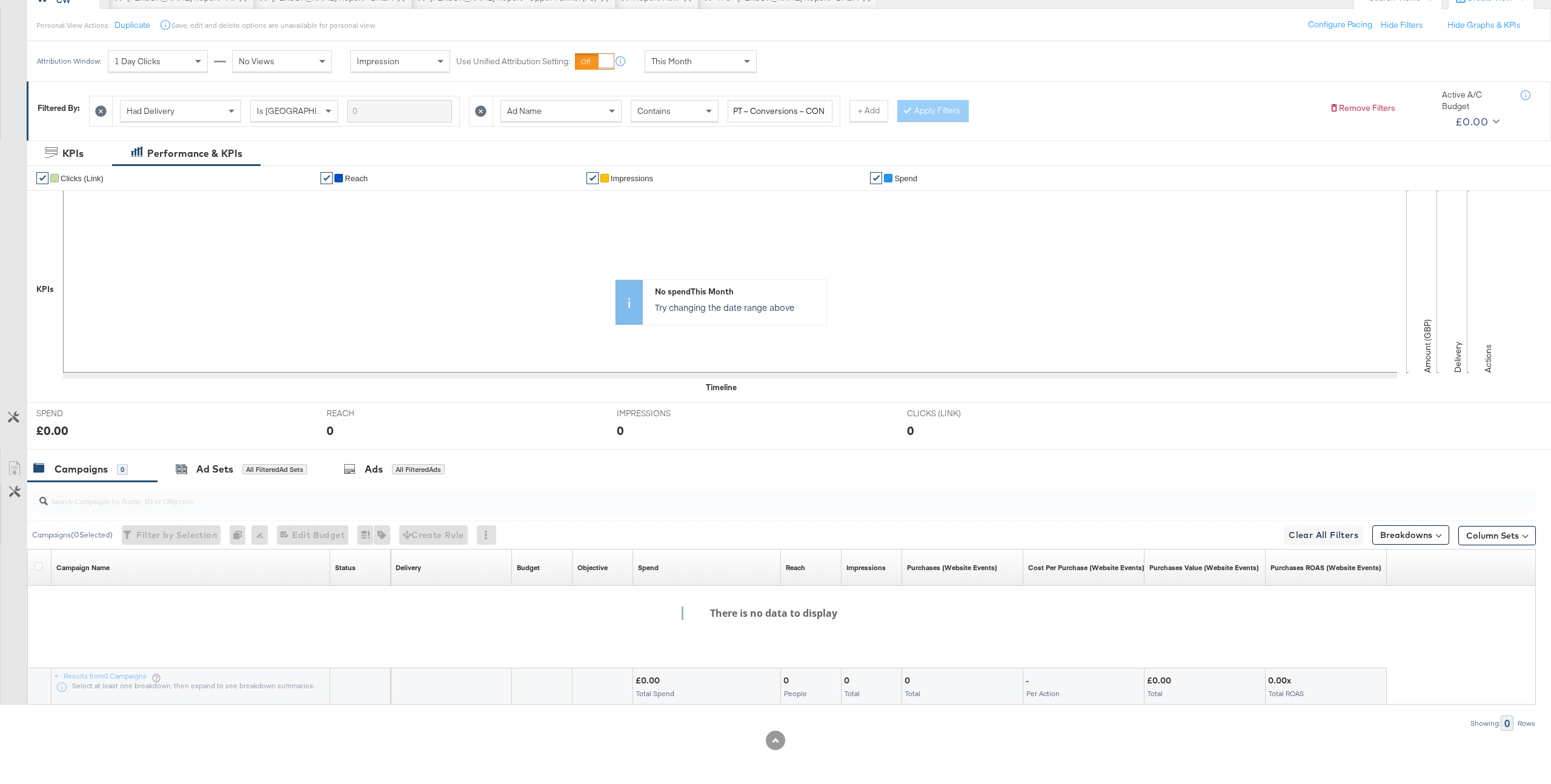
scroll to position [0, 0]
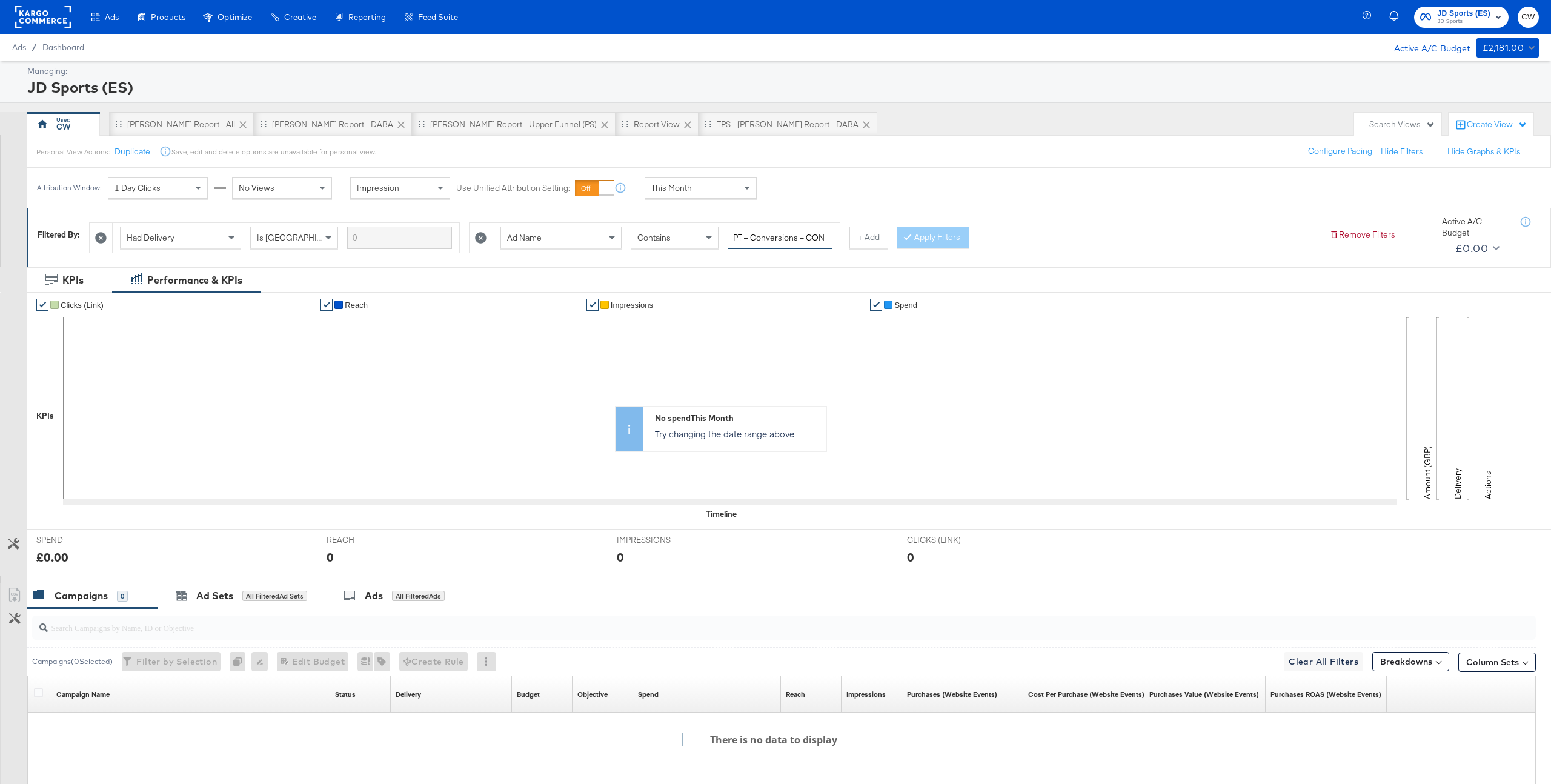
click at [780, 240] on input "PT – Conversions – CON25-02 CONVERSE H2 - (SF)" at bounding box center [780, 237] width 105 height 22
drag, startPoint x: 797, startPoint y: 240, endPoint x: 930, endPoint y: 244, distance: 133.1
click at [930, 244] on div "Had Delivery Is Greater Than Ad Name Contains PT – Conversions – CON25-02 CONVE…" at bounding box center [704, 235] width 1230 height 37
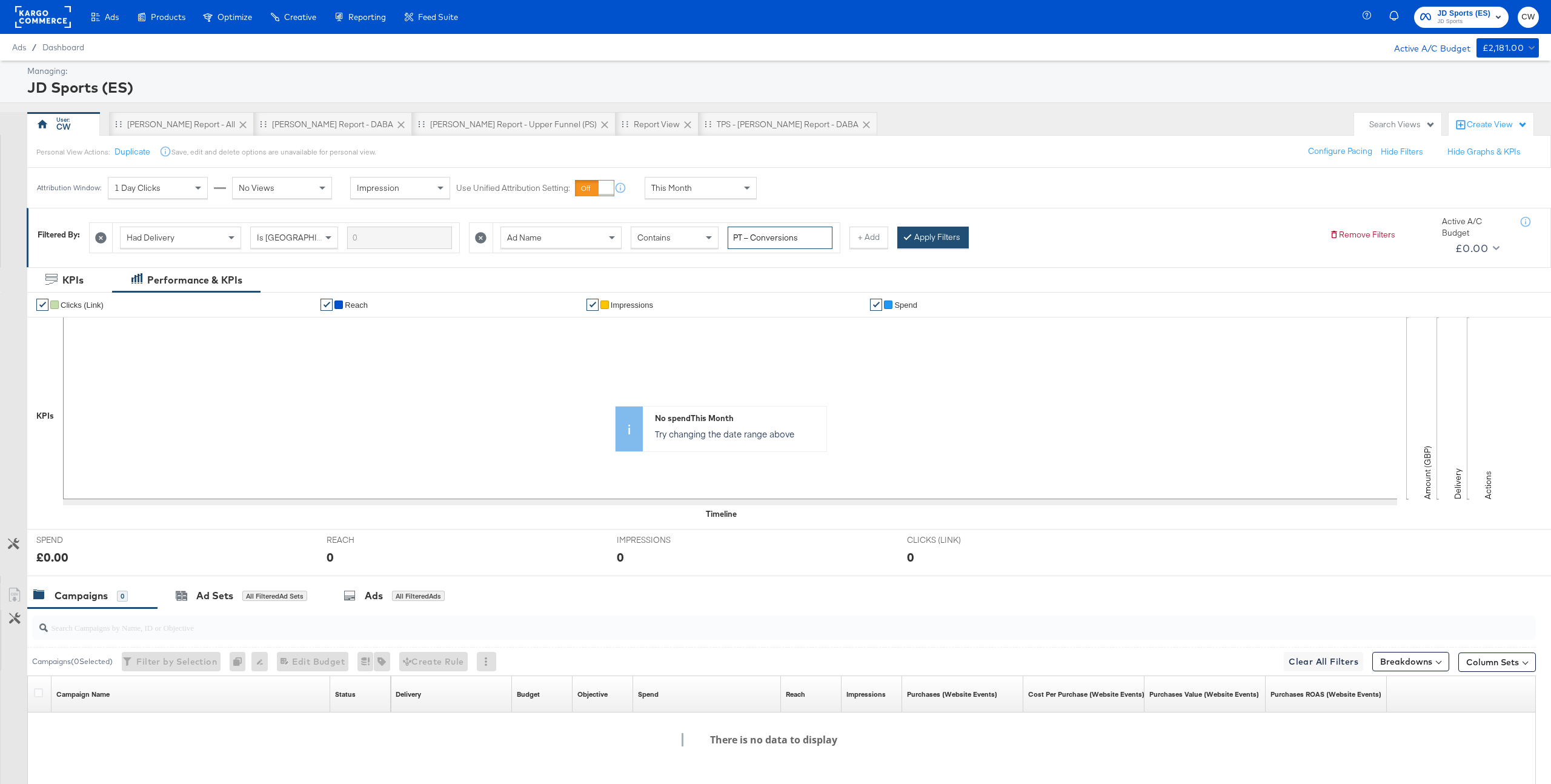
type input "PT – Conversions"
click at [940, 237] on button "Apply Filters" at bounding box center [933, 237] width 72 height 22
click at [267, 598] on div "All Filtered Ad Sets" at bounding box center [275, 596] width 65 height 11
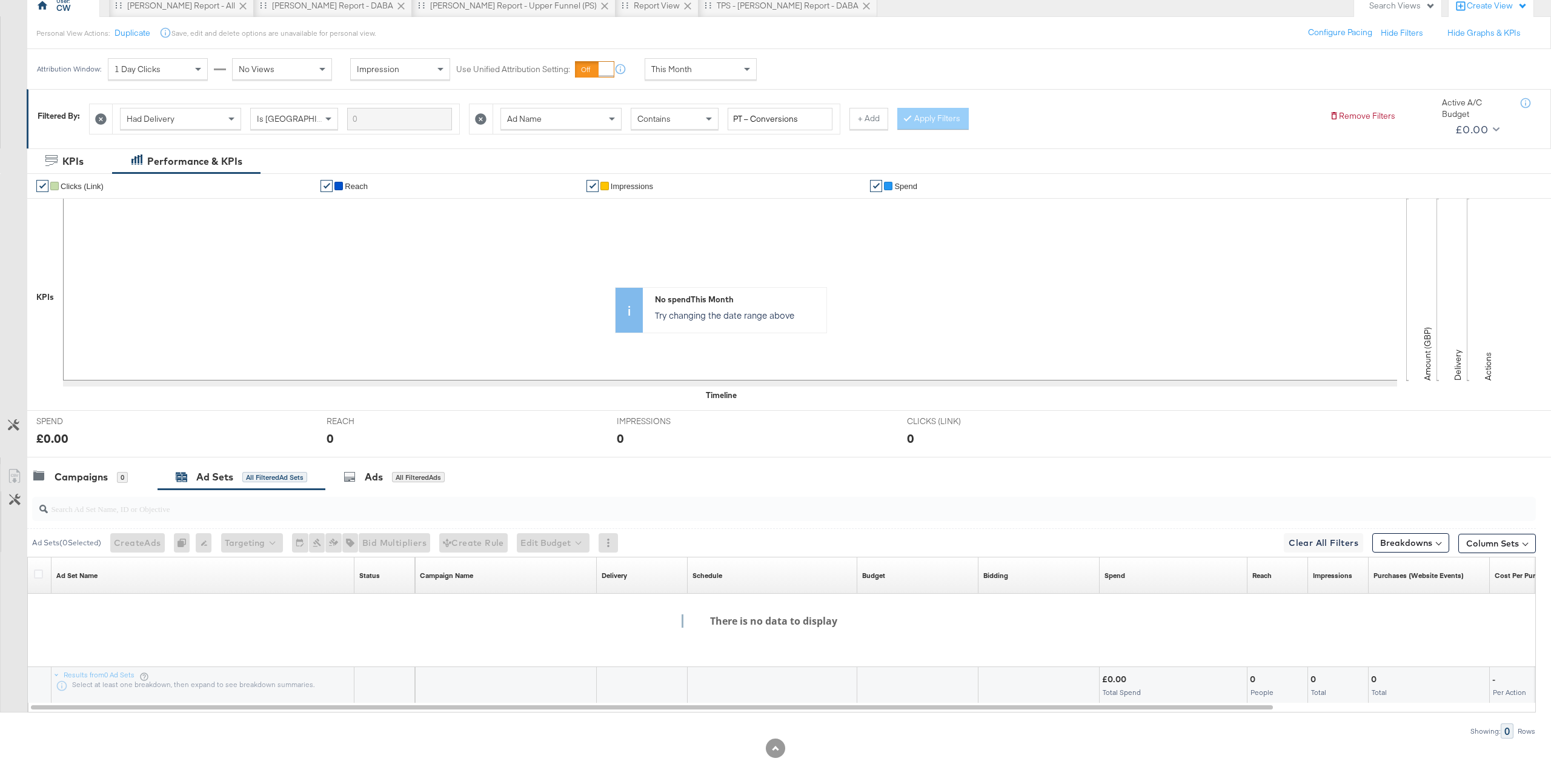
scroll to position [127, 0]
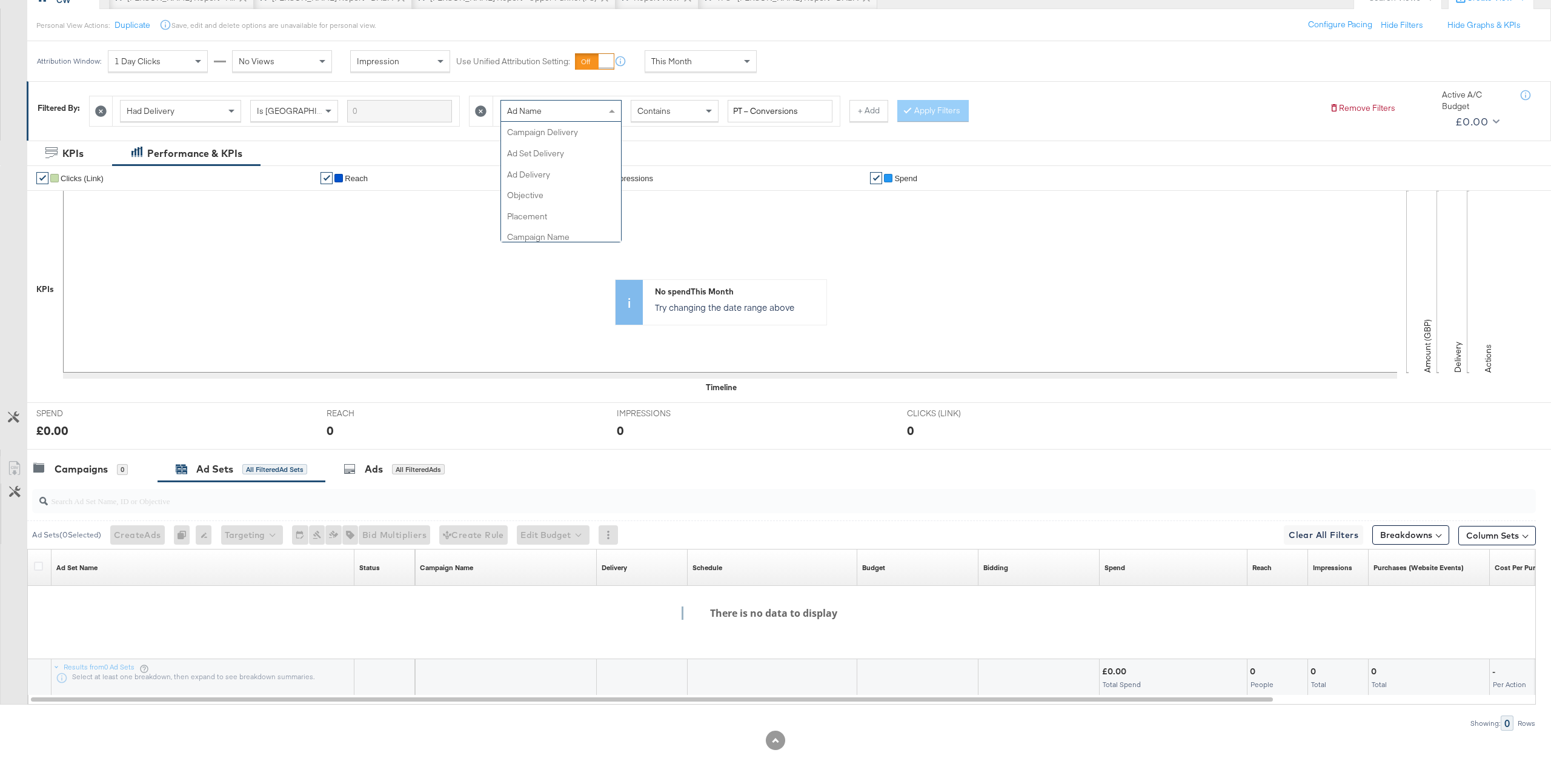
click at [573, 109] on div "Ad Name" at bounding box center [561, 111] width 120 height 21
type input "adset"
click at [792, 113] on input "search" at bounding box center [789, 111] width 124 height 22
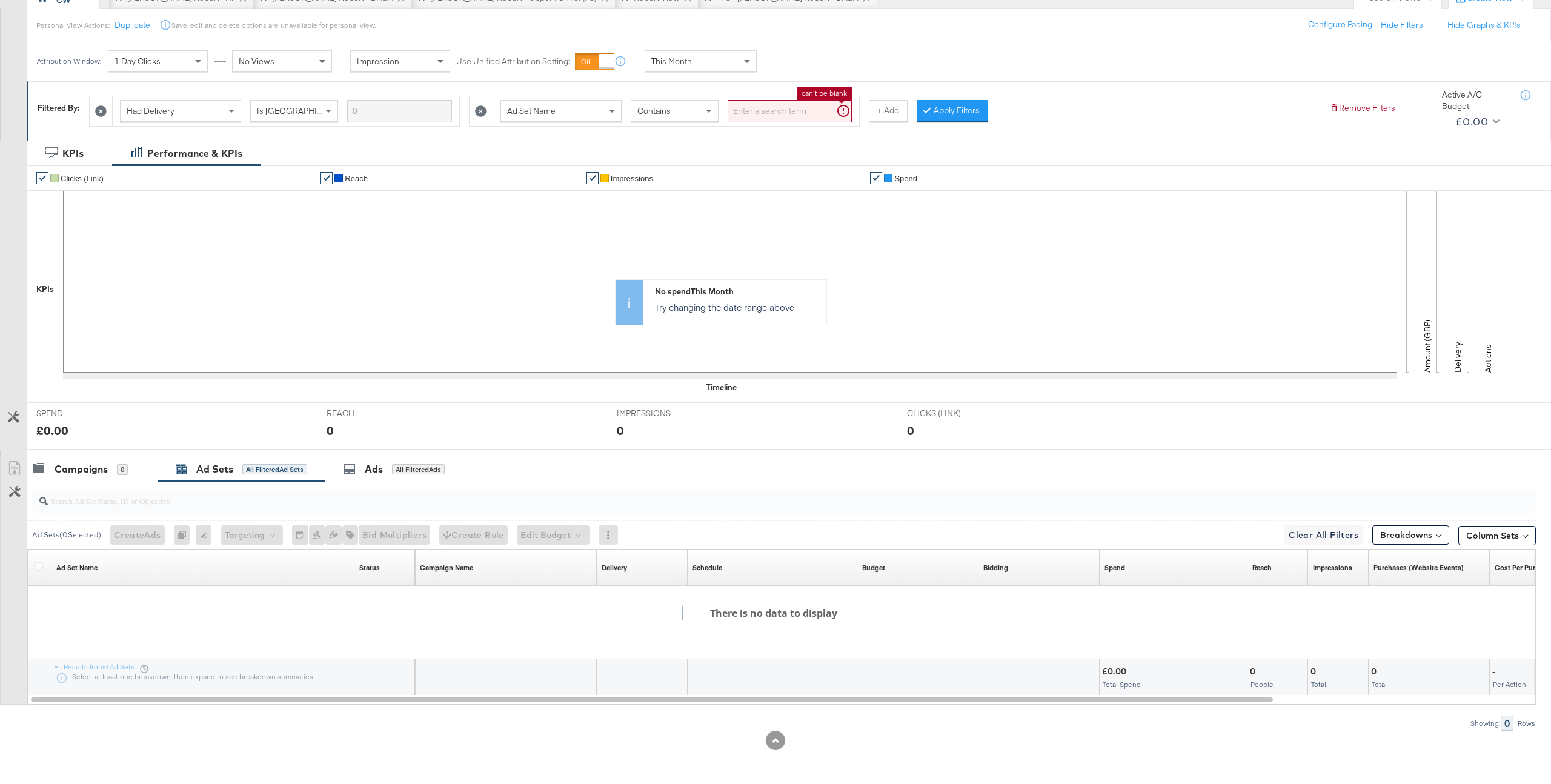
paste input "PT – Conversions – CON25-02 CONVERSE H2 - (SF)`"
drag, startPoint x: 731, startPoint y: 112, endPoint x: 966, endPoint y: 113, distance: 235.0
click at [966, 113] on div "Had Delivery Is Greater Than Ad Set Name Contains PT – Conversions – CON25-02 C…" at bounding box center [704, 108] width 1230 height 37
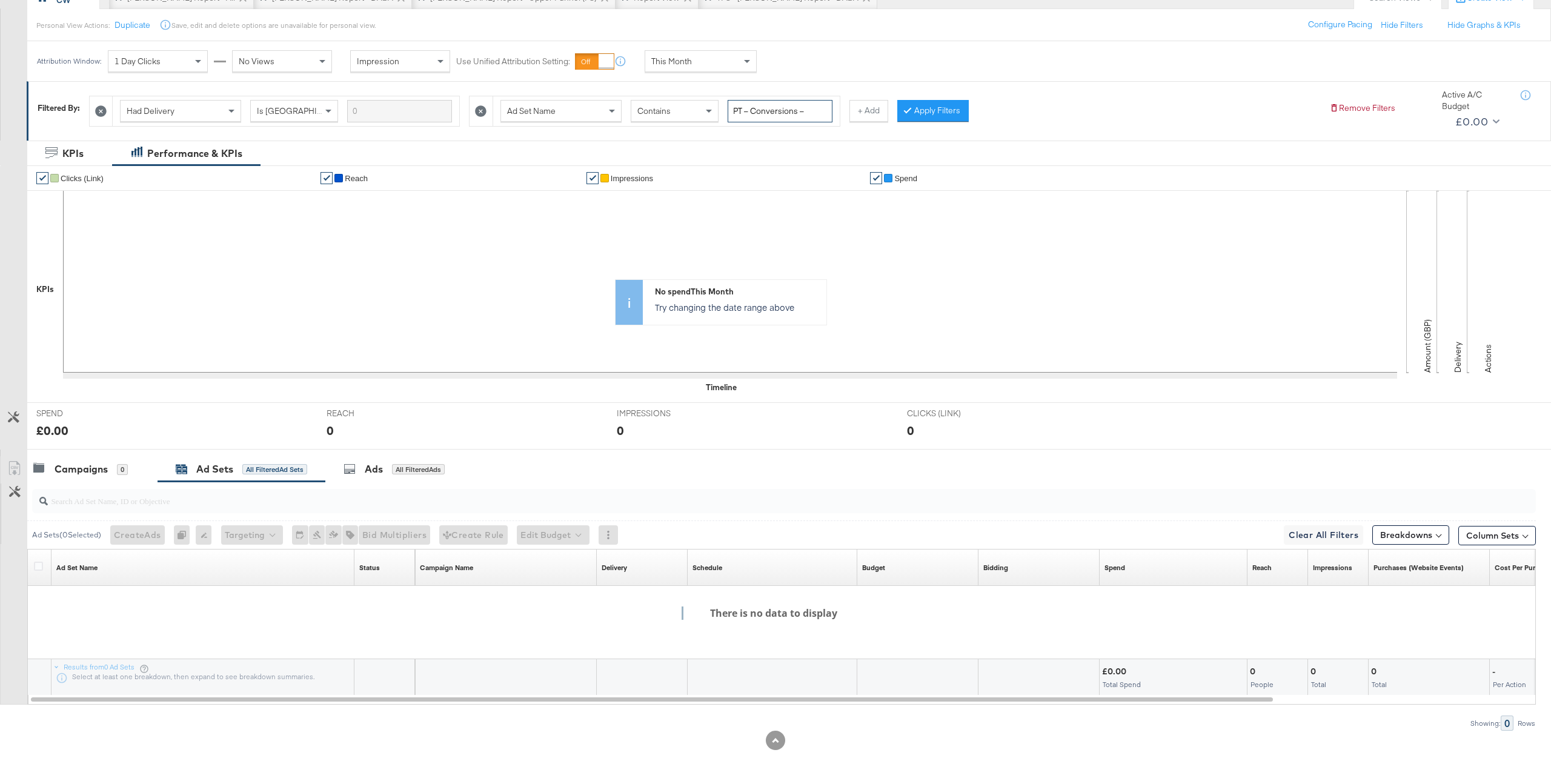
type input "PT – Conversions –"
click at [928, 98] on div "Had Delivery Is Greater Than Ad Set Name Contains PT – Conversions – + Add Appl…" at bounding box center [704, 108] width 1230 height 37
click at [928, 110] on button "Apply Filters" at bounding box center [933, 111] width 72 height 22
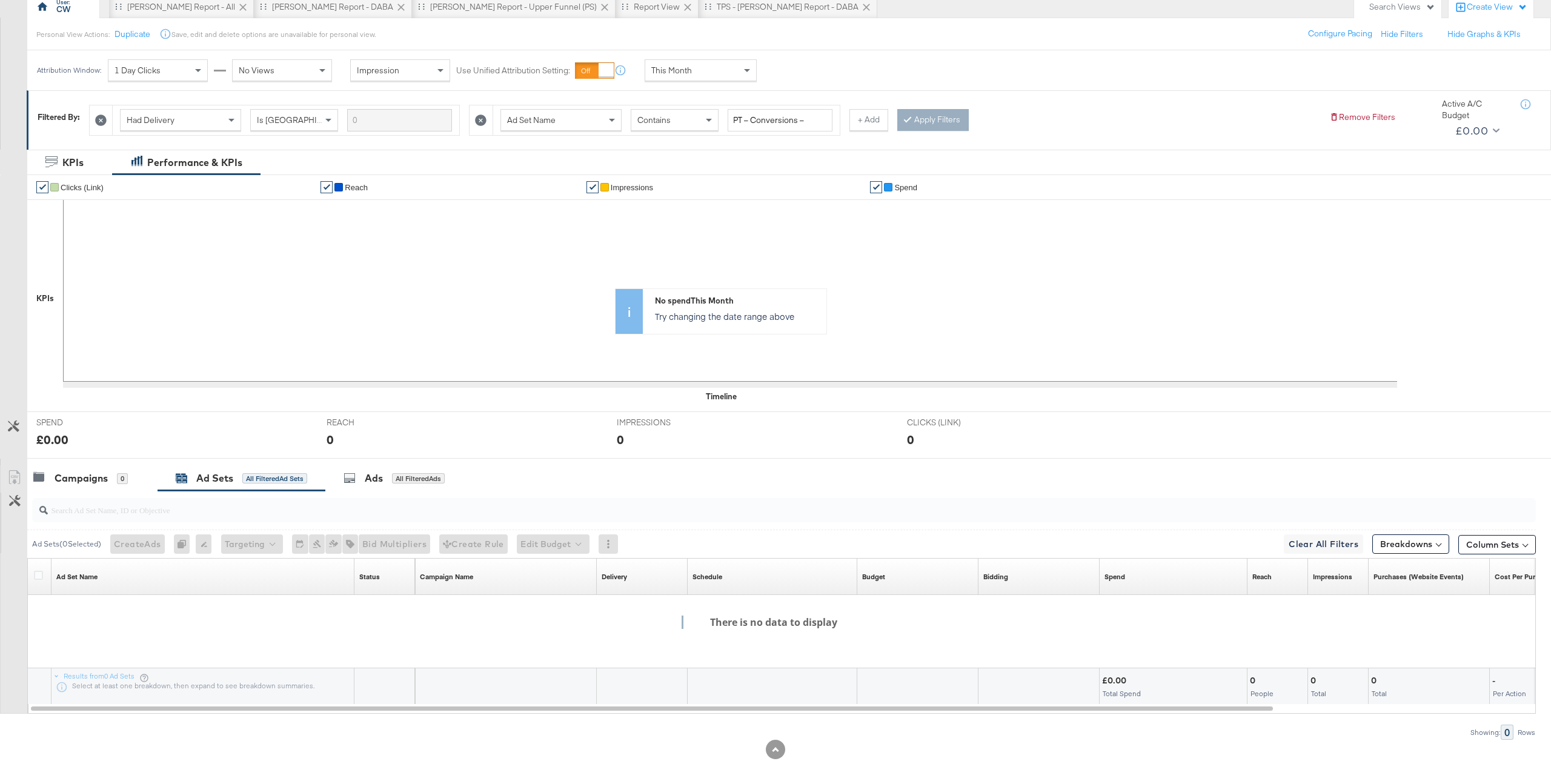
scroll to position [127, 0]
